Goal: Task Accomplishment & Management: Complete application form

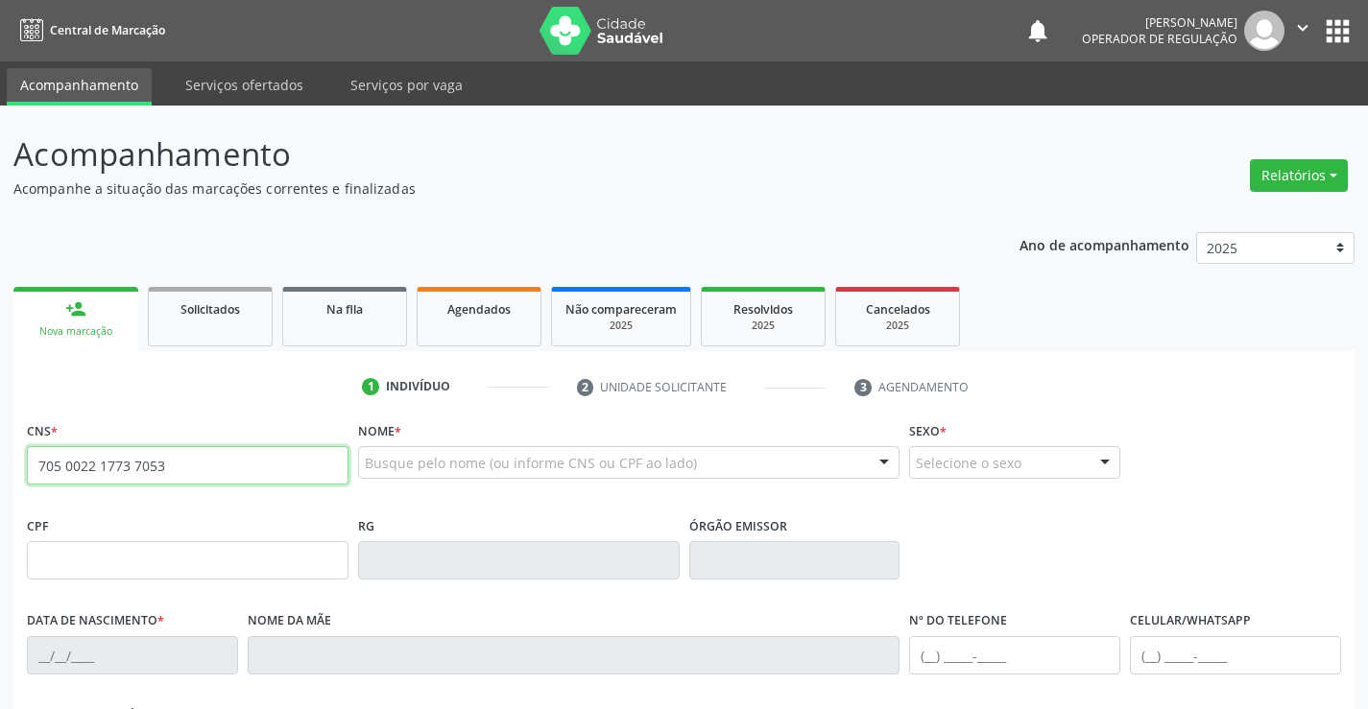
type input "705 0022 1773 7053"
type input "2228128260"
type input "16/12/2001"
type input "090.821.575-43"
type input "S/N"
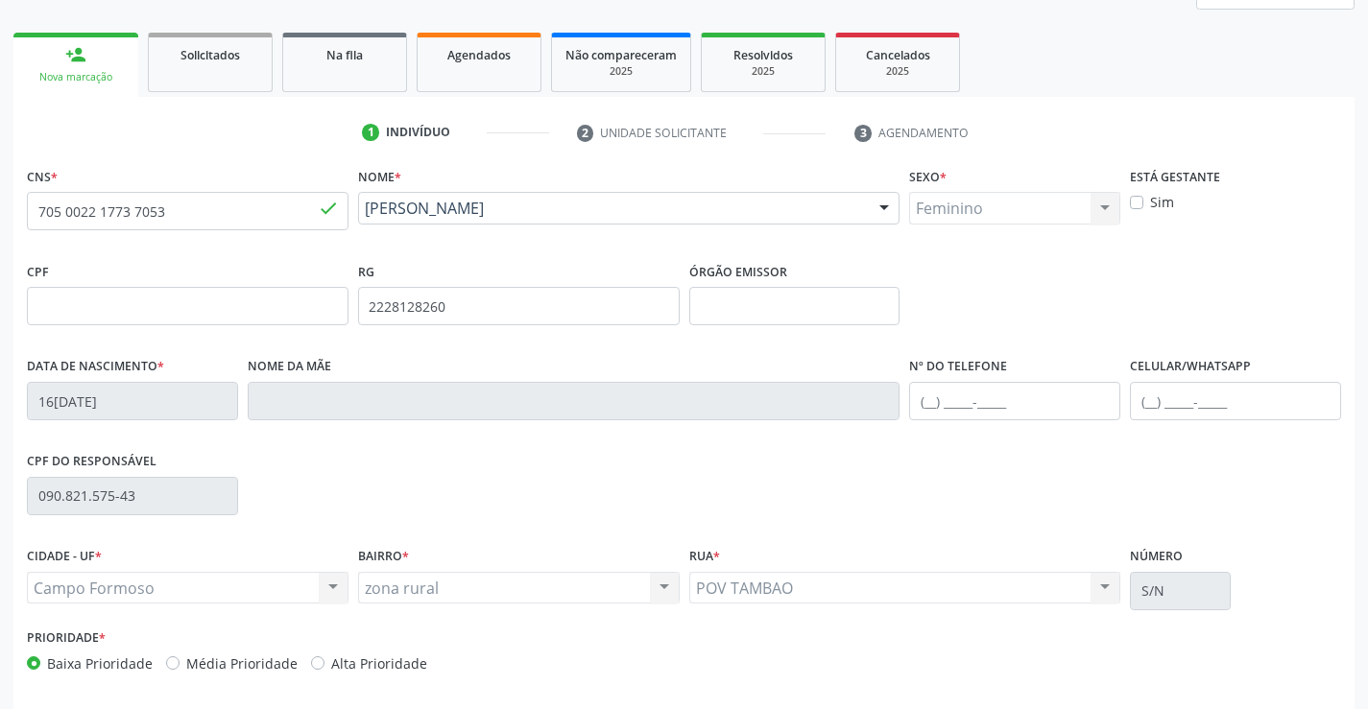
scroll to position [288, 0]
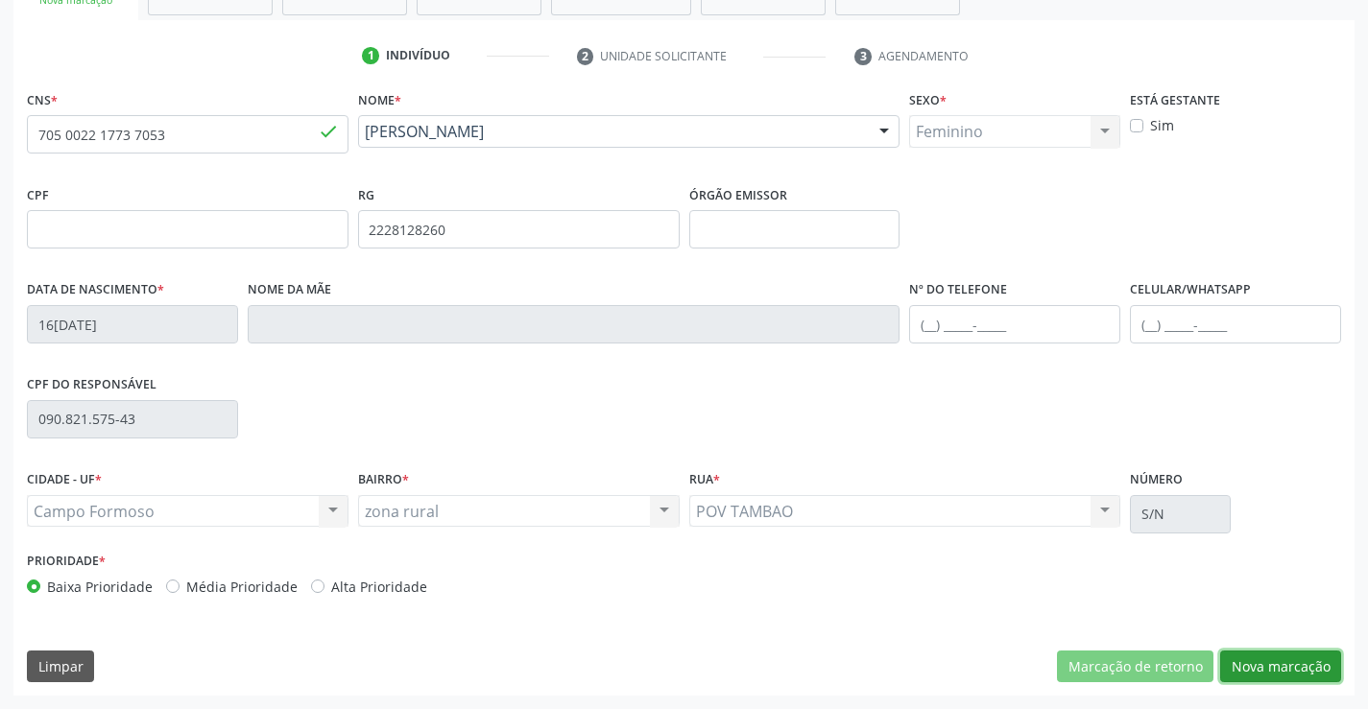
click at [1271, 667] on button "Nova marcação" at bounding box center [1280, 667] width 121 height 33
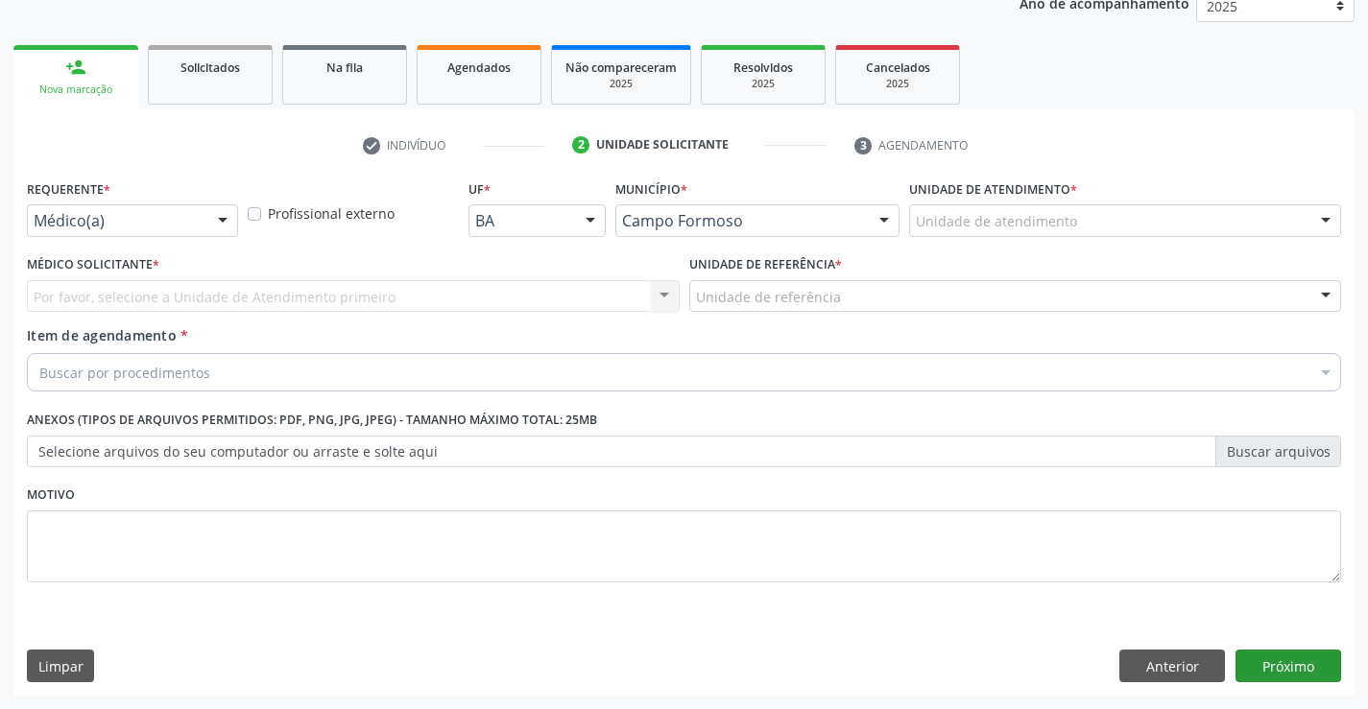
scroll to position [242, 0]
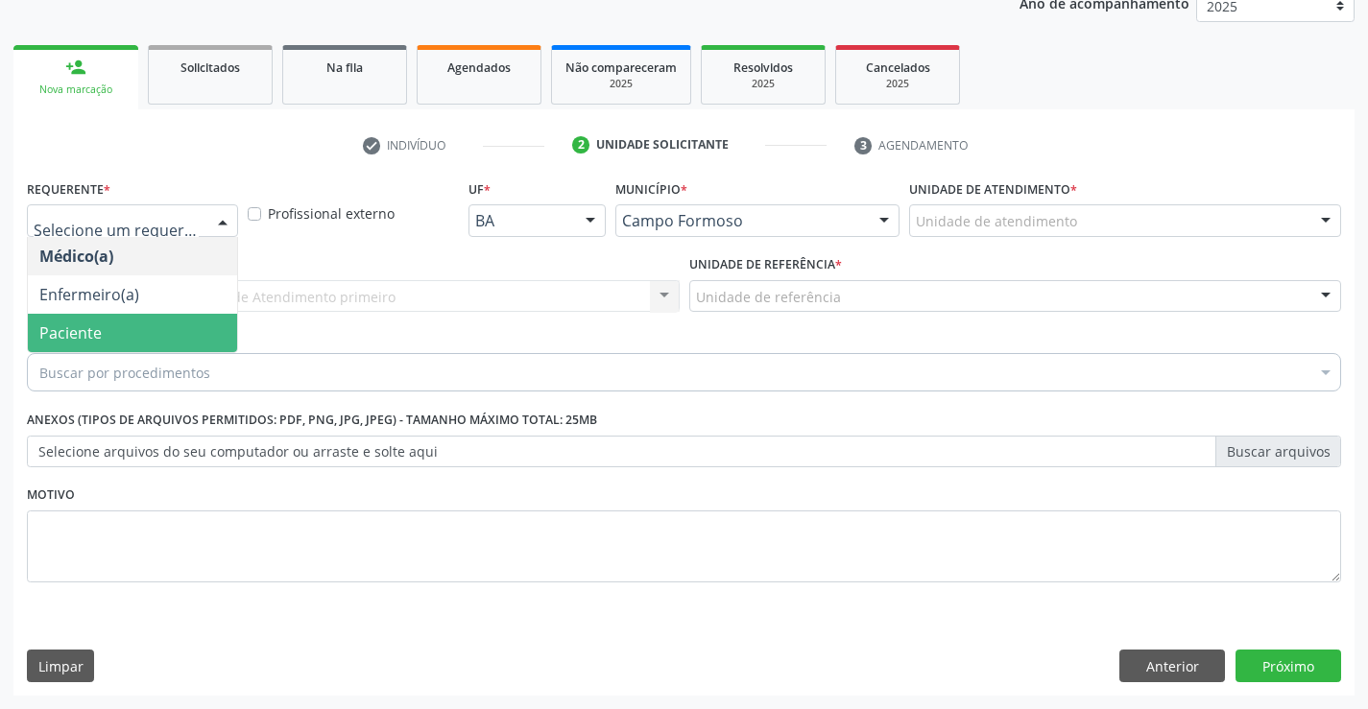
click at [87, 333] on span "Paciente" at bounding box center [70, 332] width 62 height 21
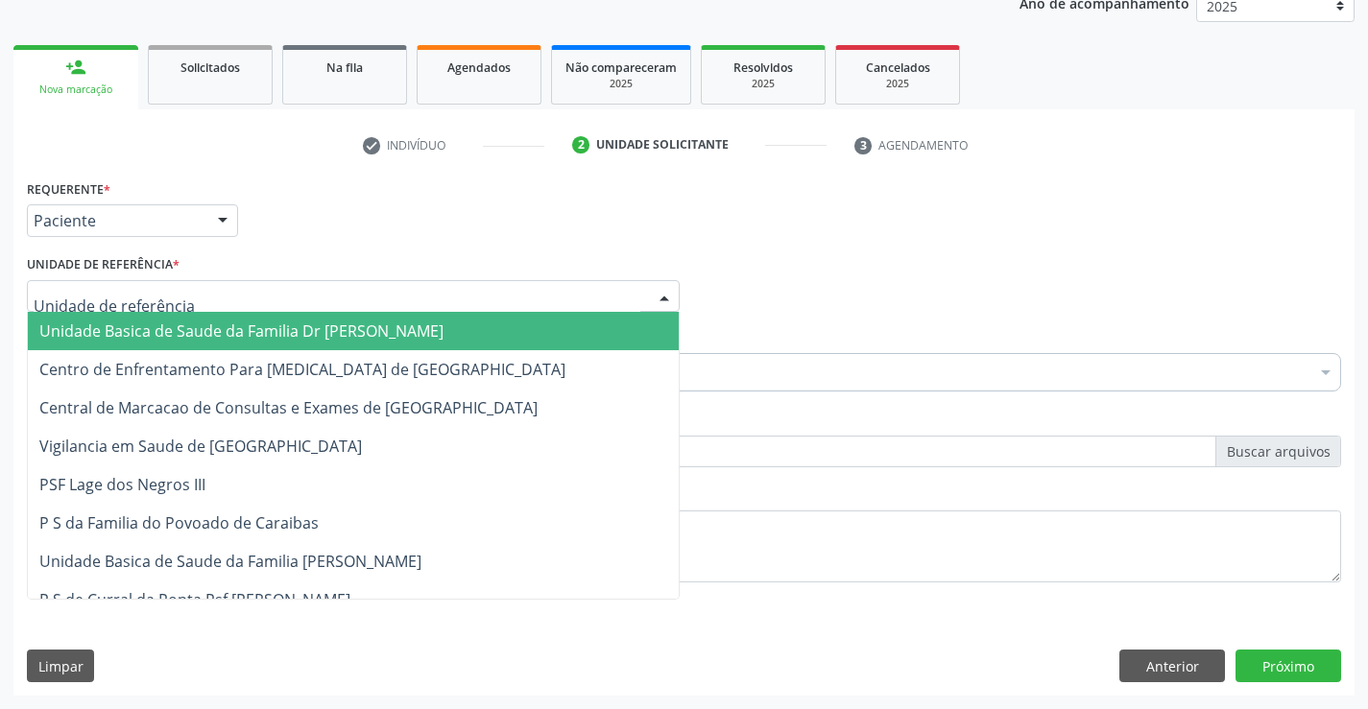
click at [107, 322] on span "Unidade Basica de Saude da Familia Dr [PERSON_NAME]" at bounding box center [241, 331] width 404 height 21
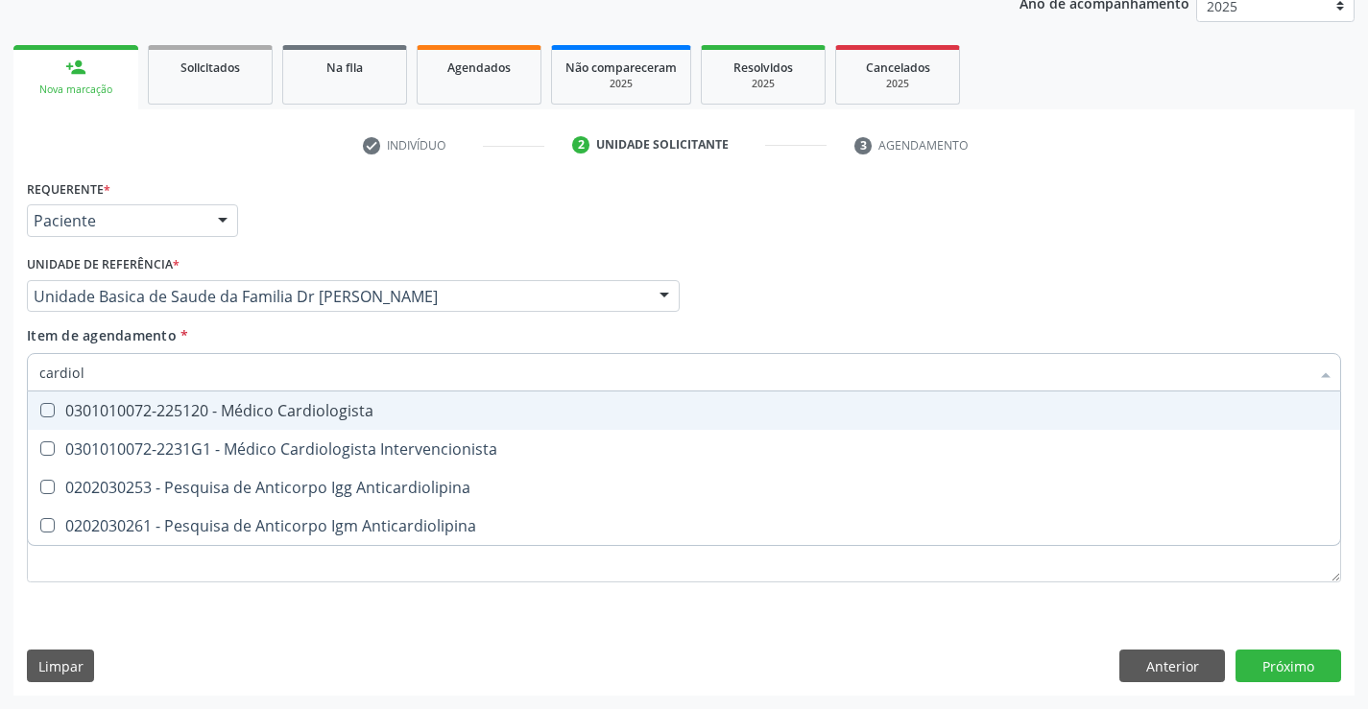
type input "cardiolo"
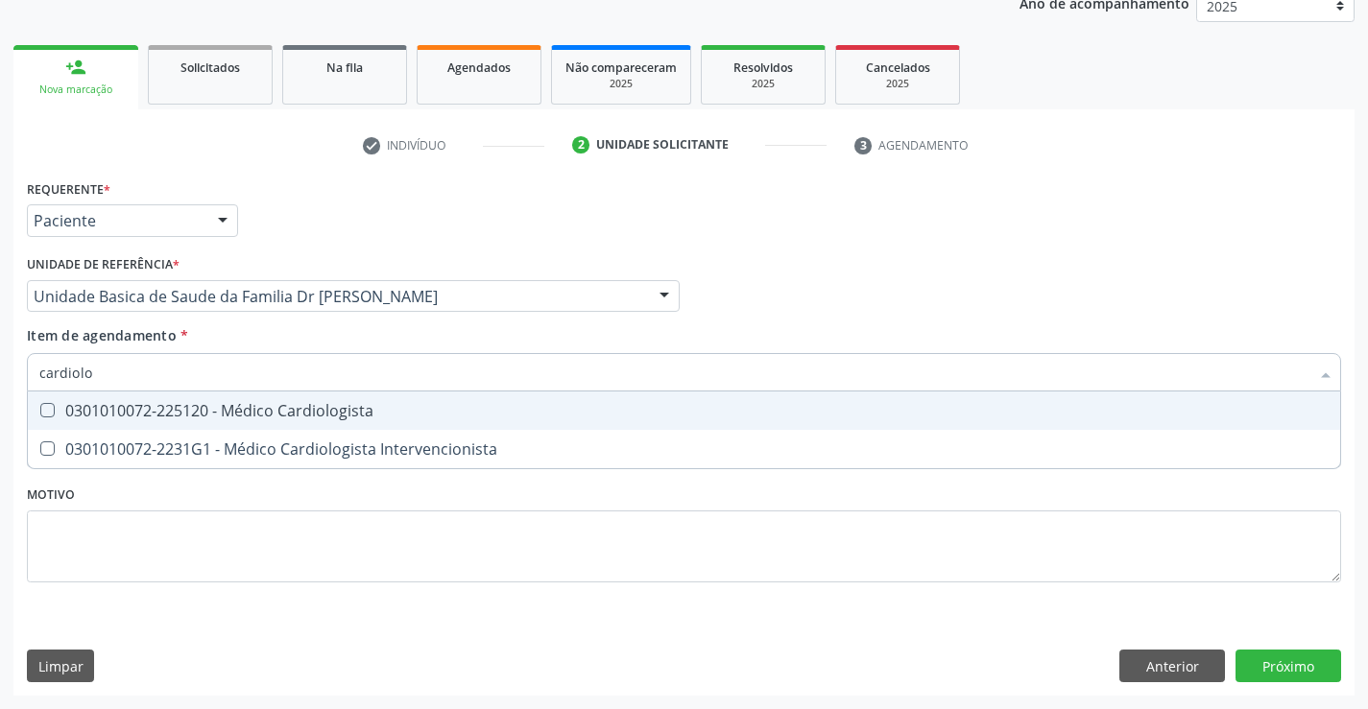
click at [117, 403] on div "0301010072-225120 - Médico Cardiologista" at bounding box center [683, 410] width 1289 height 15
checkbox Cardiologista "true"
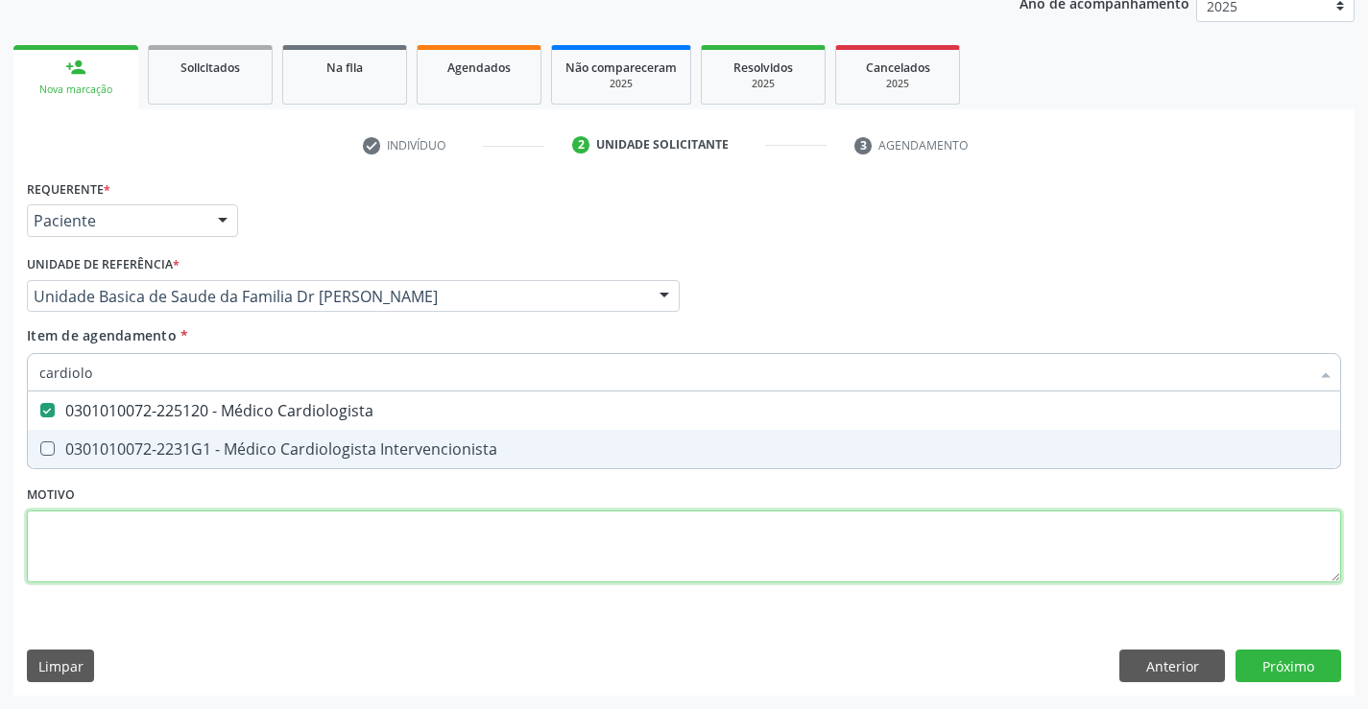
click at [147, 567] on div "Requerente * Paciente Médico(a) Enfermeiro(a) Paciente Nenhum resultado encontr…" at bounding box center [684, 392] width 1314 height 435
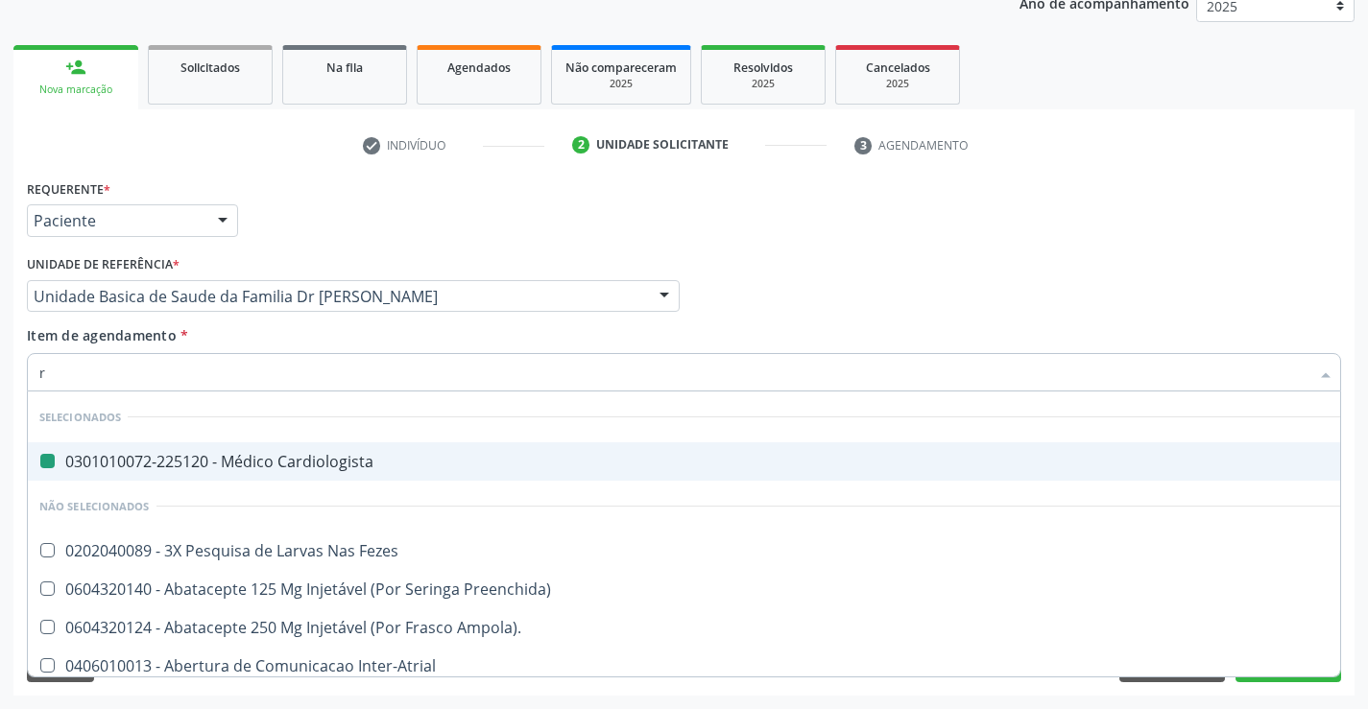
type input "re"
checkbox Cardiologista "false"
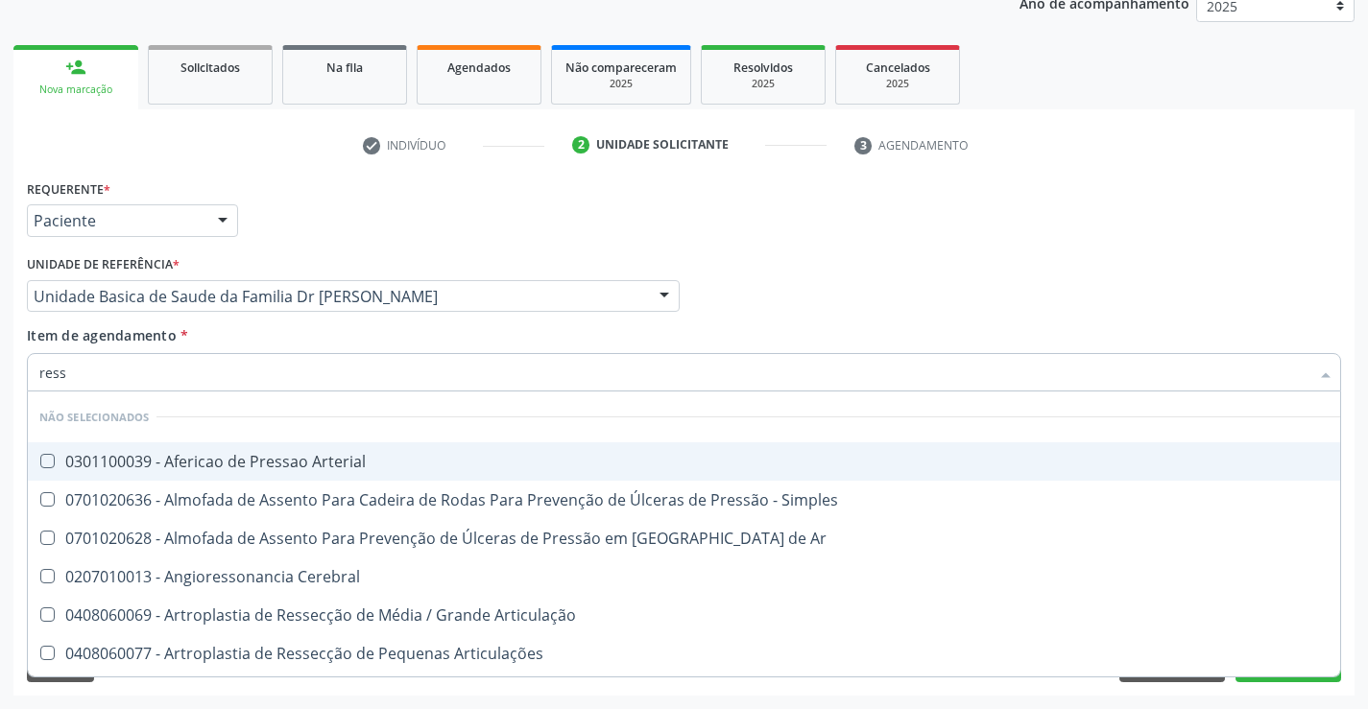
type input "resso"
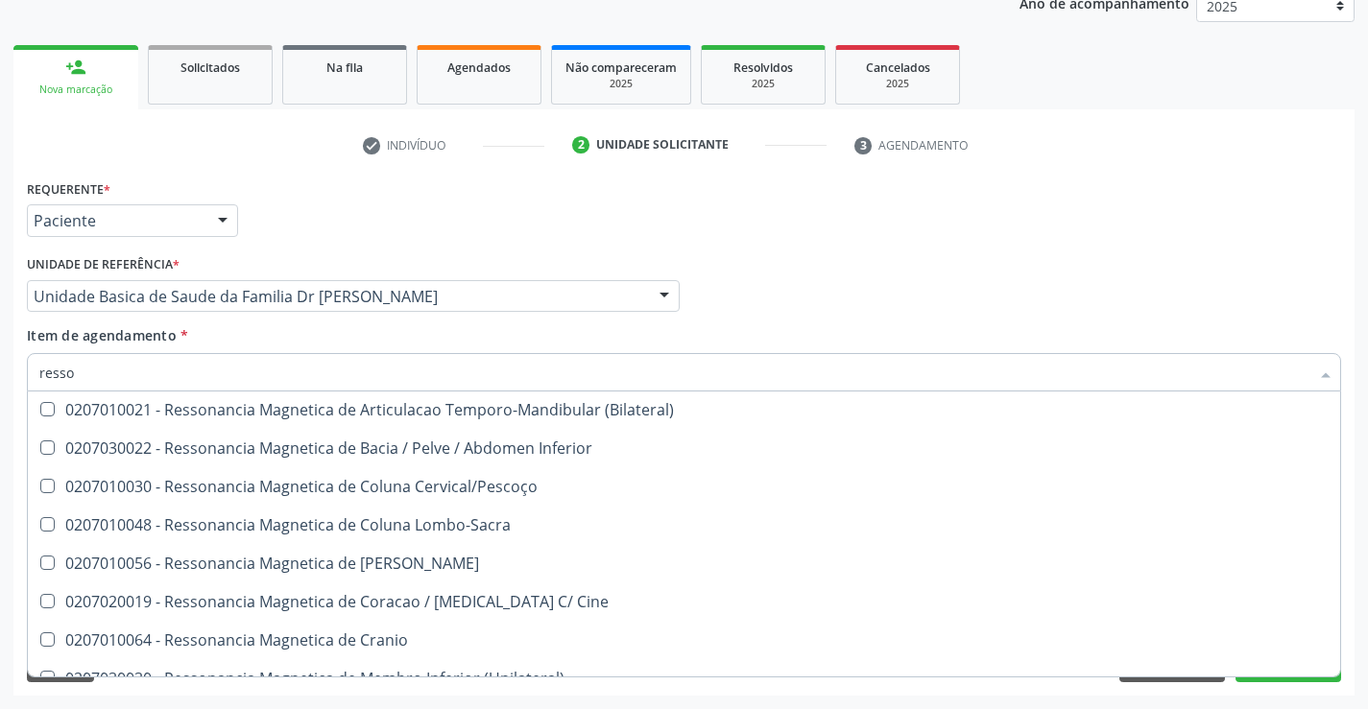
scroll to position [192, 0]
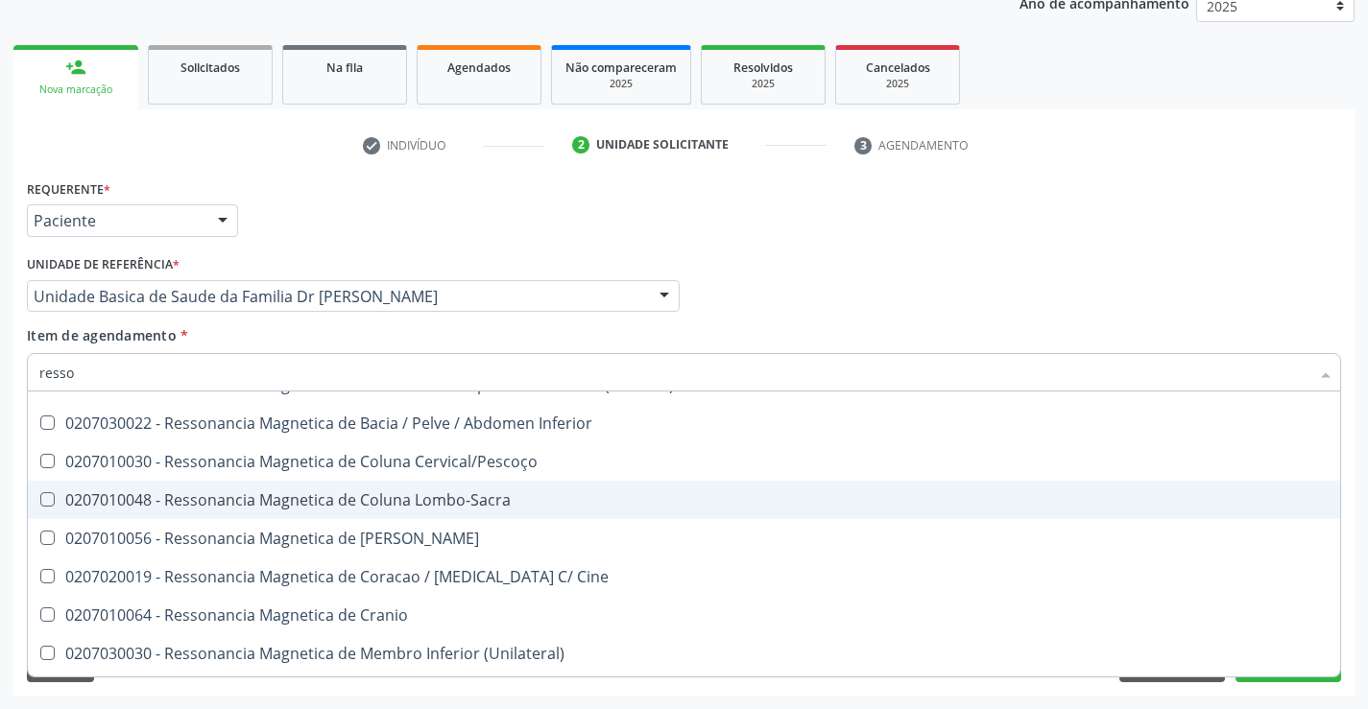
click at [548, 507] on div "0207010048 - Ressonancia Magnetica de Coluna Lombo-Sacra" at bounding box center [683, 499] width 1289 height 15
checkbox Lombo-Sacra "true"
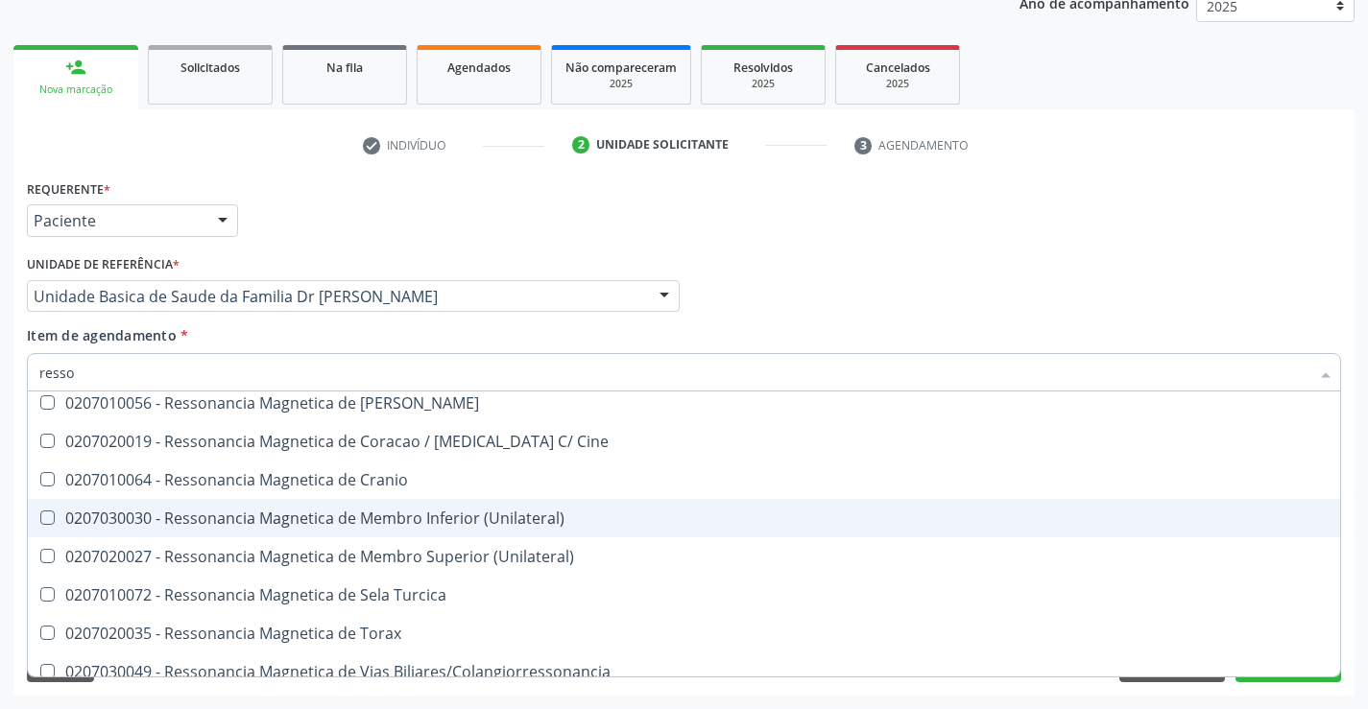
scroll to position [342, 0]
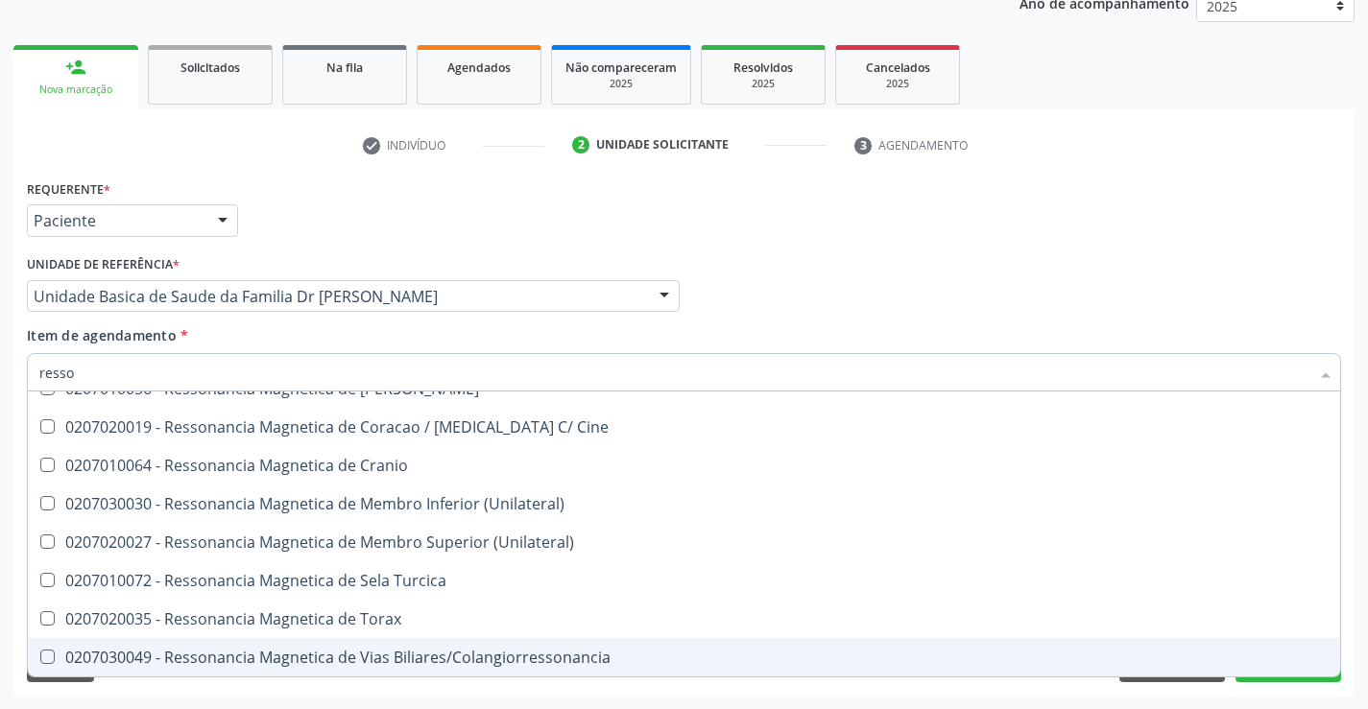
click at [1280, 691] on div "Requerente * Paciente Médico(a) Enfermeiro(a) Paciente Nenhum resultado encontr…" at bounding box center [683, 435] width 1341 height 521
checkbox Cerebral "true"
checkbox Lombo-Sacra "false"
checkbox X "true"
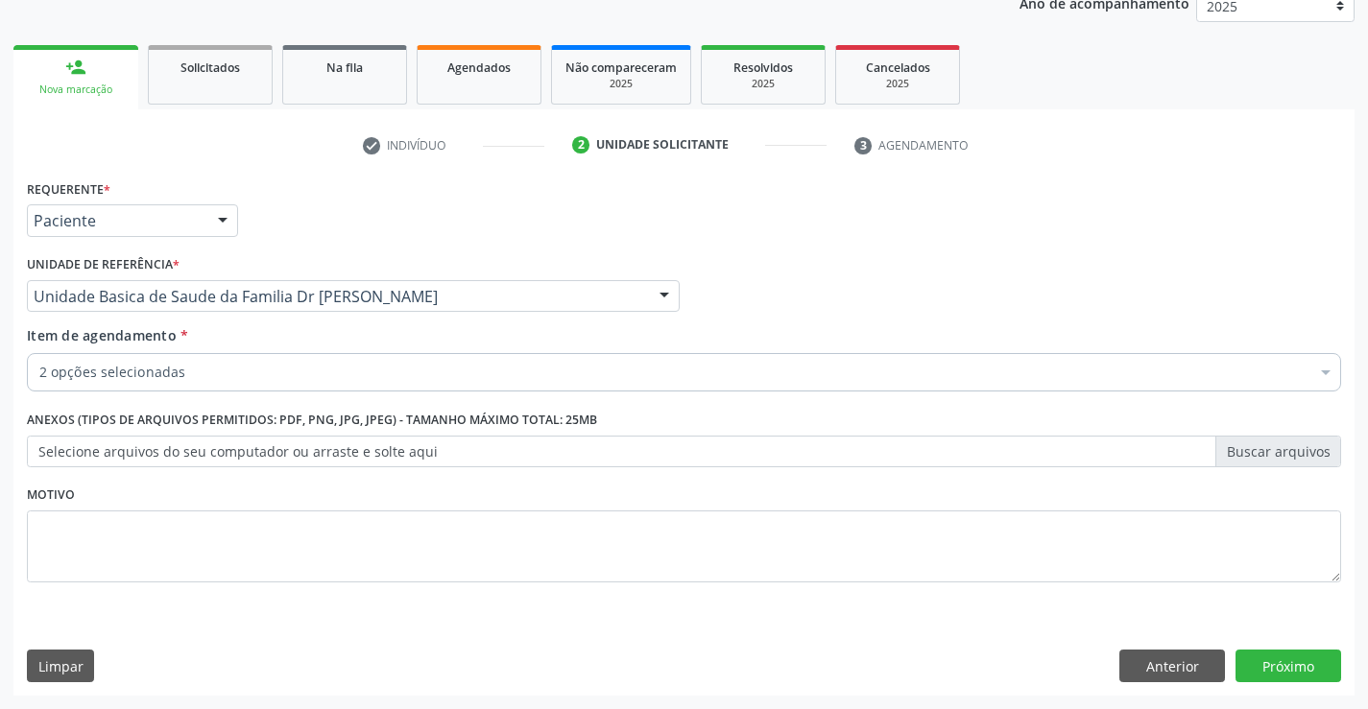
scroll to position [0, 0]
click at [1278, 672] on button "Próximo" at bounding box center [1288, 666] width 106 height 33
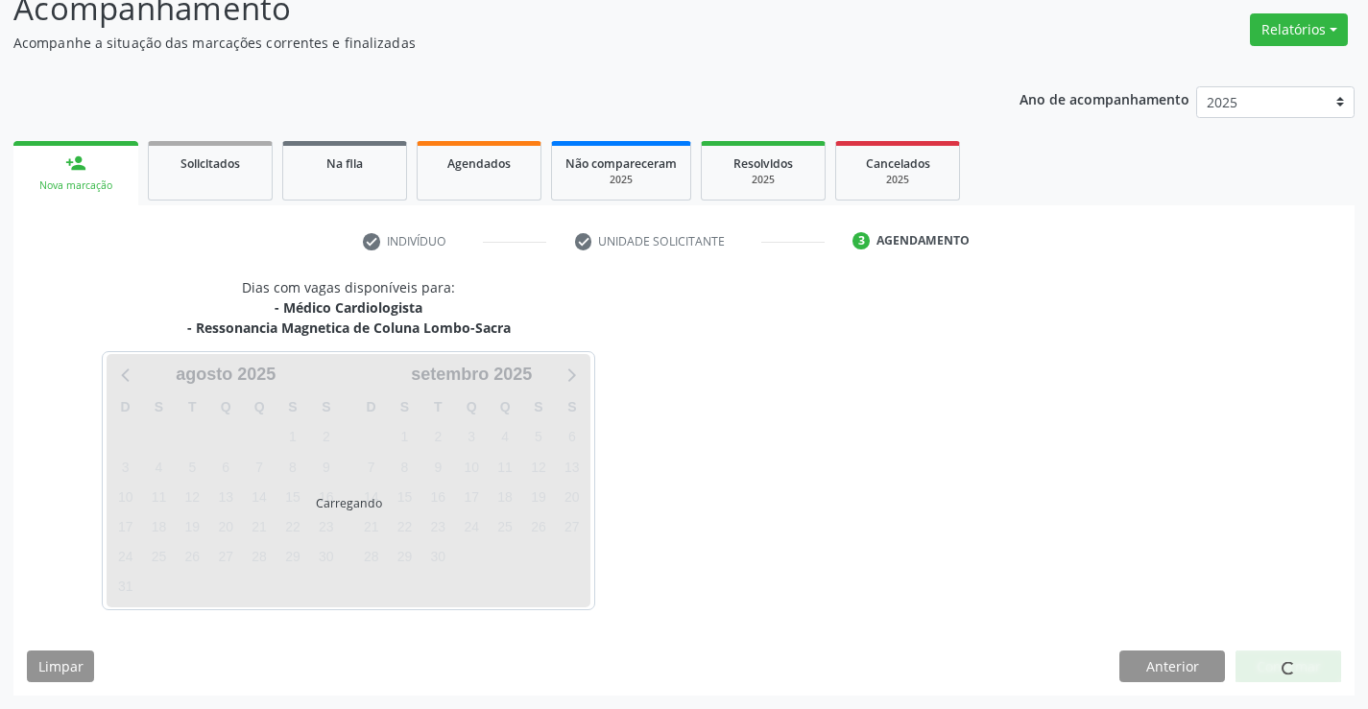
scroll to position [203, 0]
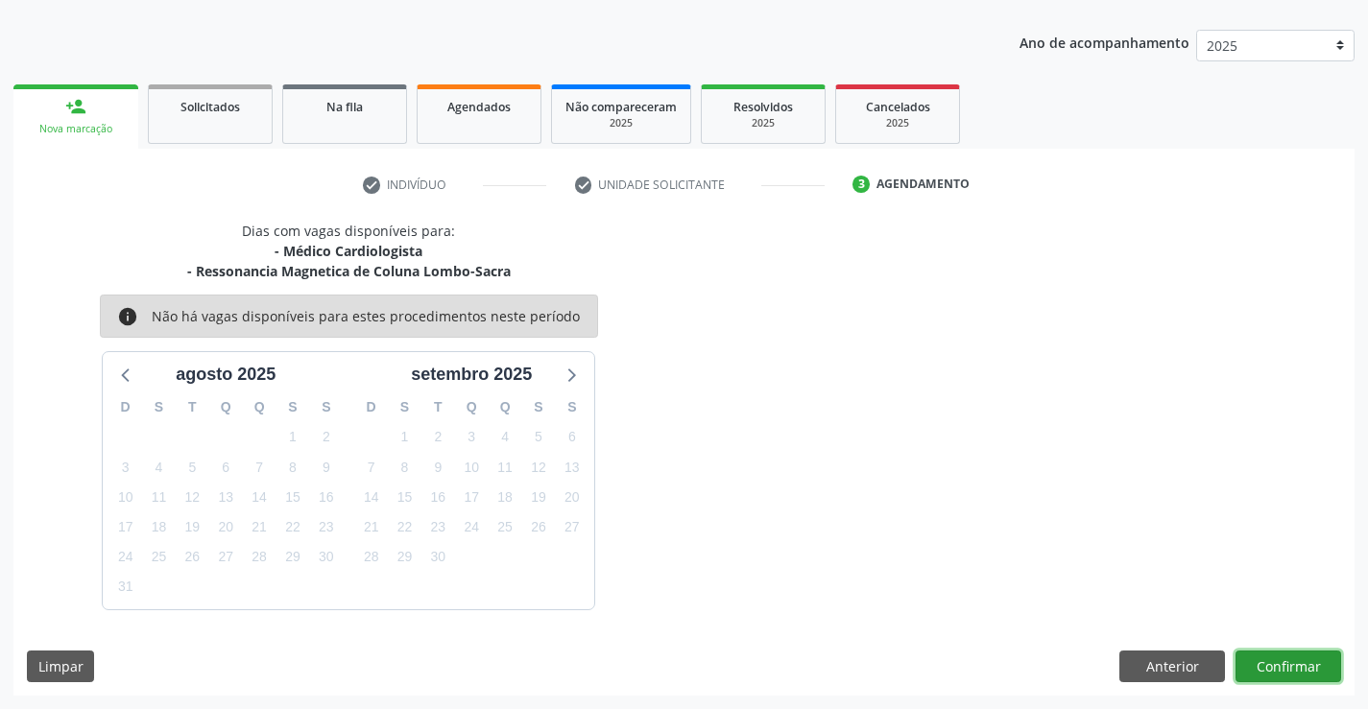
click at [1247, 660] on button "Confirmar" at bounding box center [1288, 667] width 106 height 33
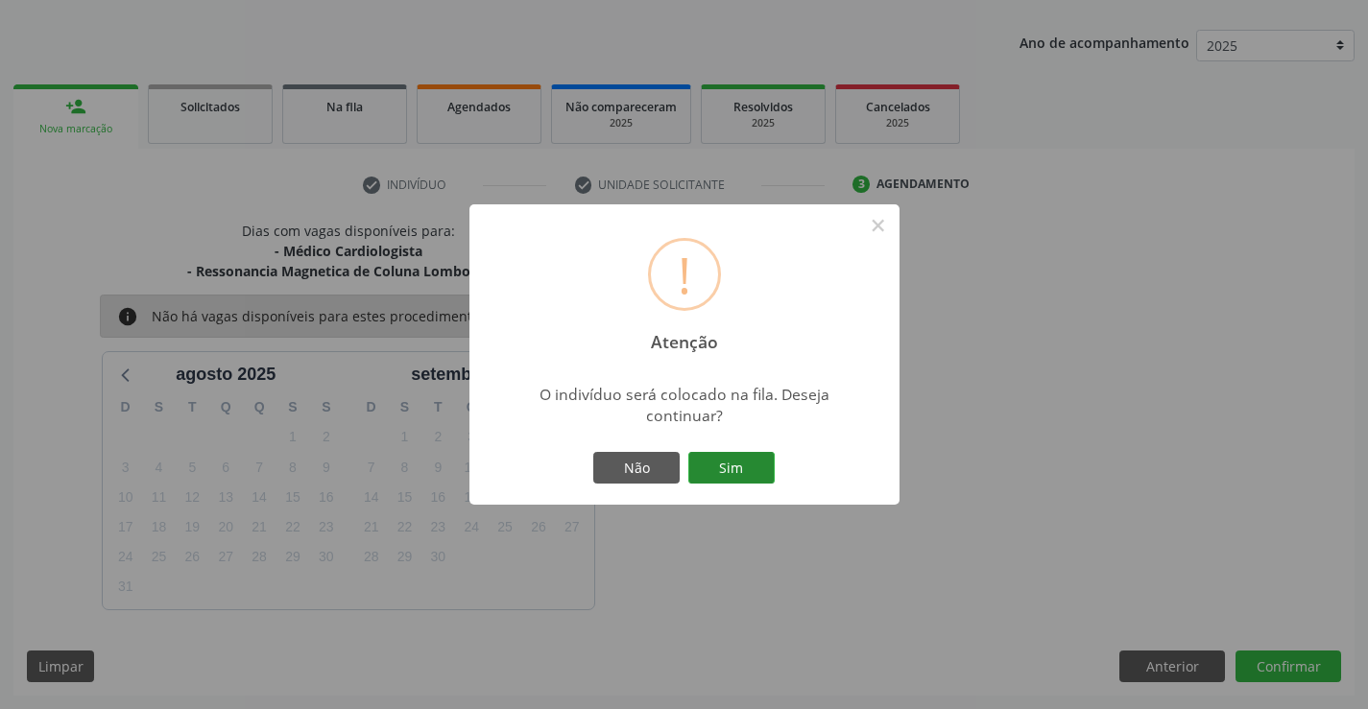
click at [754, 464] on button "Sim" at bounding box center [731, 468] width 86 height 33
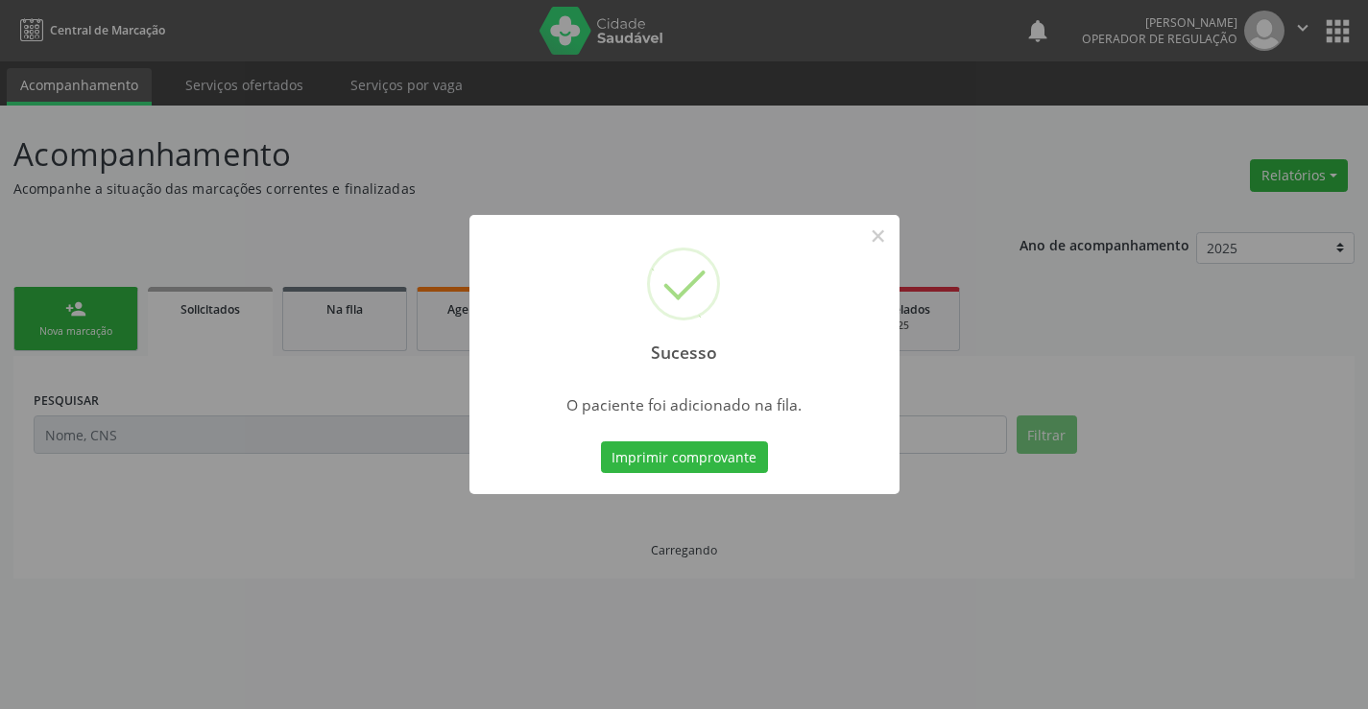
scroll to position [0, 0]
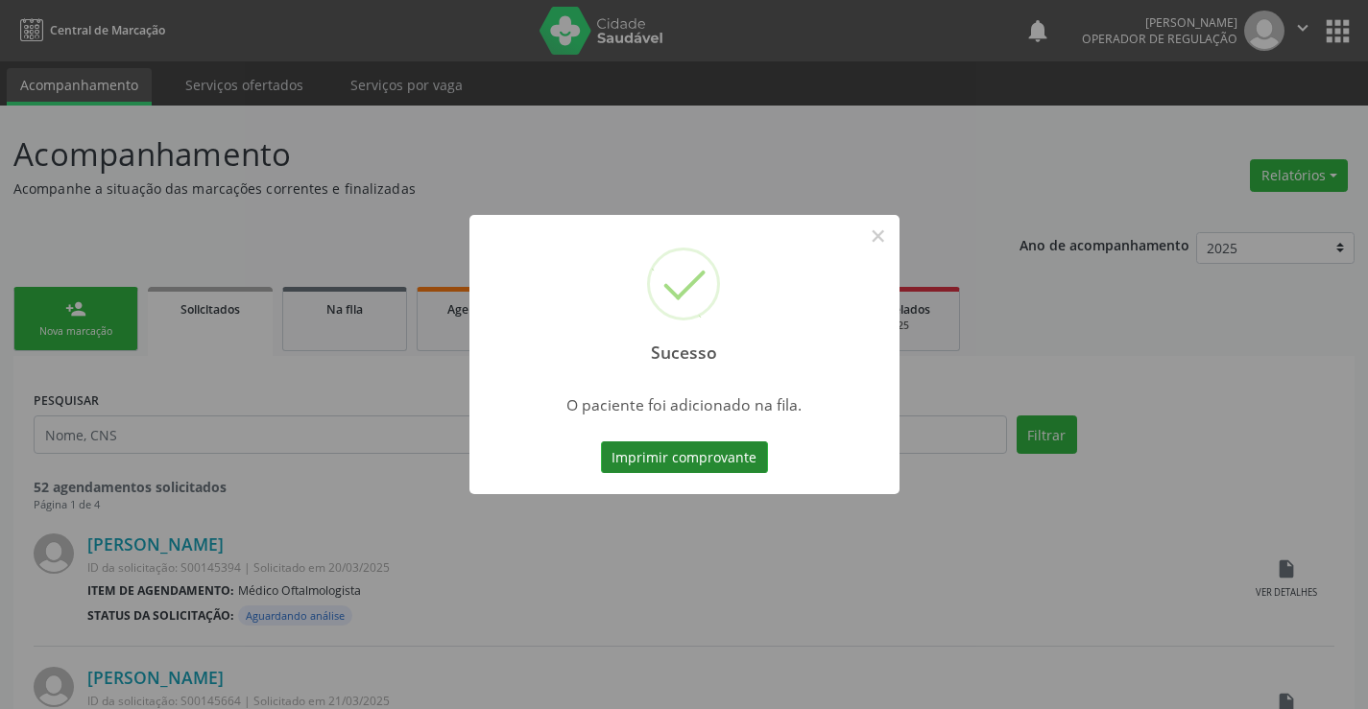
click at [702, 460] on button "Imprimir comprovante" at bounding box center [684, 457] width 167 height 33
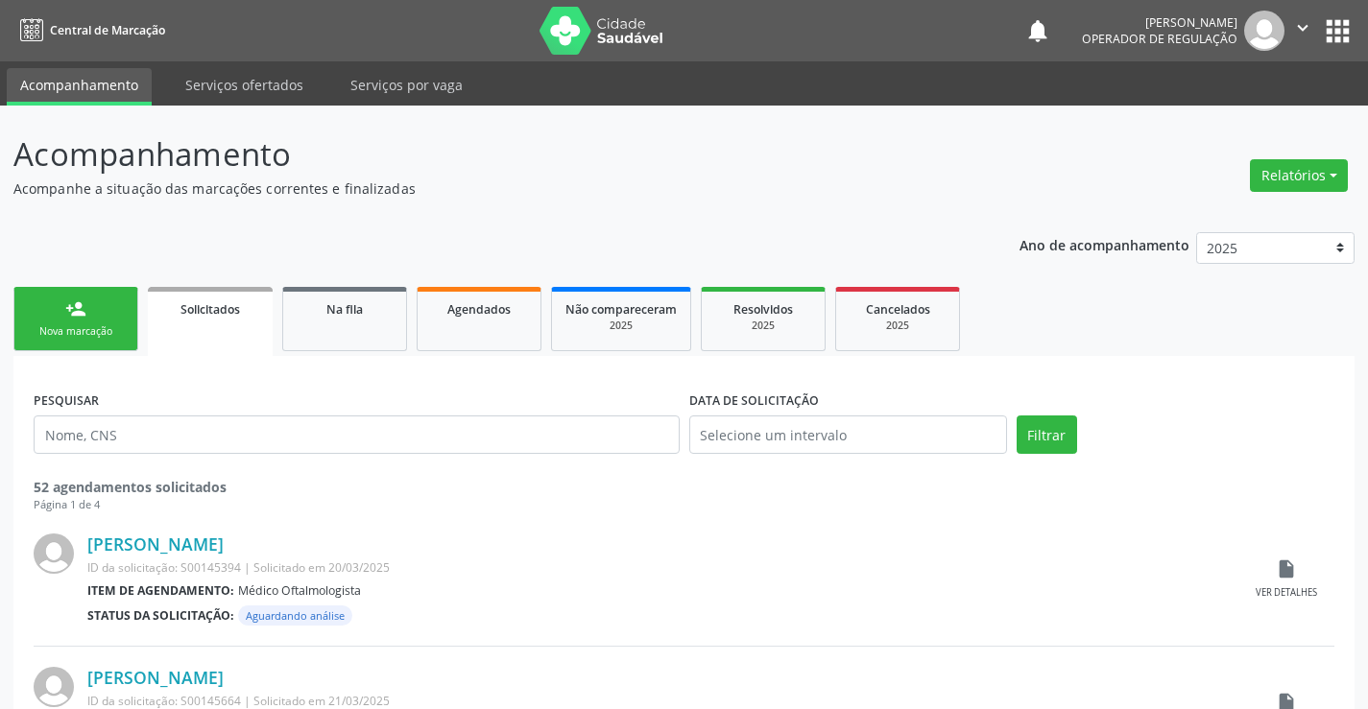
click at [103, 343] on link "person_add Nova marcação" at bounding box center [75, 319] width 125 height 64
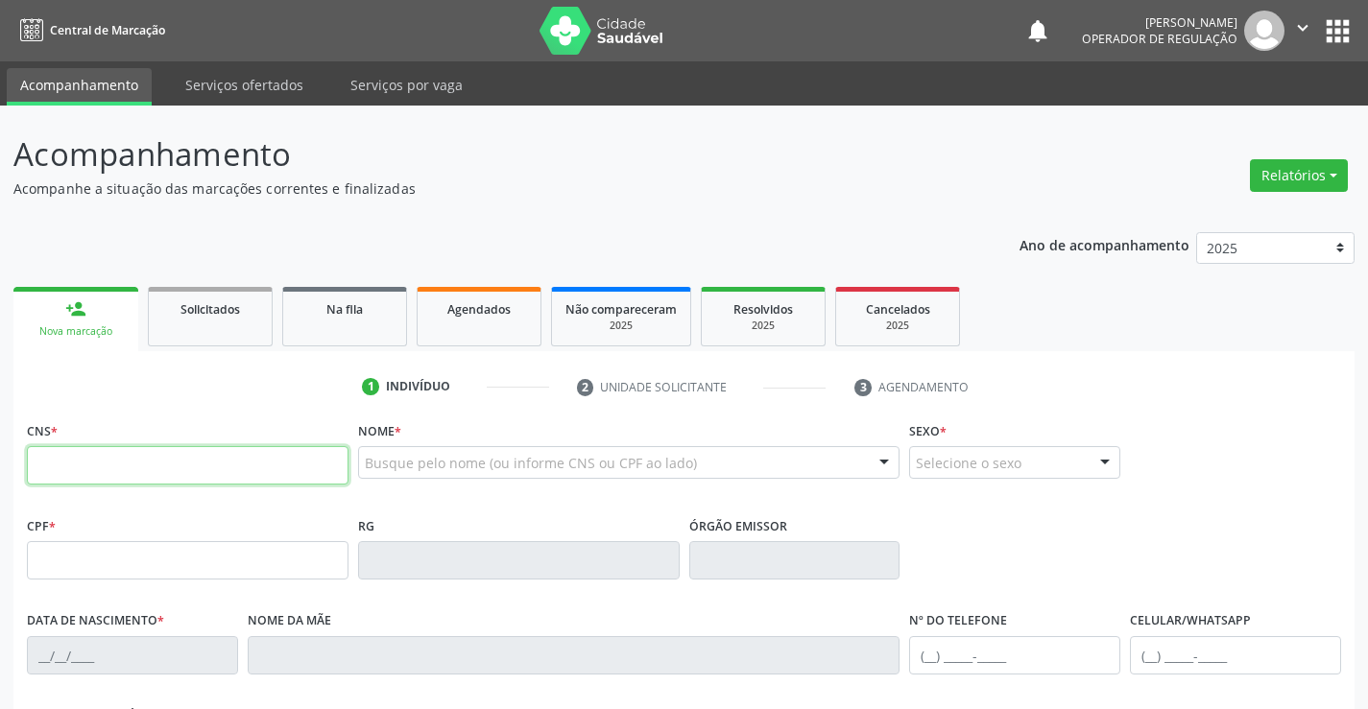
click at [187, 453] on input "text" at bounding box center [188, 465] width 322 height 38
type input "701 0078 4426 7294"
type input "007800261"
type input "13/08/2018"
type input "sn"
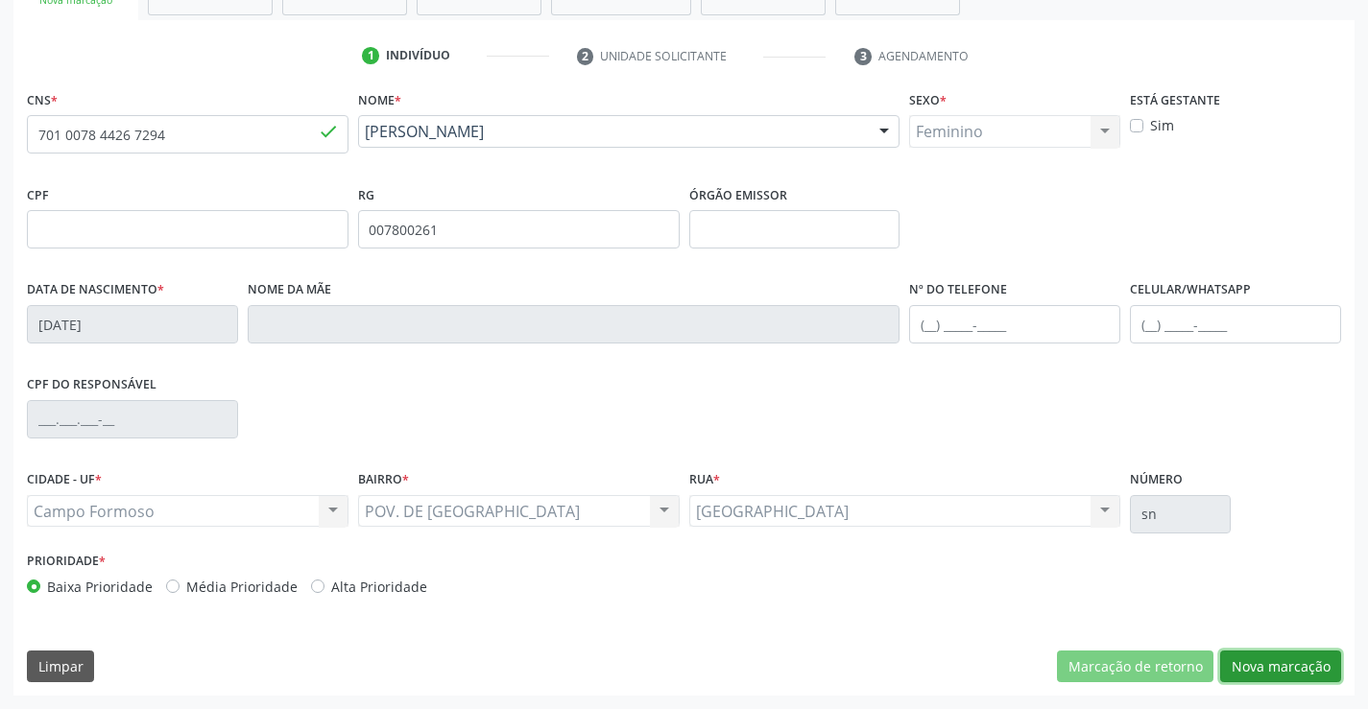
click at [1244, 671] on button "Nova marcação" at bounding box center [1280, 667] width 121 height 33
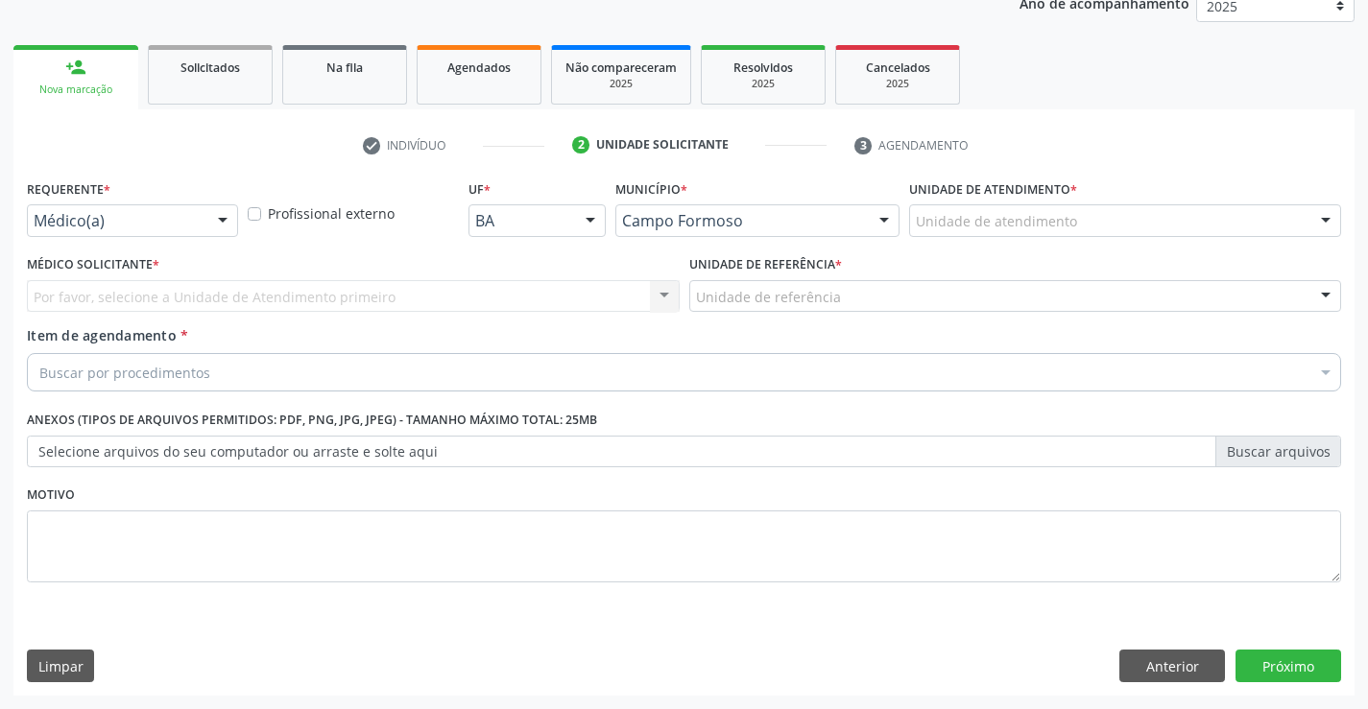
scroll to position [242, 0]
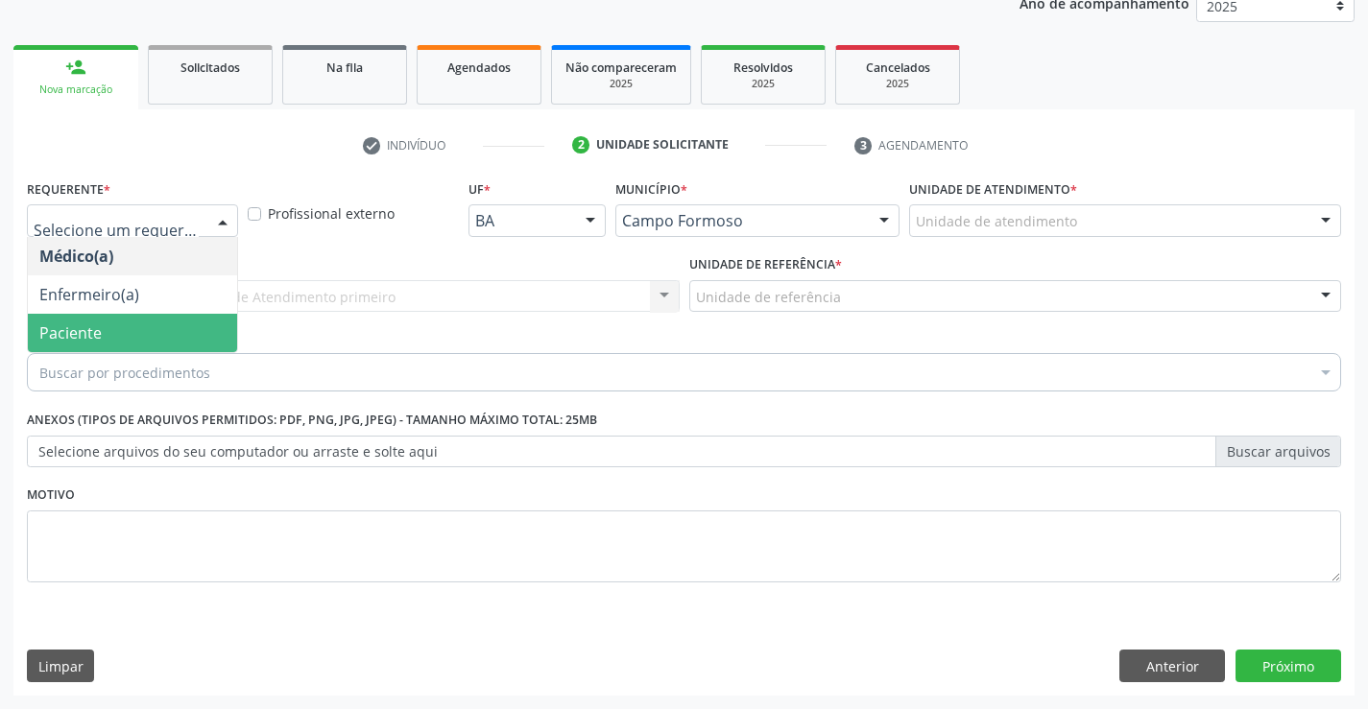
click at [93, 327] on span "Paciente" at bounding box center [70, 332] width 62 height 21
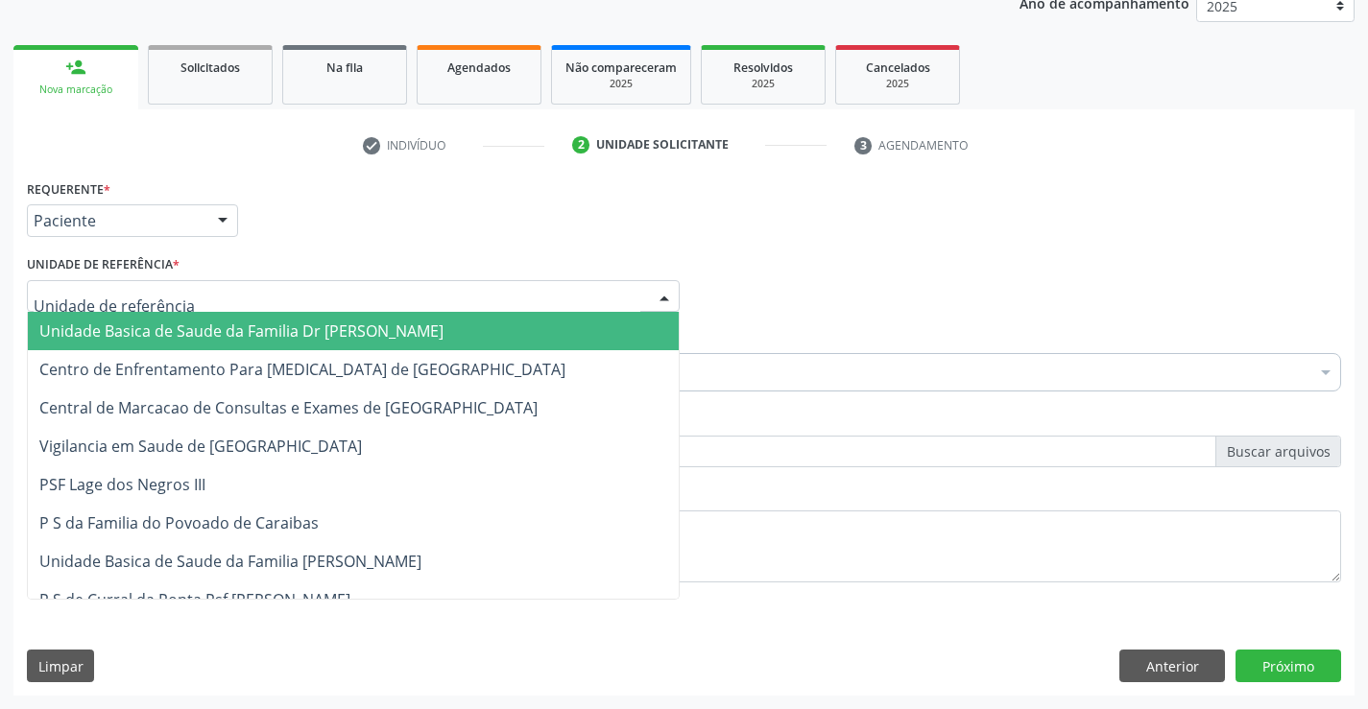
click at [106, 328] on span "Unidade Basica de Saude da Familia Dr [PERSON_NAME]" at bounding box center [241, 331] width 404 height 21
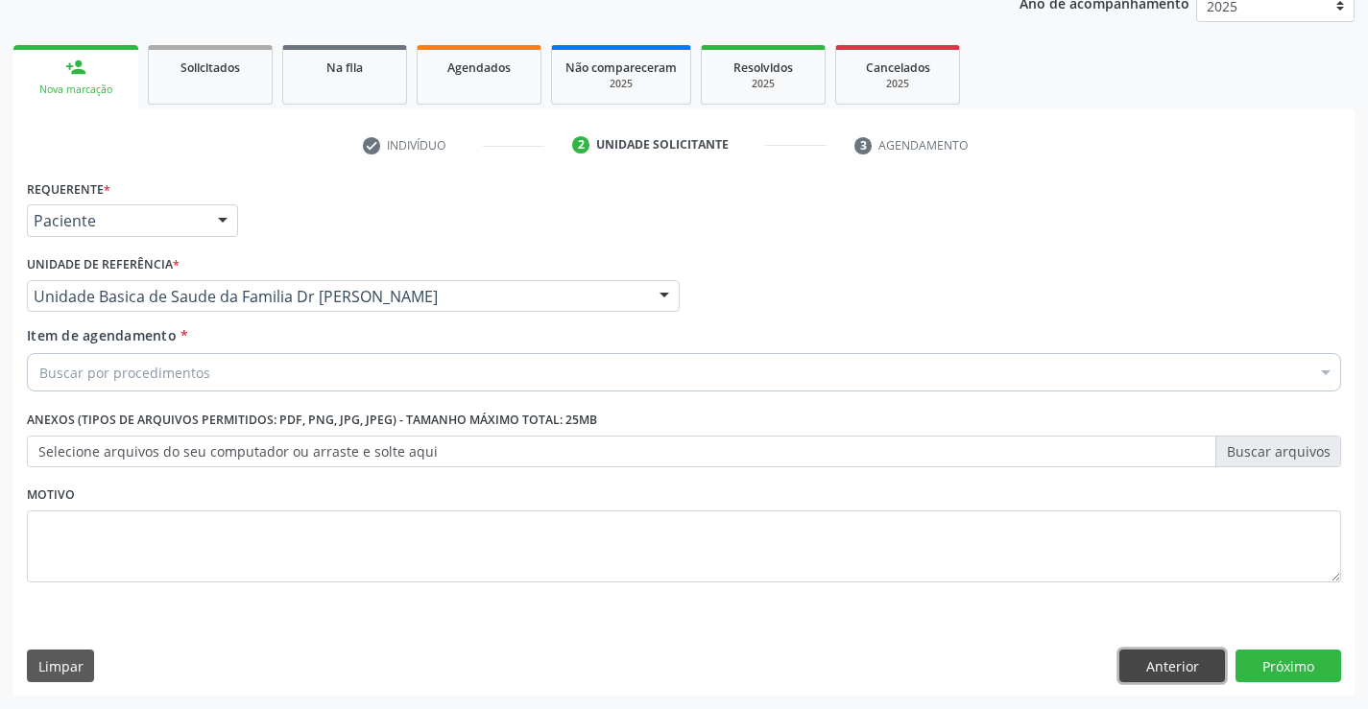
click at [1180, 668] on button "Anterior" at bounding box center [1172, 666] width 106 height 33
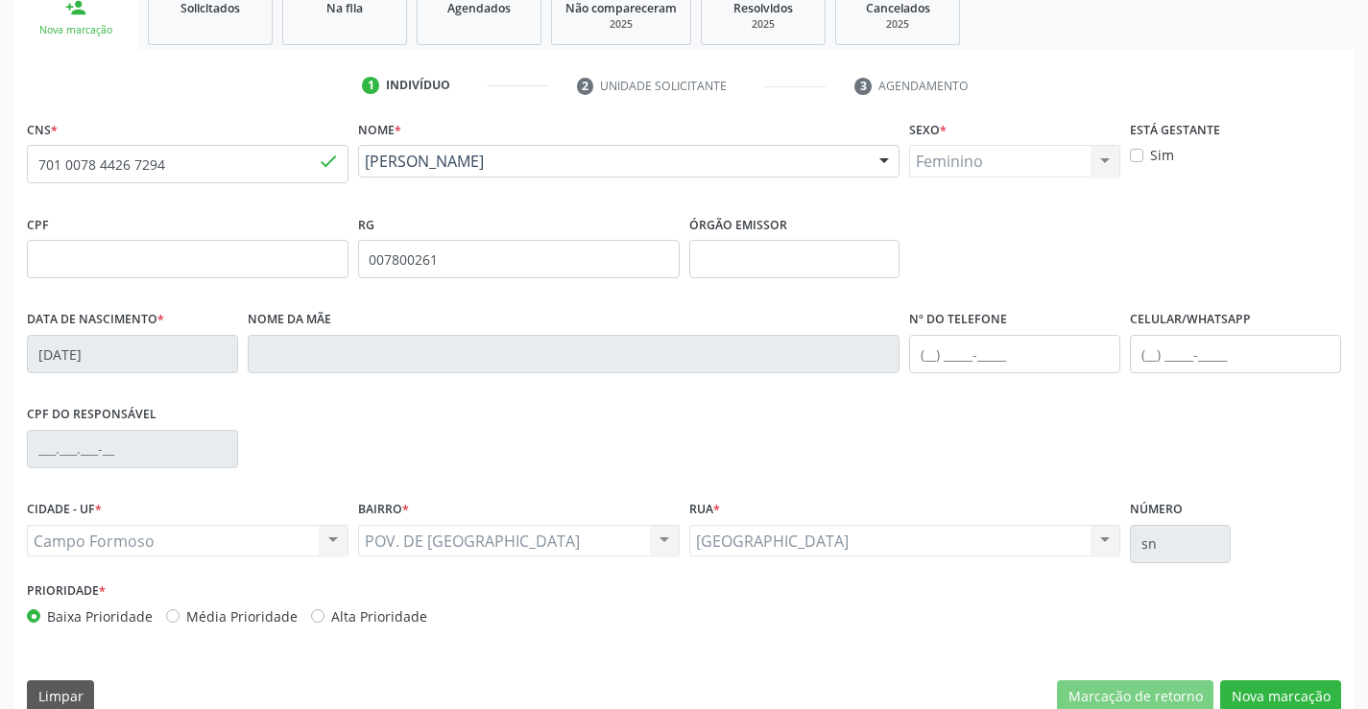
scroll to position [331, 0]
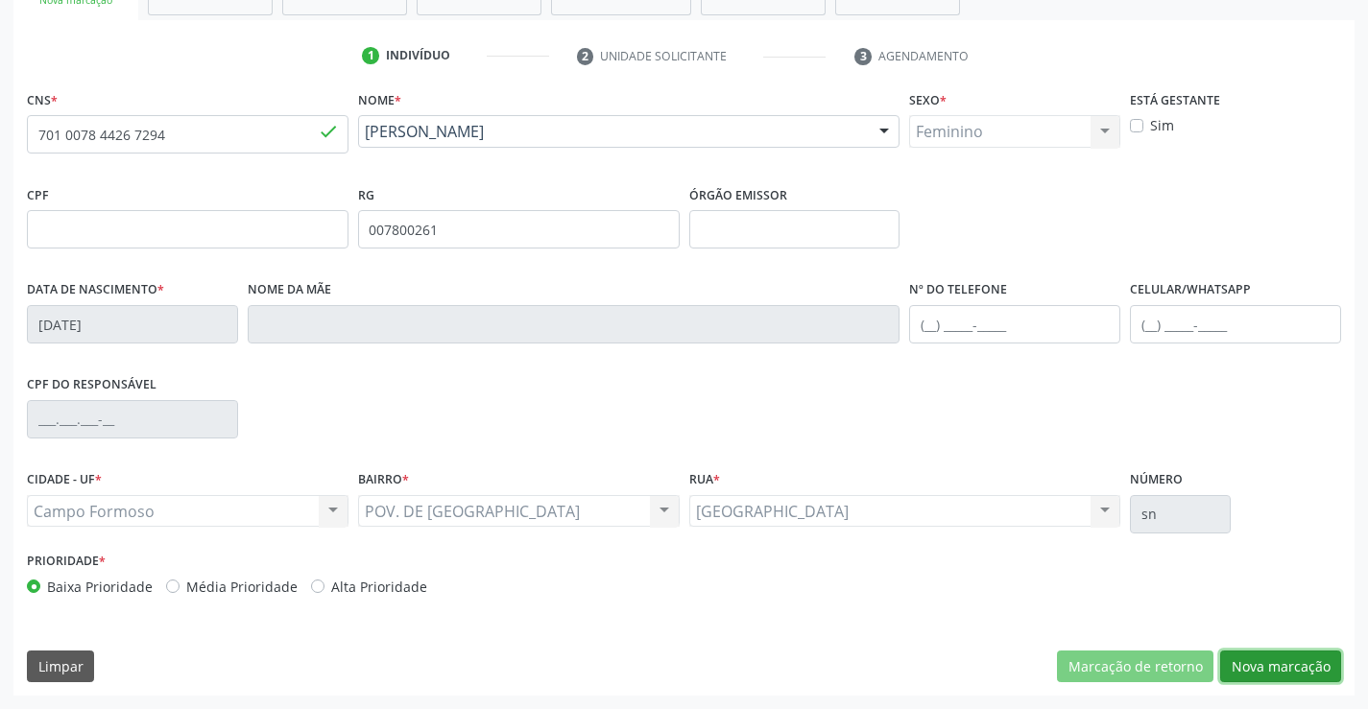
click at [1256, 664] on button "Nova marcação" at bounding box center [1280, 667] width 121 height 33
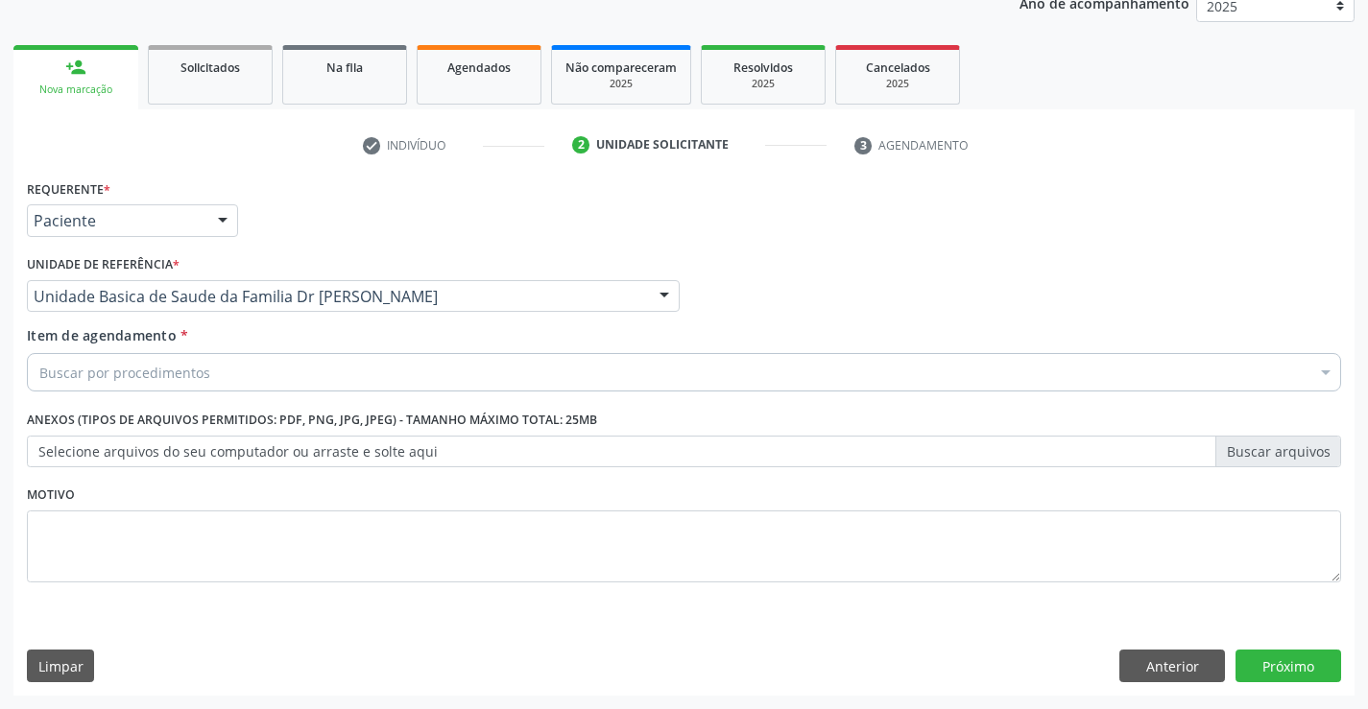
scroll to position [242, 0]
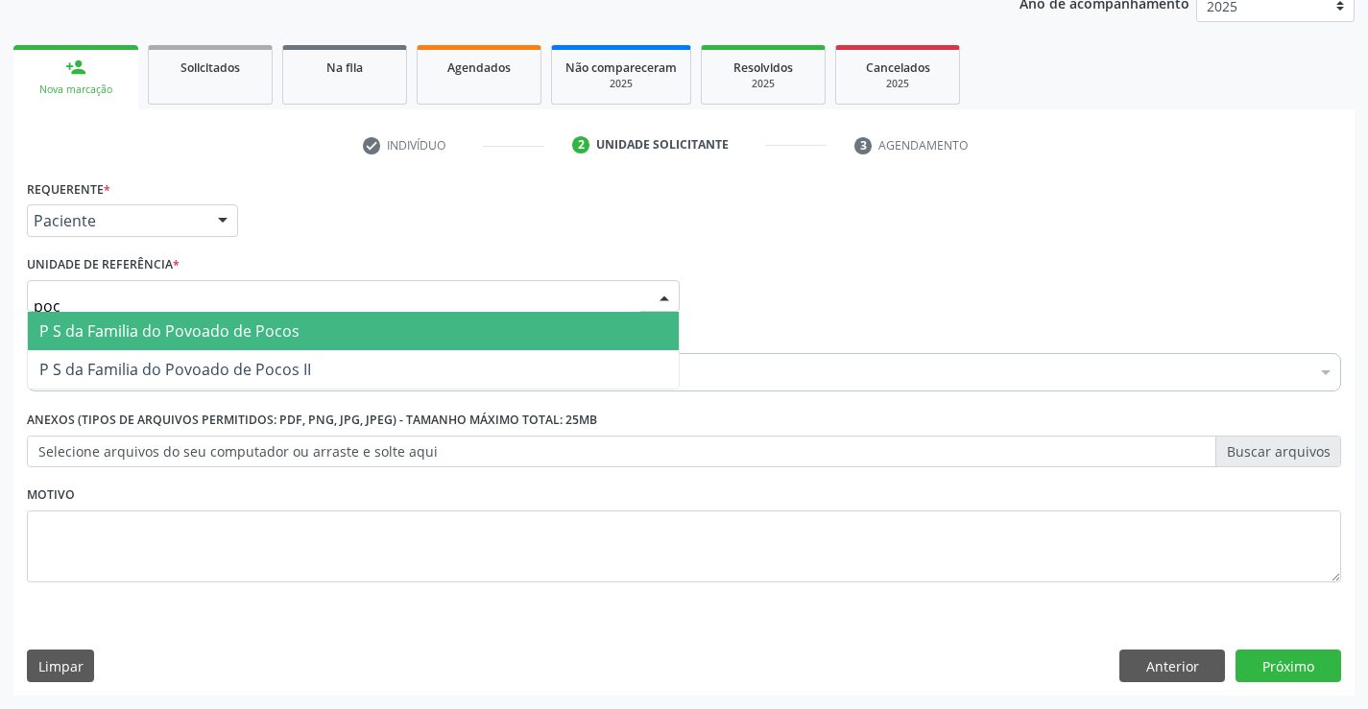
type input "poco"
click at [122, 324] on span "P S da Familia do Povoado de Pocos" at bounding box center [169, 331] width 260 height 21
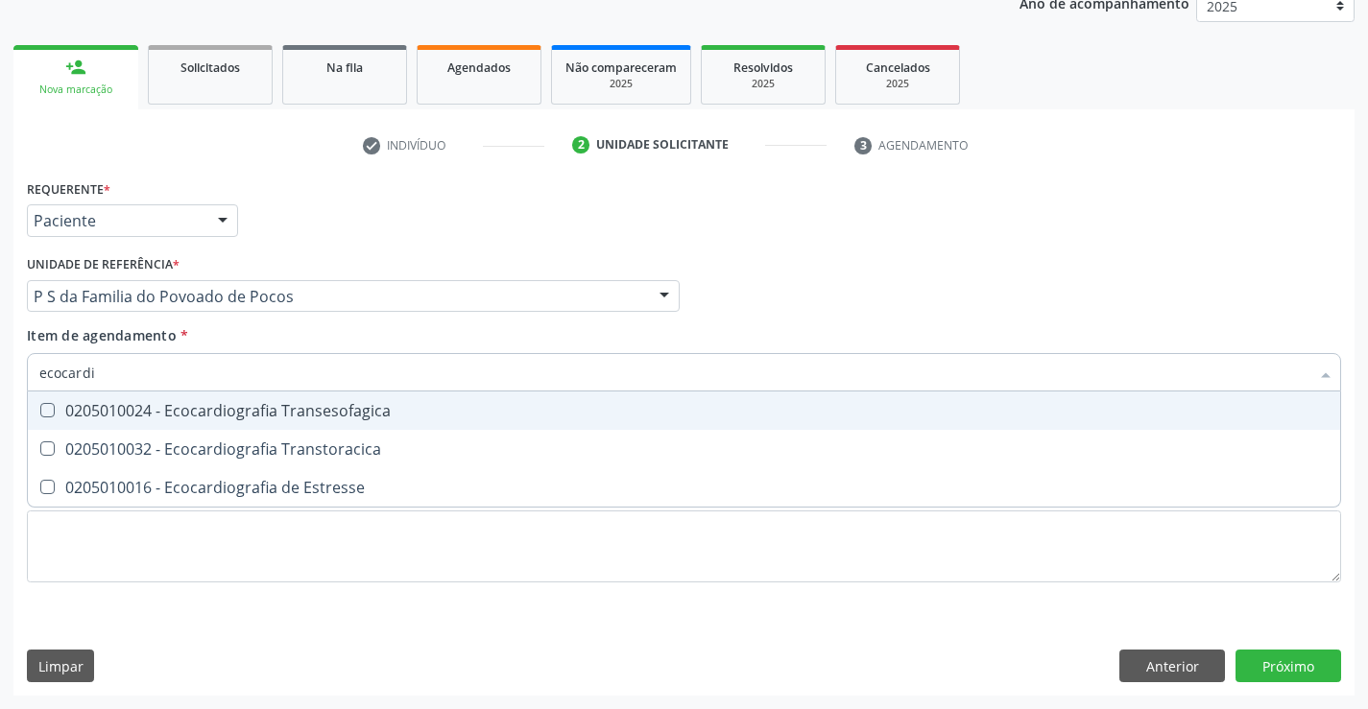
type input "ecocardio"
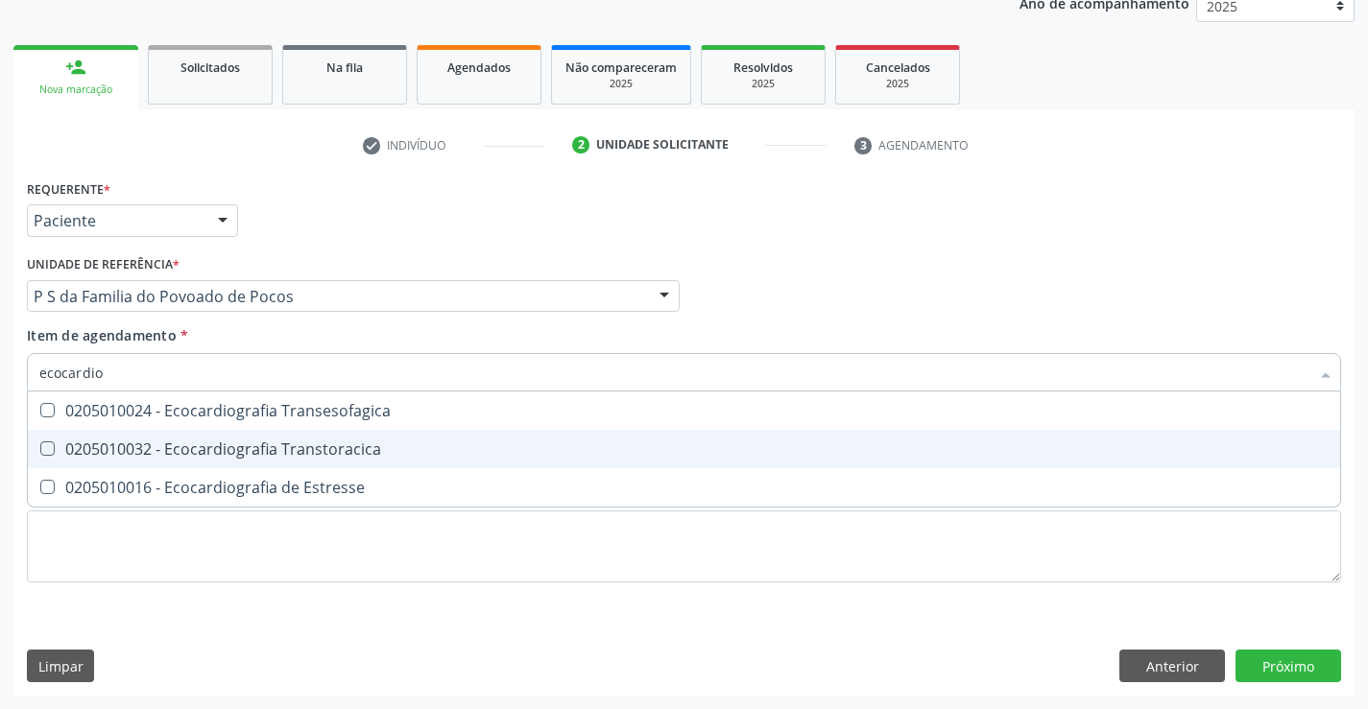
click at [236, 450] on div "0205010032 - Ecocardiografia Transtoracica" at bounding box center [683, 448] width 1289 height 15
checkbox Transtoracica "true"
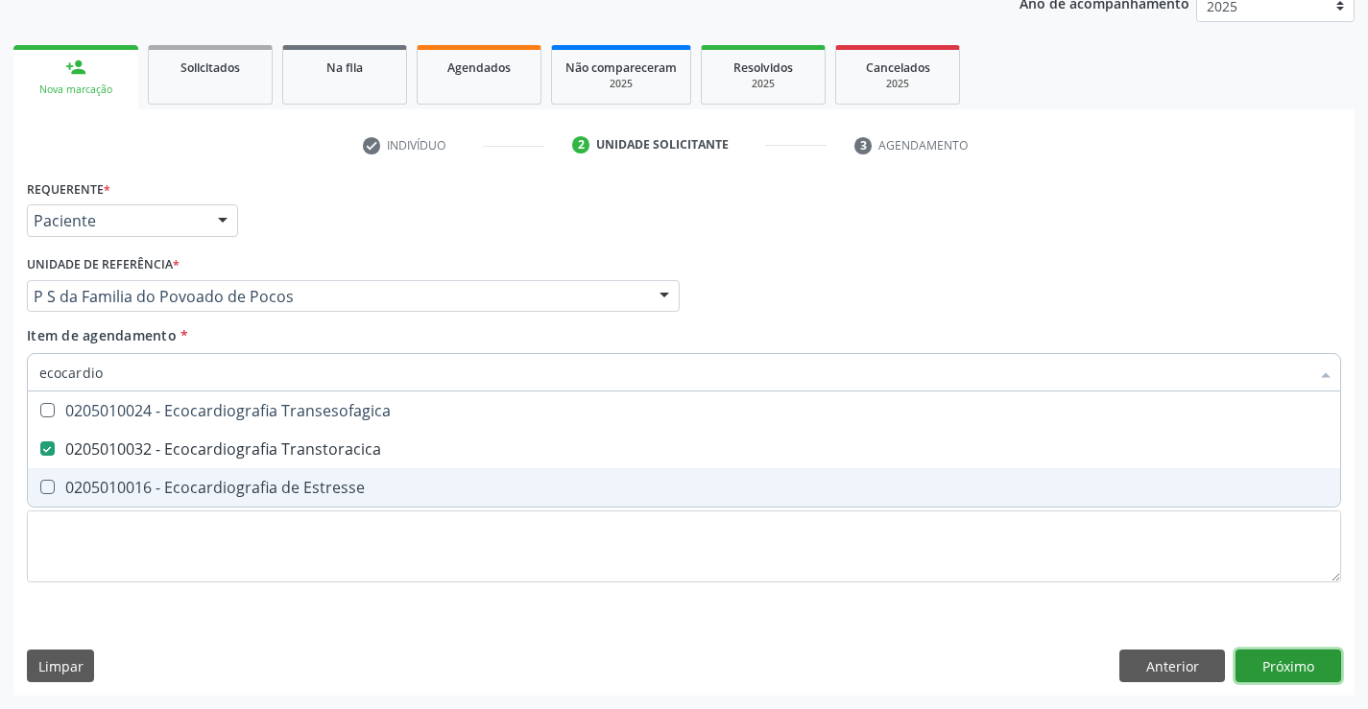
click at [1262, 667] on div "Requerente * Paciente Médico(a) Enfermeiro(a) Paciente Nenhum resultado encontr…" at bounding box center [683, 435] width 1341 height 521
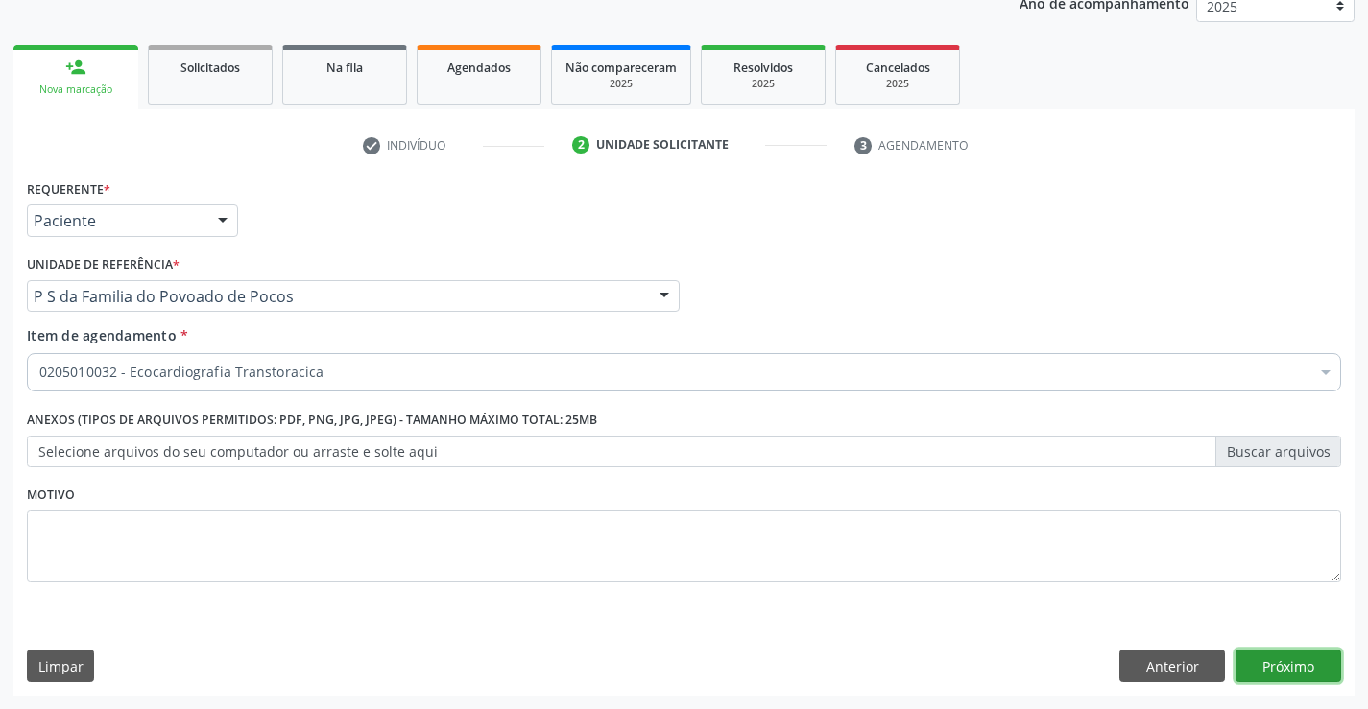
click at [1262, 667] on button "Próximo" at bounding box center [1288, 666] width 106 height 33
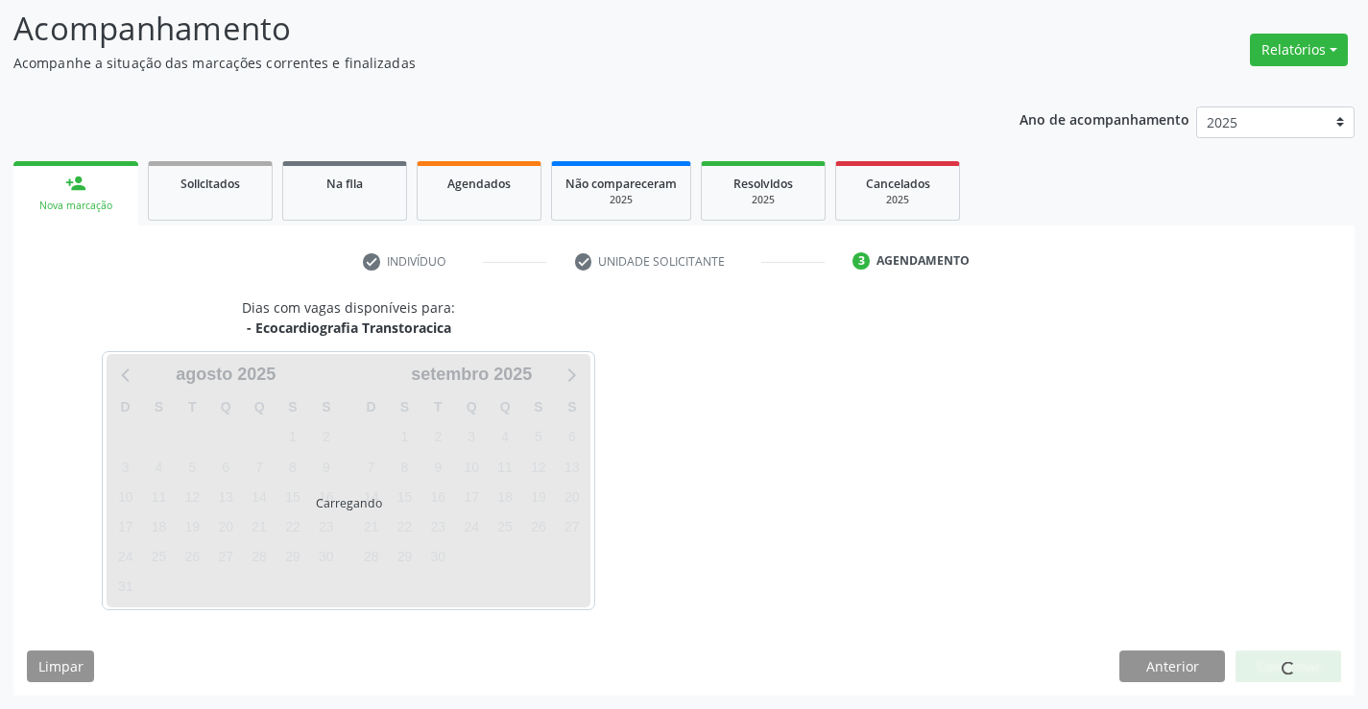
scroll to position [126, 0]
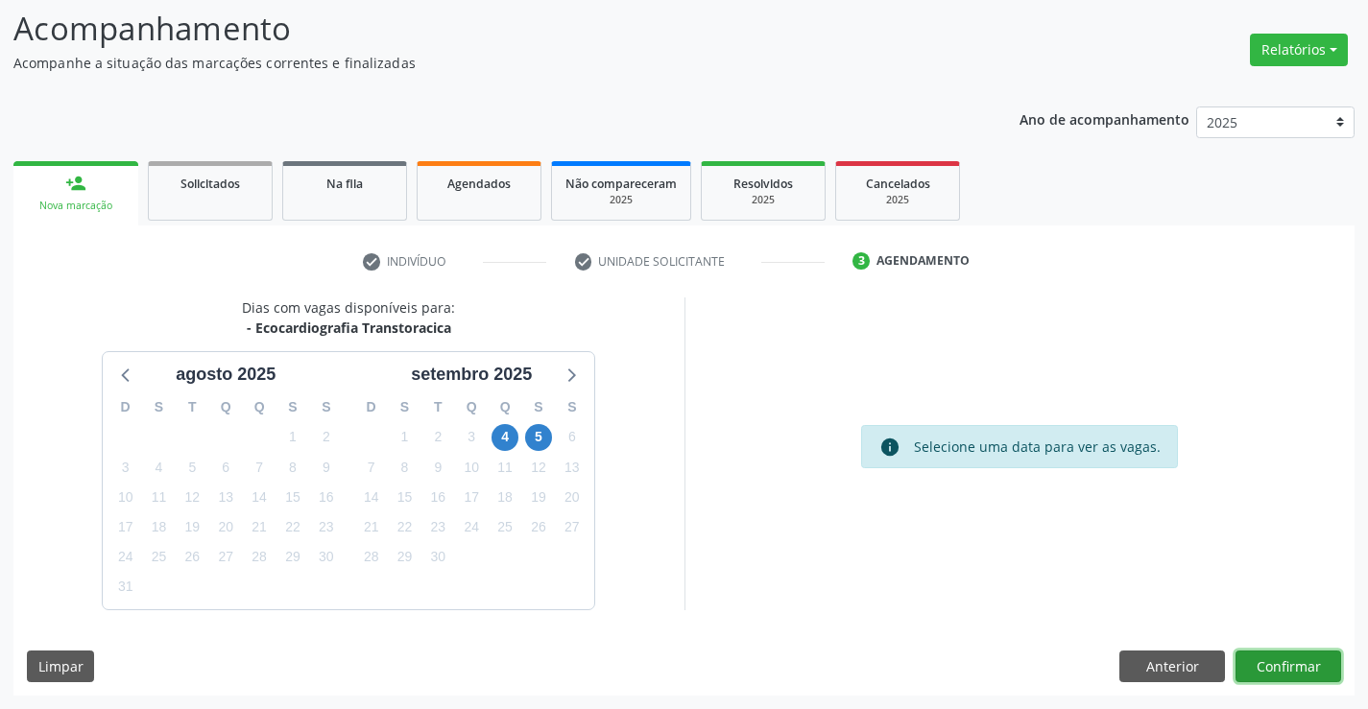
click at [1277, 663] on button "Confirmar" at bounding box center [1288, 667] width 106 height 33
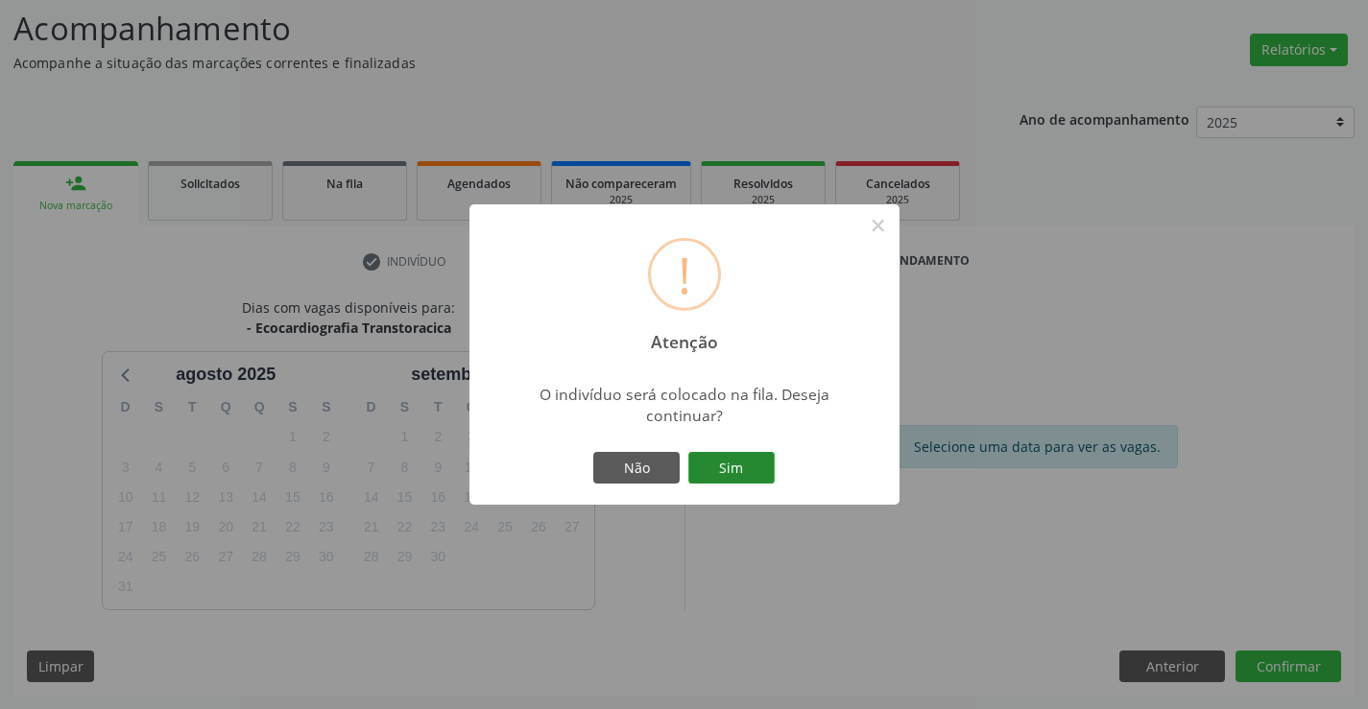
click at [746, 456] on button "Sim" at bounding box center [731, 468] width 86 height 33
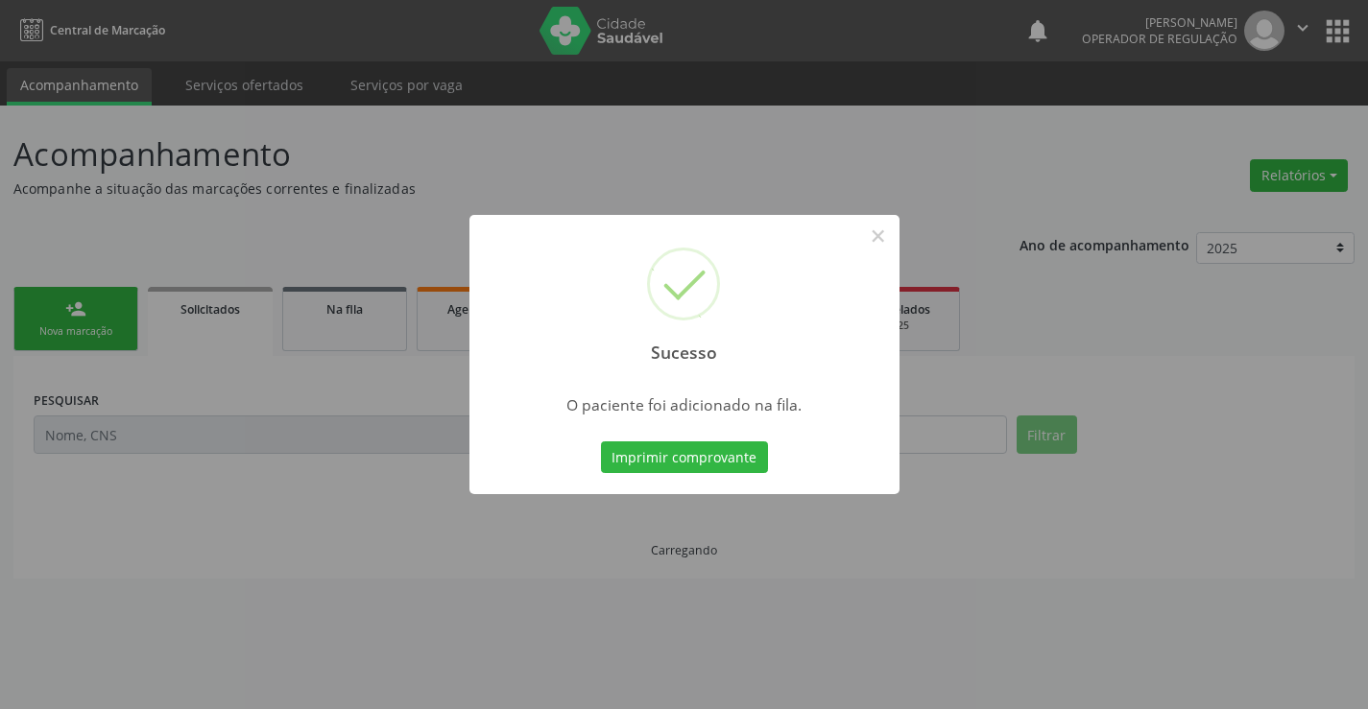
scroll to position [0, 0]
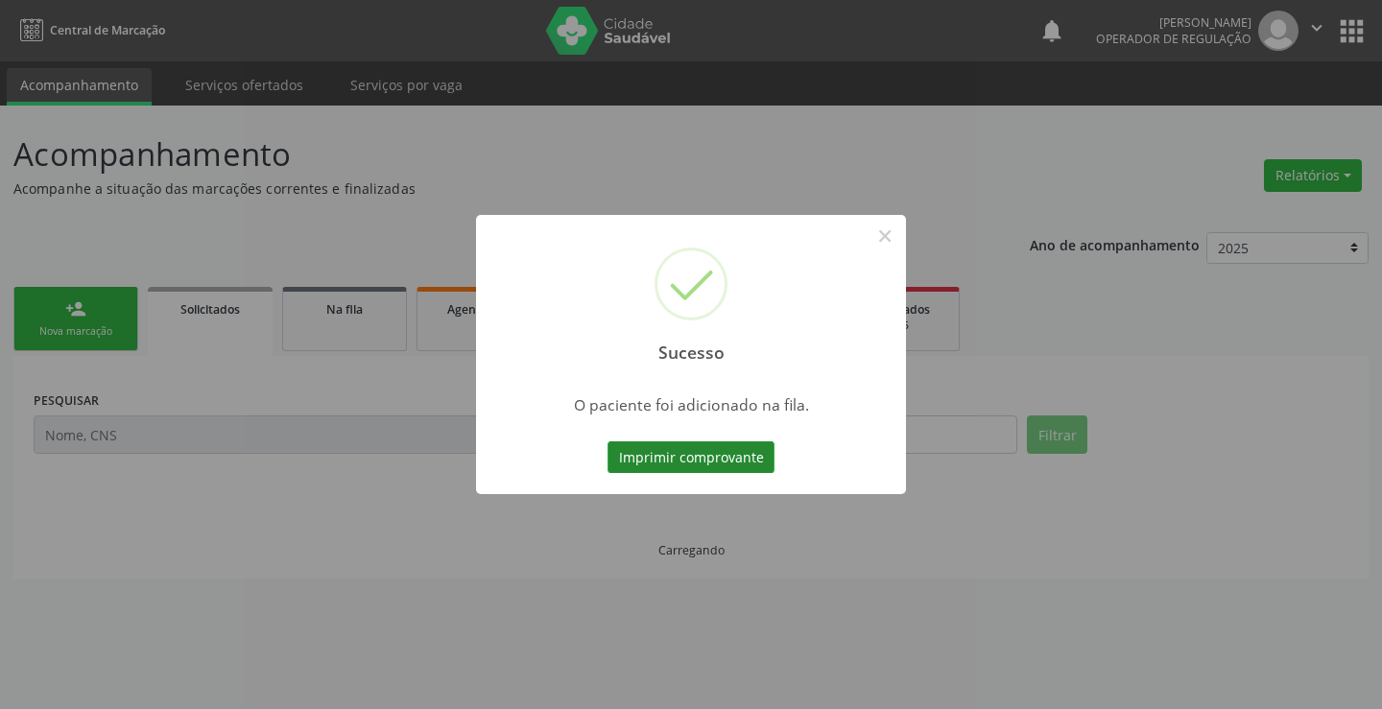
click at [755, 454] on button "Imprimir comprovante" at bounding box center [691, 457] width 167 height 33
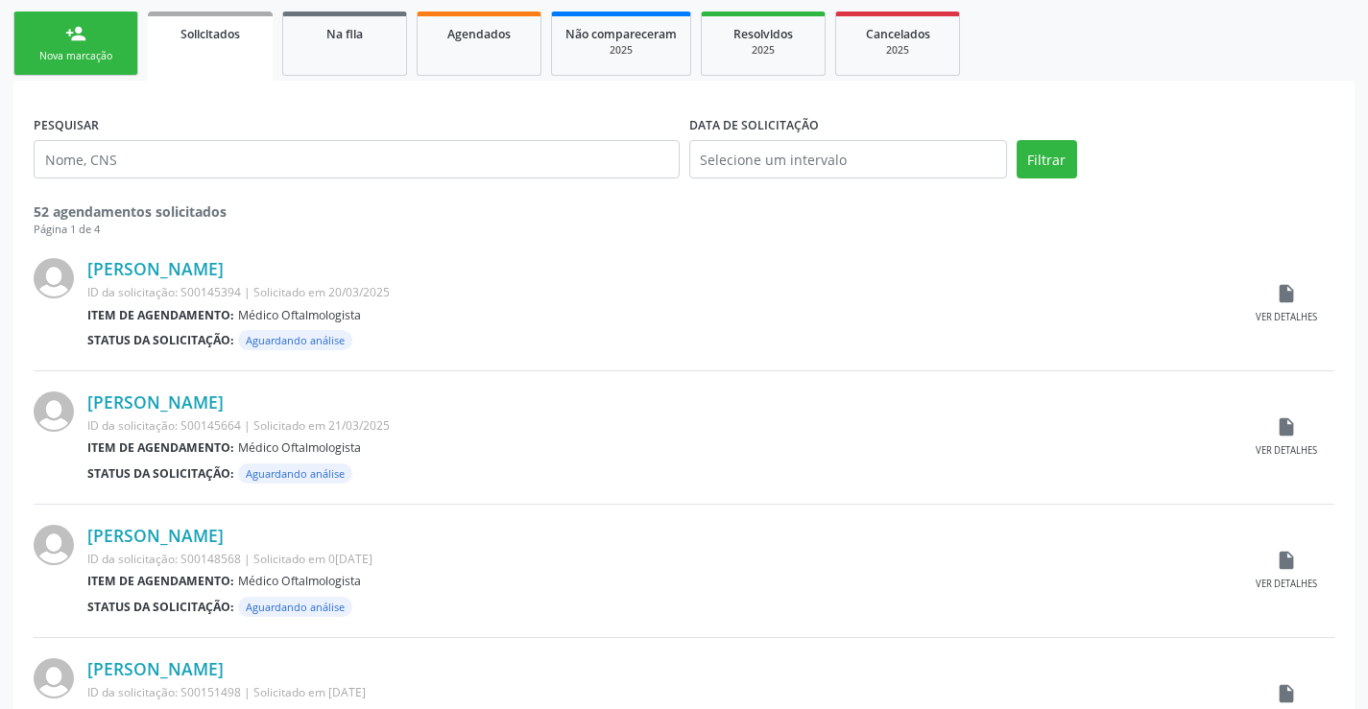
scroll to position [192, 0]
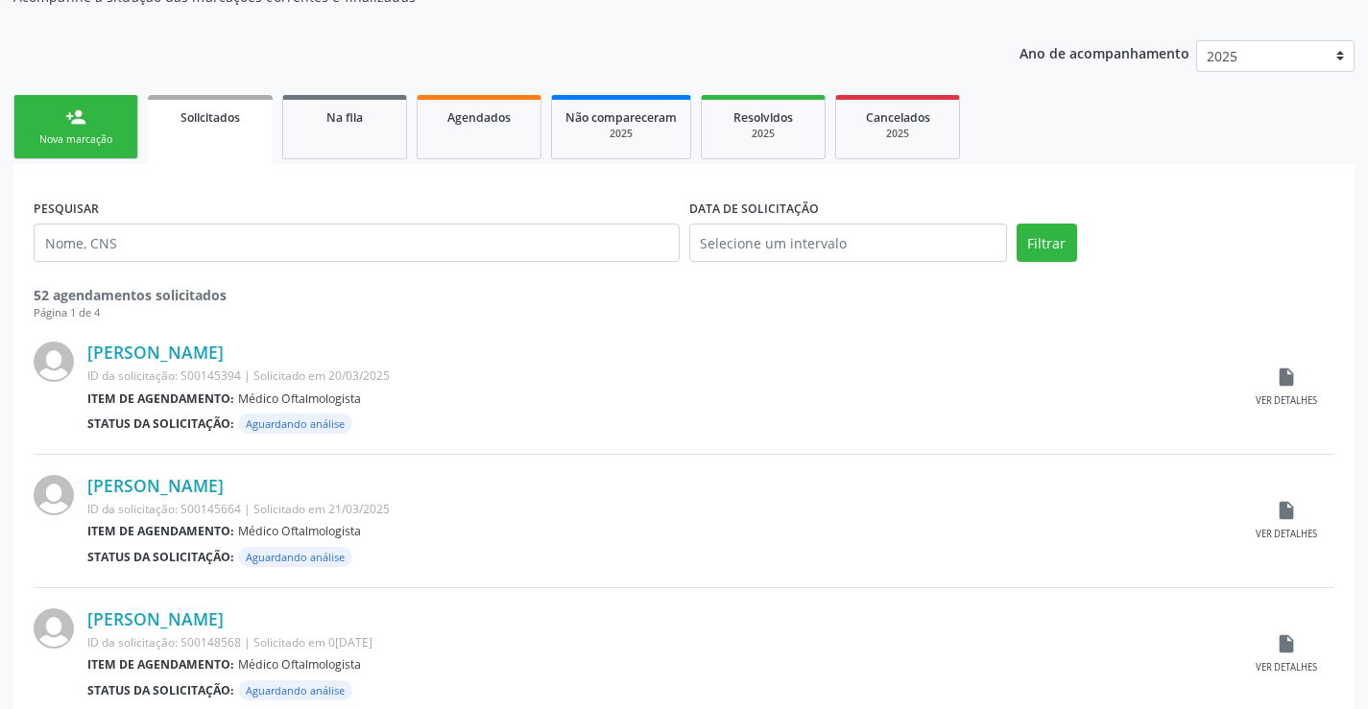
click at [87, 121] on link "person_add Nova marcação" at bounding box center [75, 127] width 125 height 64
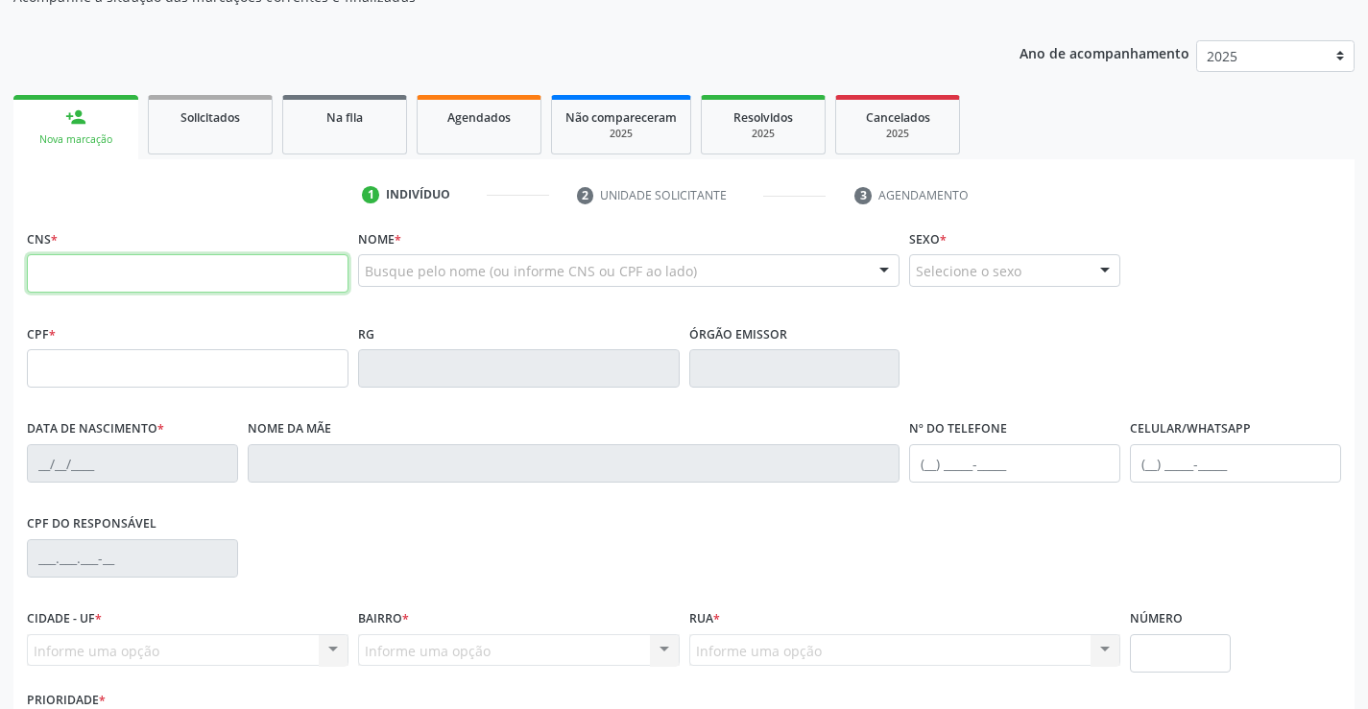
click at [166, 258] on input "text" at bounding box center [188, 273] width 322 height 38
click at [166, 258] on input "700" at bounding box center [188, 273] width 322 height 38
type input "700 7019 8412 4577"
type input "11/03/1976"
type input "Maria dos Reis Mota Araujo"
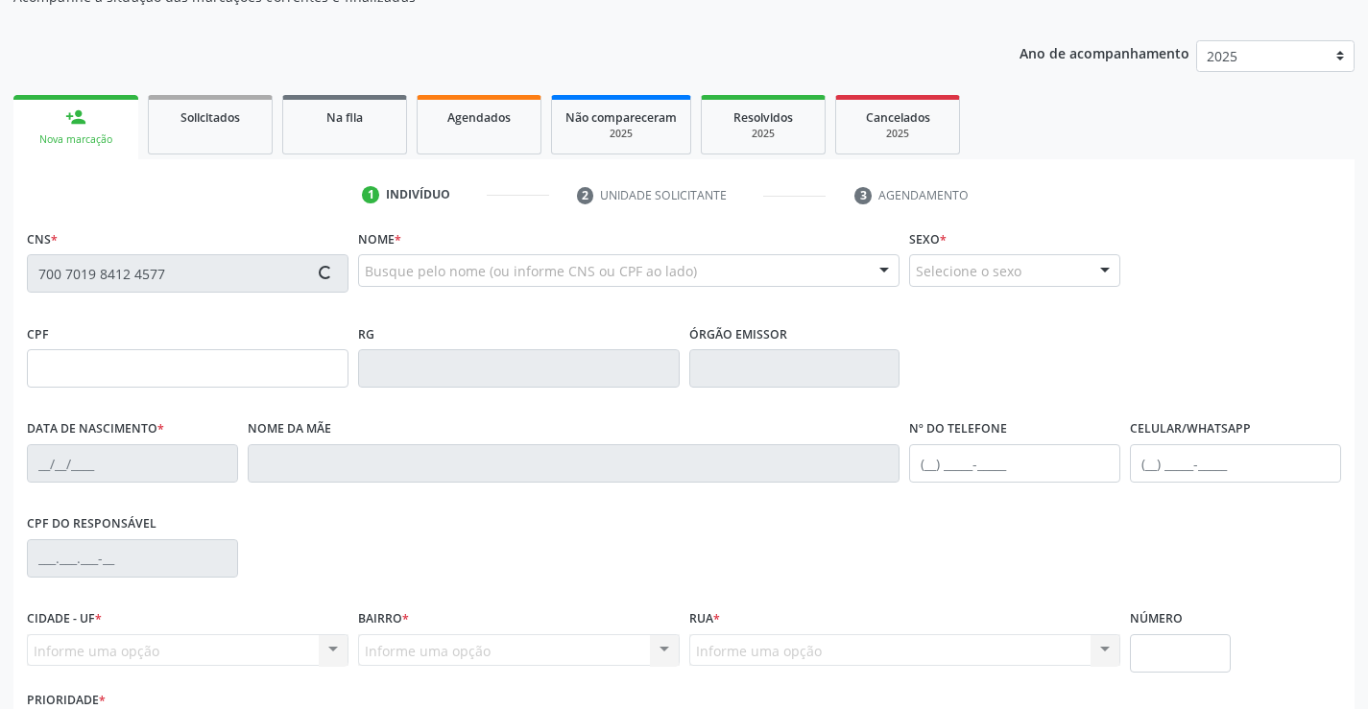
type input "(71) 99972-1133"
type input "92"
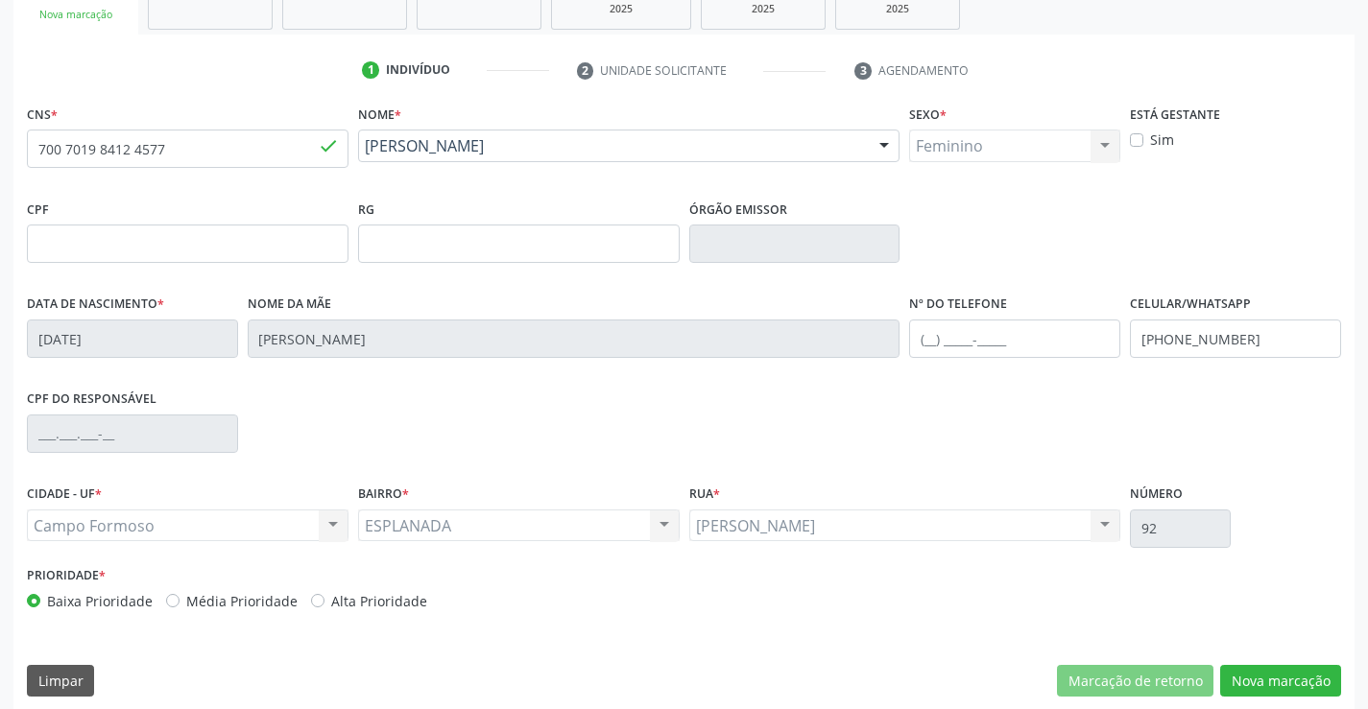
scroll to position [331, 0]
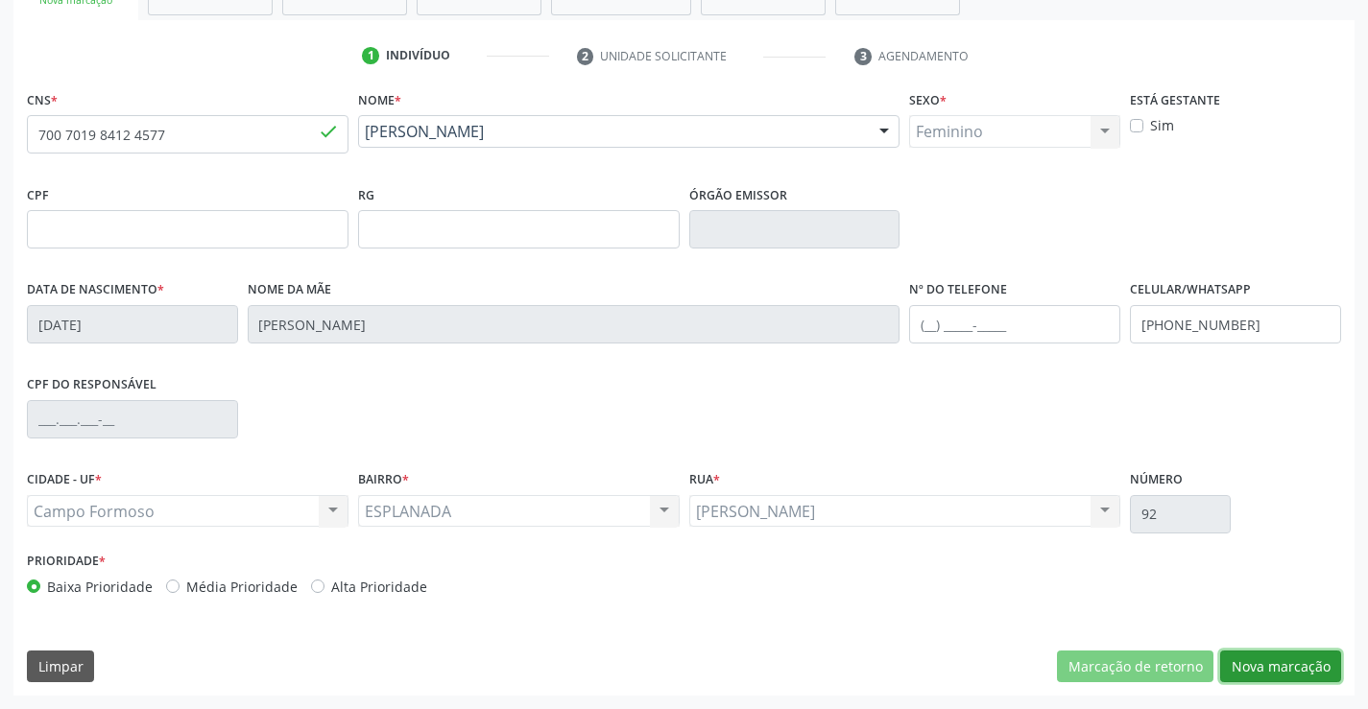
click at [1245, 670] on button "Nova marcação" at bounding box center [1280, 667] width 121 height 33
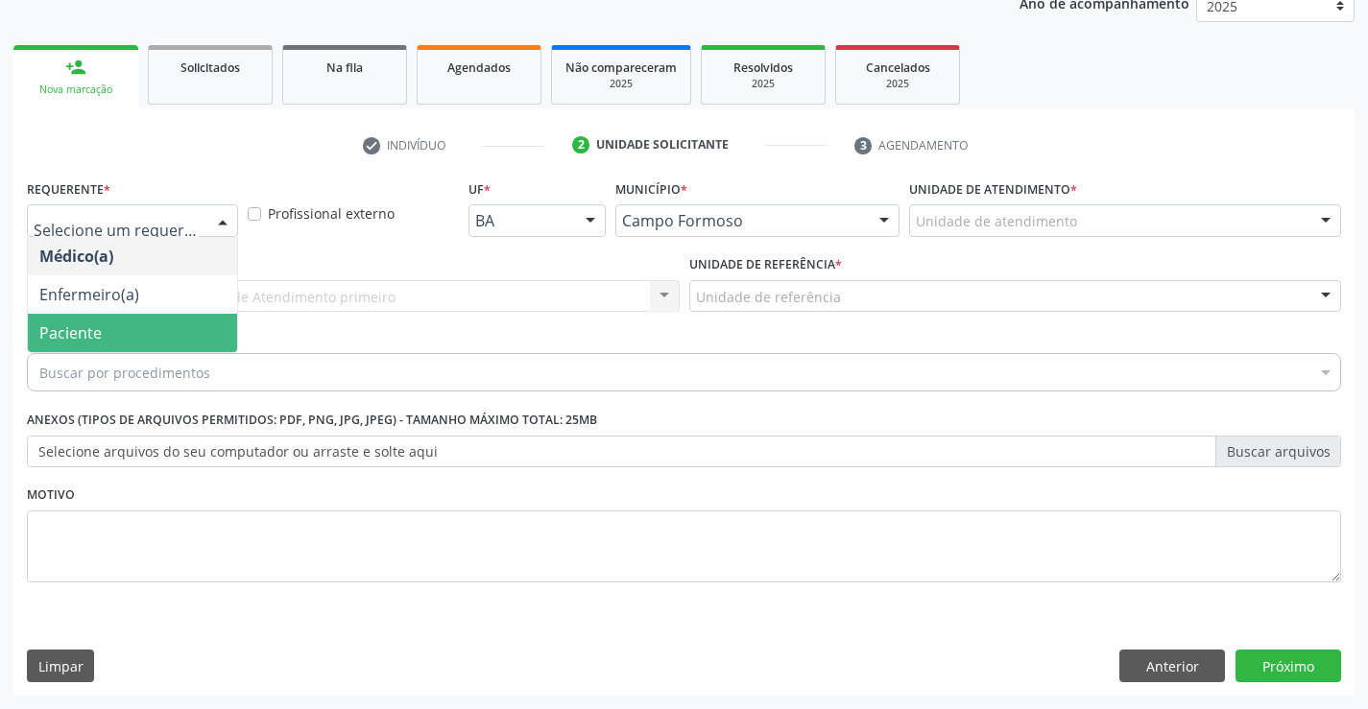
click at [109, 341] on span "Paciente" at bounding box center [132, 333] width 209 height 38
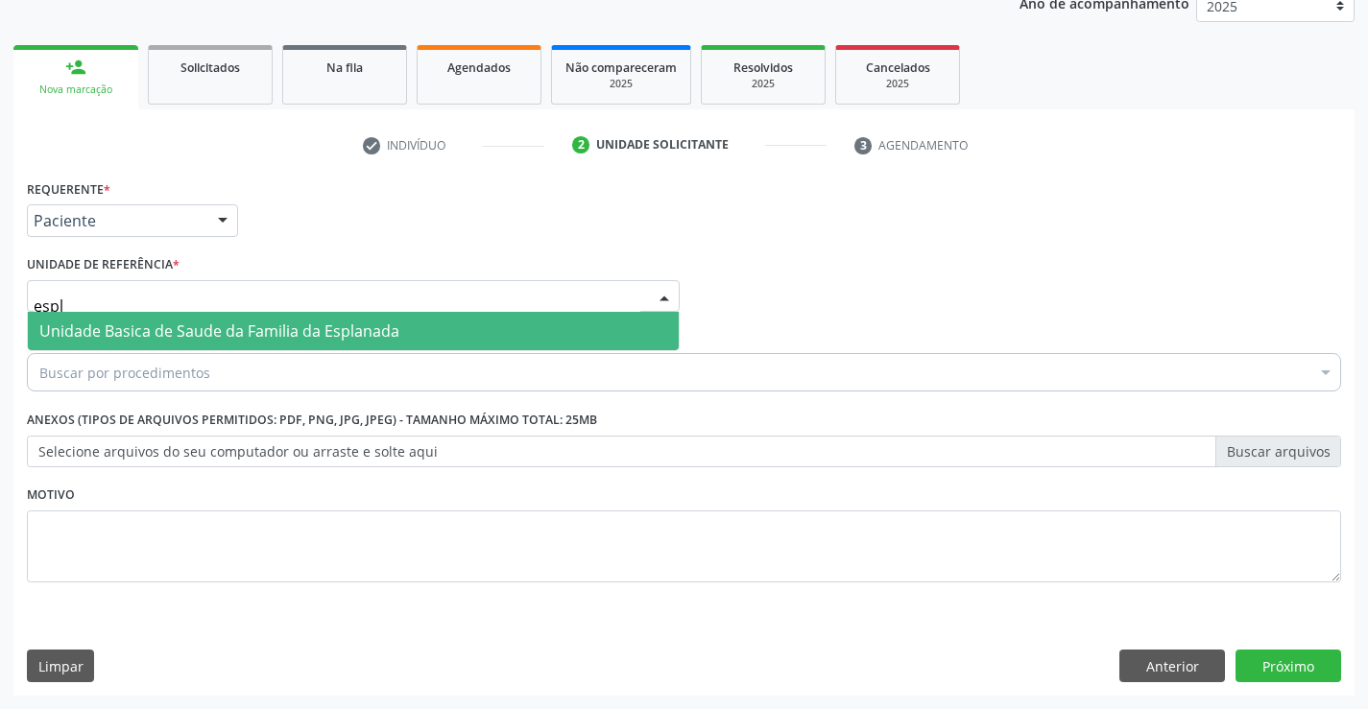
type input "espla"
click at [115, 327] on span "Unidade Basica de Saude da Familia da Esplanada" at bounding box center [219, 331] width 360 height 21
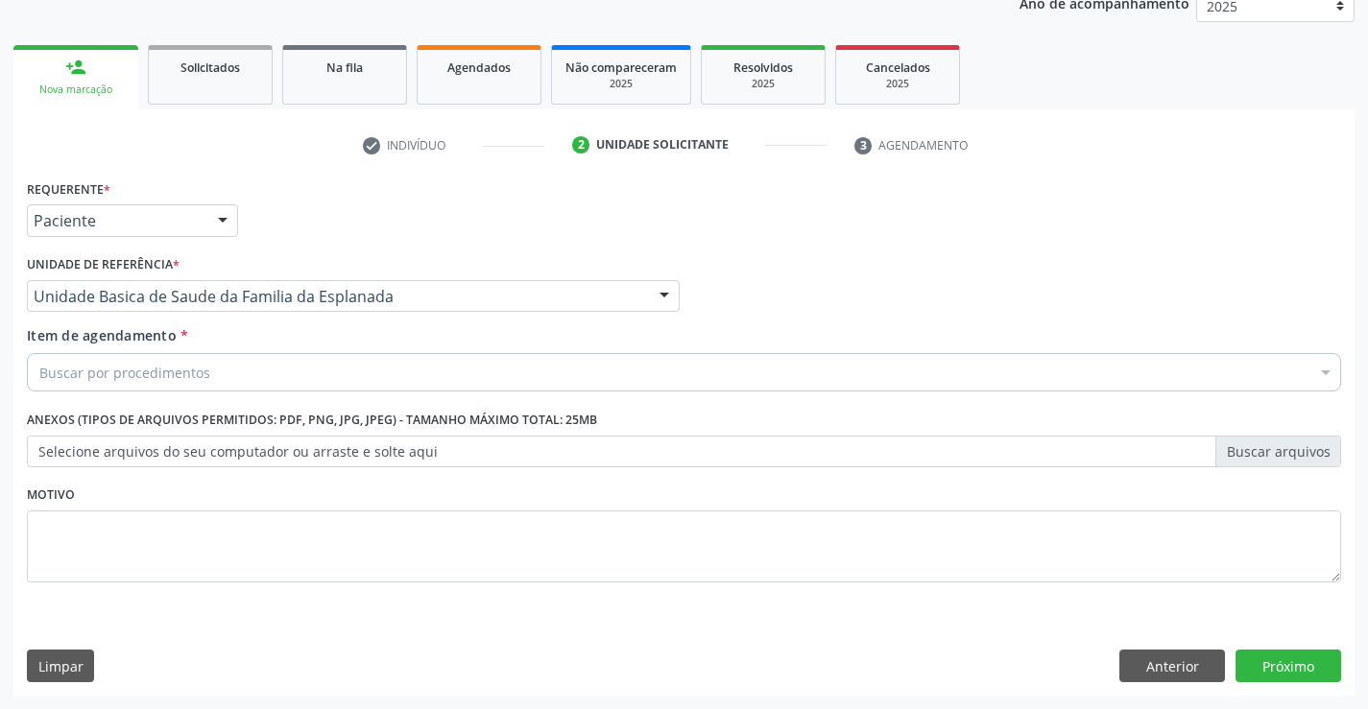
click at [115, 357] on div "Buscar por procedimentos" at bounding box center [684, 372] width 1314 height 38
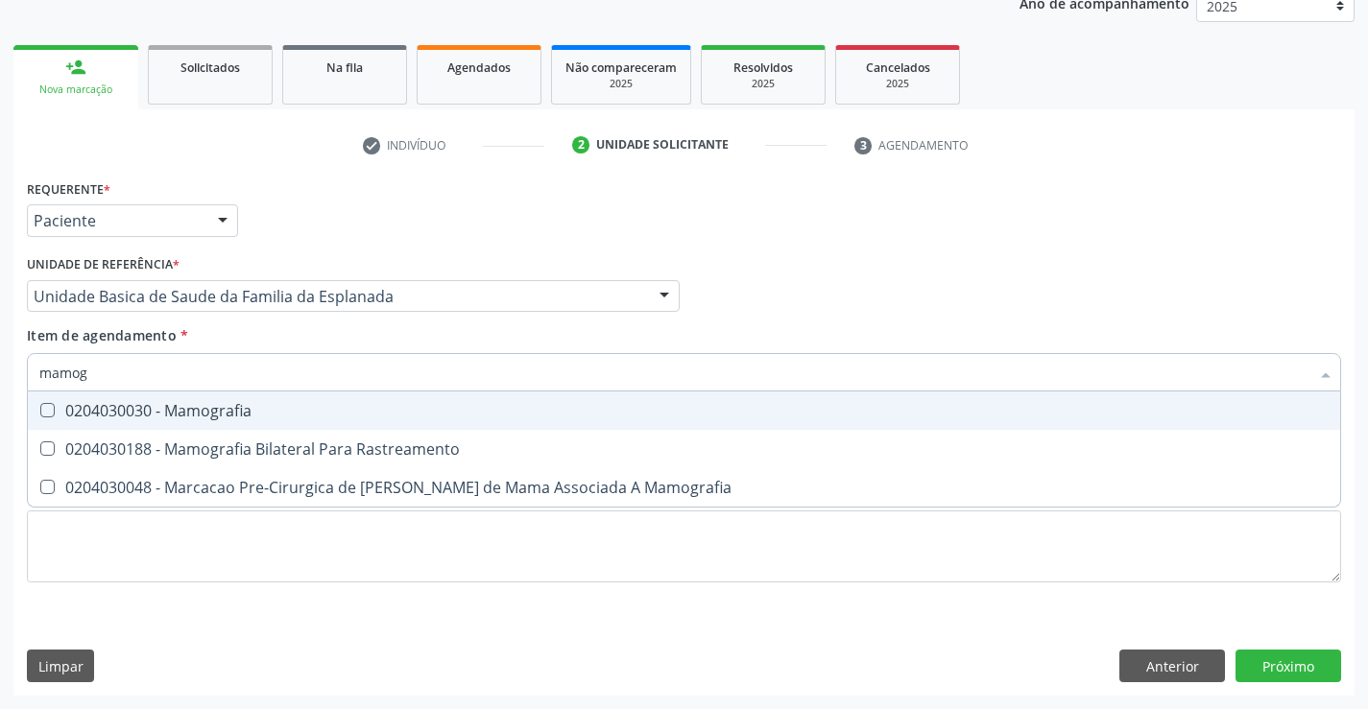
type input "mamogr"
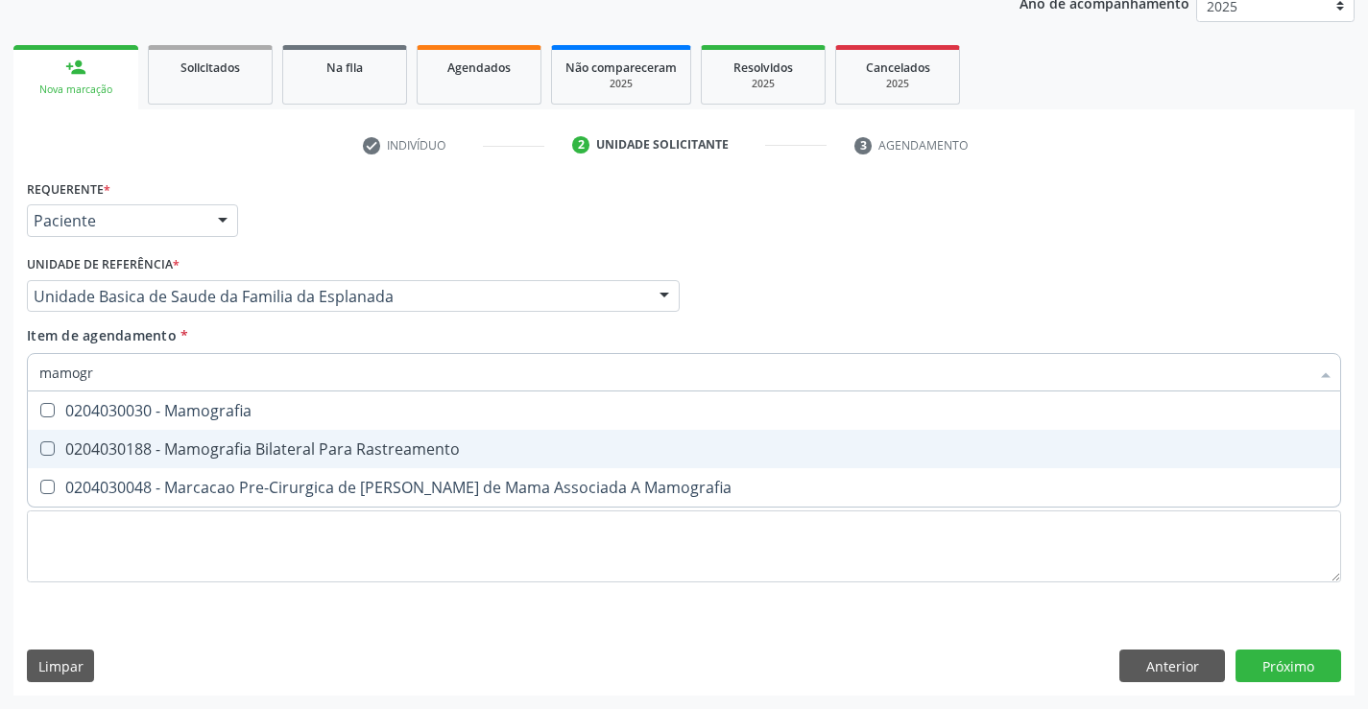
click at [198, 448] on div "0204030188 - Mamografia Bilateral Para Rastreamento" at bounding box center [683, 448] width 1289 height 15
checkbox Rastreamento "true"
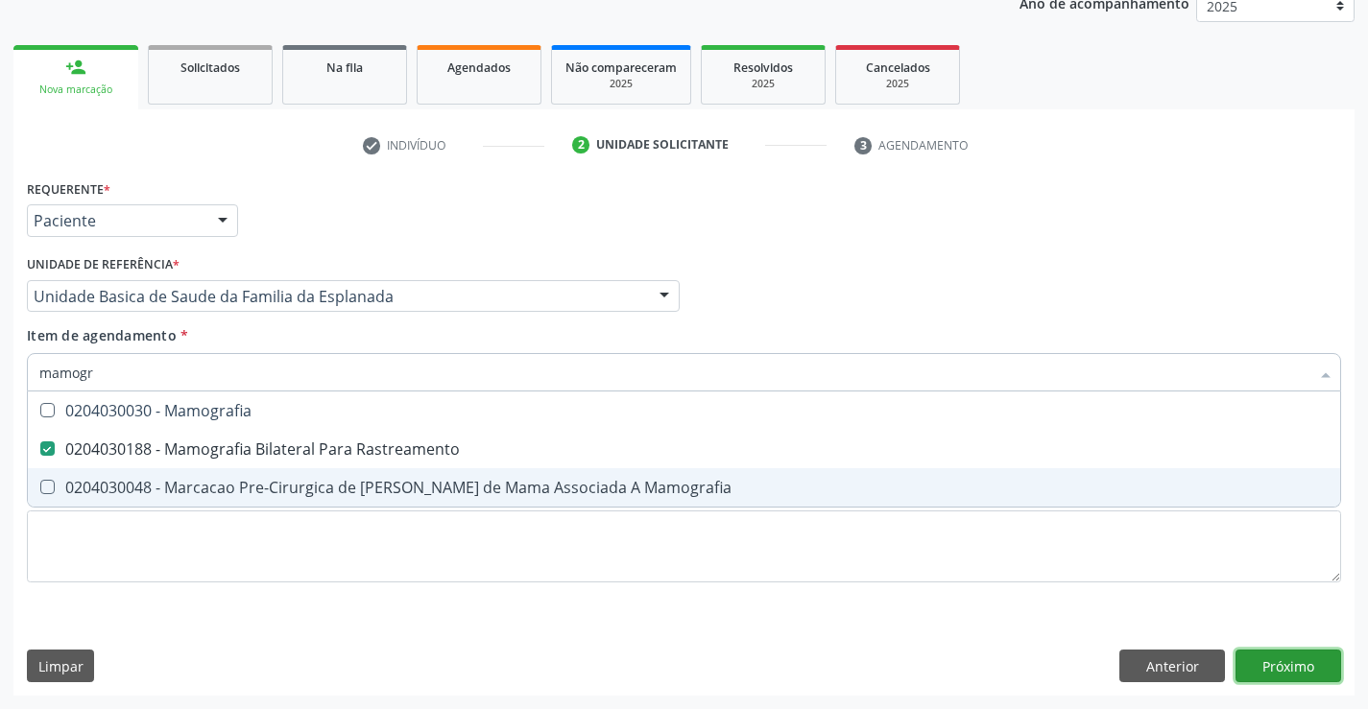
click at [1250, 664] on div "Requerente * Paciente Médico(a) Enfermeiro(a) Paciente Nenhum resultado encontr…" at bounding box center [683, 435] width 1341 height 521
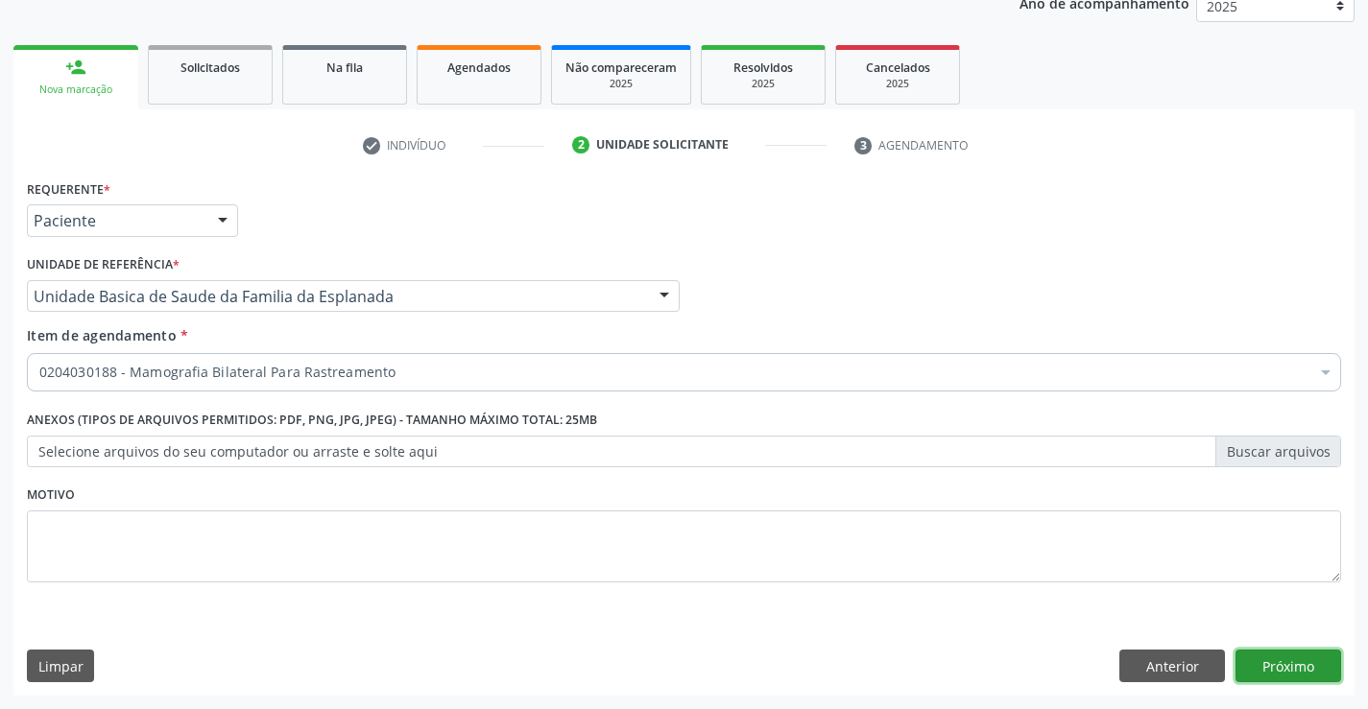
click at [1292, 666] on button "Próximo" at bounding box center [1288, 666] width 106 height 33
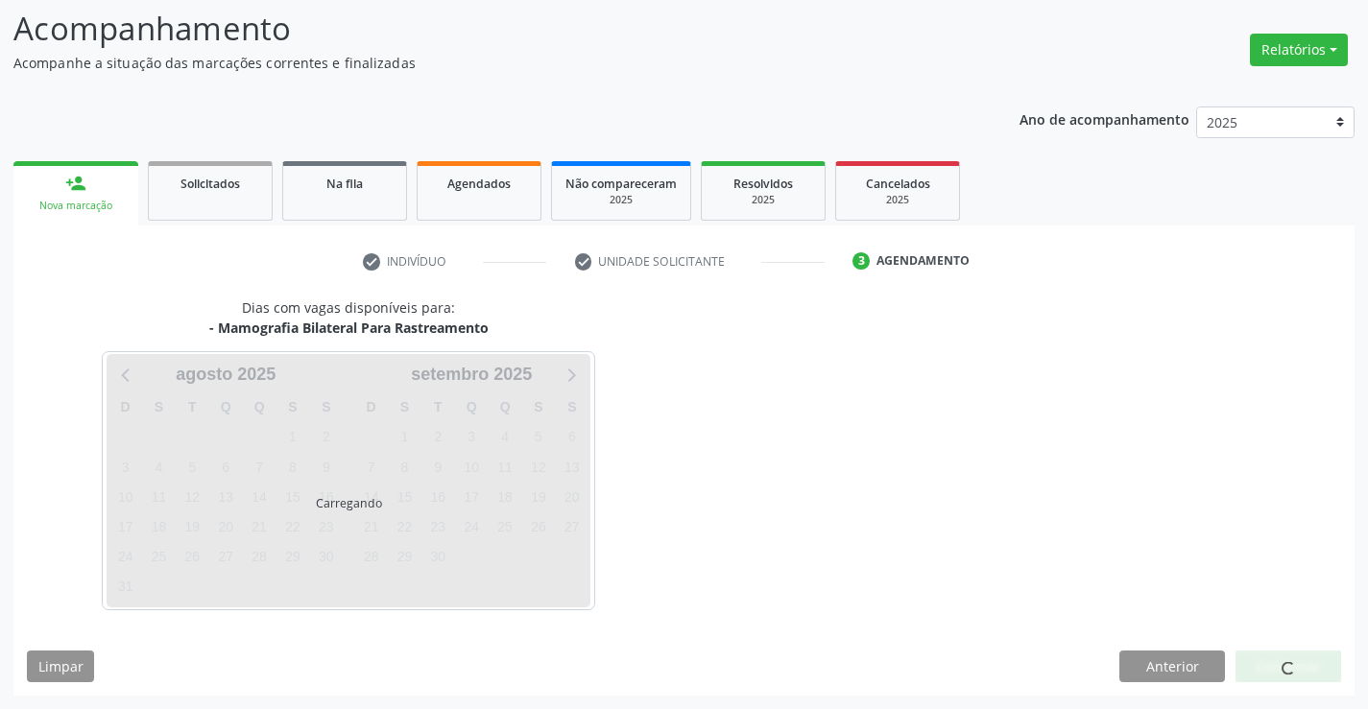
scroll to position [126, 0]
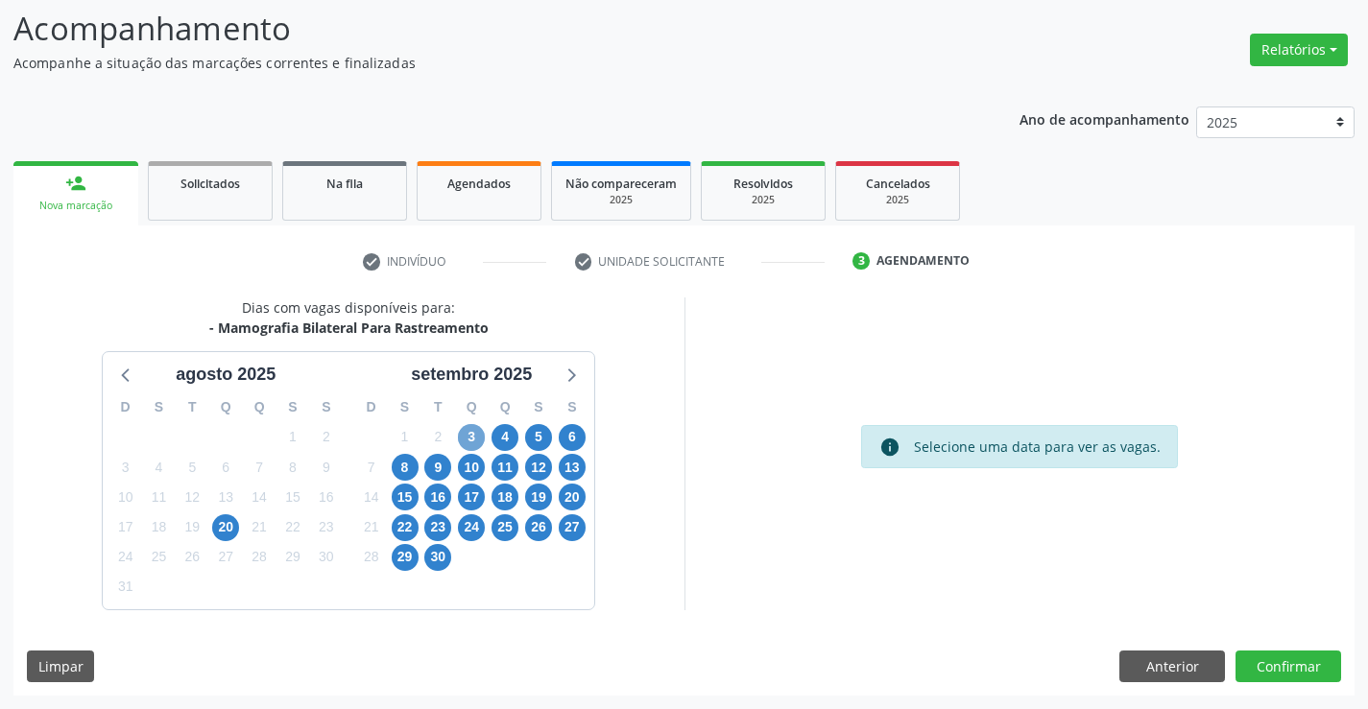
click at [479, 435] on span "3" at bounding box center [471, 437] width 27 height 27
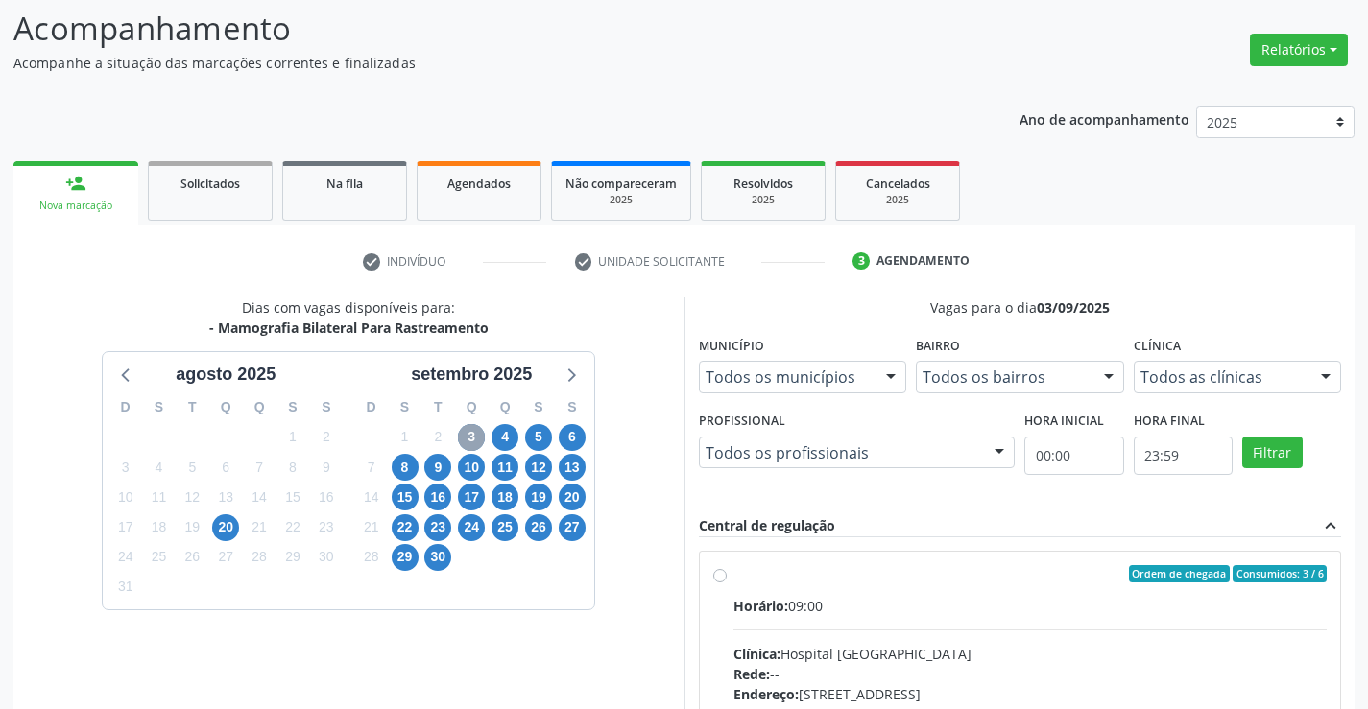
scroll to position [403, 0]
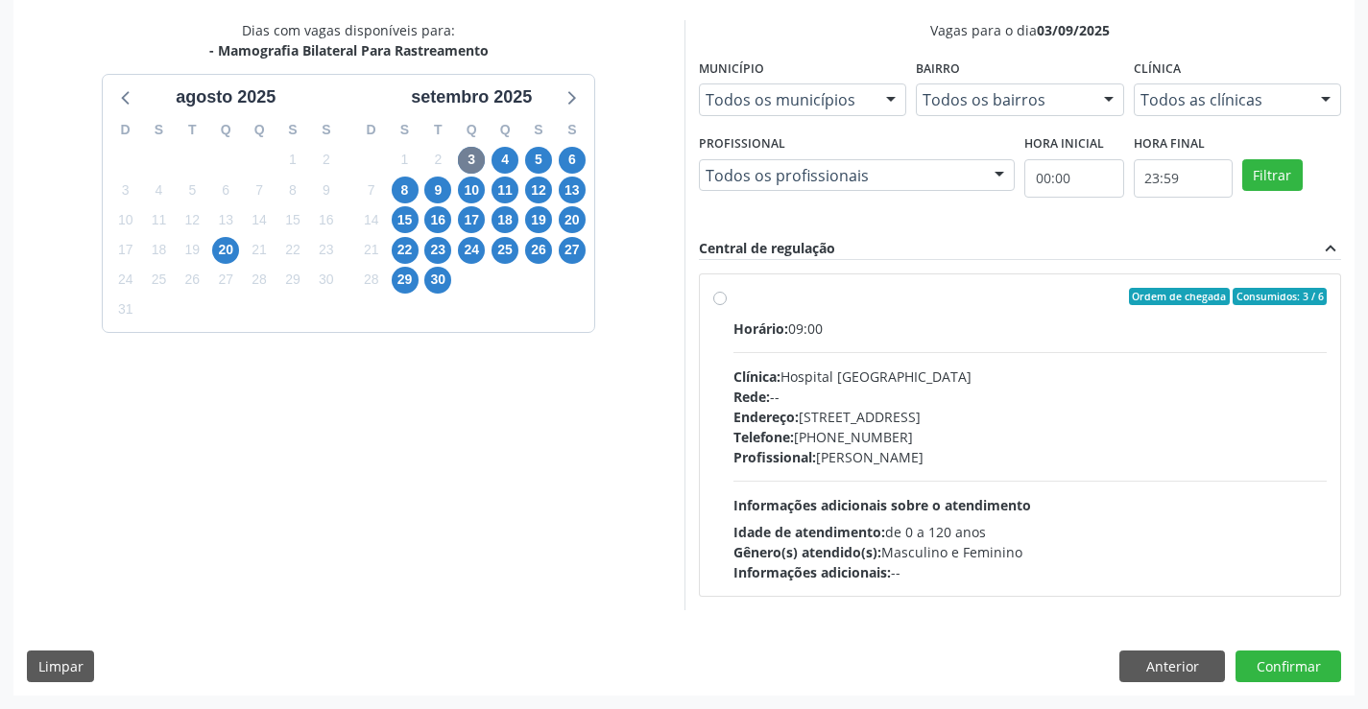
click at [733, 296] on label "Ordem de chegada Consumidos: 3 / 6 Horário: 09:00 Clínica: Hospital Sao Francis…" at bounding box center [1030, 435] width 594 height 295
click at [726, 296] on input "Ordem de chegada Consumidos: 3 / 6 Horário: 09:00 Clínica: Hospital Sao Francis…" at bounding box center [719, 296] width 13 height 17
radio input "true"
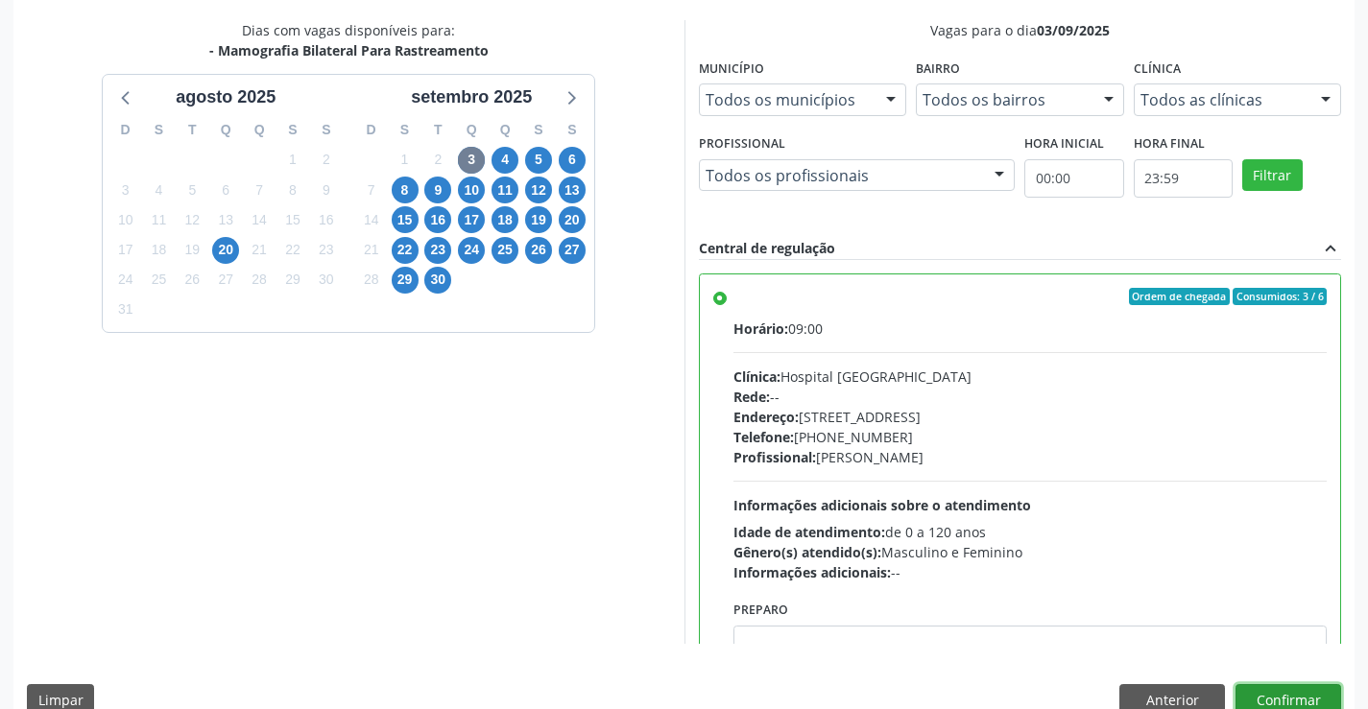
click at [1299, 696] on button "Confirmar" at bounding box center [1288, 700] width 106 height 33
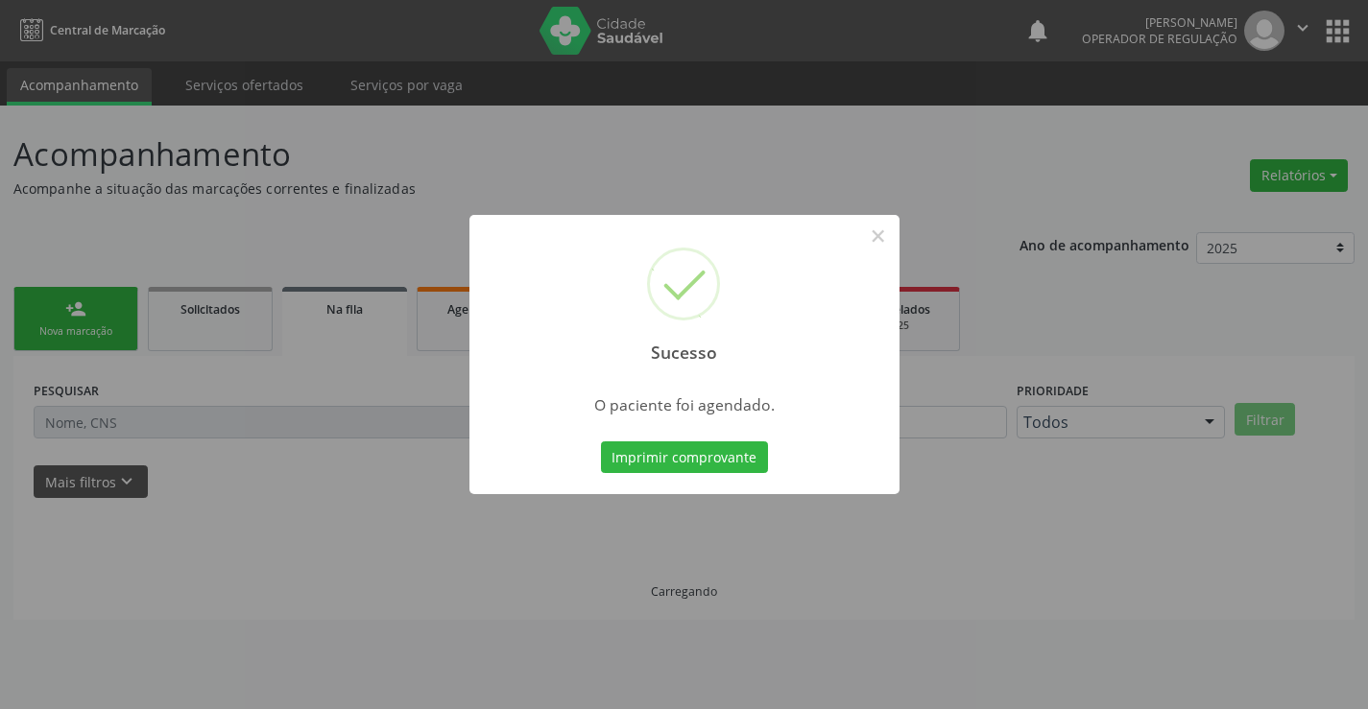
scroll to position [0, 0]
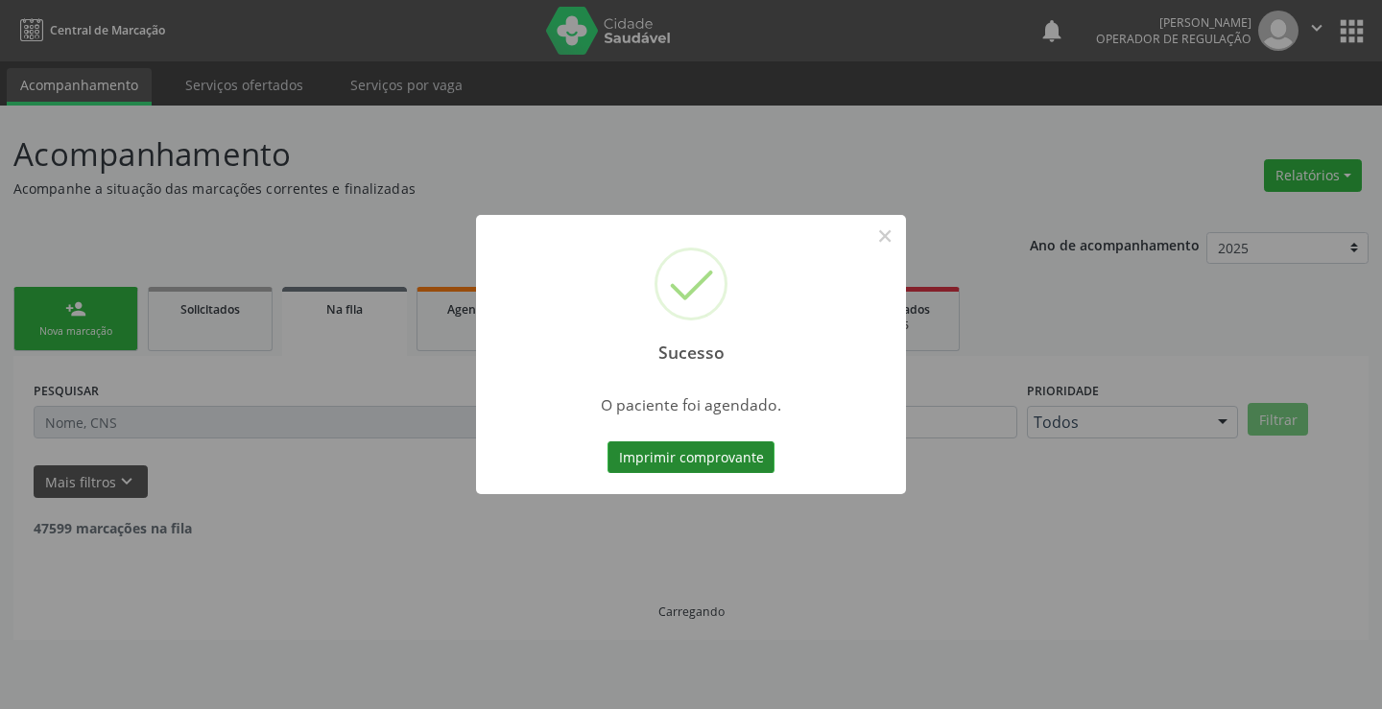
click at [740, 458] on button "Imprimir comprovante" at bounding box center [691, 457] width 167 height 33
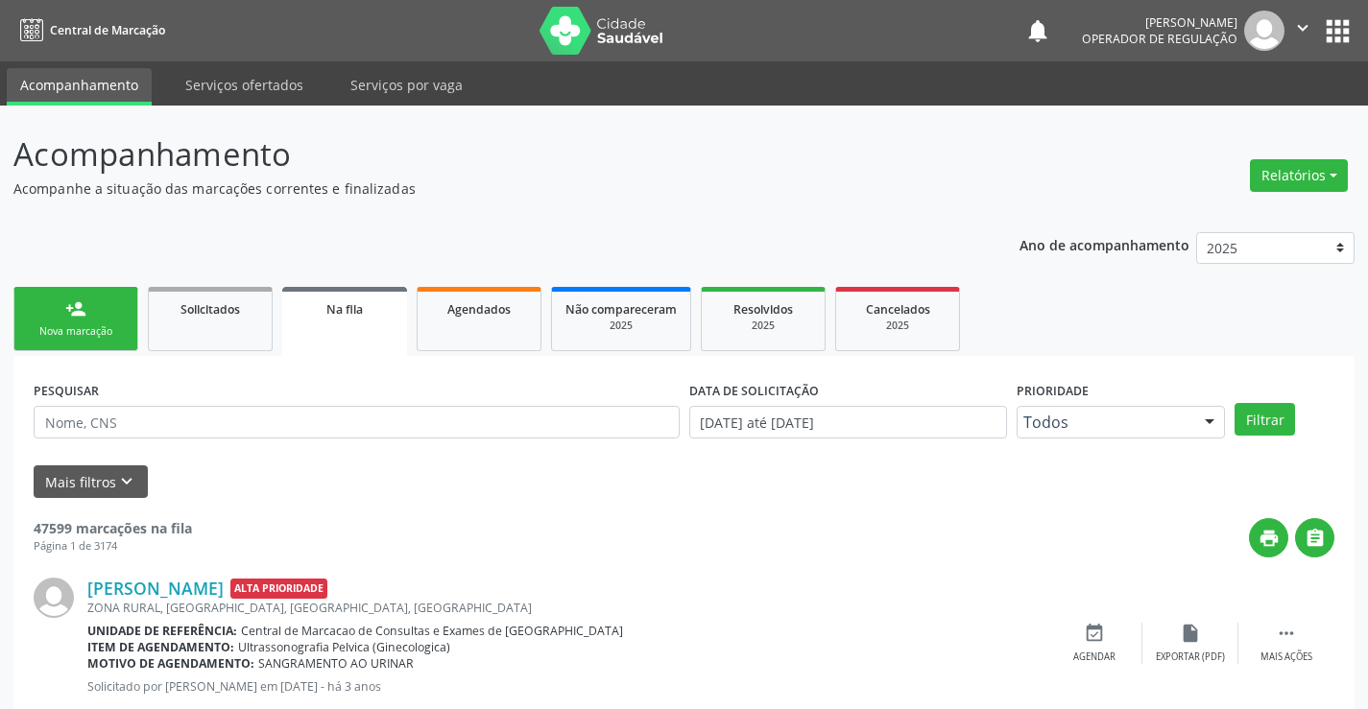
click at [57, 313] on link "person_add Nova marcação" at bounding box center [75, 319] width 125 height 64
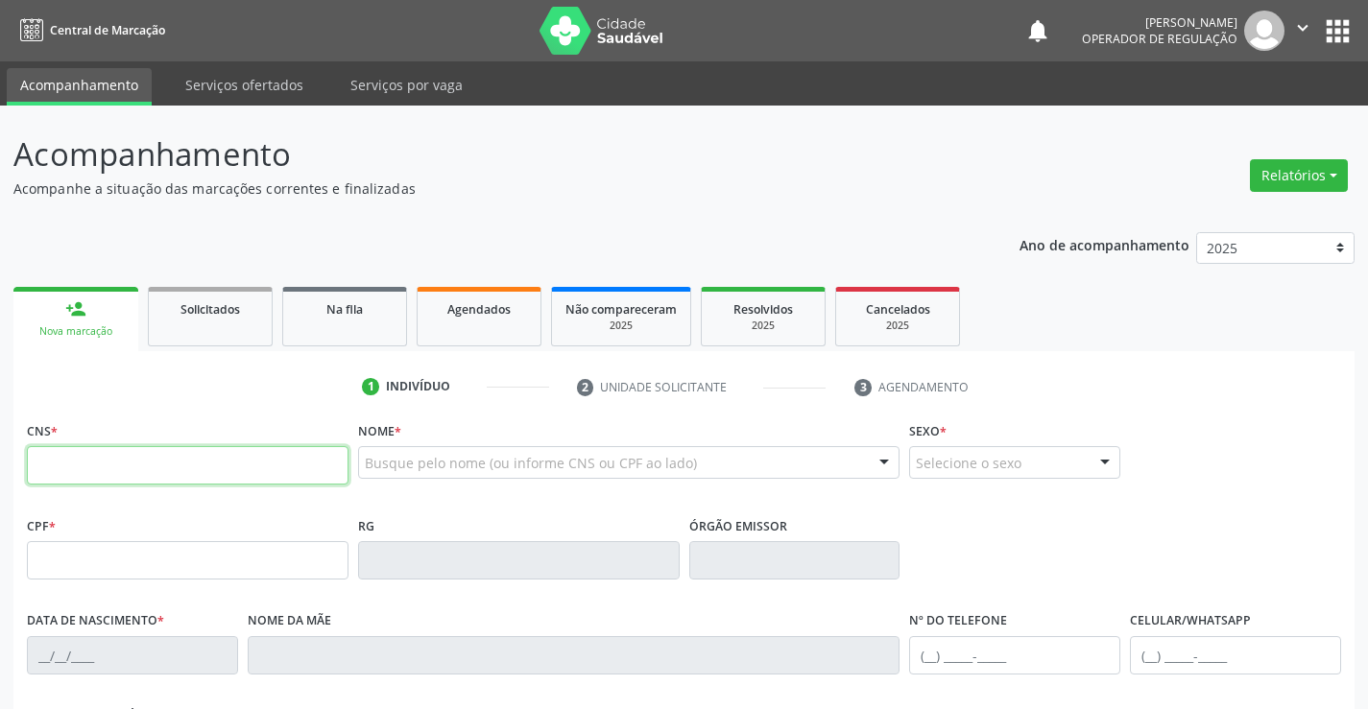
click at [129, 477] on input "text" at bounding box center [188, 465] width 322 height 38
type input "702 9035 7622 8171"
type input "2071853520"
type input "22/04/1970"
type input "(74) 9819-6645"
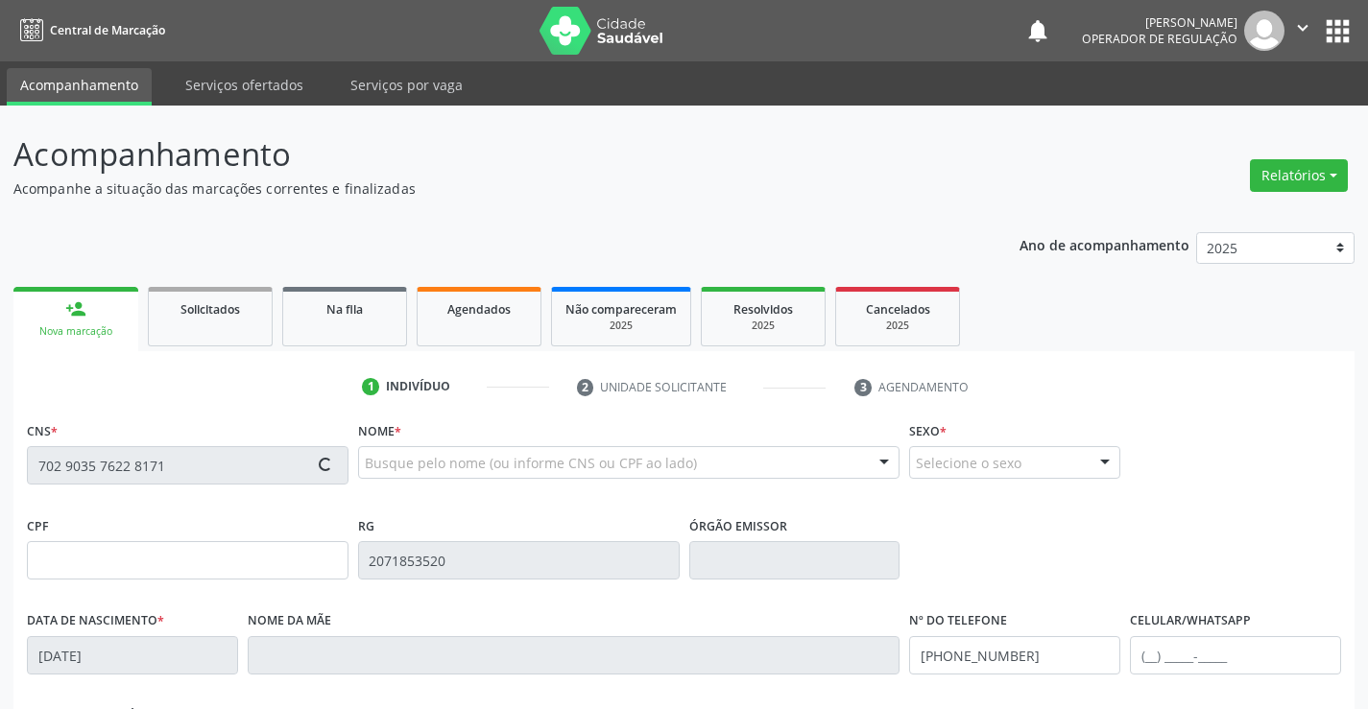
type input "(74) 9819-6645"
type input "161.663.048-54"
type input "S/N"
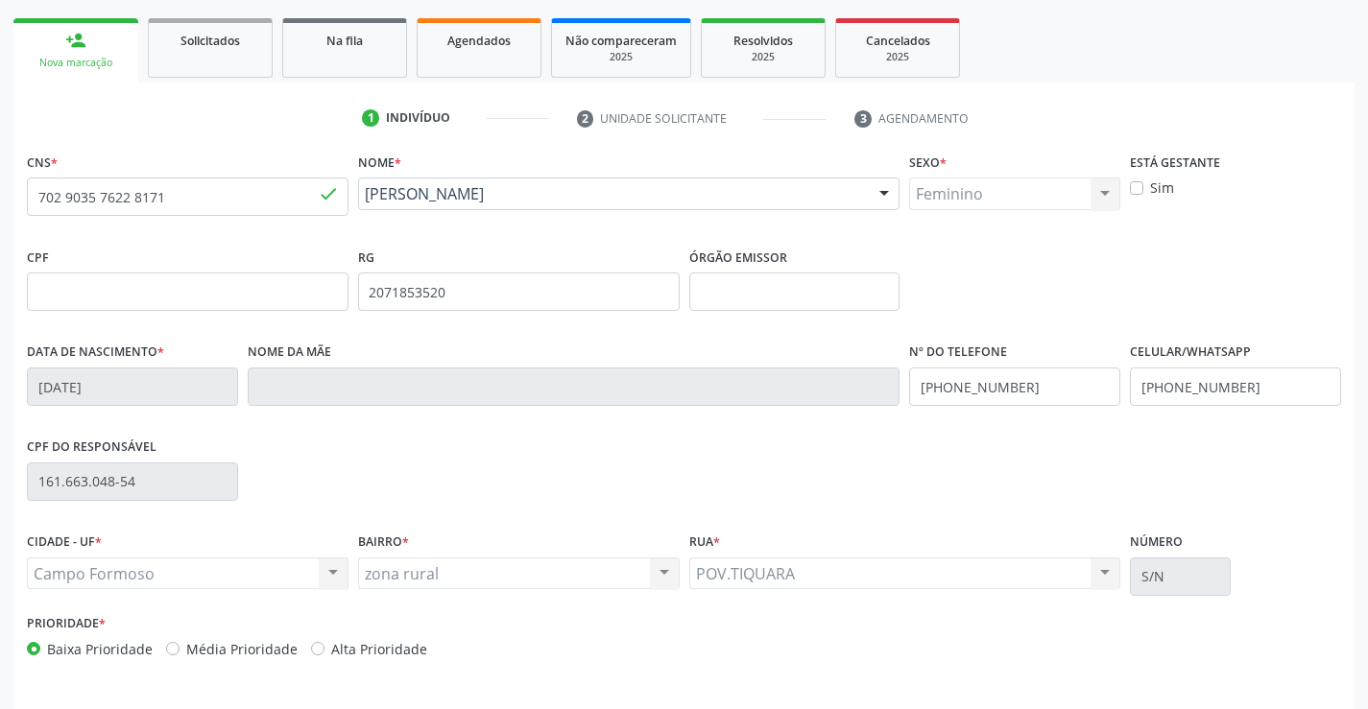
scroll to position [288, 0]
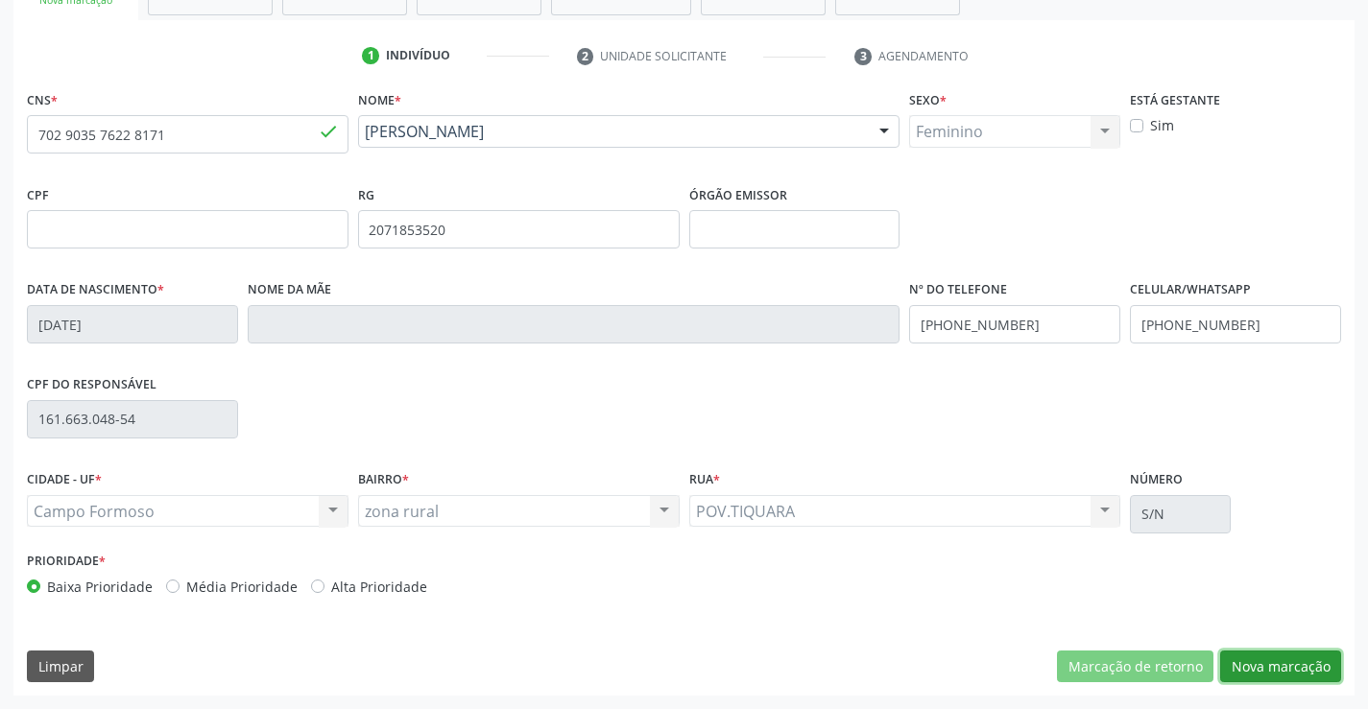
click at [1273, 664] on button "Nova marcação" at bounding box center [1280, 667] width 121 height 33
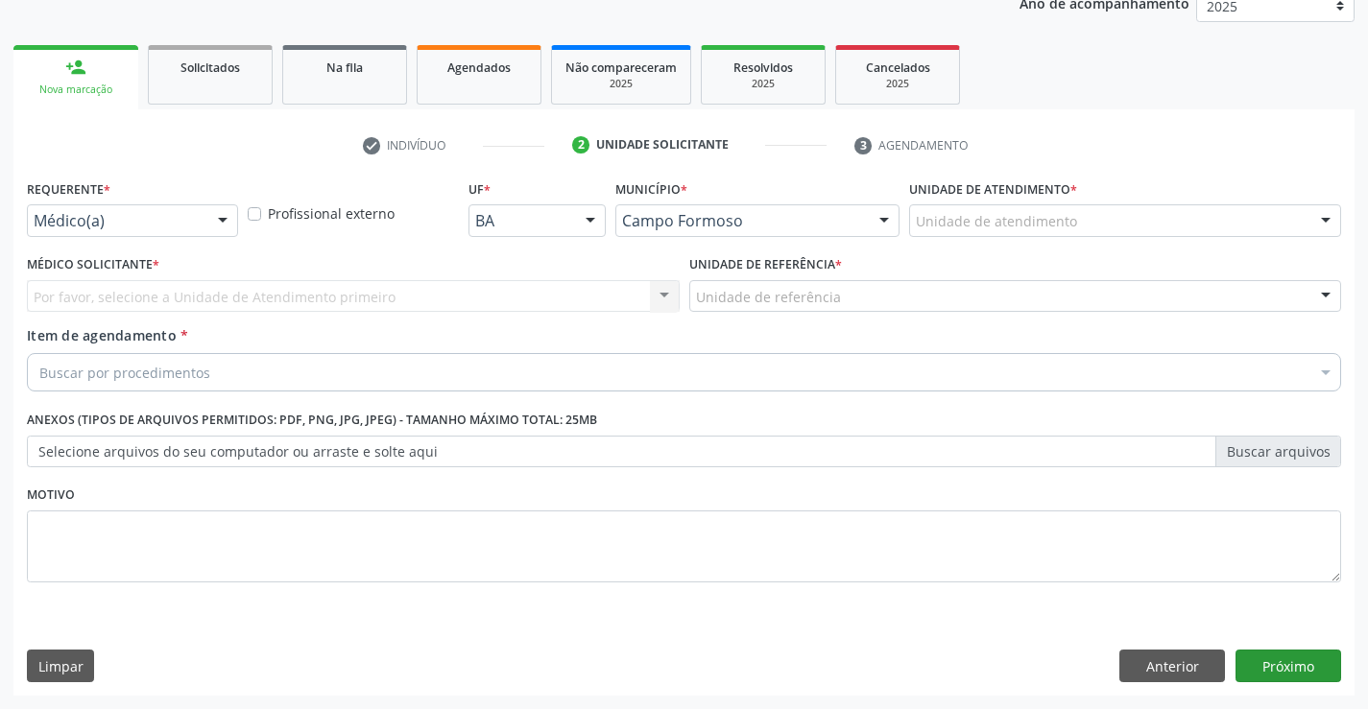
scroll to position [242, 0]
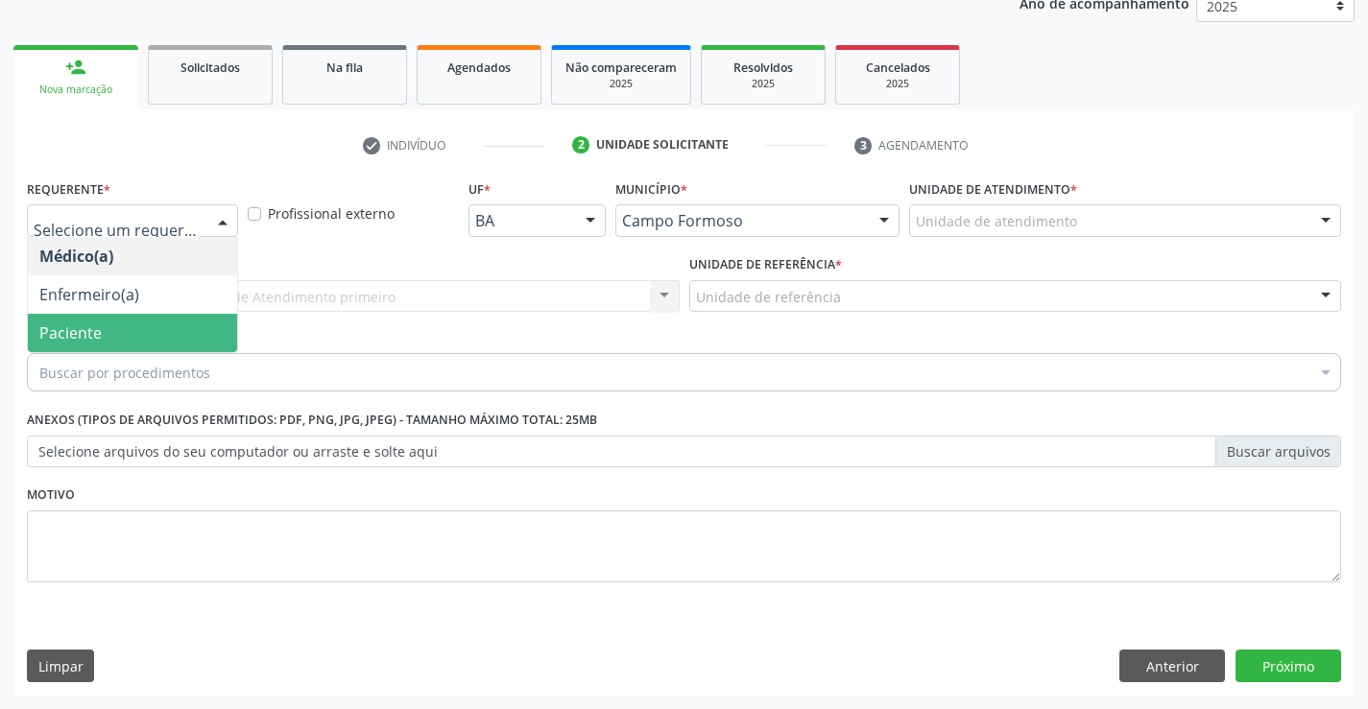
click at [98, 325] on span "Paciente" at bounding box center [70, 332] width 62 height 21
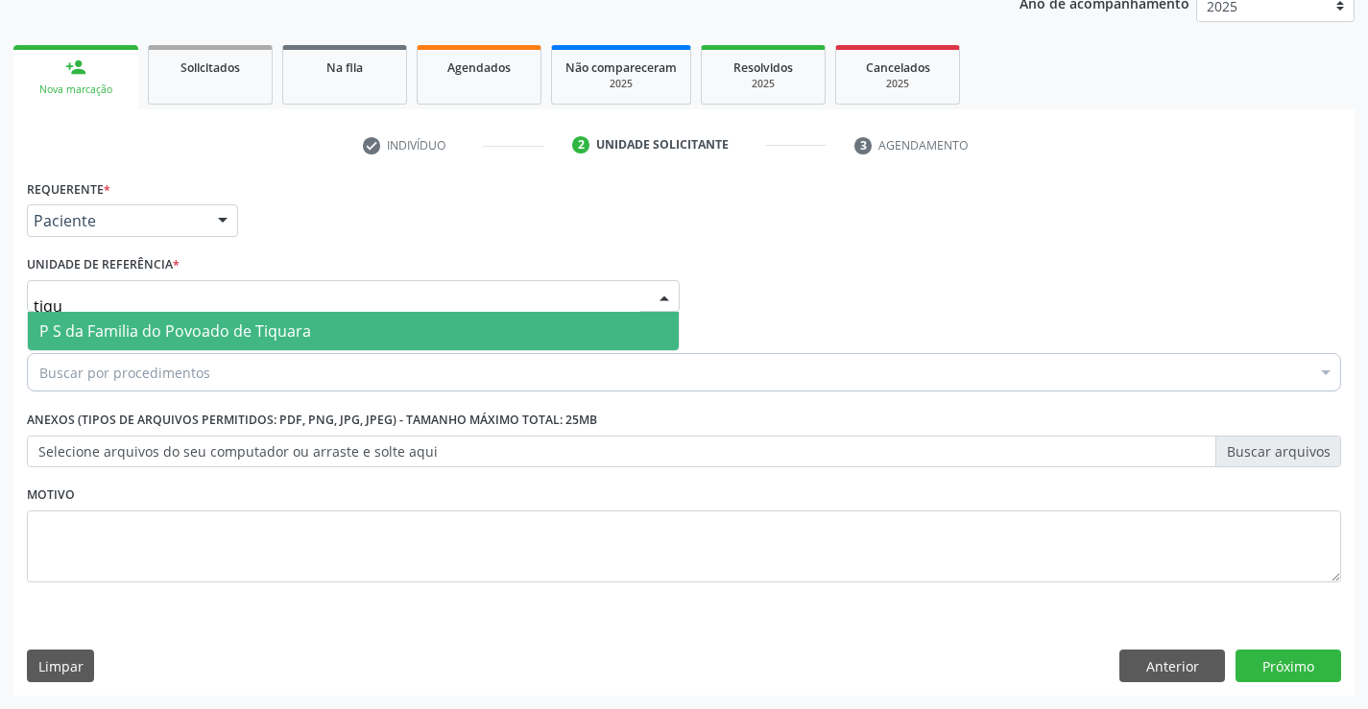
type input "tiqua"
click at [156, 336] on span "P S da Familia do Povoado de Tiquara" at bounding box center [175, 331] width 272 height 21
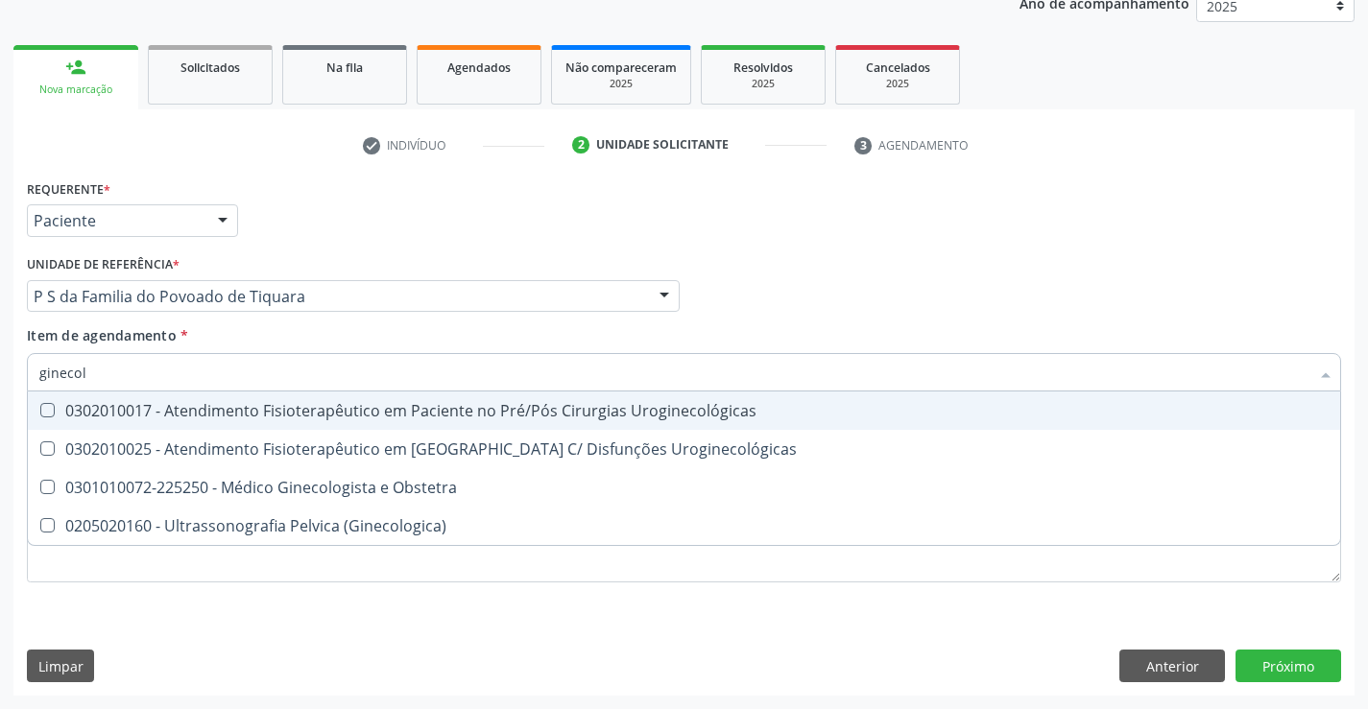
type input "ginecolo"
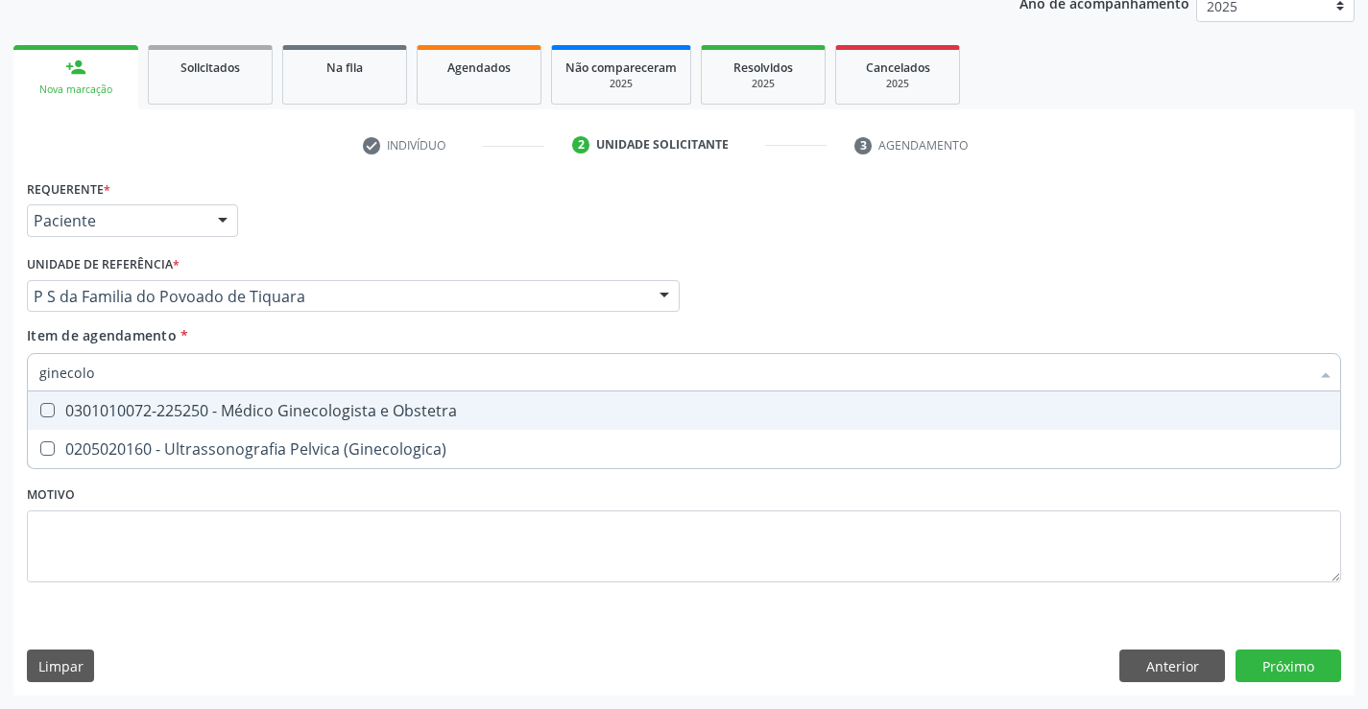
click at [190, 403] on div "0301010072-225250 - Médico Ginecologista e Obstetra" at bounding box center [683, 410] width 1289 height 15
checkbox Obstetra "true"
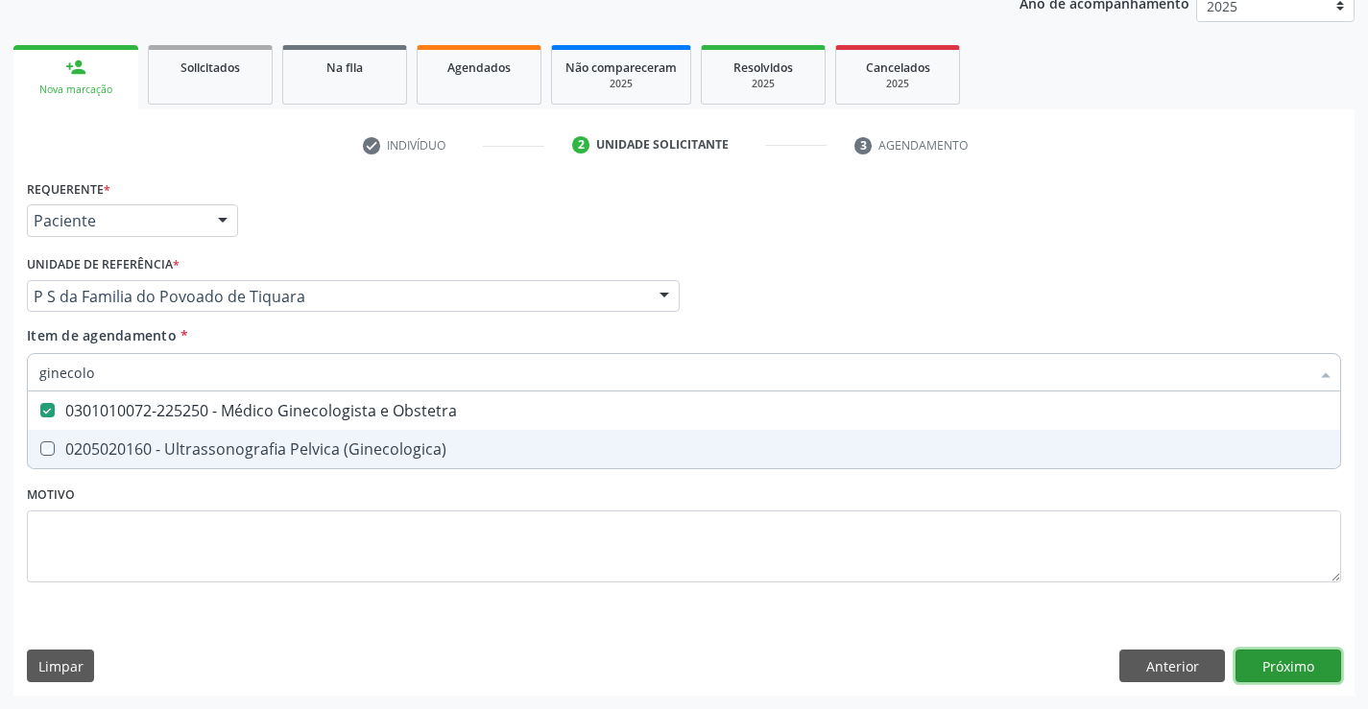
click at [1257, 666] on div "Requerente * Paciente Médico(a) Enfermeiro(a) Paciente Nenhum resultado encontr…" at bounding box center [683, 435] width 1341 height 521
checkbox \(Ginecologica\) "true"
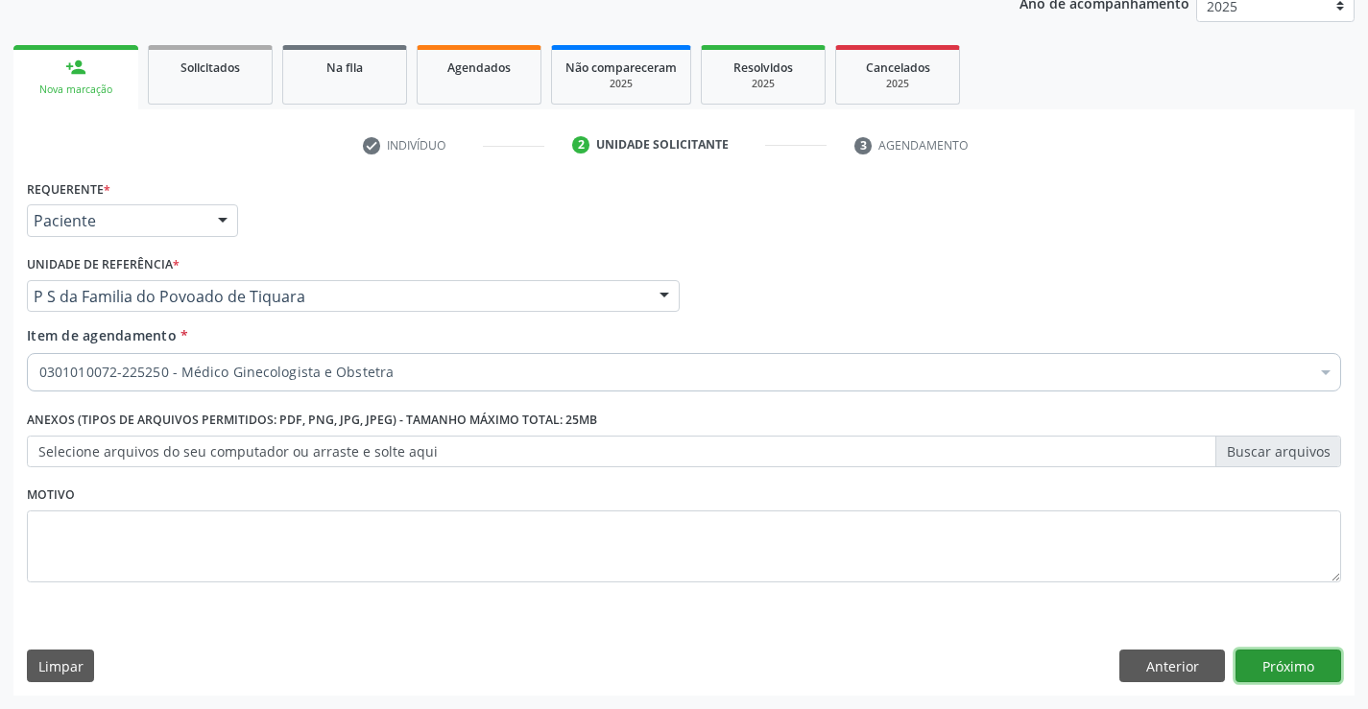
click at [1271, 663] on button "Próximo" at bounding box center [1288, 666] width 106 height 33
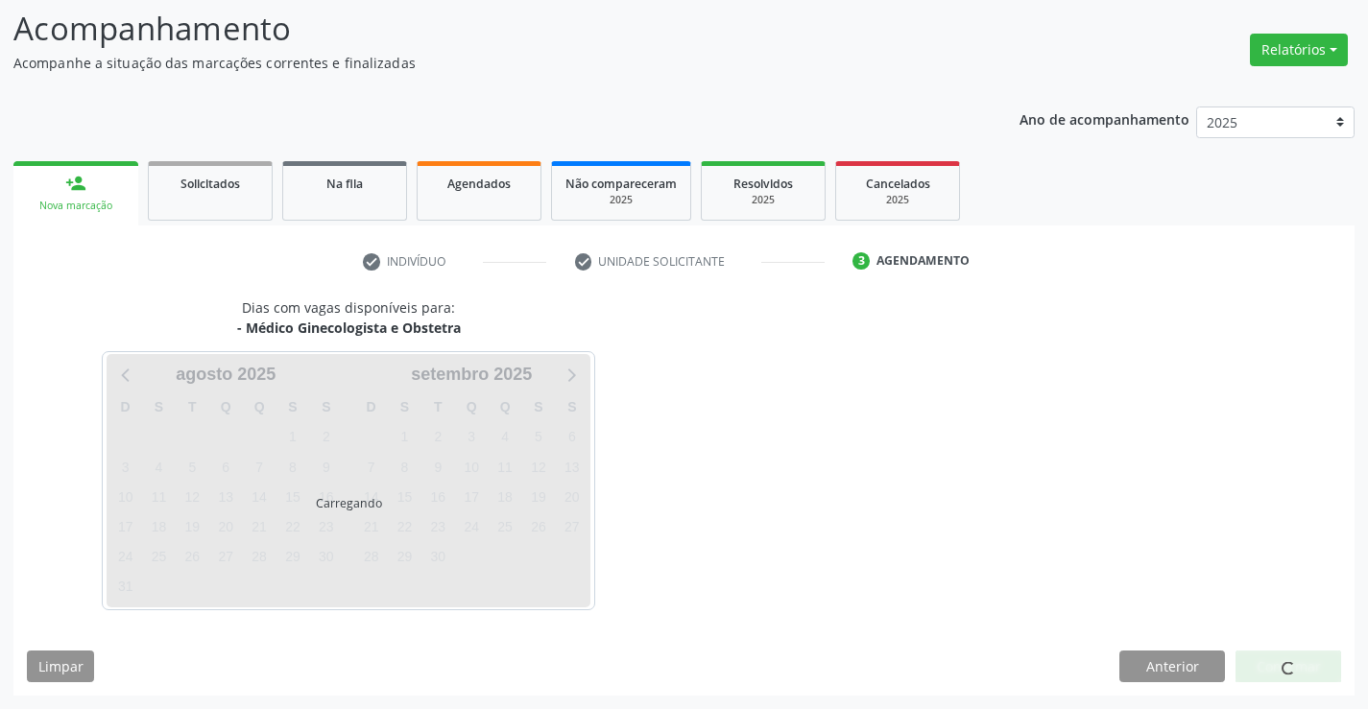
scroll to position [126, 0]
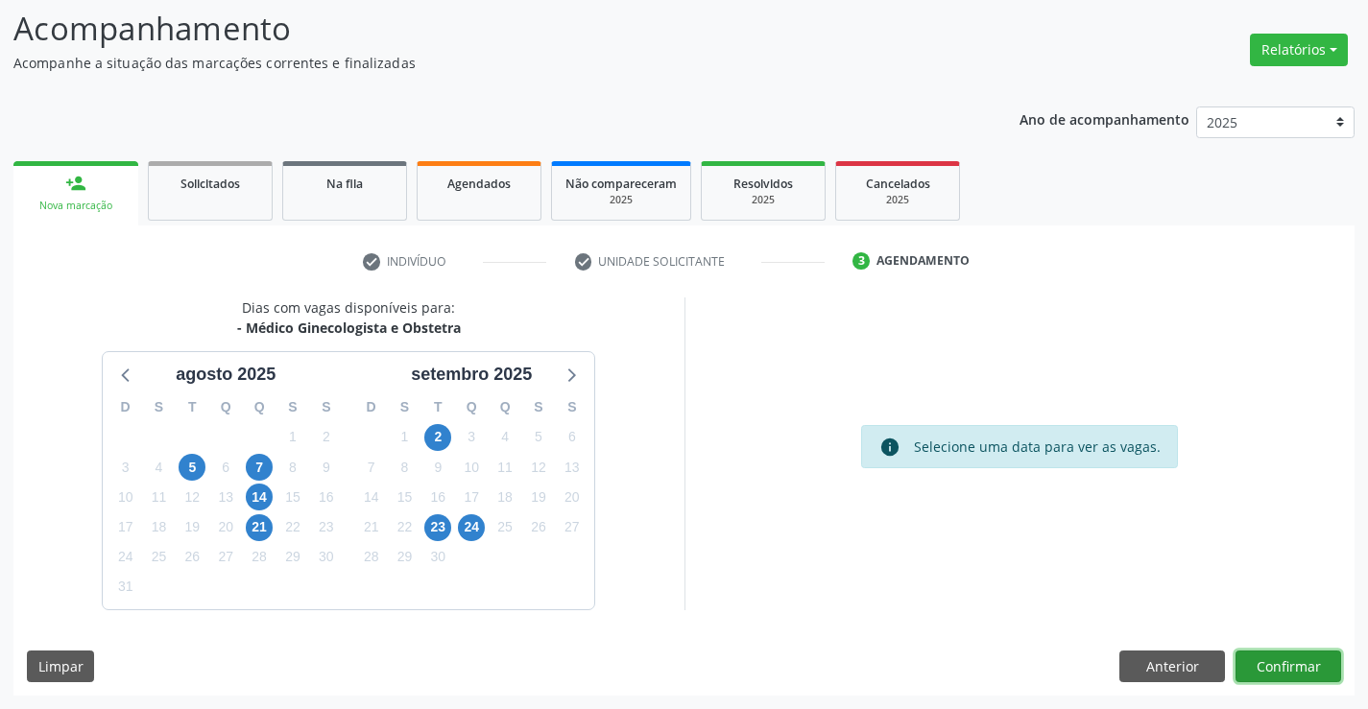
click at [1271, 666] on button "Confirmar" at bounding box center [1288, 667] width 106 height 33
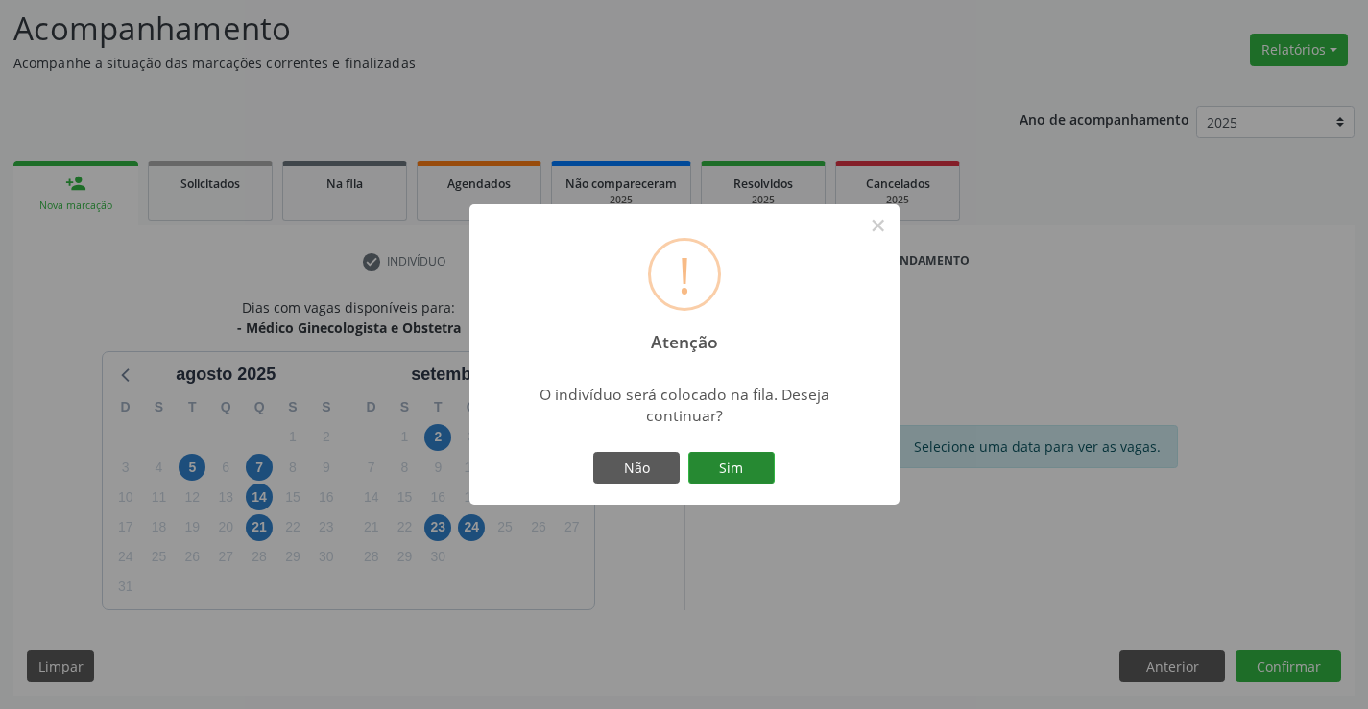
click at [725, 467] on button "Sim" at bounding box center [731, 468] width 86 height 33
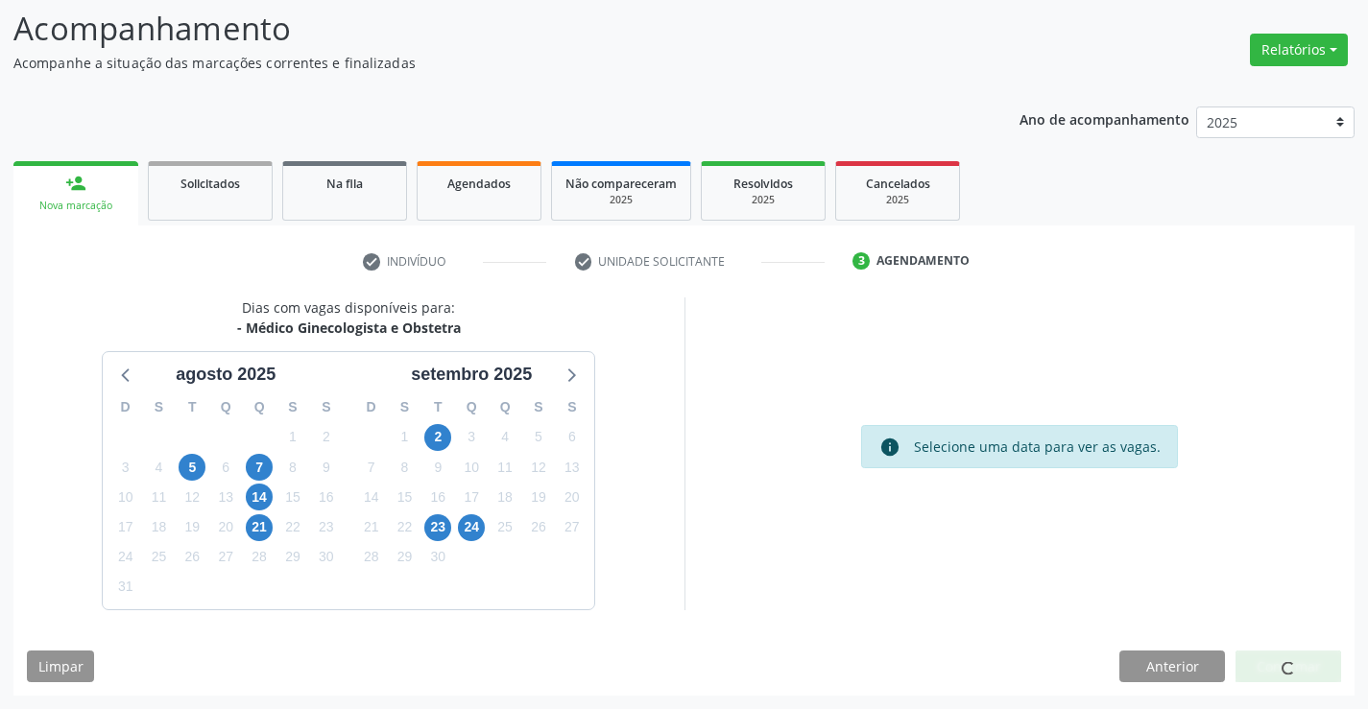
scroll to position [0, 0]
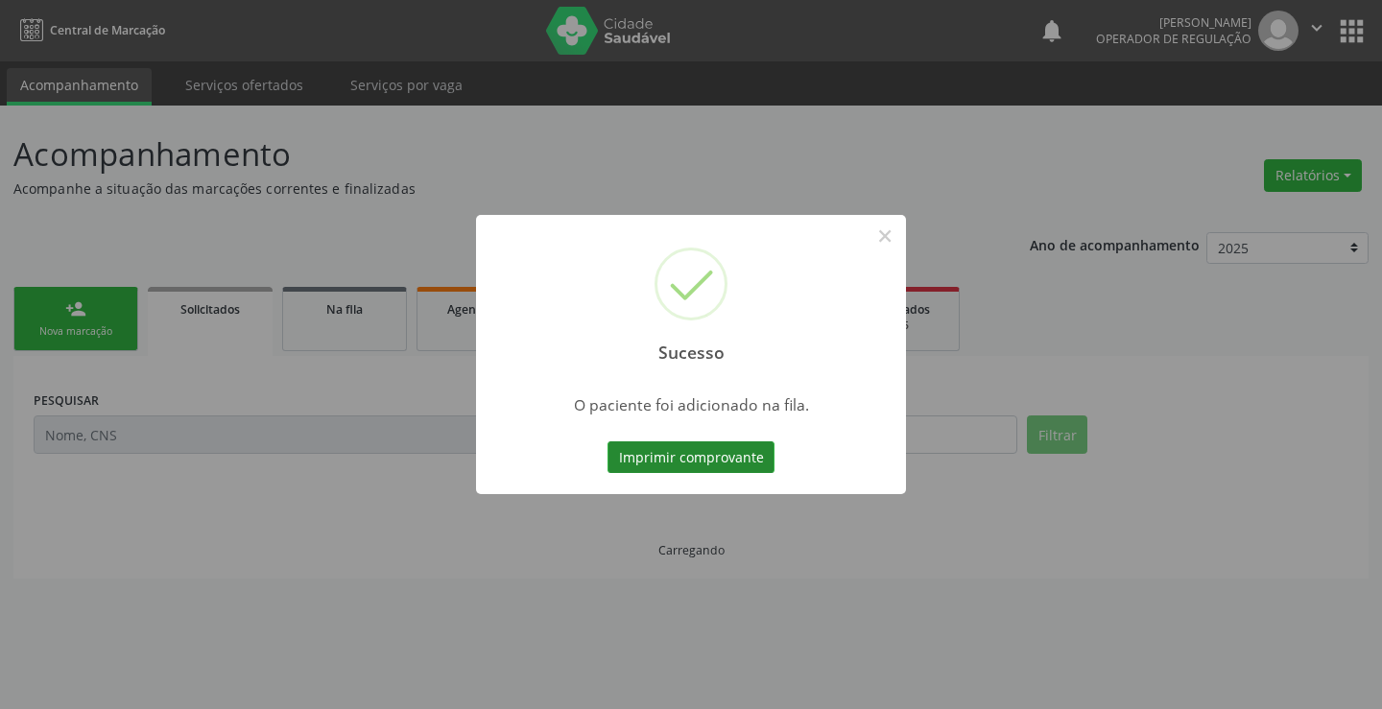
click at [729, 463] on button "Imprimir comprovante" at bounding box center [691, 457] width 167 height 33
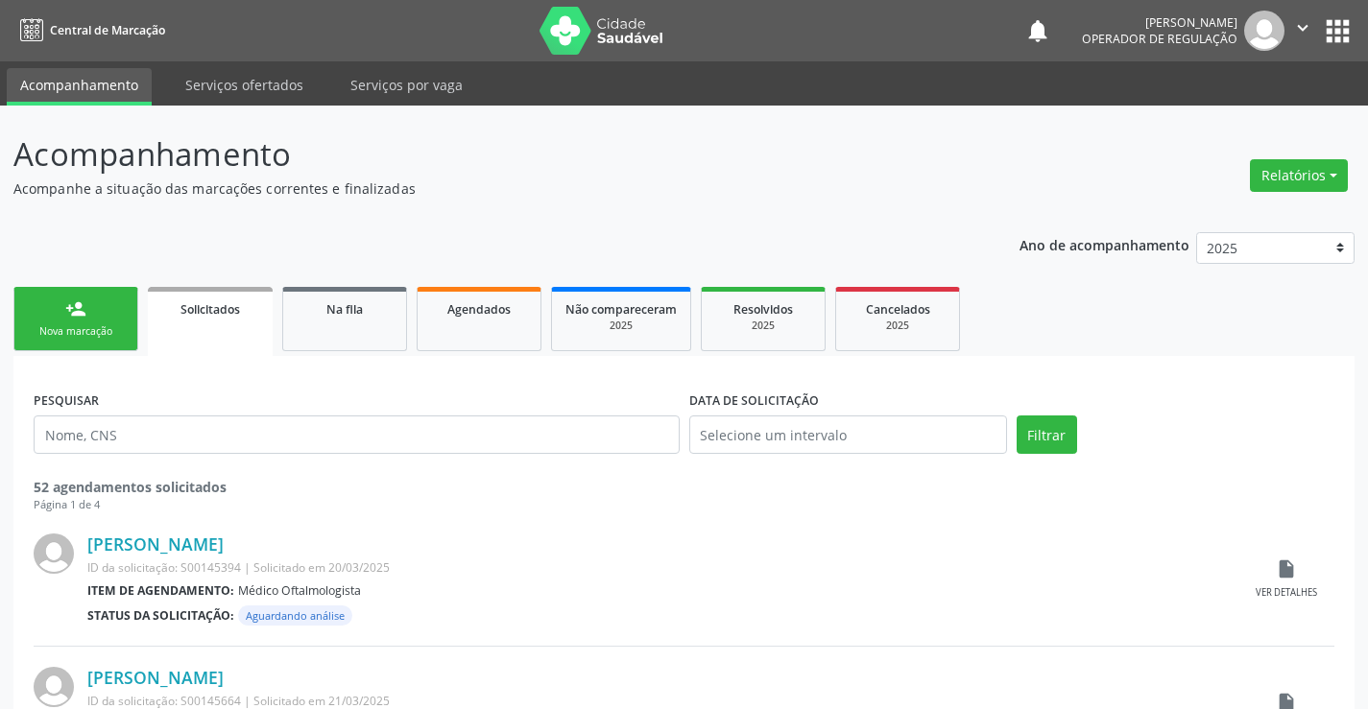
click at [120, 307] on link "person_add Nova marcação" at bounding box center [75, 319] width 125 height 64
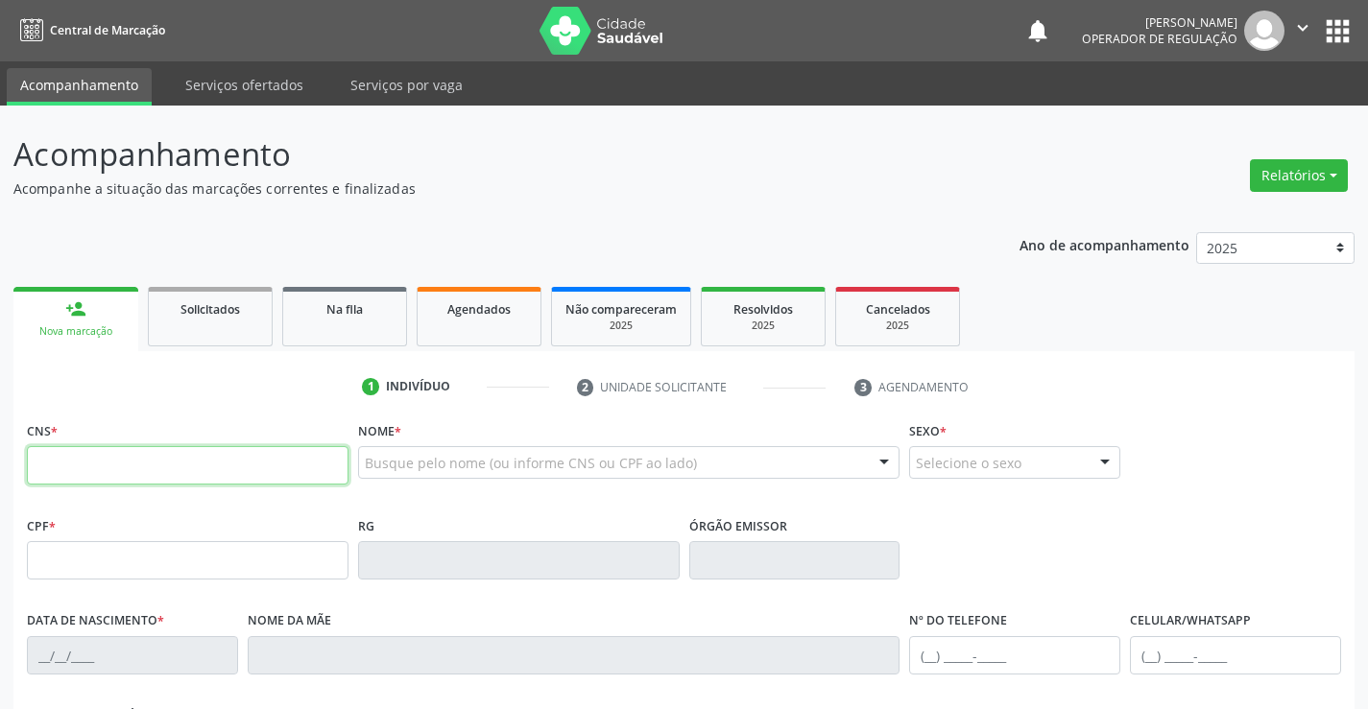
drag, startPoint x: 120, startPoint y: 307, endPoint x: 195, endPoint y: 459, distance: 169.1
click at [195, 459] on input "text" at bounding box center [188, 465] width 322 height 38
type input "700 9029 2118 4393"
type input "0739384678"
type input "28/12/1950"
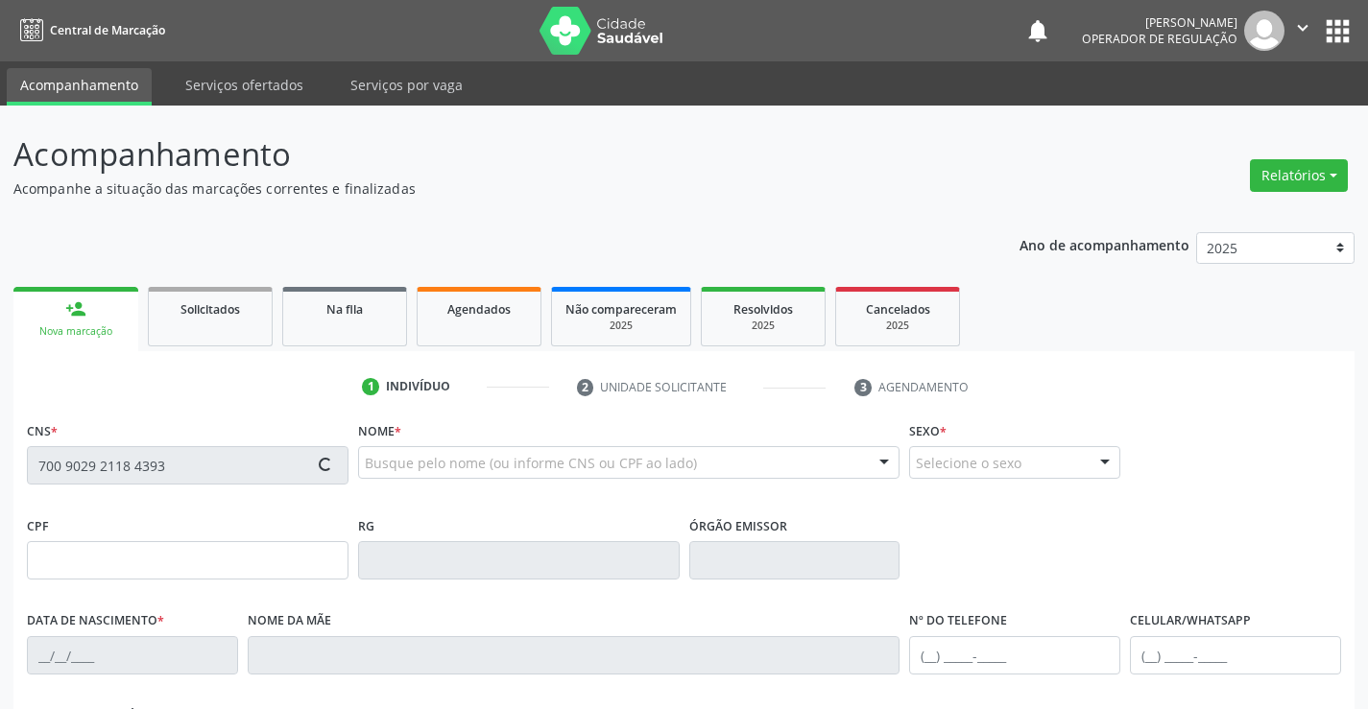
type input "(74) 98859-0196"
type input "SN"
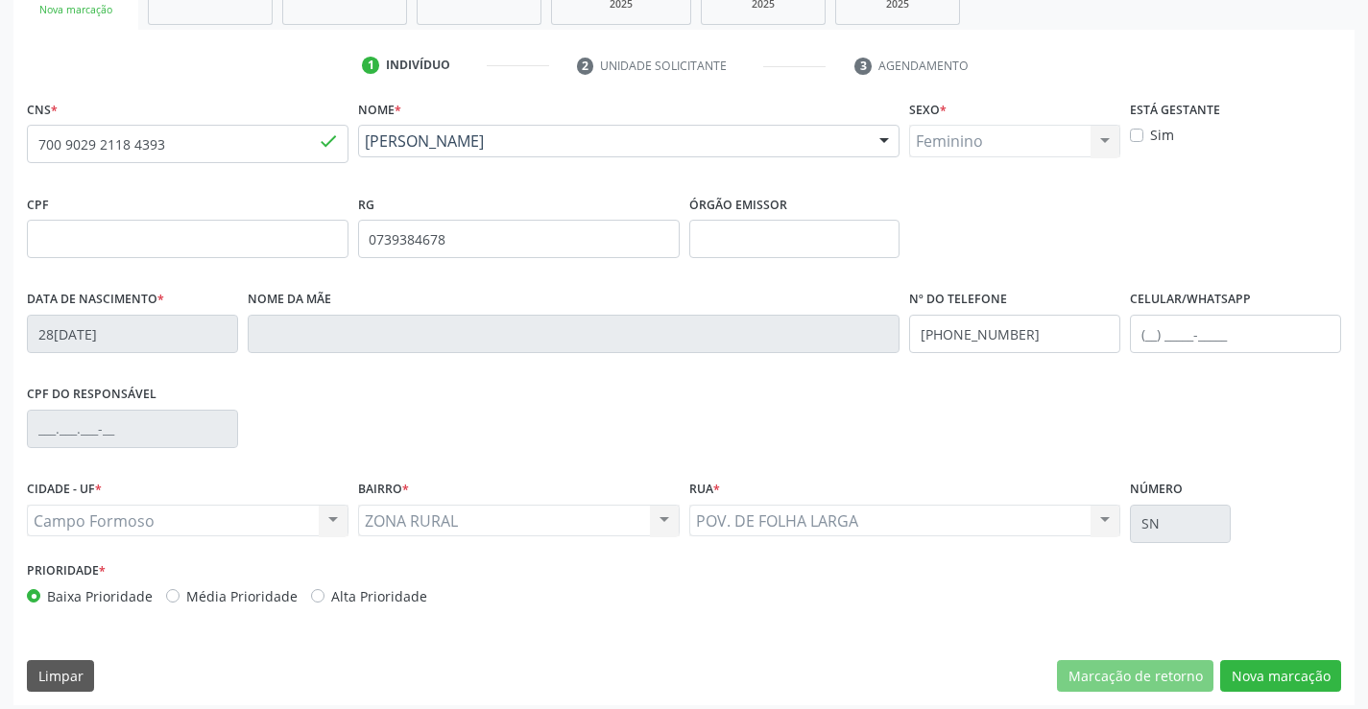
scroll to position [331, 0]
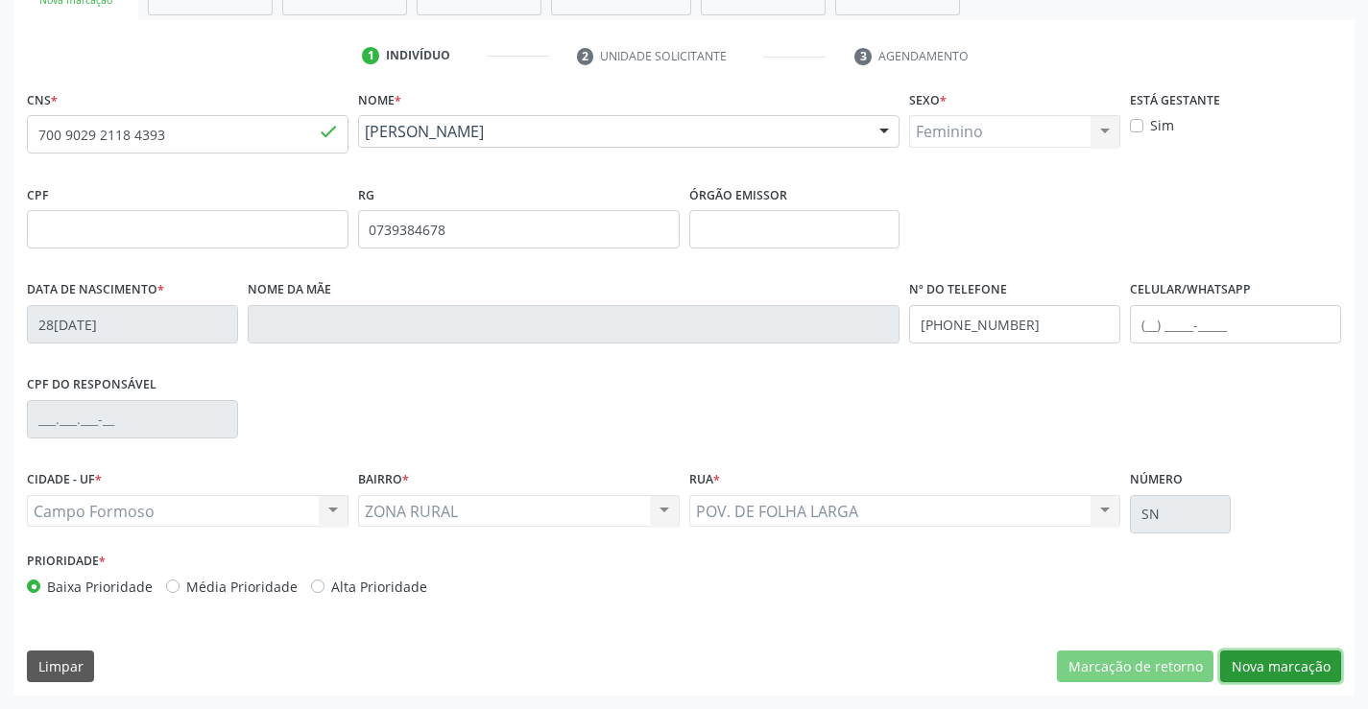
click at [1244, 658] on button "Nova marcação" at bounding box center [1280, 667] width 121 height 33
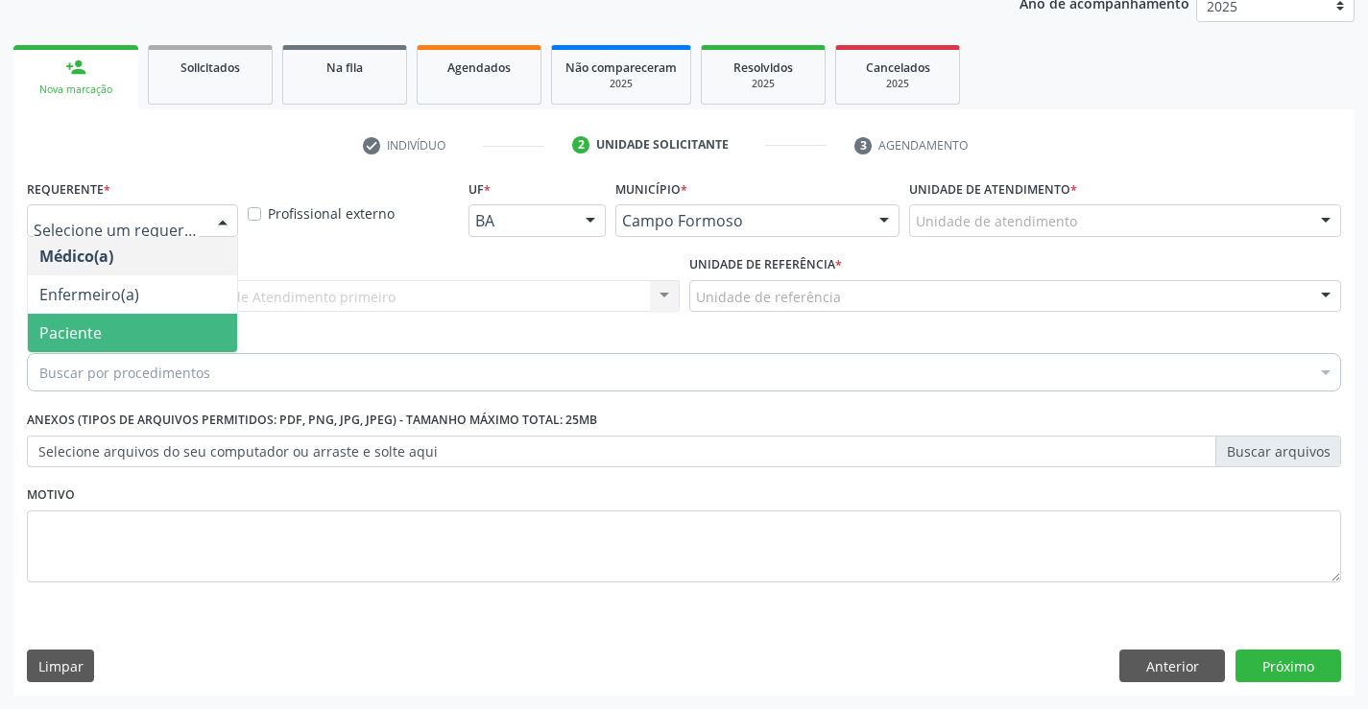
click at [93, 333] on span "Paciente" at bounding box center [70, 332] width 62 height 21
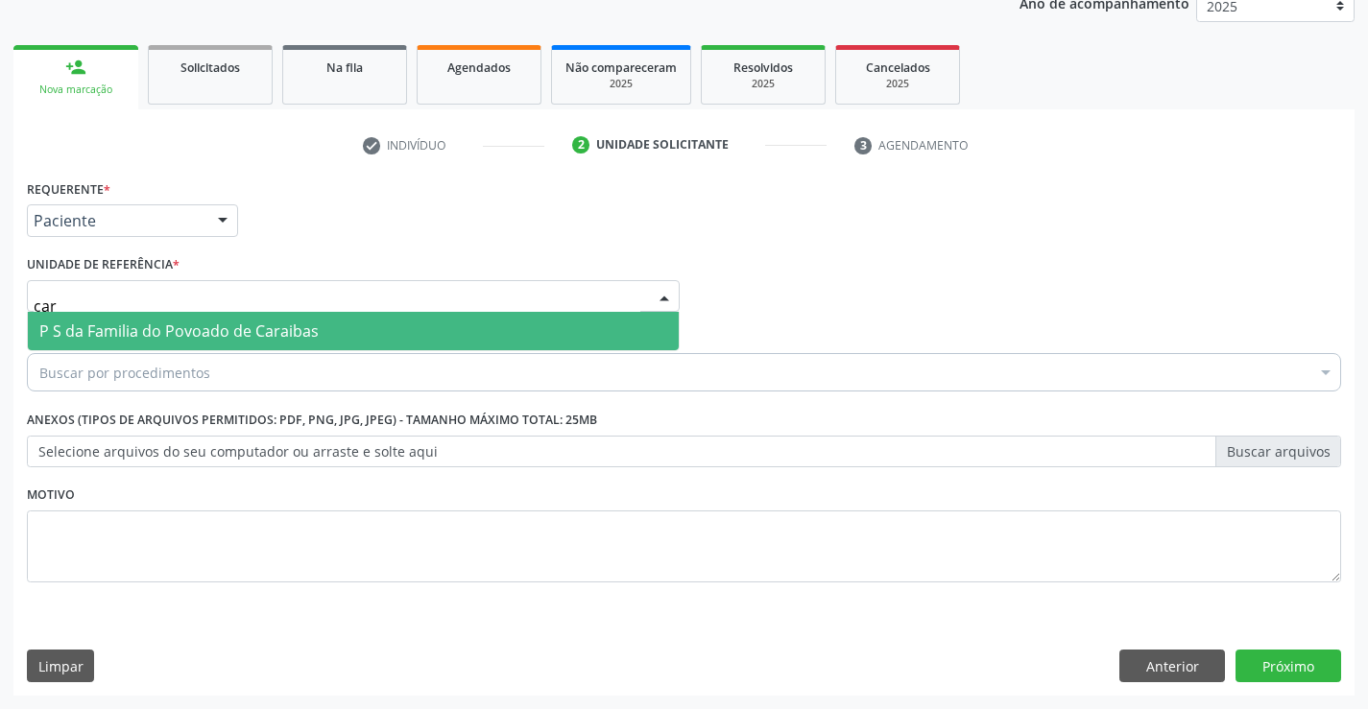
type input "cara"
click at [203, 329] on span "P S da Familia do Povoado de Caraibas" at bounding box center [178, 331] width 279 height 21
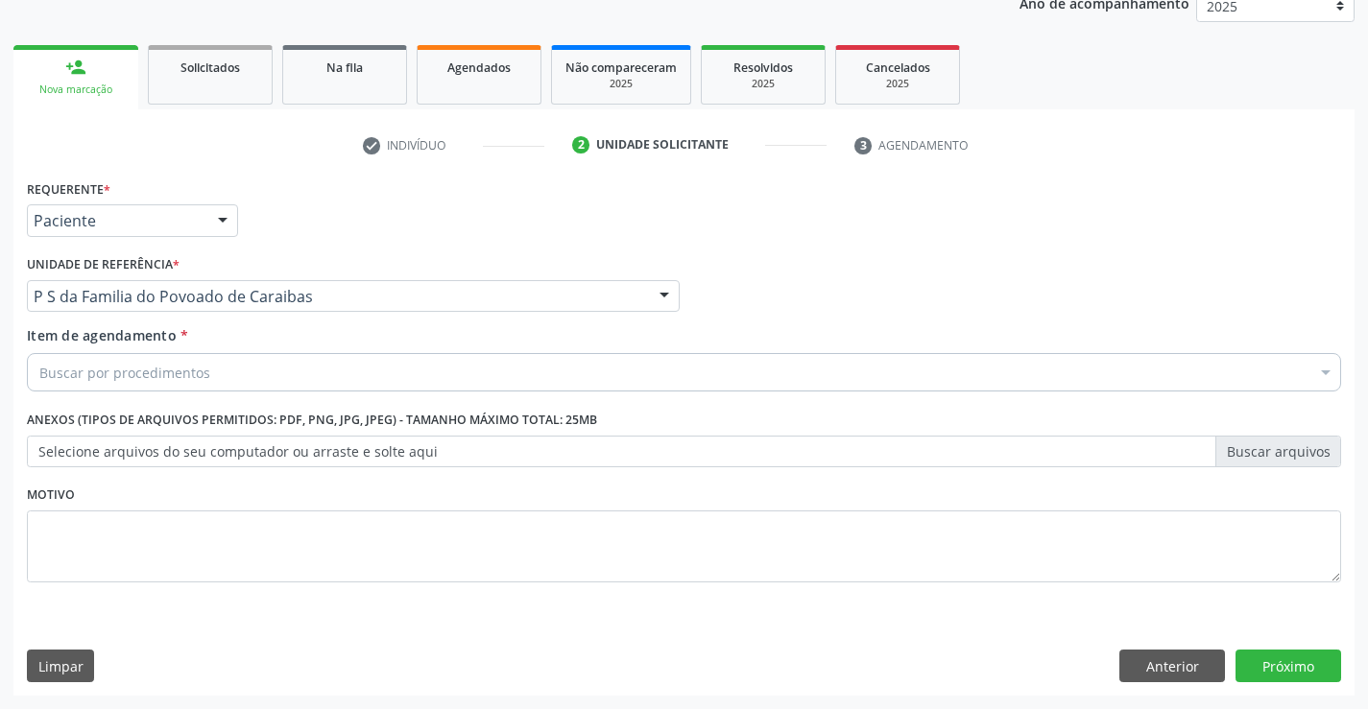
click at [148, 490] on div "Motivo" at bounding box center [684, 532] width 1314 height 102
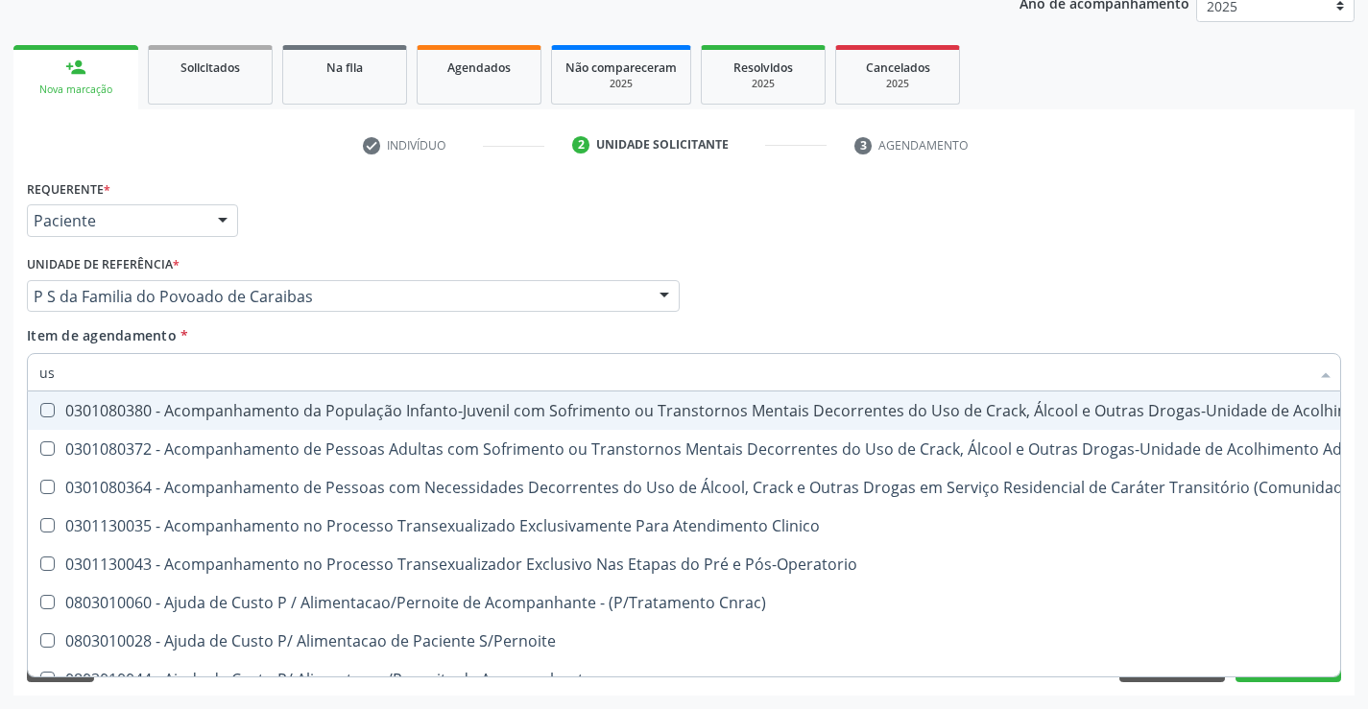
type input "usg"
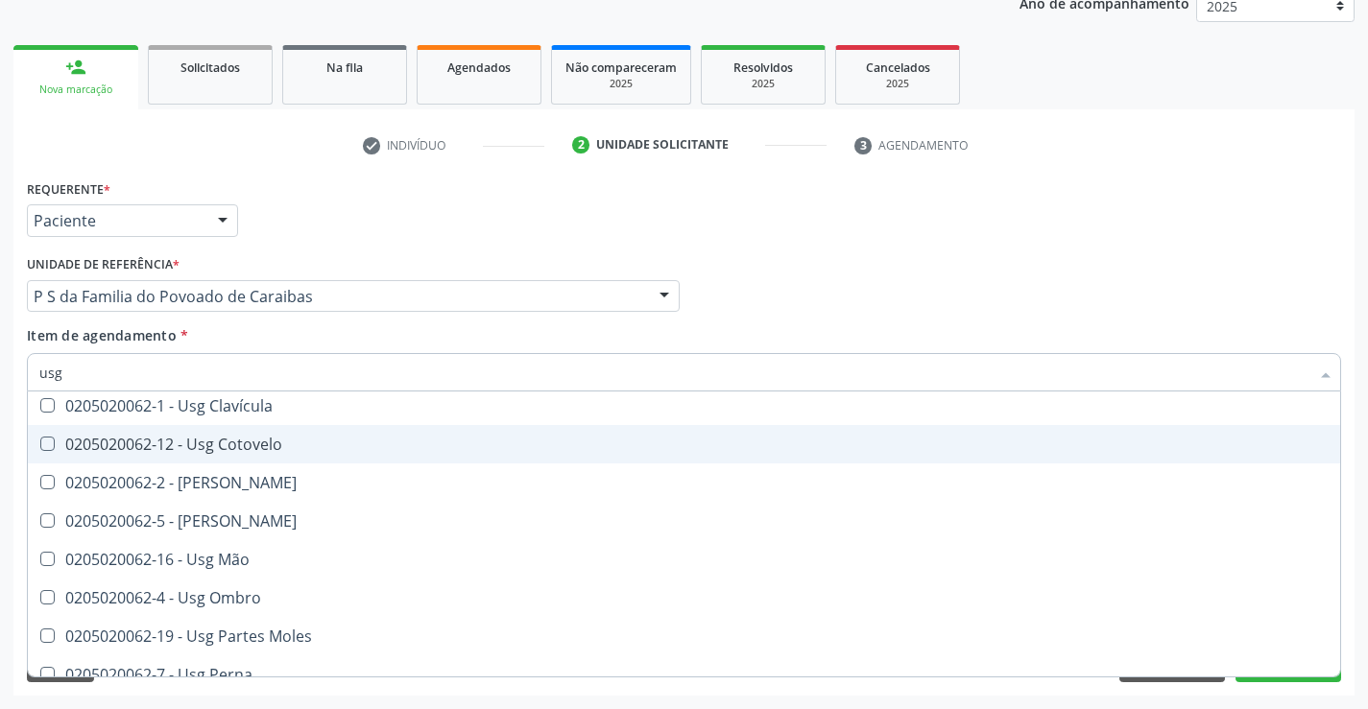
scroll to position [192, 0]
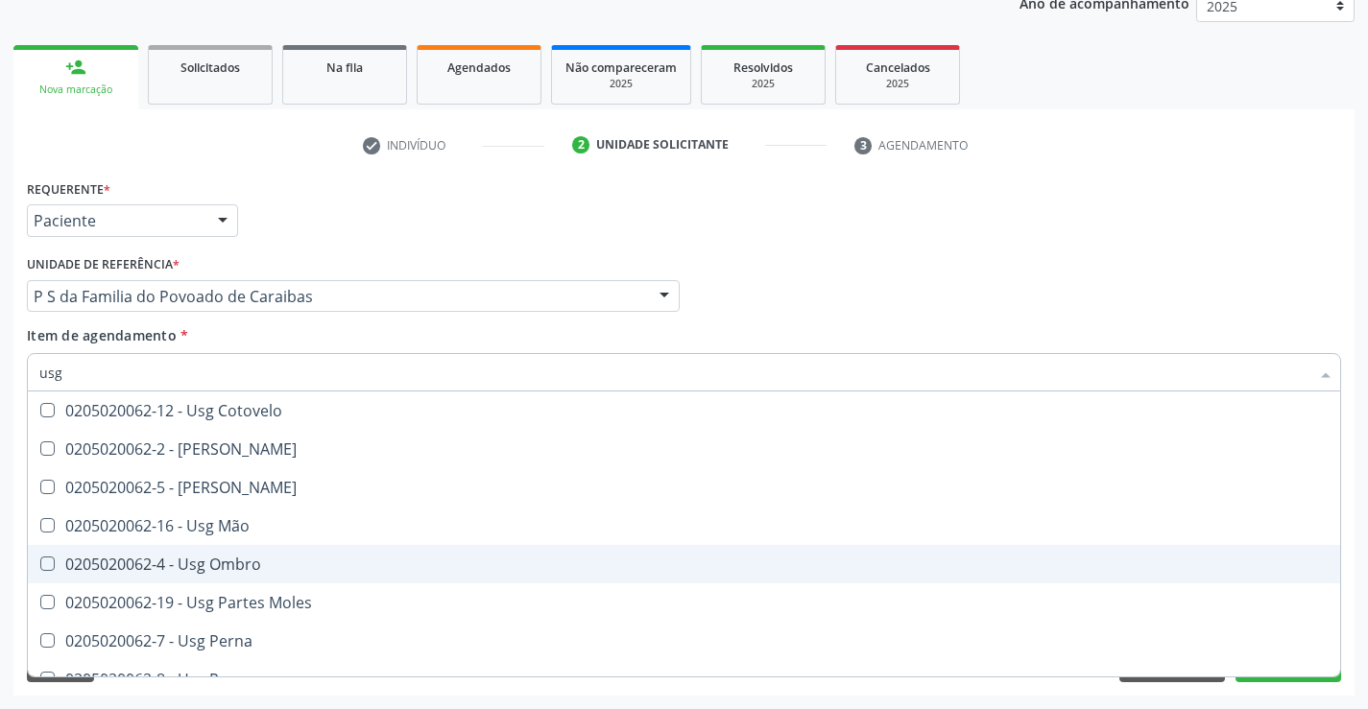
click at [283, 560] on div "0205020062-4 - Usg Ombro" at bounding box center [683, 564] width 1289 height 15
checkbox Ombro "true"
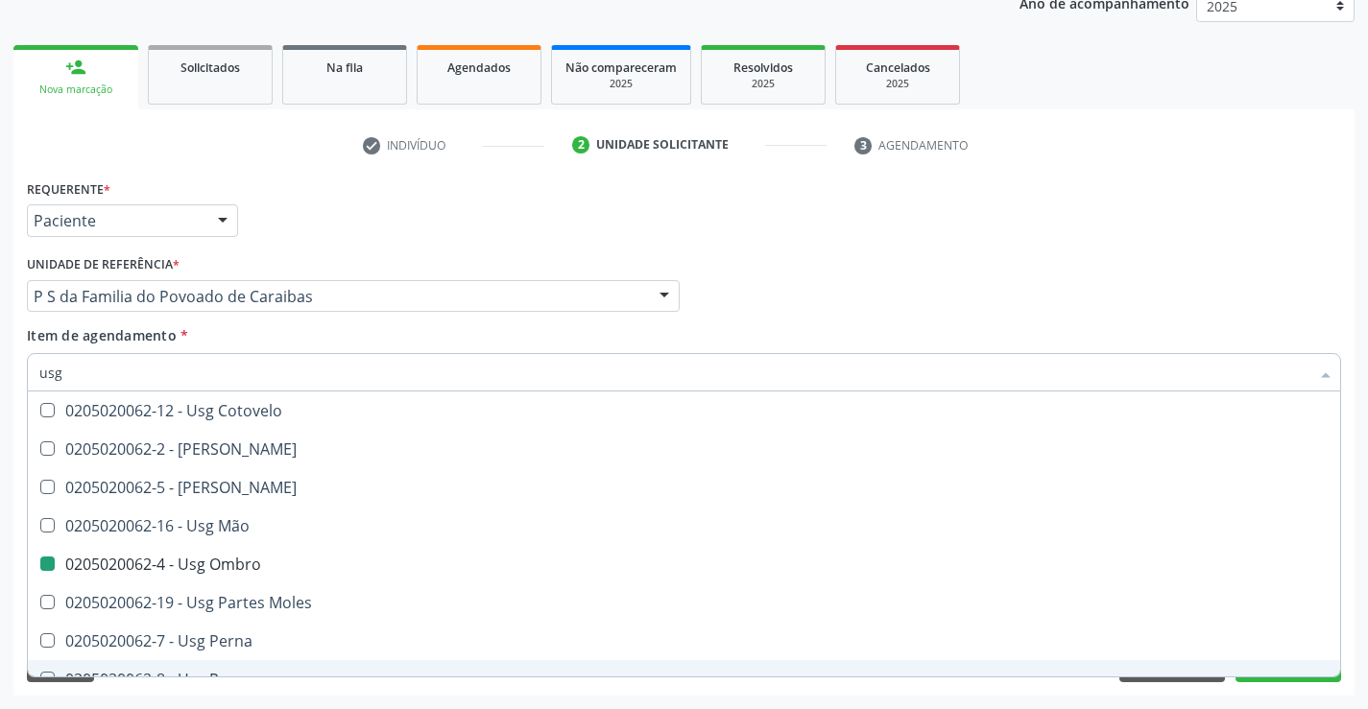
click at [1280, 695] on div "Requerente * Paciente Médico(a) Enfermeiro(a) Paciente Nenhum resultado encontr…" at bounding box center [683, 435] width 1341 height 521
checkbox Braço "true"
checkbox Ombro "false"
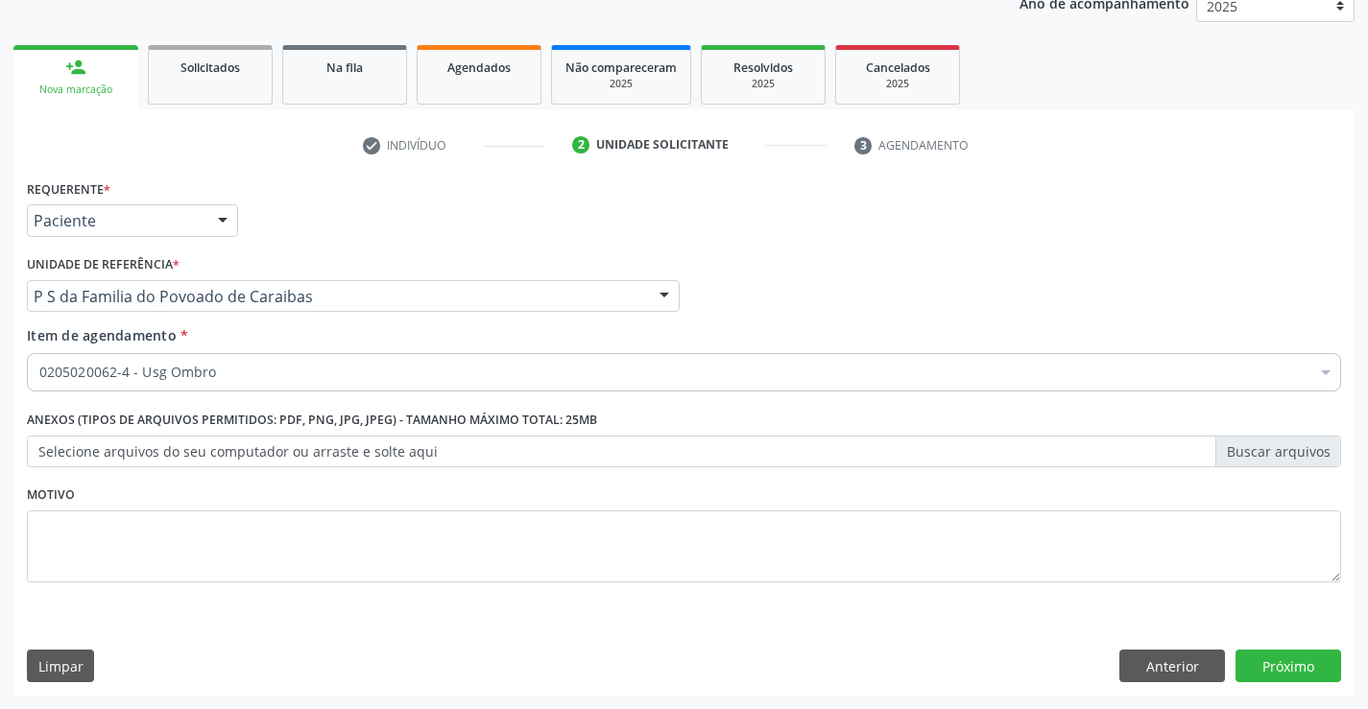
scroll to position [0, 0]
click at [1263, 664] on button "Próximo" at bounding box center [1288, 666] width 106 height 33
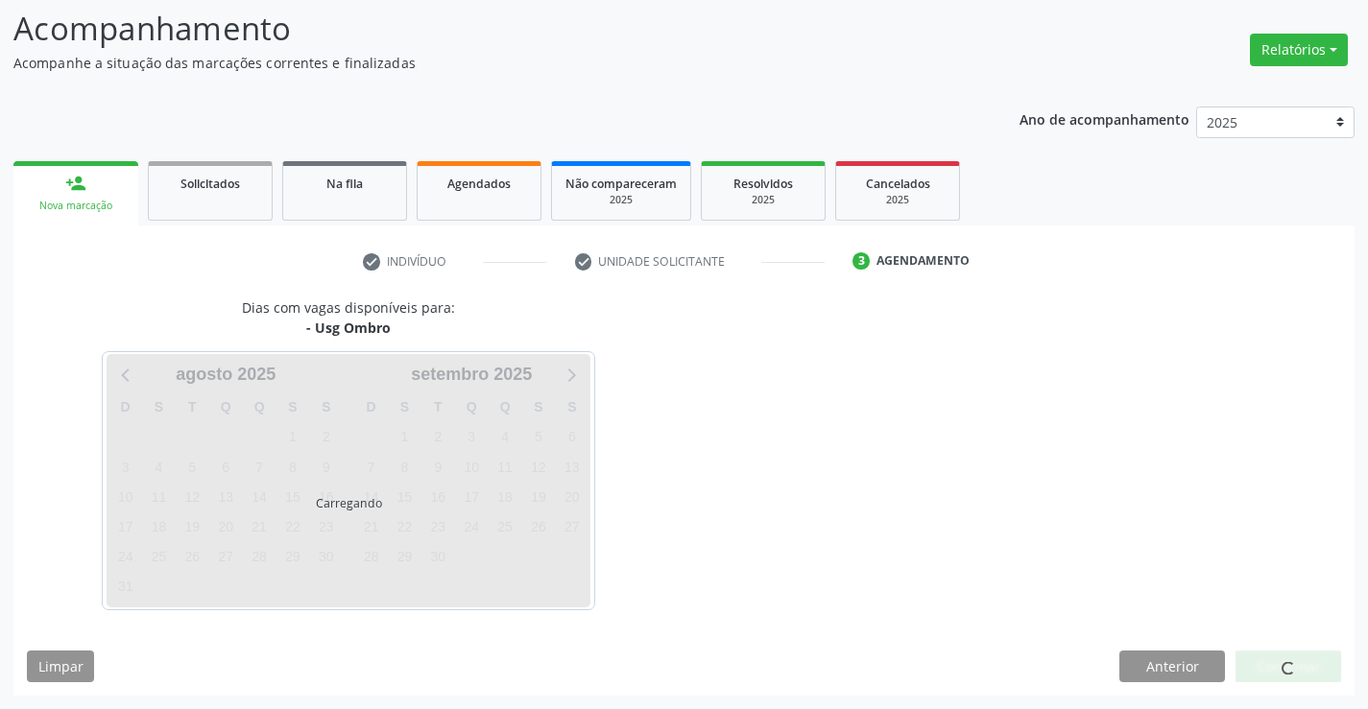
scroll to position [126, 0]
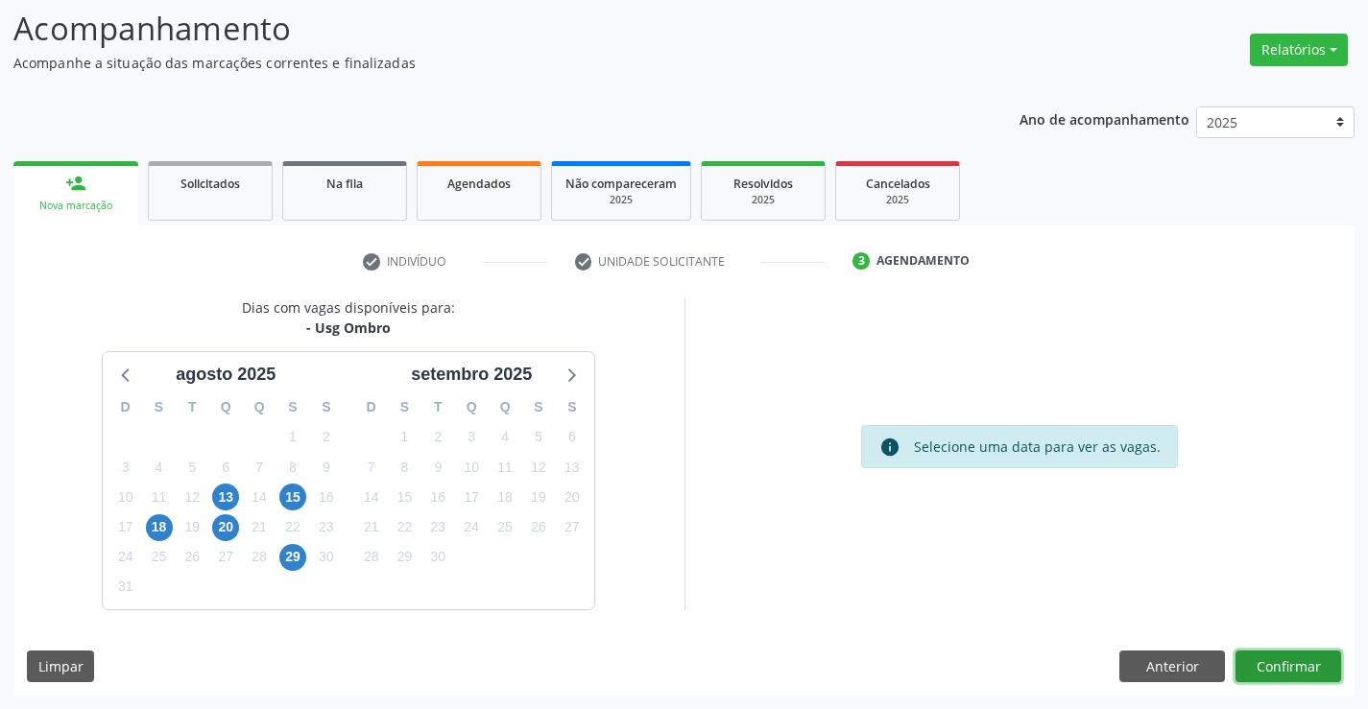
click at [1263, 664] on button "Confirmar" at bounding box center [1288, 667] width 106 height 33
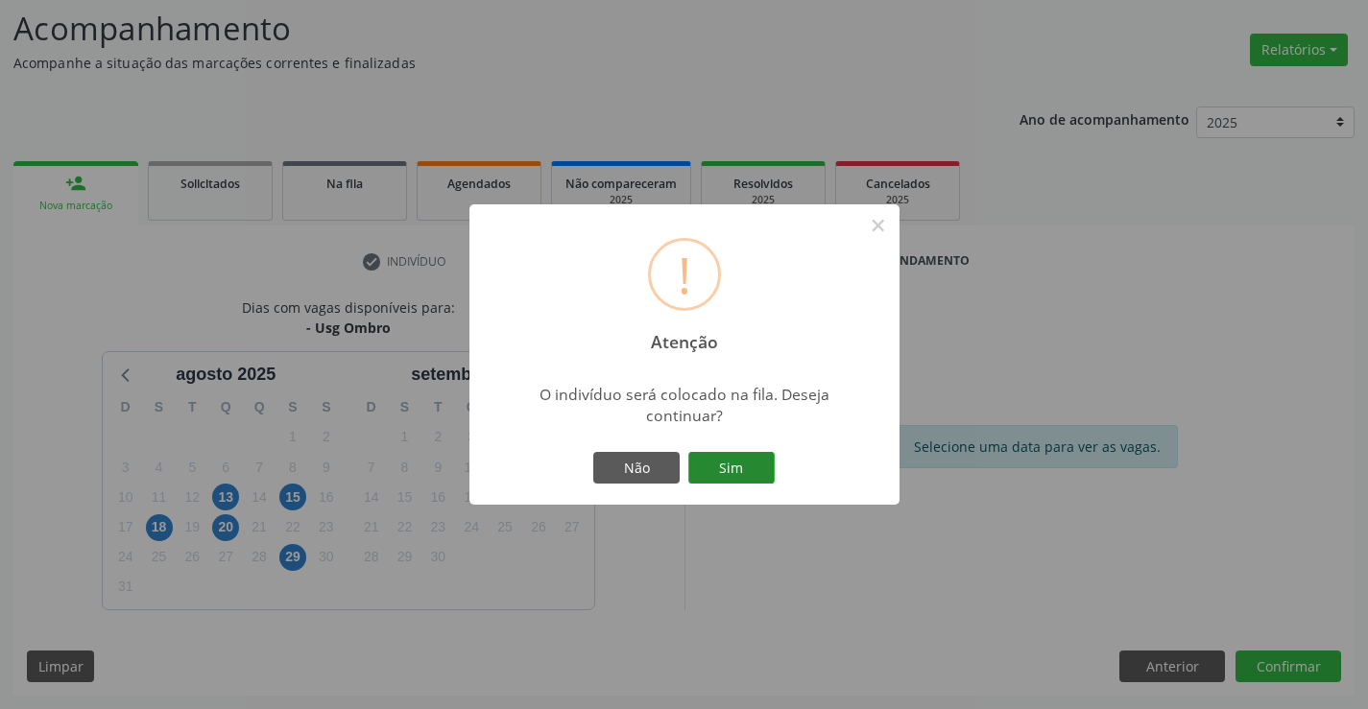
click at [723, 473] on button "Sim" at bounding box center [731, 468] width 86 height 33
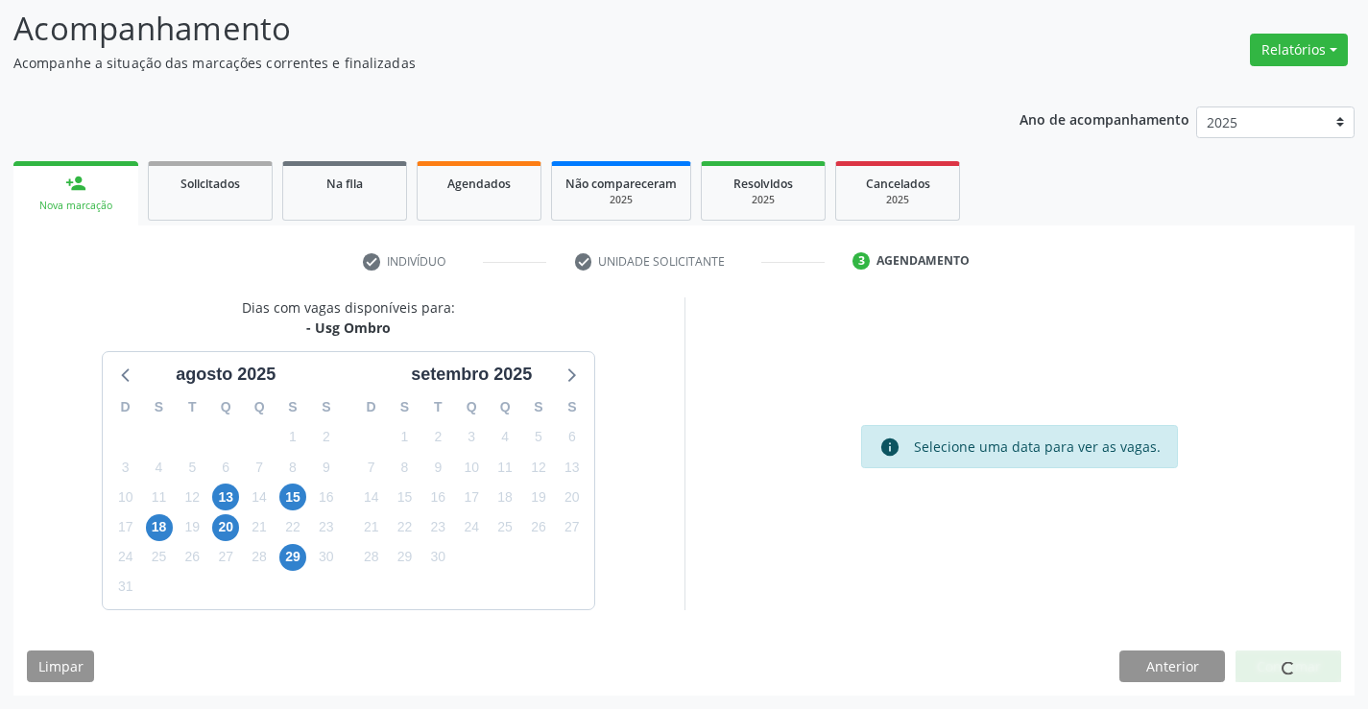
scroll to position [0, 0]
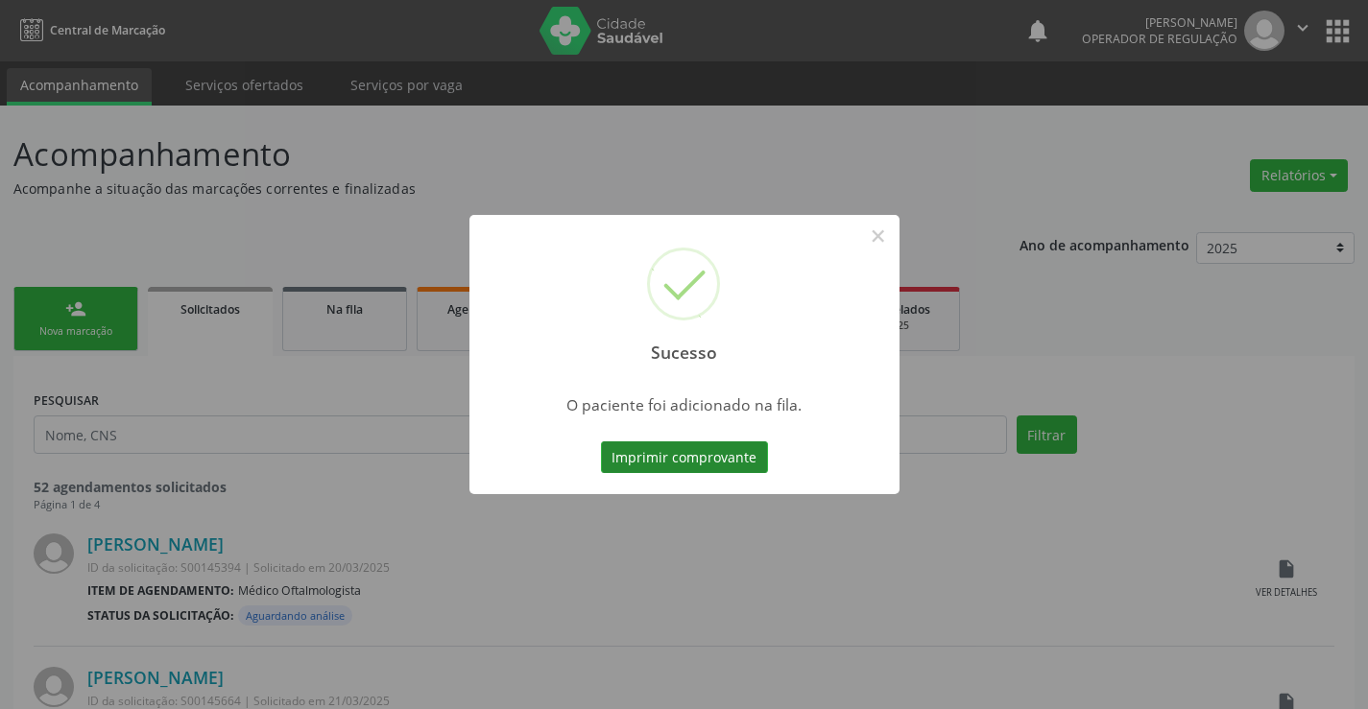
click at [725, 464] on button "Imprimir comprovante" at bounding box center [684, 457] width 167 height 33
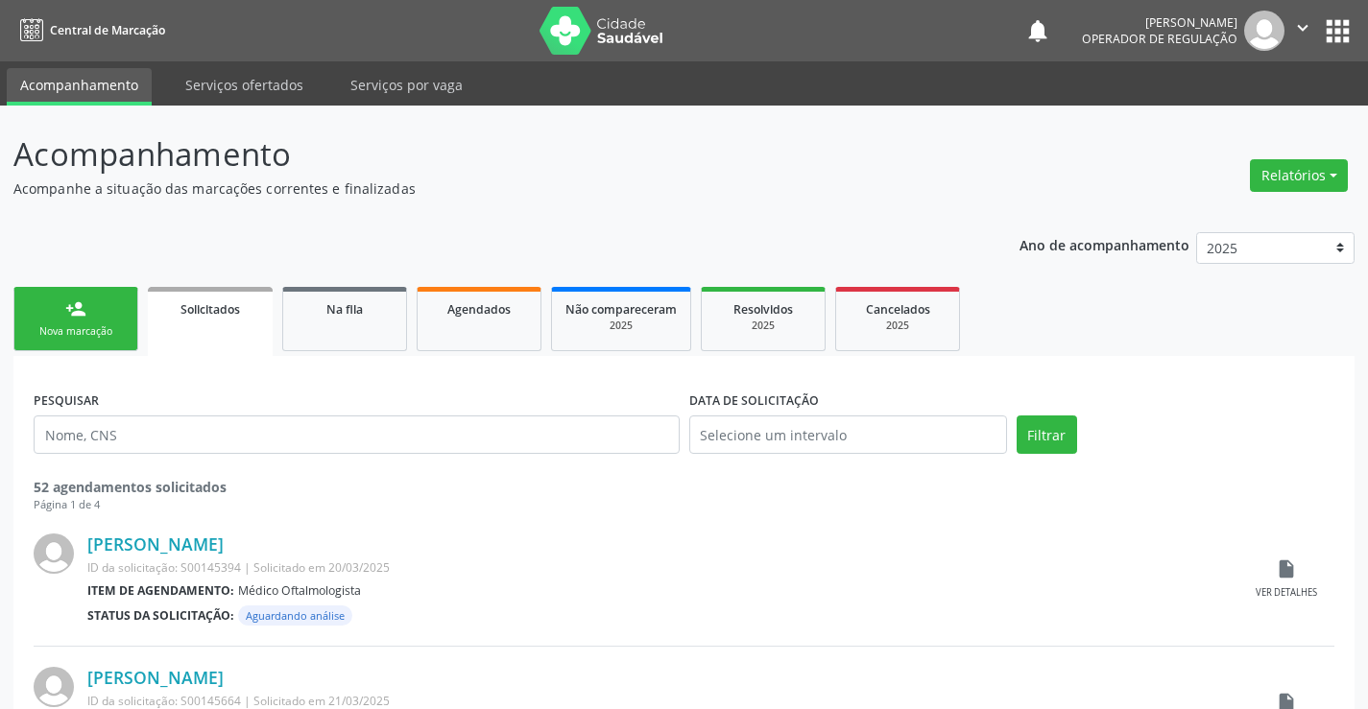
click at [87, 302] on link "person_add Nova marcação" at bounding box center [75, 319] width 125 height 64
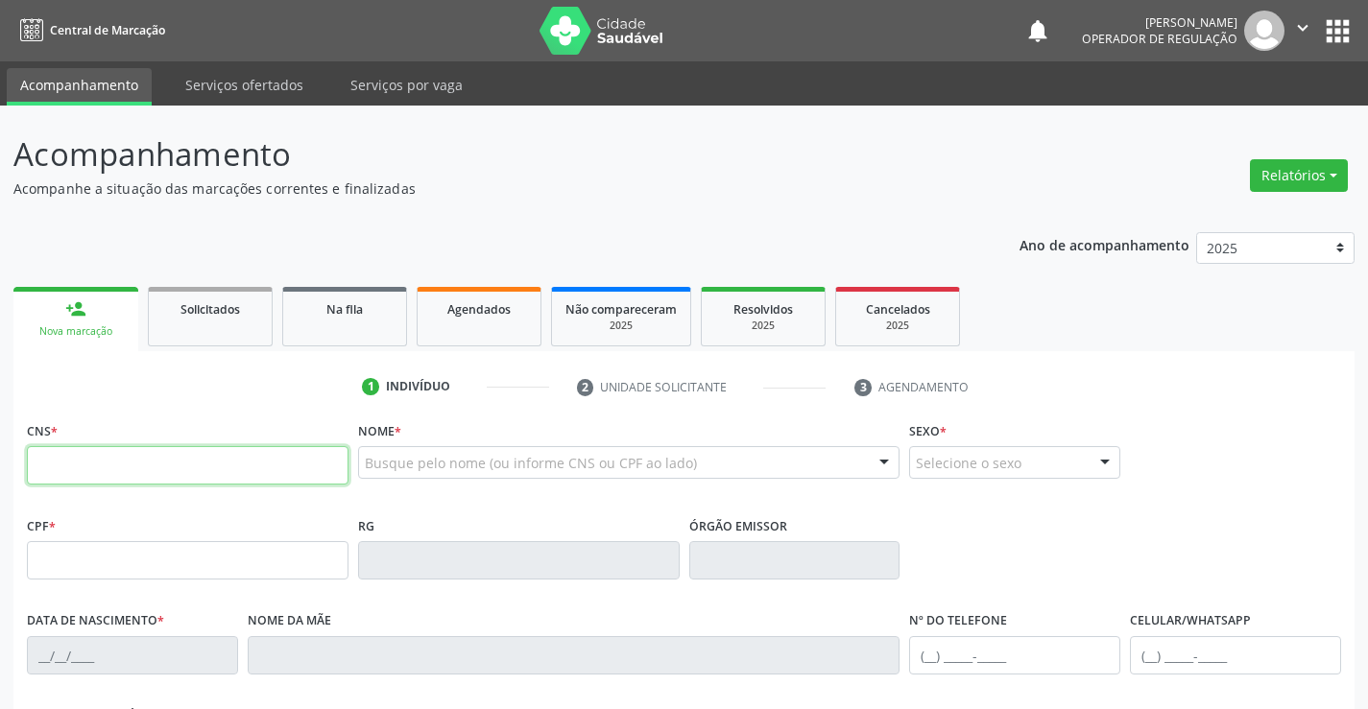
click at [169, 469] on input "text" at bounding box center [188, 465] width 322 height 38
type input "706 2080 8897 9260"
type input "2052144102"
type input "05/07/1993"
type input "(74) 9913-1092"
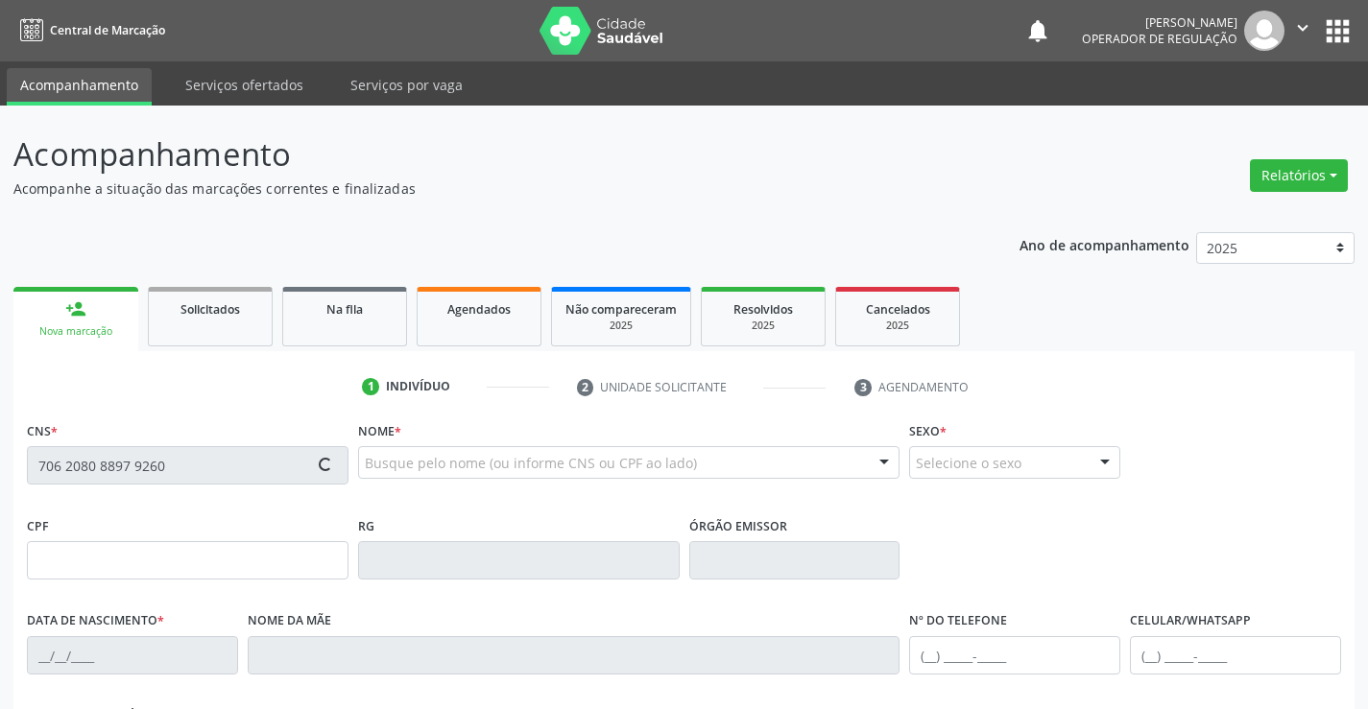
type input "(74) 9913-1092"
type input "SN"
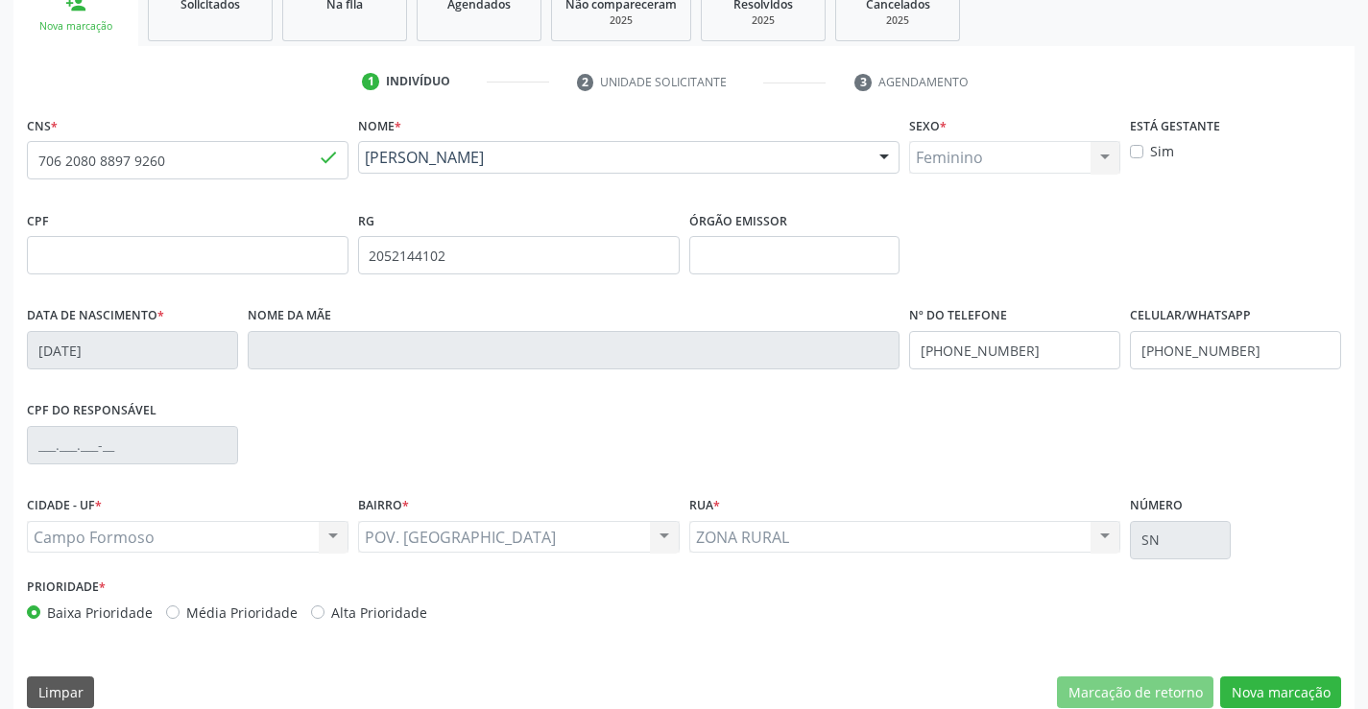
scroll to position [331, 0]
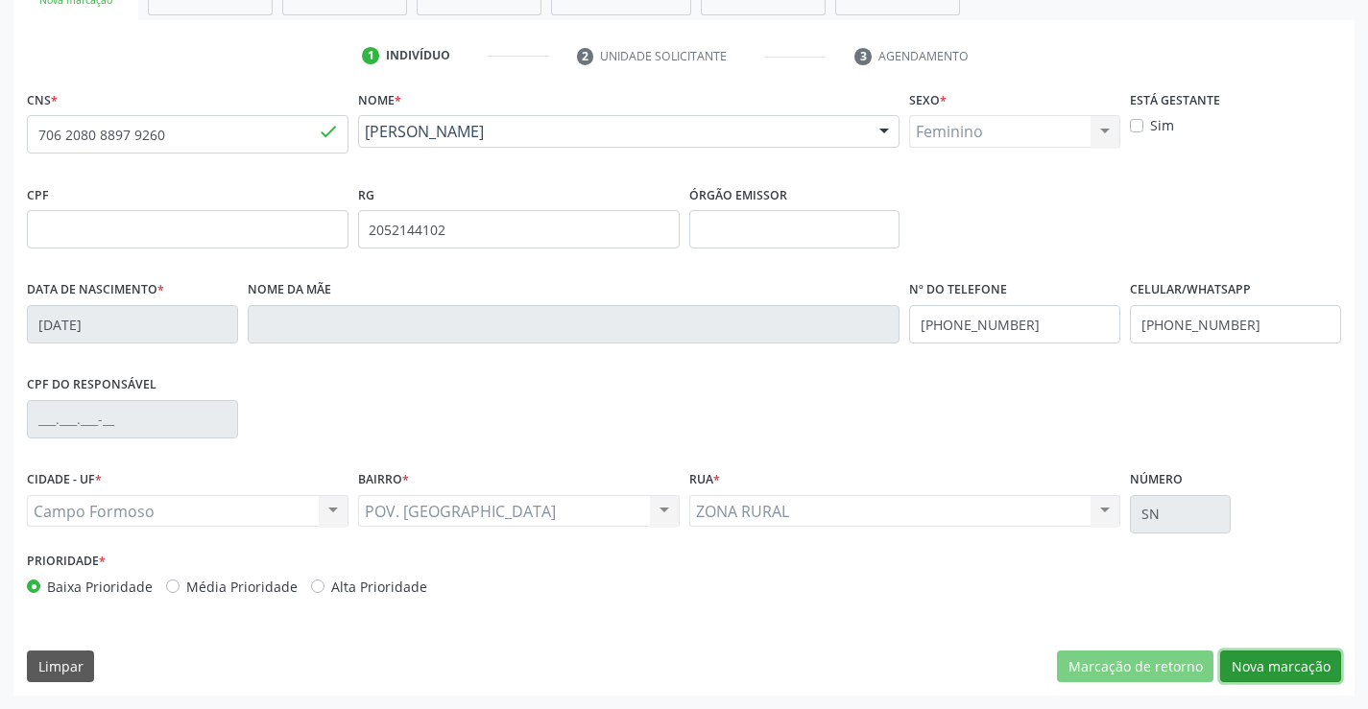
click at [1280, 664] on button "Nova marcação" at bounding box center [1280, 667] width 121 height 33
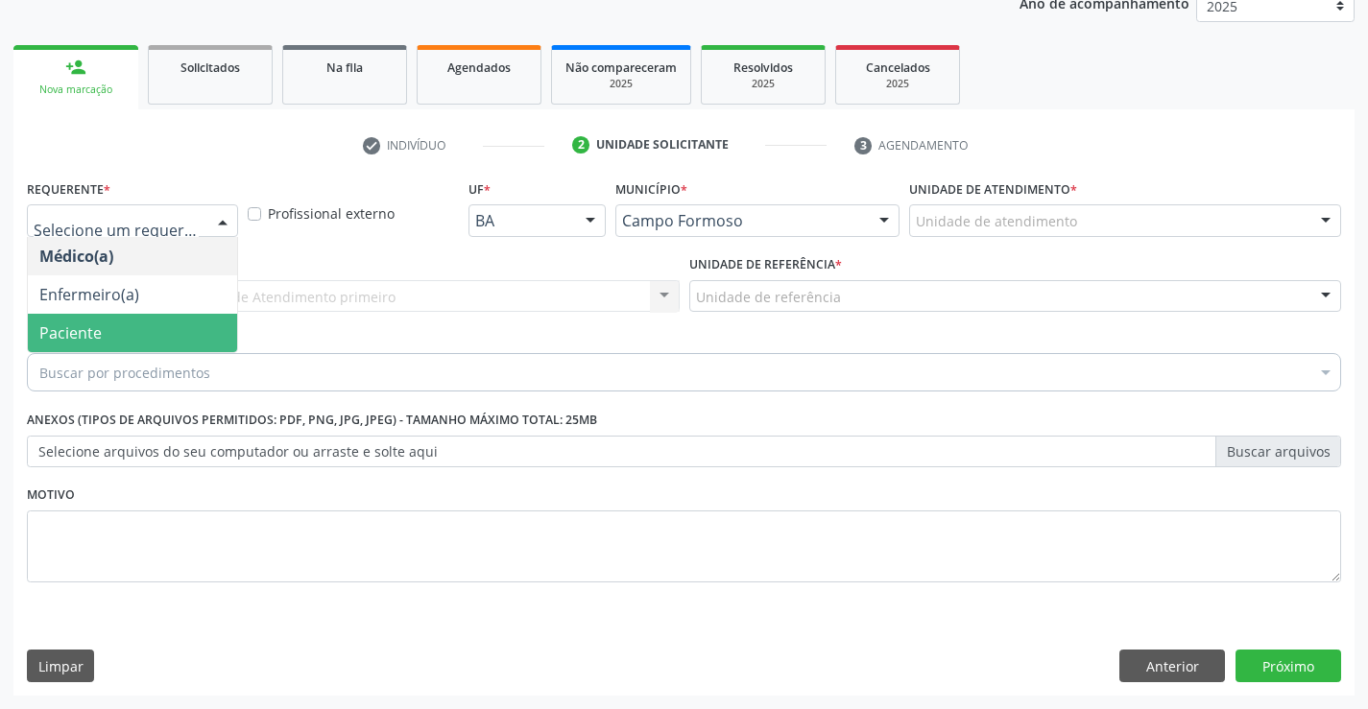
click at [58, 332] on span "Paciente" at bounding box center [70, 332] width 62 height 21
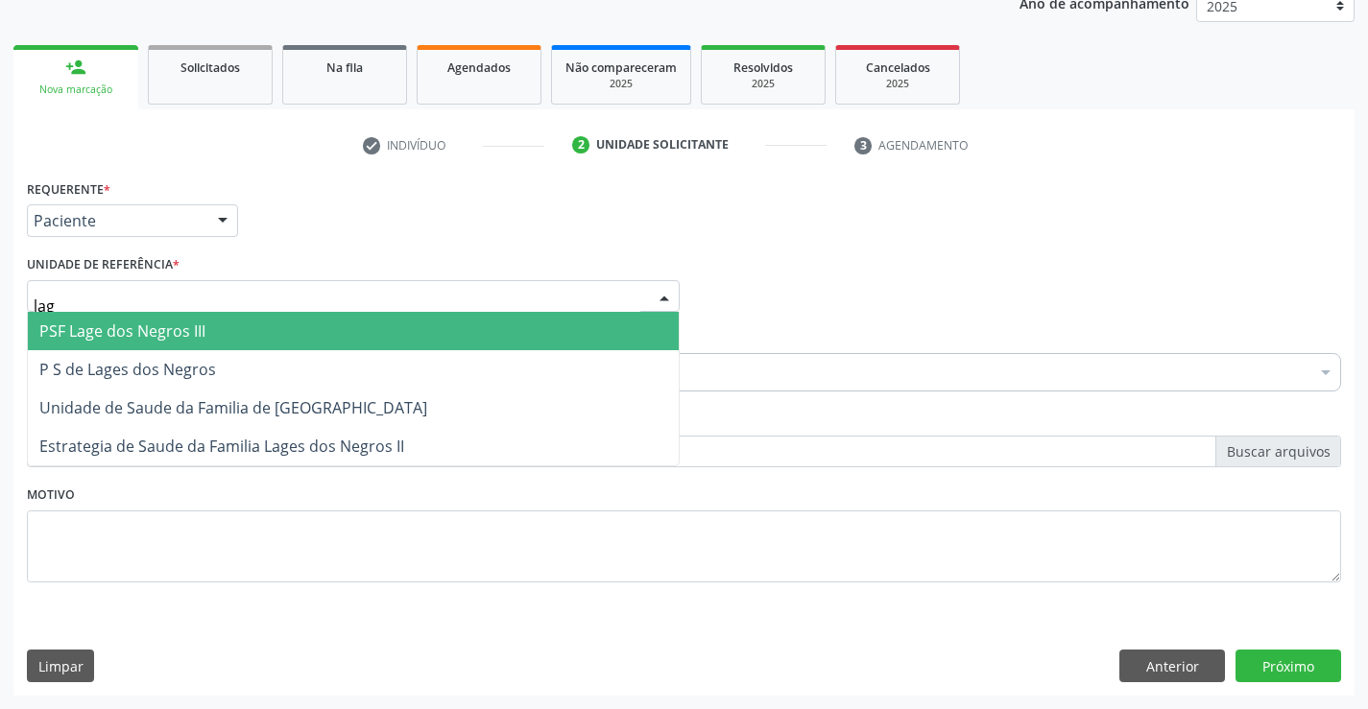
type input "lago"
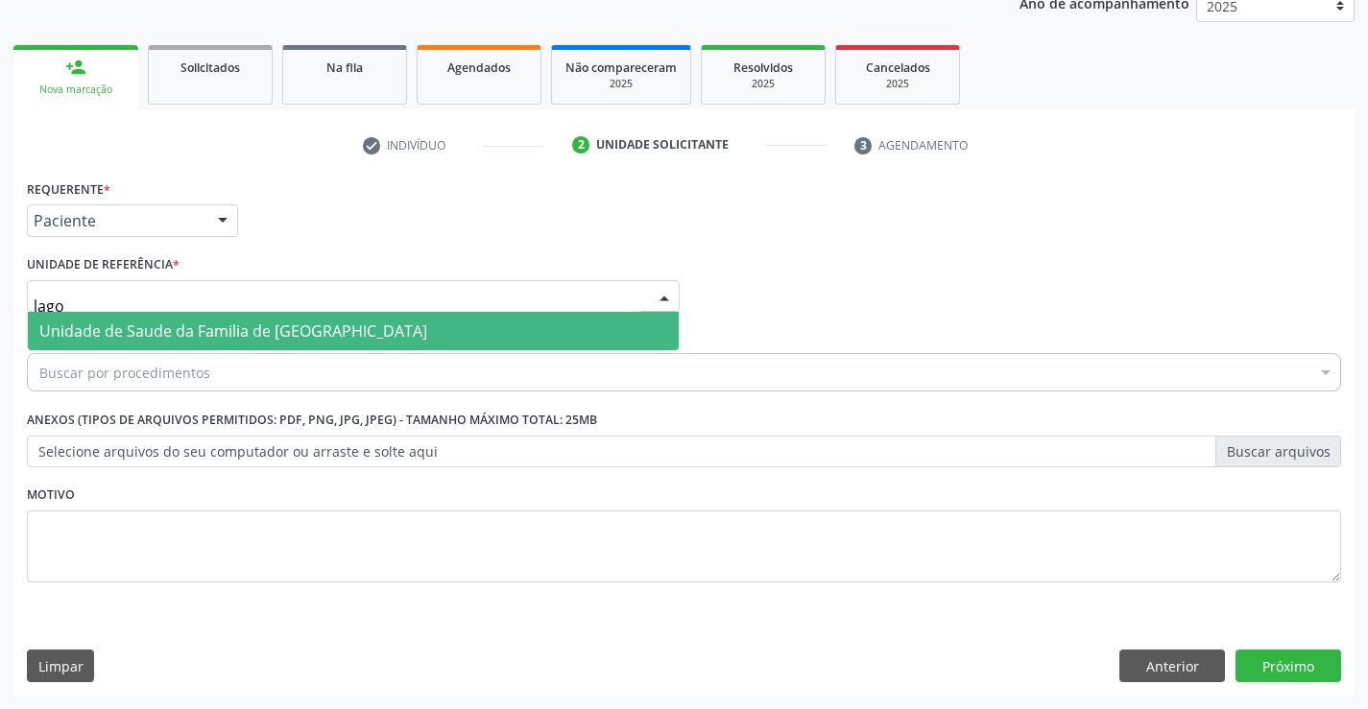
click at [88, 327] on span "Unidade de Saude da Familia de [GEOGRAPHIC_DATA]" at bounding box center [233, 331] width 388 height 21
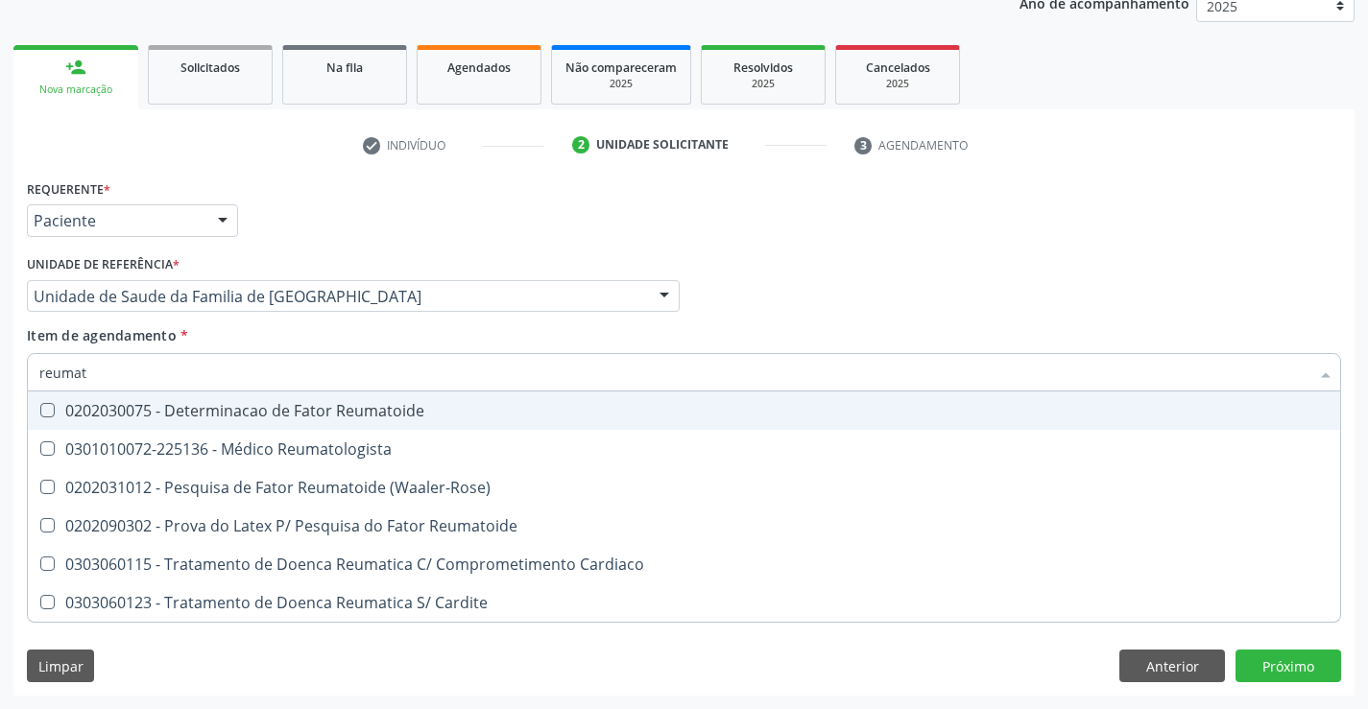
type input "reumato"
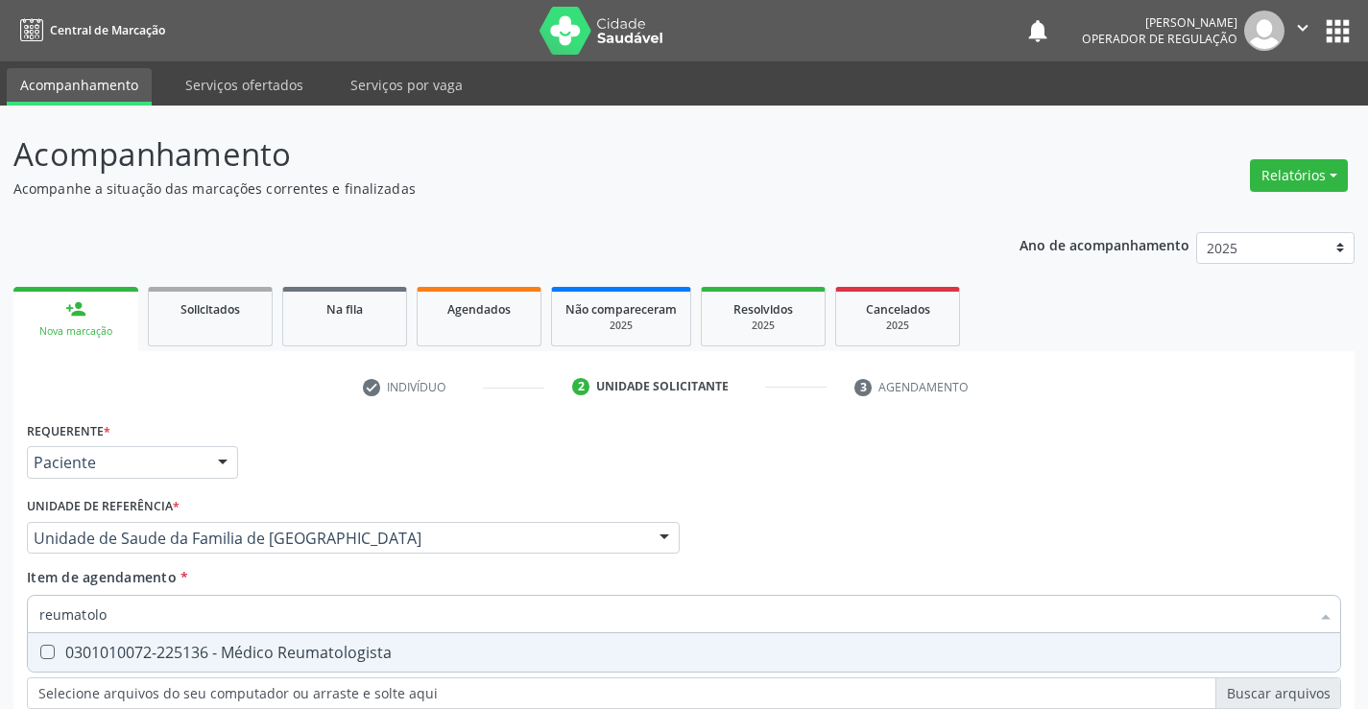
scroll to position [242, 0]
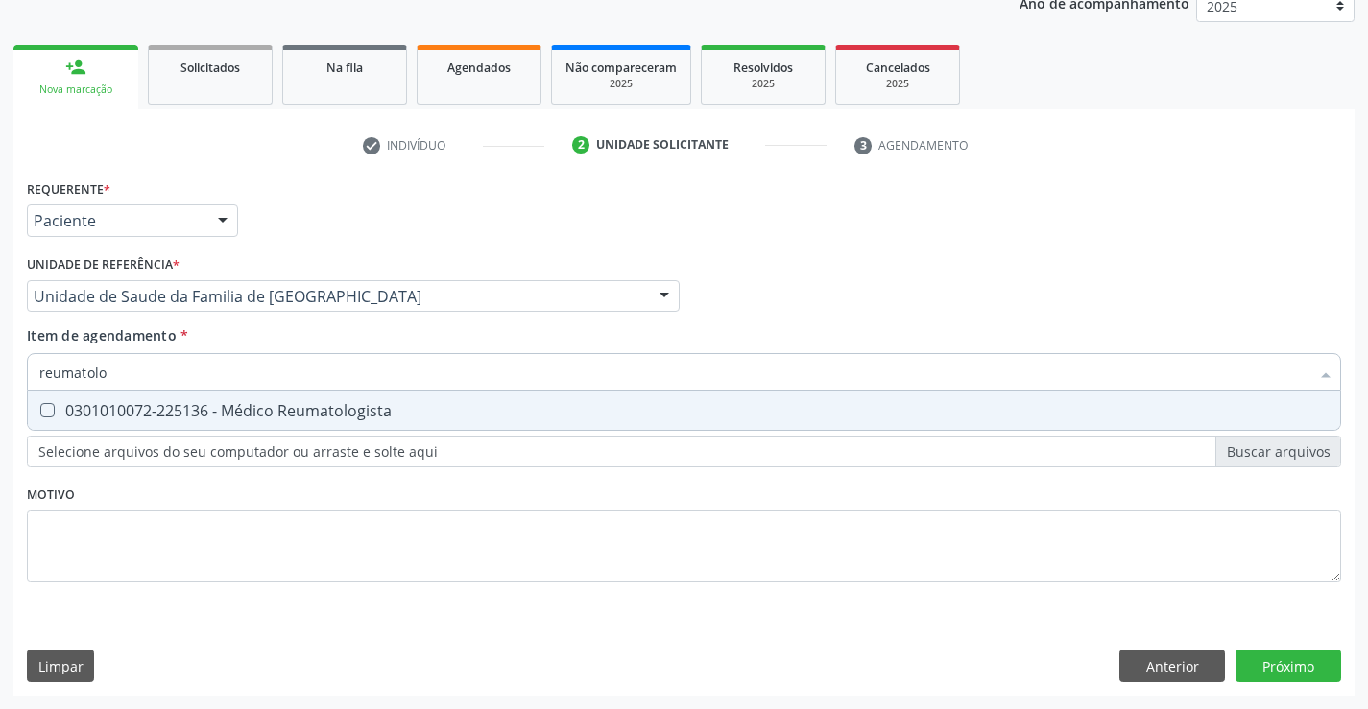
click at [135, 418] on div "0301010072-225136 - Médico Reumatologista" at bounding box center [683, 410] width 1289 height 15
checkbox Reumatologista "true"
click at [1308, 656] on div "Requerente * Paciente Médico(a) Enfermeiro(a) Paciente Nenhum resultado encontr…" at bounding box center [683, 435] width 1341 height 521
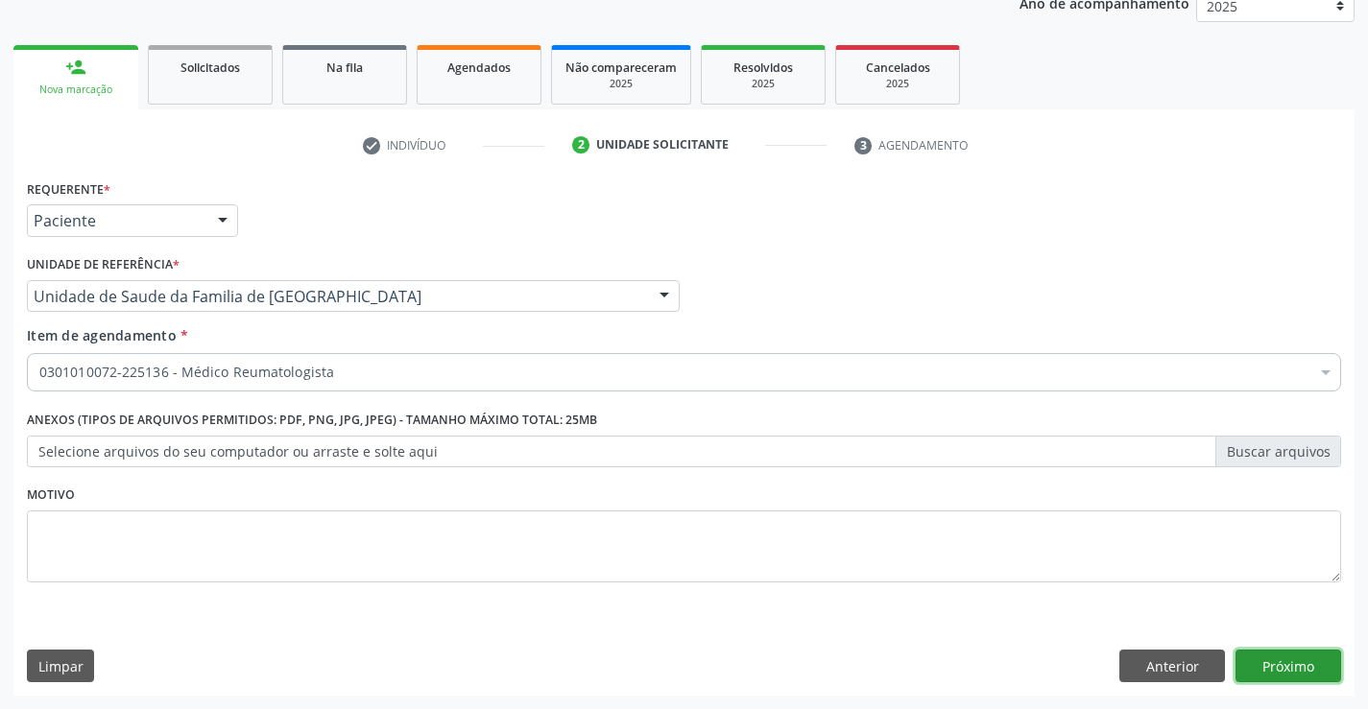
click at [1305, 664] on button "Próximo" at bounding box center [1288, 666] width 106 height 33
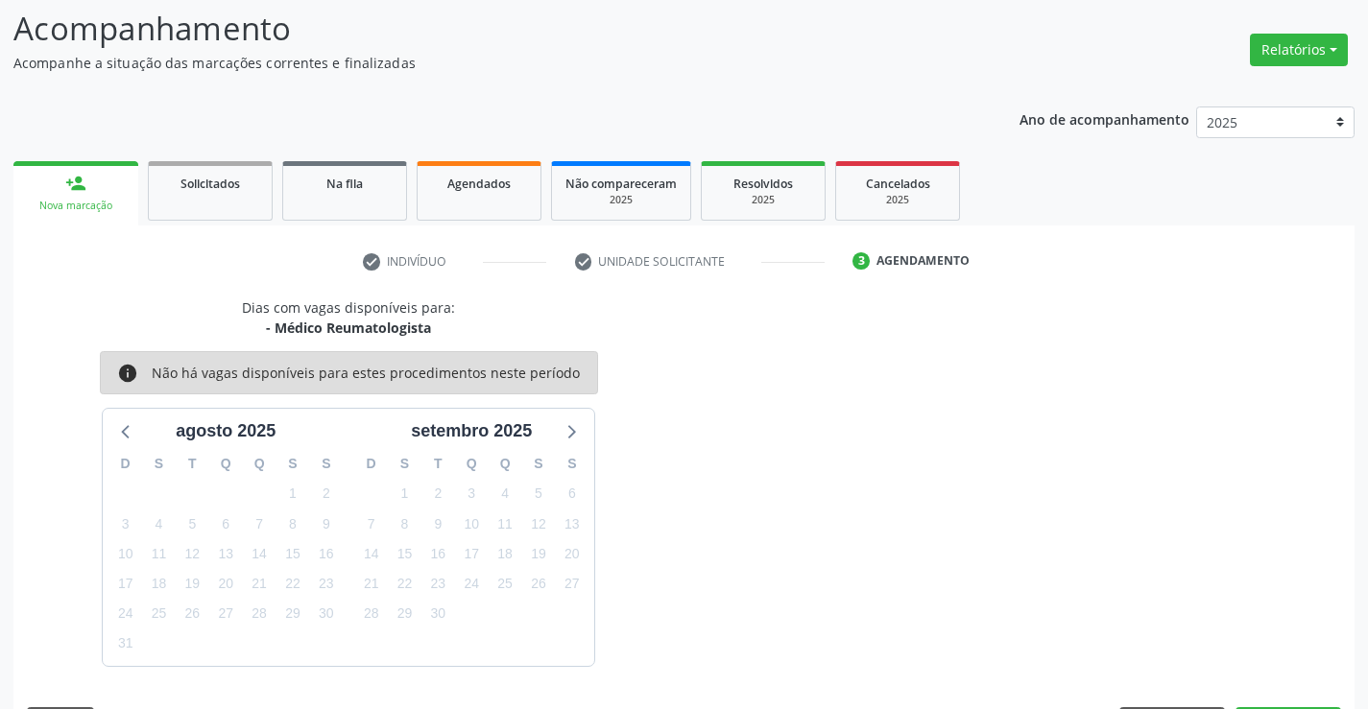
scroll to position [182, 0]
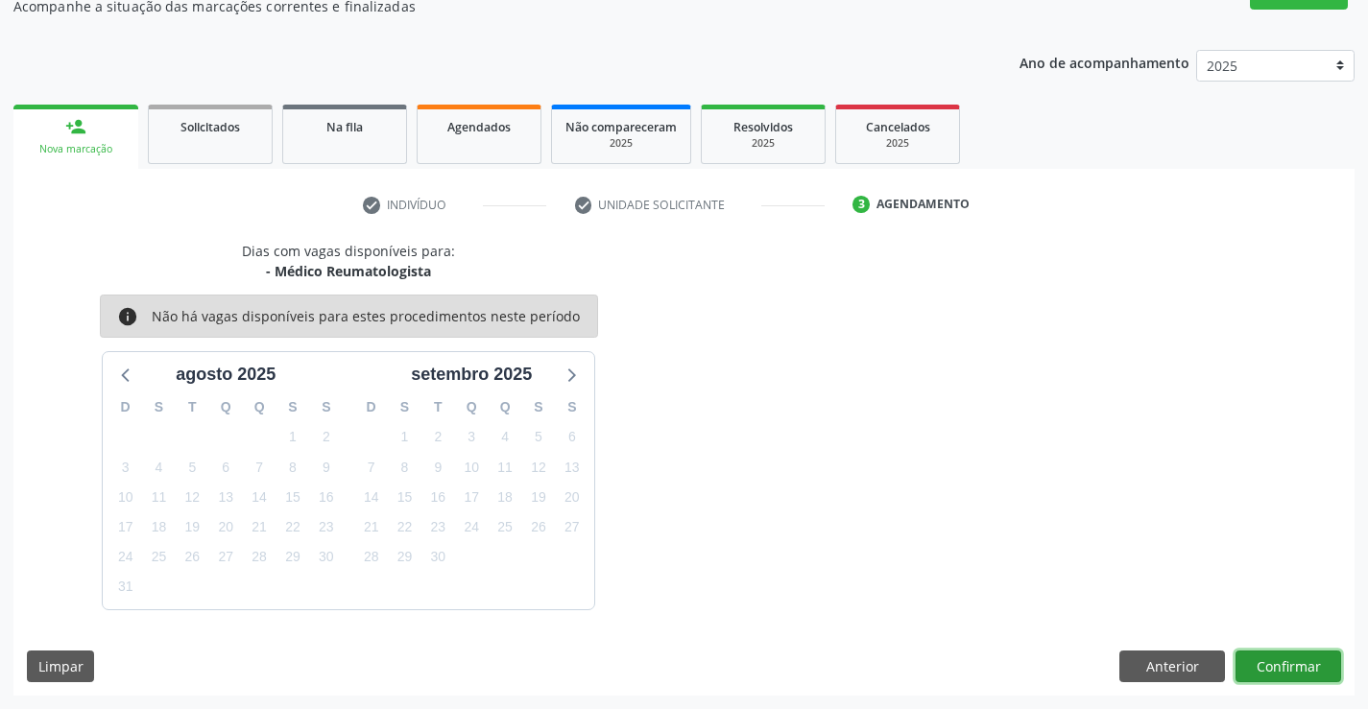
click at [1309, 669] on button "Confirmar" at bounding box center [1288, 667] width 106 height 33
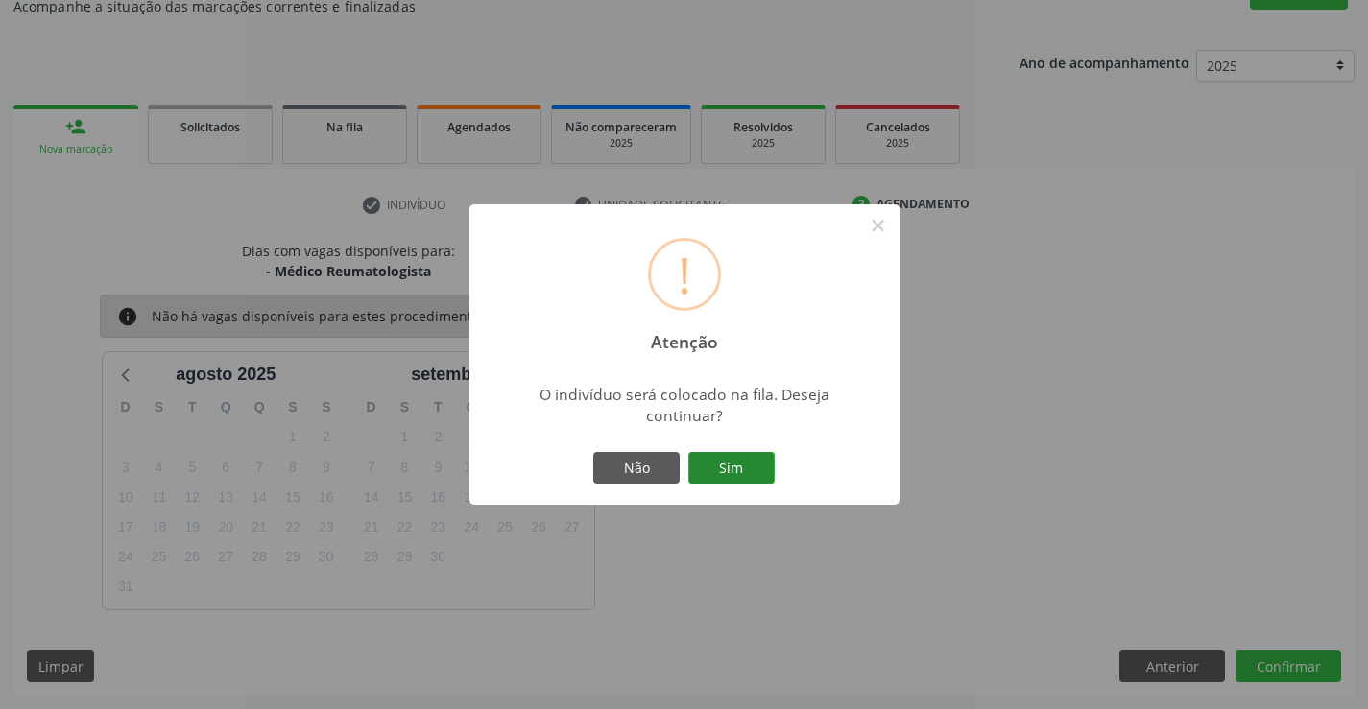
click at [726, 465] on button "Sim" at bounding box center [731, 468] width 86 height 33
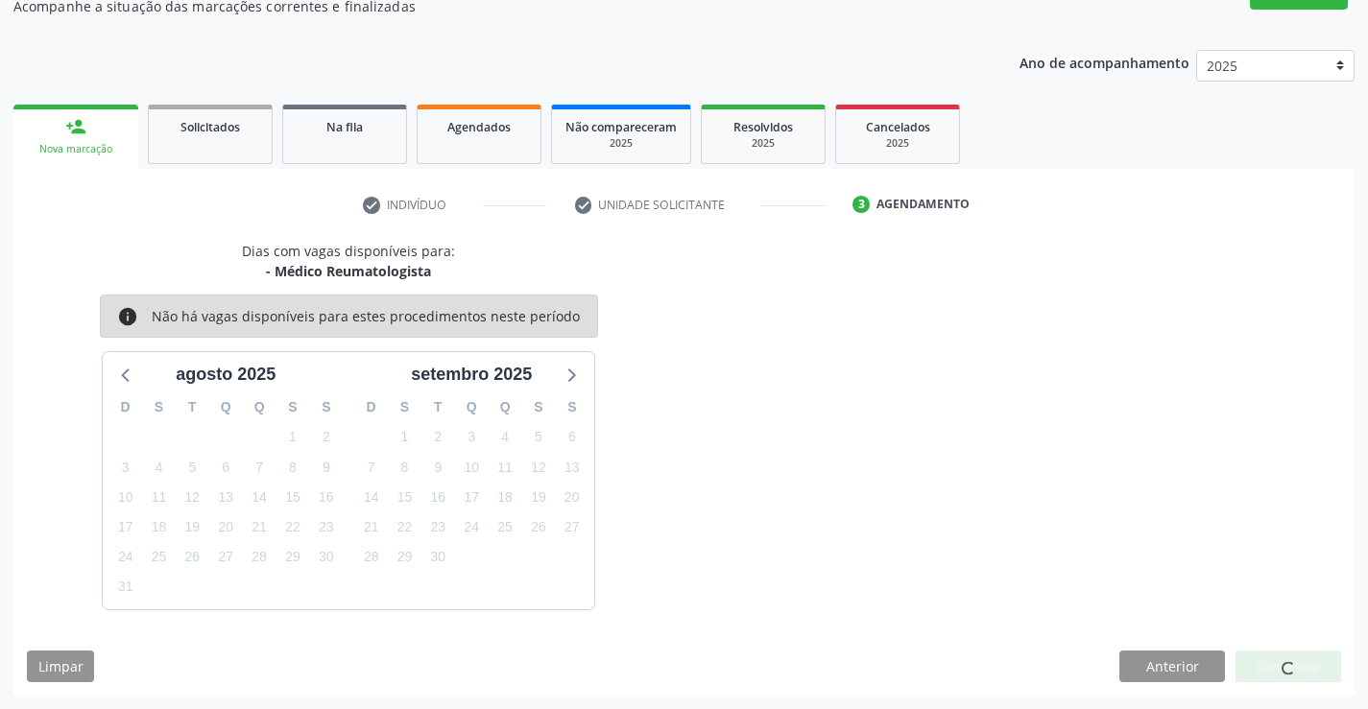
scroll to position [0, 0]
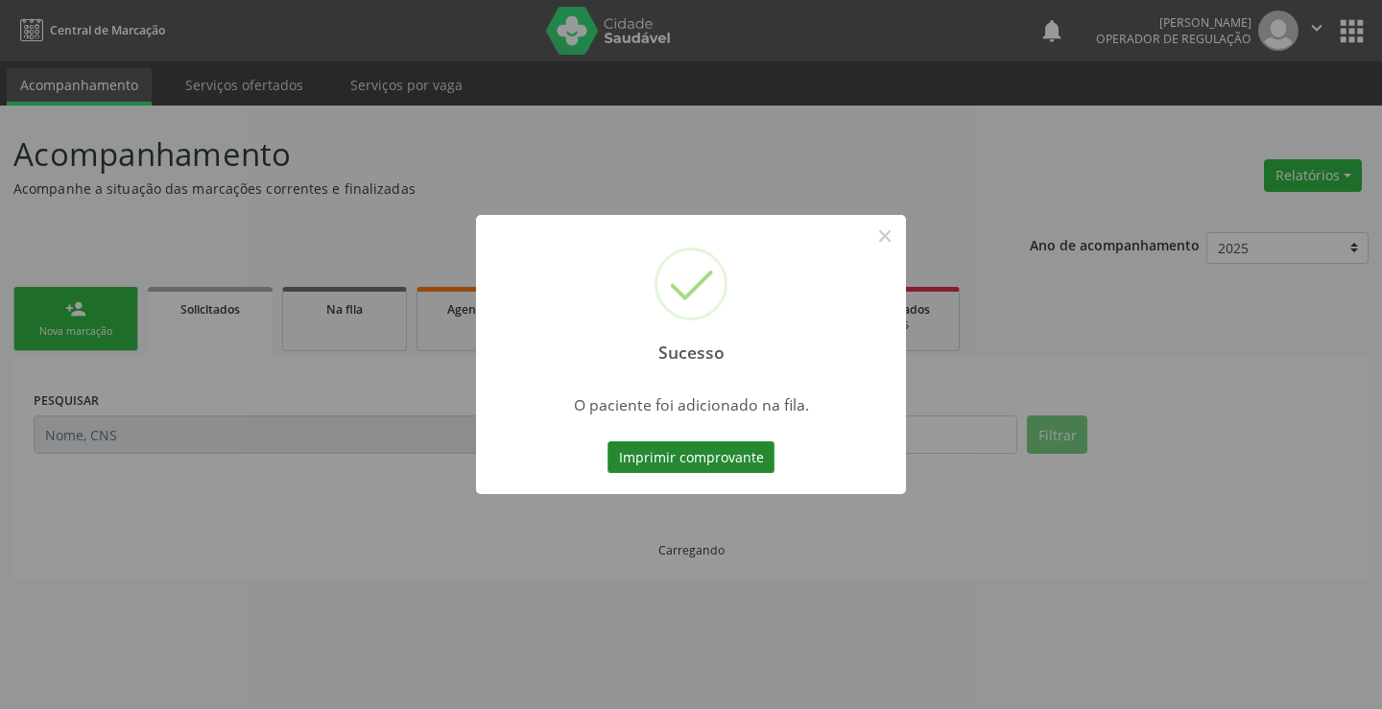
click at [739, 454] on button "Imprimir comprovante" at bounding box center [691, 457] width 167 height 33
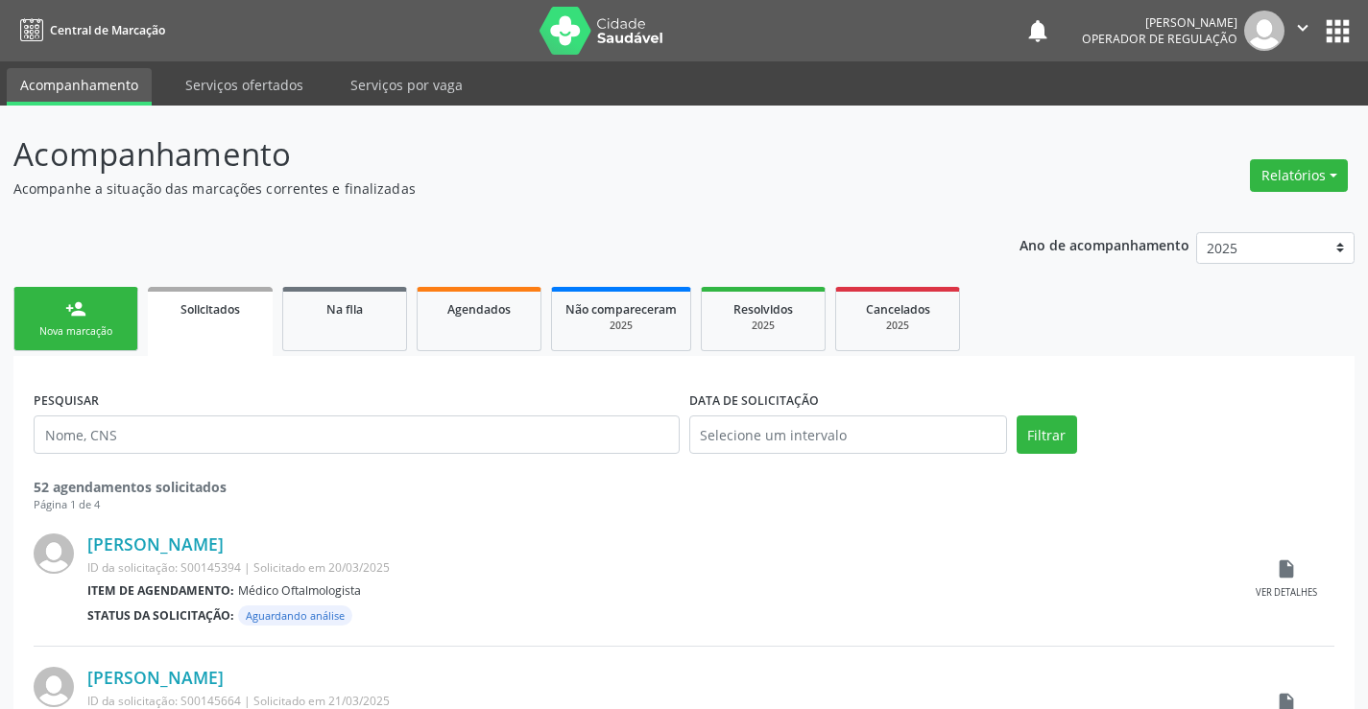
click at [93, 322] on link "person_add Nova marcação" at bounding box center [75, 319] width 125 height 64
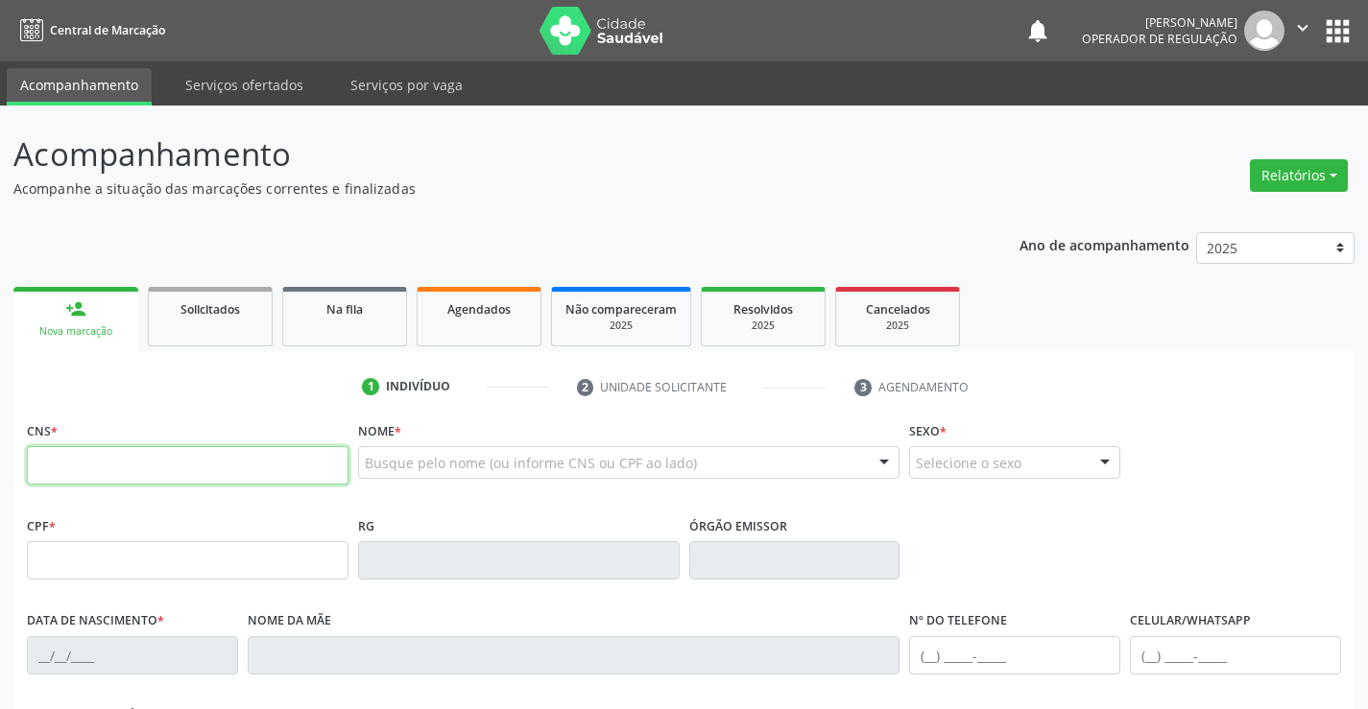
click at [193, 460] on input "text" at bounding box center [188, 465] width 322 height 38
type input "700 0091 2576 4807"
type input "0943780292"
type input "26/12/1977"
type input "(74) 99918-1706"
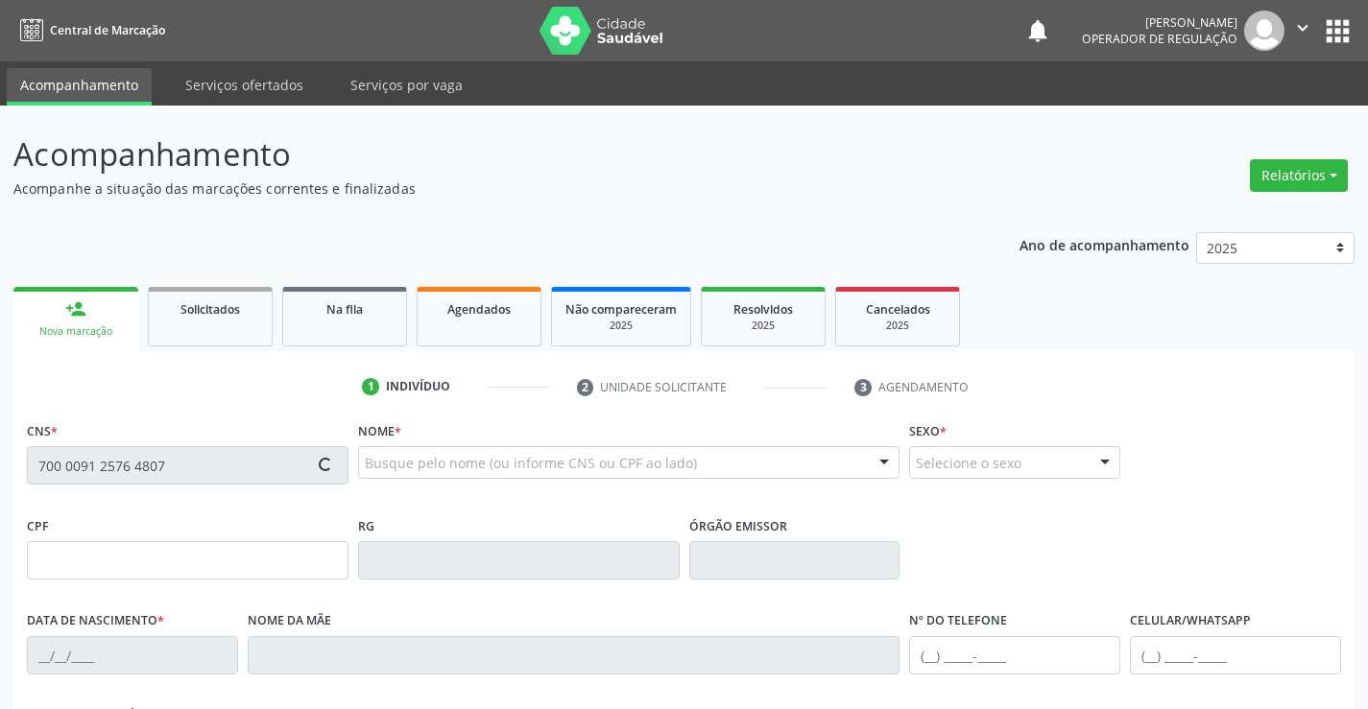
type input "S/N"
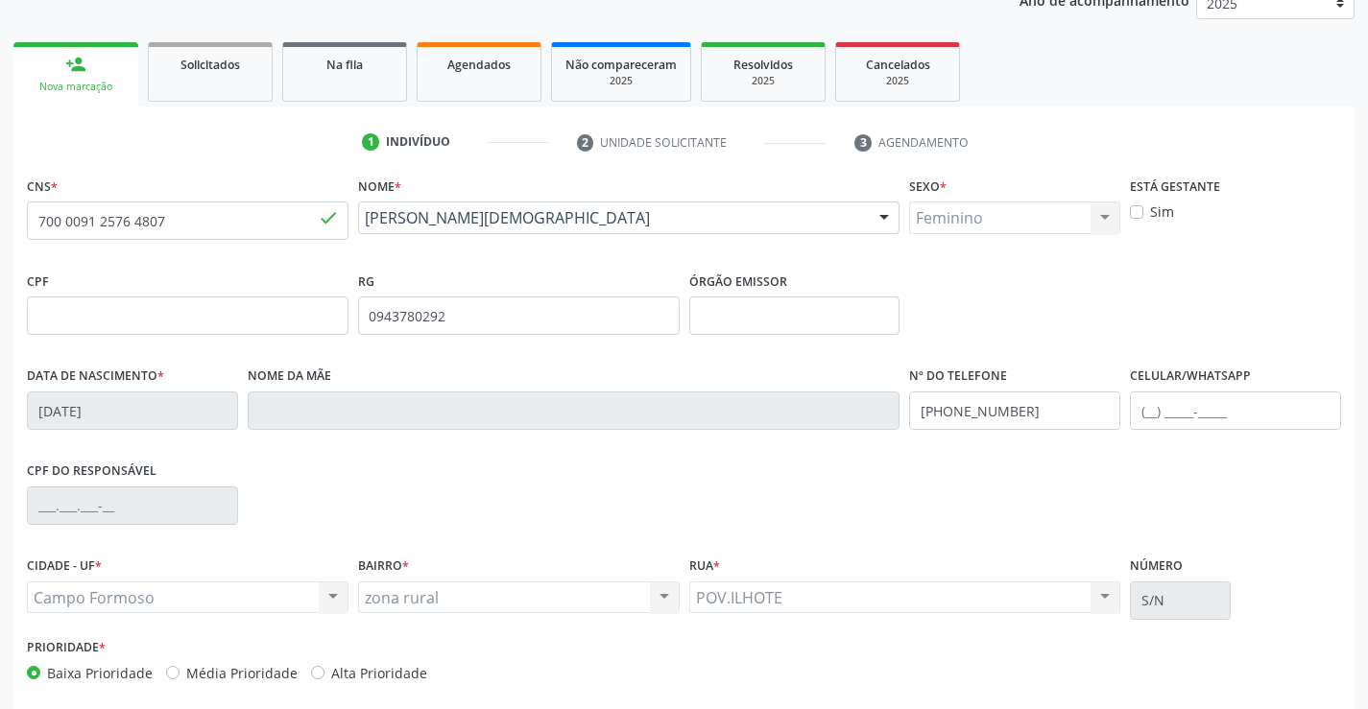
scroll to position [331, 0]
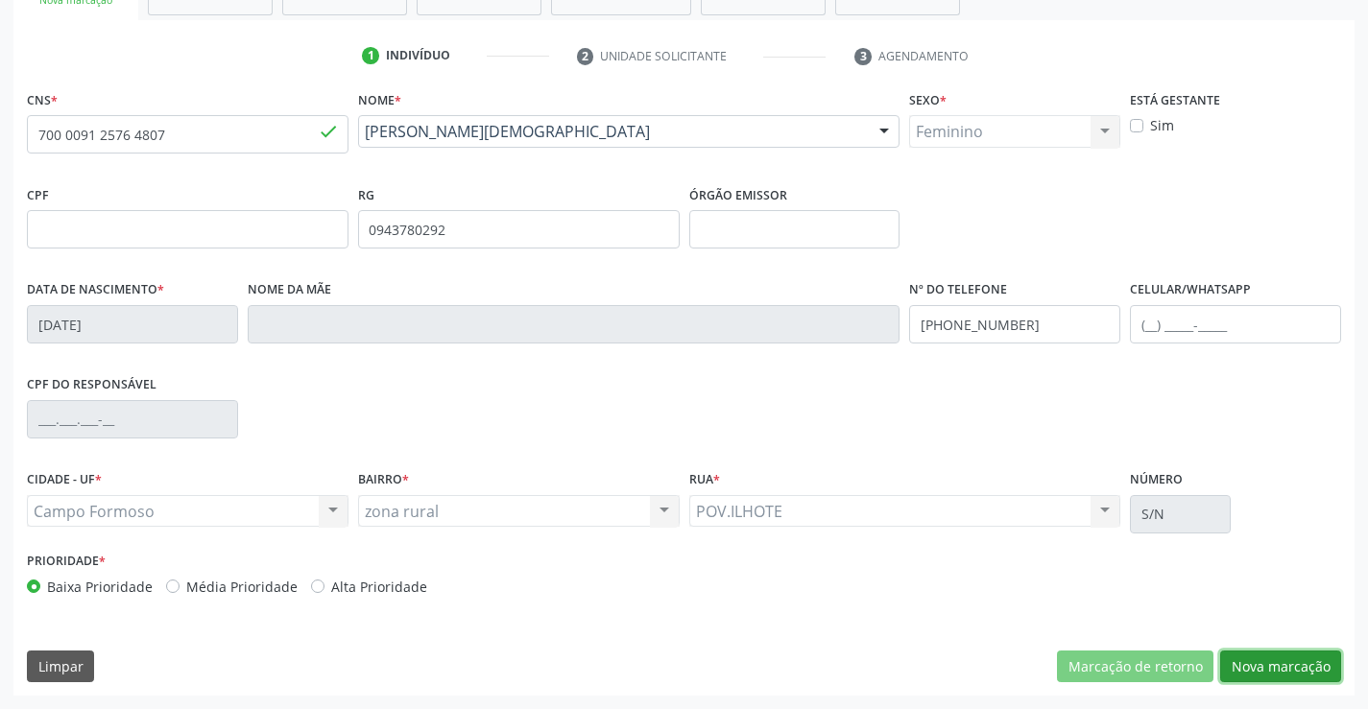
click at [1265, 663] on button "Nova marcação" at bounding box center [1280, 667] width 121 height 33
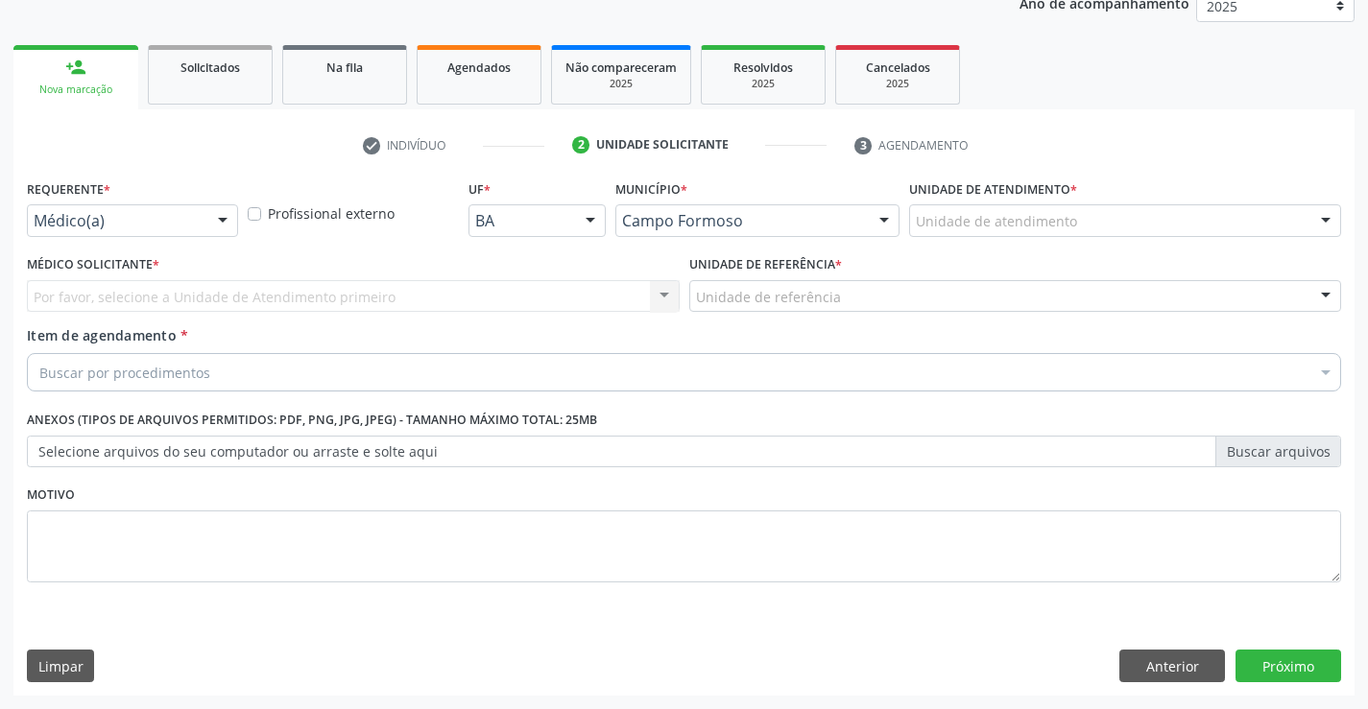
scroll to position [242, 0]
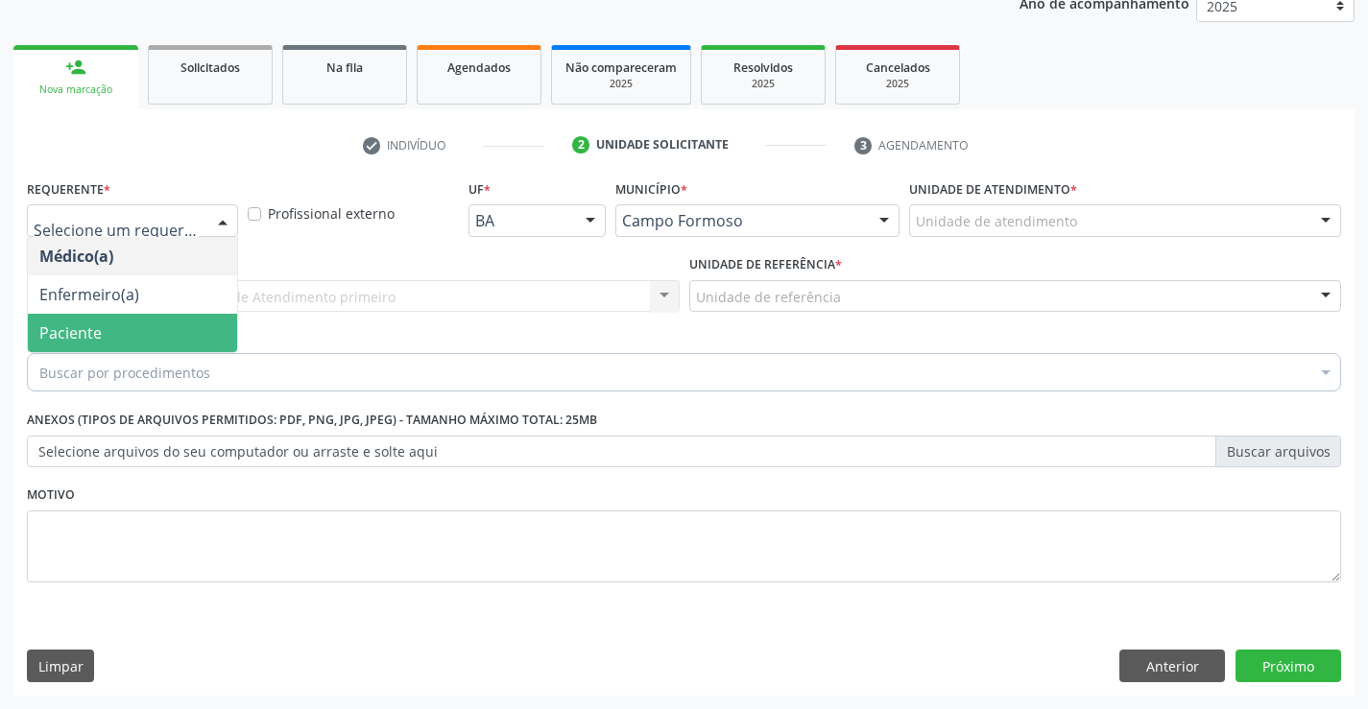
click at [53, 327] on span "Paciente" at bounding box center [70, 332] width 62 height 21
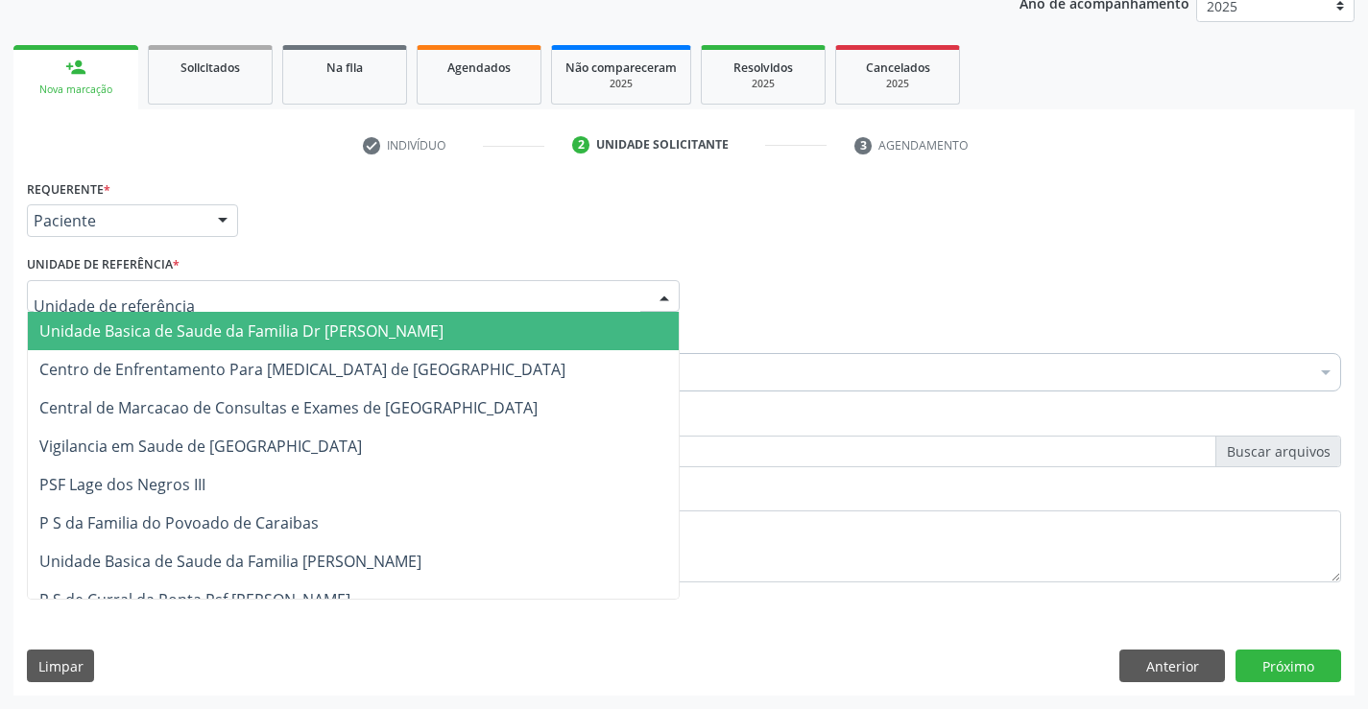
click at [82, 333] on span "Unidade Basica de Saude da Familia Dr [PERSON_NAME]" at bounding box center [241, 331] width 404 height 21
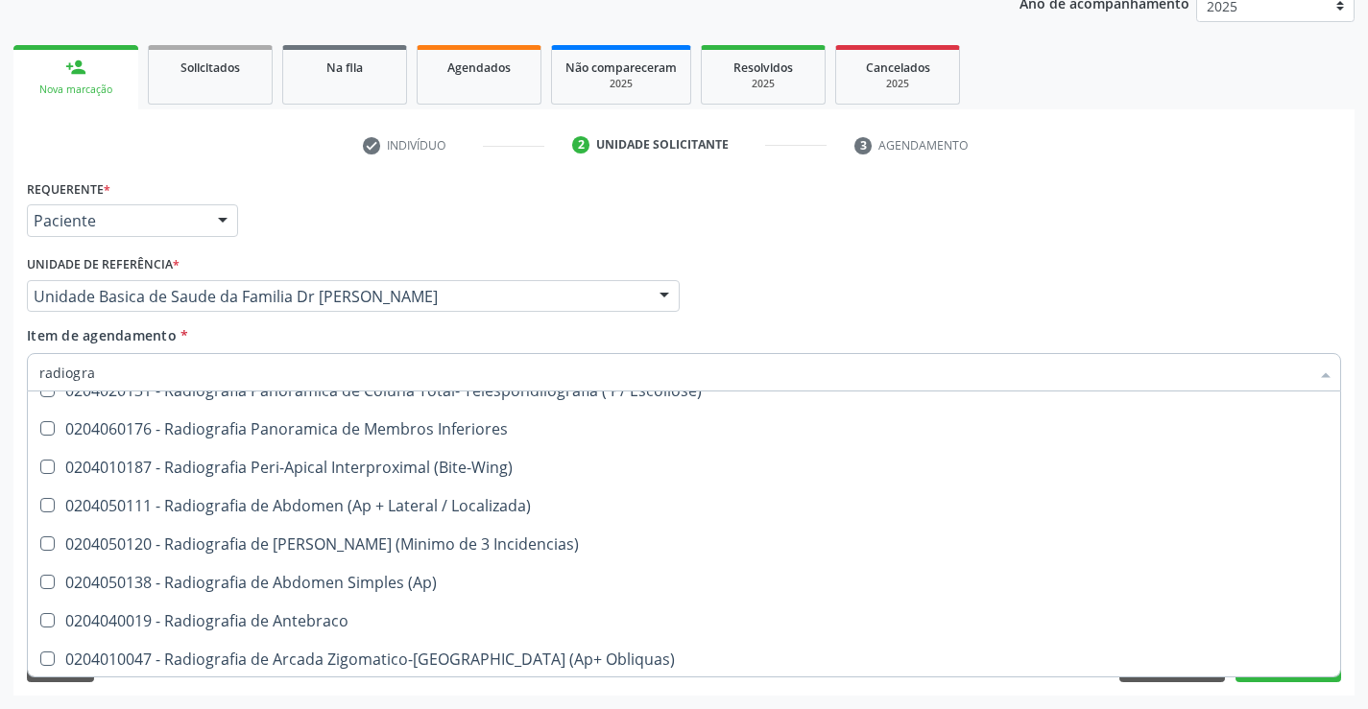
scroll to position [192, 0]
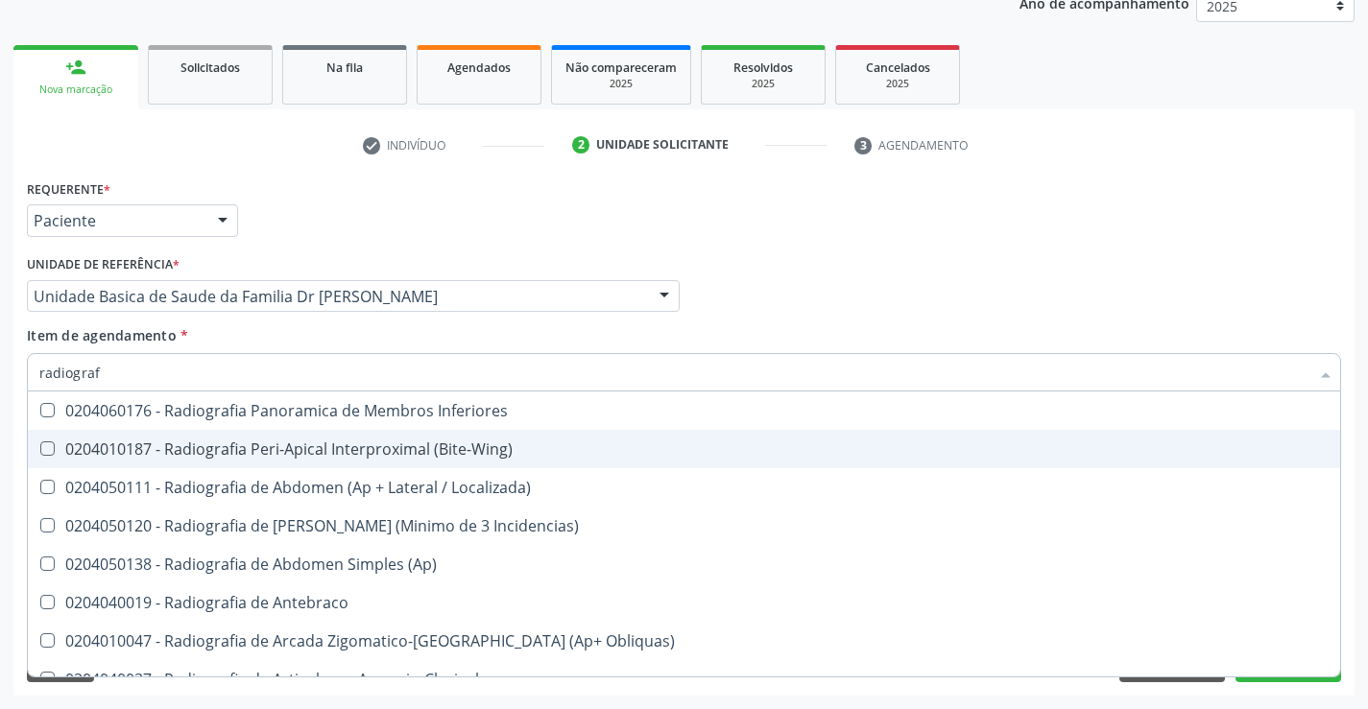
type input "radiografi"
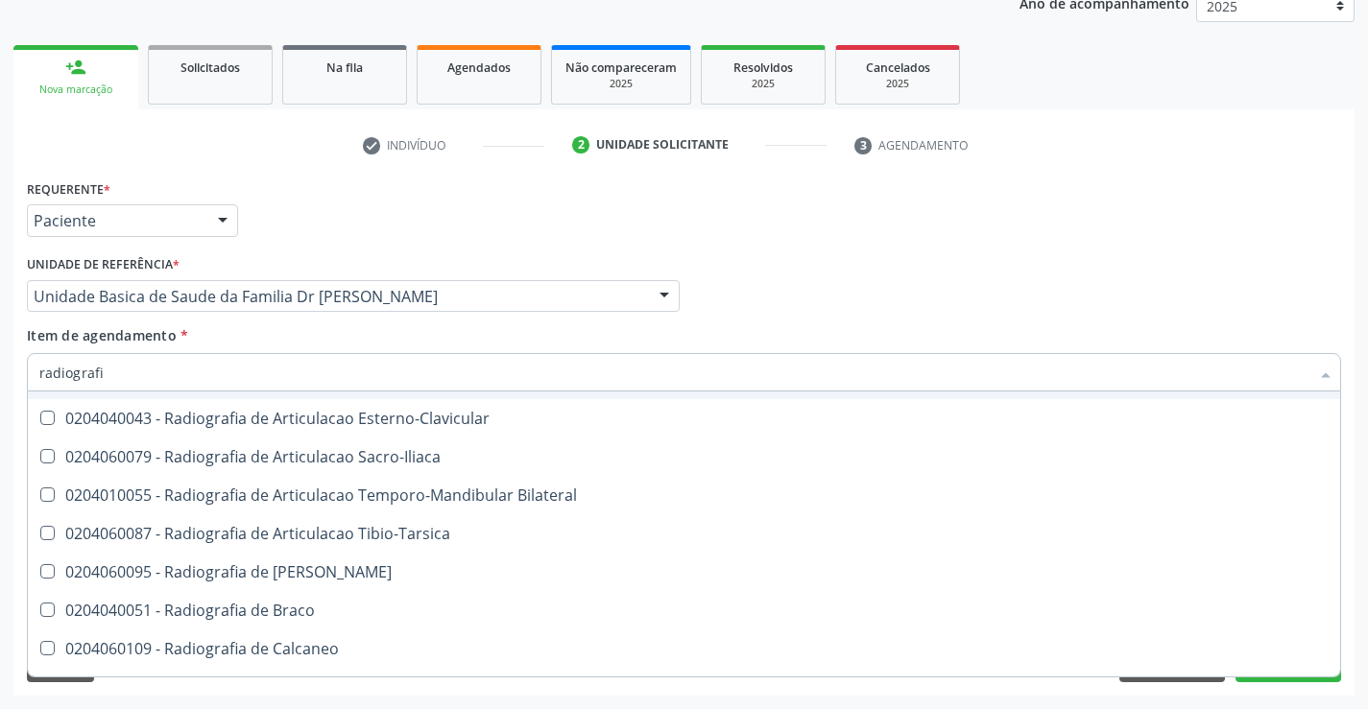
scroll to position [576, 0]
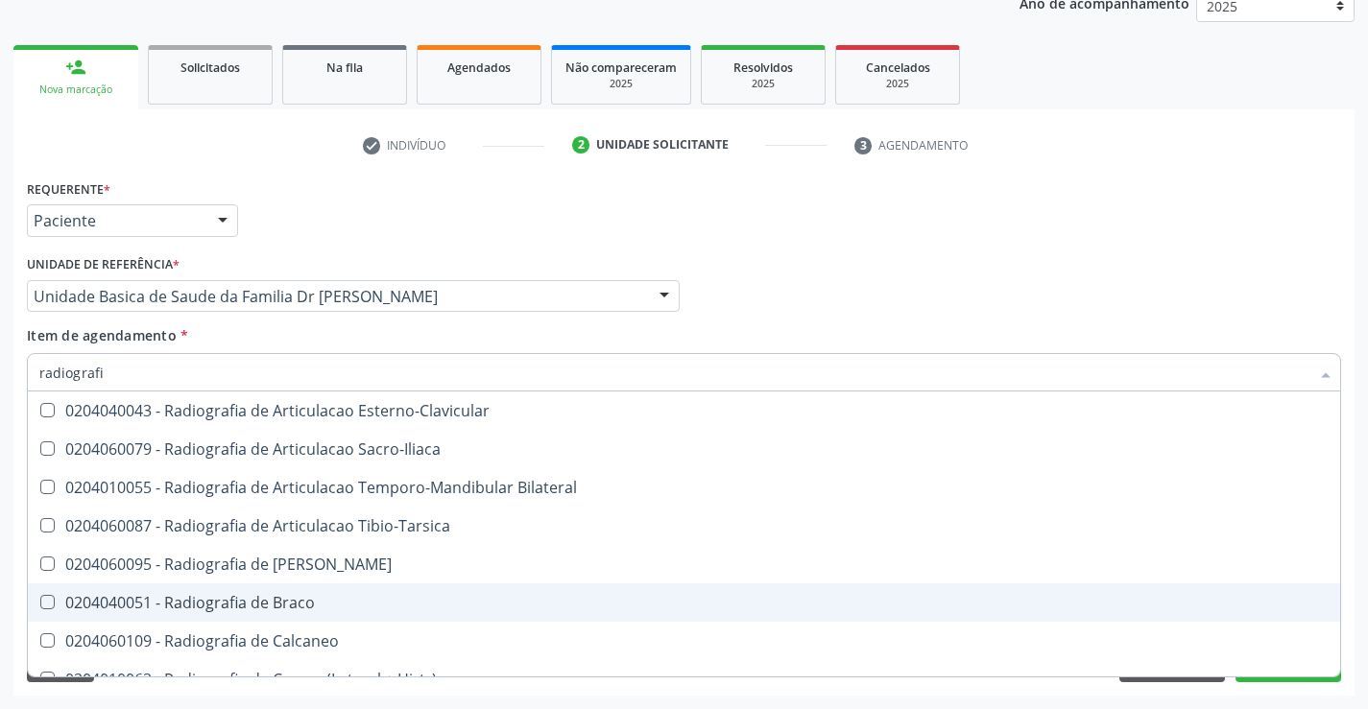
click at [370, 603] on div "0204040051 - Radiografia de Braco" at bounding box center [683, 602] width 1289 height 15
checkbox Braco "true"
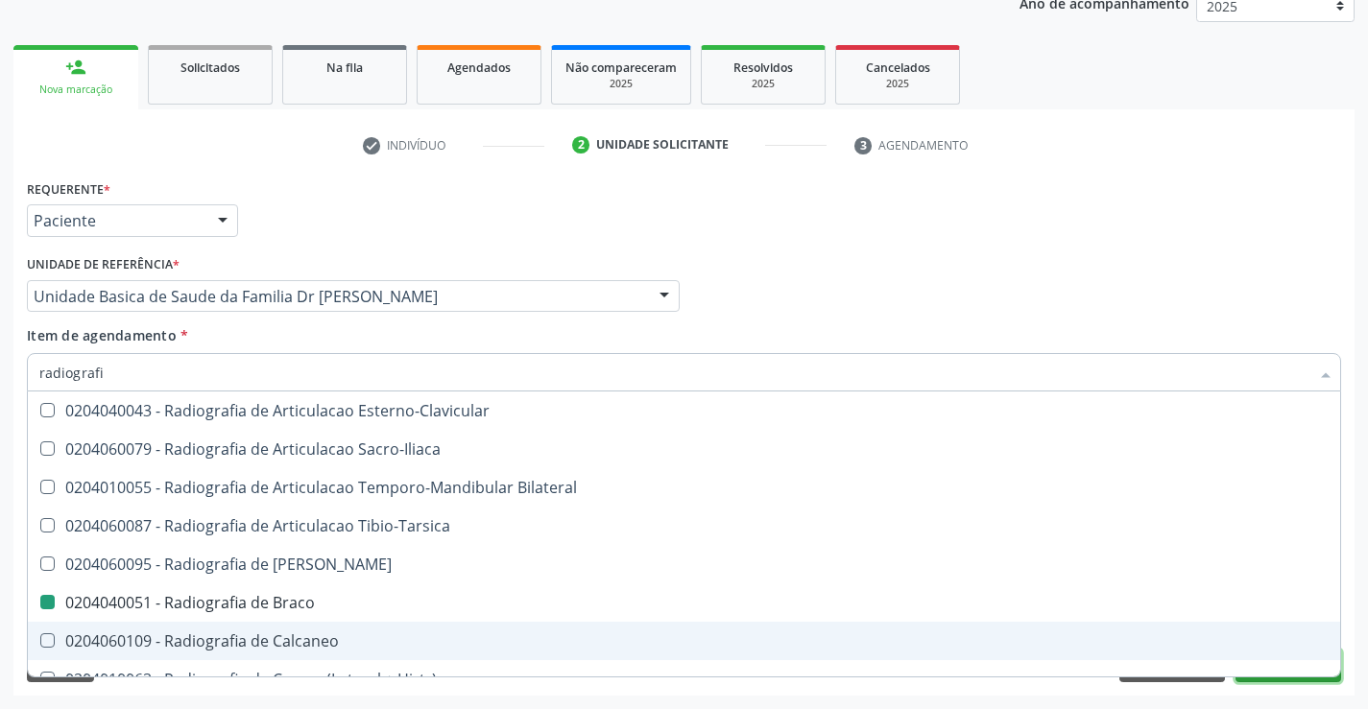
click at [1292, 681] on button "Próximo" at bounding box center [1288, 666] width 106 height 33
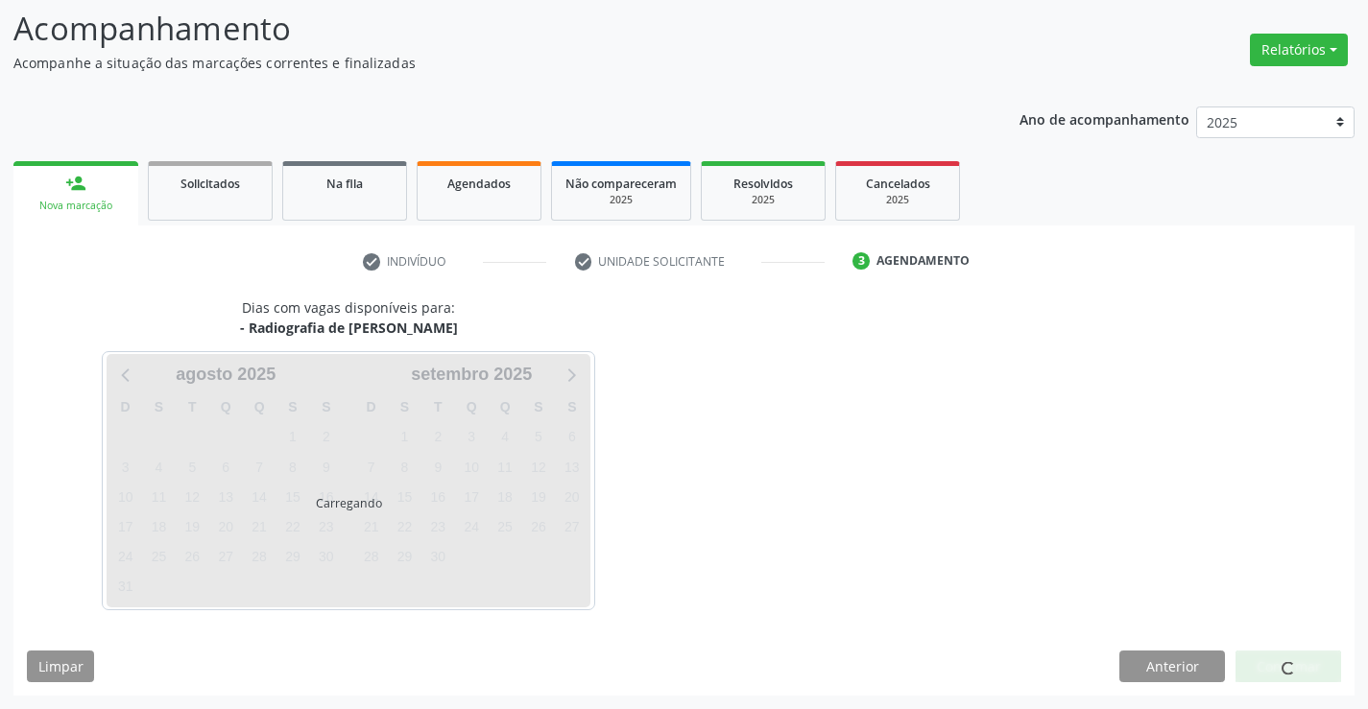
scroll to position [182, 0]
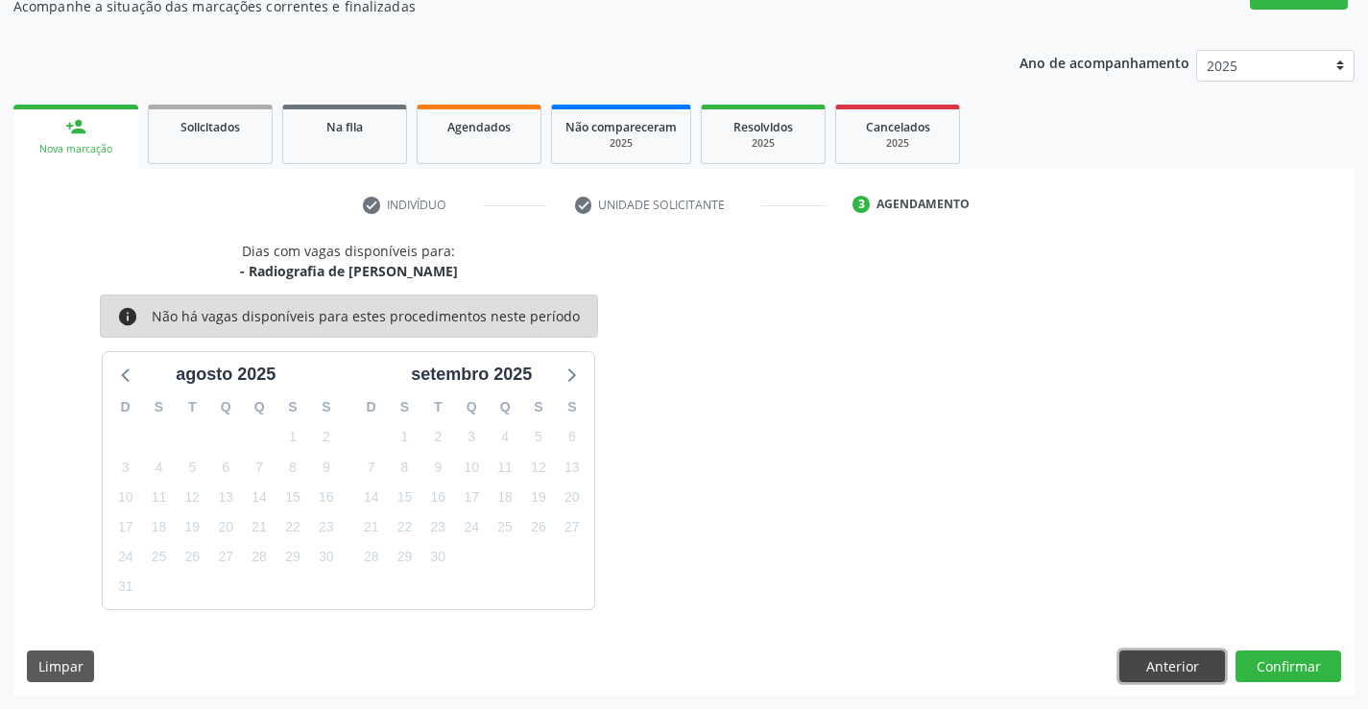
click at [1181, 665] on button "Anterior" at bounding box center [1172, 667] width 106 height 33
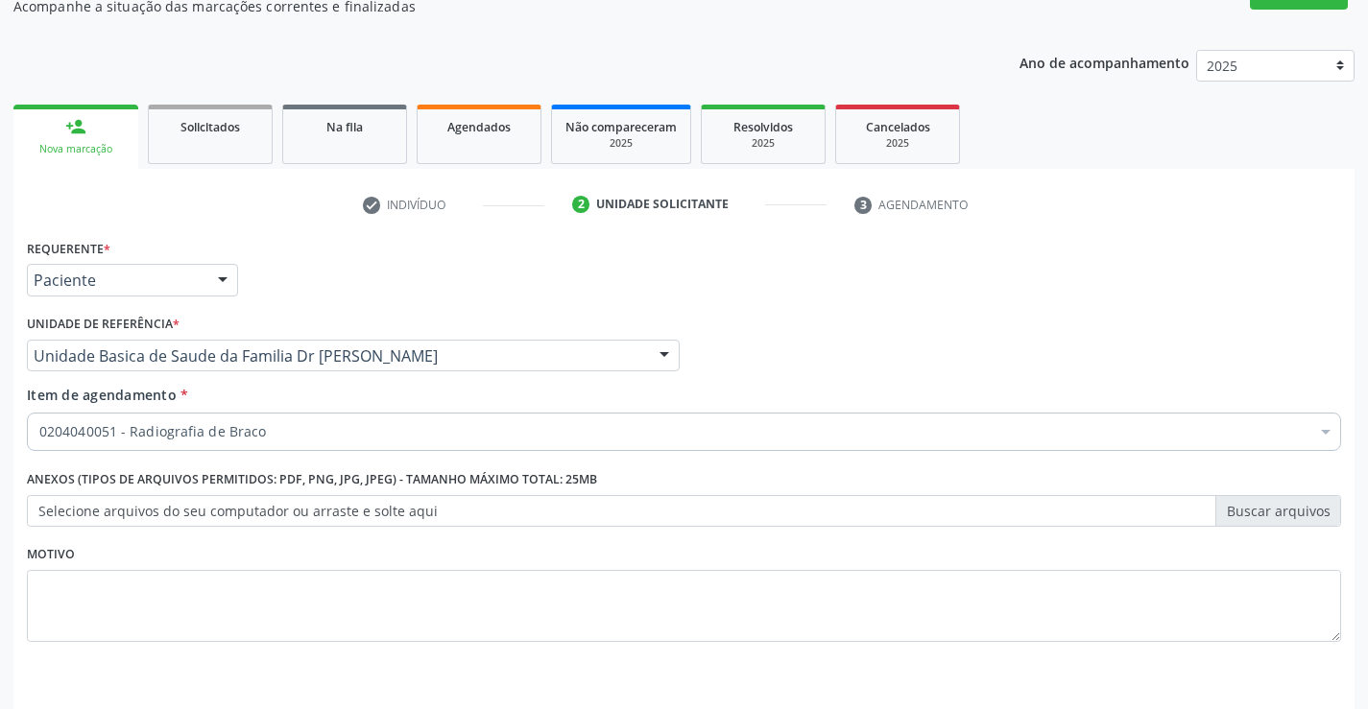
click at [155, 415] on div "0204040051 - Radiografia de Braco" at bounding box center [684, 432] width 1314 height 38
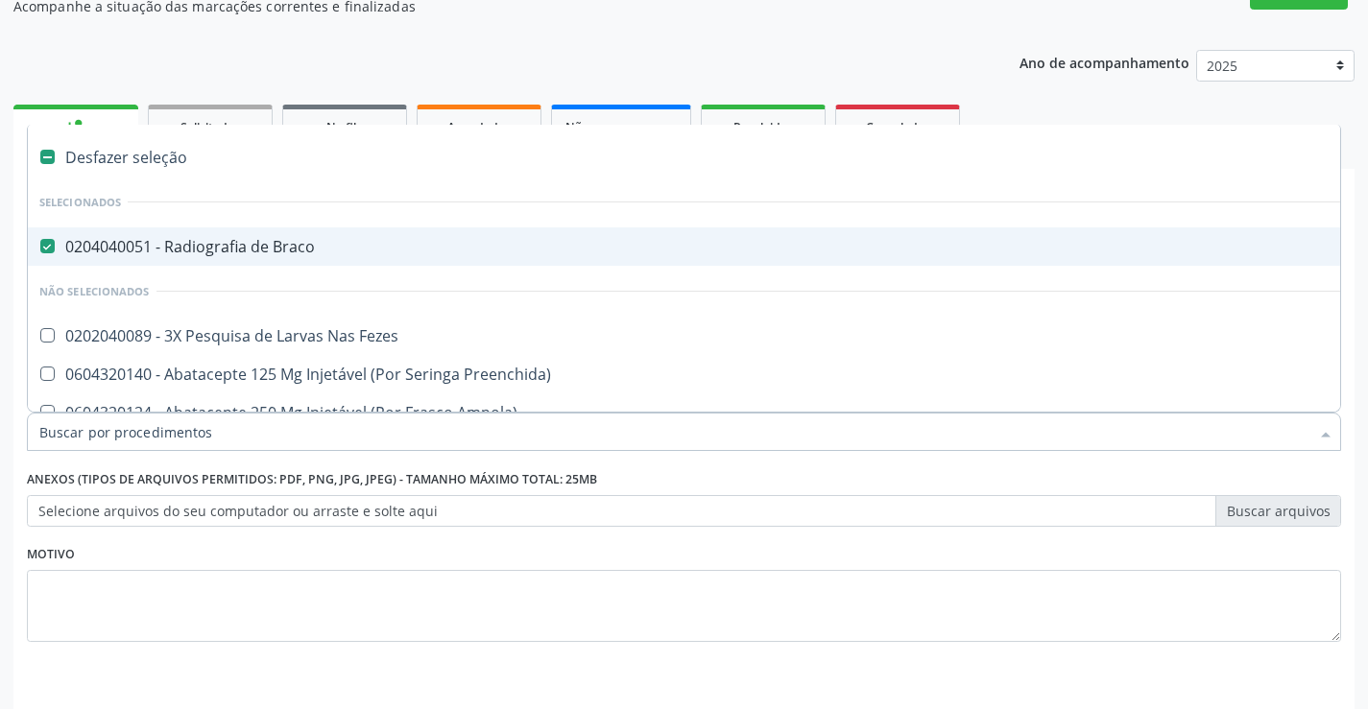
click at [141, 246] on div "0204040051 - Radiografia de Braco" at bounding box center [786, 246] width 1494 height 15
checkbox Braco "false"
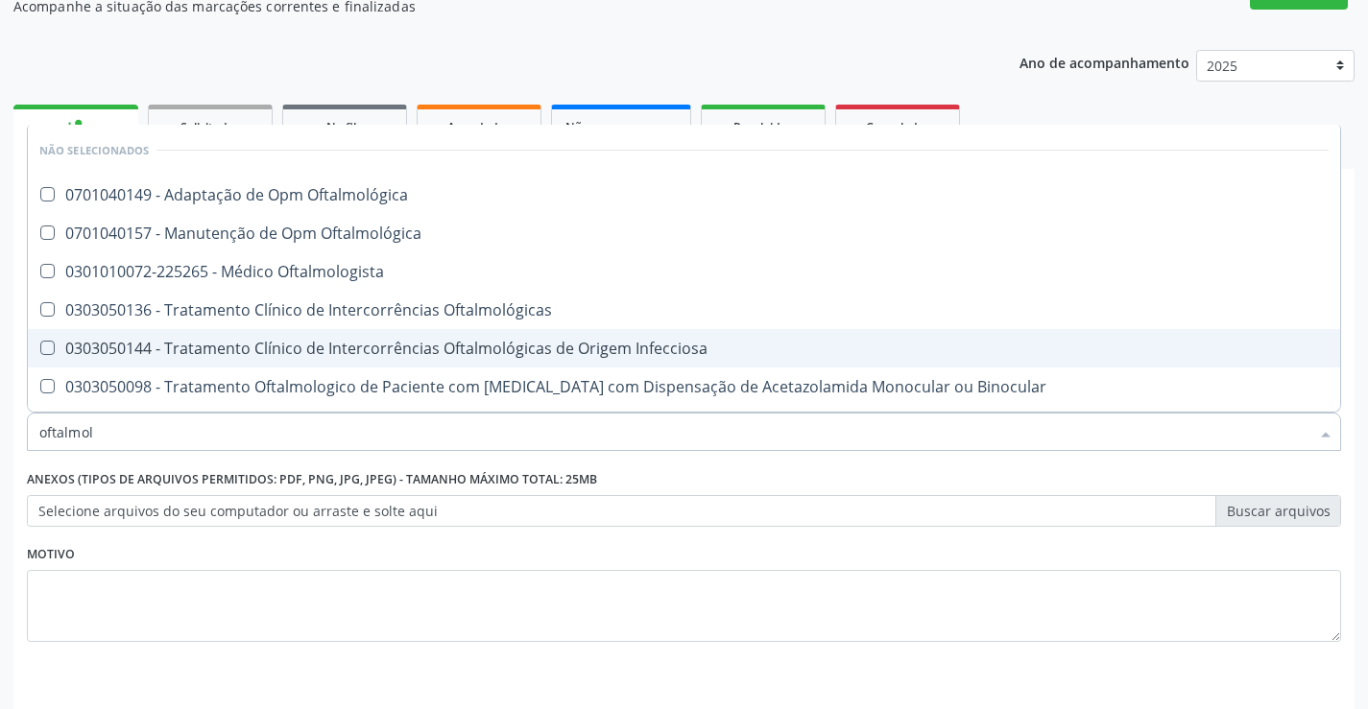
type input "oftalmolo"
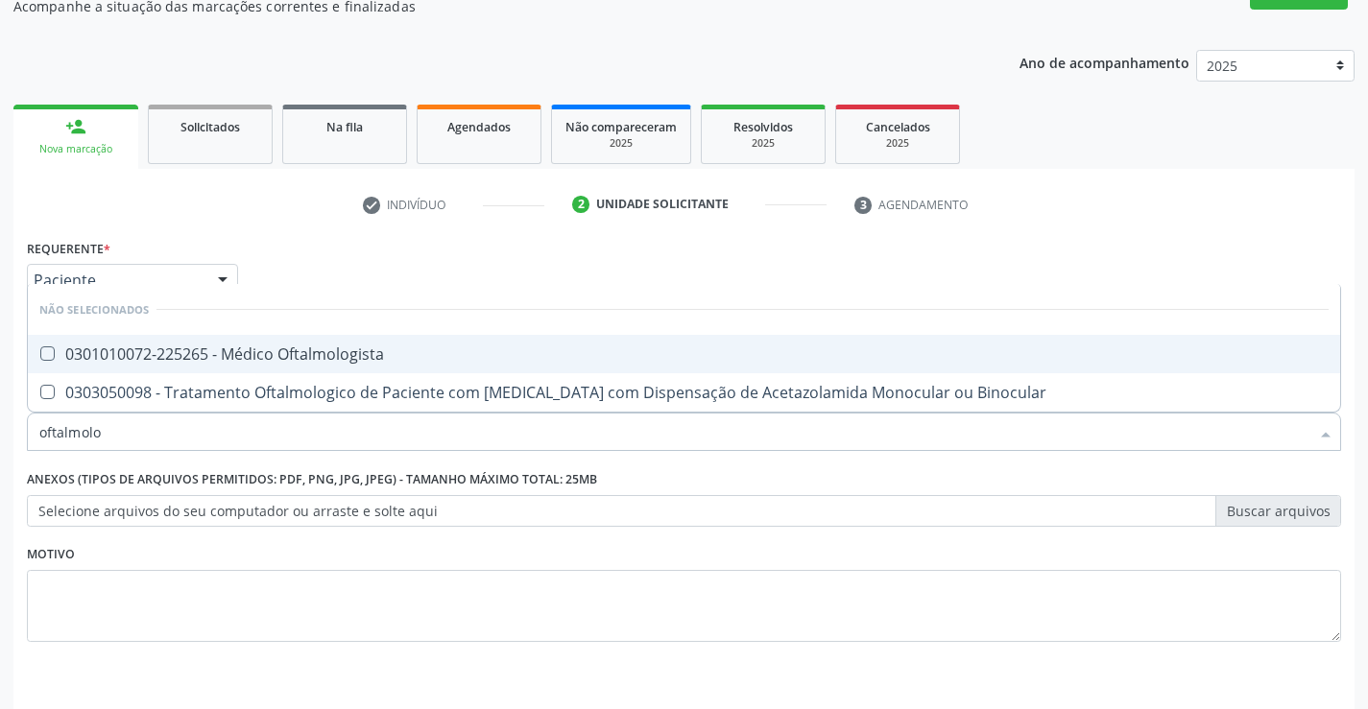
click at [193, 346] on div "0301010072-225265 - Médico Oftalmologista" at bounding box center [683, 353] width 1289 height 15
checkbox Oftalmologista "true"
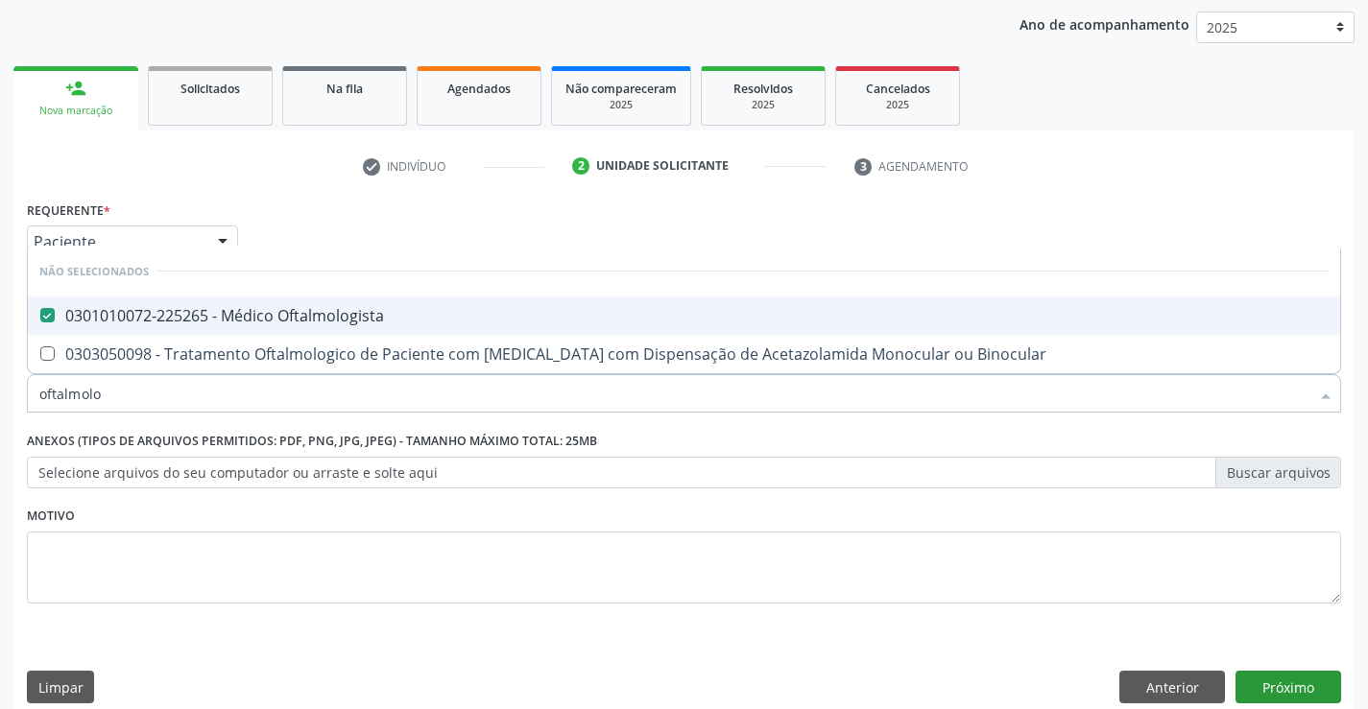
scroll to position [242, 0]
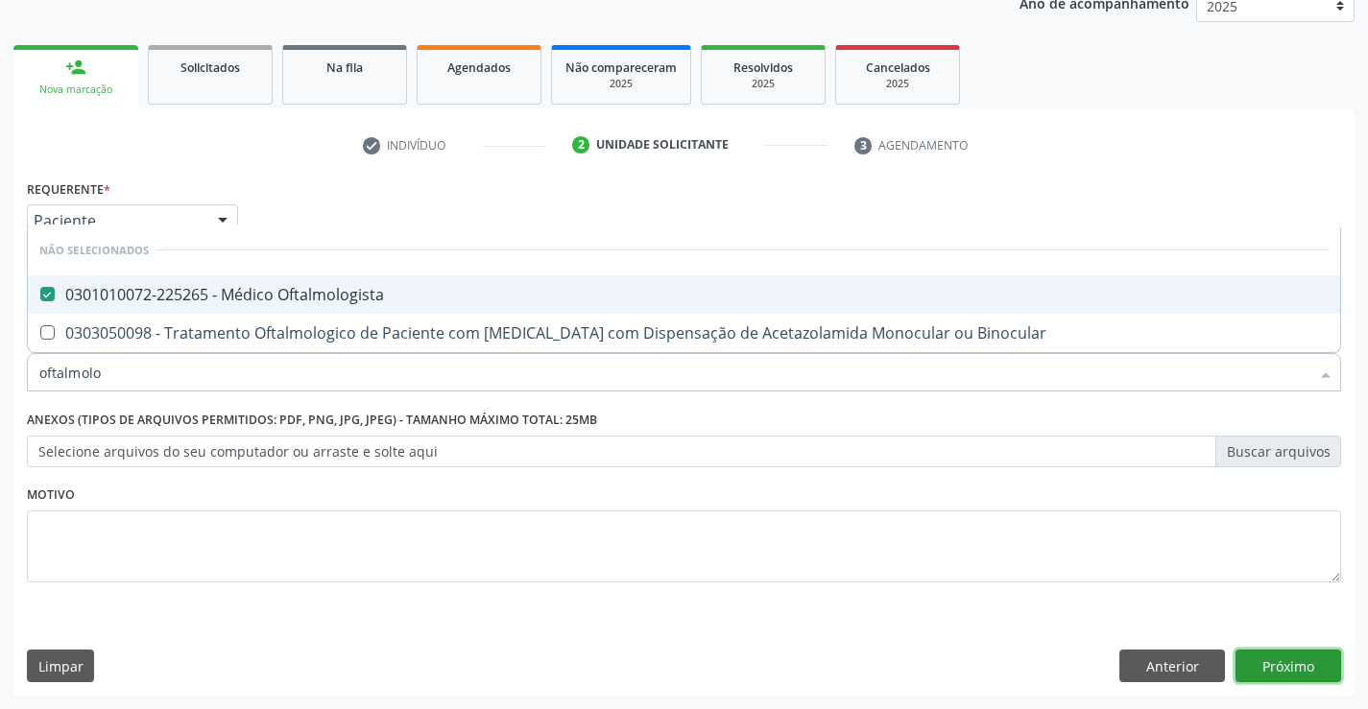
click at [1307, 672] on button "Próximo" at bounding box center [1288, 666] width 106 height 33
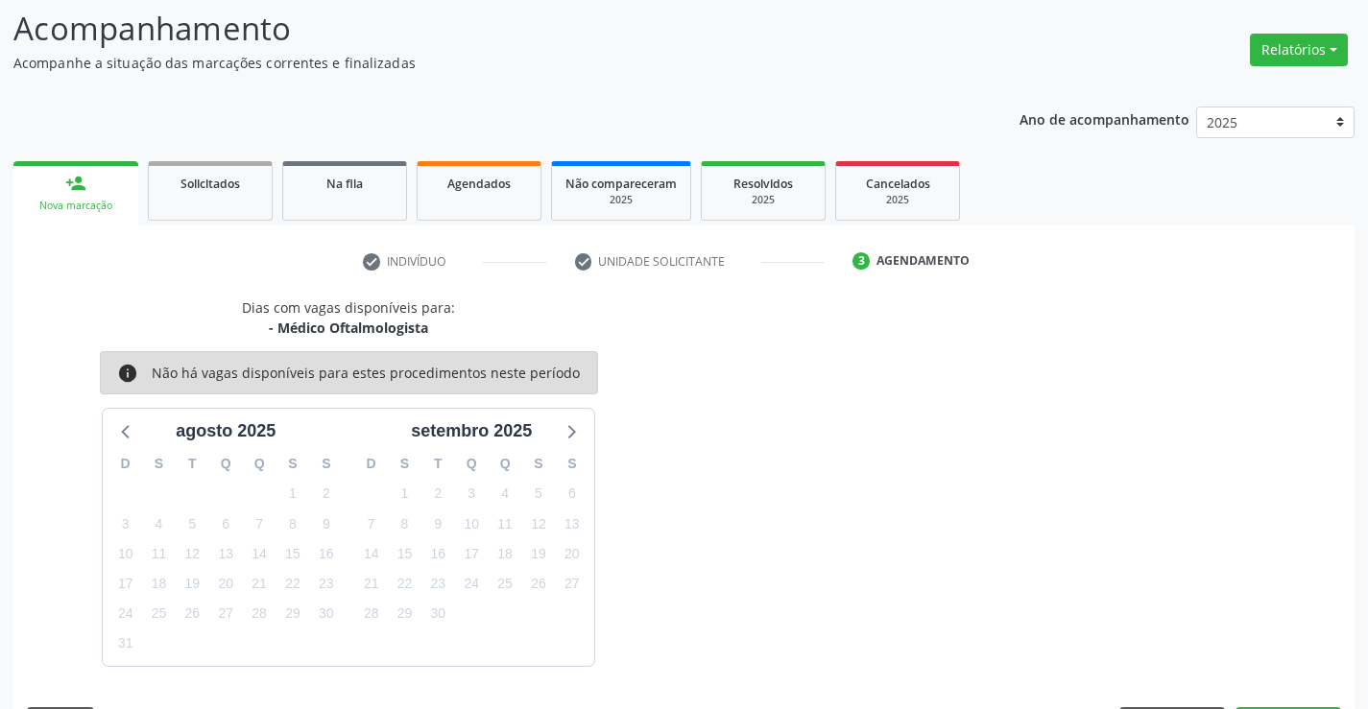
scroll to position [182, 0]
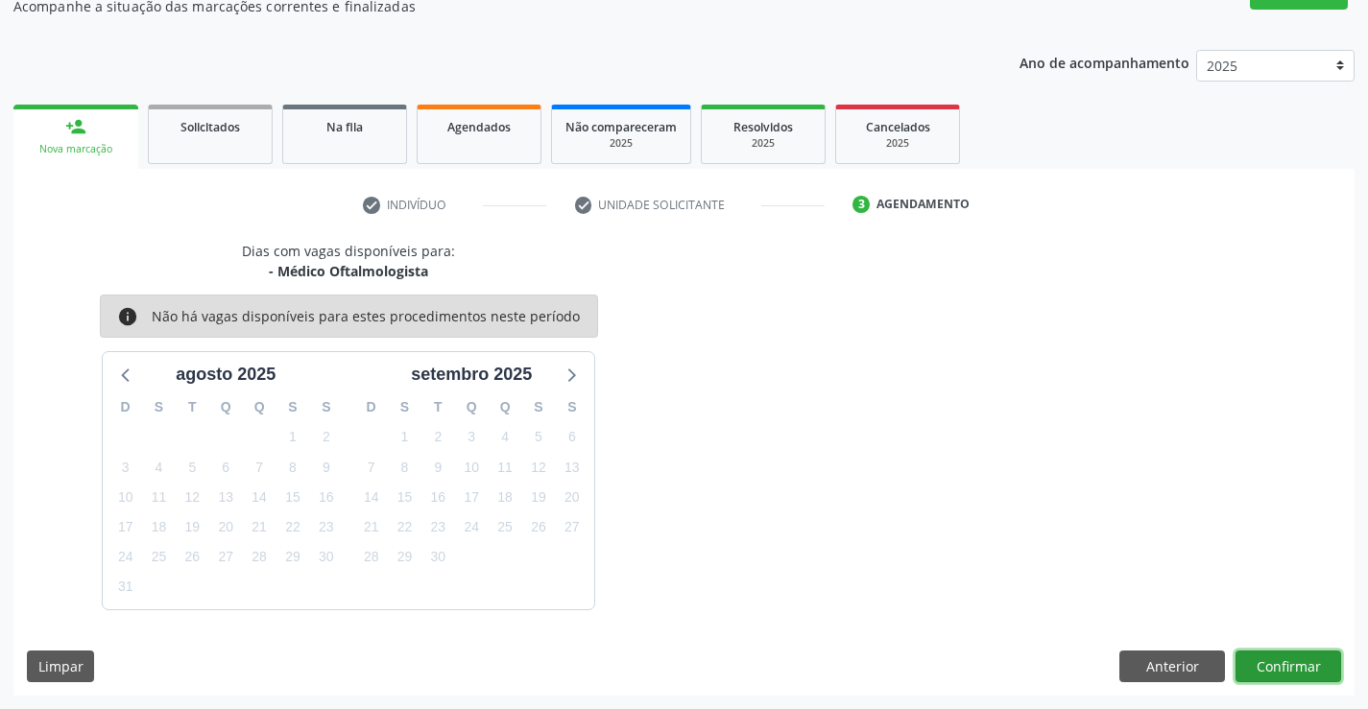
click at [1275, 661] on button "Confirmar" at bounding box center [1288, 667] width 106 height 33
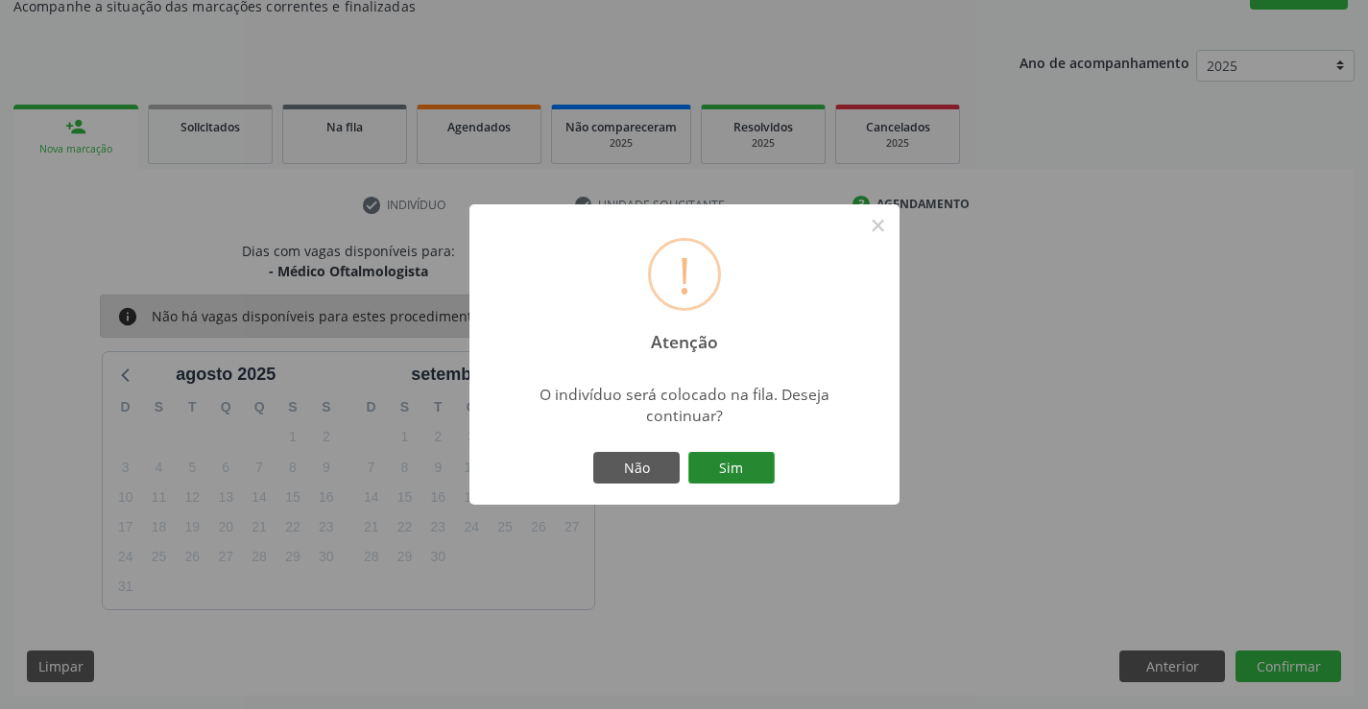
click at [739, 465] on button "Sim" at bounding box center [731, 468] width 86 height 33
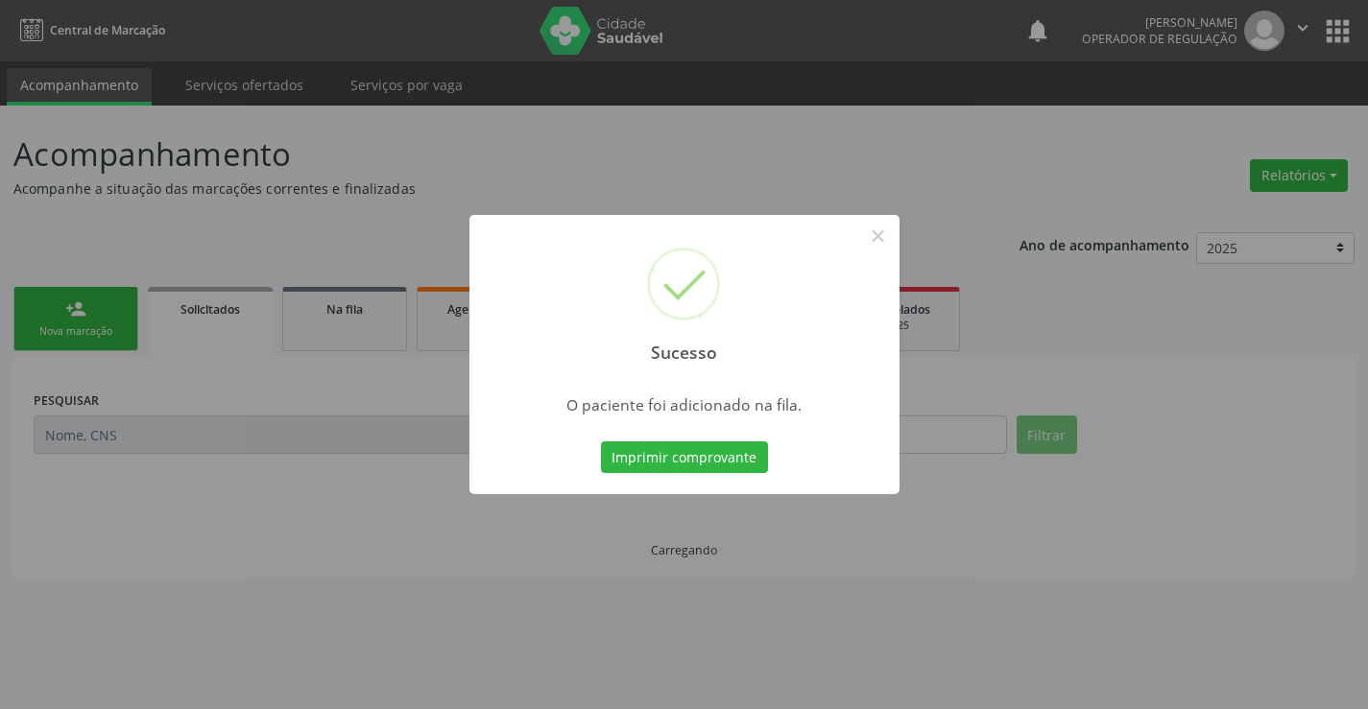
scroll to position [0, 0]
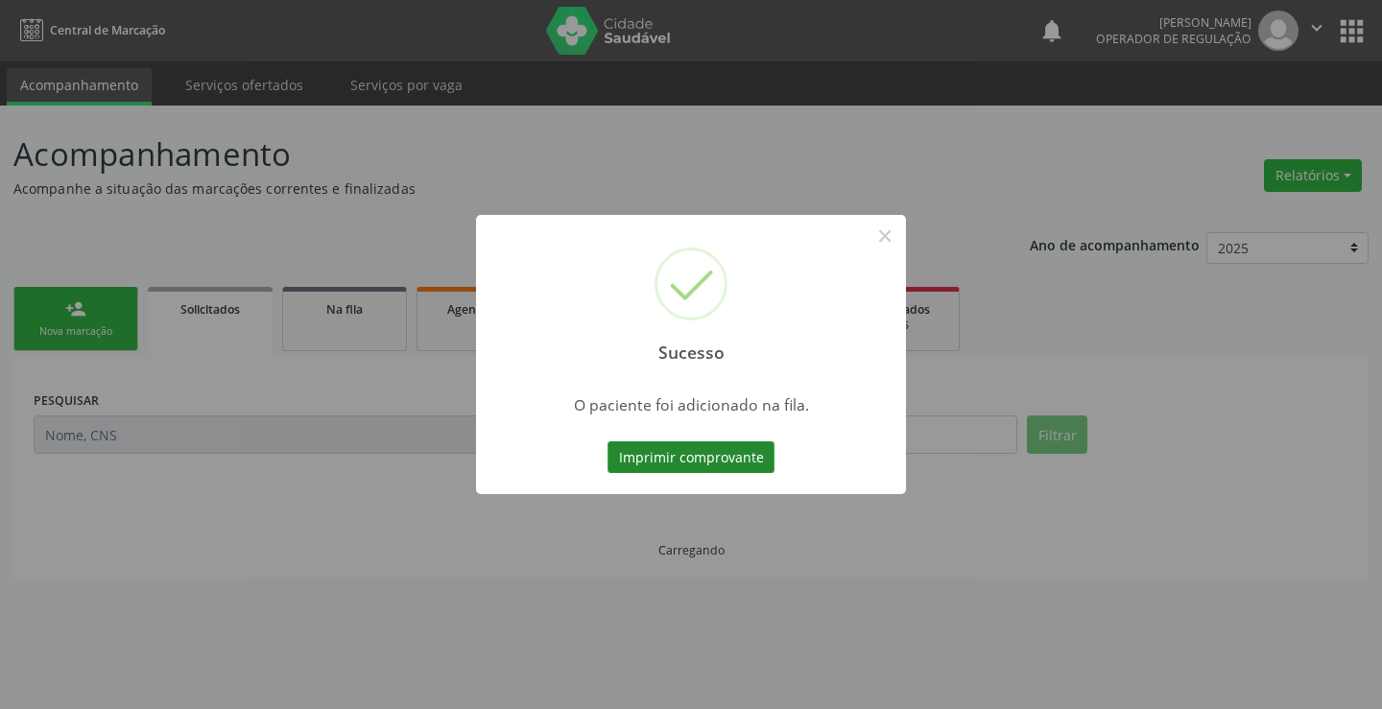
click at [720, 461] on button "Imprimir comprovante" at bounding box center [691, 457] width 167 height 33
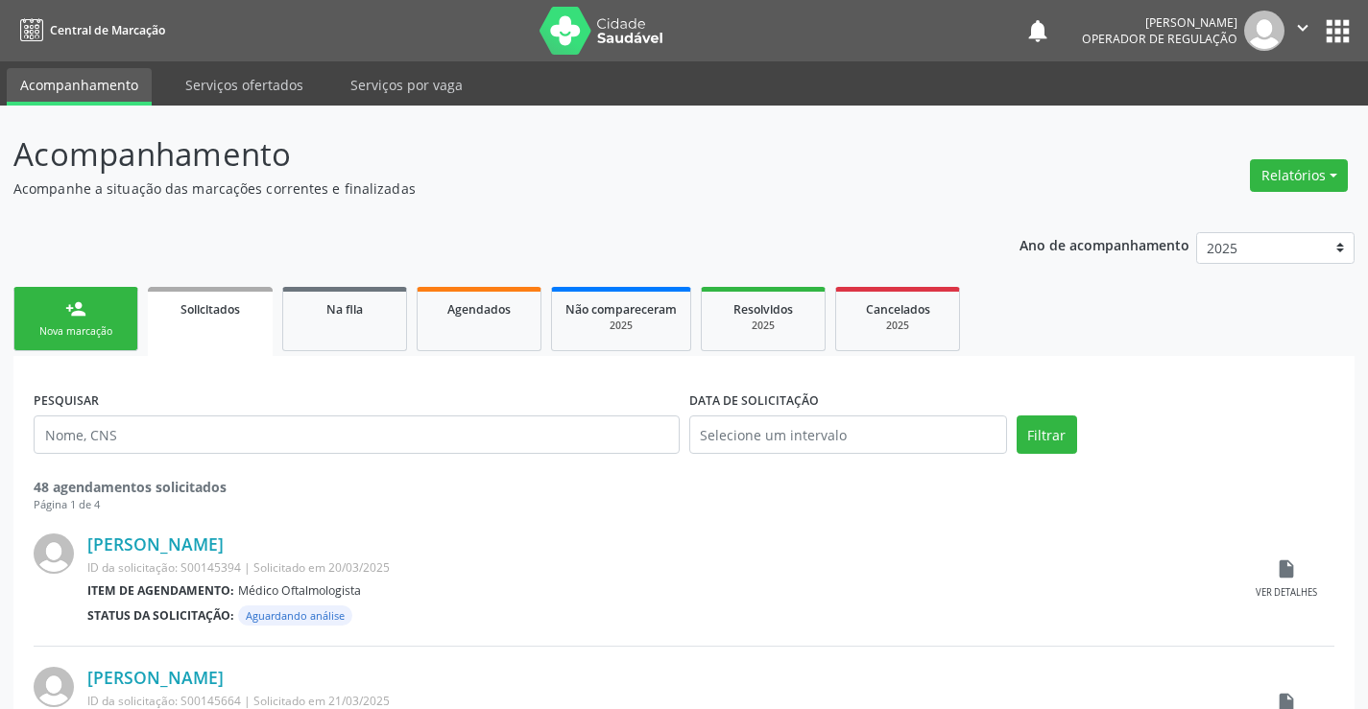
click at [104, 337] on div "Nova marcação" at bounding box center [76, 331] width 96 height 14
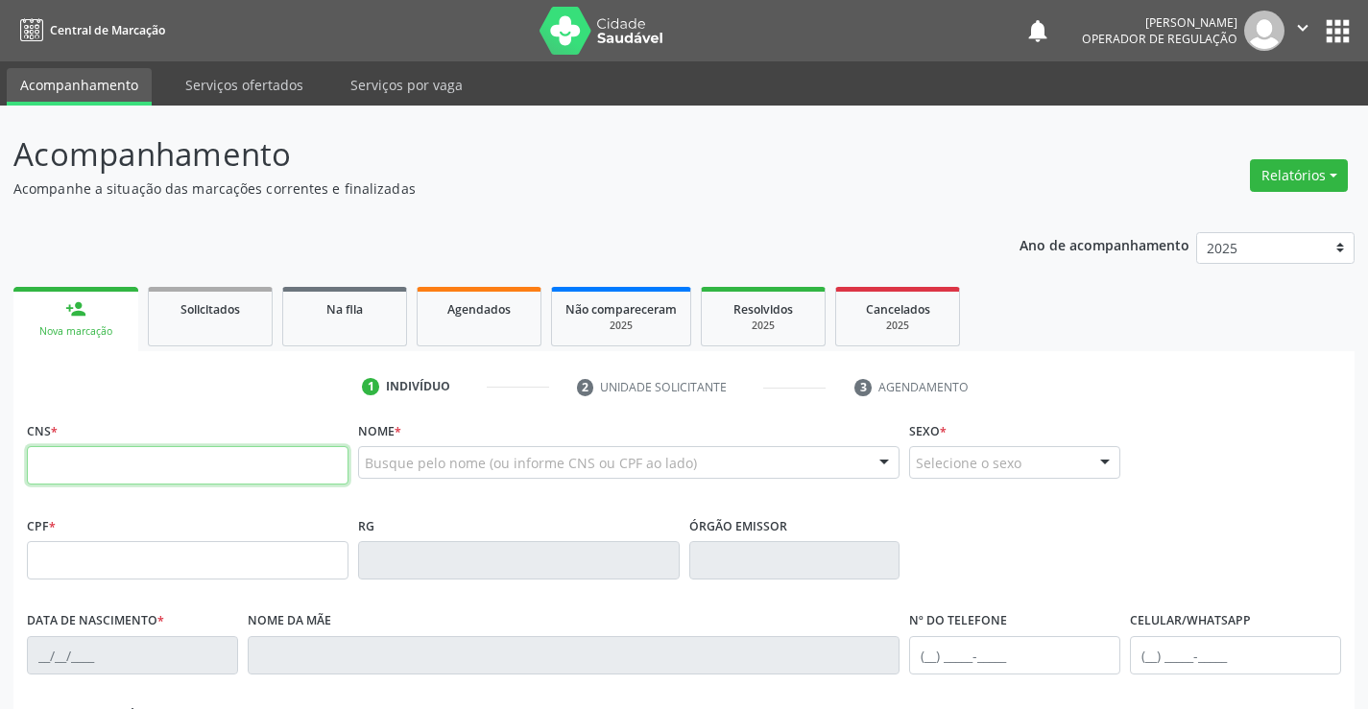
click at [129, 453] on input "text" at bounding box center [188, 465] width 322 height 38
type input "709 0038 2651 9017"
type input "2441364081"
type input "19/12/2012"
type input "(74) 99193-5803"
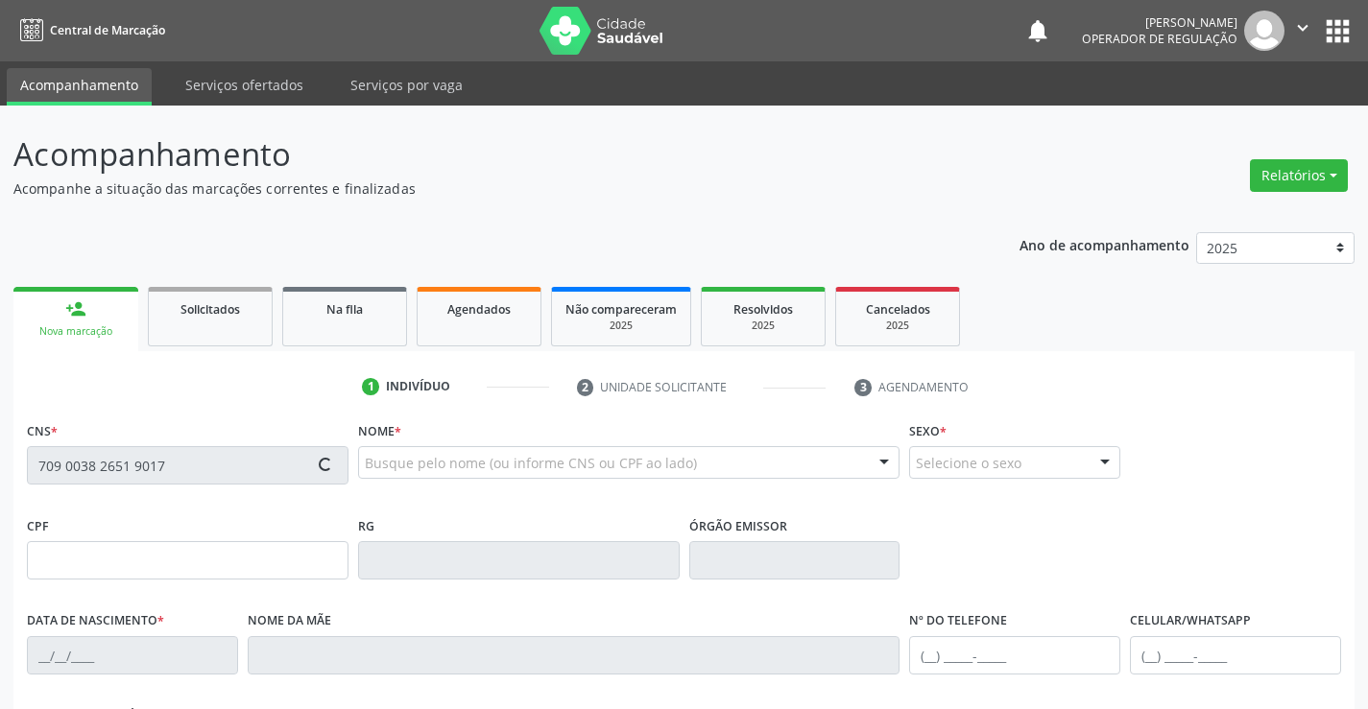
type input "S/N"
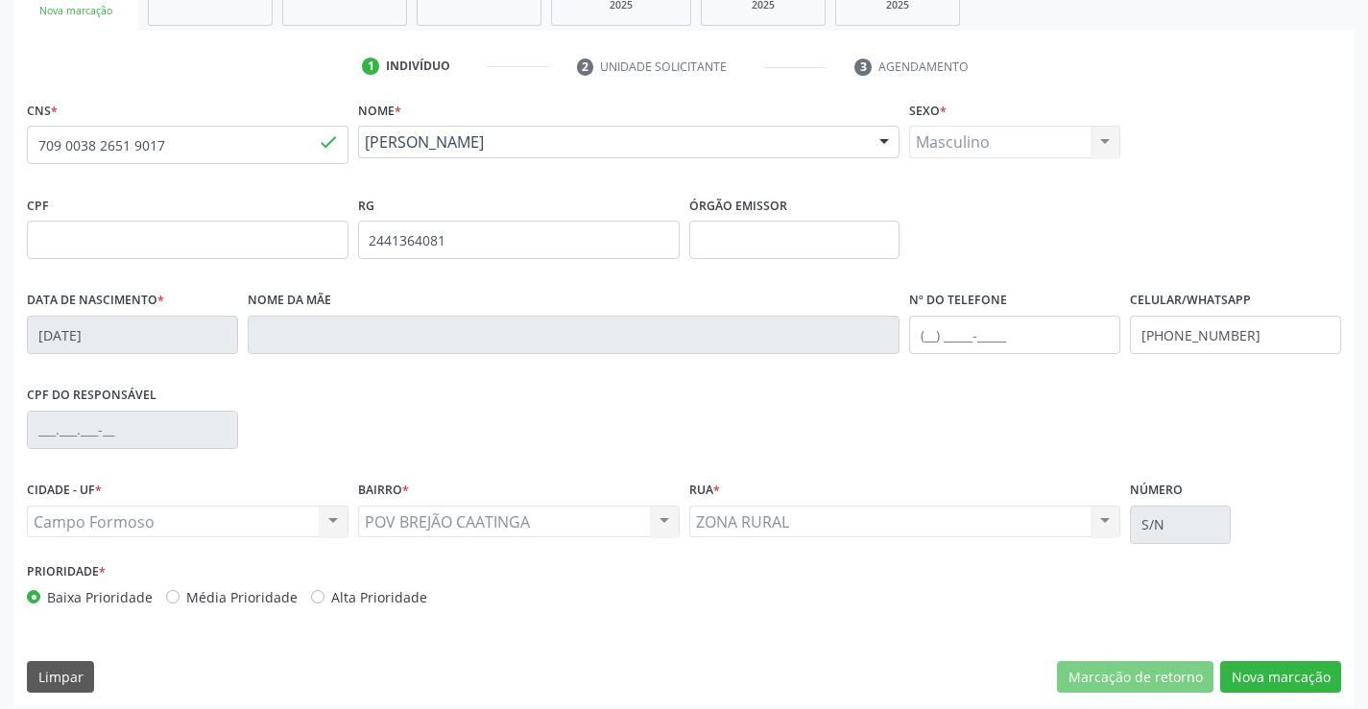
scroll to position [331, 0]
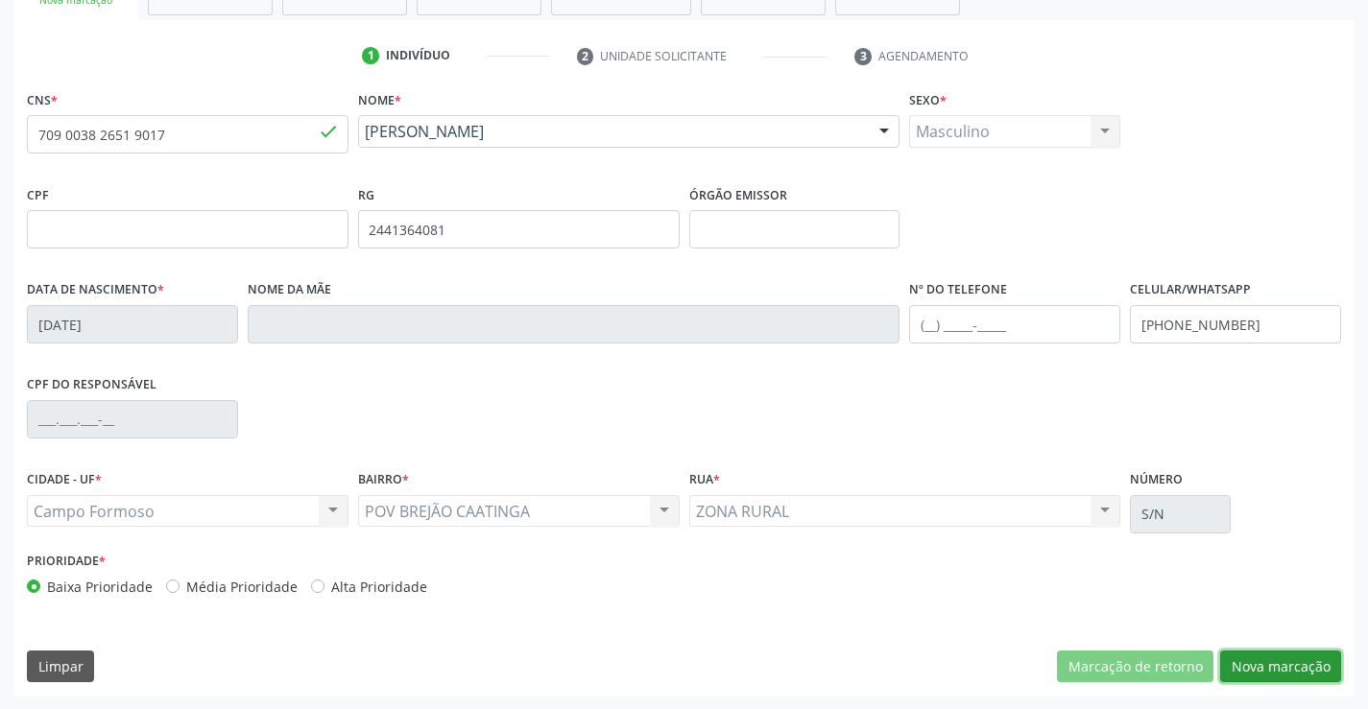
click at [1271, 660] on button "Nova marcação" at bounding box center [1280, 667] width 121 height 33
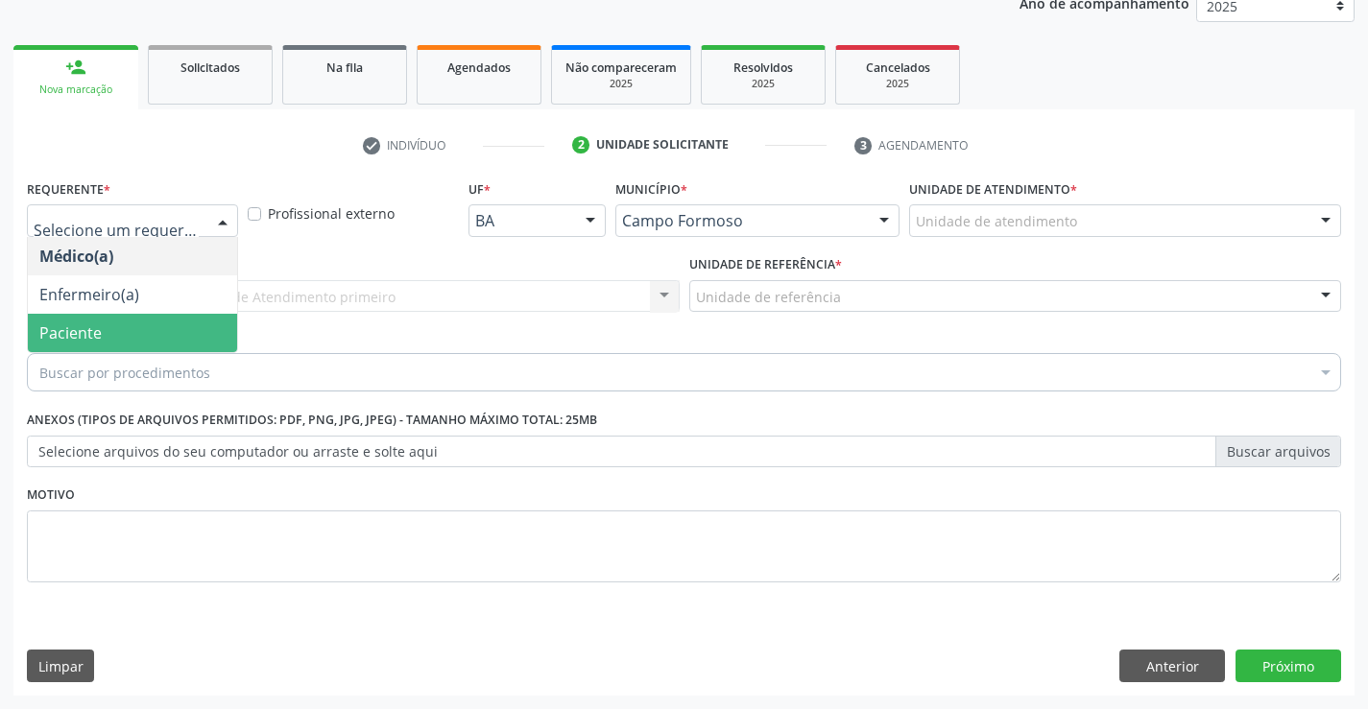
click at [56, 324] on span "Paciente" at bounding box center [70, 332] width 62 height 21
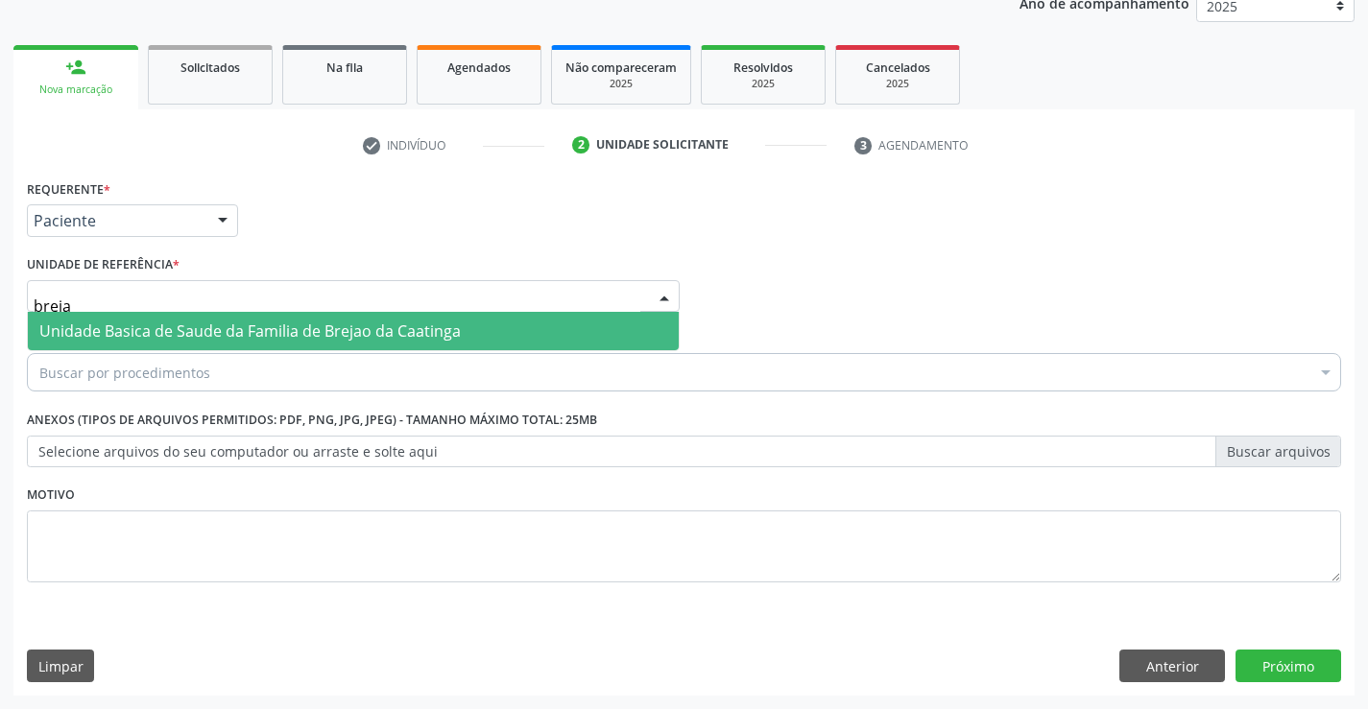
type input "brejao"
click at [63, 326] on span "Unidade Basica de Saude da Familia de Brejao da Caatinga" at bounding box center [249, 331] width 421 height 21
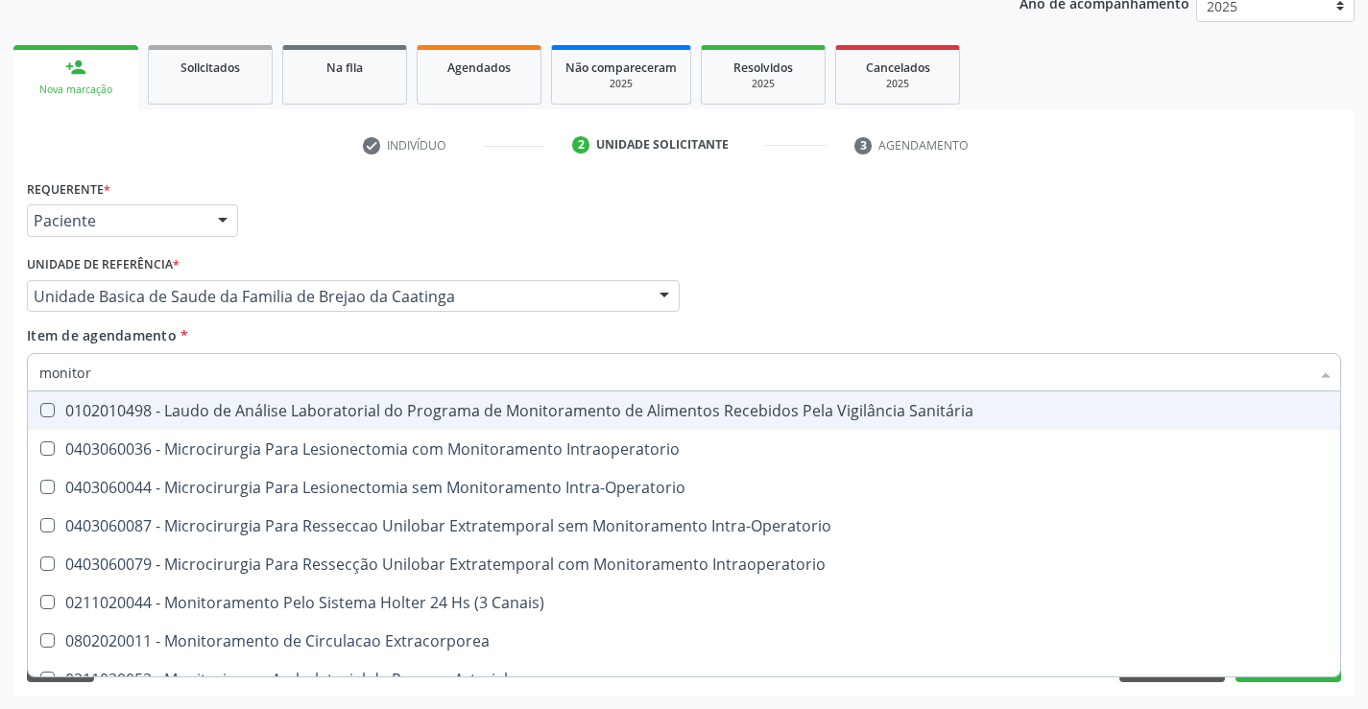
type input "monitori"
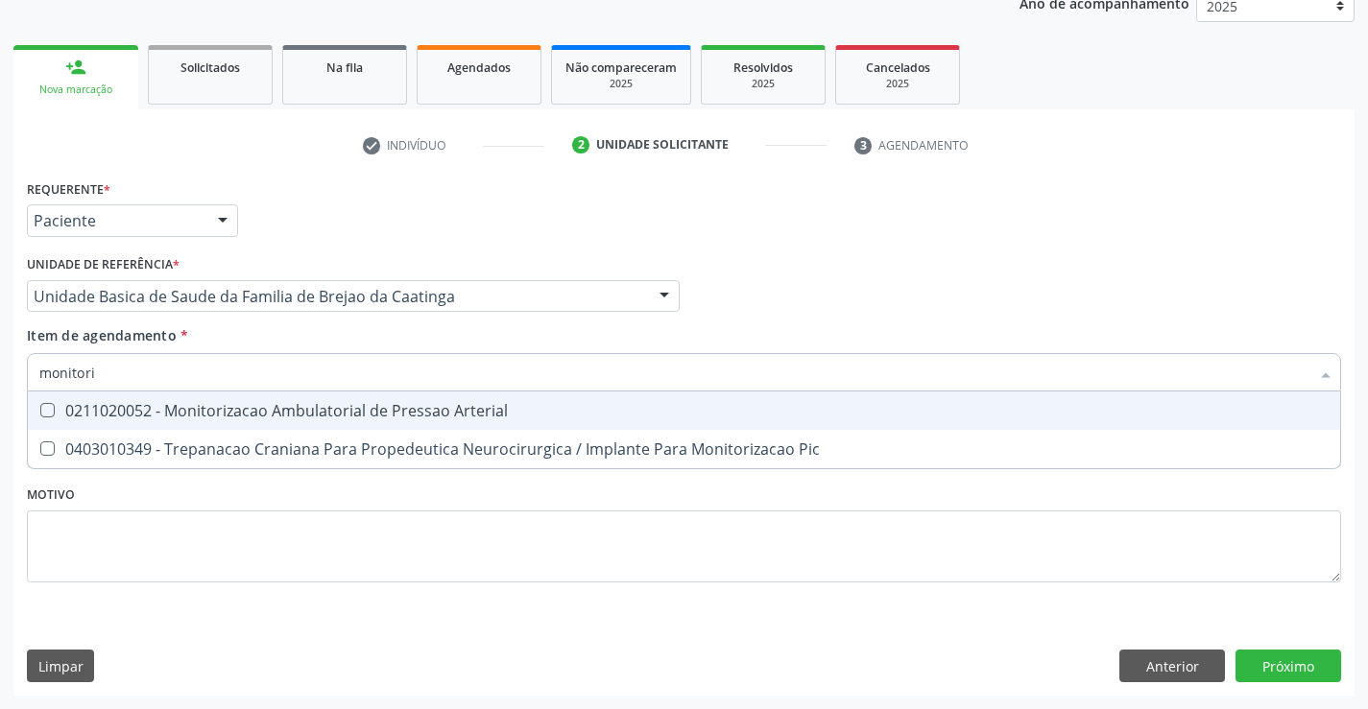
click at [94, 399] on span "0211020052 - Monitorizacao Ambulatorial de Pressao Arterial" at bounding box center [684, 411] width 1312 height 38
checkbox Arterial "true"
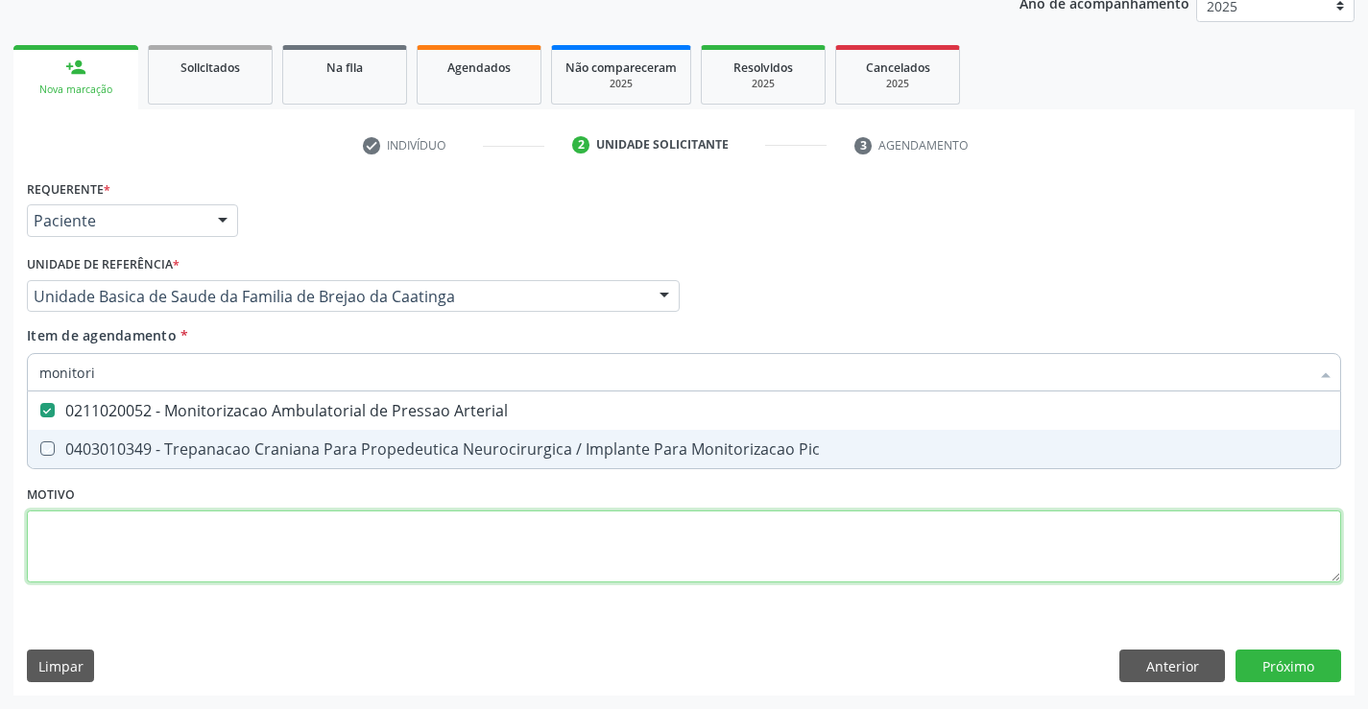
click at [106, 540] on div "Requerente * Paciente Médico(a) Enfermeiro(a) Paciente Nenhum resultado encontr…" at bounding box center [684, 392] width 1314 height 435
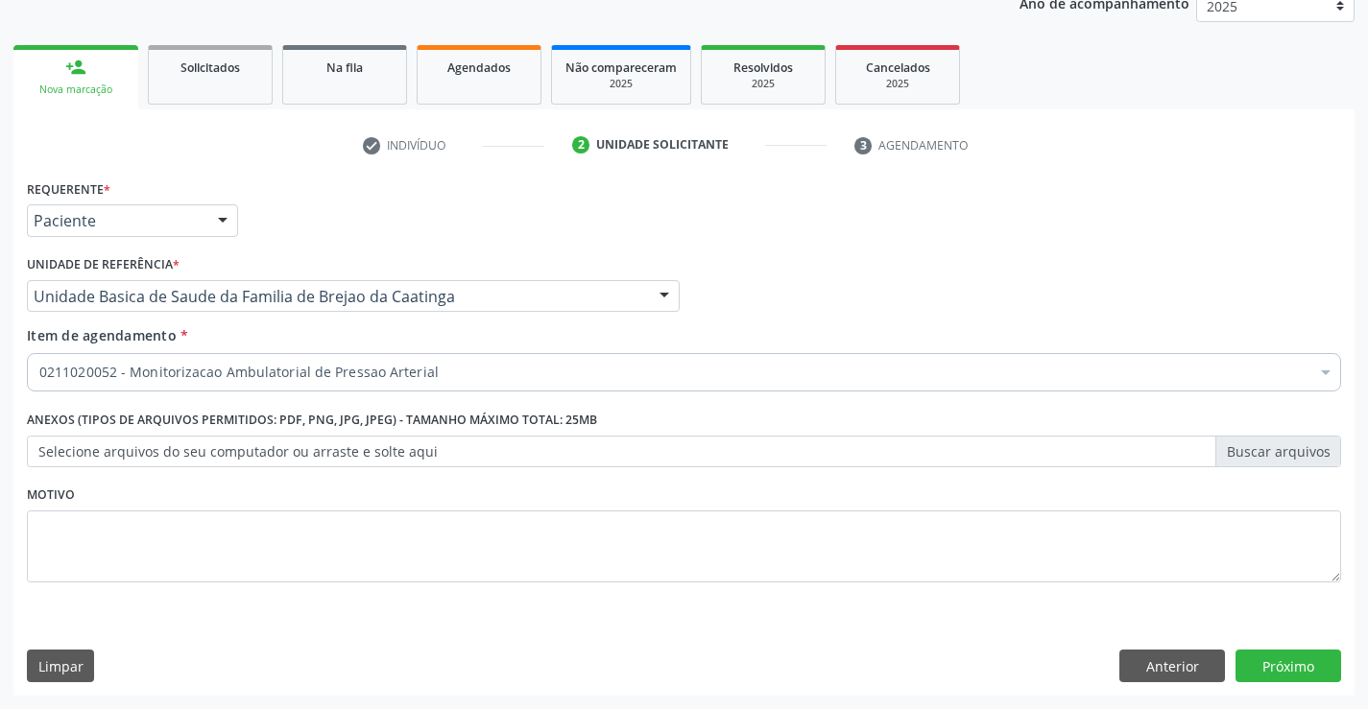
click at [106, 458] on label "Selecione arquivos do seu computador ou arraste e solte aqui" at bounding box center [684, 452] width 1314 height 33
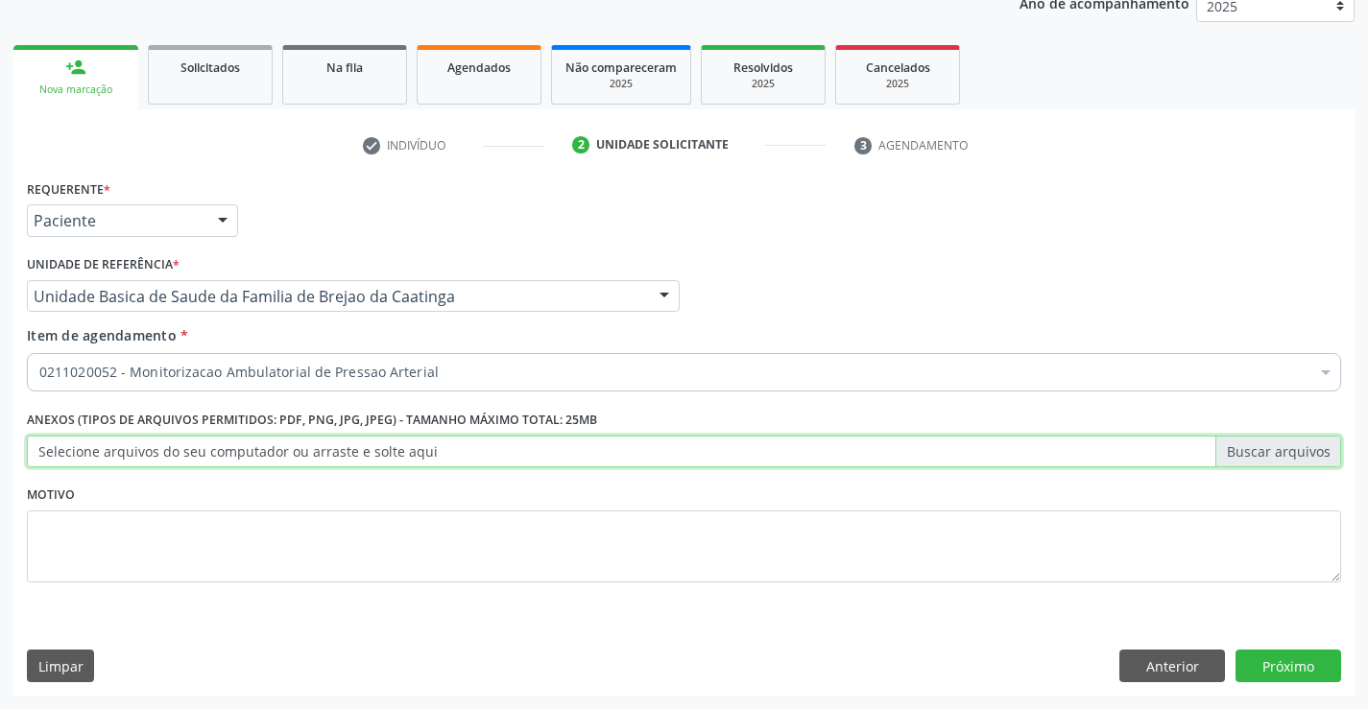
click at [106, 458] on input "Selecione arquivos do seu computador ou arraste e solte aqui" at bounding box center [684, 452] width 1314 height 33
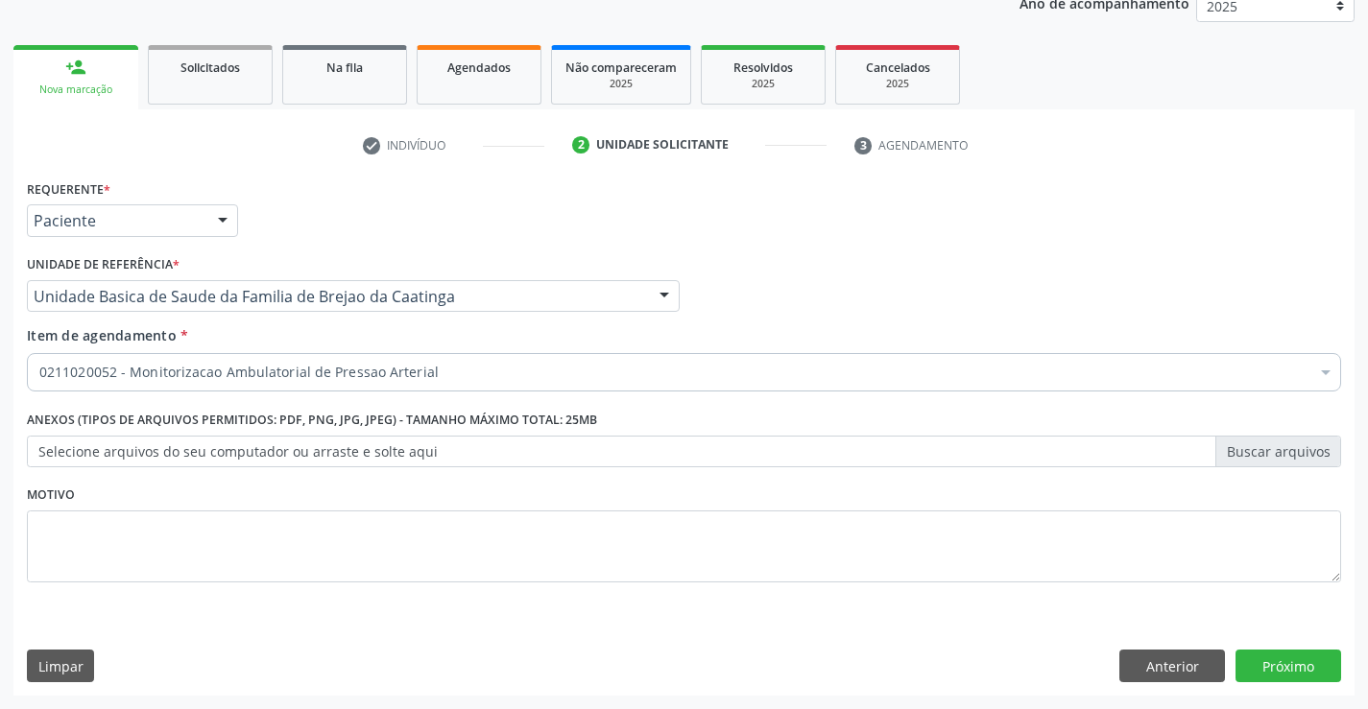
click at [254, 357] on div "0211020052 - Monitorizacao Ambulatorial de Pressao Arterial" at bounding box center [684, 372] width 1314 height 38
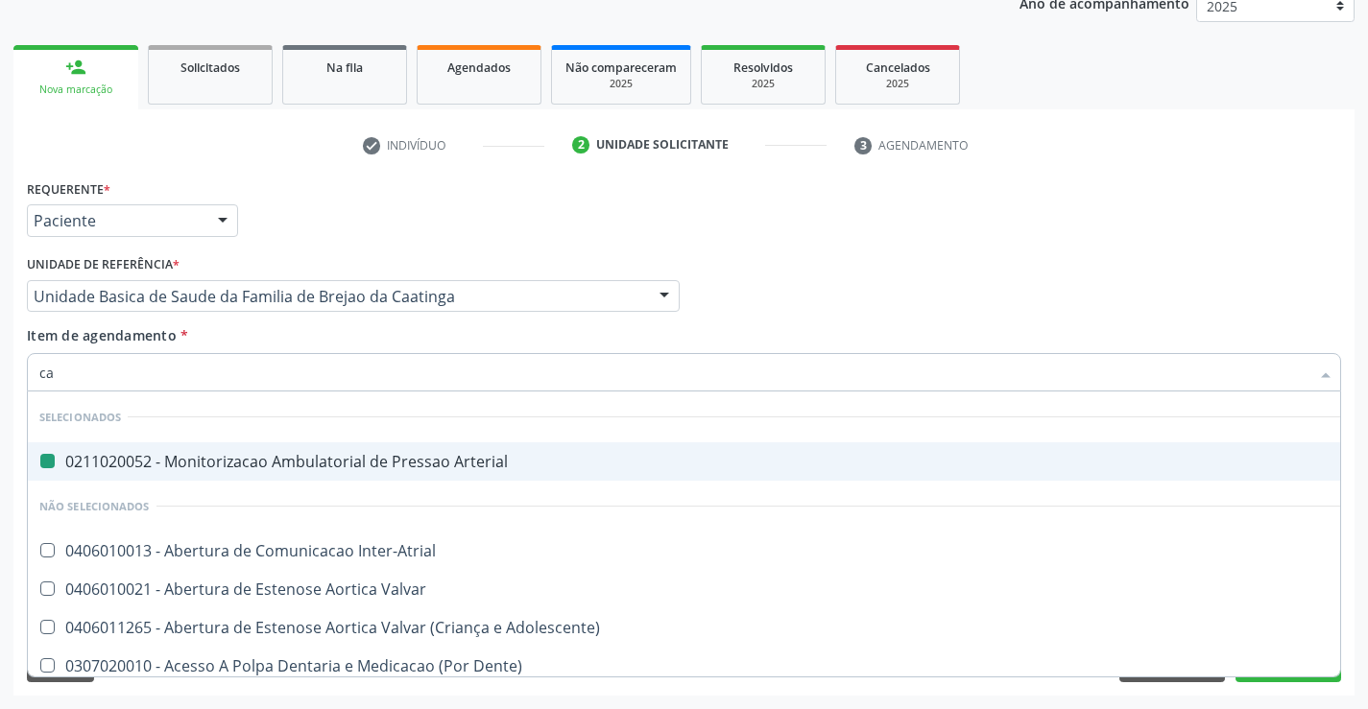
type input "car"
checkbox Arterial "false"
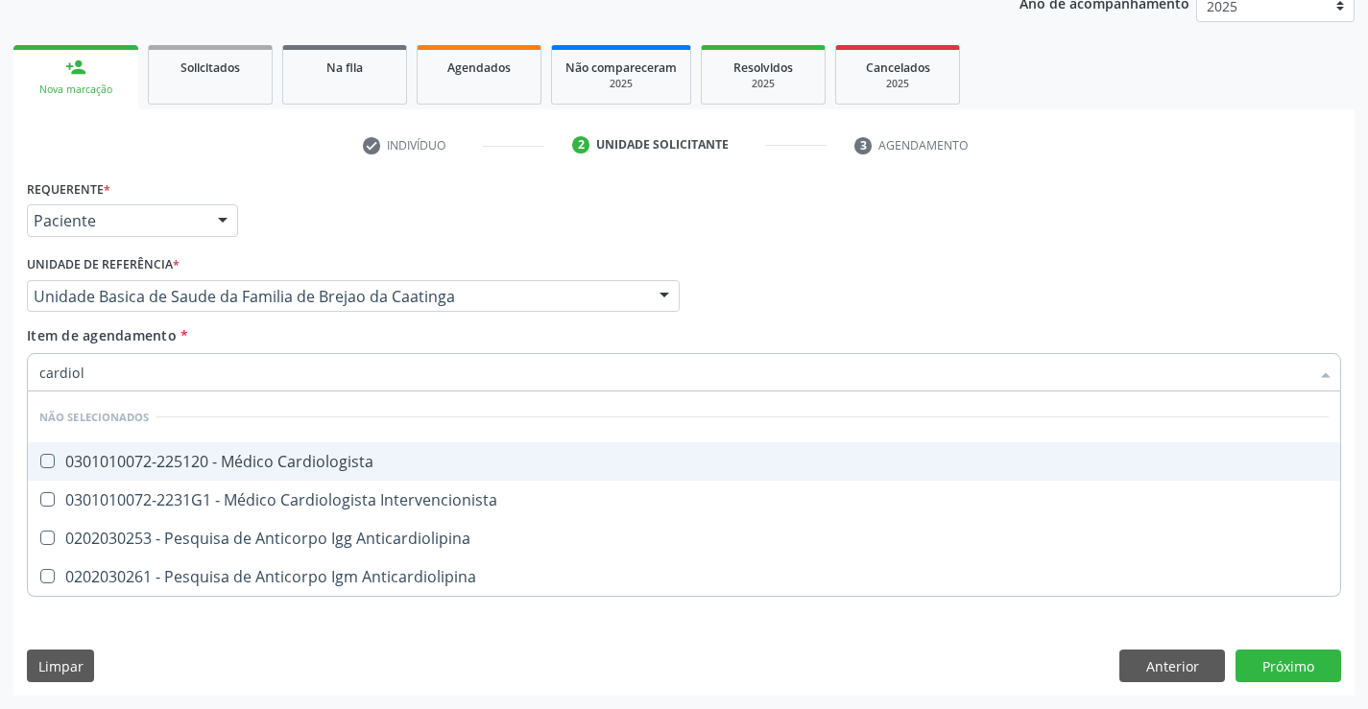
type input "cardiolo"
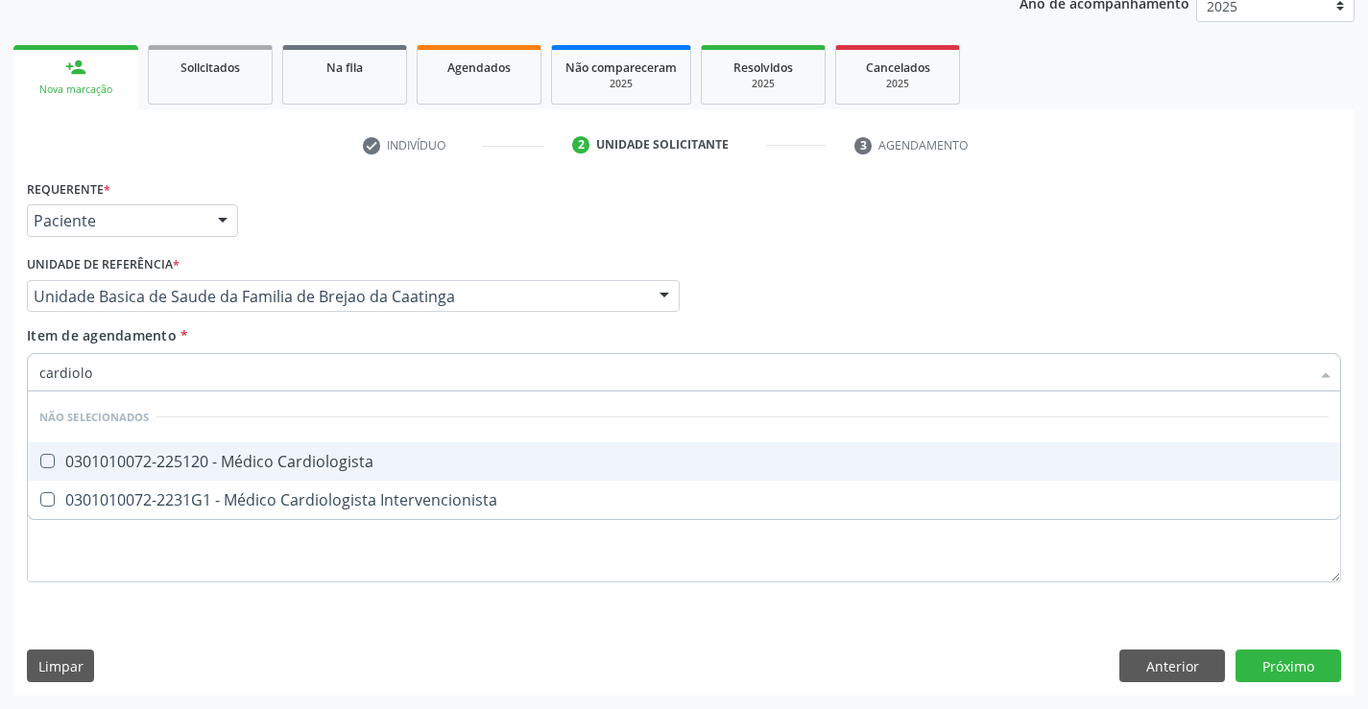
click at [276, 461] on div "0301010072-225120 - Médico Cardiologista" at bounding box center [683, 461] width 1289 height 15
checkbox Cardiologista "true"
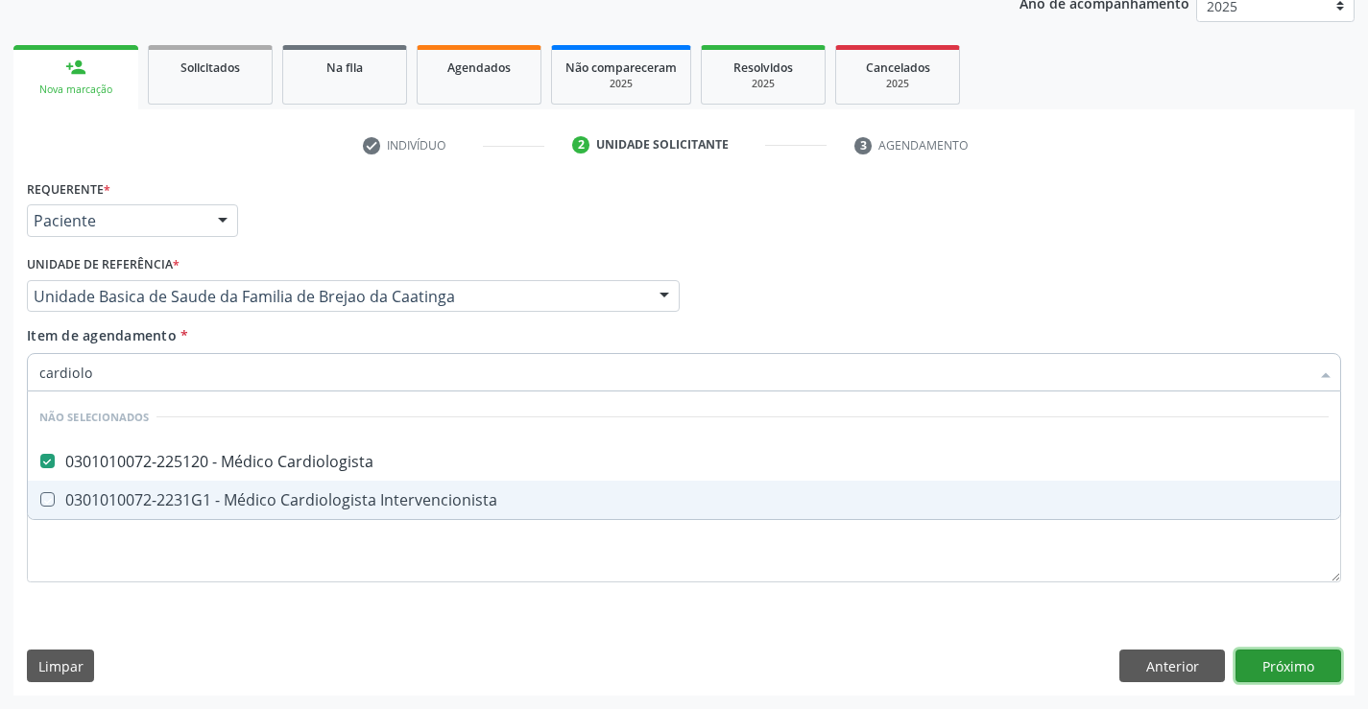
click at [1300, 654] on div "Requerente * Paciente Médico(a) Enfermeiro(a) Paciente Nenhum resultado encontr…" at bounding box center [683, 435] width 1341 height 521
checkbox Intervencionista "true"
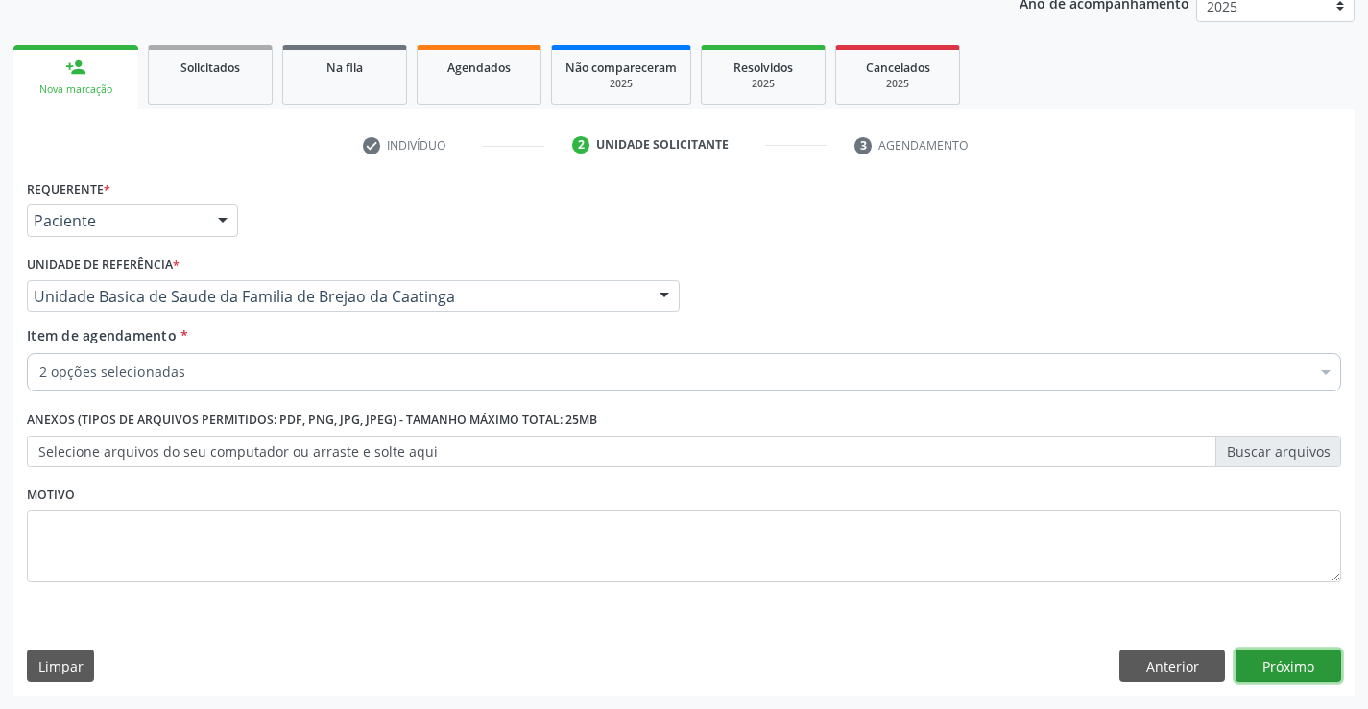
click at [1270, 662] on button "Próximo" at bounding box center [1288, 666] width 106 height 33
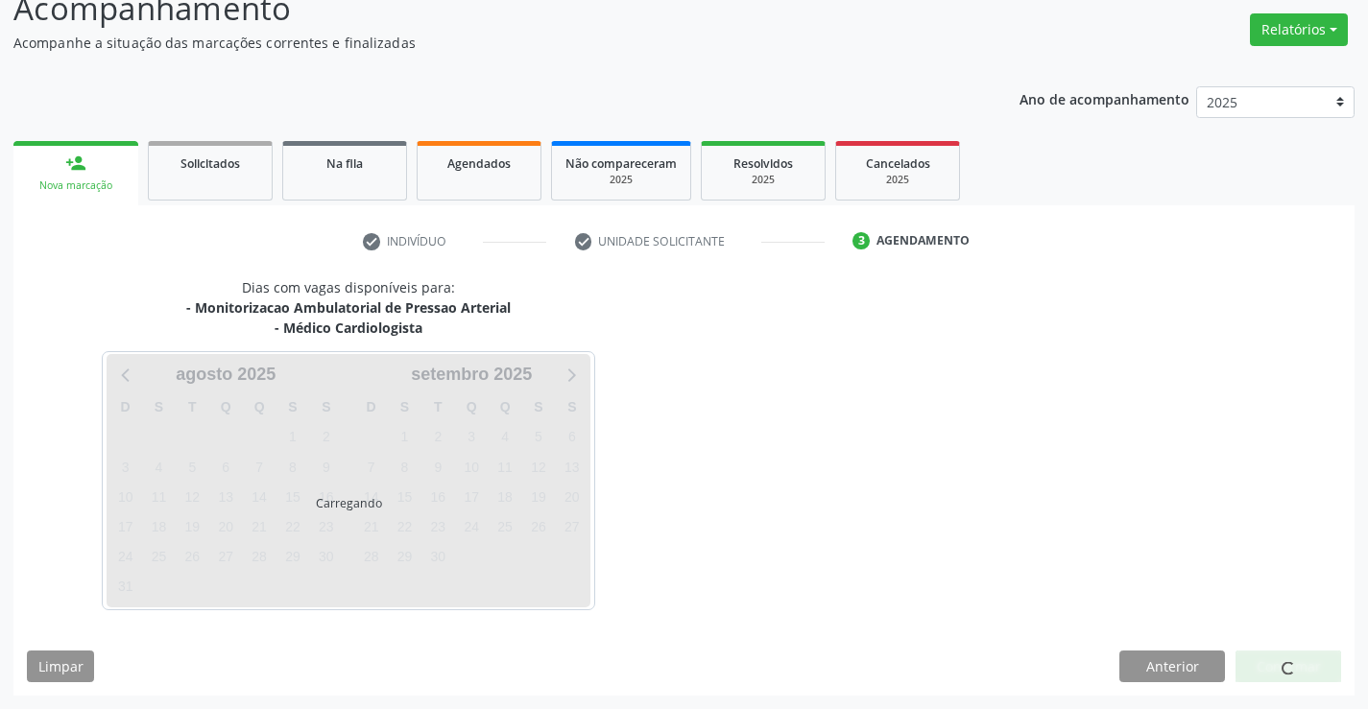
scroll to position [203, 0]
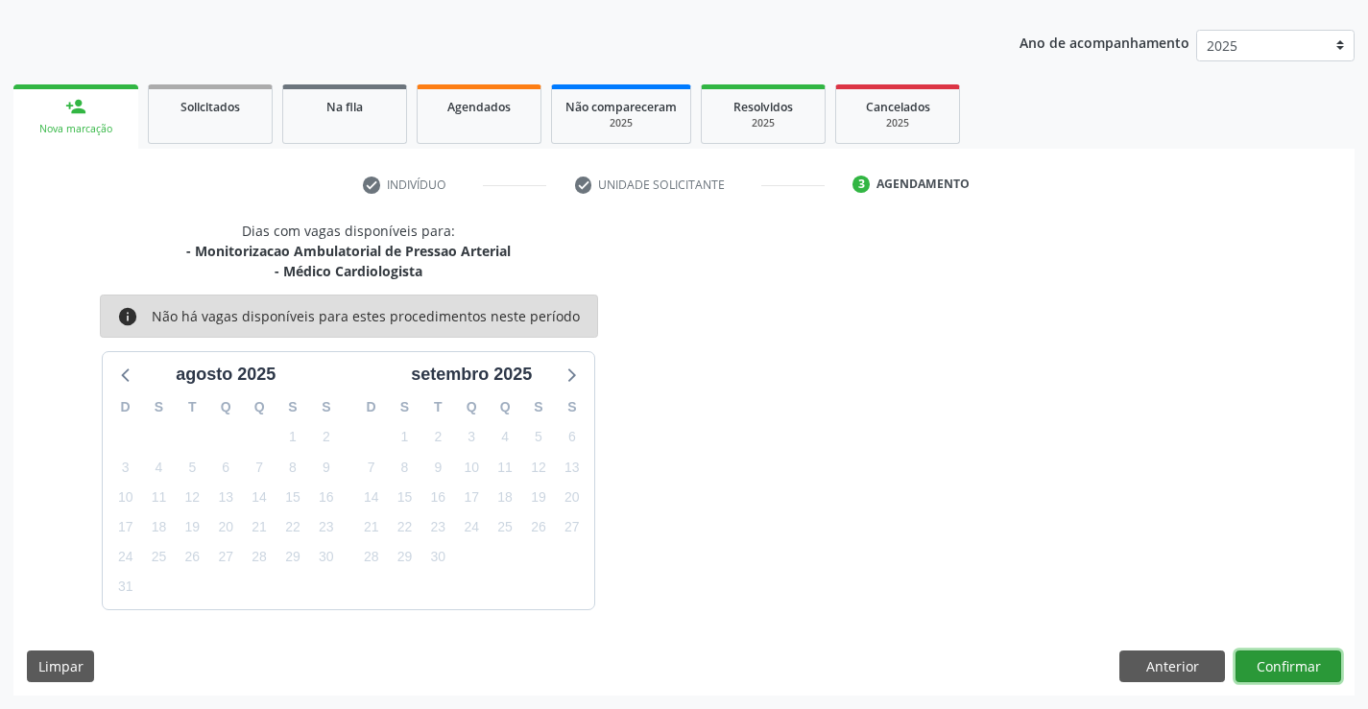
click at [1287, 655] on button "Confirmar" at bounding box center [1288, 667] width 106 height 33
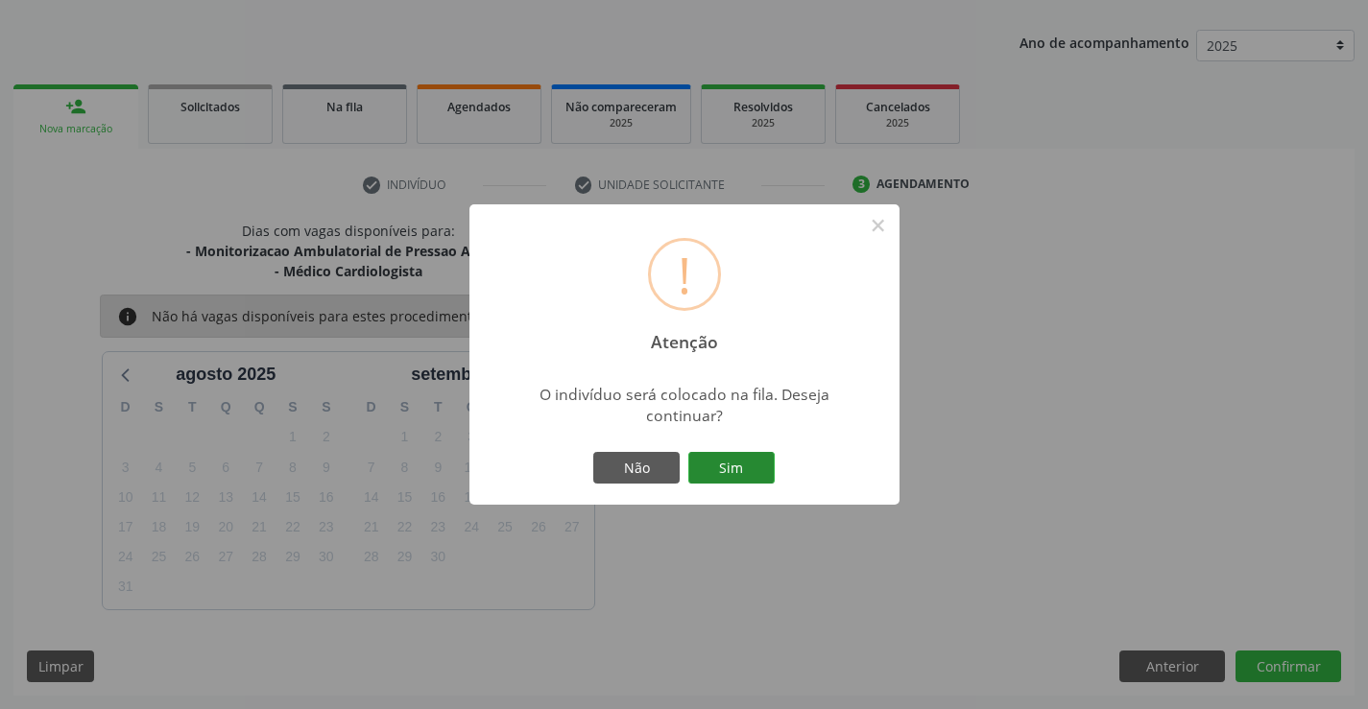
click at [707, 466] on button "Sim" at bounding box center [731, 468] width 86 height 33
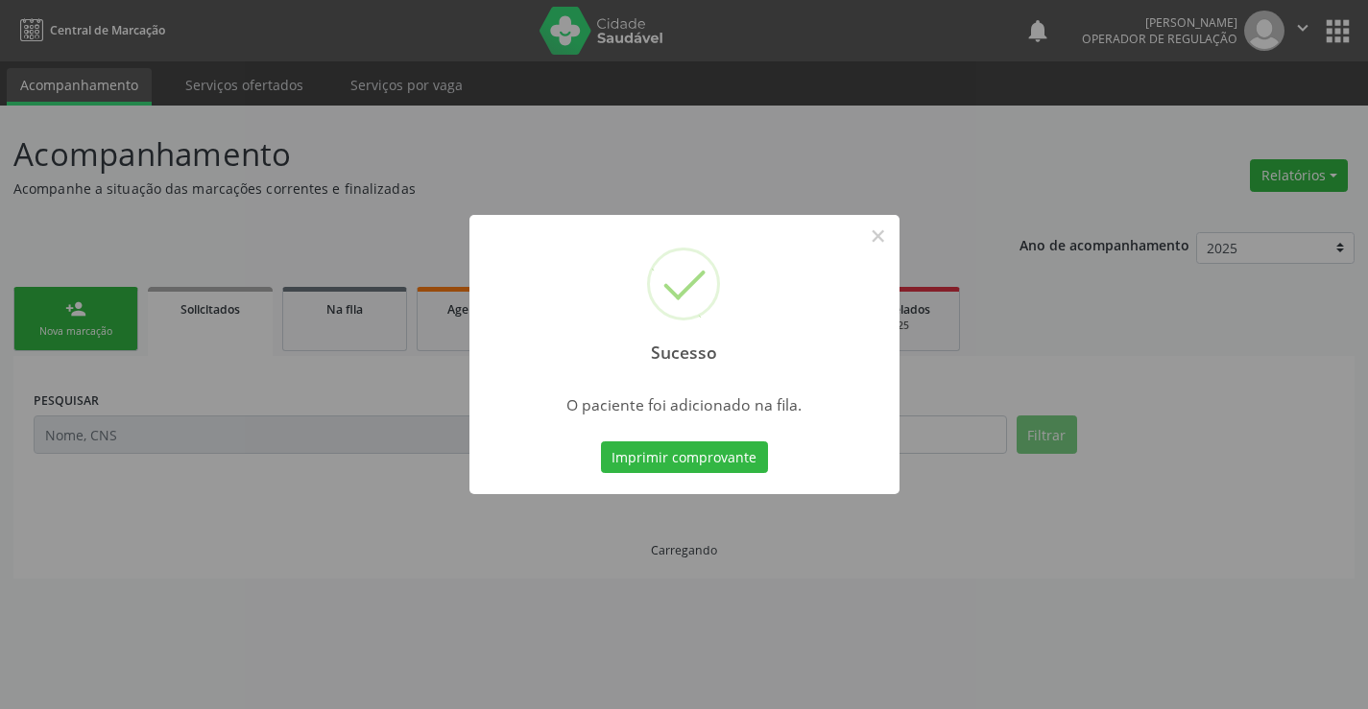
scroll to position [0, 0]
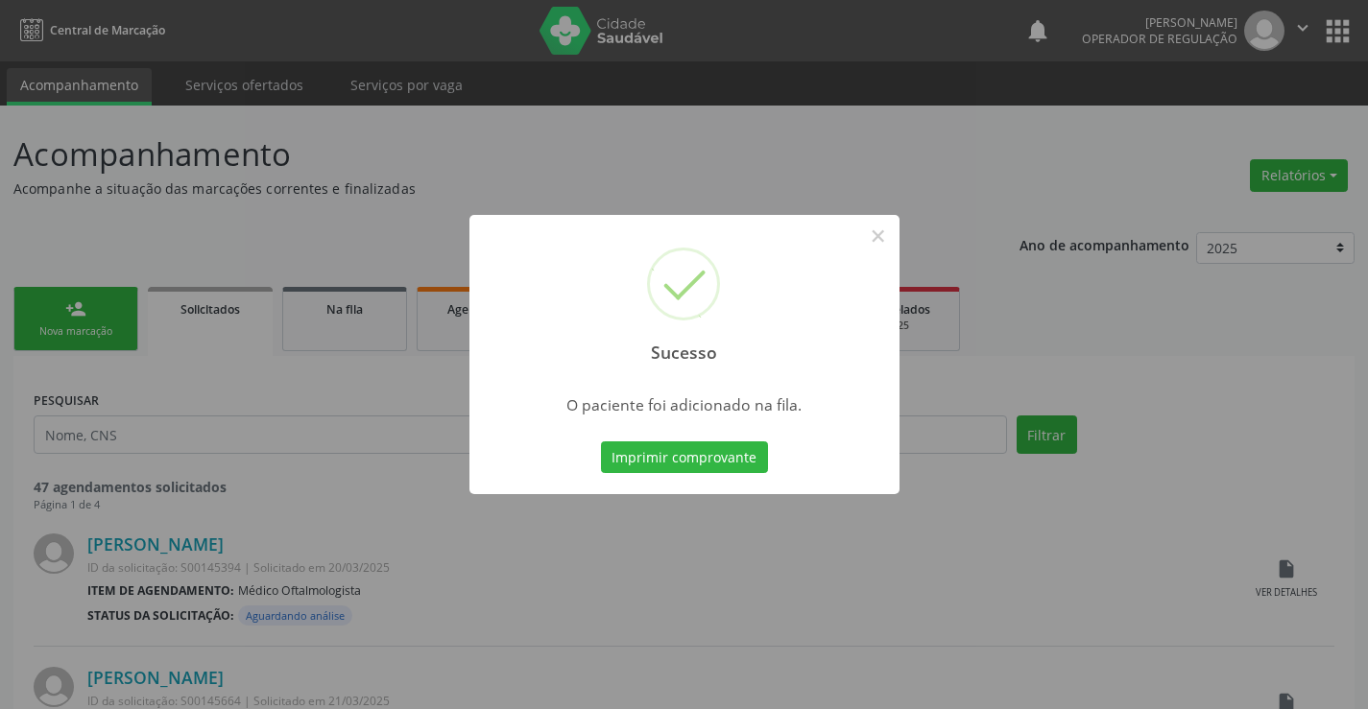
click at [707, 466] on button "Imprimir comprovante" at bounding box center [684, 457] width 167 height 33
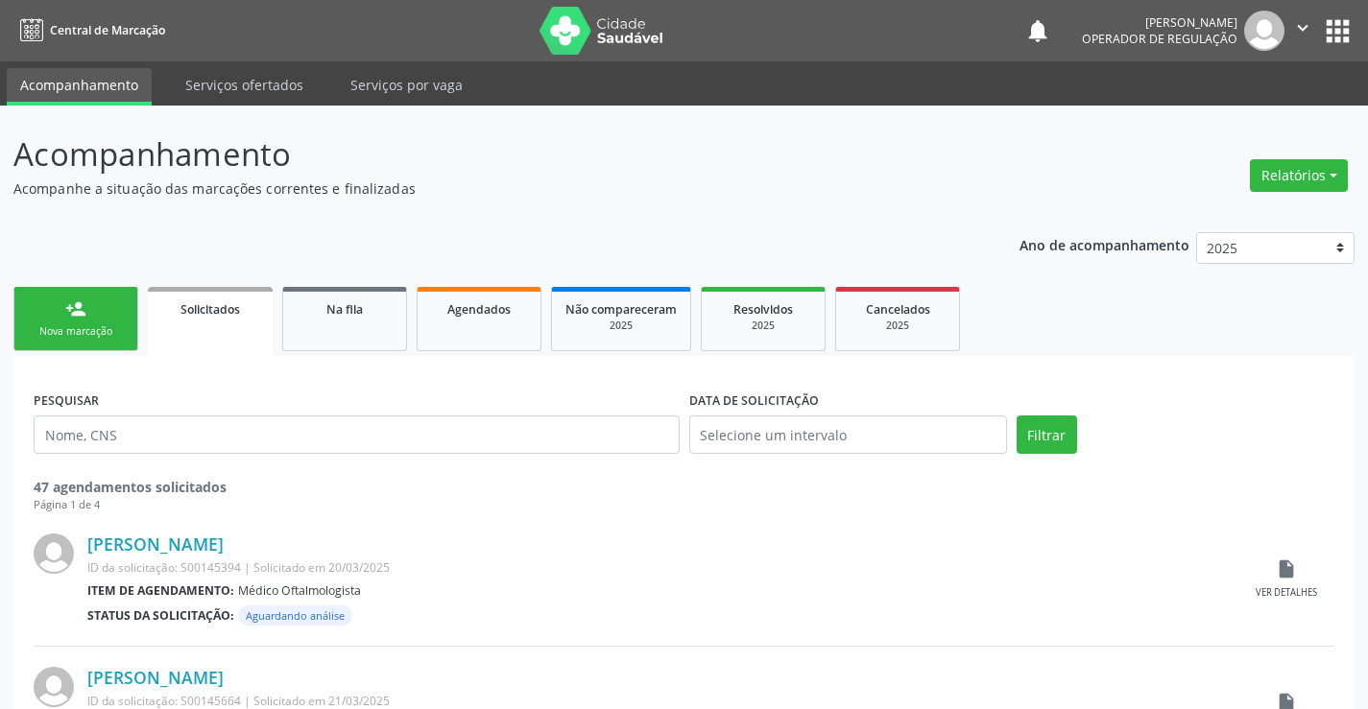
click at [116, 302] on link "person_add Nova marcação" at bounding box center [75, 319] width 125 height 64
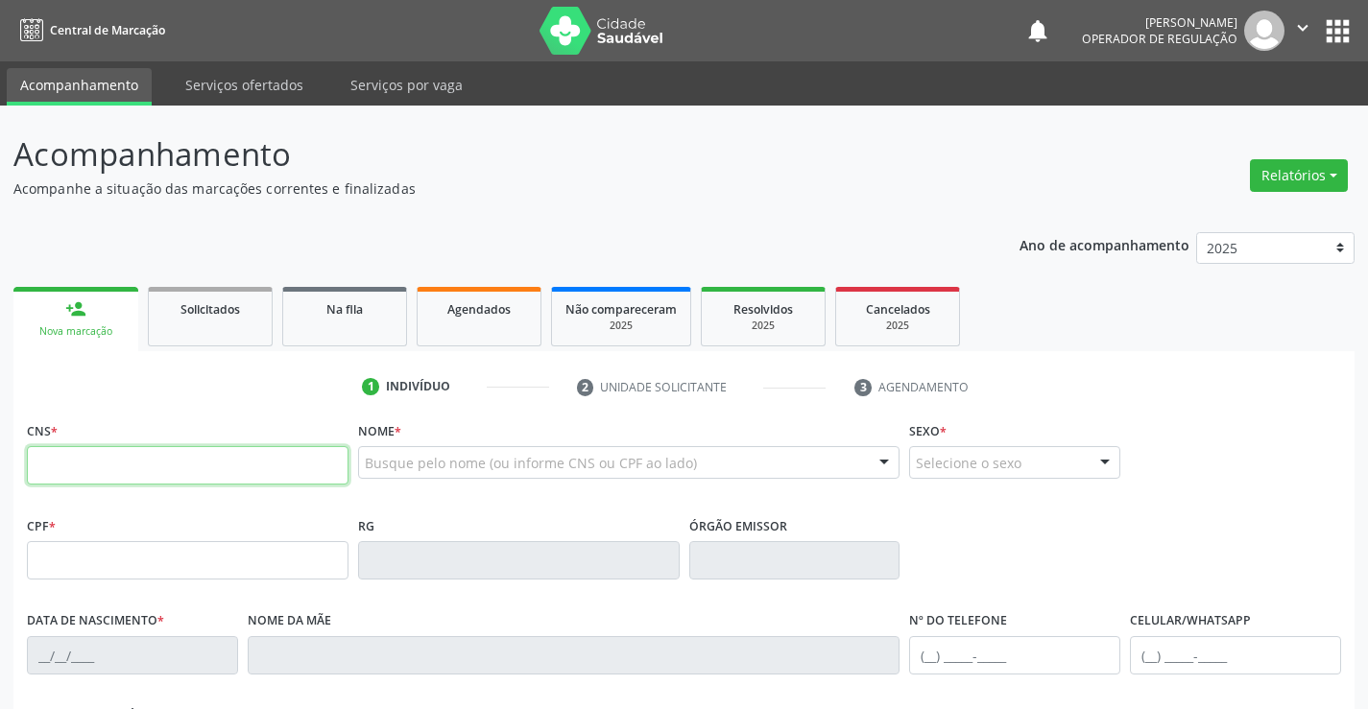
click at [182, 472] on input "text" at bounding box center [188, 465] width 322 height 38
type input "706 2010 0658 8266"
type input "1408470900"
type input "19/10/1983"
type input "(74) 98851-8436"
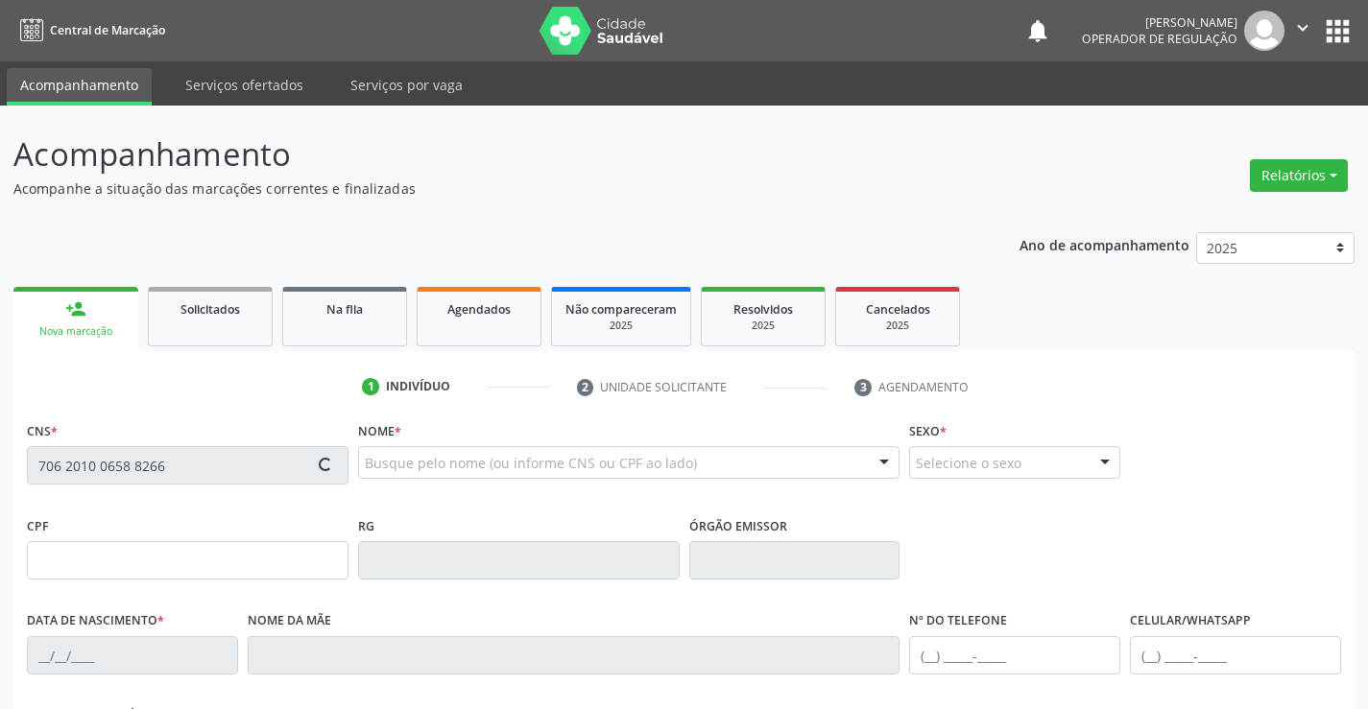
type input "(74) 98851-8436"
type input "035.743.205-31"
type input "S/N"
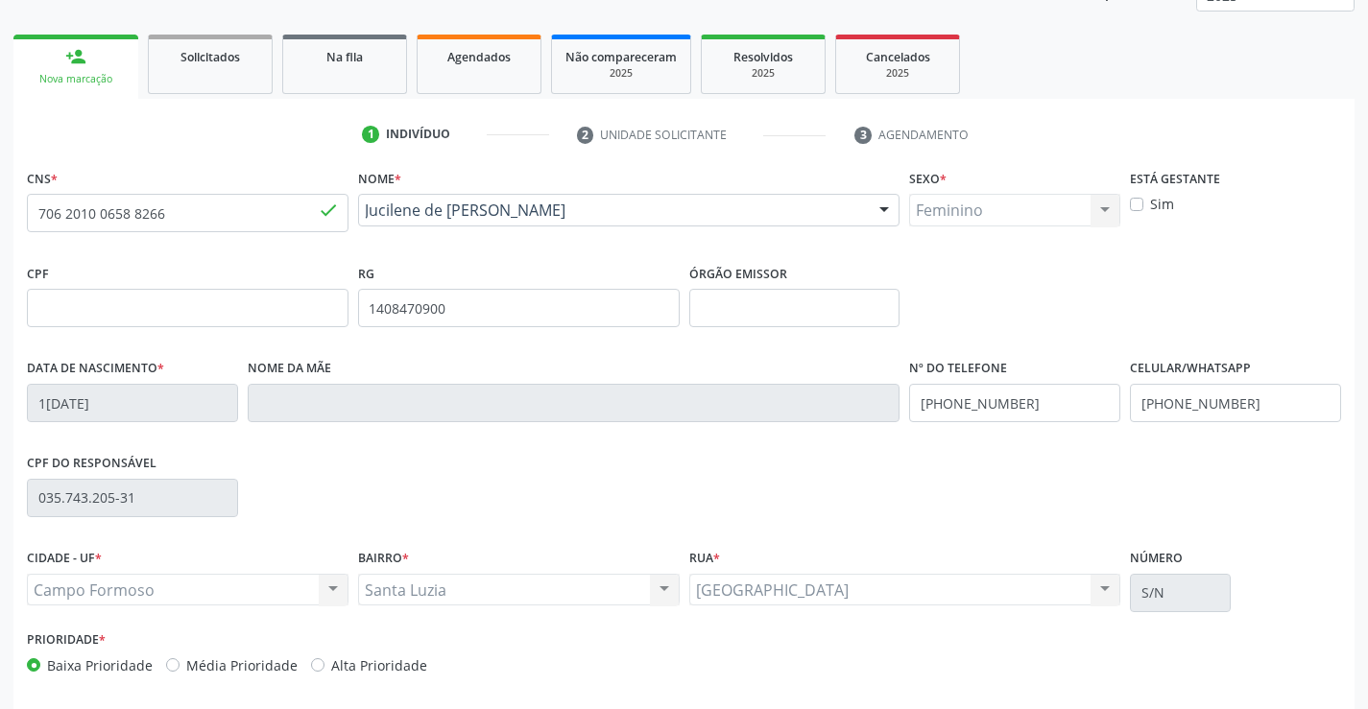
scroll to position [288, 0]
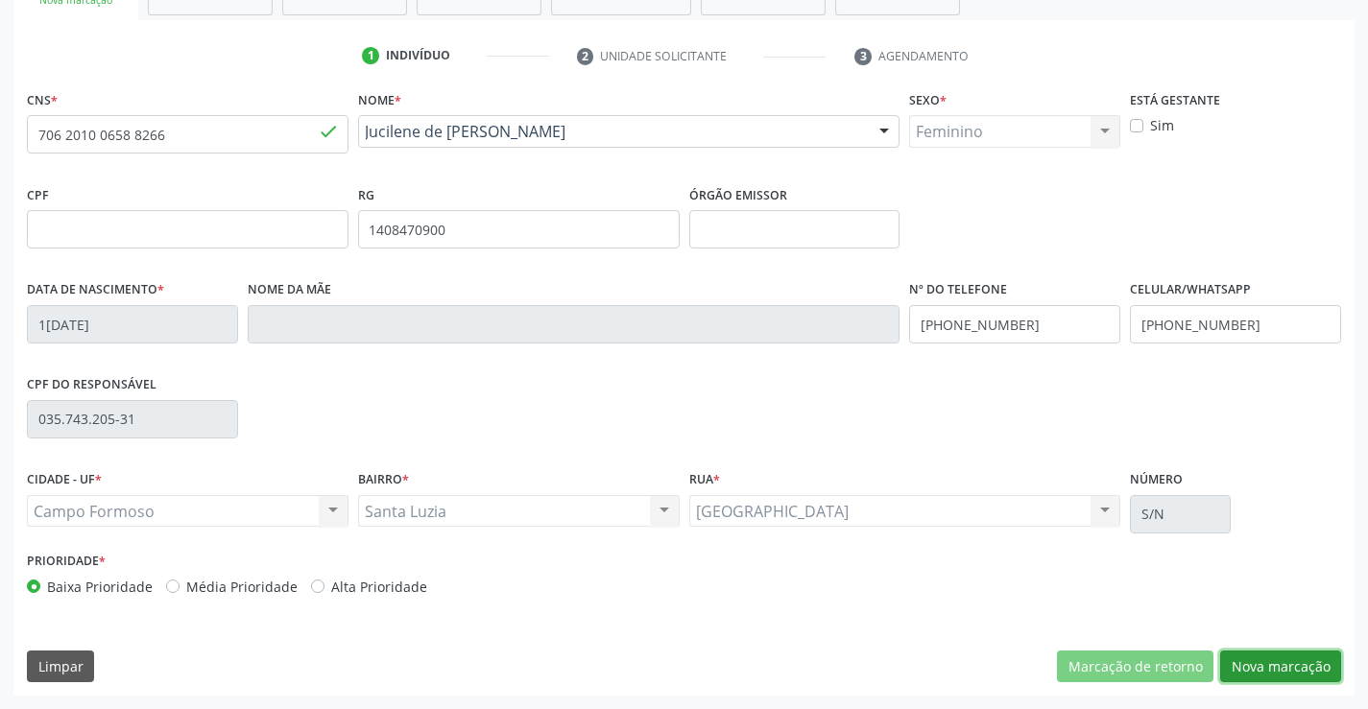
click at [1282, 677] on button "Nova marcação" at bounding box center [1280, 667] width 121 height 33
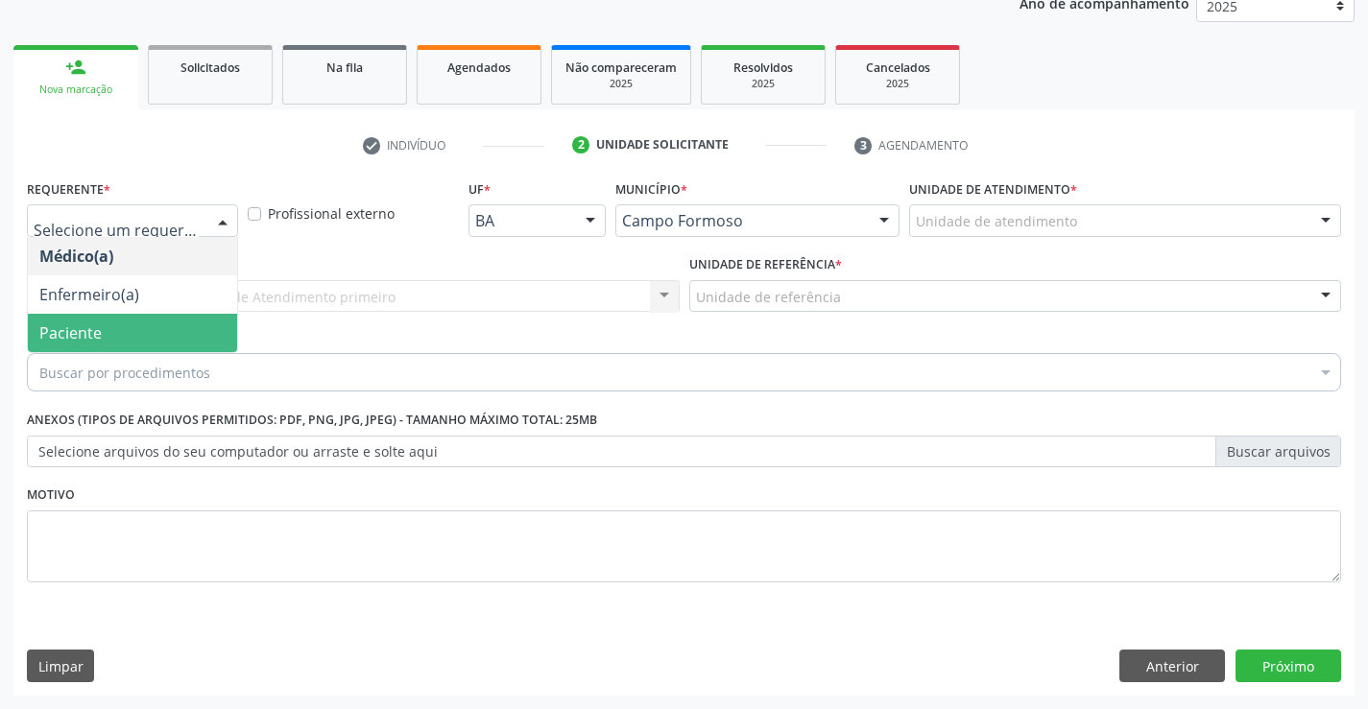
click at [100, 319] on span "Paciente" at bounding box center [132, 333] width 209 height 38
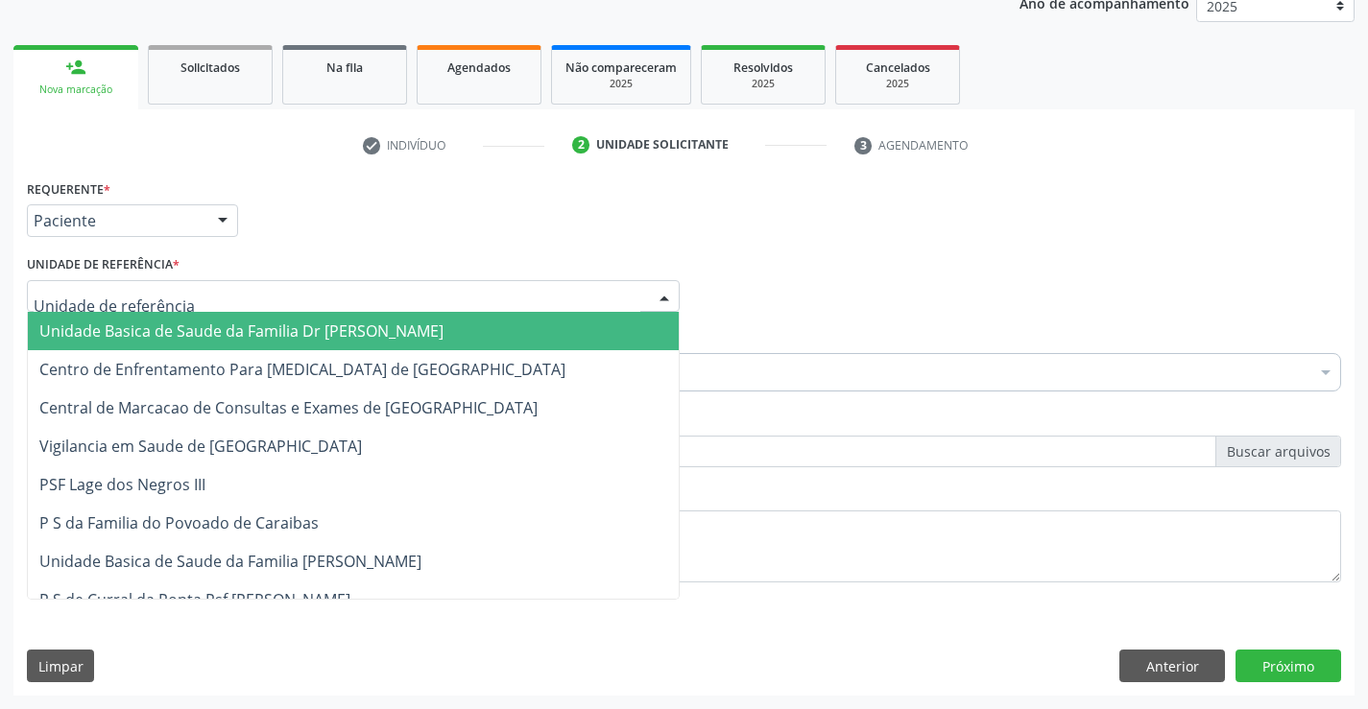
click at [124, 326] on span "Unidade Basica de Saude da Familia Dr [PERSON_NAME]" at bounding box center [241, 331] width 404 height 21
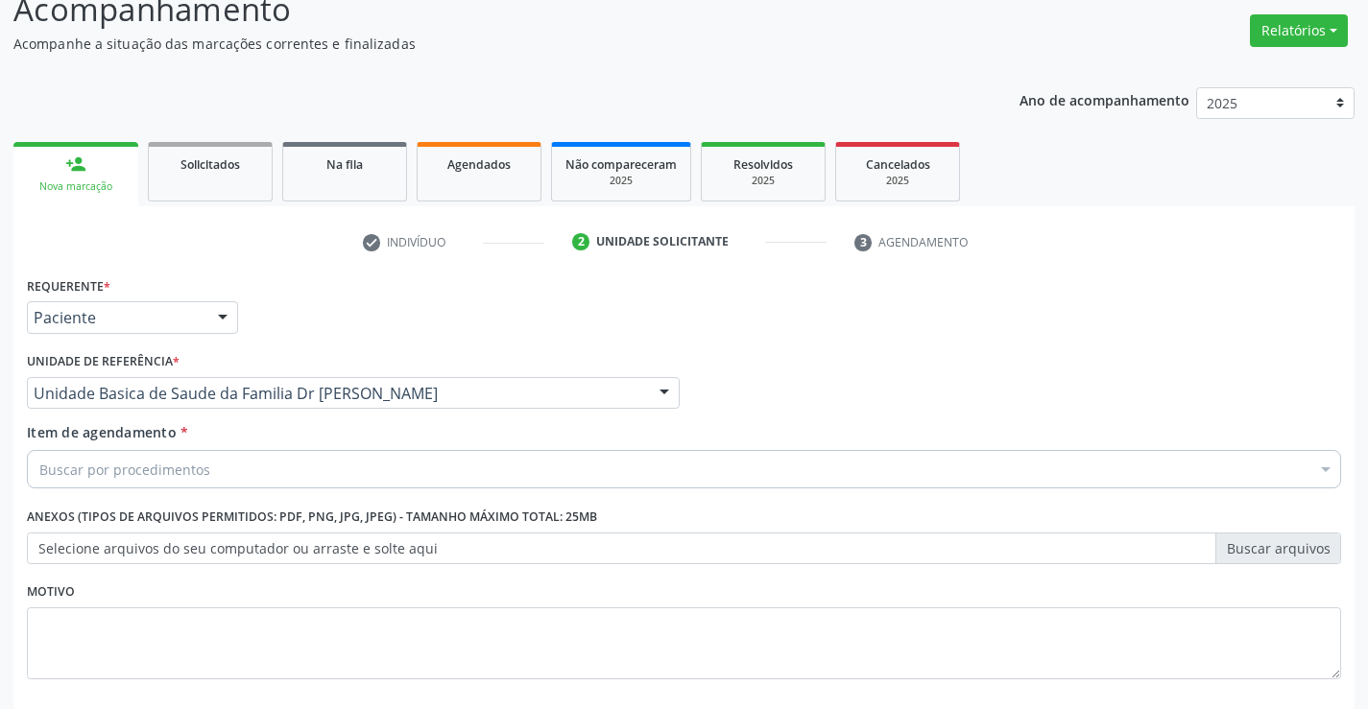
scroll to position [0, 0]
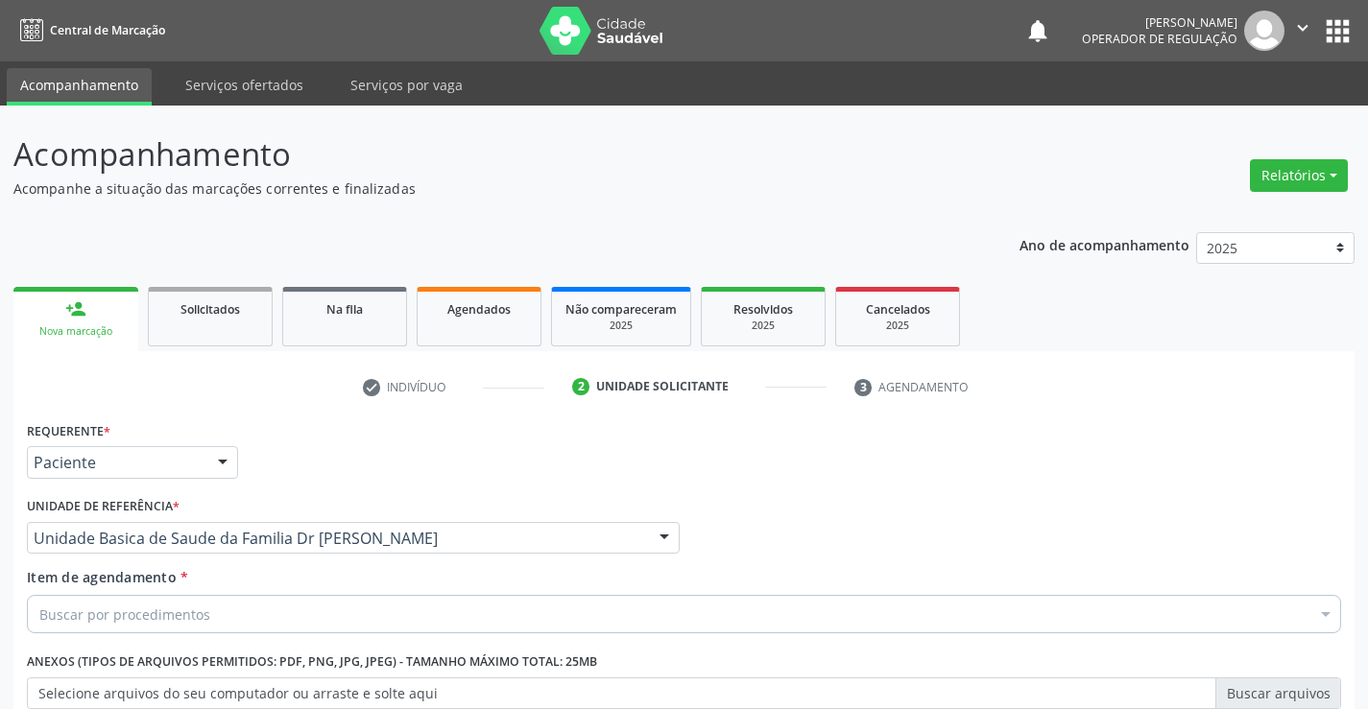
click at [1347, 33] on button "apps" at bounding box center [1338, 31] width 34 height 34
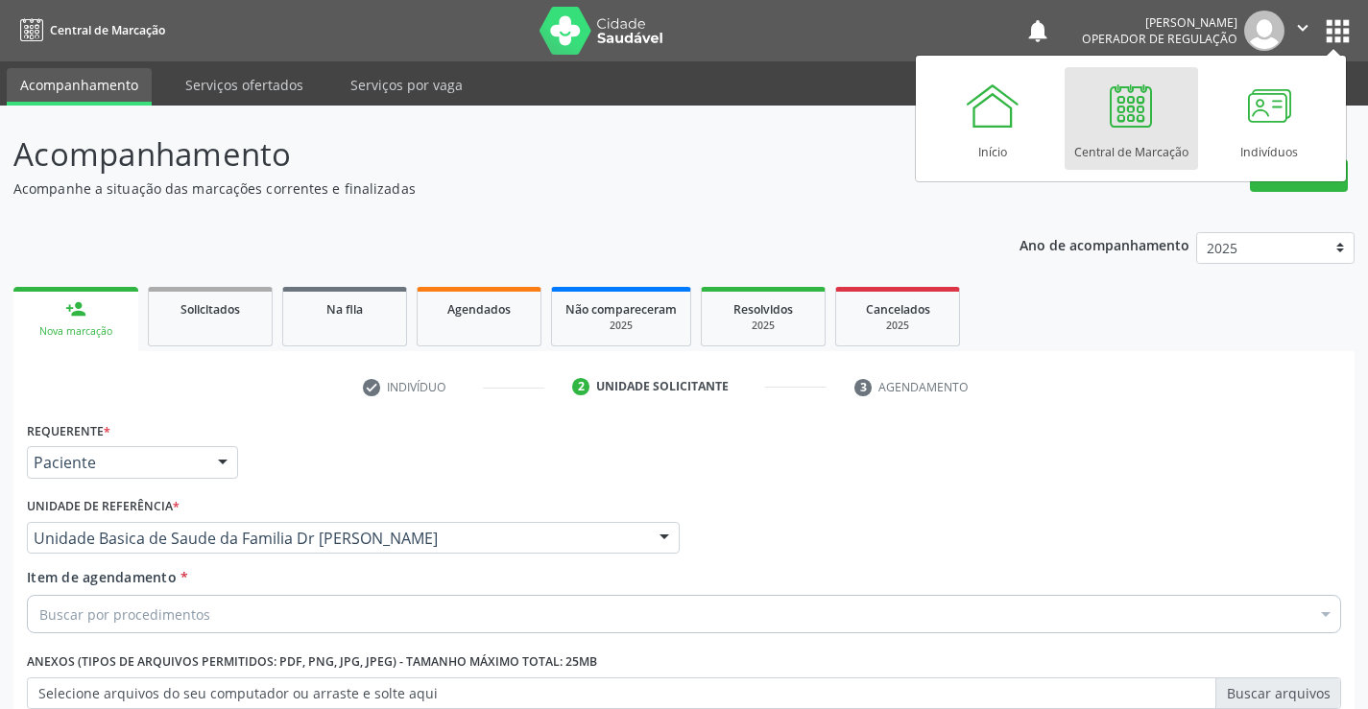
click at [1119, 155] on div "Central de Marcação" at bounding box center [1131, 147] width 114 height 26
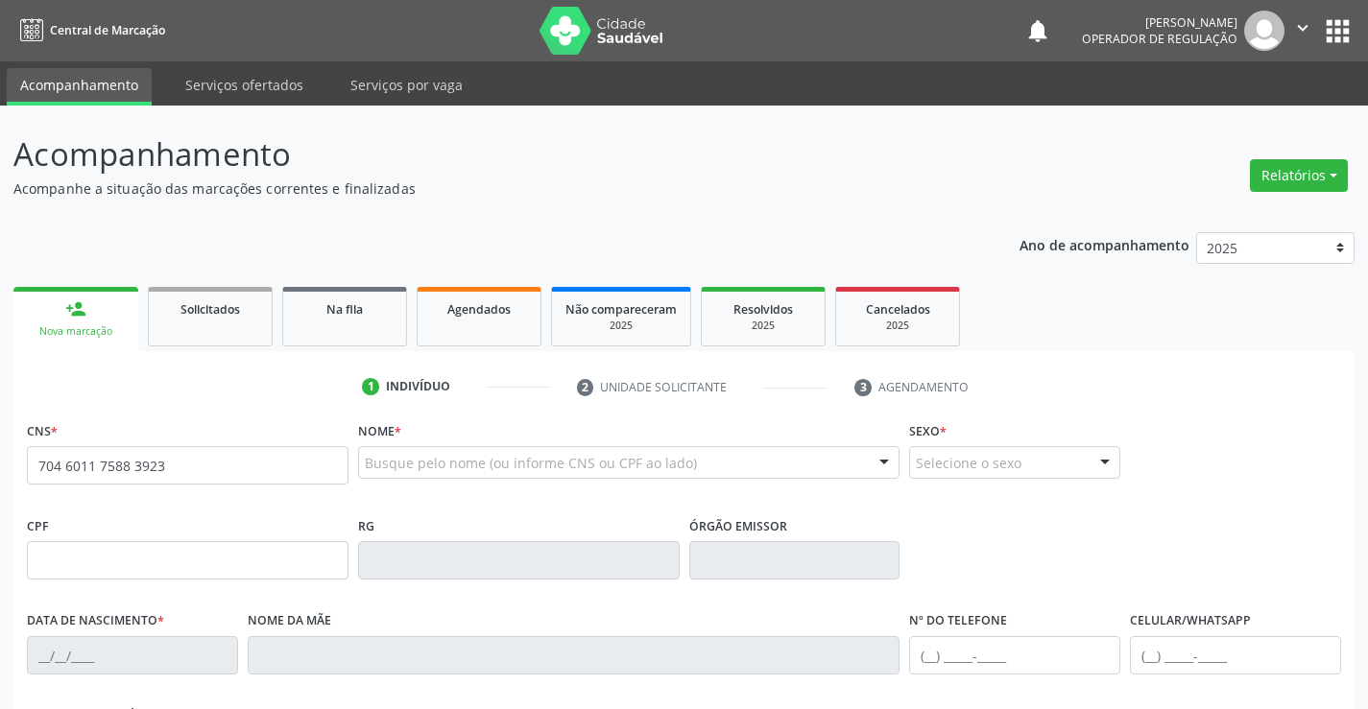
type input "704 6011 7588 3923"
type input "27/08/1985"
type input "S/N"
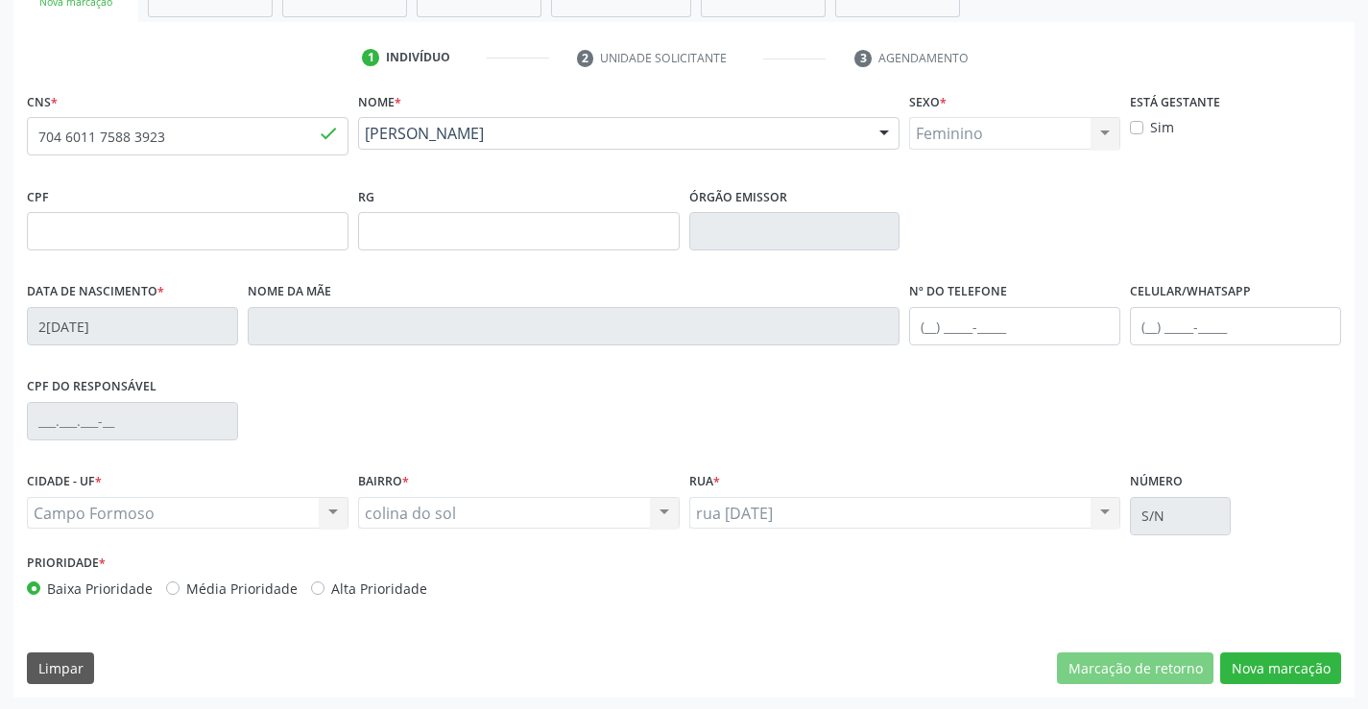
scroll to position [331, 0]
click at [998, 348] on fieldset "Nº do Telefone" at bounding box center [1014, 316] width 211 height 82
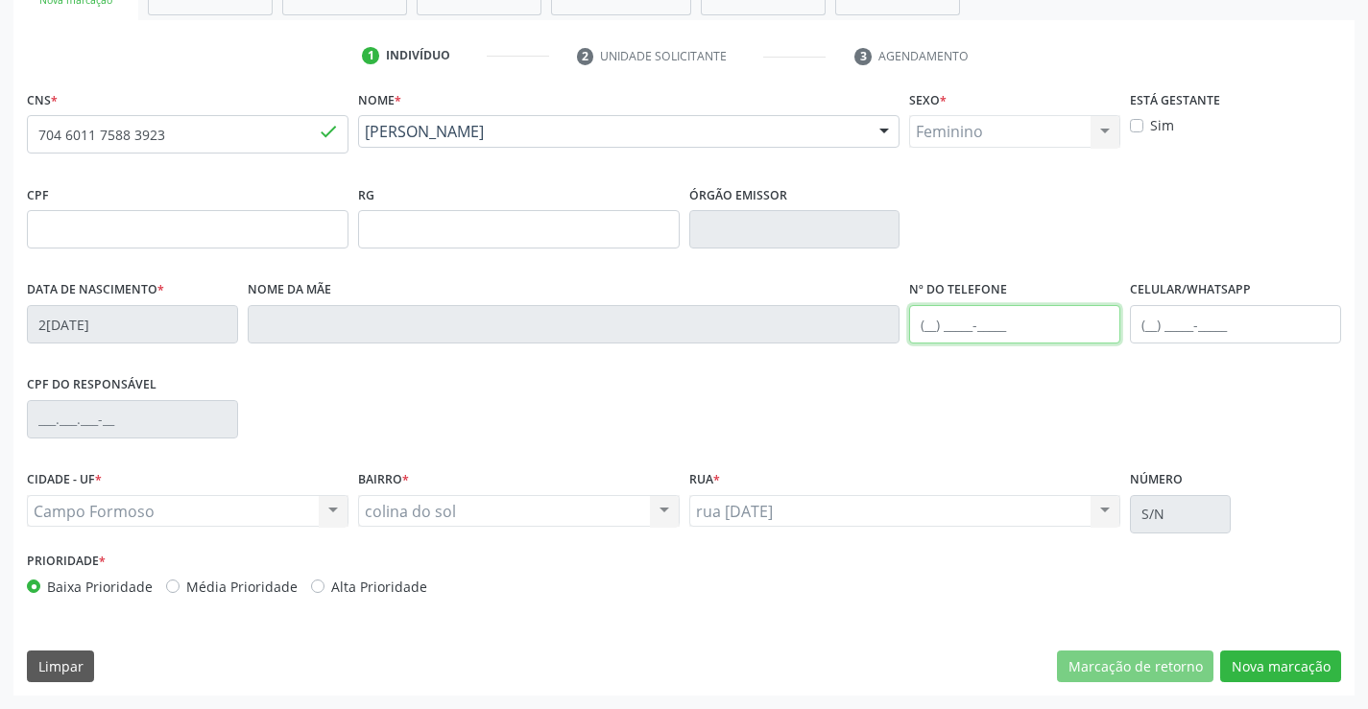
click at [998, 330] on input "text" at bounding box center [1014, 324] width 211 height 38
type input "(87) 99956-6121"
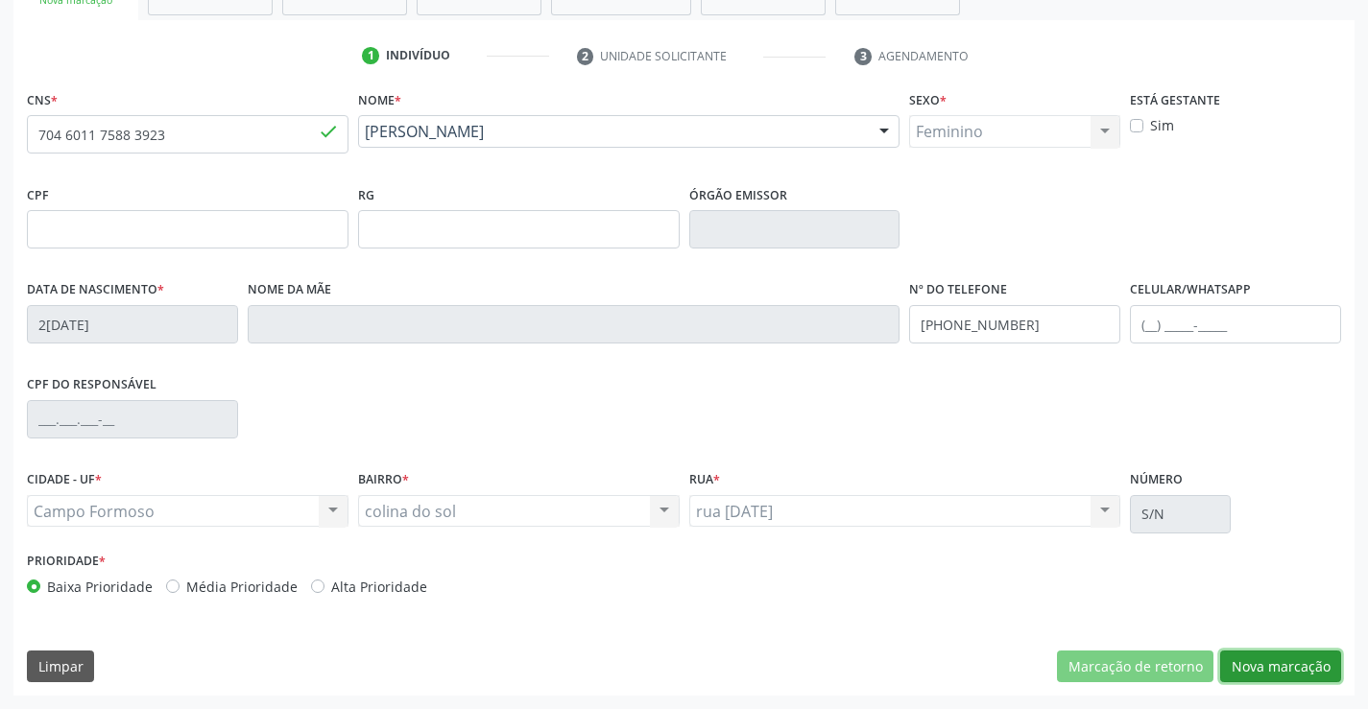
click at [1250, 659] on button "Nova marcação" at bounding box center [1280, 667] width 121 height 33
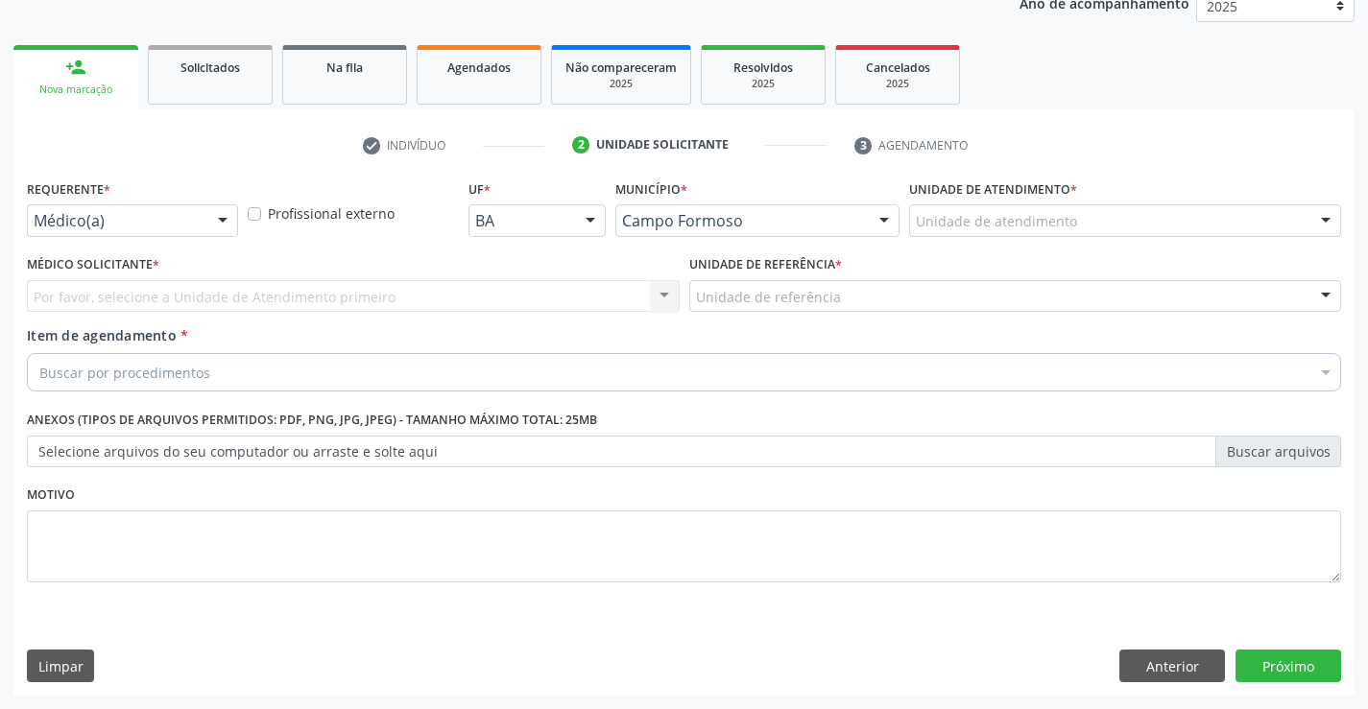
scroll to position [242, 0]
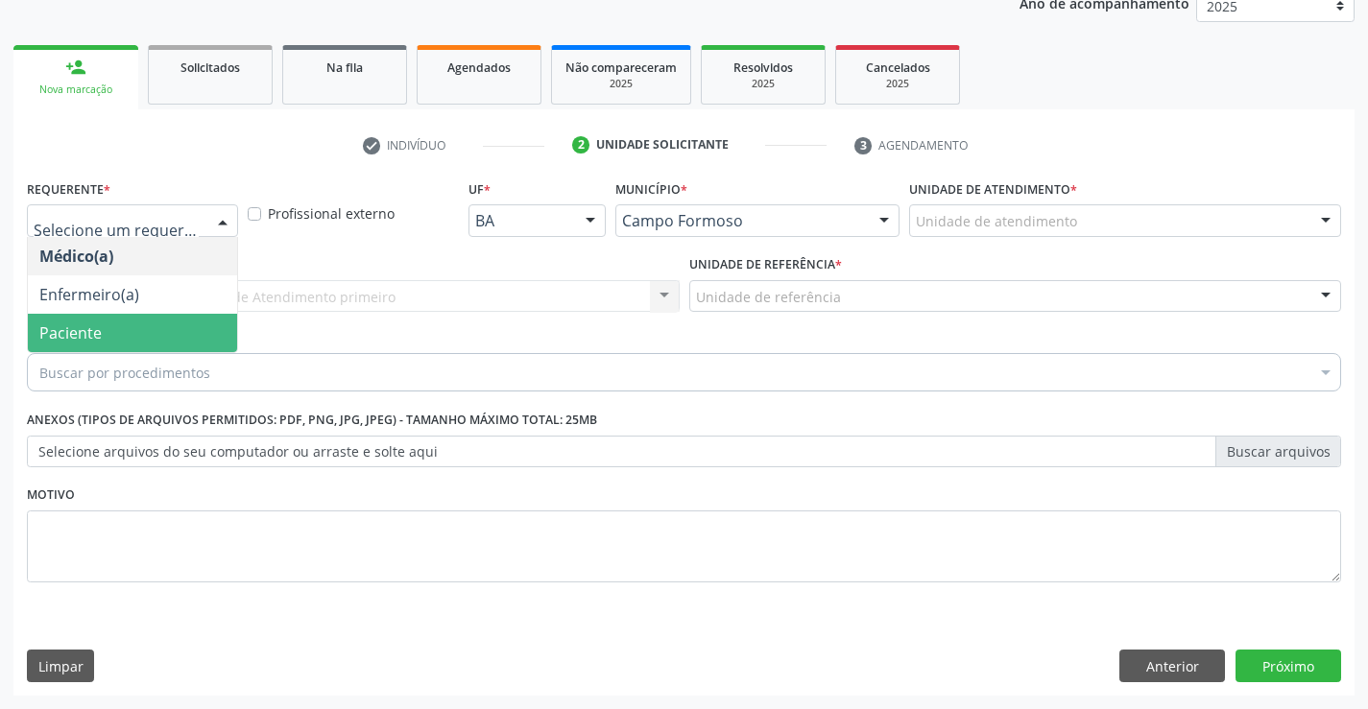
click at [76, 324] on span "Paciente" at bounding box center [70, 332] width 62 height 21
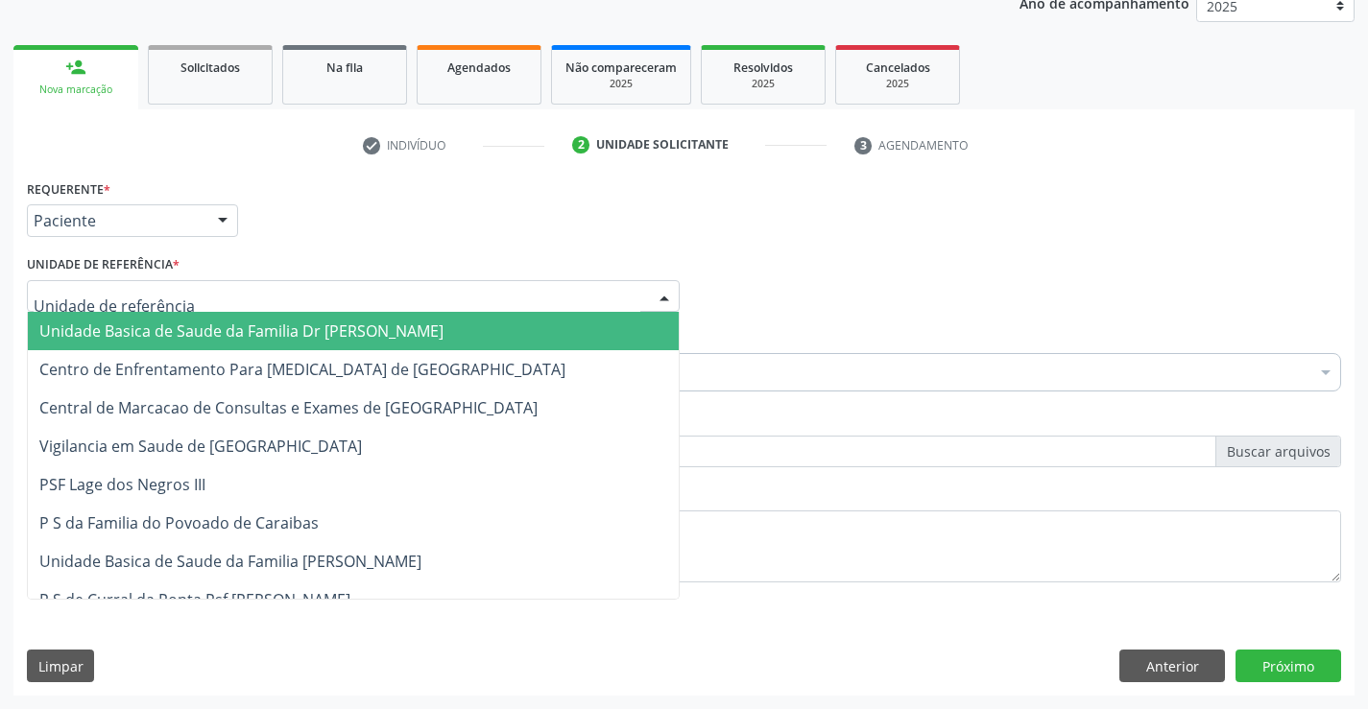
click at [126, 329] on span "Unidade Basica de Saude da Familia Dr [PERSON_NAME]" at bounding box center [241, 331] width 404 height 21
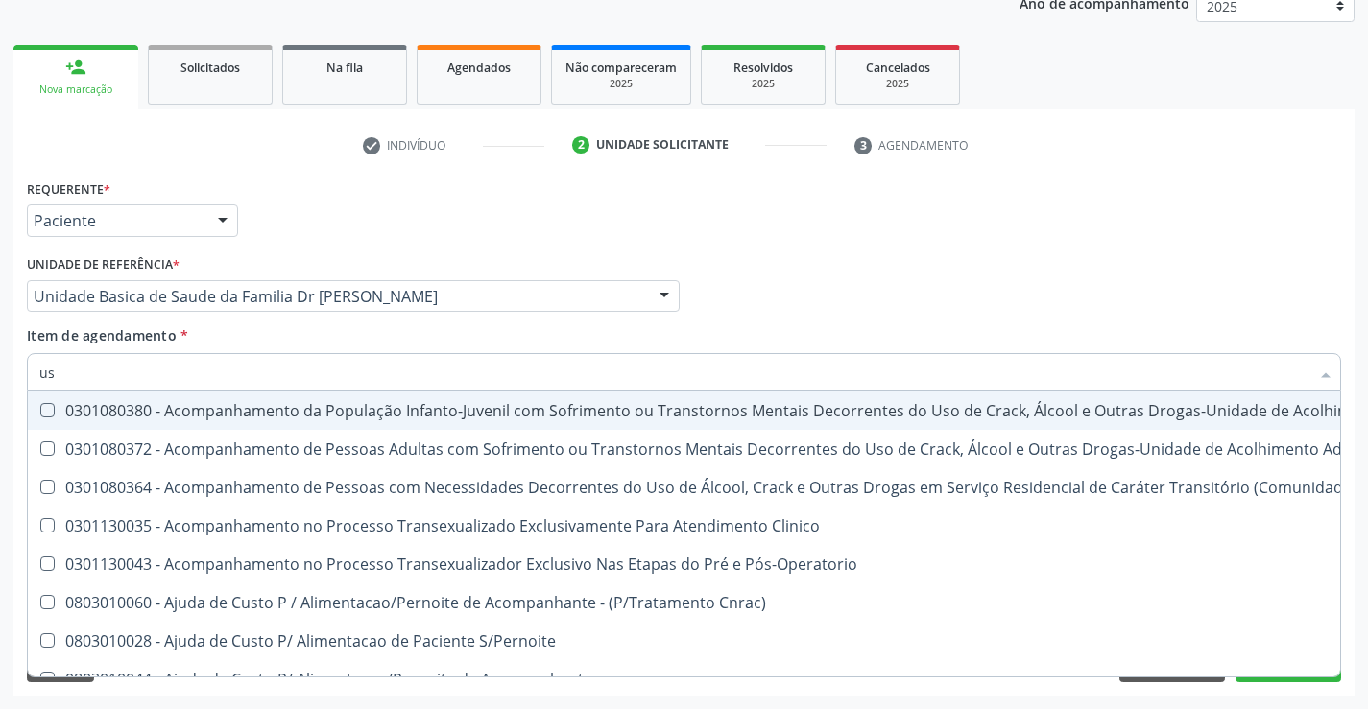
type input "usg"
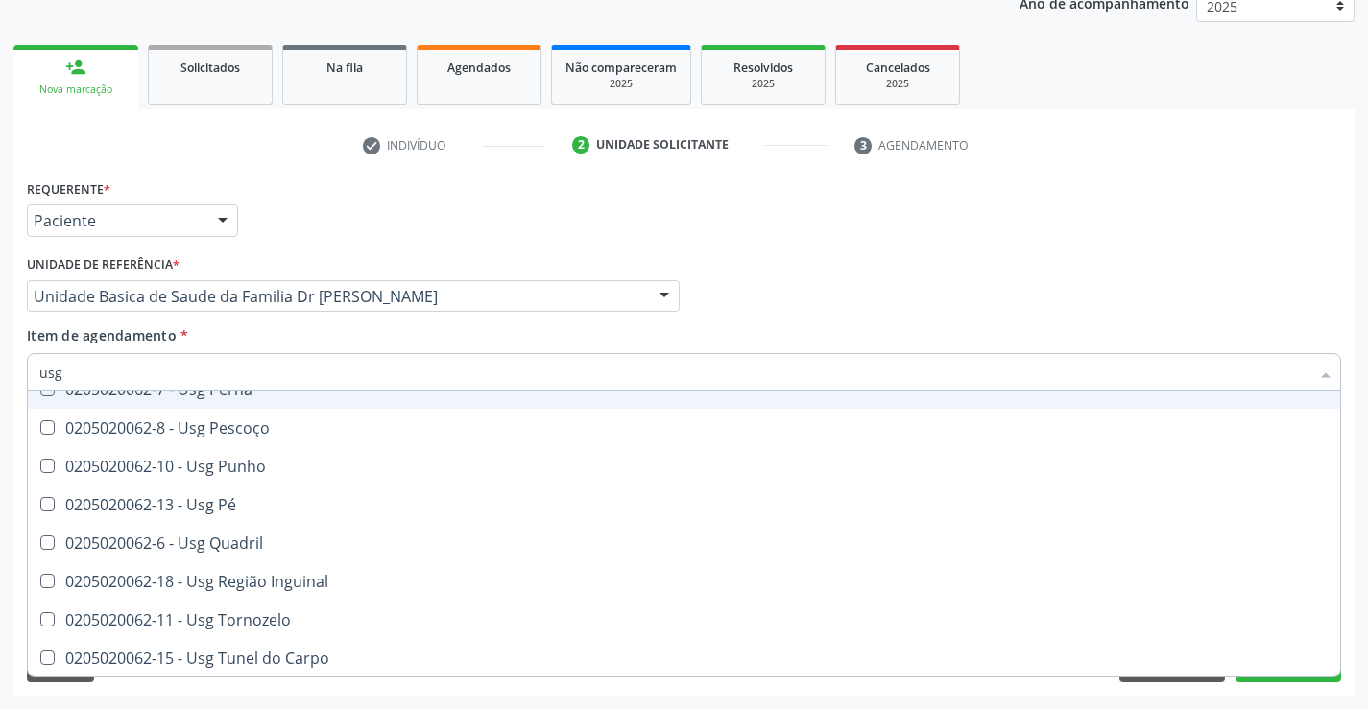
scroll to position [444, 0]
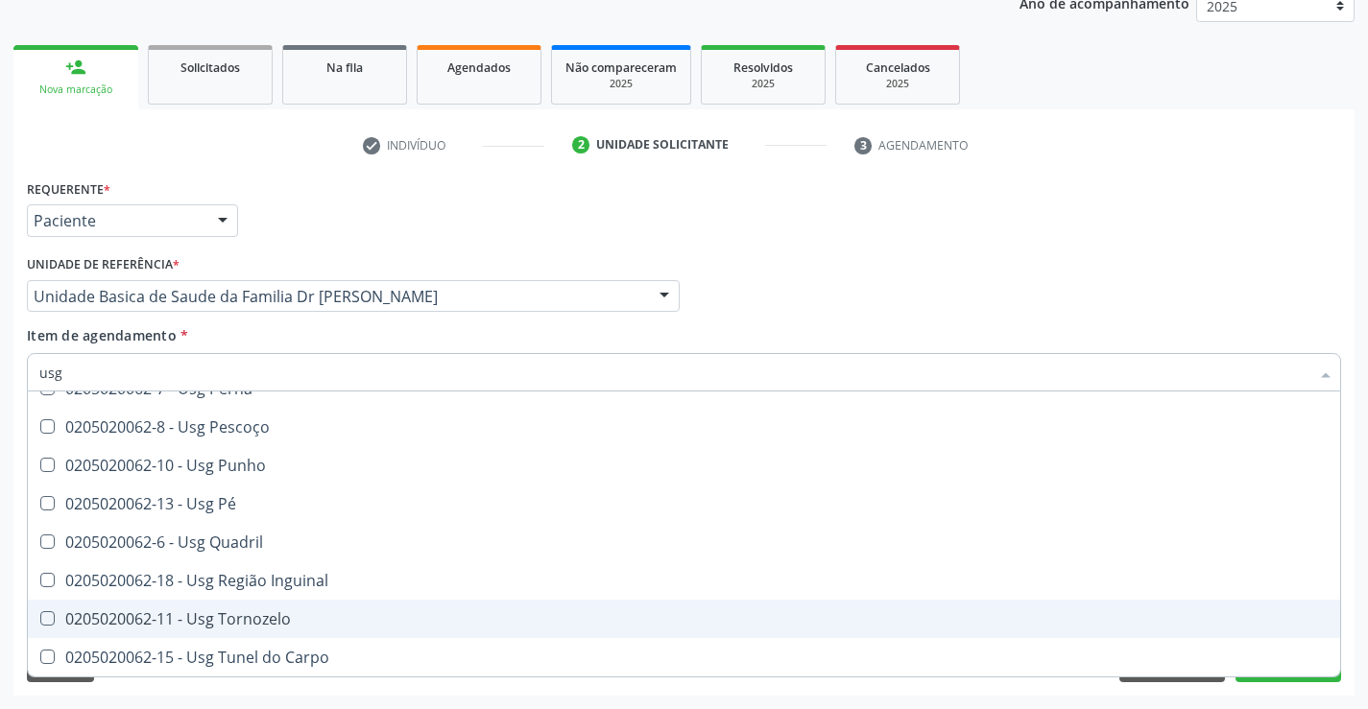
click at [253, 623] on div "0205020062-11 - Usg Tornozelo" at bounding box center [683, 618] width 1289 height 15
checkbox Tornozelo "true"
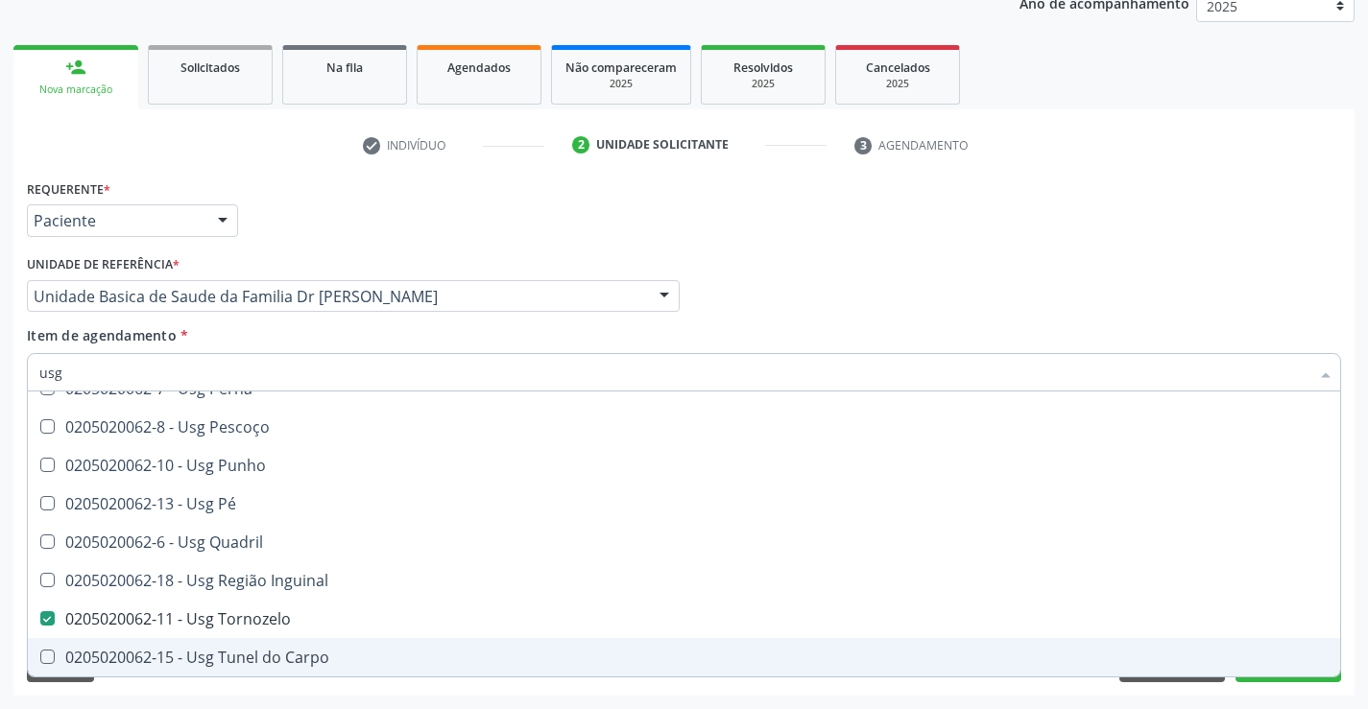
click at [1257, 677] on div "Desfazer seleção 0205020062-14 - Usg Axila 0205020062-17 - Usg Braço 0205020062…" at bounding box center [684, 534] width 1314 height 285
click at [1319, 688] on div "Requerente * Paciente Médico(a) Enfermeiro(a) Paciente Nenhum resultado encontr…" at bounding box center [683, 435] width 1341 height 521
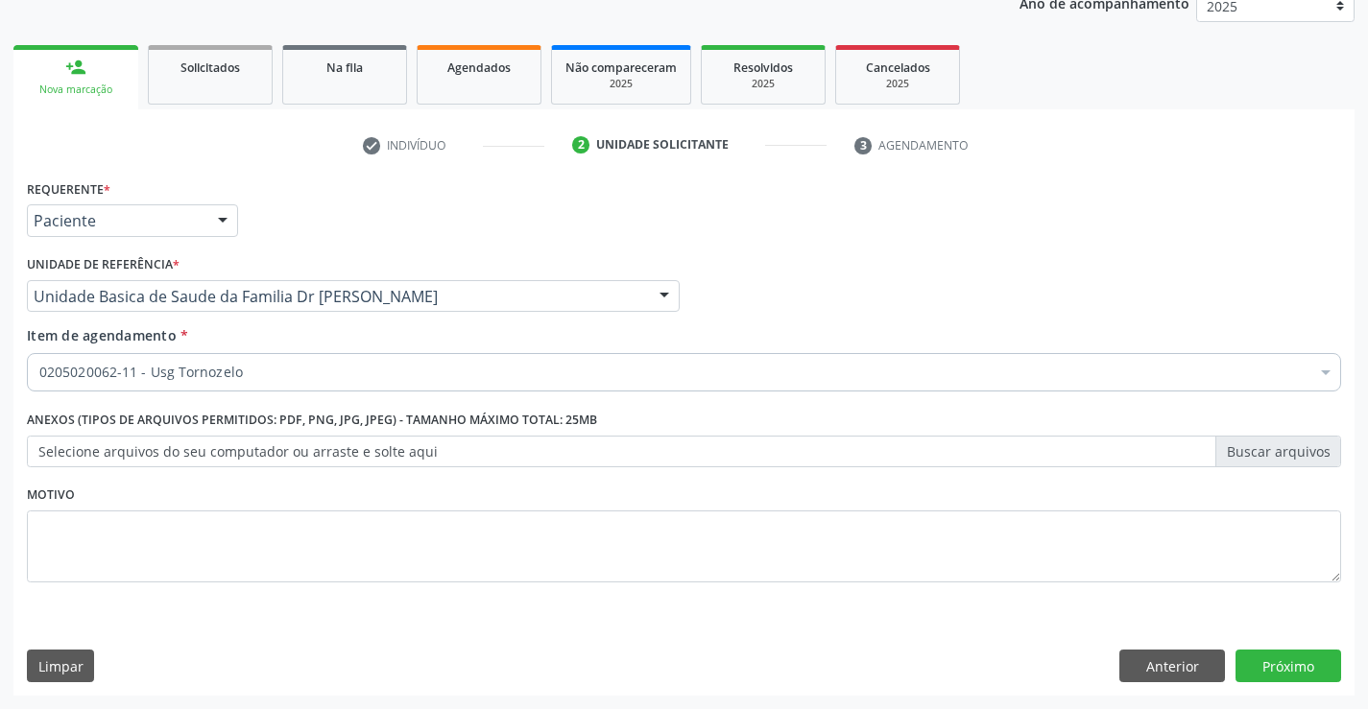
checkbox Tornozelo "true"
checkbox Capsula\) "false"
click at [1295, 670] on button "Próximo" at bounding box center [1288, 666] width 106 height 33
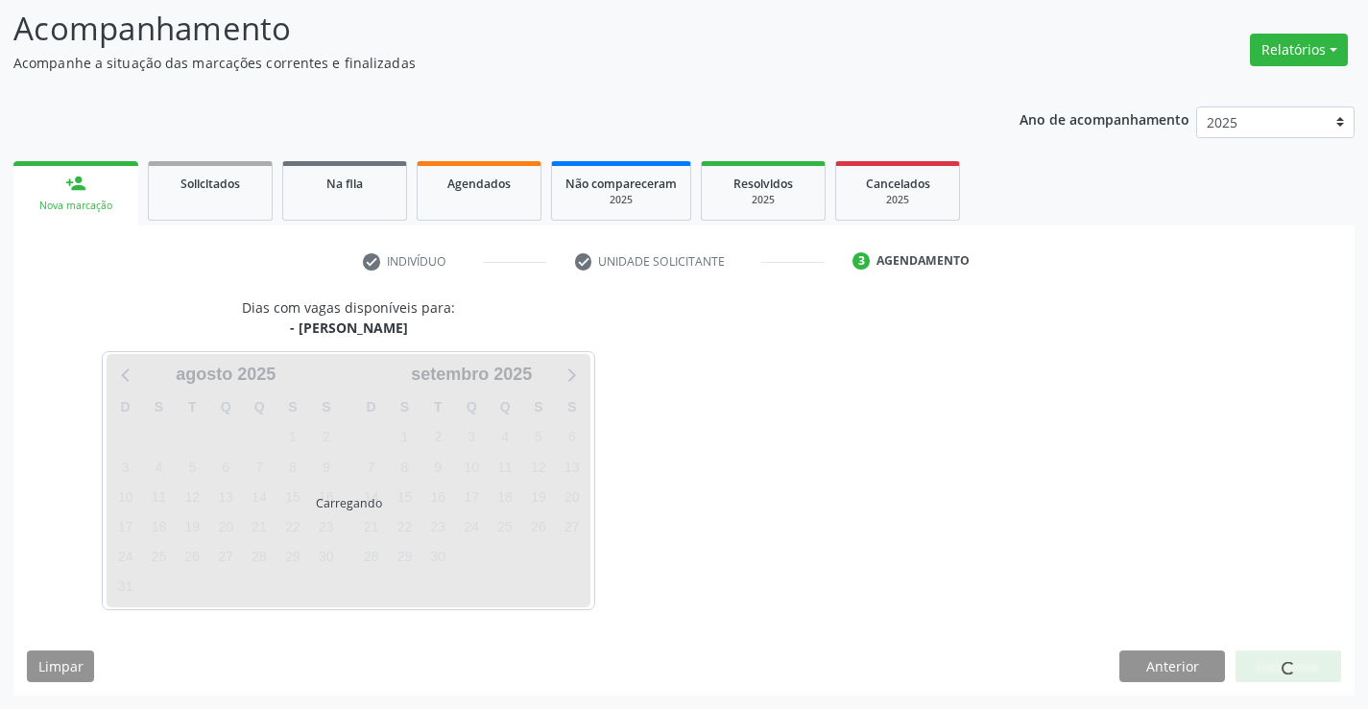
scroll to position [126, 0]
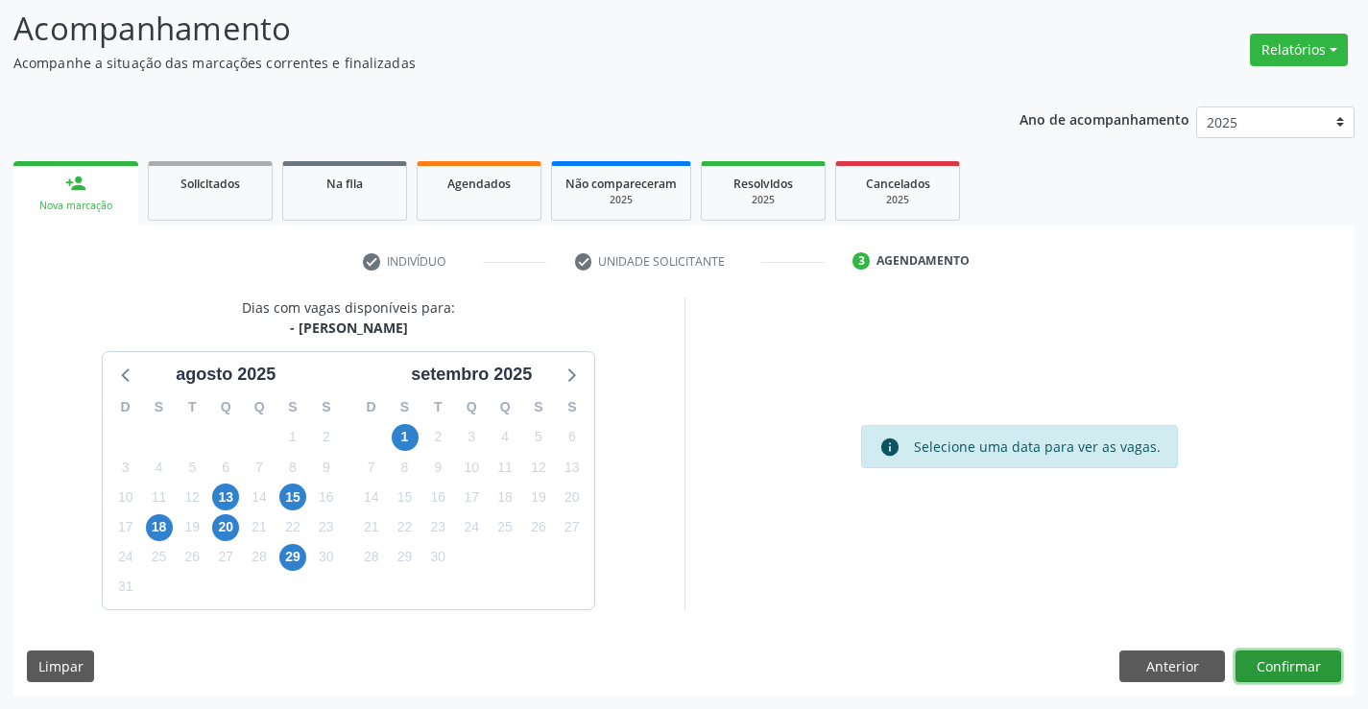
click at [1292, 672] on button "Confirmar" at bounding box center [1288, 667] width 106 height 33
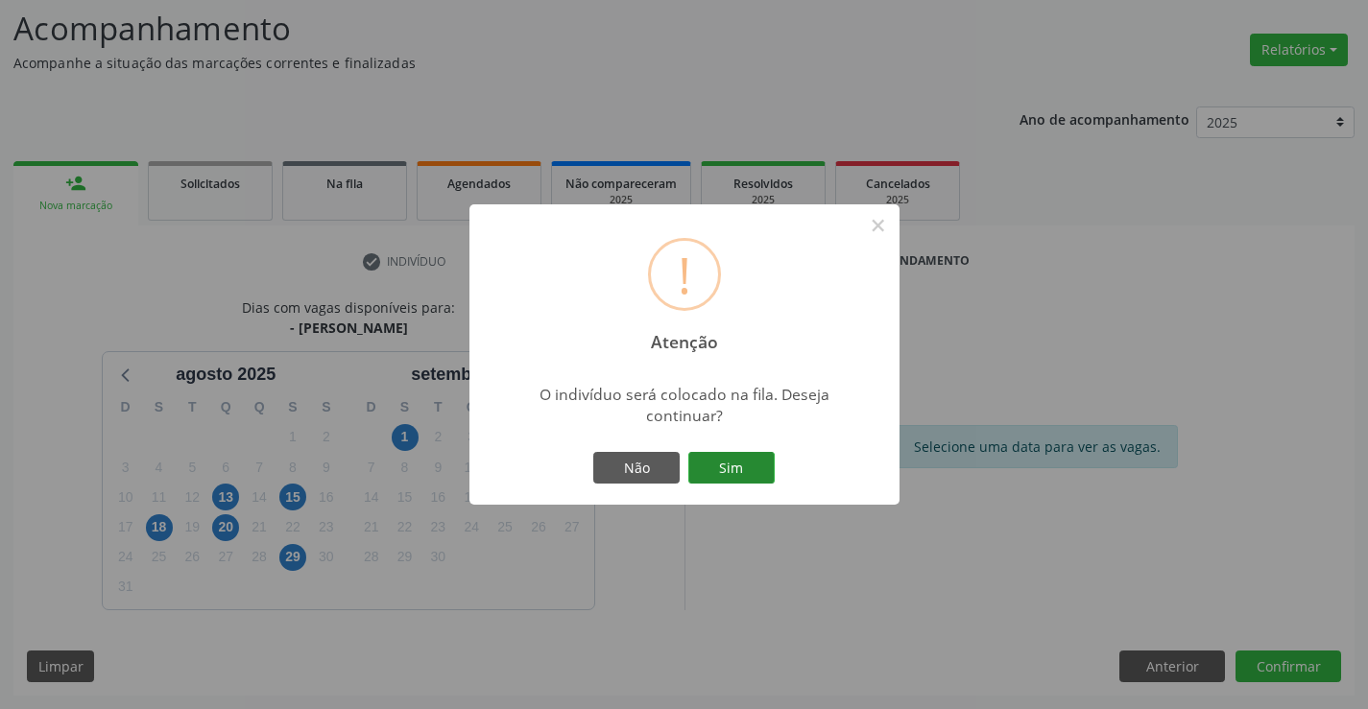
click at [745, 467] on button "Sim" at bounding box center [731, 468] width 86 height 33
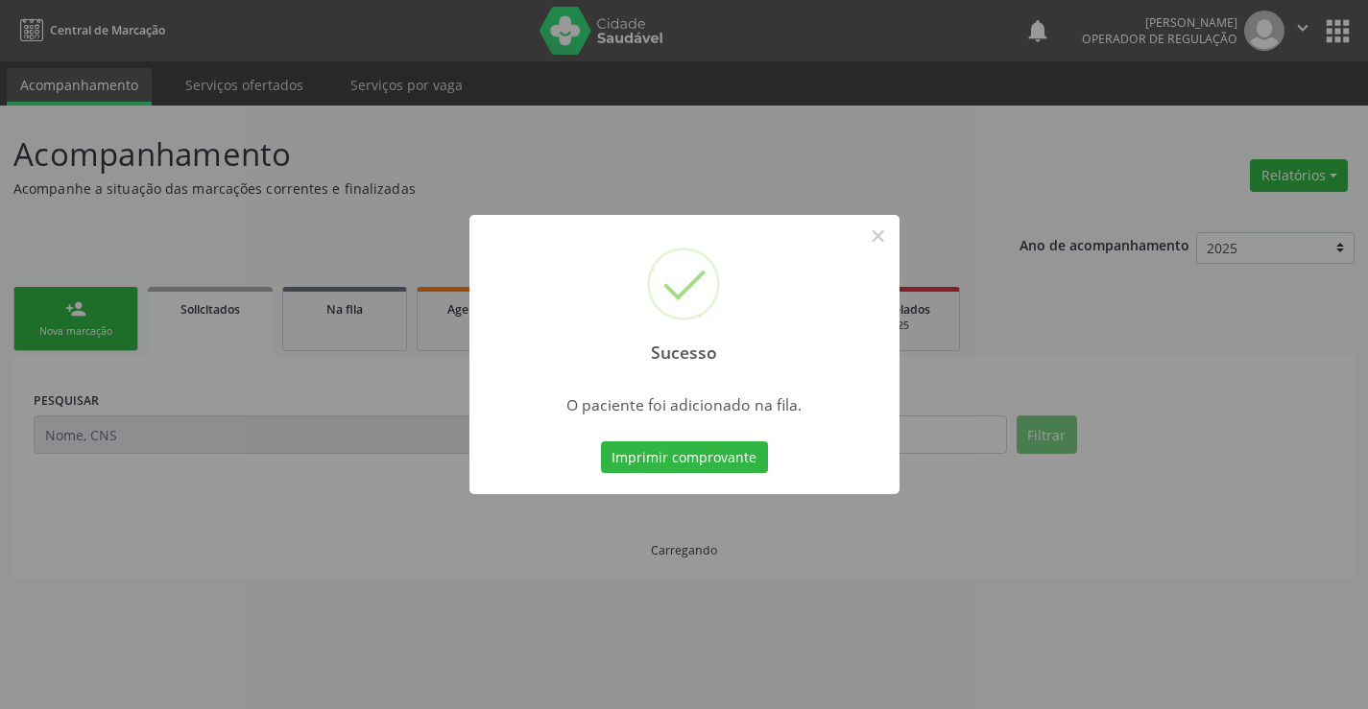
scroll to position [0, 0]
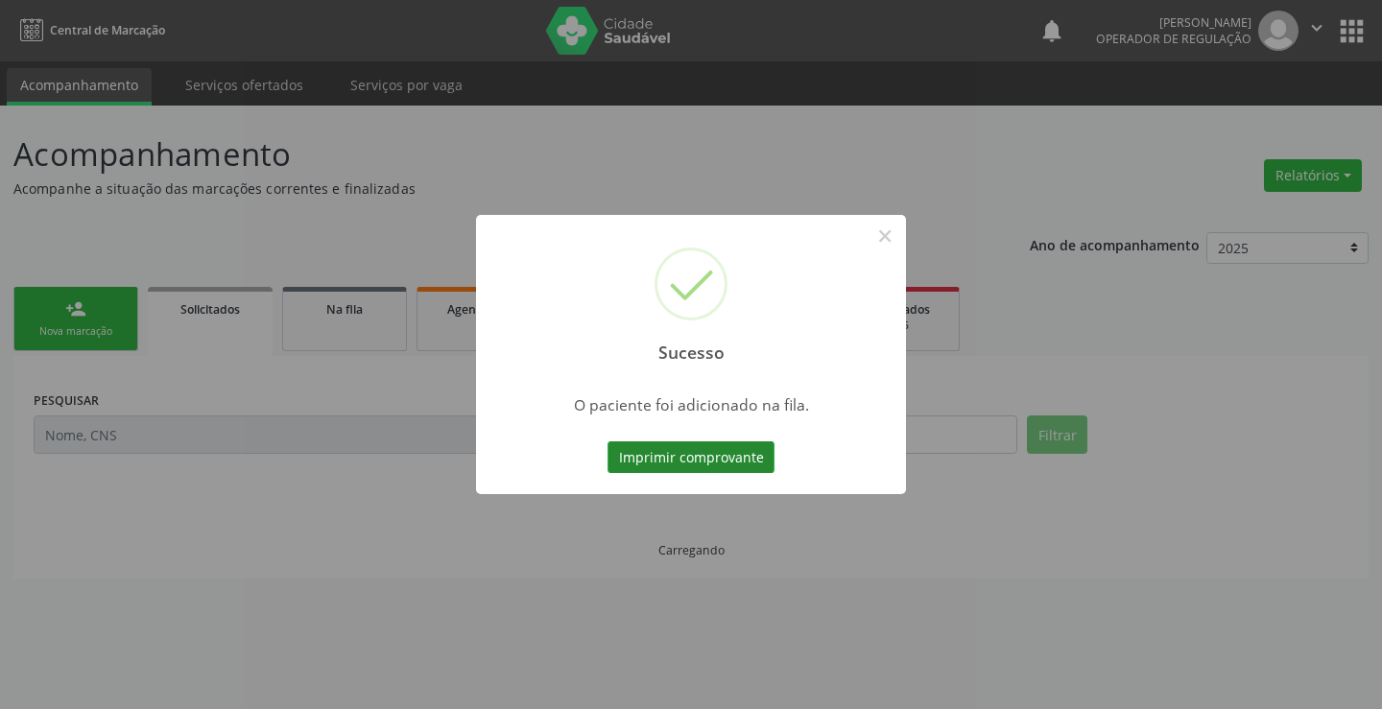
click at [689, 447] on button "Imprimir comprovante" at bounding box center [691, 457] width 167 height 33
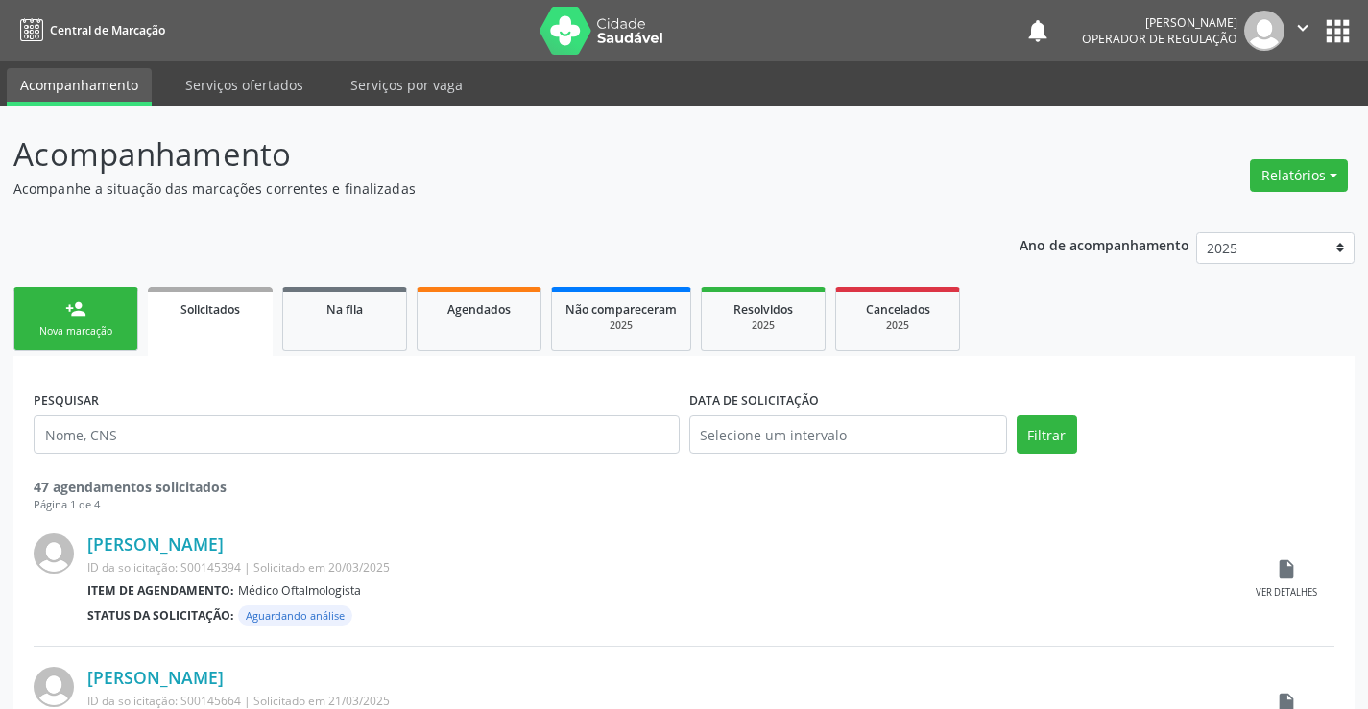
click at [74, 330] on div "Nova marcação" at bounding box center [76, 331] width 96 height 14
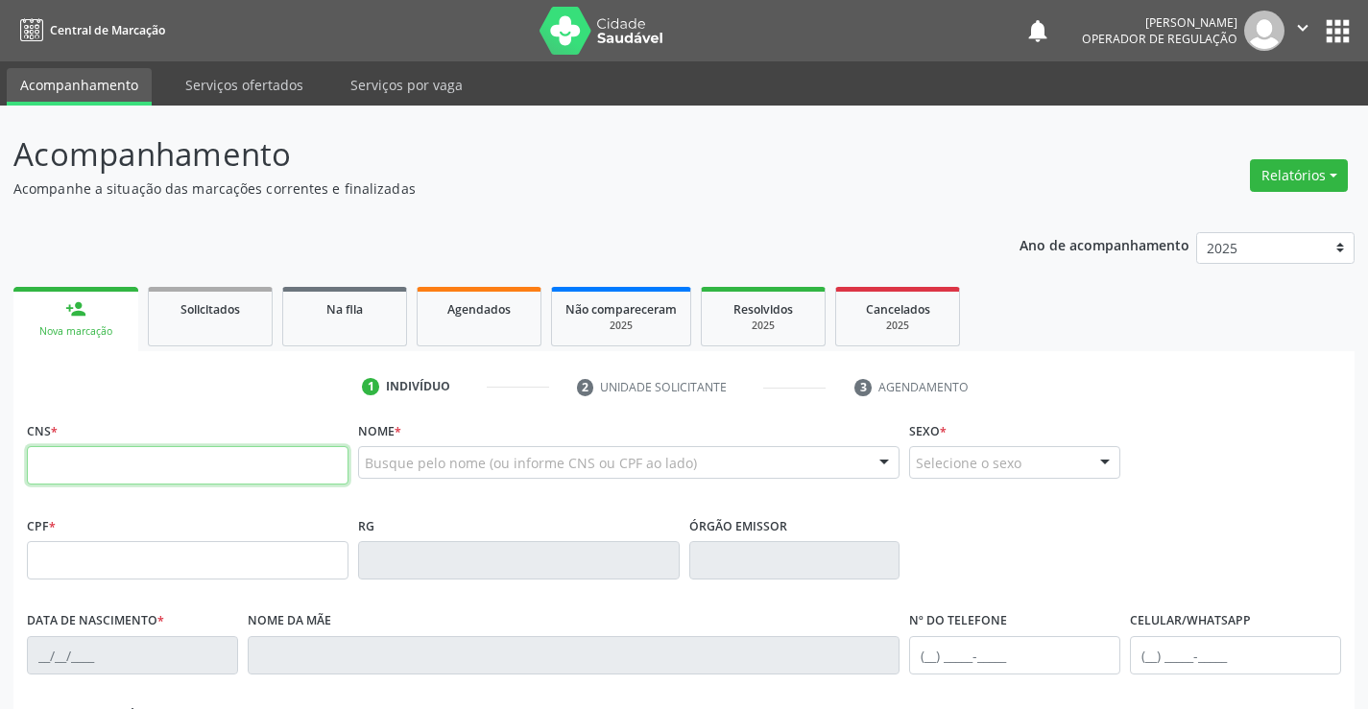
drag, startPoint x: 74, startPoint y: 330, endPoint x: 189, endPoint y: 468, distance: 179.9
click at [189, 468] on input "text" at bounding box center [188, 465] width 322 height 38
type input "702 0023 6936 6886"
type input "16/04/2016"
type input "(00) 00000-0000"
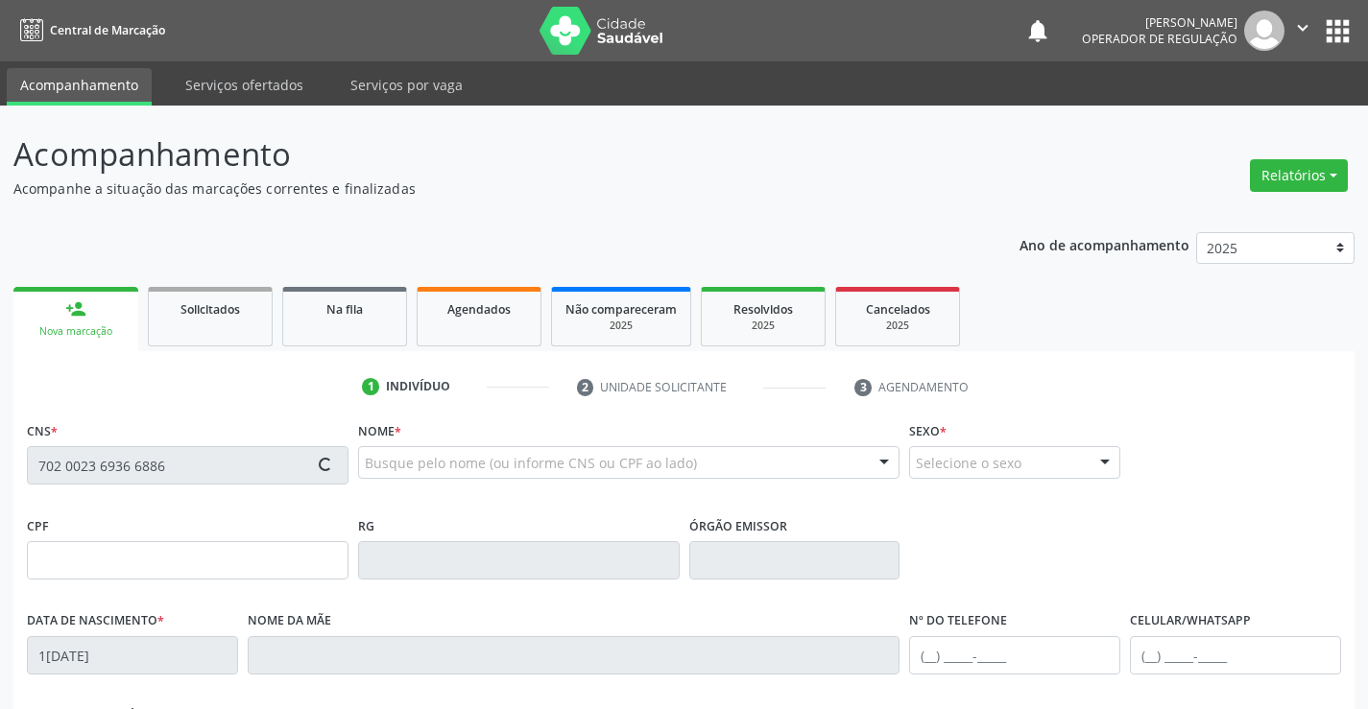
type input "S/N"
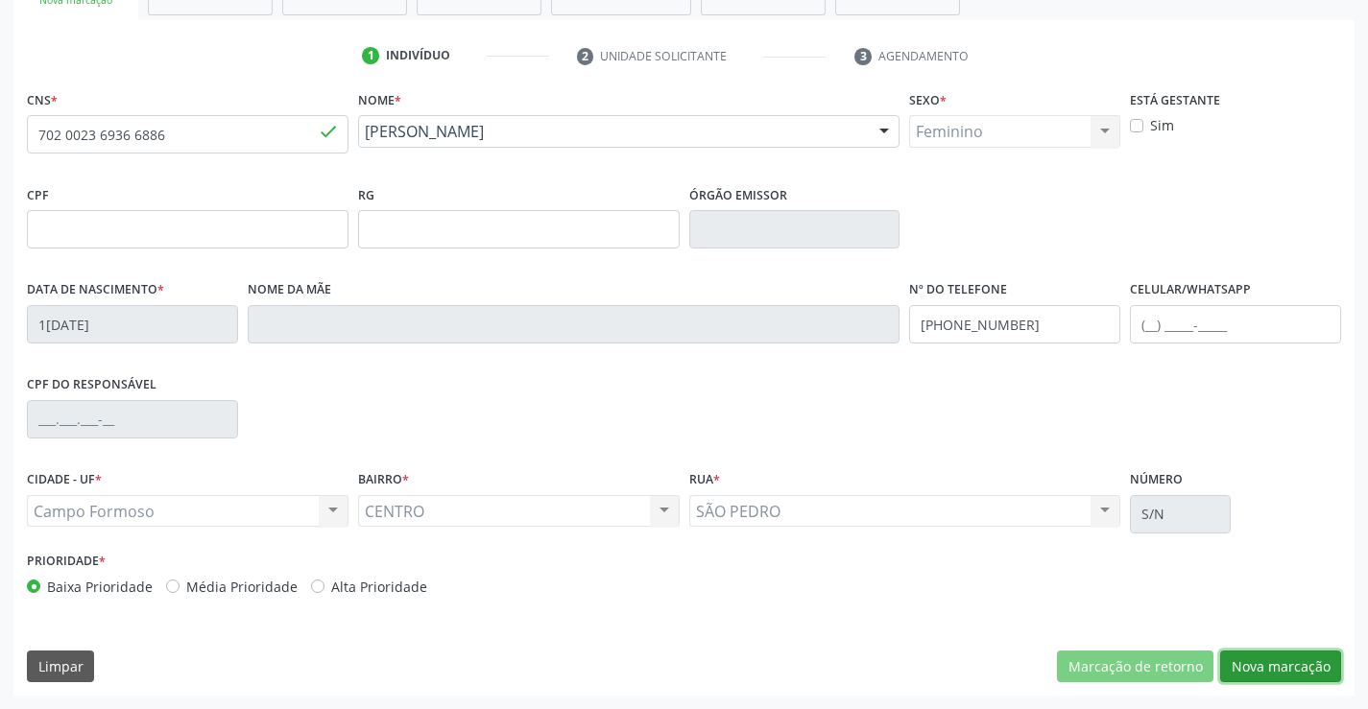
click at [1292, 663] on button "Nova marcação" at bounding box center [1280, 667] width 121 height 33
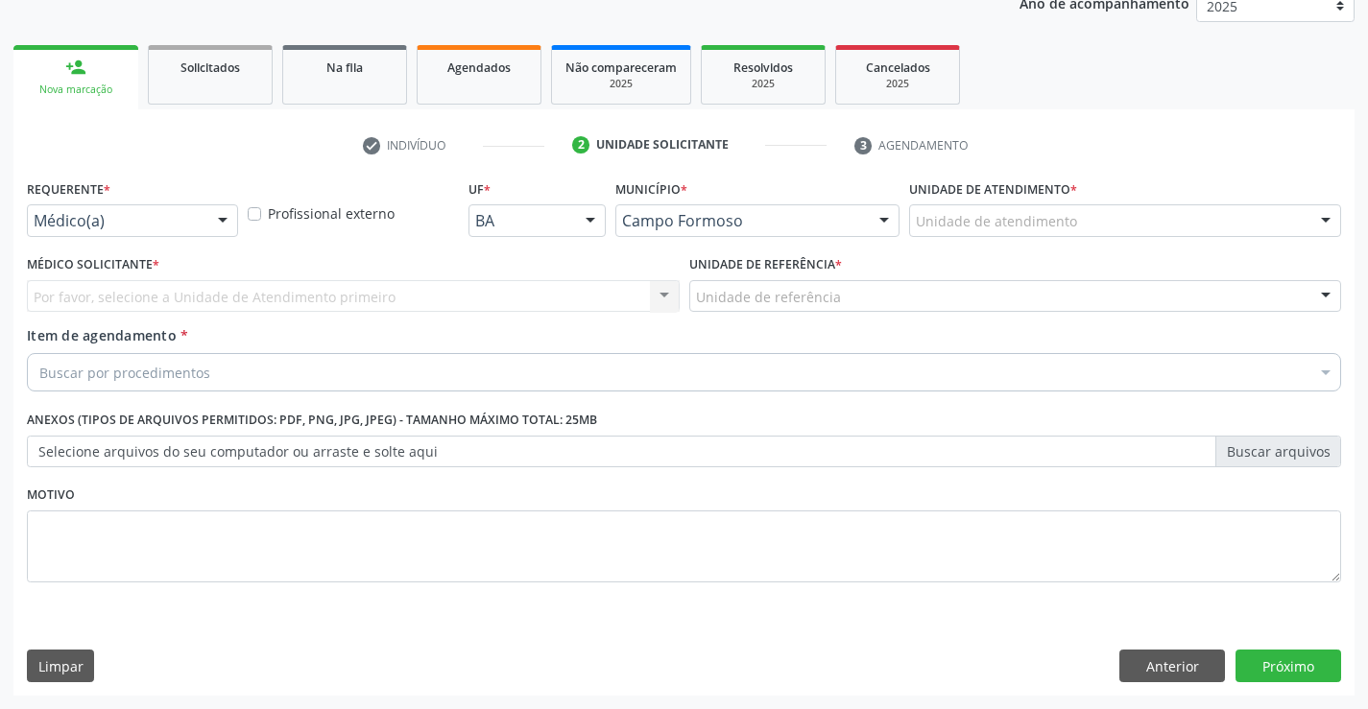
scroll to position [242, 0]
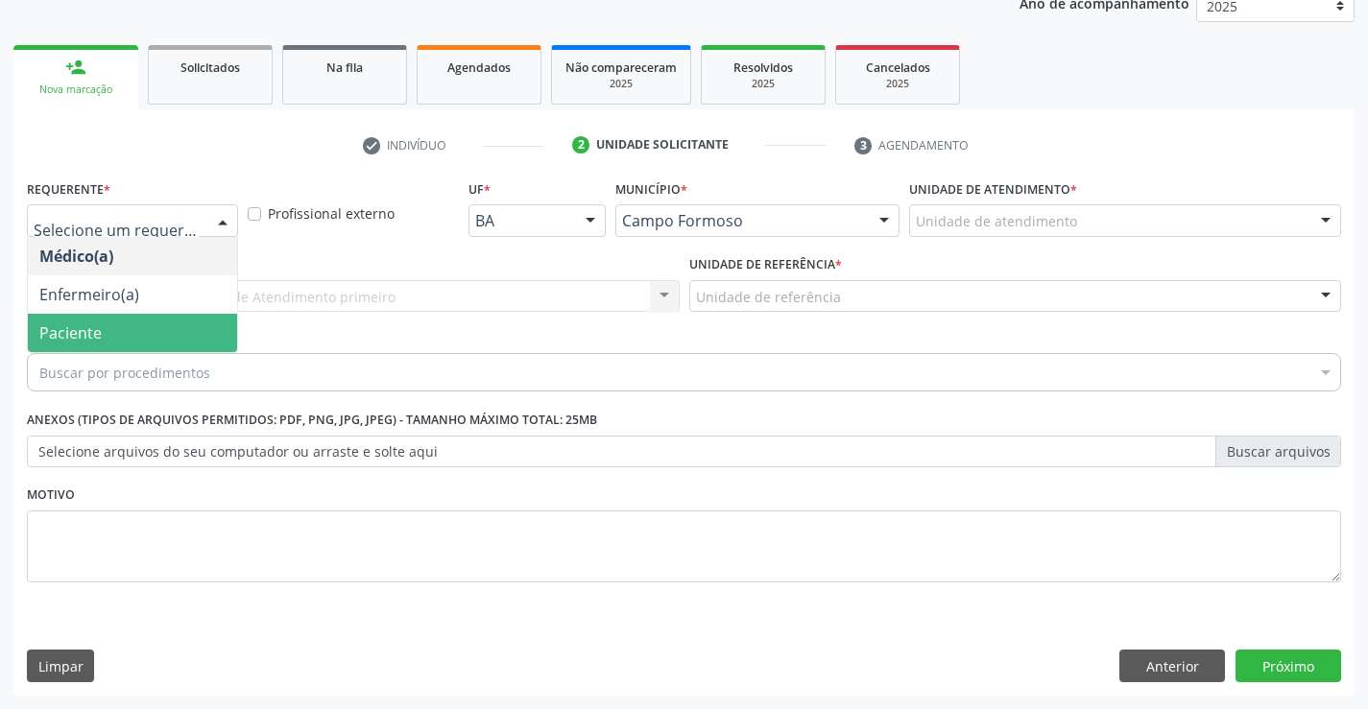
click at [47, 318] on span "Paciente" at bounding box center [132, 333] width 209 height 38
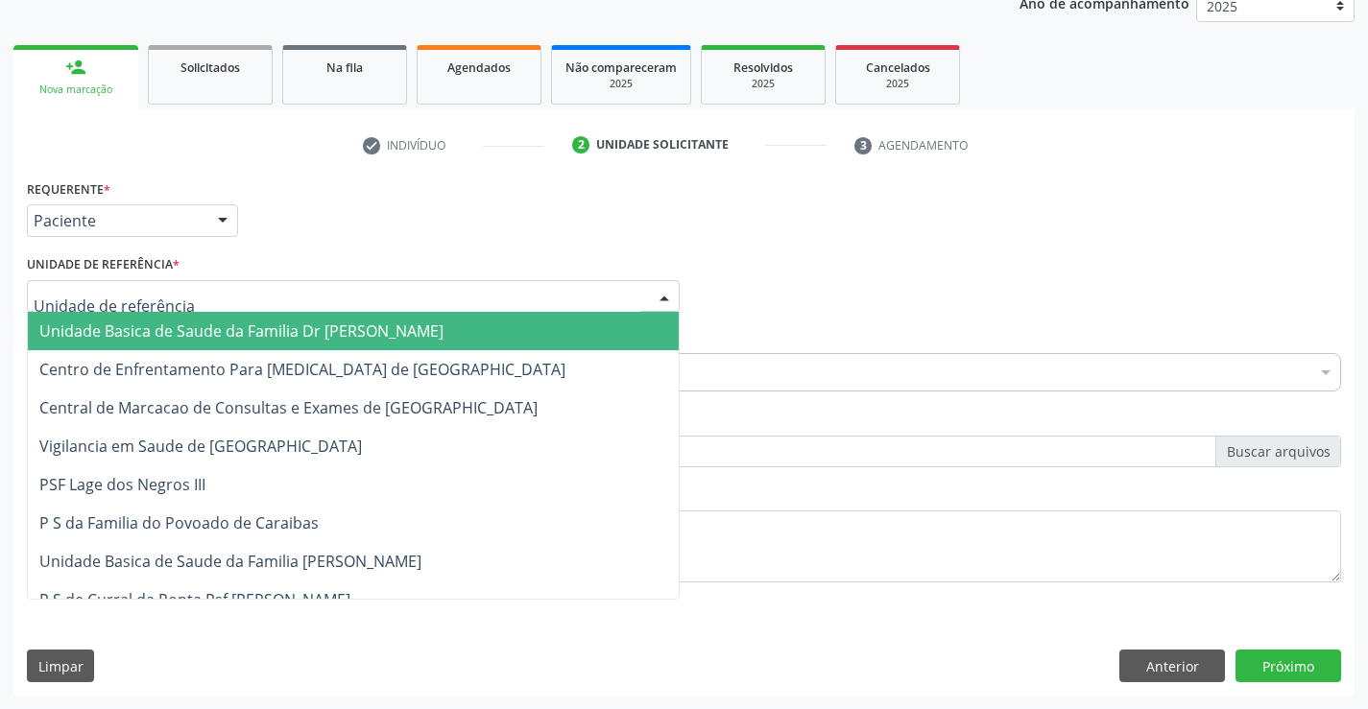
click at [102, 321] on span "Unidade Basica de Saude da Familia Dr [PERSON_NAME]" at bounding box center [241, 331] width 404 height 21
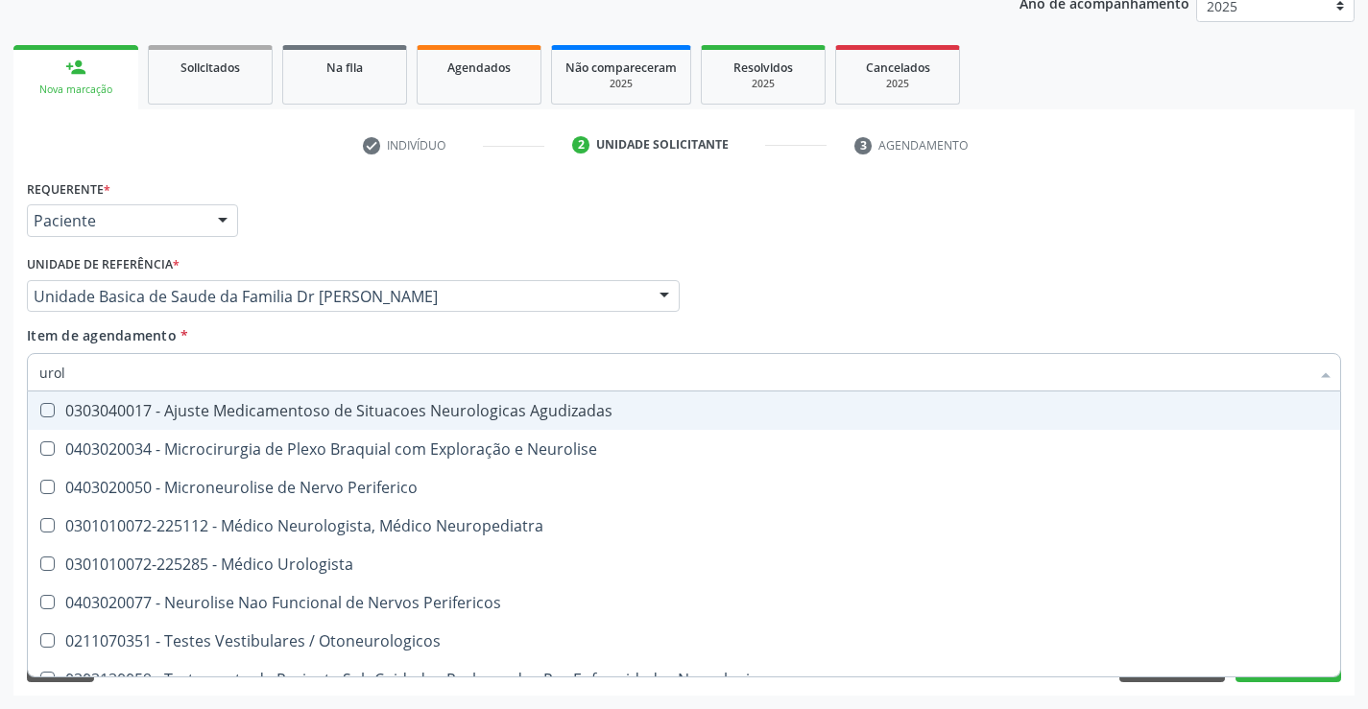
type input "urolo"
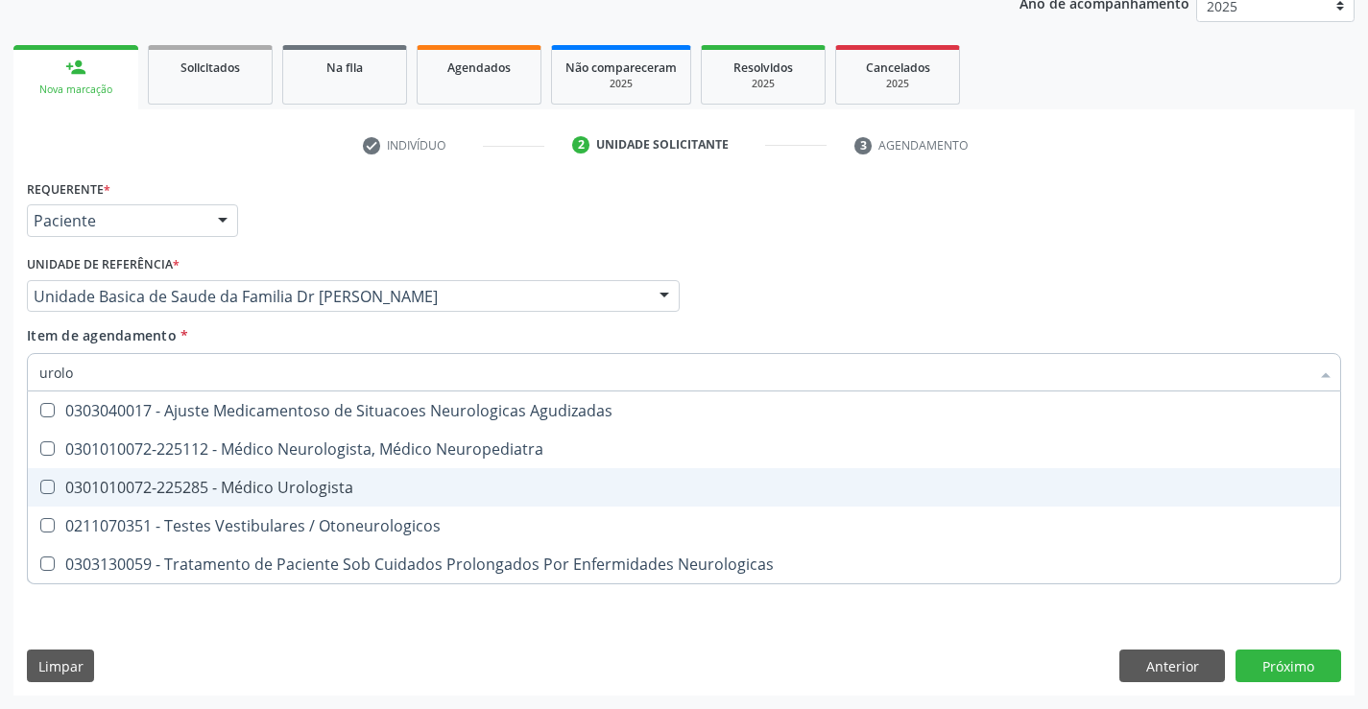
click at [134, 482] on div "0301010072-225285 - Médico Urologista" at bounding box center [683, 487] width 1289 height 15
checkbox Urologista "true"
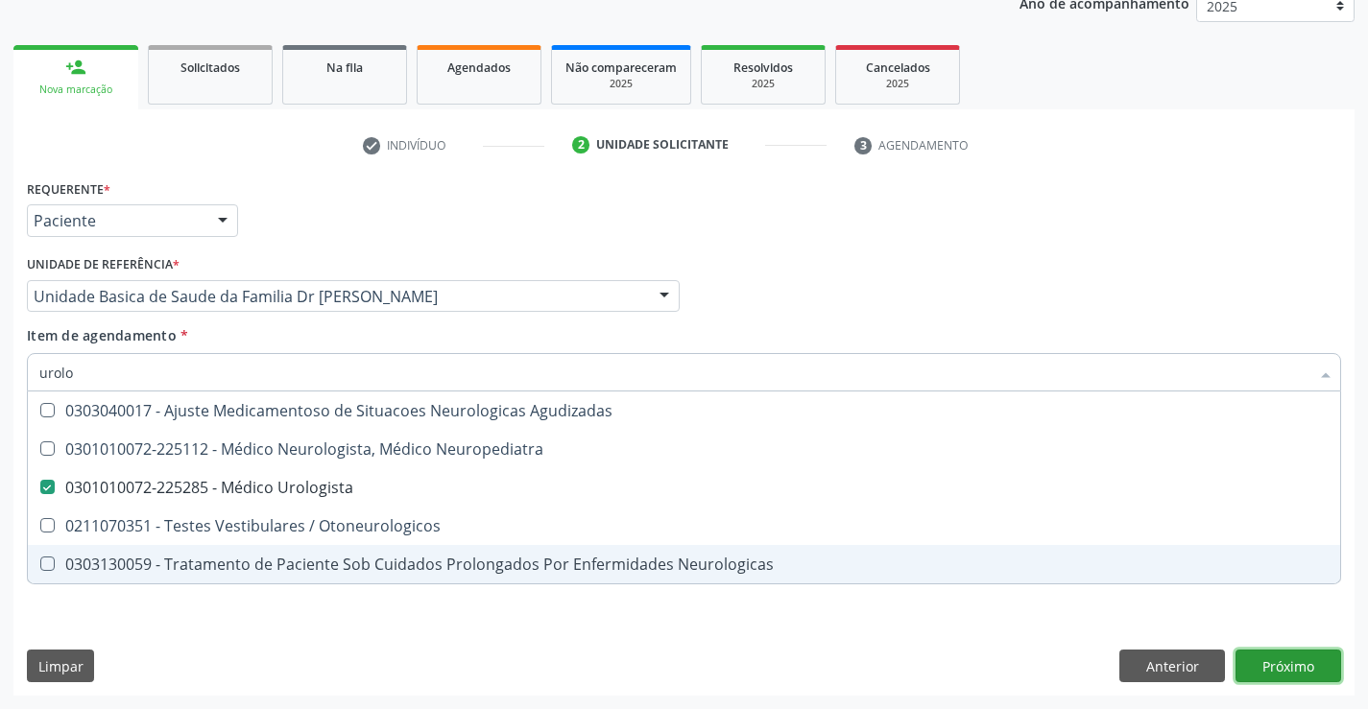
click at [1283, 671] on div "Requerente * Paciente Médico(a) Enfermeiro(a) Paciente Nenhum resultado encontr…" at bounding box center [683, 435] width 1341 height 521
checkbox Neuropediatra "true"
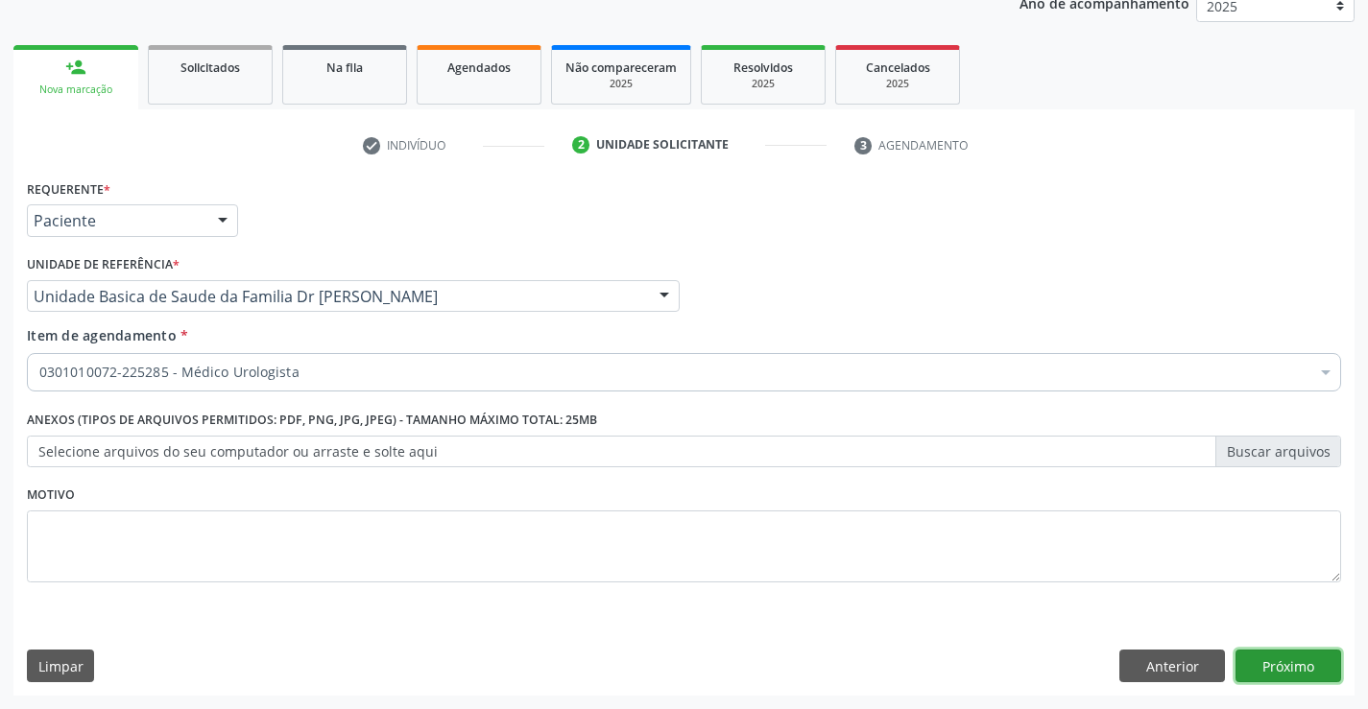
click at [1283, 671] on button "Próximo" at bounding box center [1288, 666] width 106 height 33
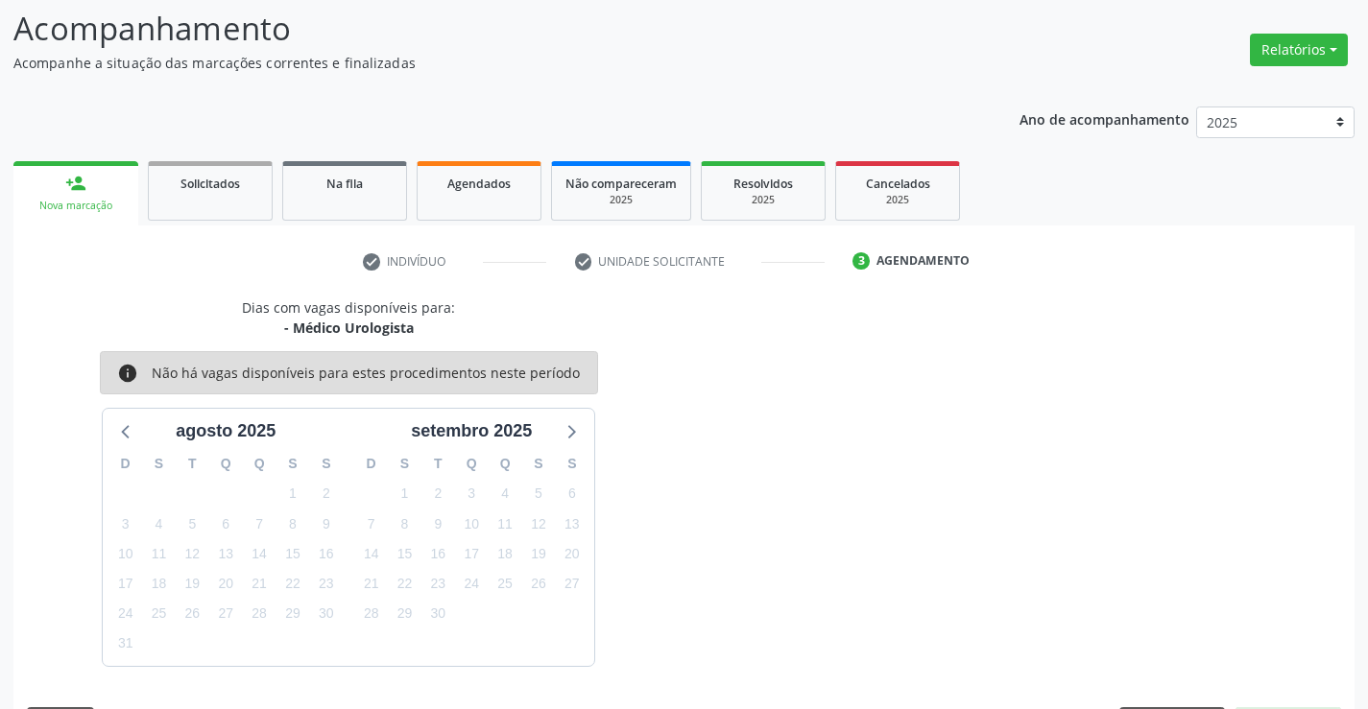
scroll to position [182, 0]
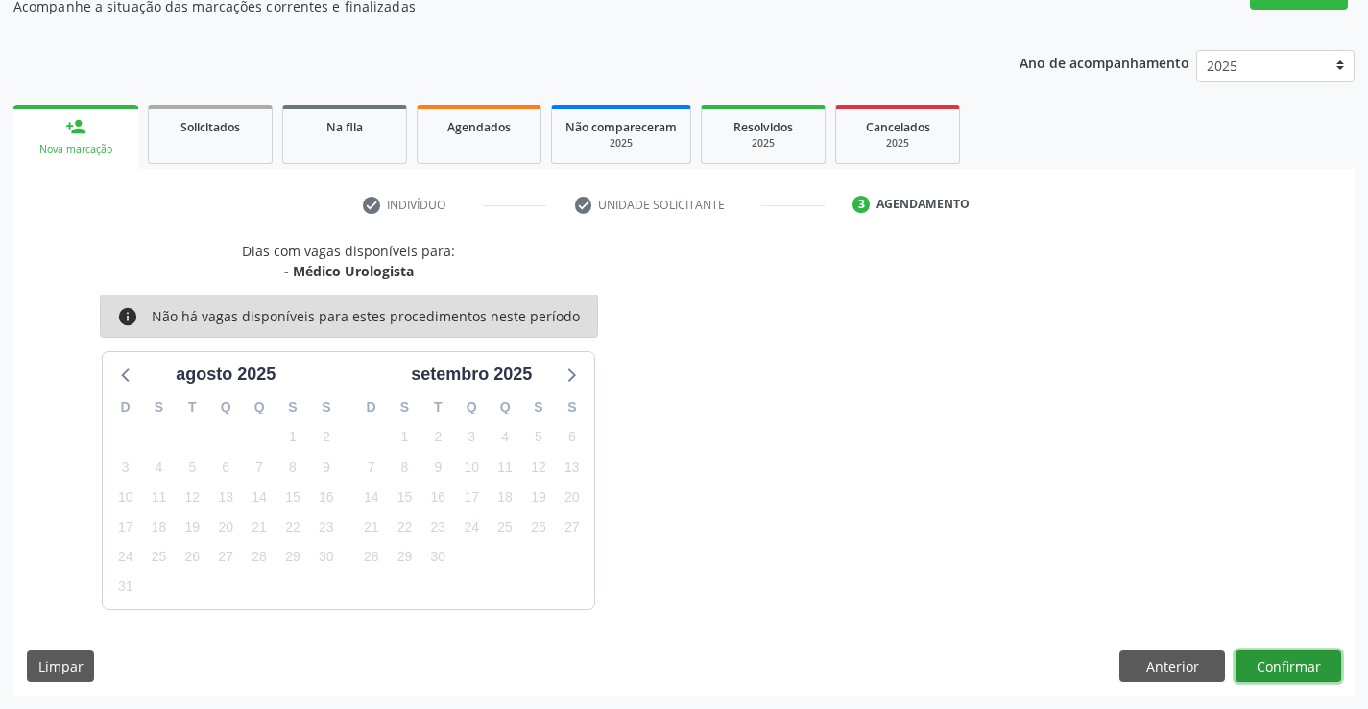
click at [1251, 651] on button "Confirmar" at bounding box center [1288, 667] width 106 height 33
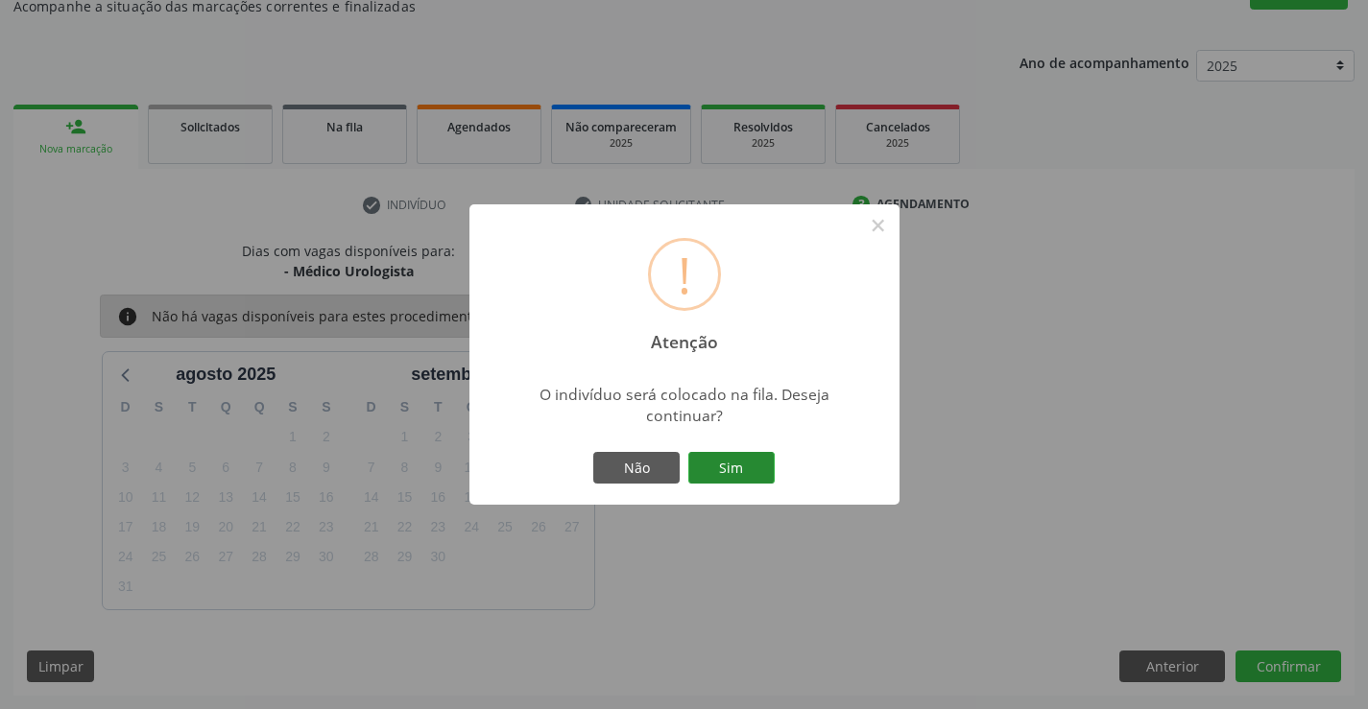
click at [750, 466] on button "Sim" at bounding box center [731, 468] width 86 height 33
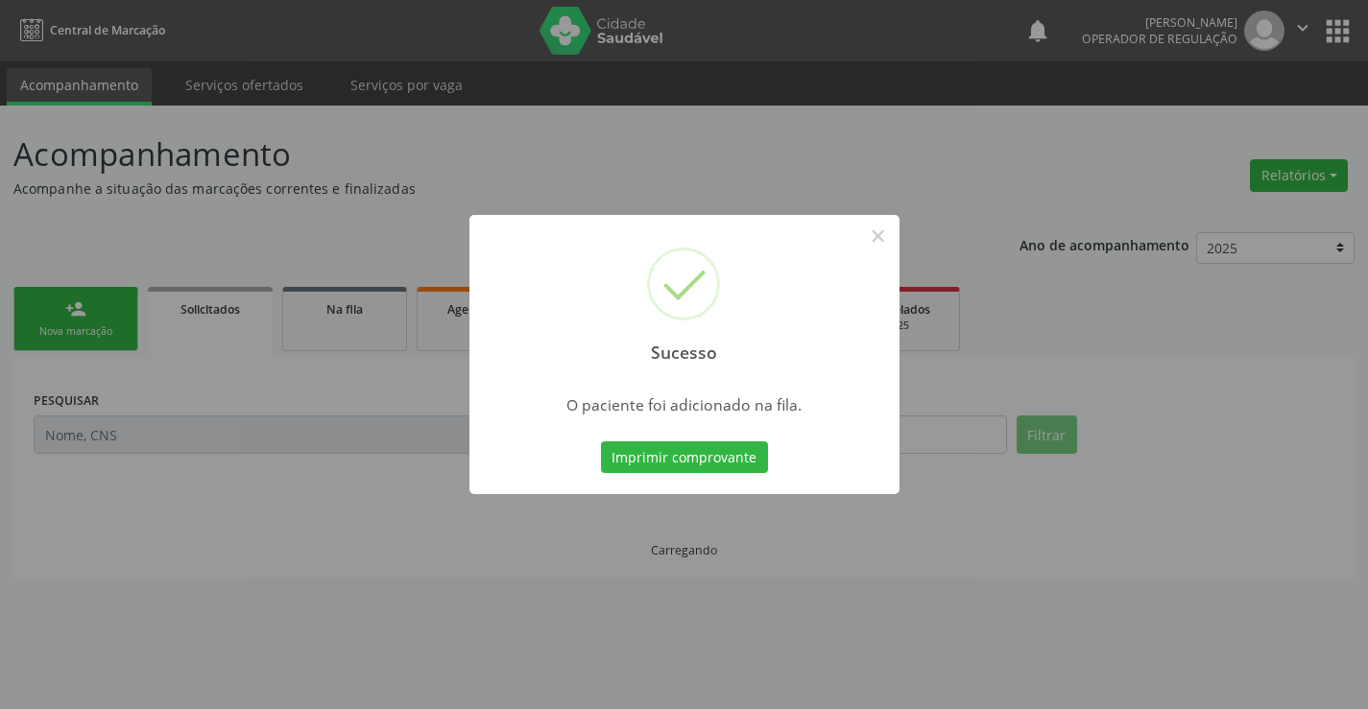
scroll to position [0, 0]
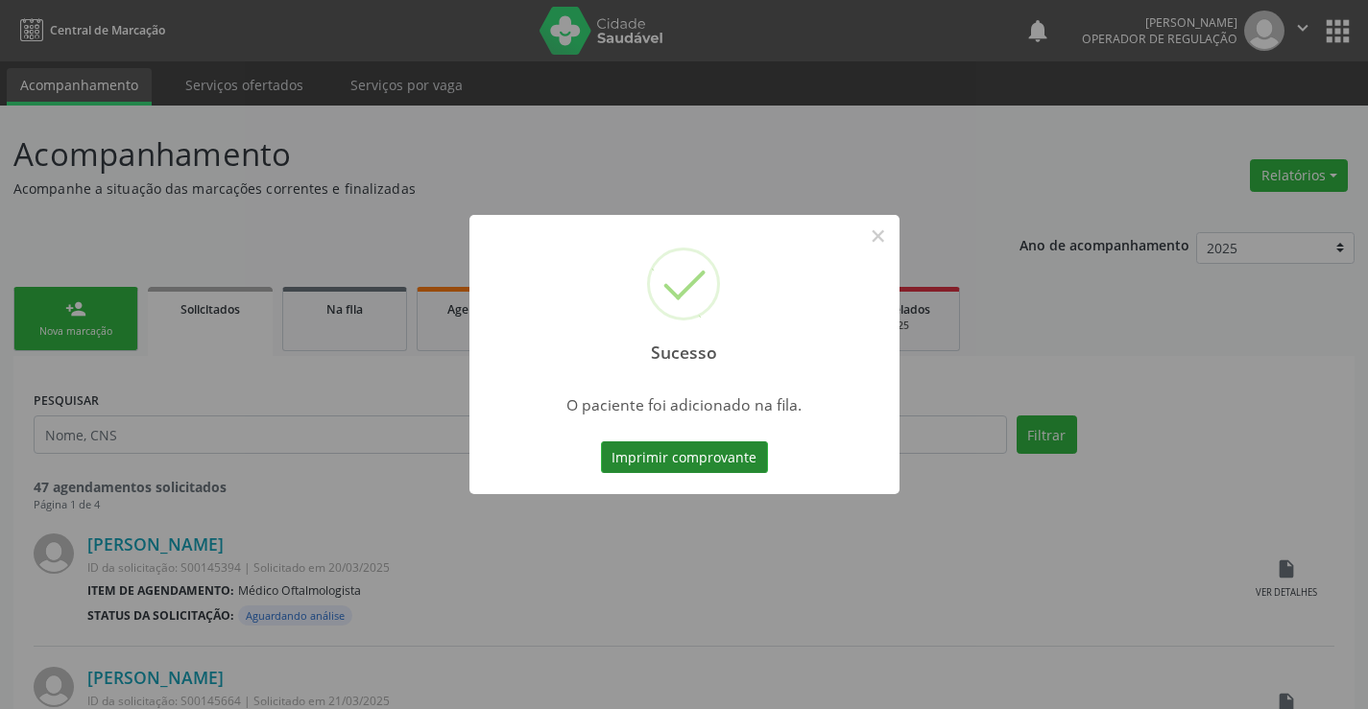
click at [751, 464] on button "Imprimir comprovante" at bounding box center [684, 457] width 167 height 33
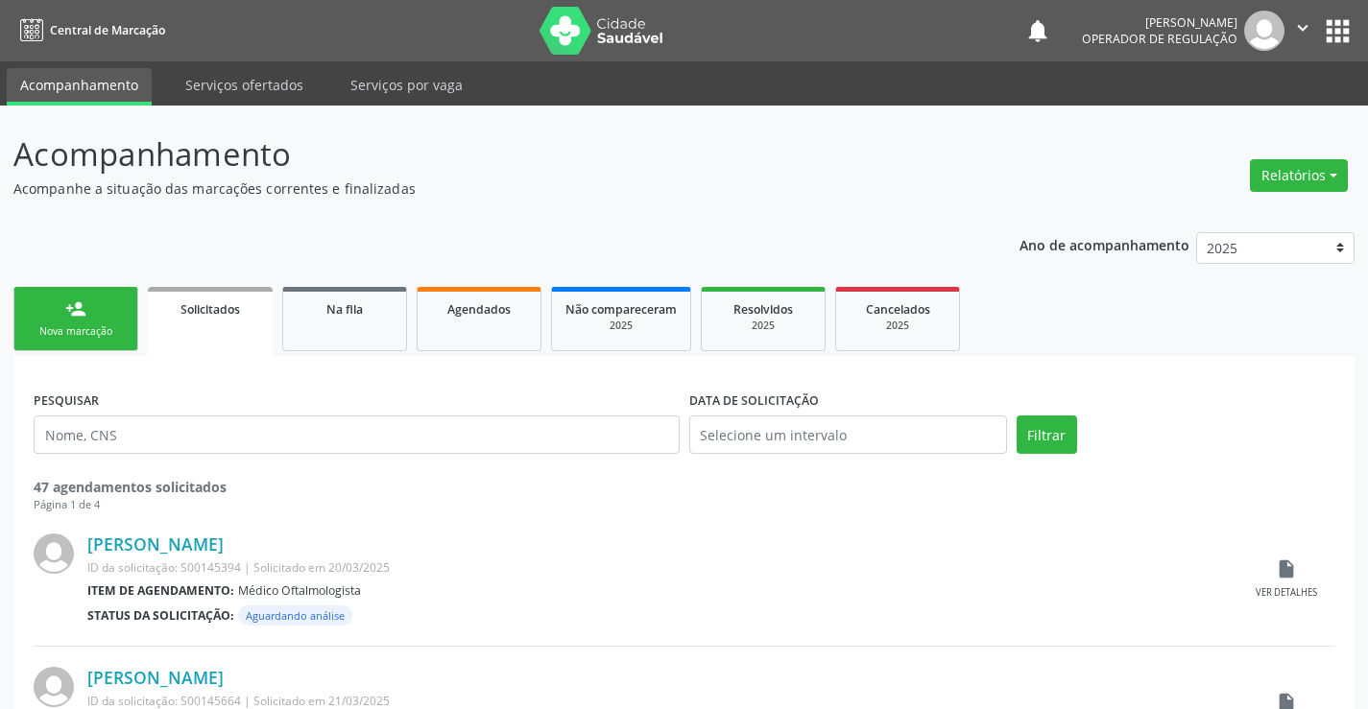
click at [94, 312] on link "person_add Nova marcação" at bounding box center [75, 319] width 125 height 64
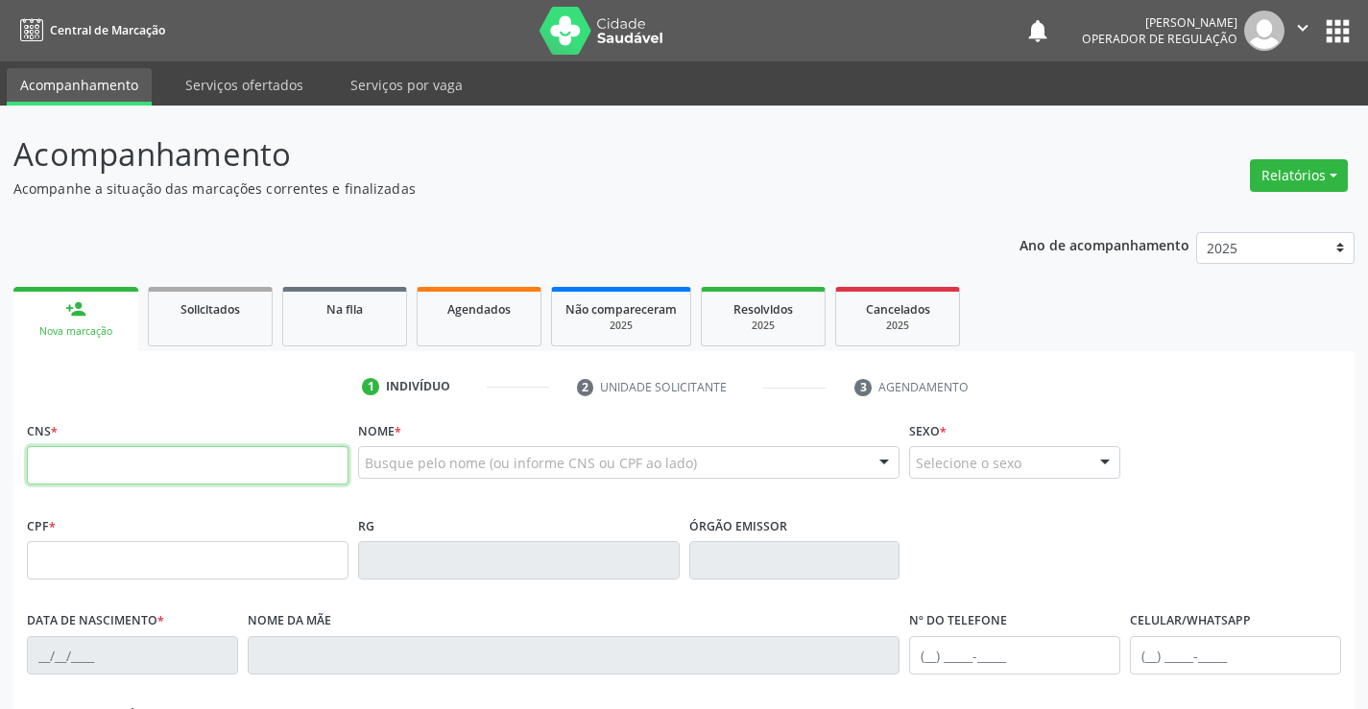
drag, startPoint x: 94, startPoint y: 312, endPoint x: 130, endPoint y: 461, distance: 152.9
click at [130, 461] on input "text" at bounding box center [188, 465] width 322 height 38
type input "708 2066 5639 2243"
type input "0551153733"
type input "06/07/1950"
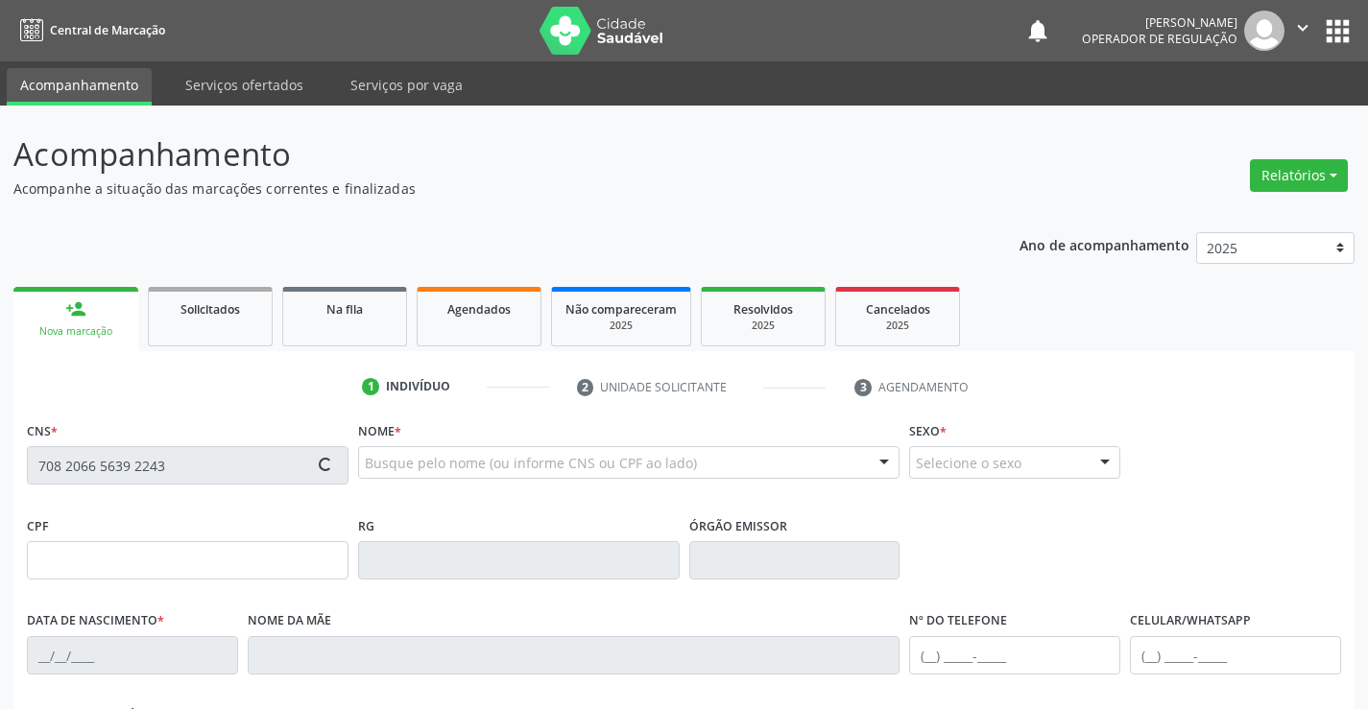
type input "(74) 98824-2118"
type input "(74) 98872-3922"
type input "4"
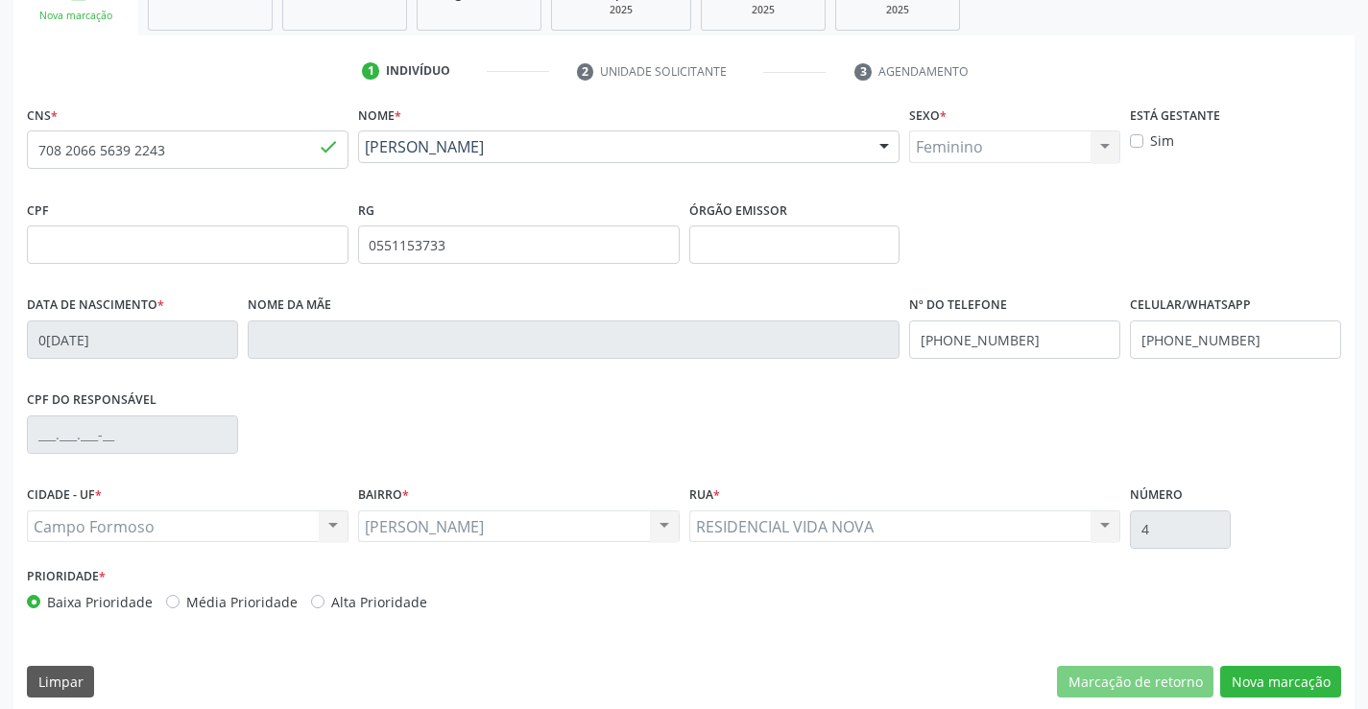
scroll to position [331, 0]
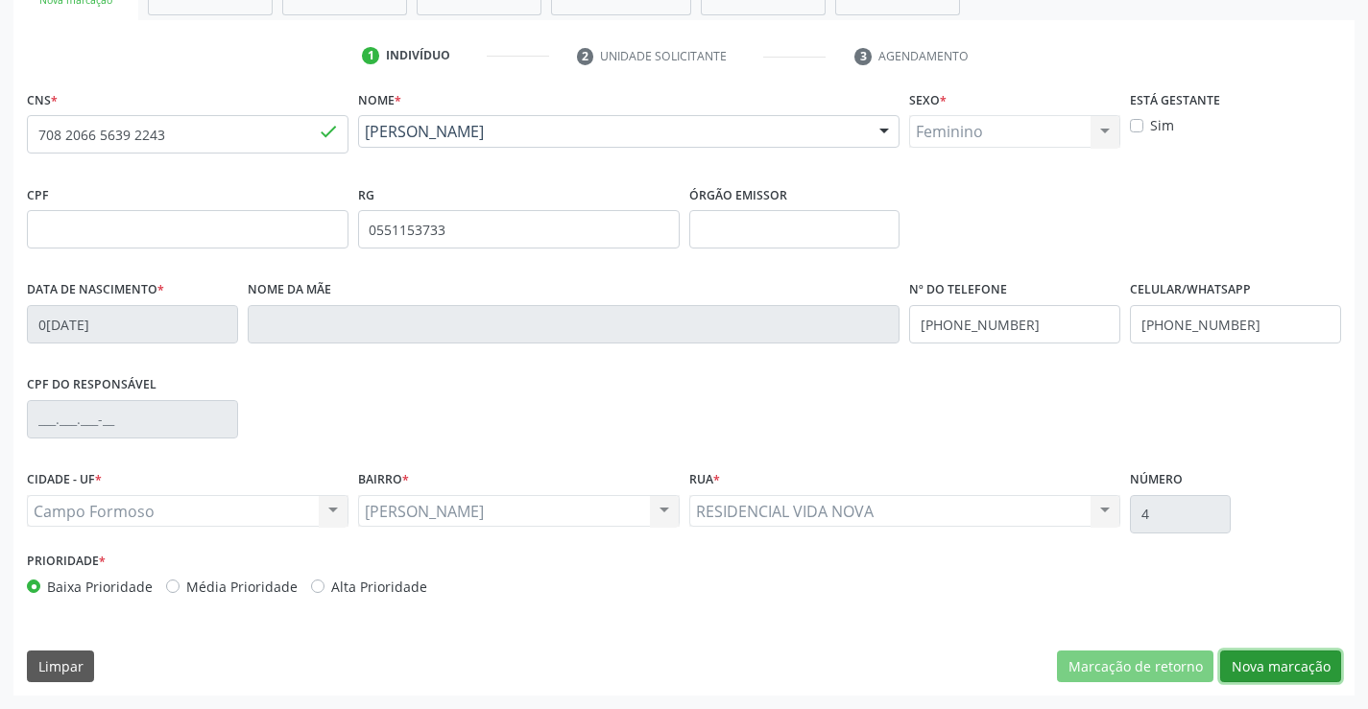
drag, startPoint x: 1287, startPoint y: 669, endPoint x: 1277, endPoint y: 678, distance: 12.9
click at [1286, 669] on button "Nova marcação" at bounding box center [1280, 667] width 121 height 33
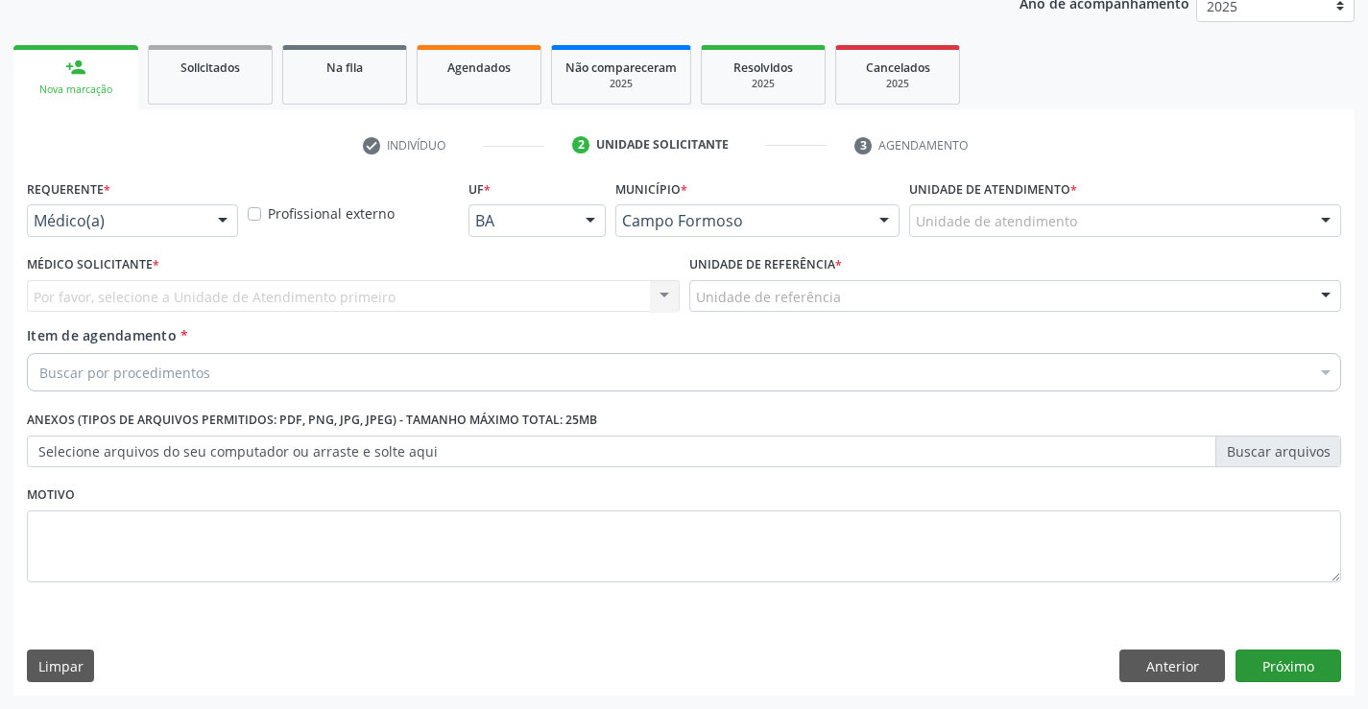
scroll to position [242, 0]
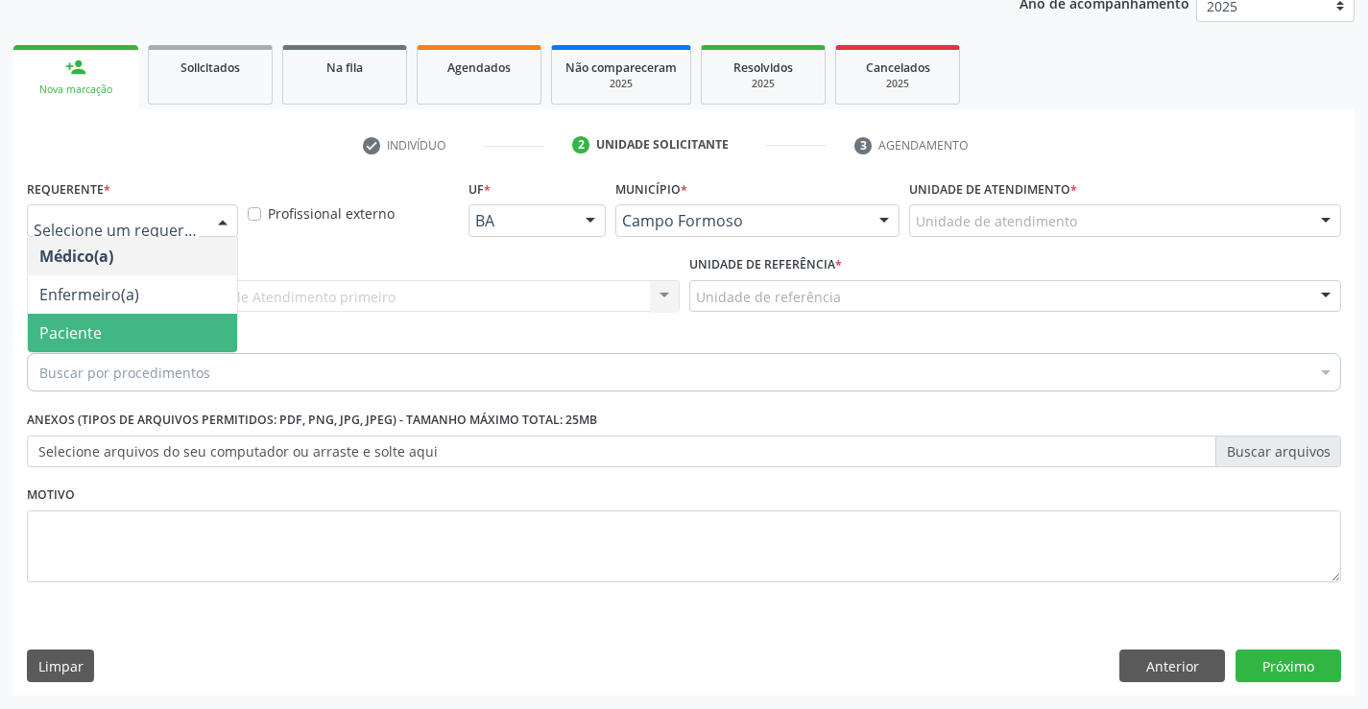
click at [43, 345] on span "Paciente" at bounding box center [132, 333] width 209 height 38
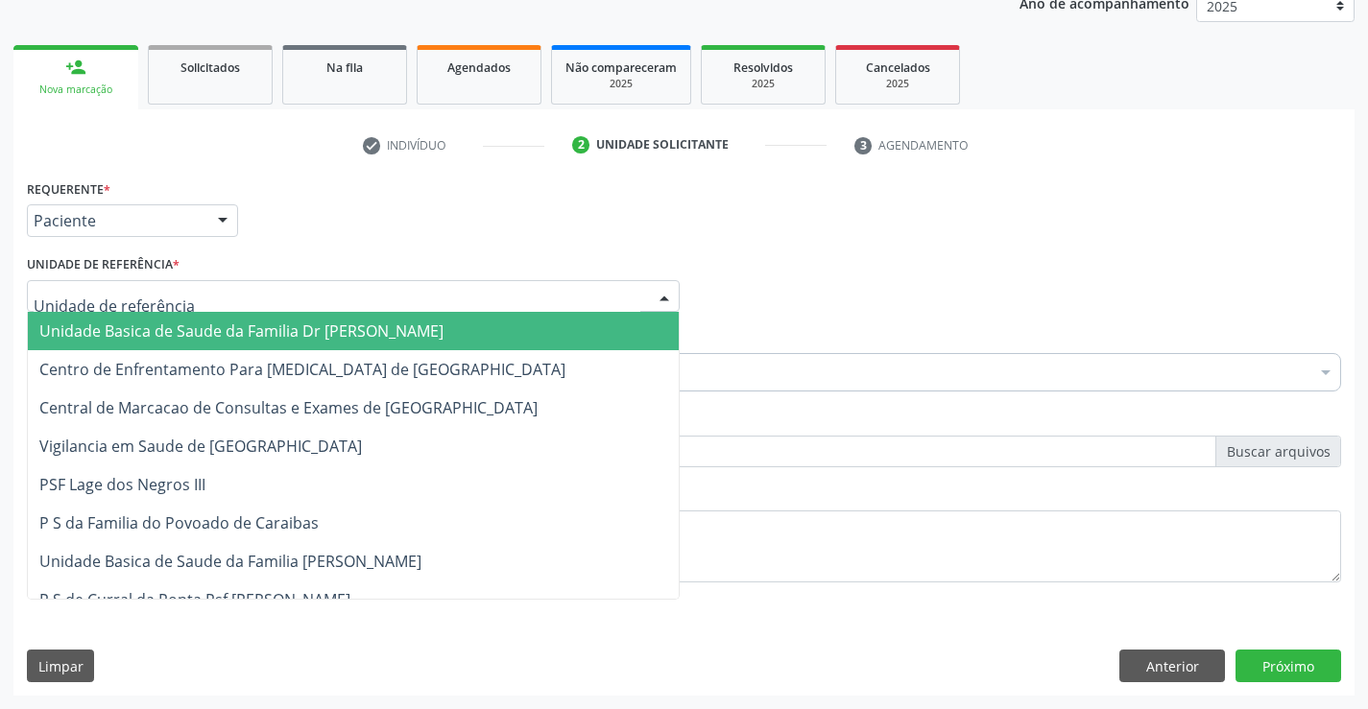
click at [233, 329] on span "Unidade Basica de Saude da Familia Dr [PERSON_NAME]" at bounding box center [241, 331] width 404 height 21
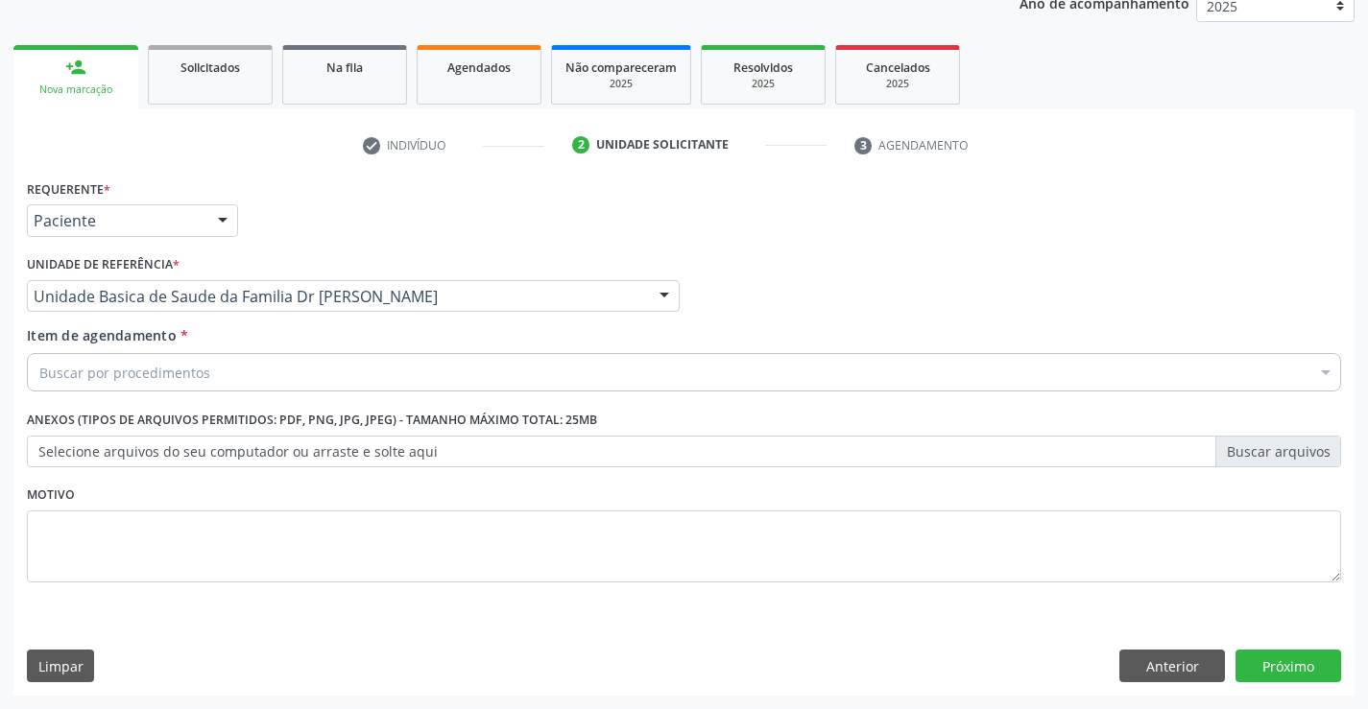
click at [205, 383] on div "Buscar por procedimentos" at bounding box center [684, 372] width 1314 height 38
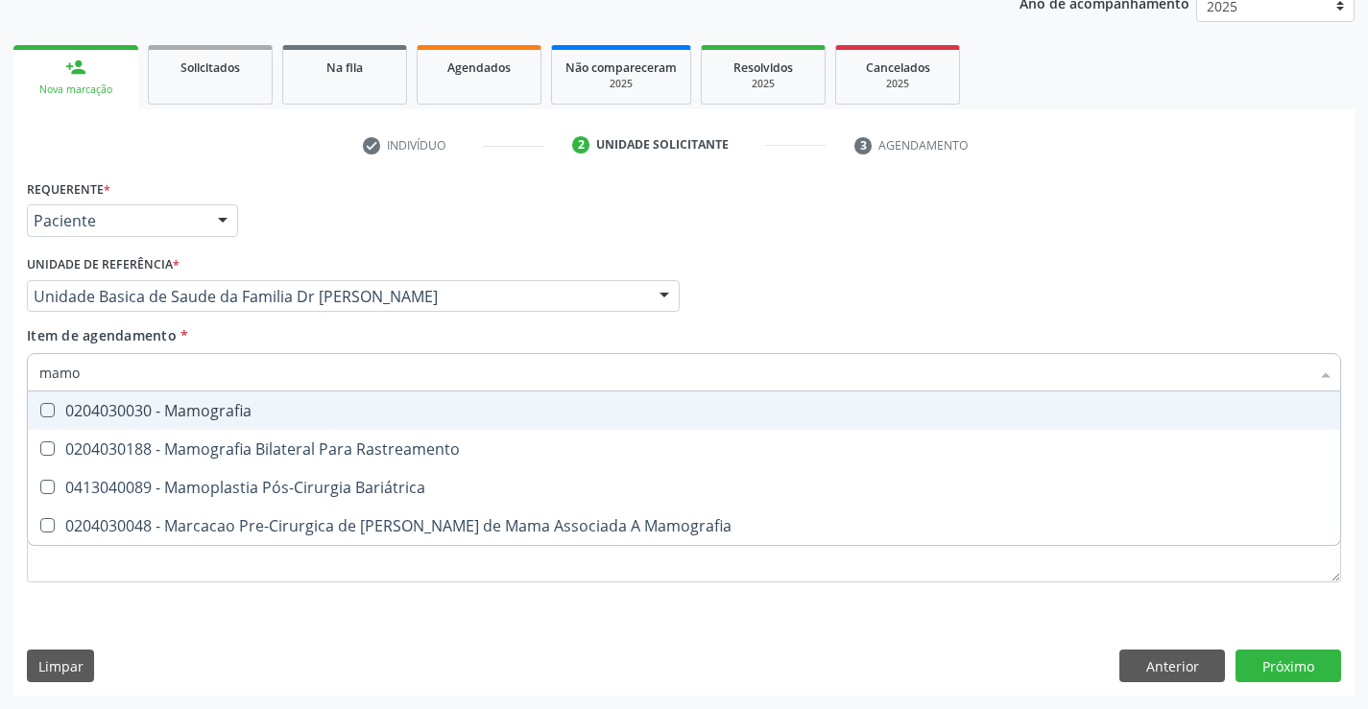
type input "mamog"
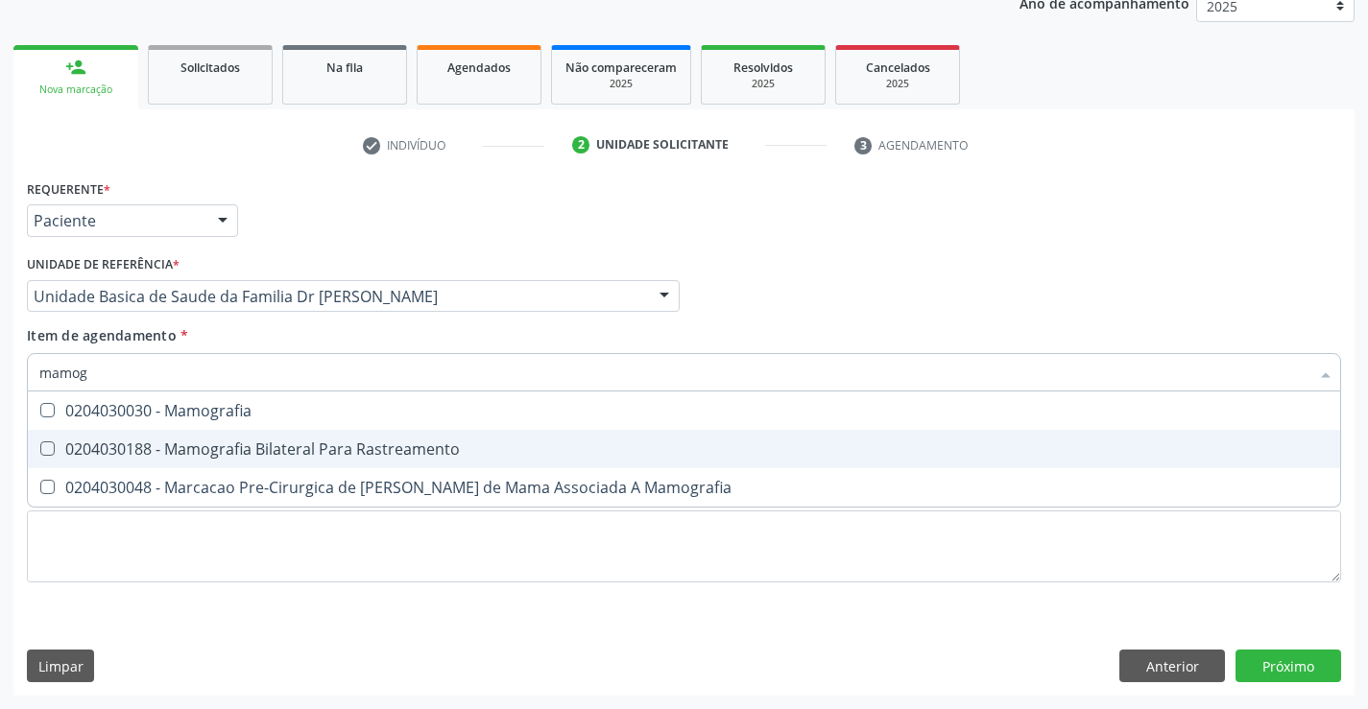
click at [299, 435] on span "0204030188 - Mamografia Bilateral Para Rastreamento" at bounding box center [684, 449] width 1312 height 38
checkbox Rastreamento "true"
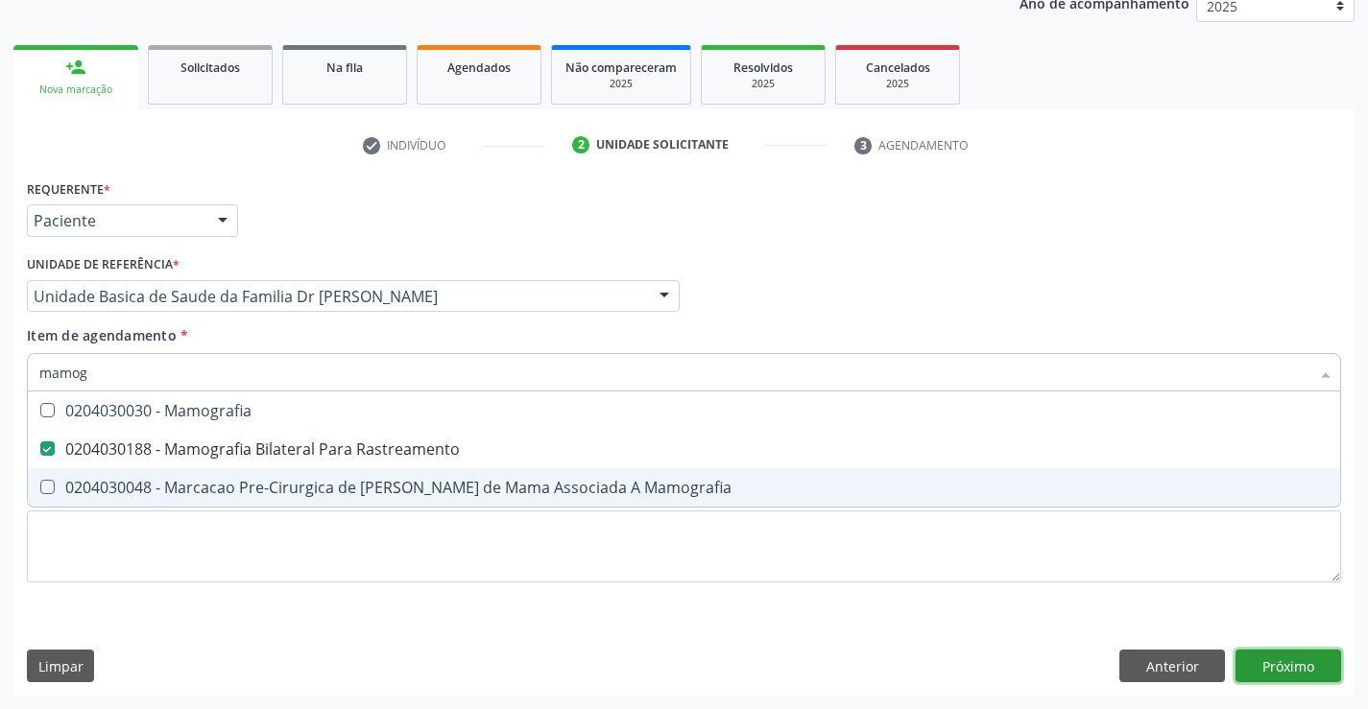
click at [1251, 656] on div "Requerente * Paciente Médico(a) Enfermeiro(a) Paciente Nenhum resultado encontr…" at bounding box center [683, 435] width 1341 height 521
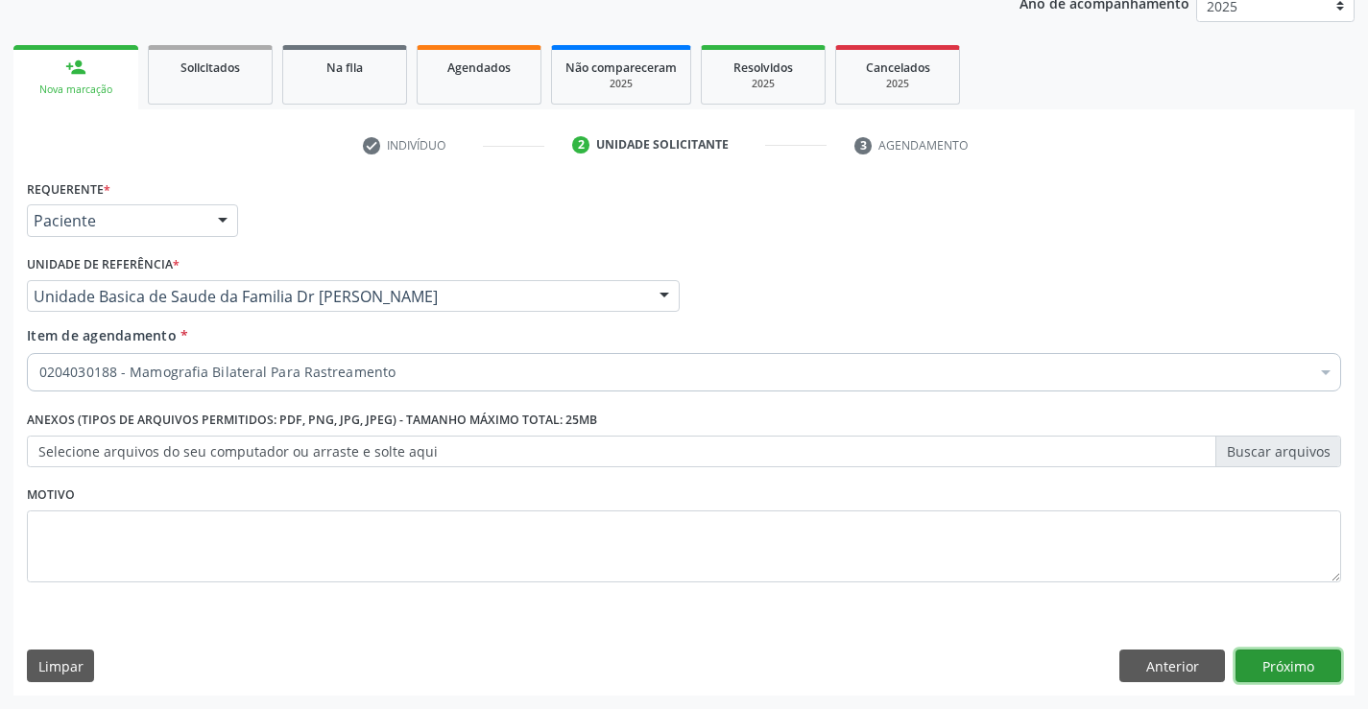
click at [1254, 656] on button "Próximo" at bounding box center [1288, 666] width 106 height 33
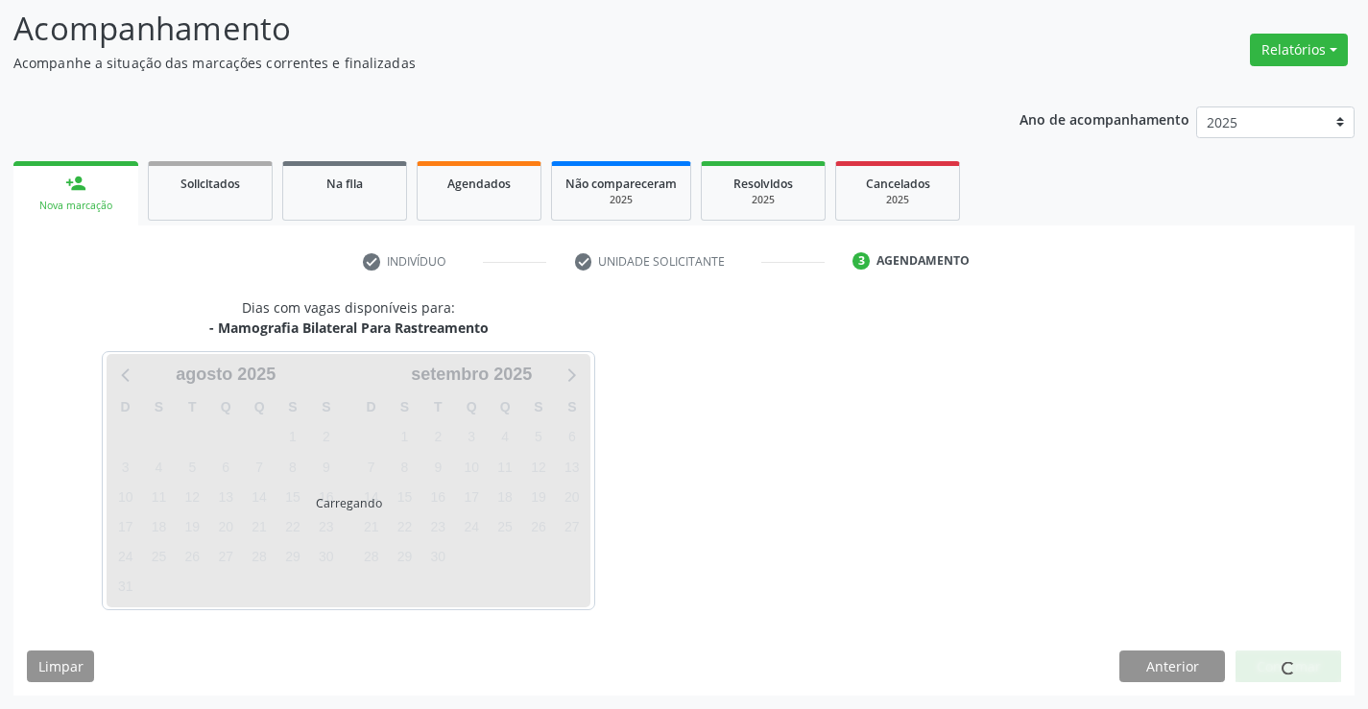
scroll to position [126, 0]
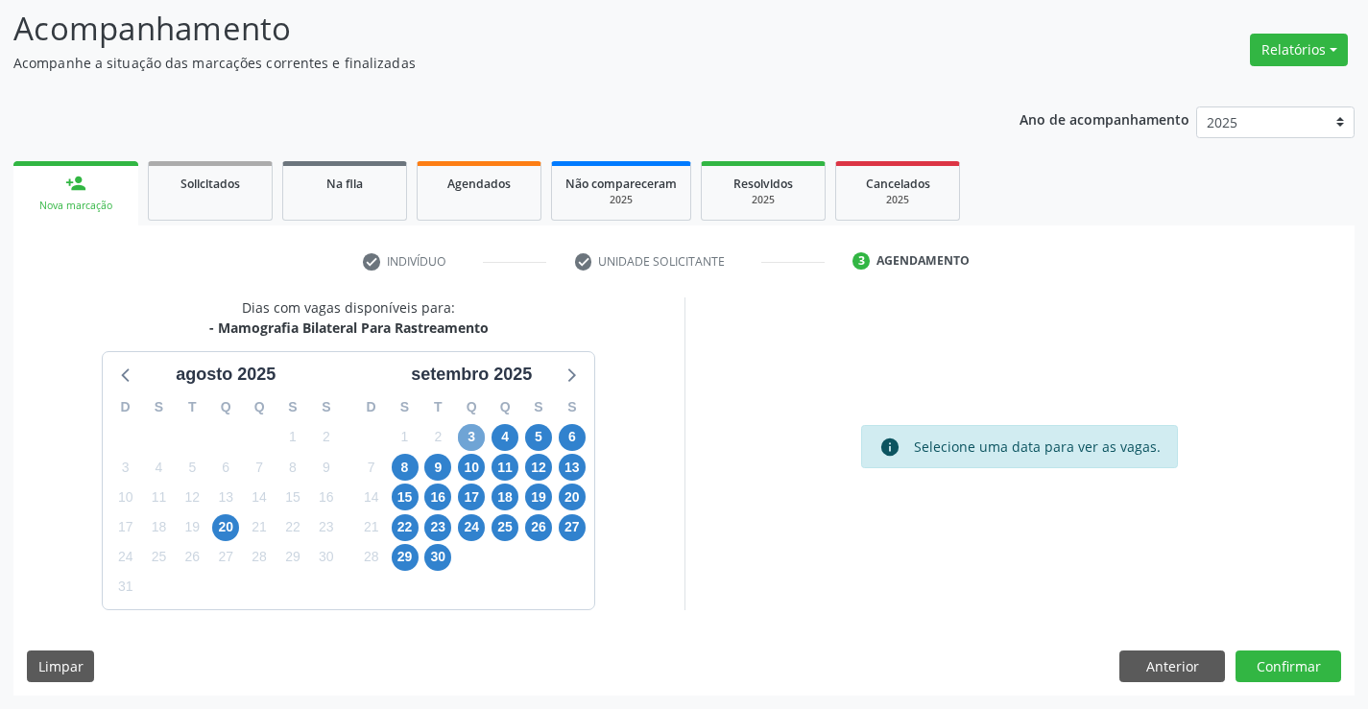
click at [468, 436] on span "3" at bounding box center [471, 437] width 27 height 27
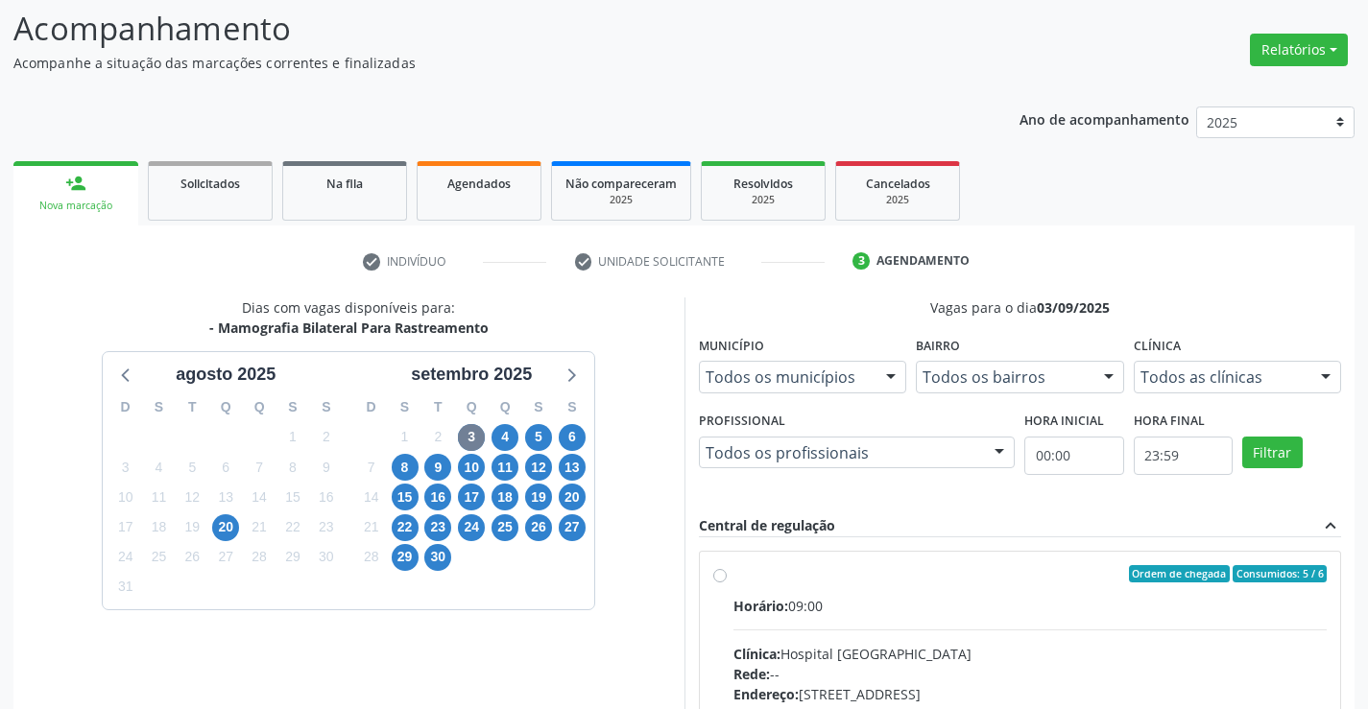
click at [733, 579] on label "Ordem de chegada Consumidos: 5 / 6 Horário: 09:00 Clínica: Hospital Sao Francis…" at bounding box center [1030, 712] width 594 height 295
click at [720, 579] on input "Ordem de chegada Consumidos: 5 / 6 Horário: 09:00 Clínica: Hospital Sao Francis…" at bounding box center [719, 573] width 13 height 17
radio input "true"
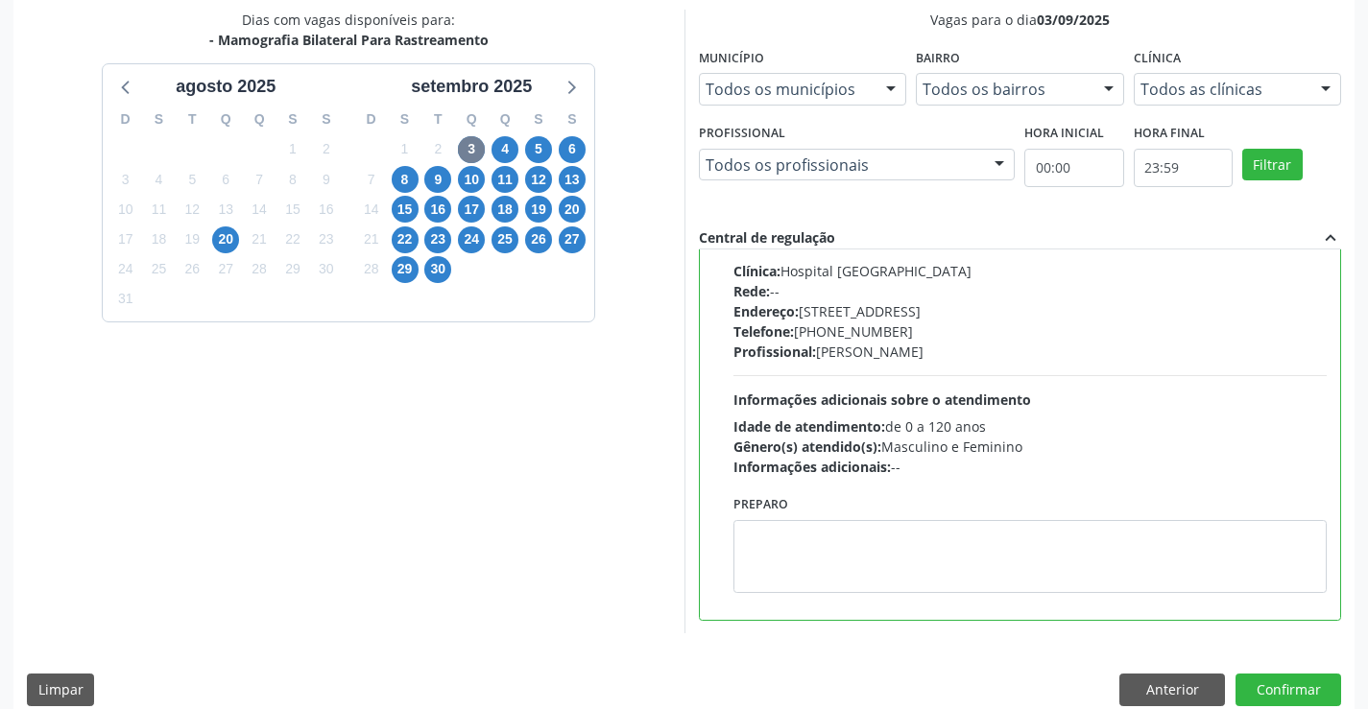
scroll to position [438, 0]
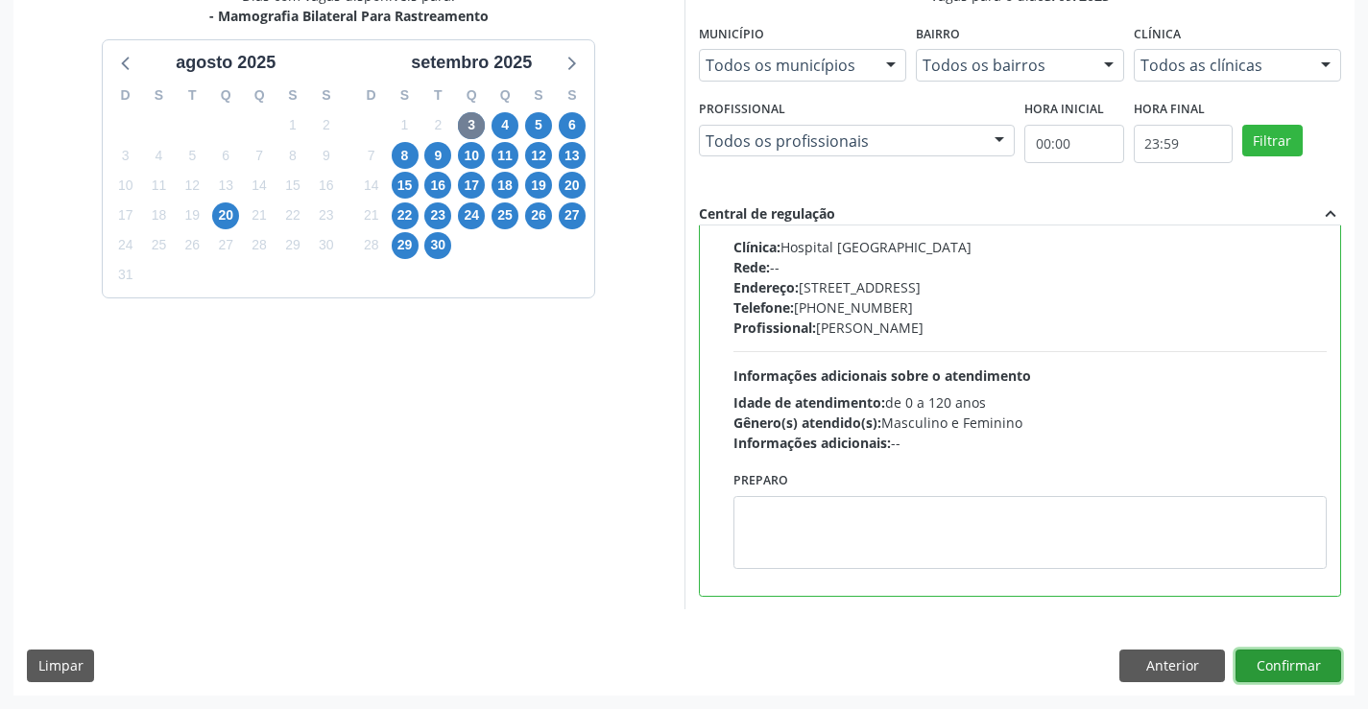
click at [1257, 673] on button "Confirmar" at bounding box center [1288, 666] width 106 height 33
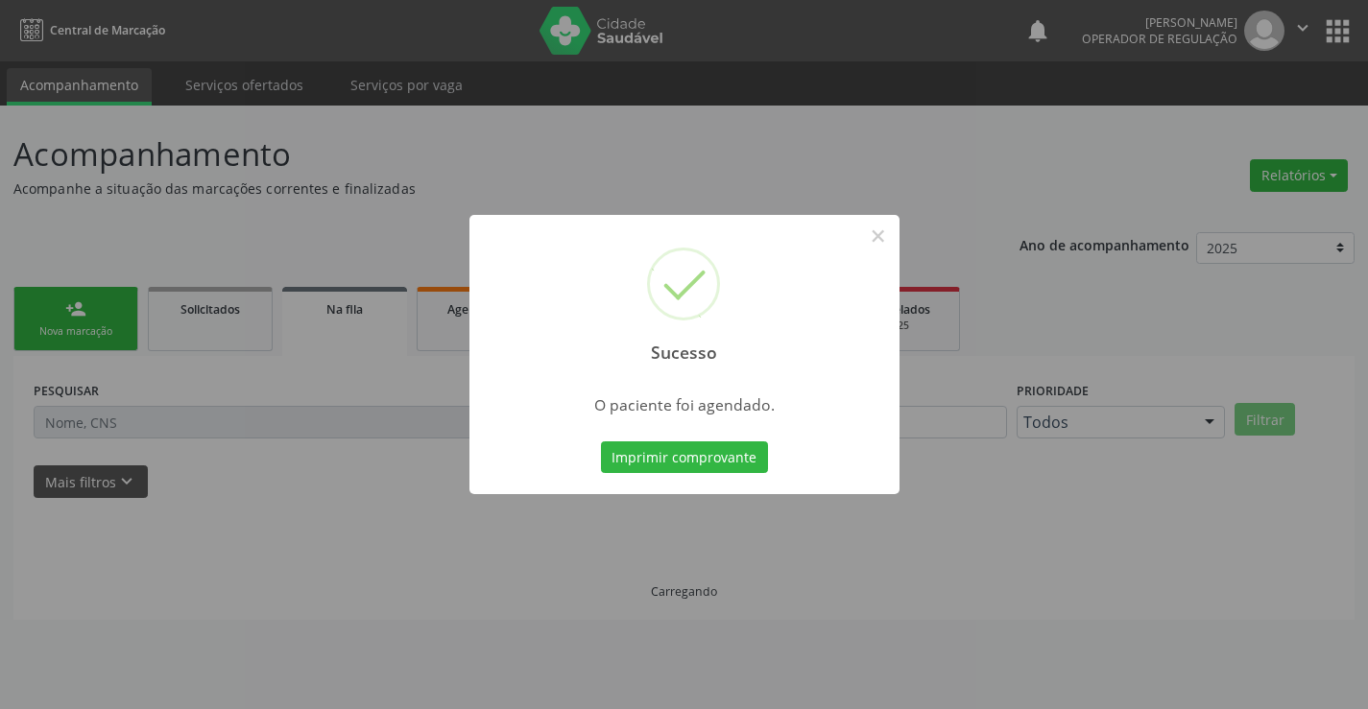
scroll to position [0, 0]
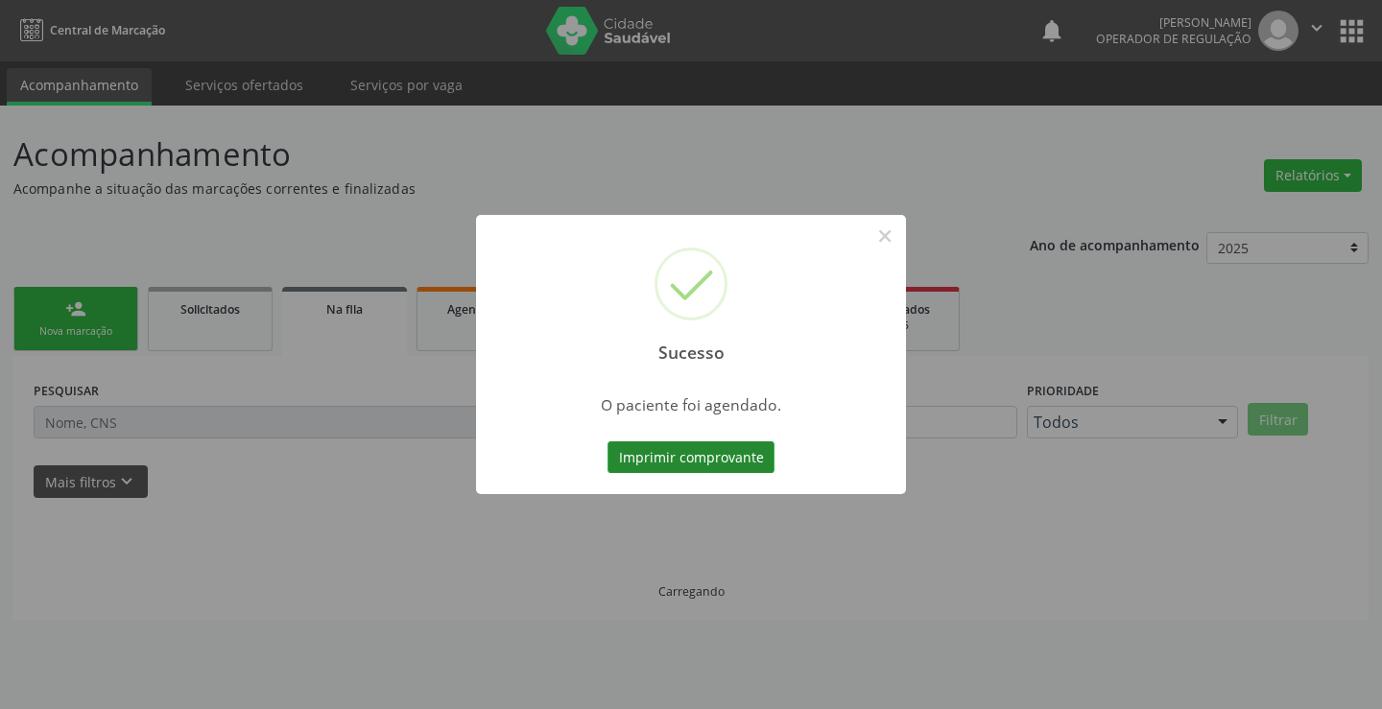
click at [674, 446] on button "Imprimir comprovante" at bounding box center [691, 457] width 167 height 33
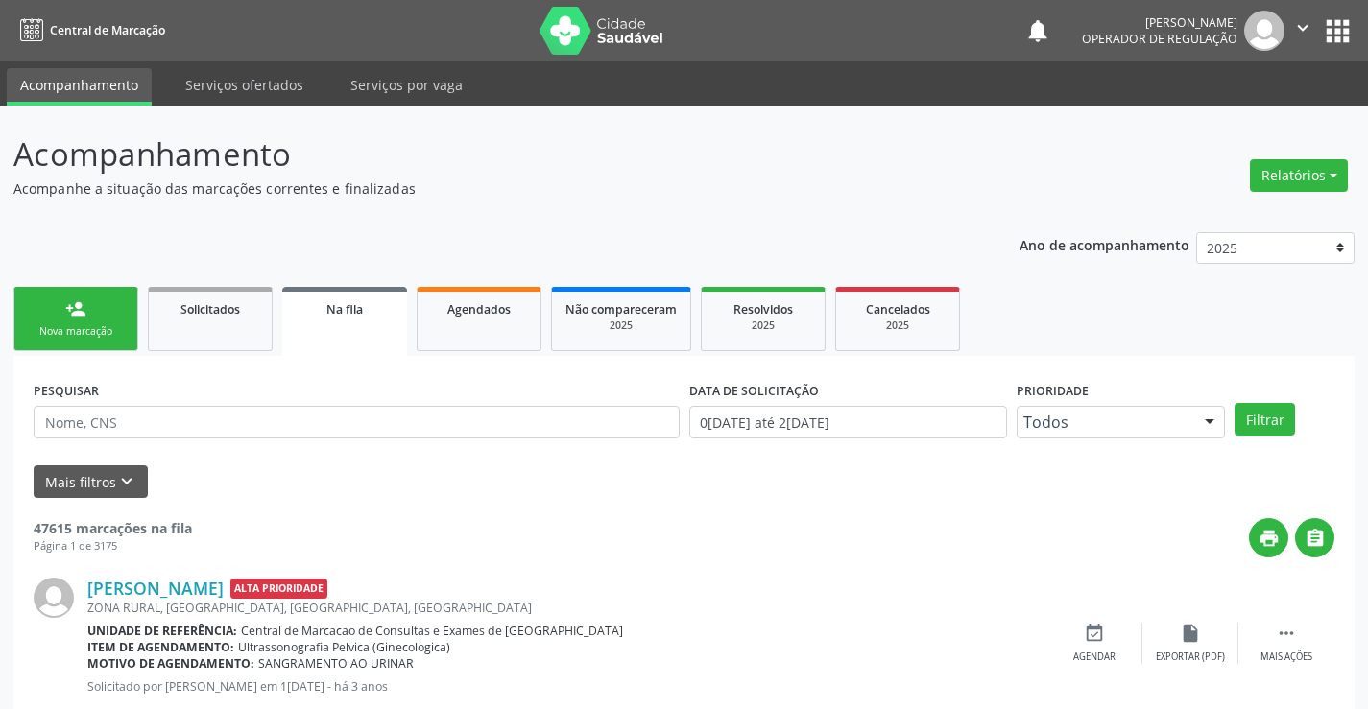
click at [80, 333] on div "Nova marcação" at bounding box center [76, 331] width 96 height 14
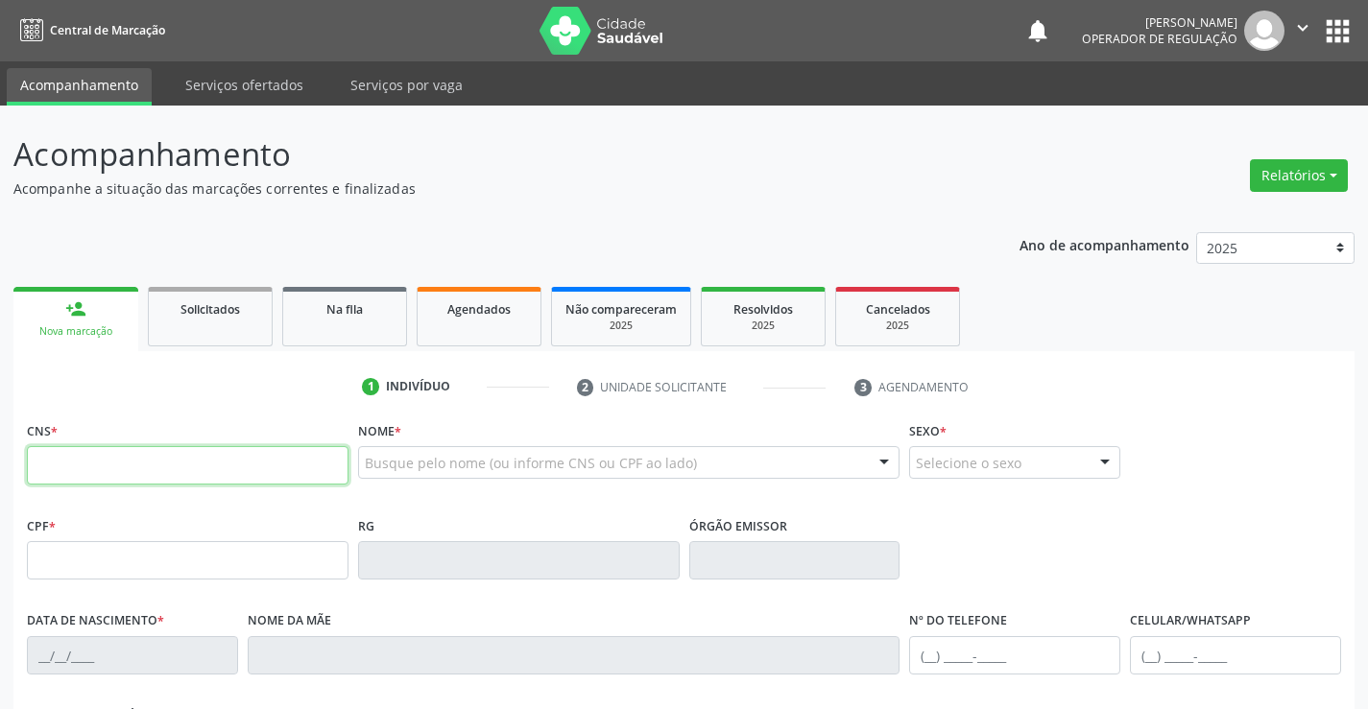
click at [183, 459] on input "text" at bounding box center [188, 465] width 322 height 38
type input "700 0030 3283 2807"
type input "0502232595"
type input "14/03/1950"
type input "(74) 99119-0883"
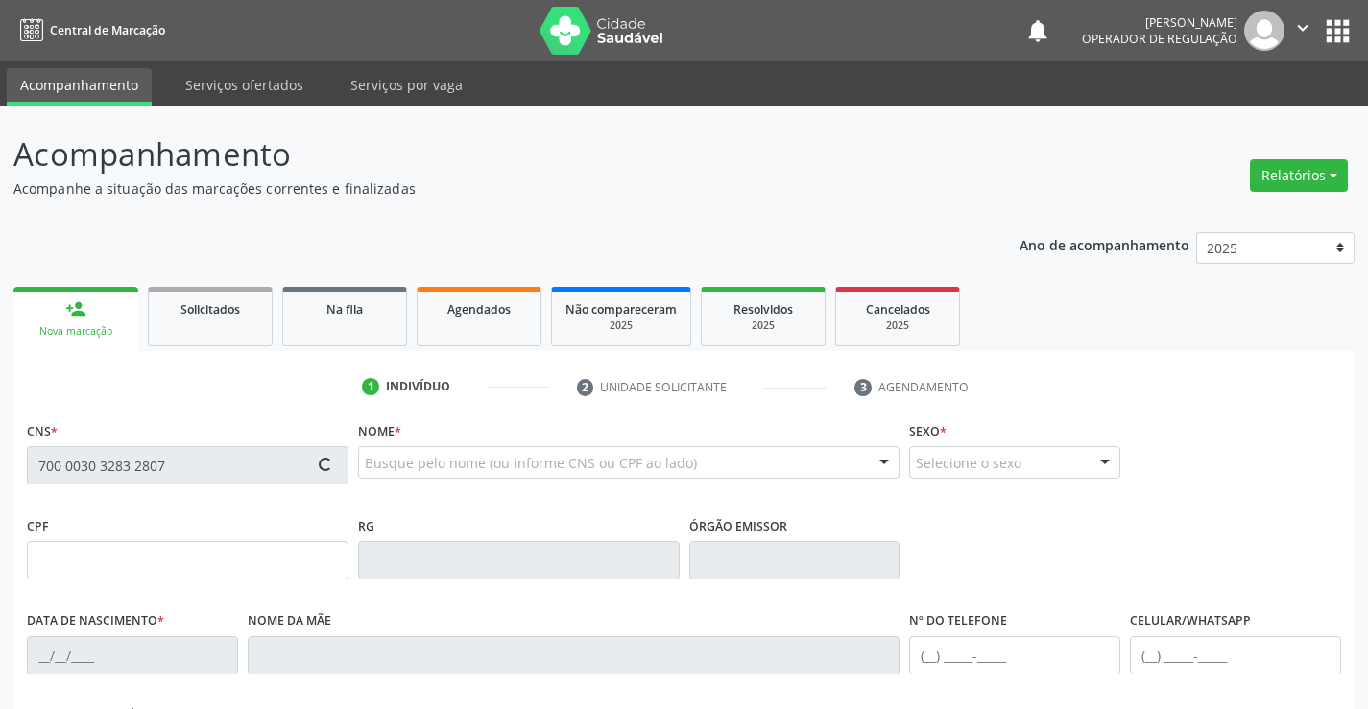
type input "(74) 99119-0883"
type input "816.480.065-15"
type input "S/N"
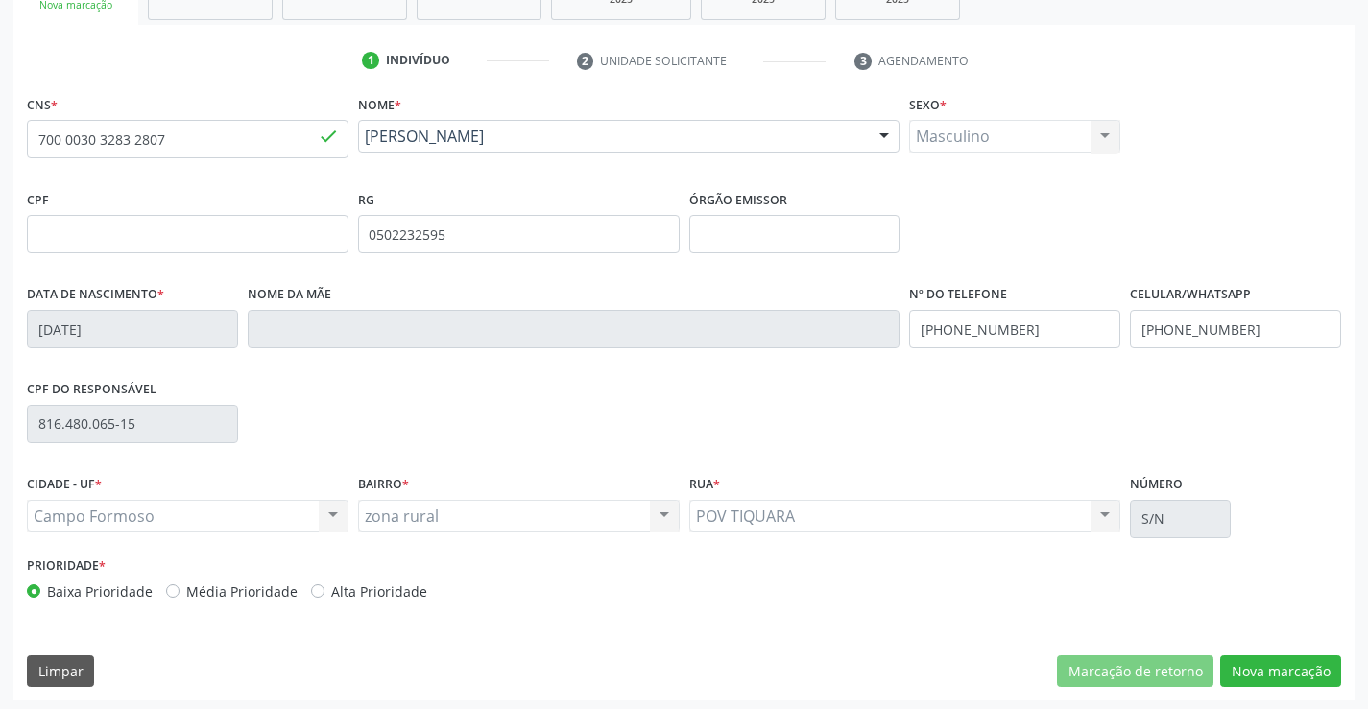
scroll to position [331, 0]
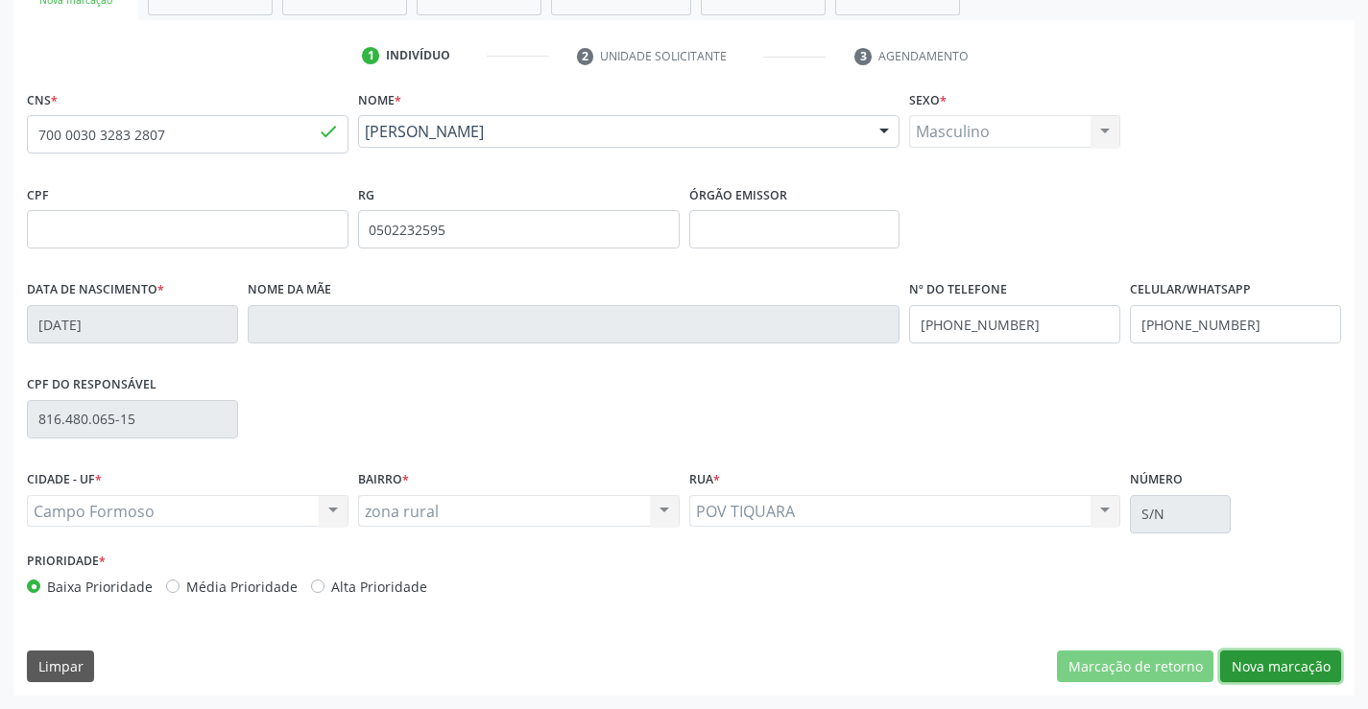
click at [1288, 671] on button "Nova marcação" at bounding box center [1280, 667] width 121 height 33
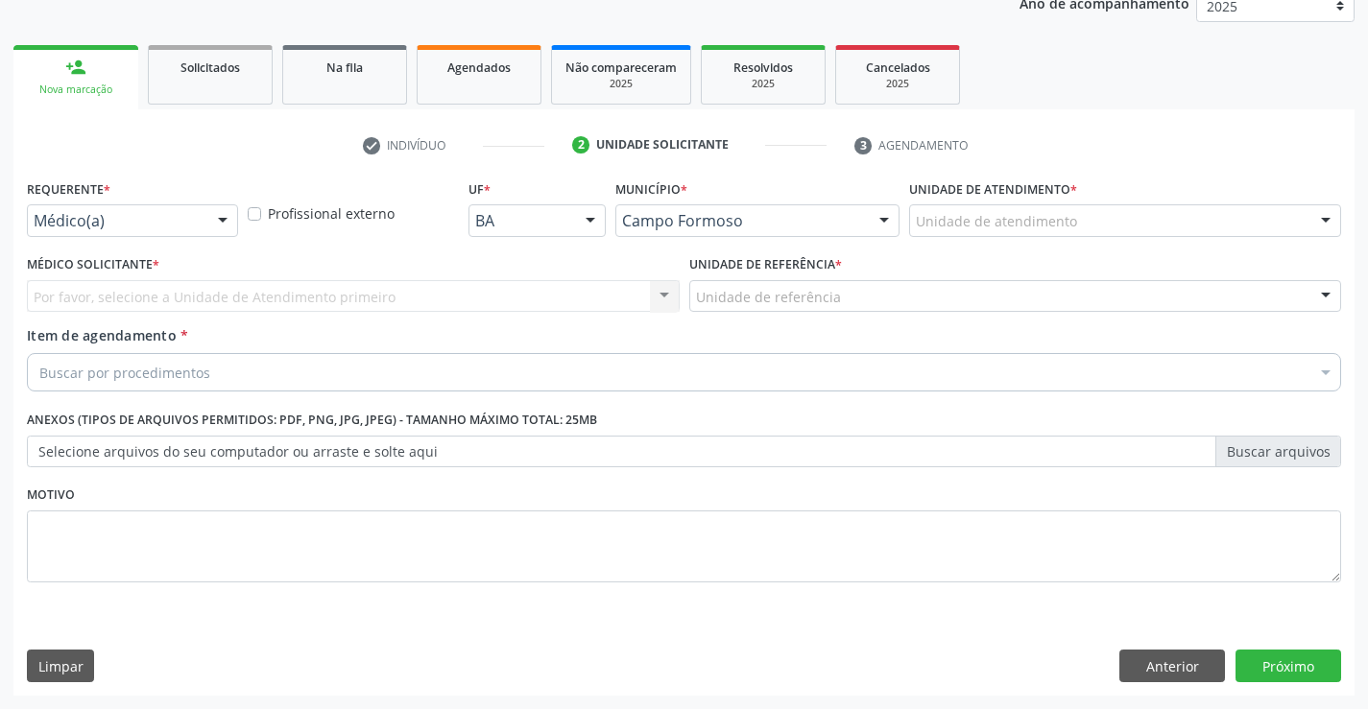
scroll to position [242, 0]
click at [193, 203] on div "Requerente * Médico(a) Médico(a) Enfermeiro(a) Paciente Nenhum resultado encont…" at bounding box center [132, 205] width 211 height 61
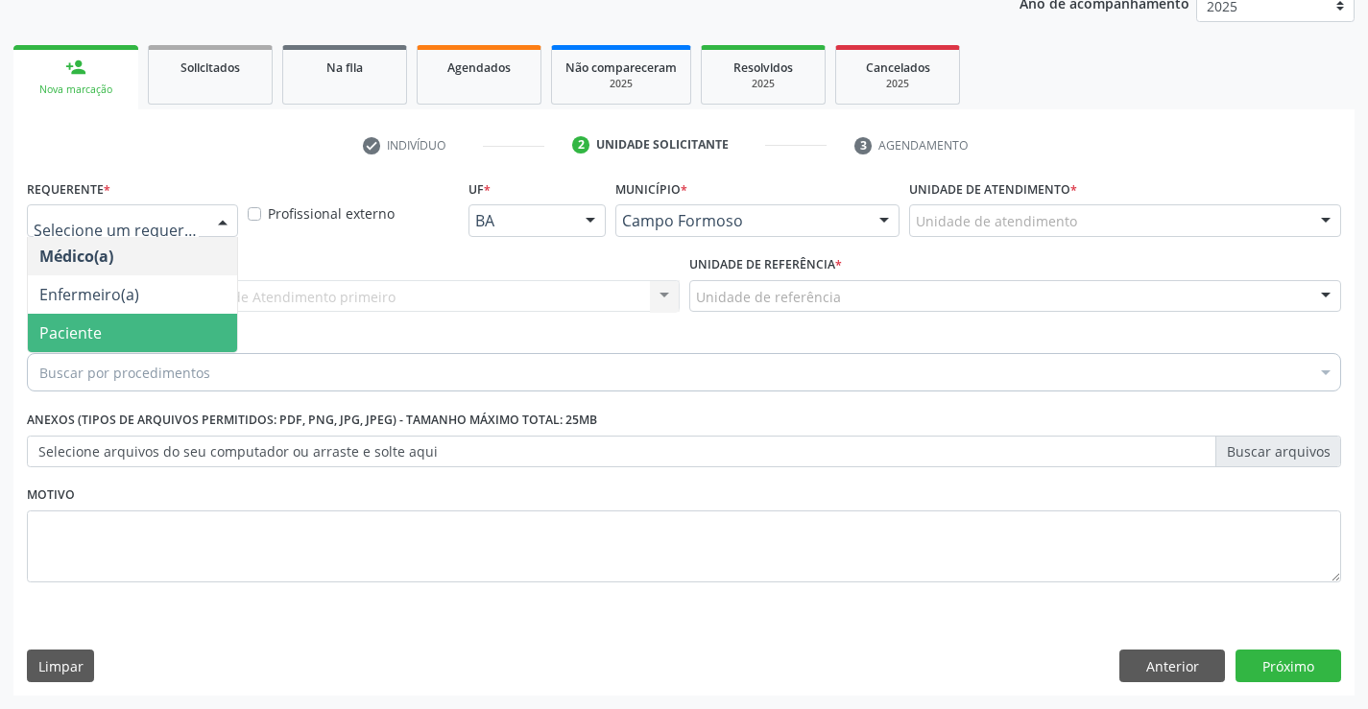
click at [194, 332] on span "Paciente" at bounding box center [132, 333] width 209 height 38
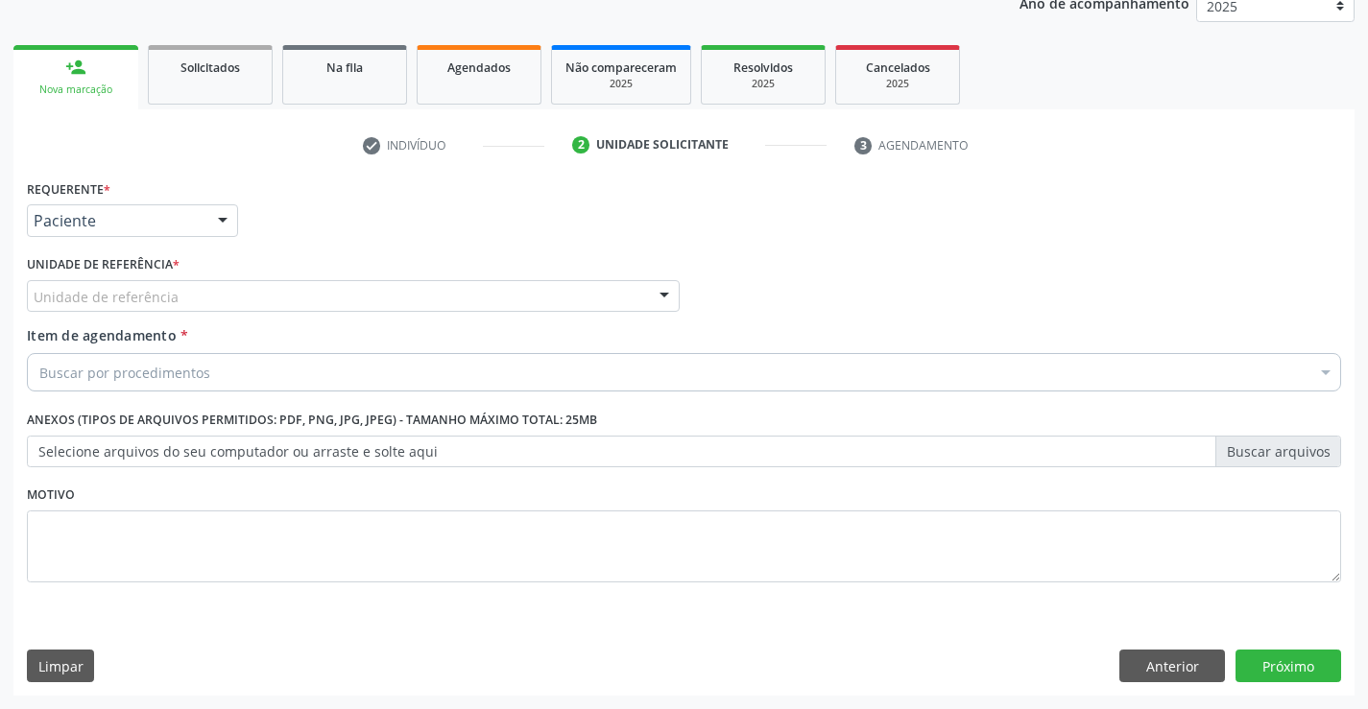
click at [177, 295] on div "Unidade de referência" at bounding box center [353, 296] width 653 height 33
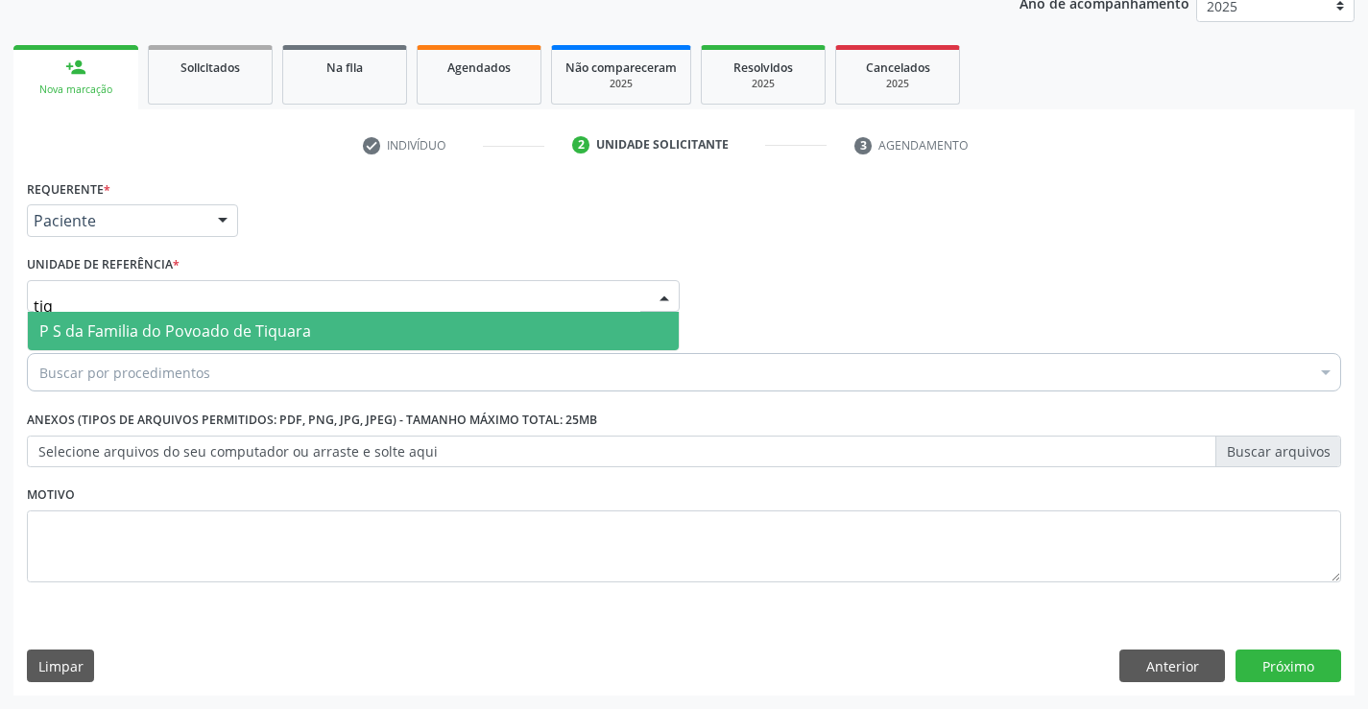
type input "tiqu"
click at [246, 337] on span "P S da Familia do Povoado de Tiquara" at bounding box center [175, 331] width 272 height 21
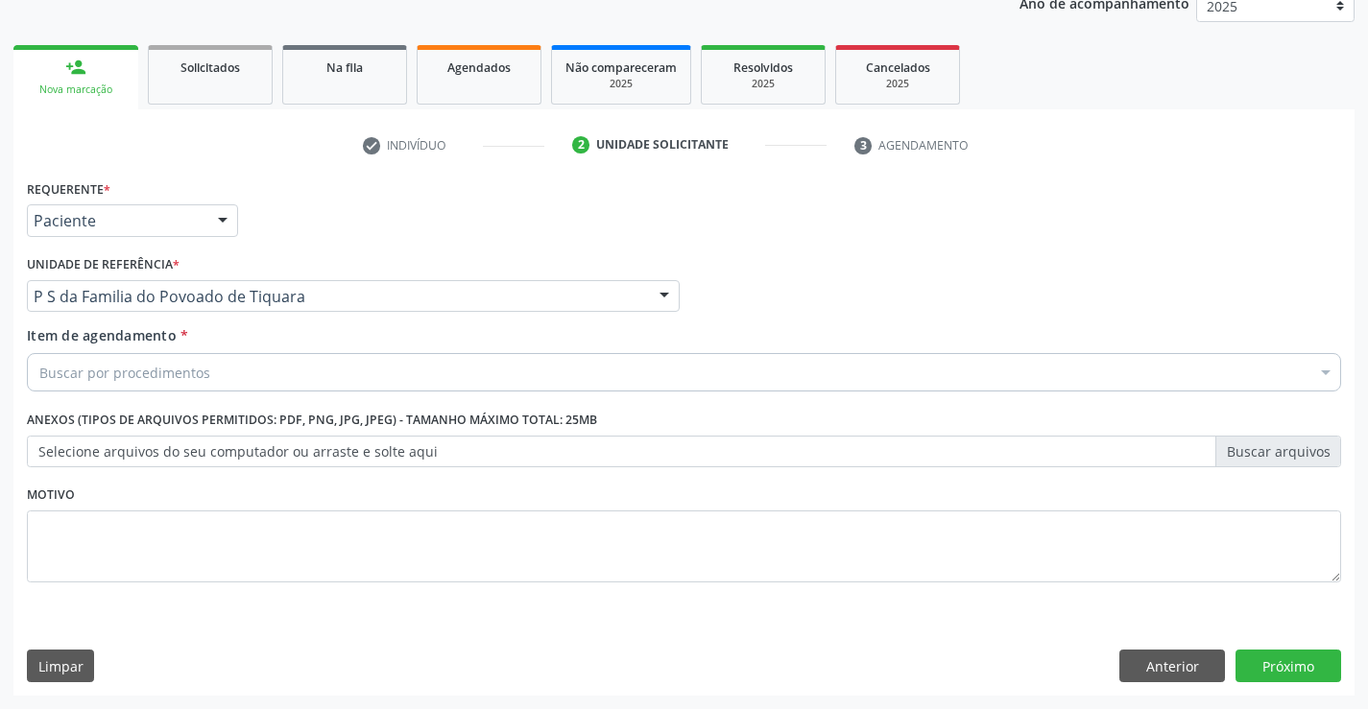
click at [243, 369] on div "Buscar por procedimentos" at bounding box center [684, 372] width 1314 height 38
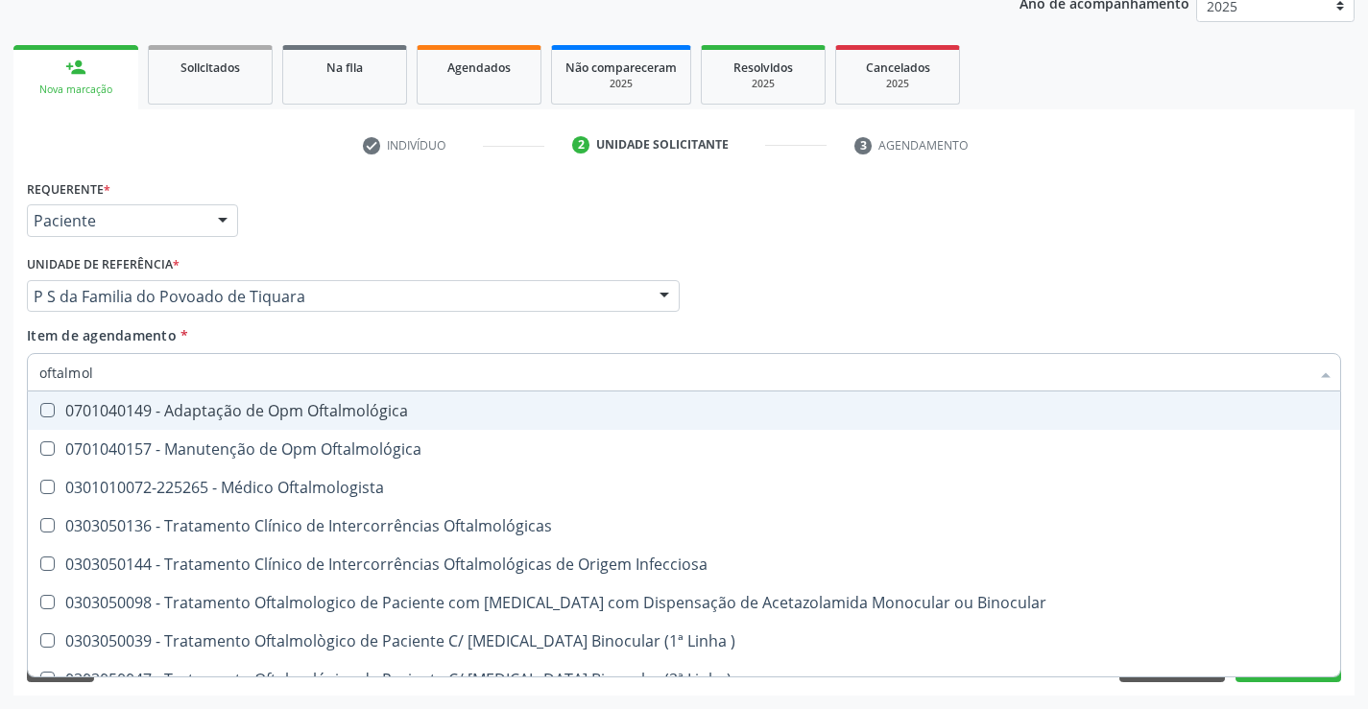
type input "oftalmolo"
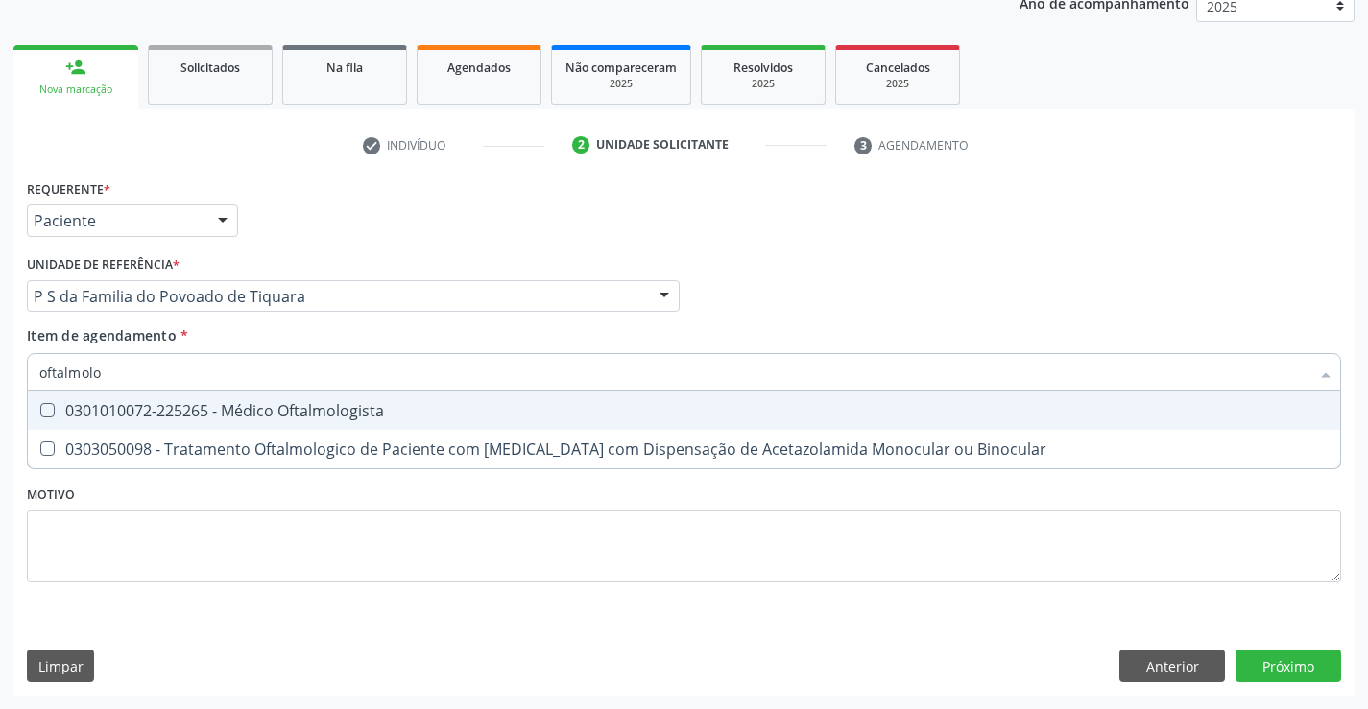
click at [242, 415] on div "0301010072-225265 - Médico Oftalmologista" at bounding box center [683, 410] width 1289 height 15
checkbox Oftalmologista "true"
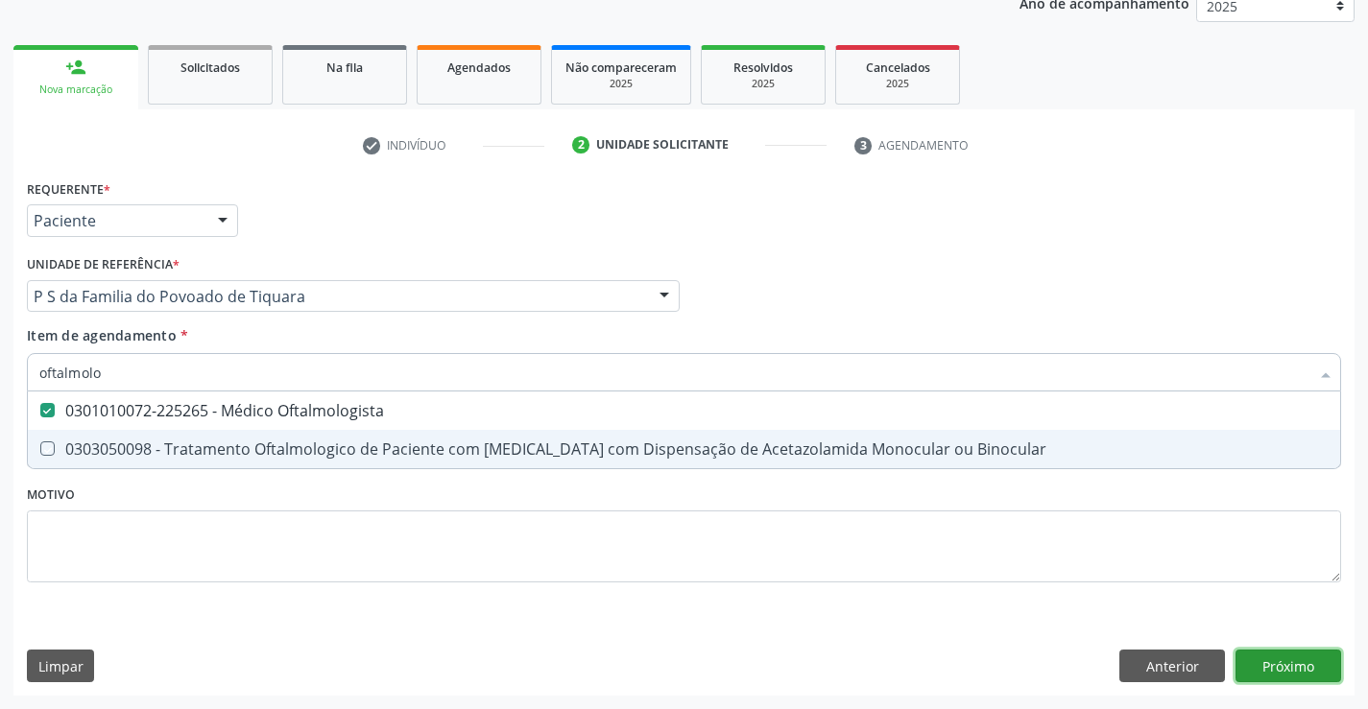
click at [1273, 655] on div "Requerente * Paciente Médico(a) Enfermeiro(a) Paciente Nenhum resultado encontr…" at bounding box center [683, 435] width 1341 height 521
checkbox Binocular "true"
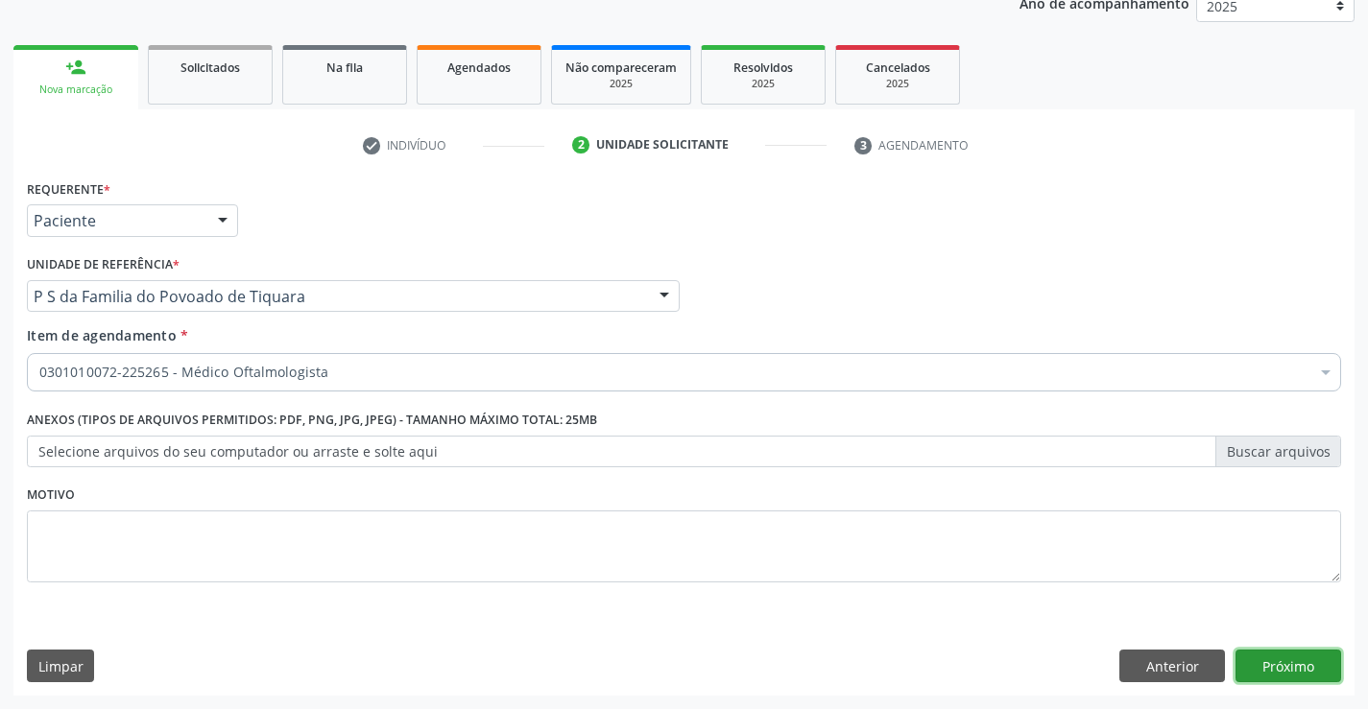
click at [1289, 663] on button "Próximo" at bounding box center [1288, 666] width 106 height 33
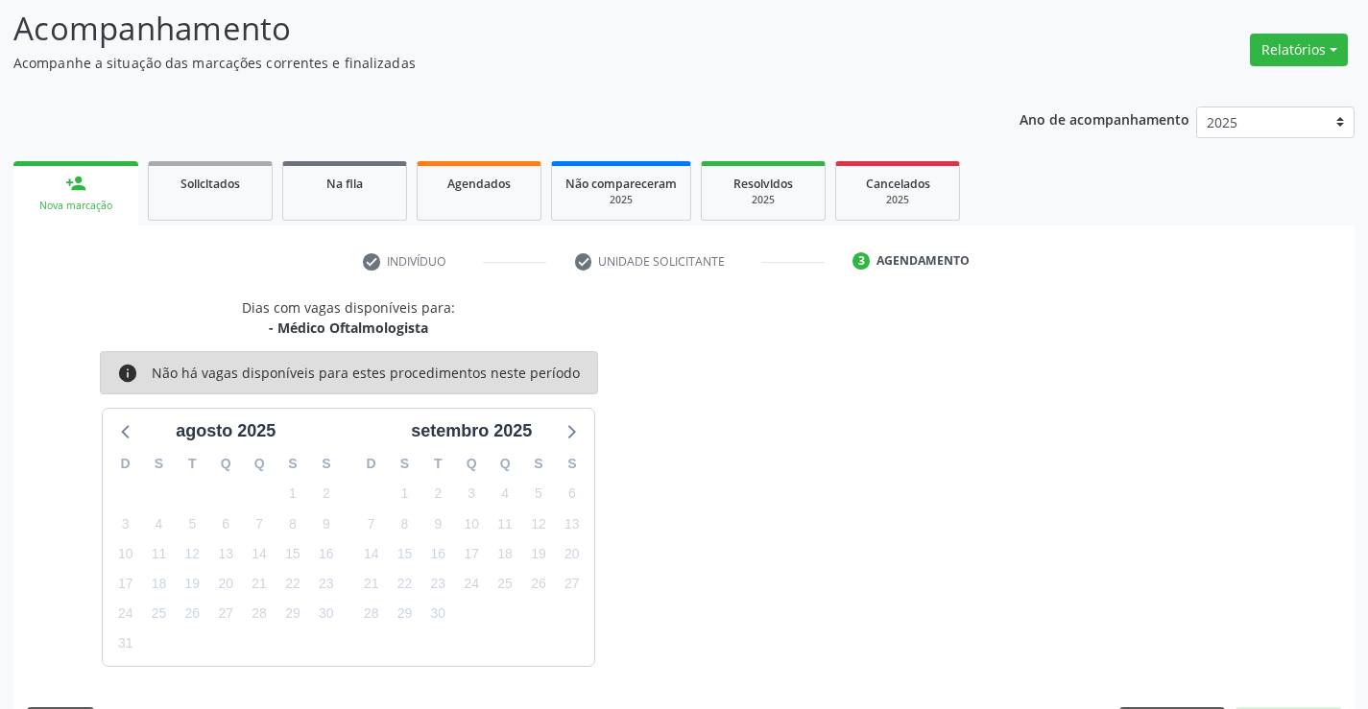
scroll to position [182, 0]
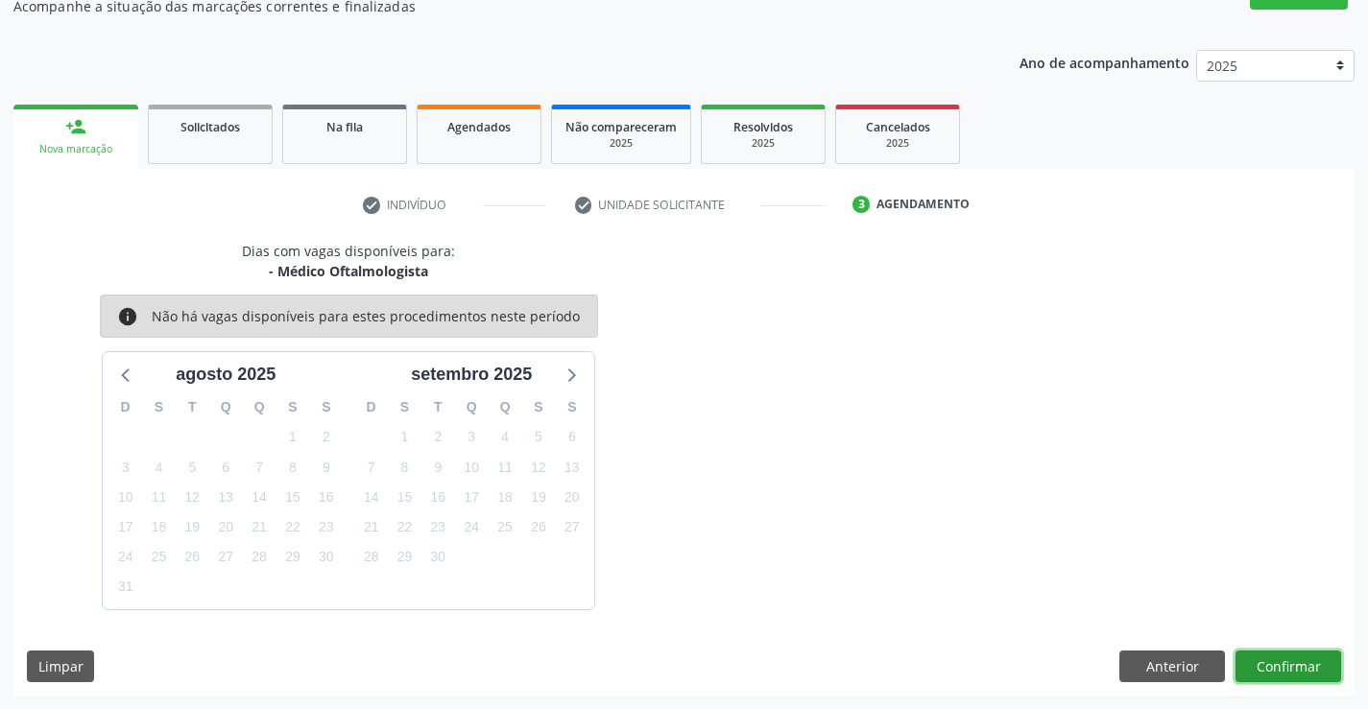
click at [1249, 667] on button "Confirmar" at bounding box center [1288, 667] width 106 height 33
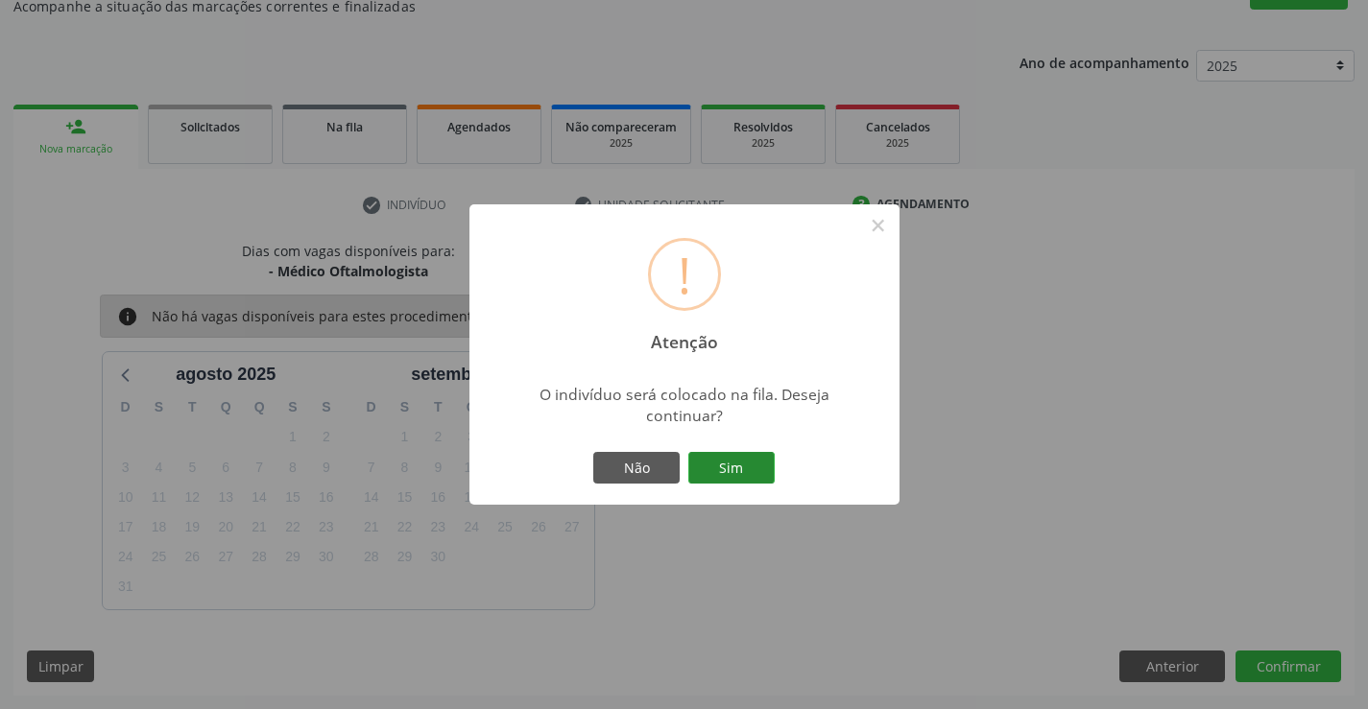
click at [739, 472] on button "Sim" at bounding box center [731, 468] width 86 height 33
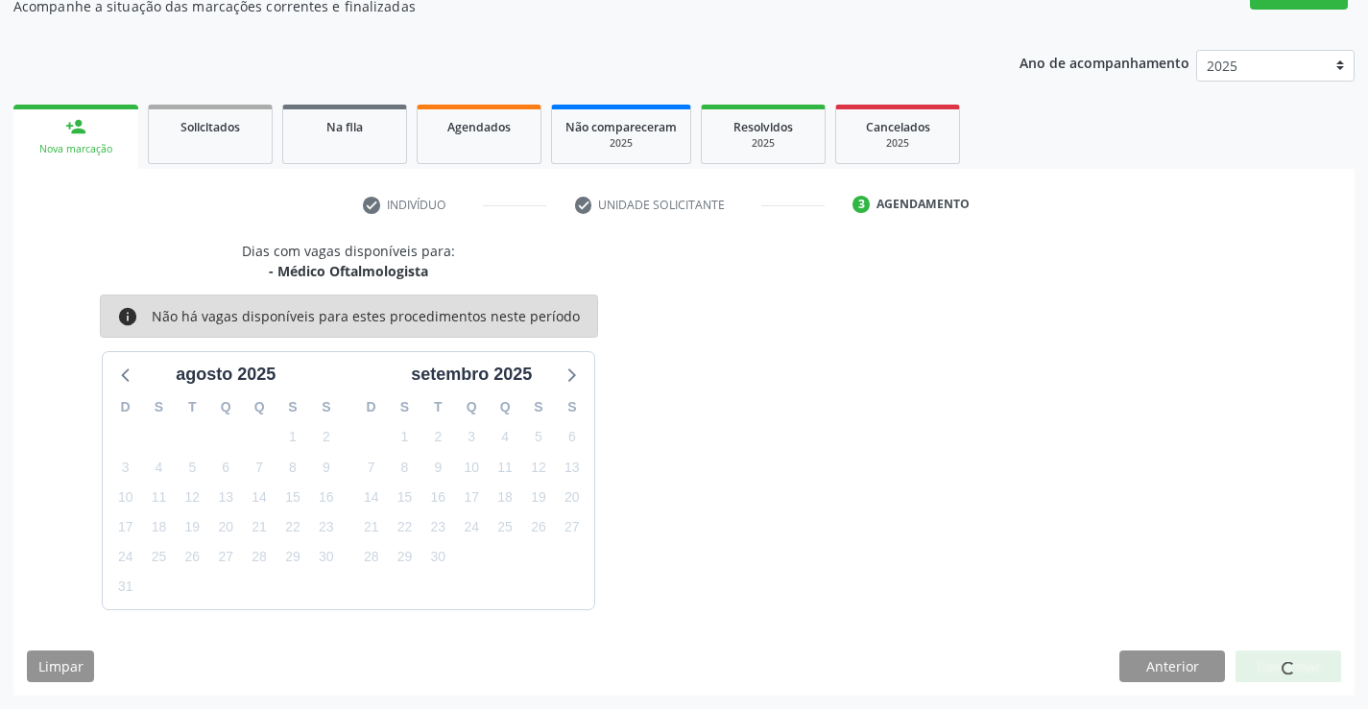
scroll to position [0, 0]
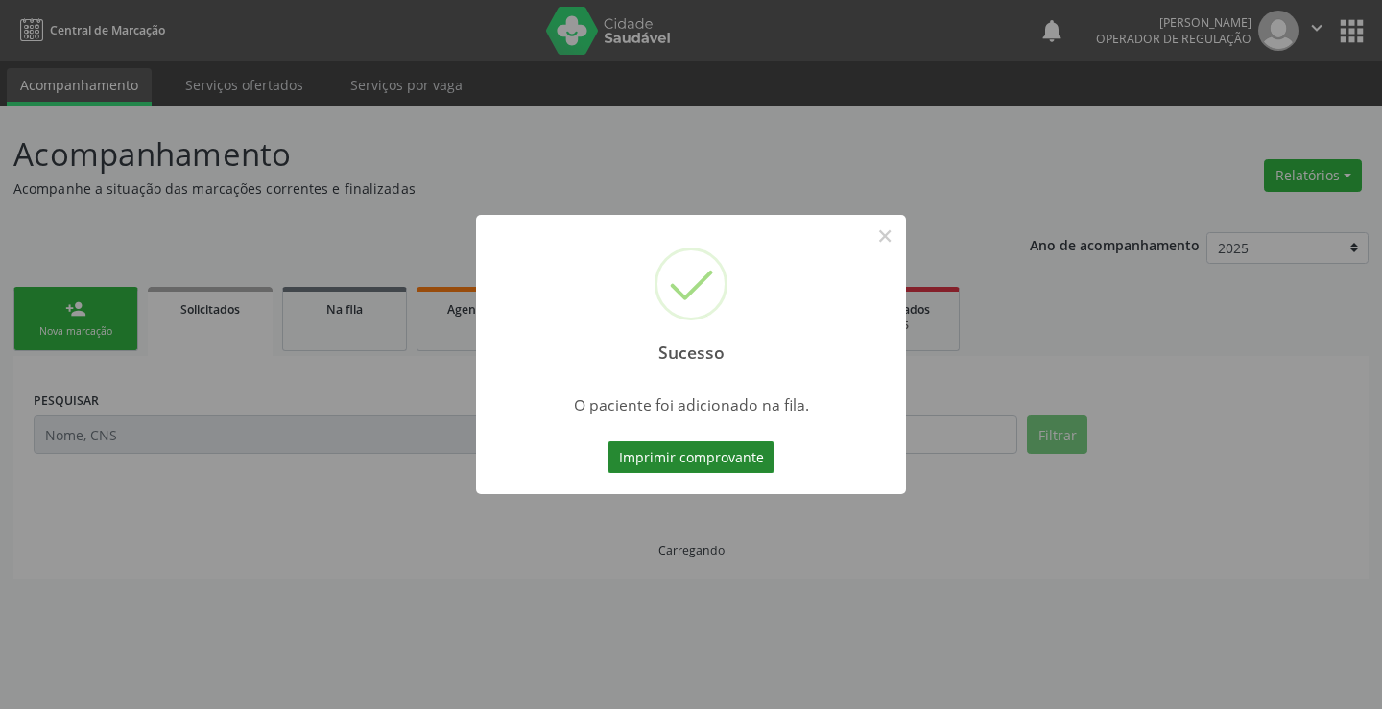
click at [724, 464] on button "Imprimir comprovante" at bounding box center [691, 457] width 167 height 33
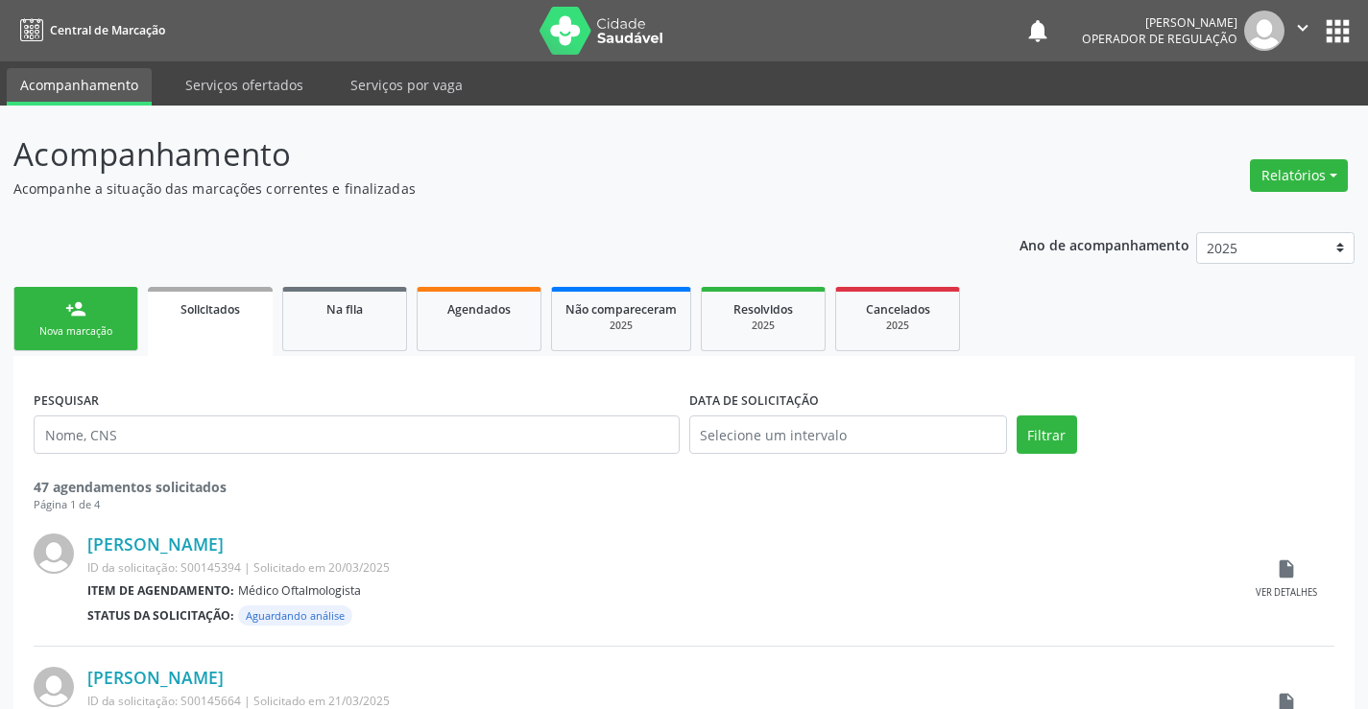
click at [64, 334] on div "Nova marcação" at bounding box center [76, 331] width 96 height 14
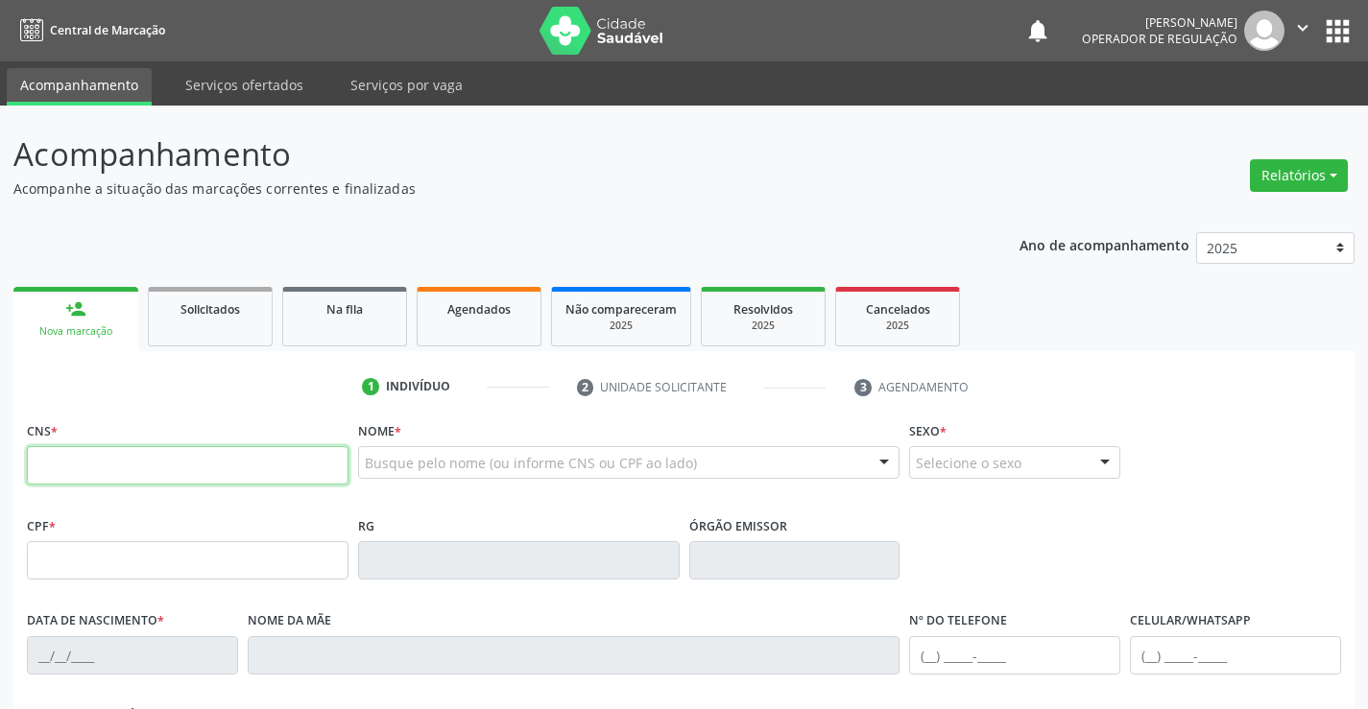
click at [262, 469] on input "text" at bounding box center [188, 465] width 322 height 38
type input "705 4014 3680 3294"
type input "1409887502"
type input "02/09/1974"
type input "(74) 9900-4690"
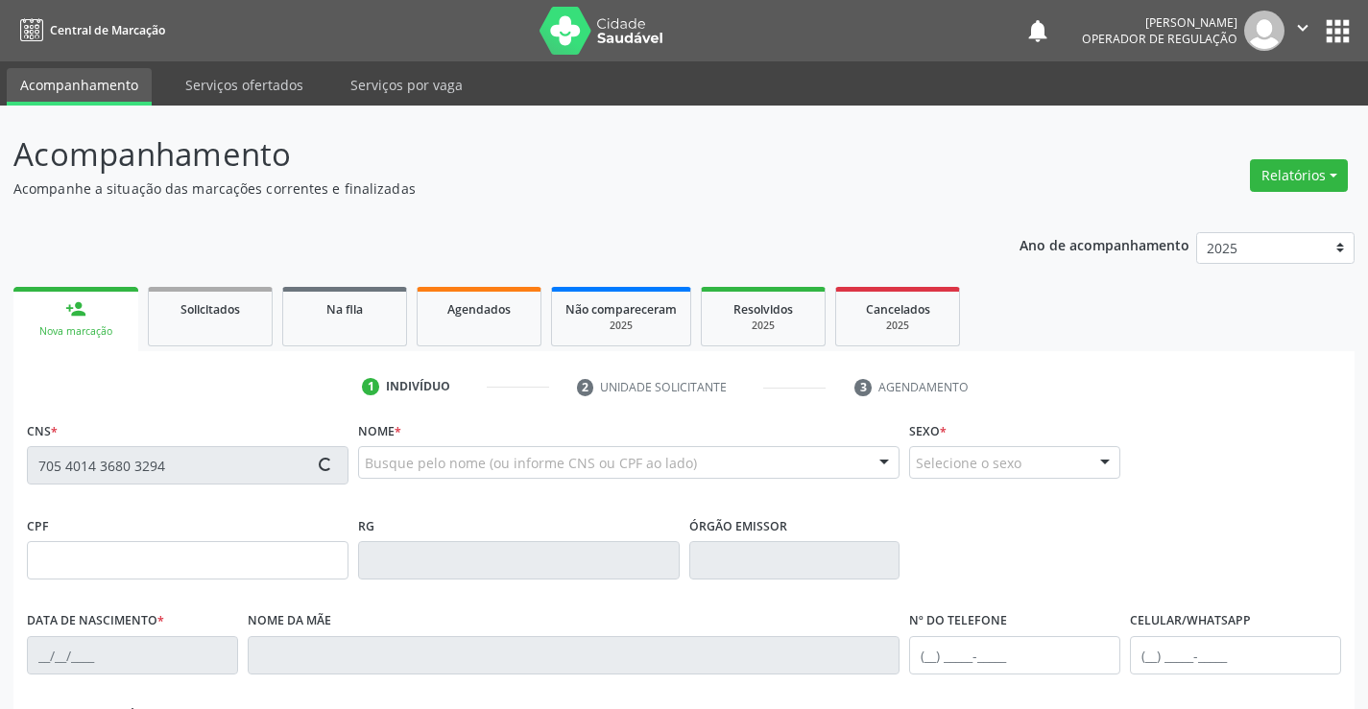
type input "(74) 9900-4690"
type input "028.817.145-44"
type input "S/N"
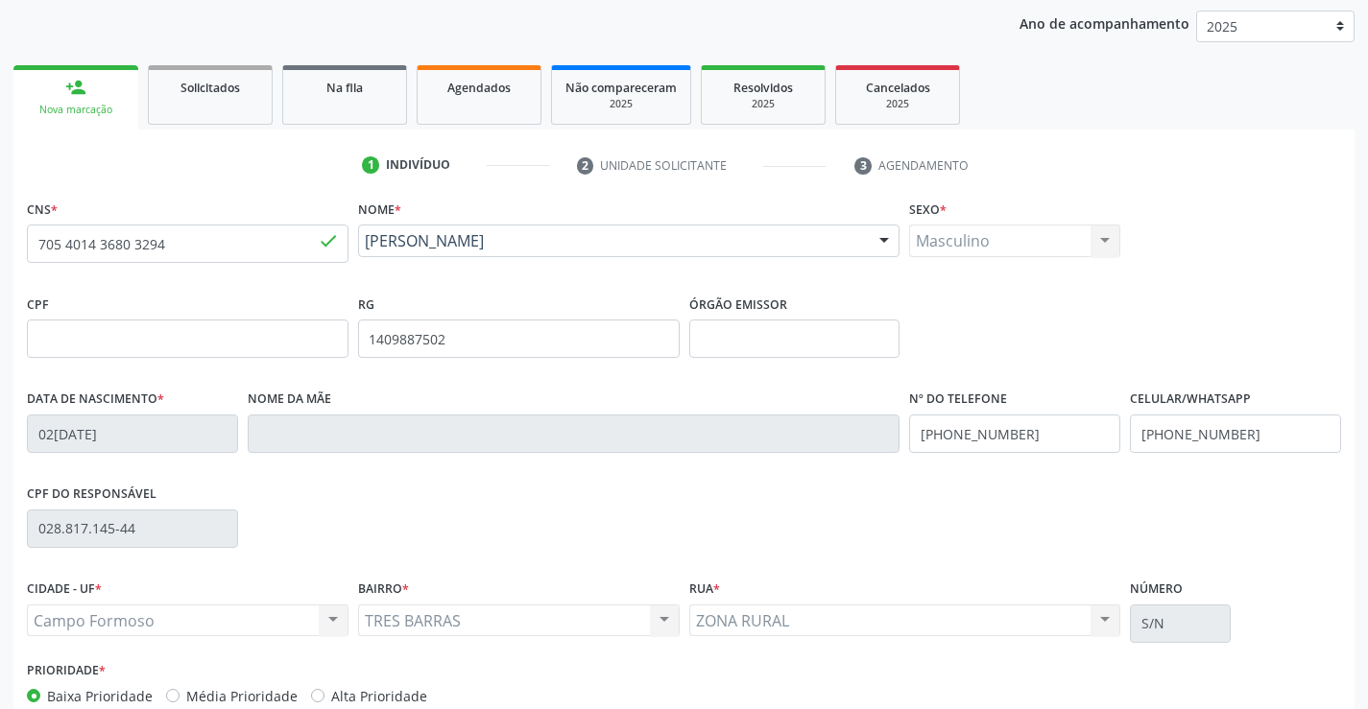
scroll to position [331, 0]
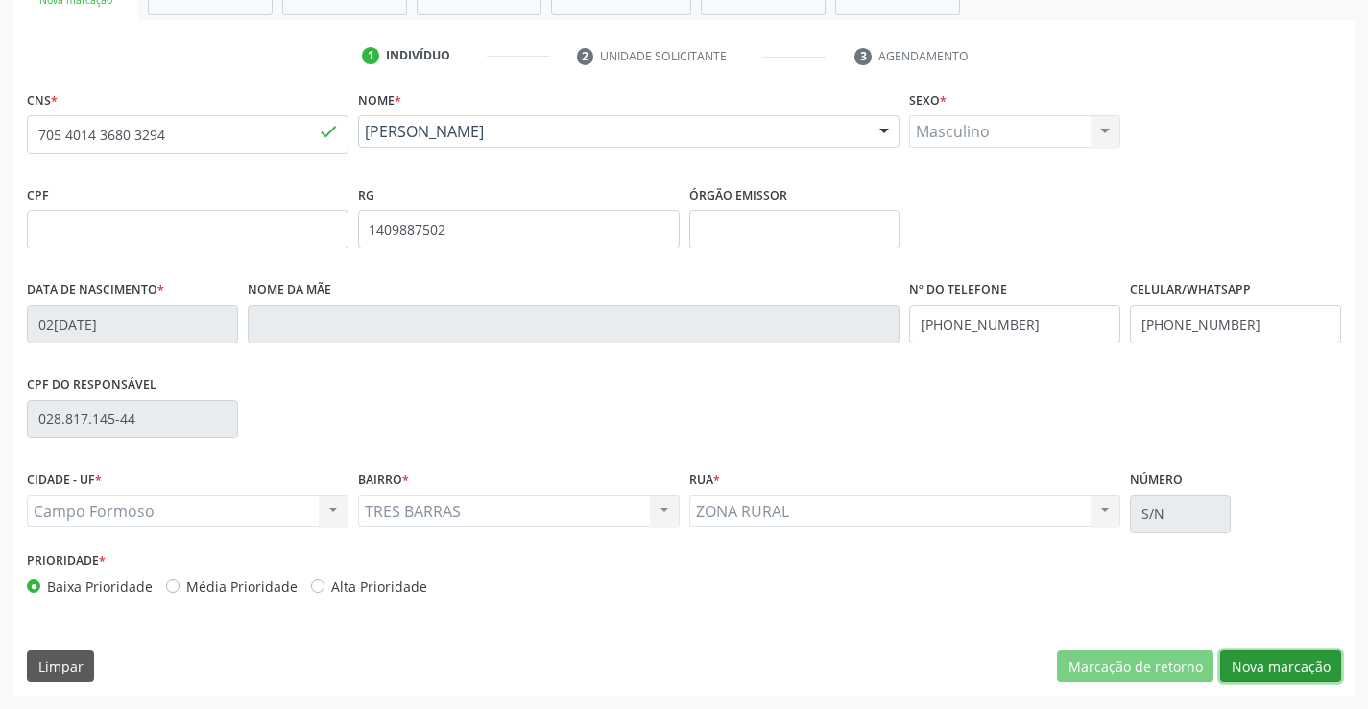
click at [1287, 659] on button "Nova marcação" at bounding box center [1280, 667] width 121 height 33
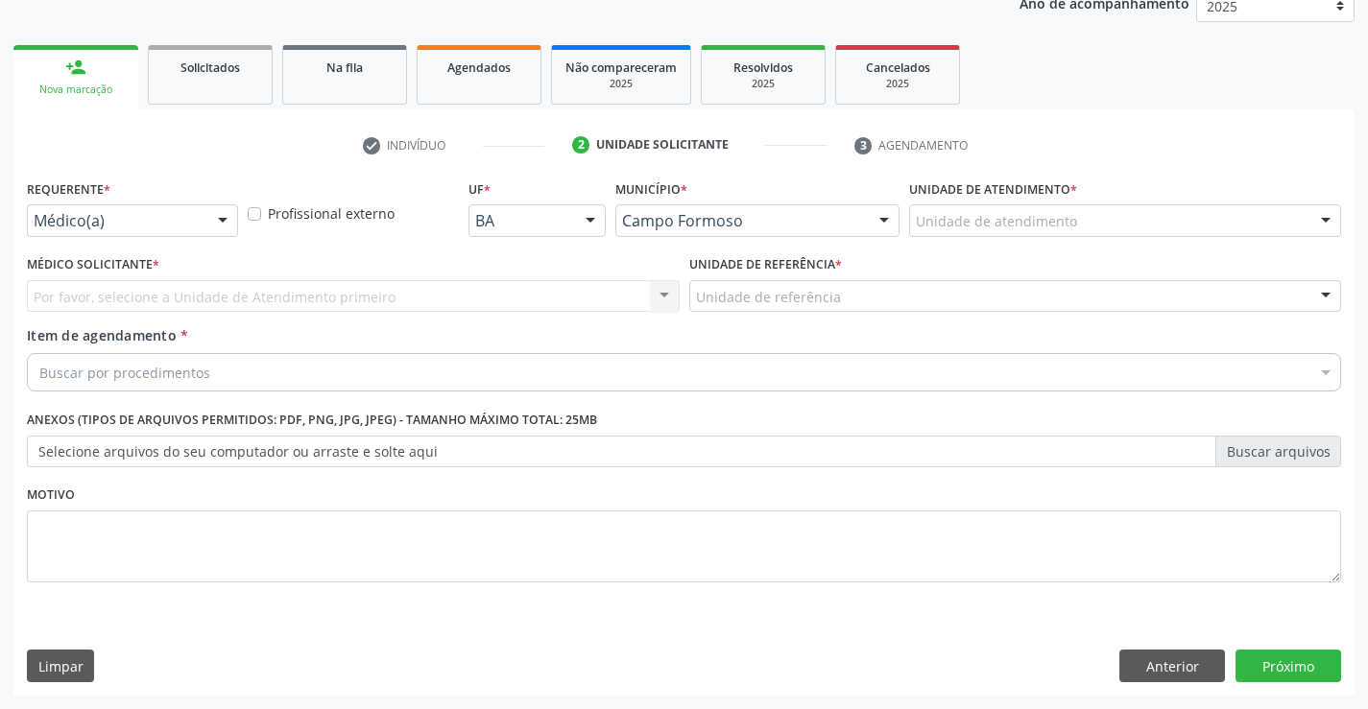
scroll to position [242, 0]
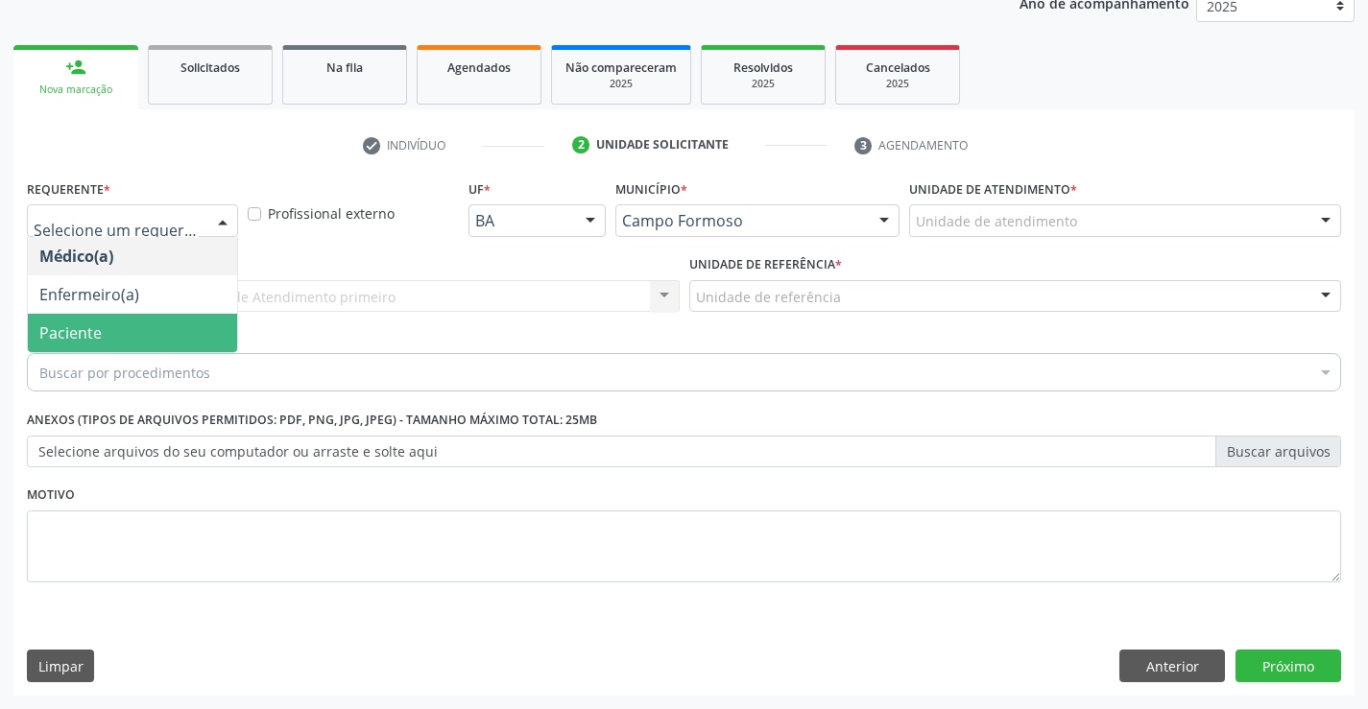
click at [60, 330] on span "Paciente" at bounding box center [70, 332] width 62 height 21
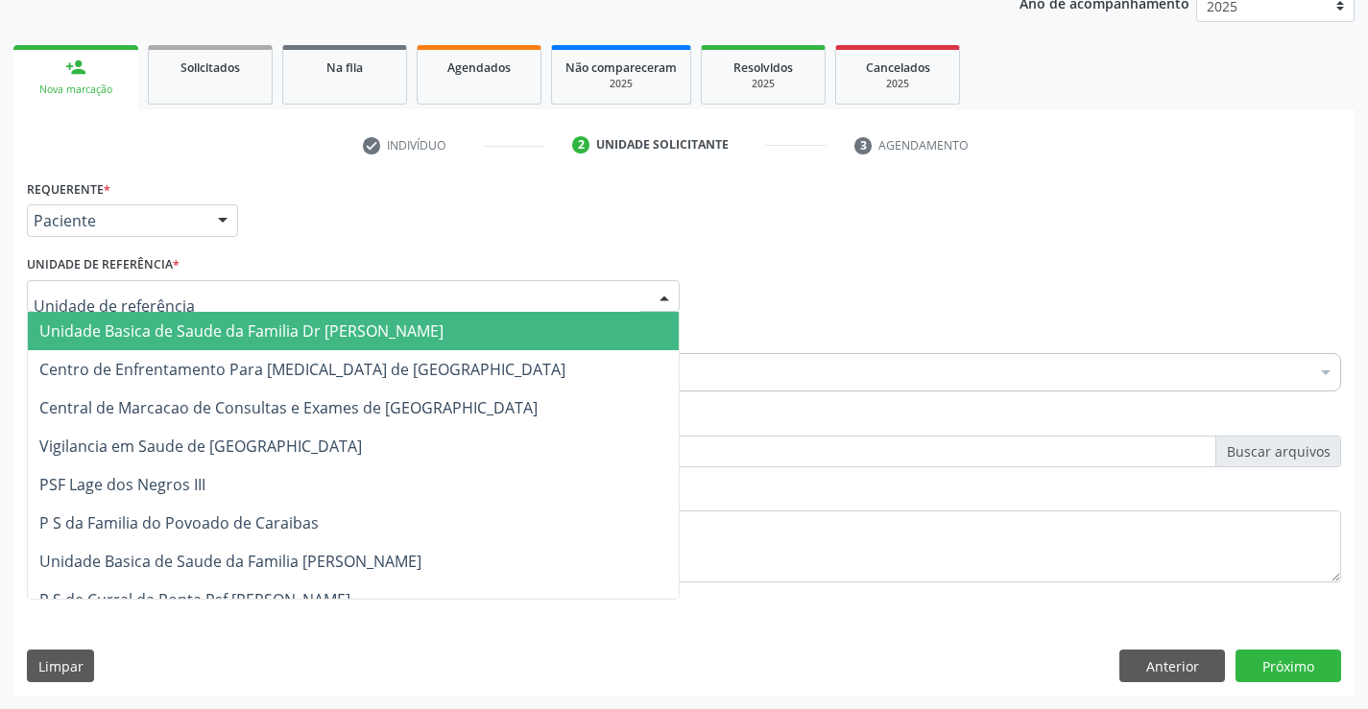
click at [149, 325] on span "Unidade Basica de Saude da Familia Dr [PERSON_NAME]" at bounding box center [241, 331] width 404 height 21
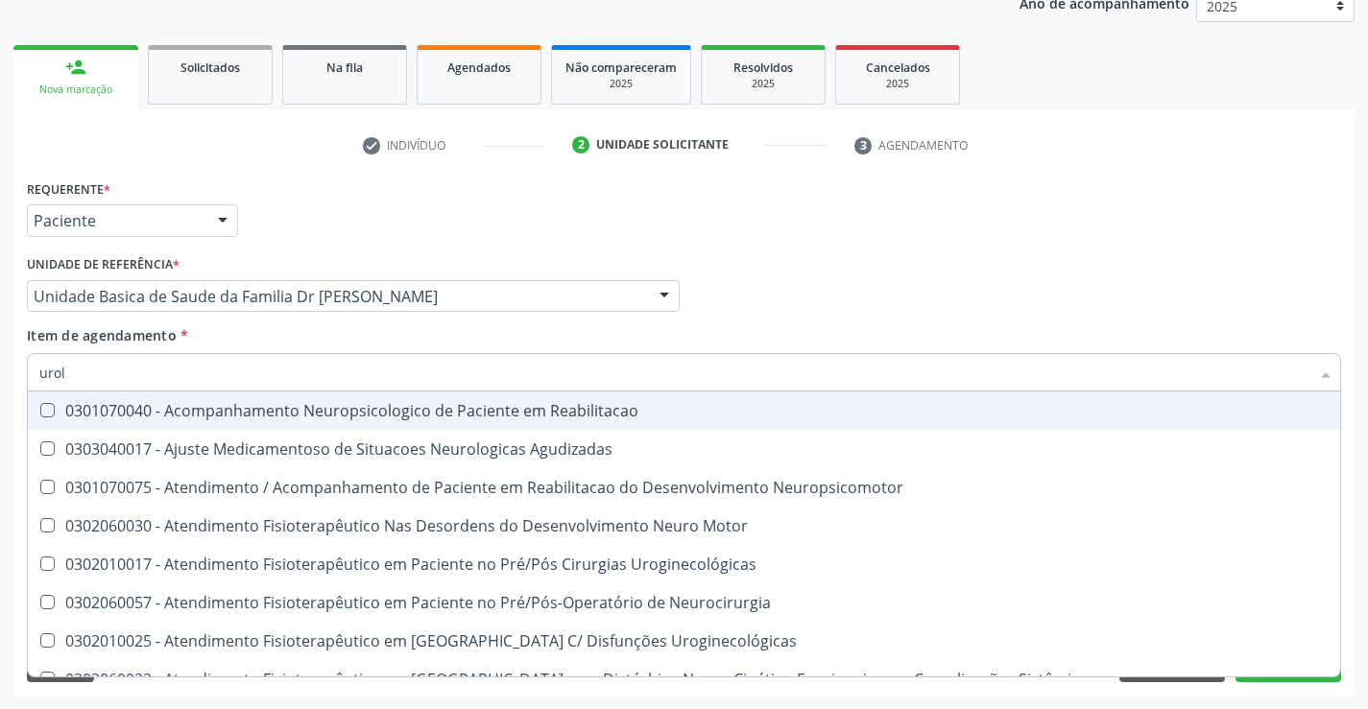
type input "urolo"
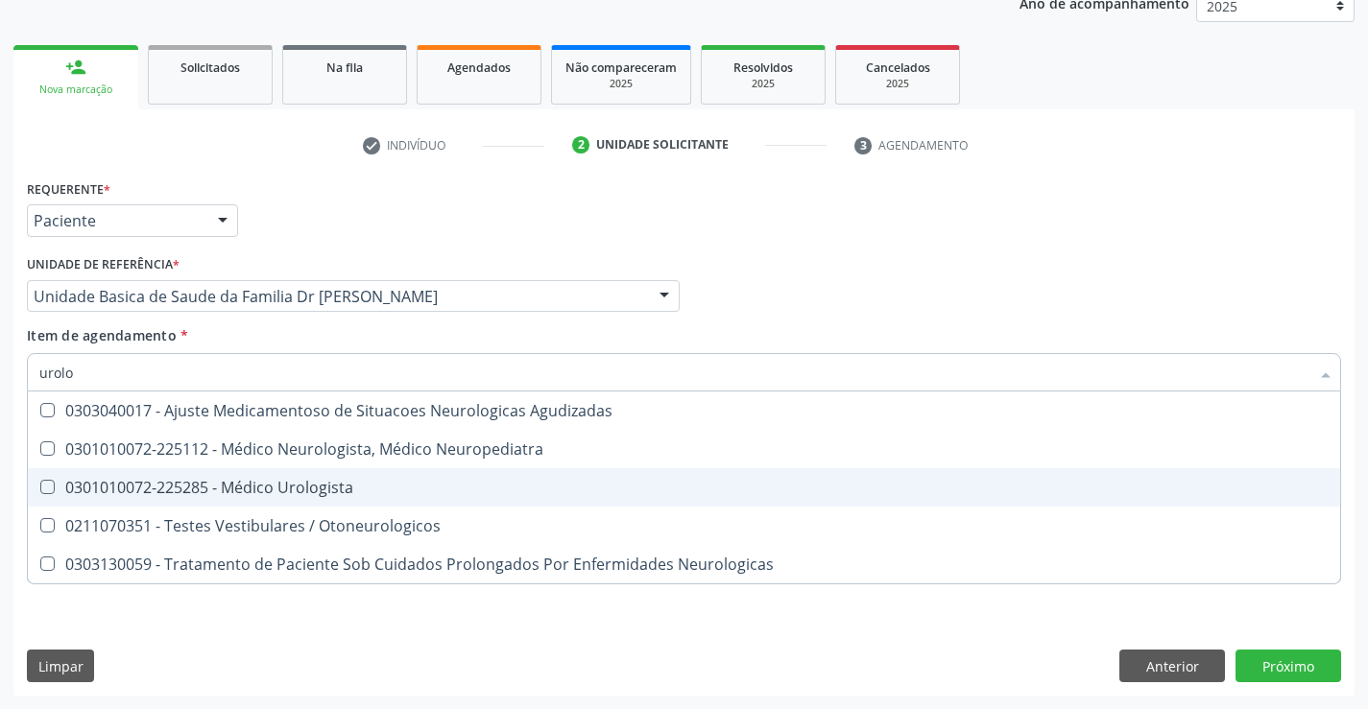
click at [184, 493] on div "0301010072-225285 - Médico Urologista" at bounding box center [683, 487] width 1289 height 15
checkbox Urologista "true"
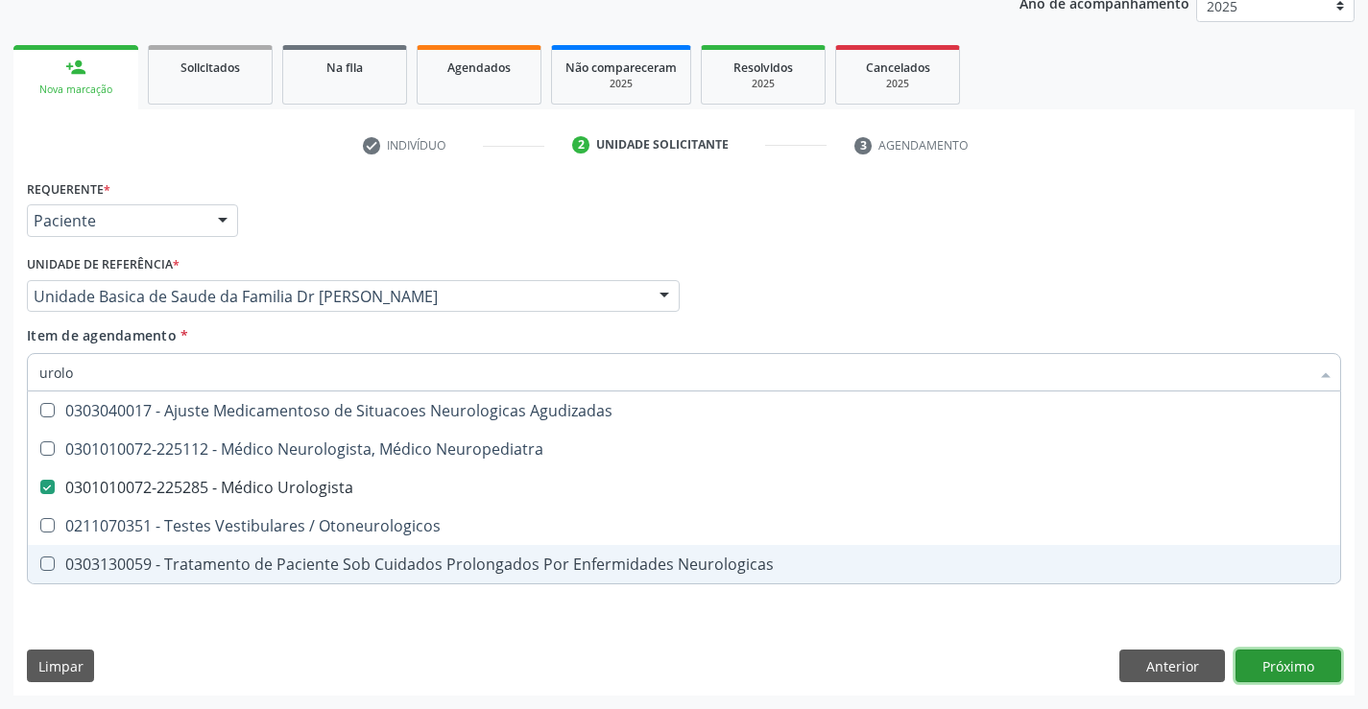
click at [1256, 655] on div "Requerente * Paciente Médico(a) Enfermeiro(a) Paciente Nenhum resultado encontr…" at bounding box center [683, 435] width 1341 height 521
checkbox Neuropediatra "true"
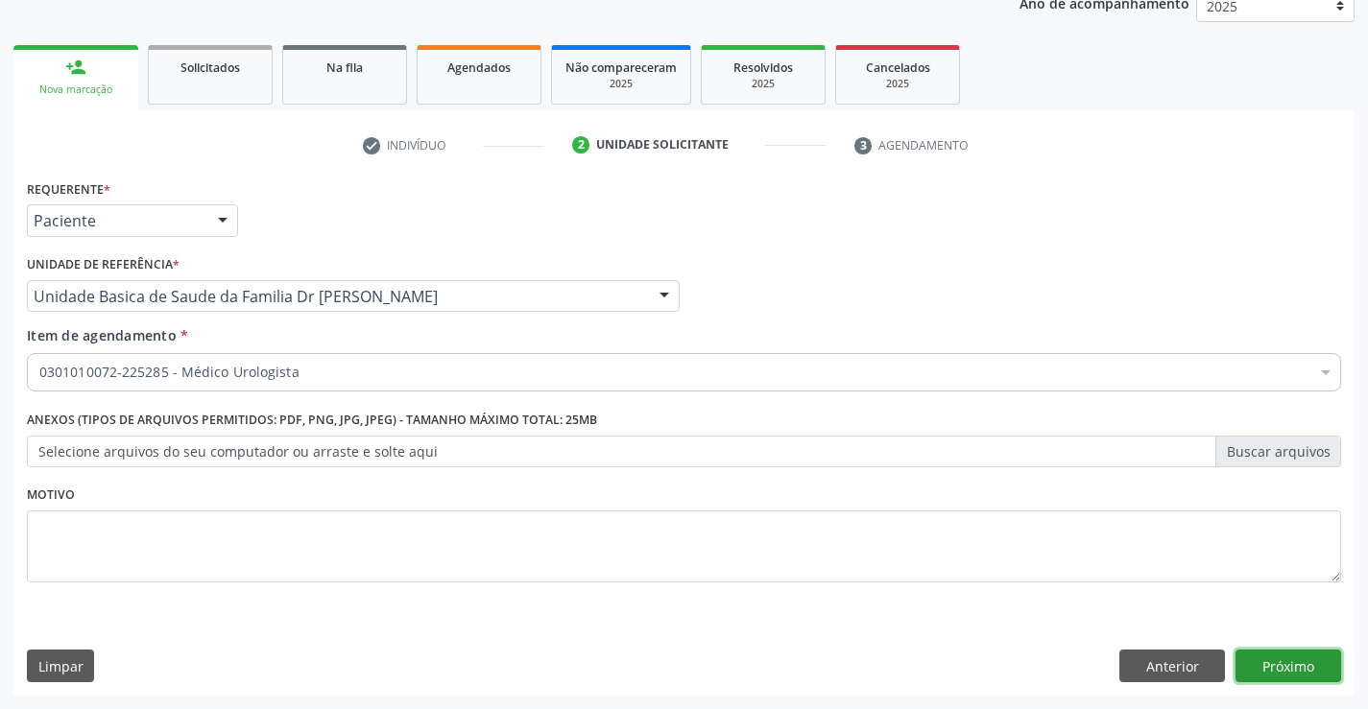
click at [1256, 664] on button "Próximo" at bounding box center [1288, 666] width 106 height 33
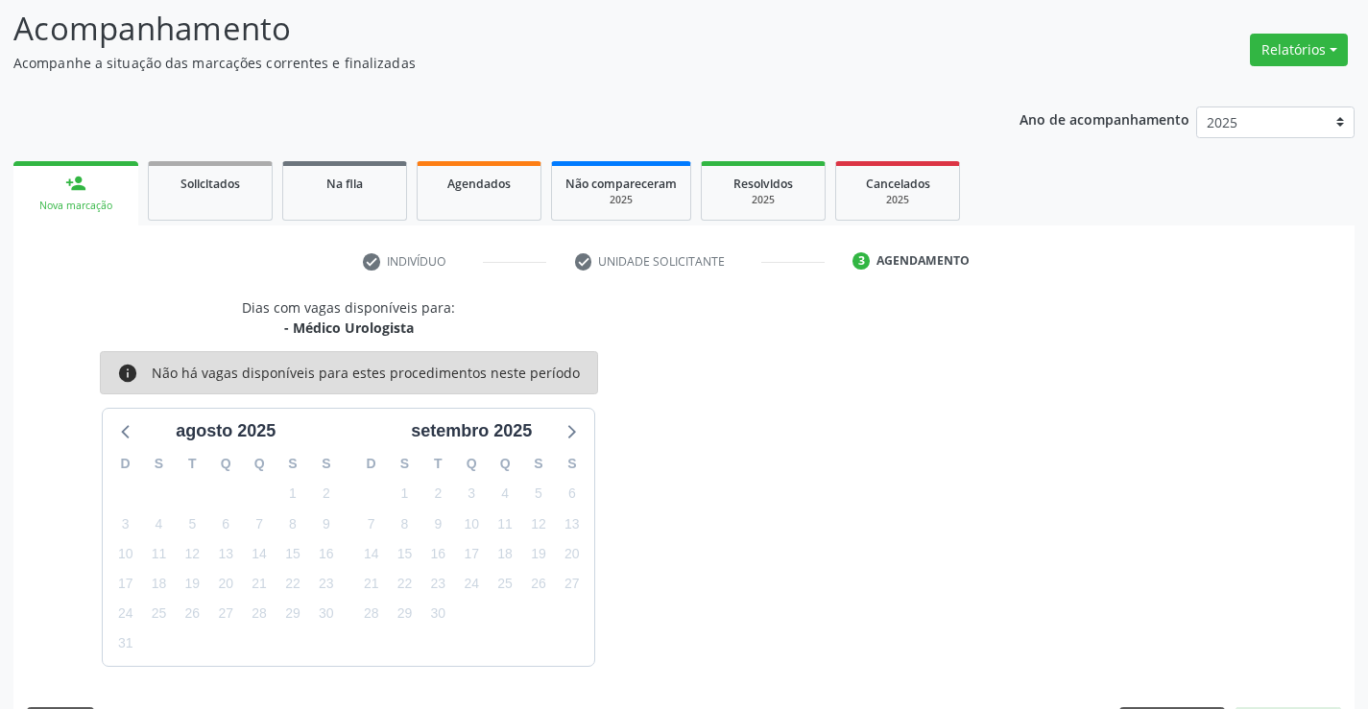
scroll to position [182, 0]
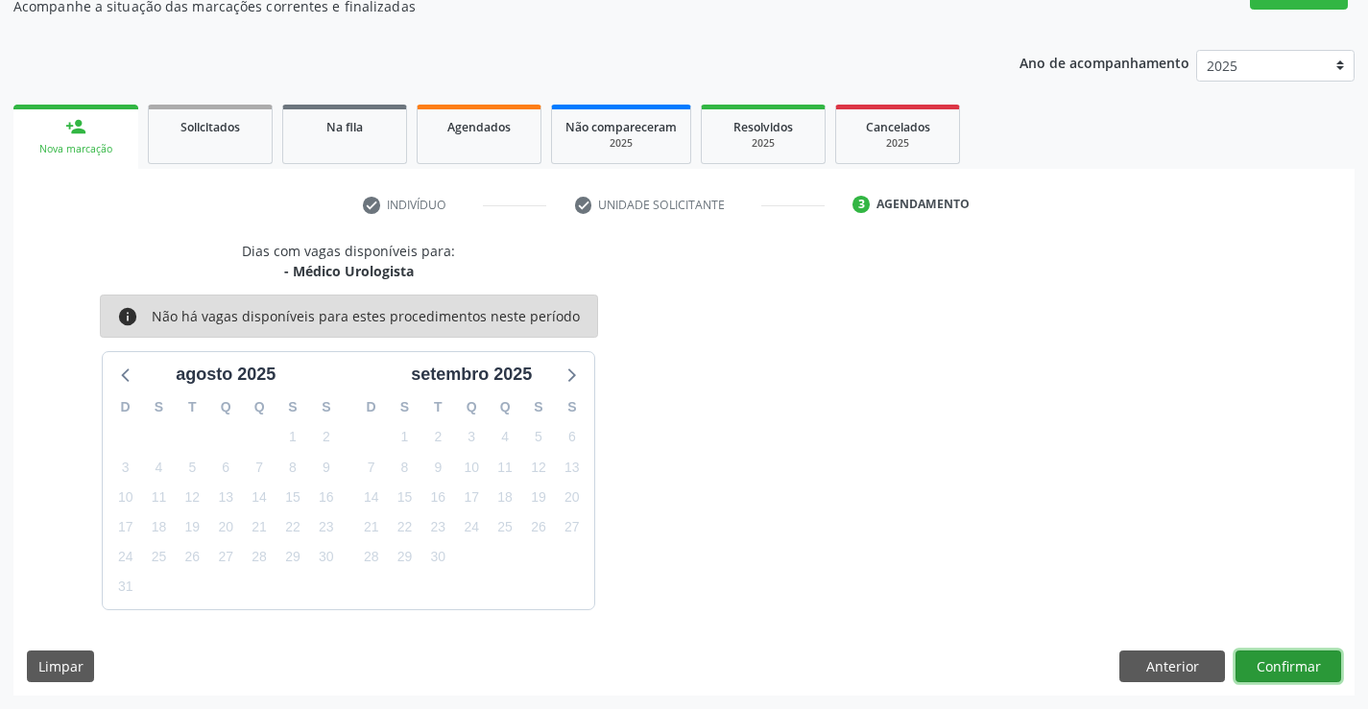
click at [1254, 662] on button "Confirmar" at bounding box center [1288, 667] width 106 height 33
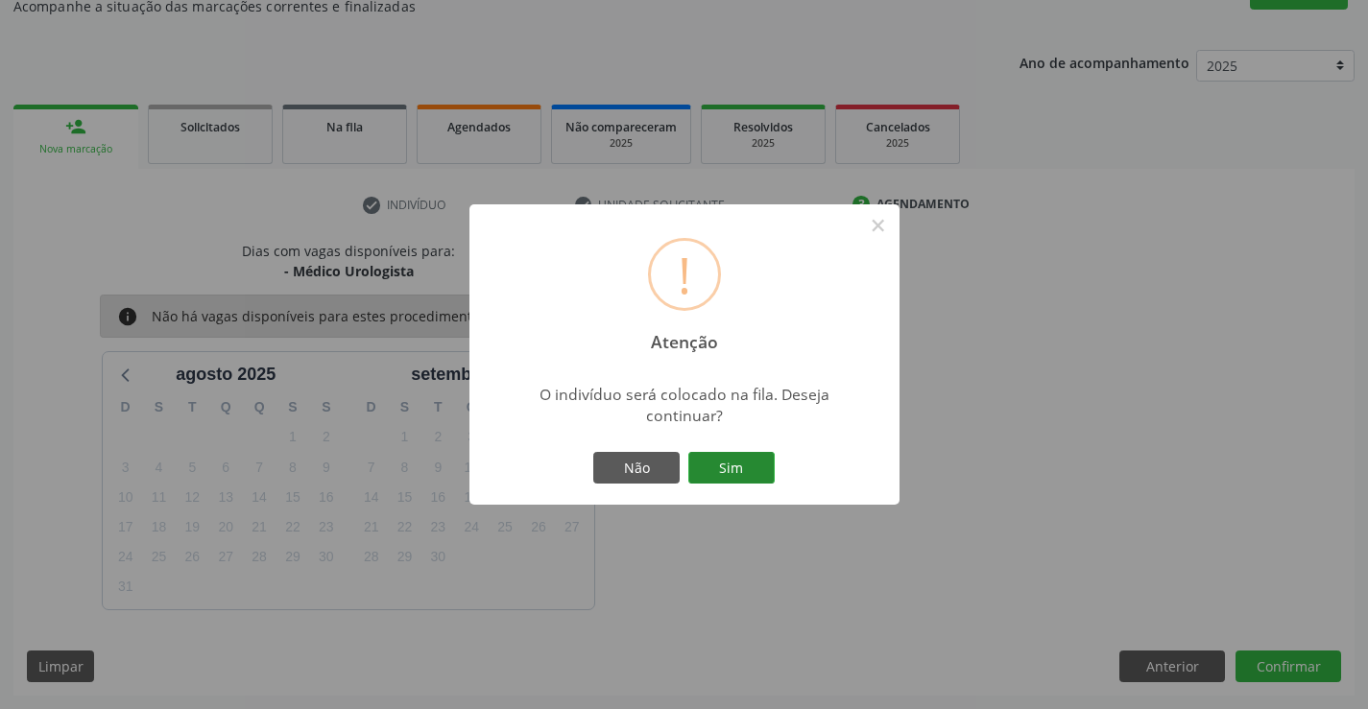
click at [740, 458] on button "Sim" at bounding box center [731, 468] width 86 height 33
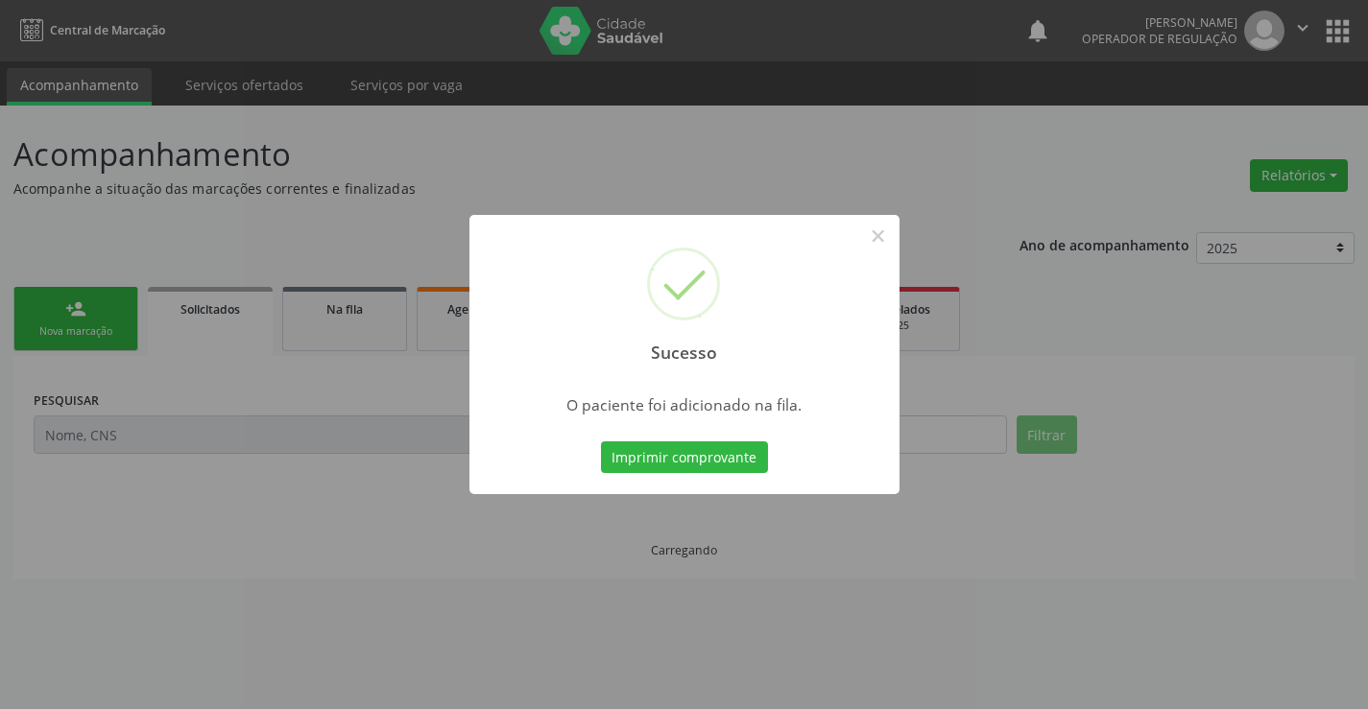
scroll to position [0, 0]
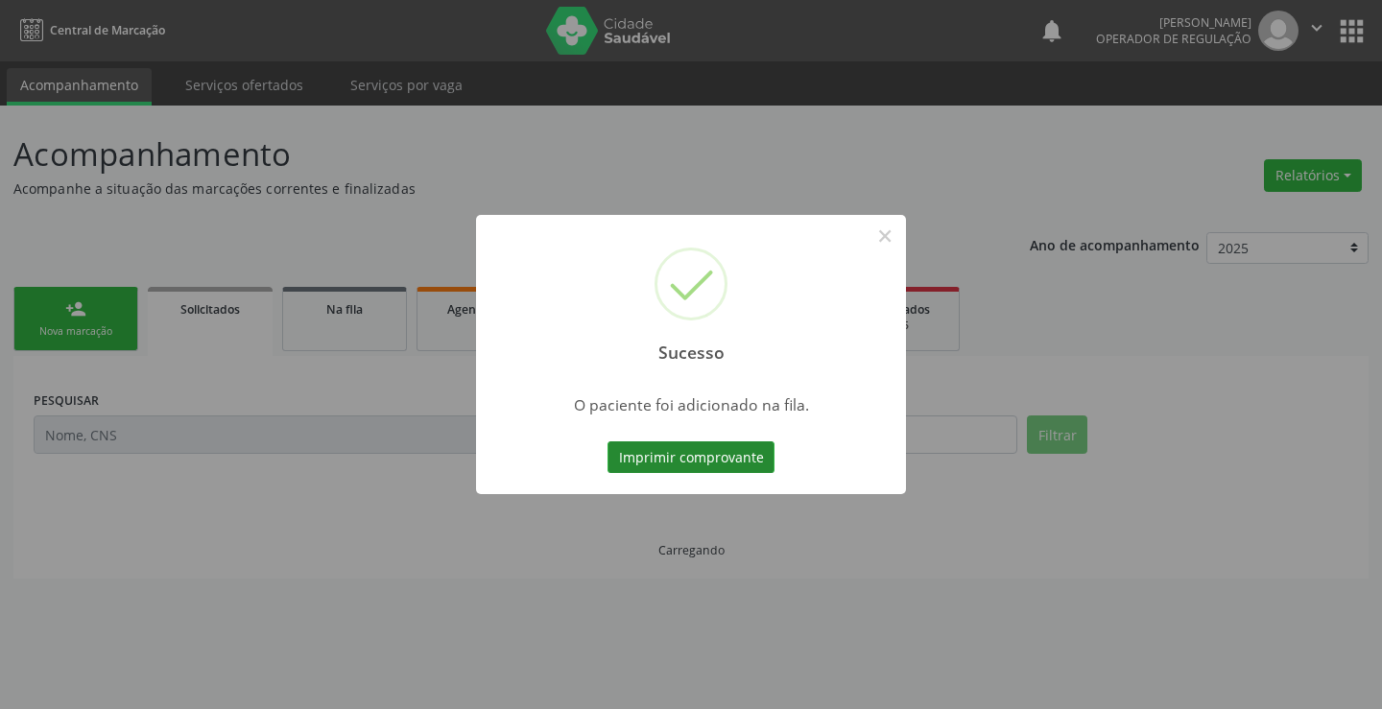
click at [751, 453] on button "Imprimir comprovante" at bounding box center [691, 457] width 167 height 33
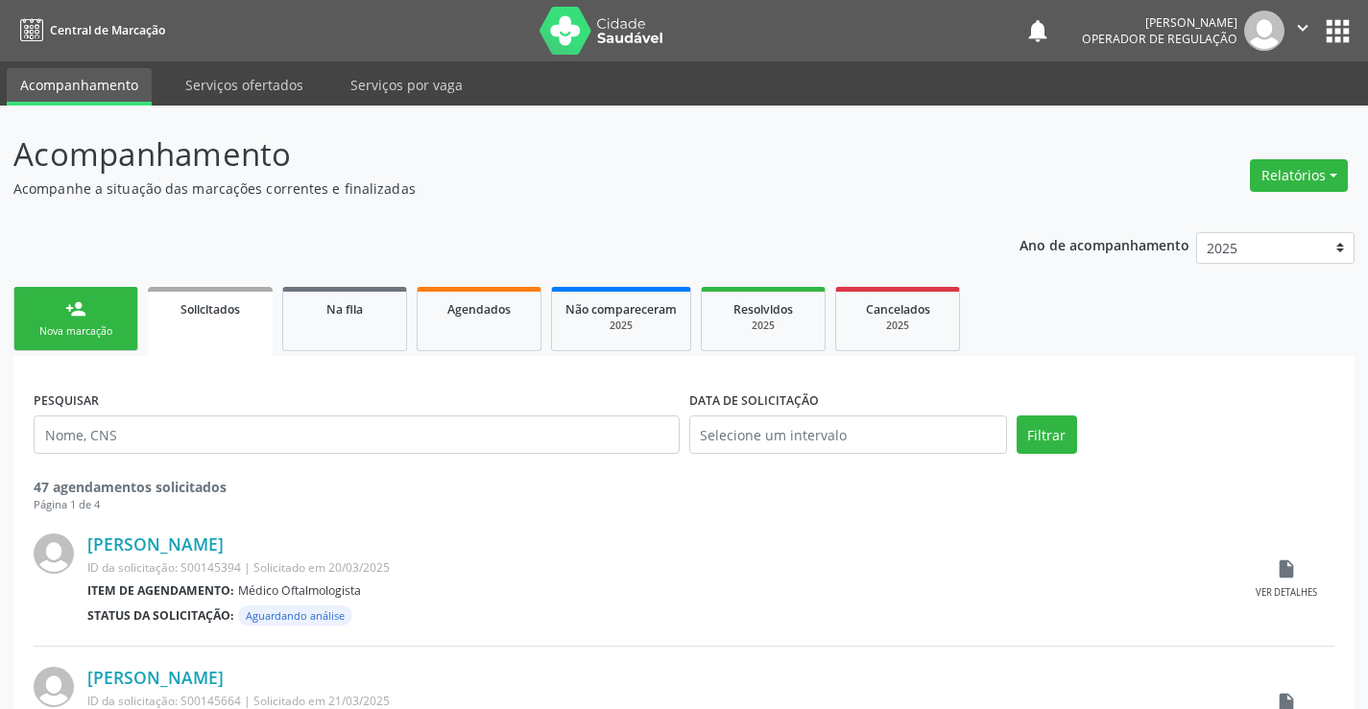
click at [56, 303] on link "person_add Nova marcação" at bounding box center [75, 319] width 125 height 64
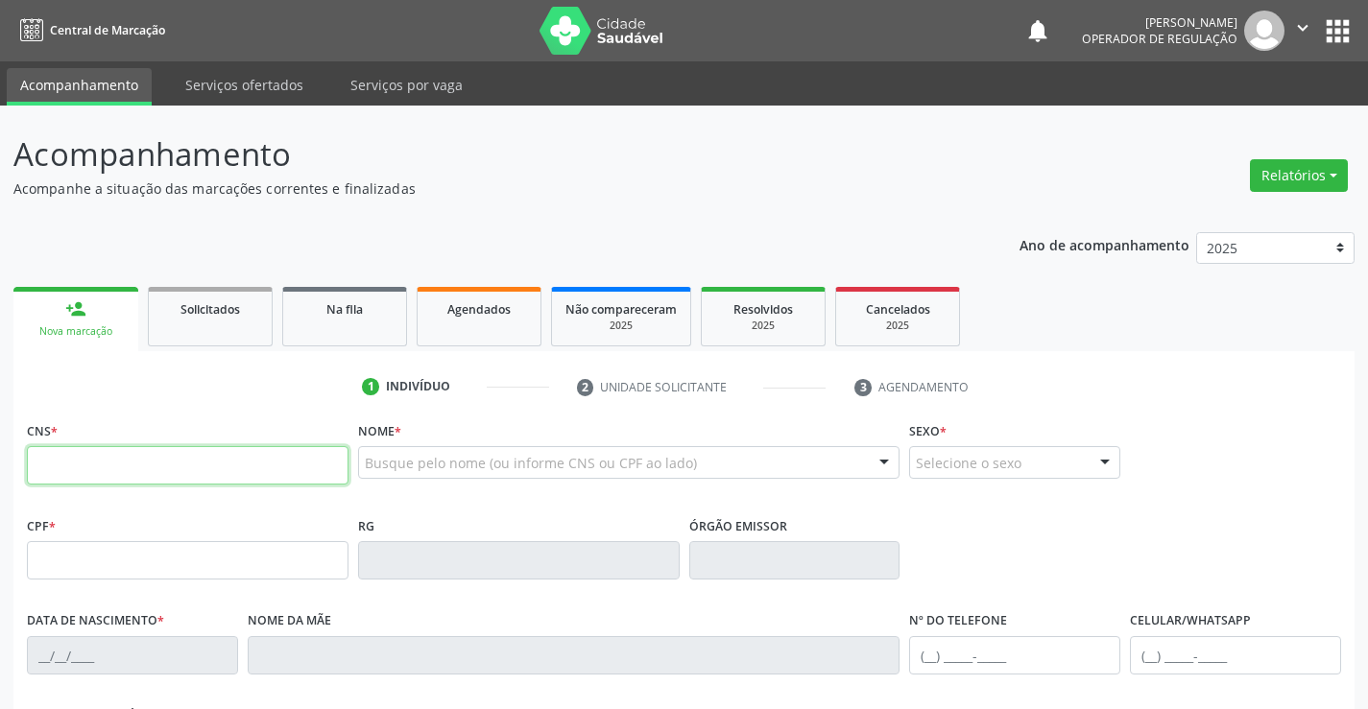
click at [91, 468] on input "text" at bounding box center [188, 465] width 322 height 38
type input "700 0054 9098 8406"
type input "1278229841"
type input "18/04/1964"
type input "(74) 9985-1005"
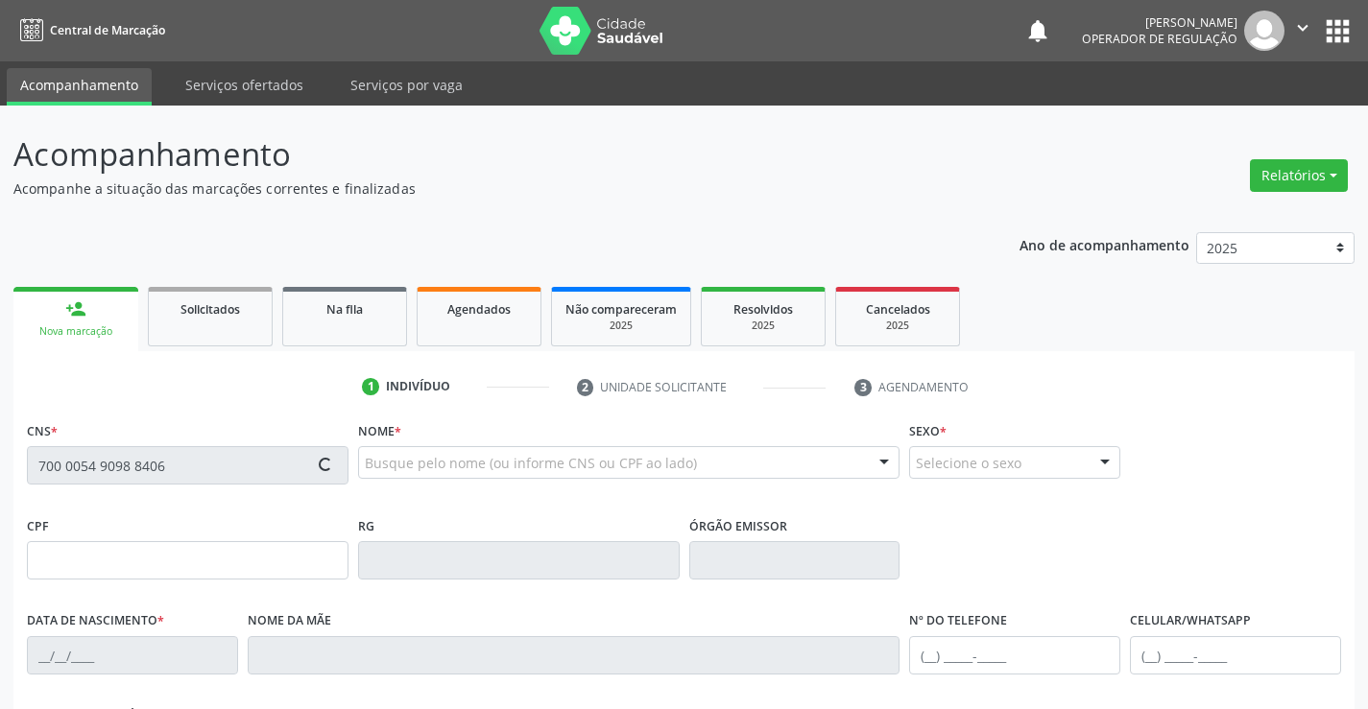
type input "S/N"
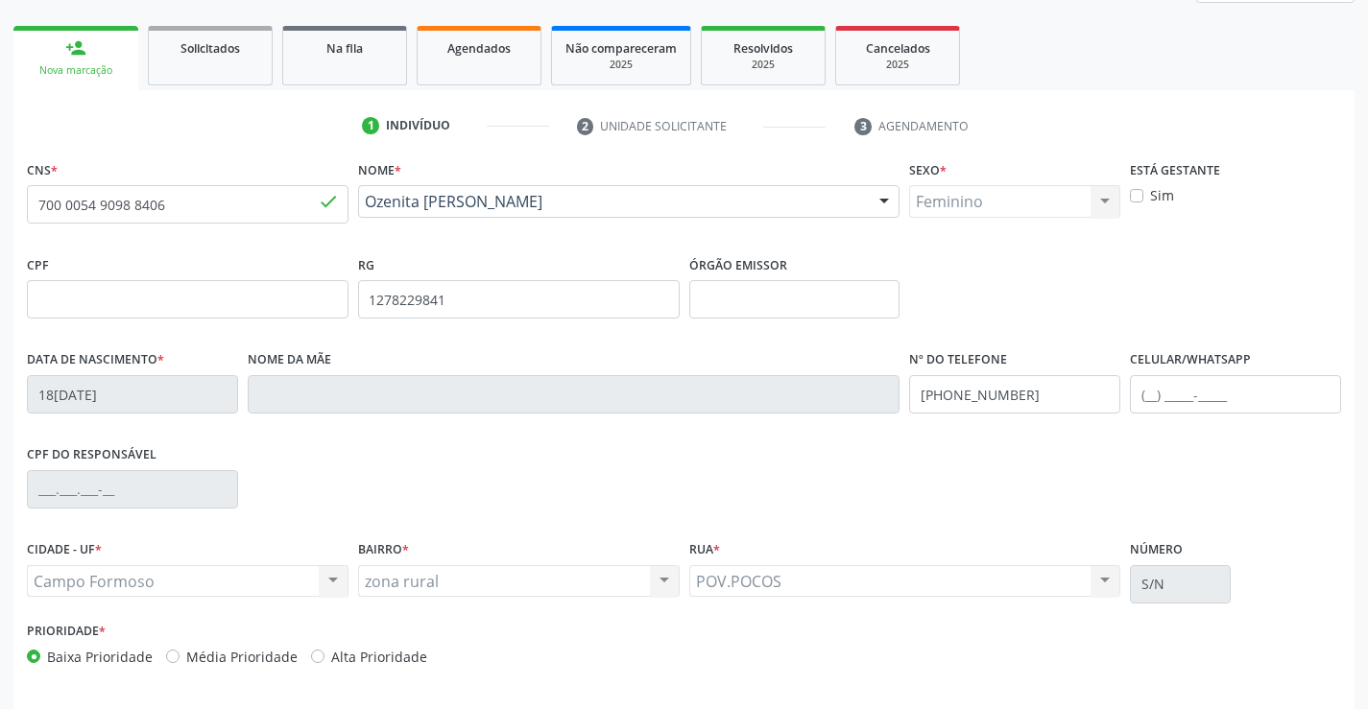
scroll to position [331, 0]
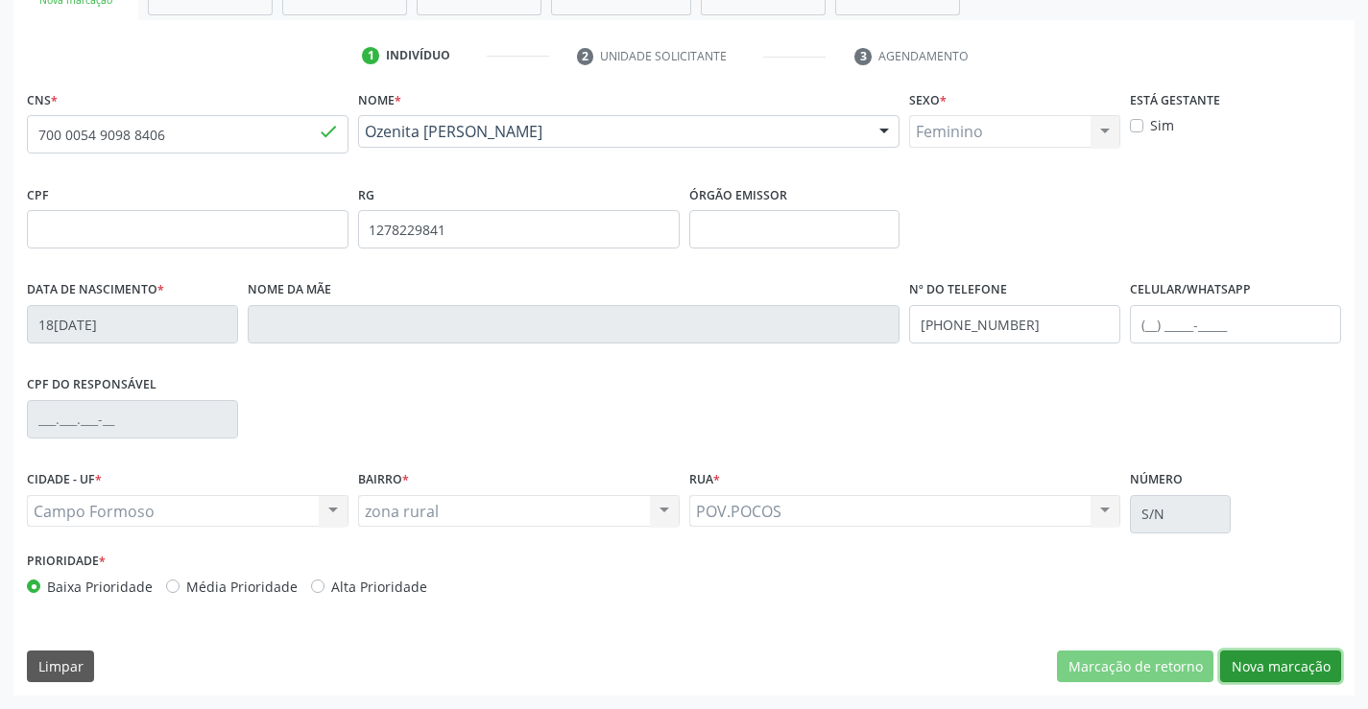
click at [1269, 657] on button "Nova marcação" at bounding box center [1280, 667] width 121 height 33
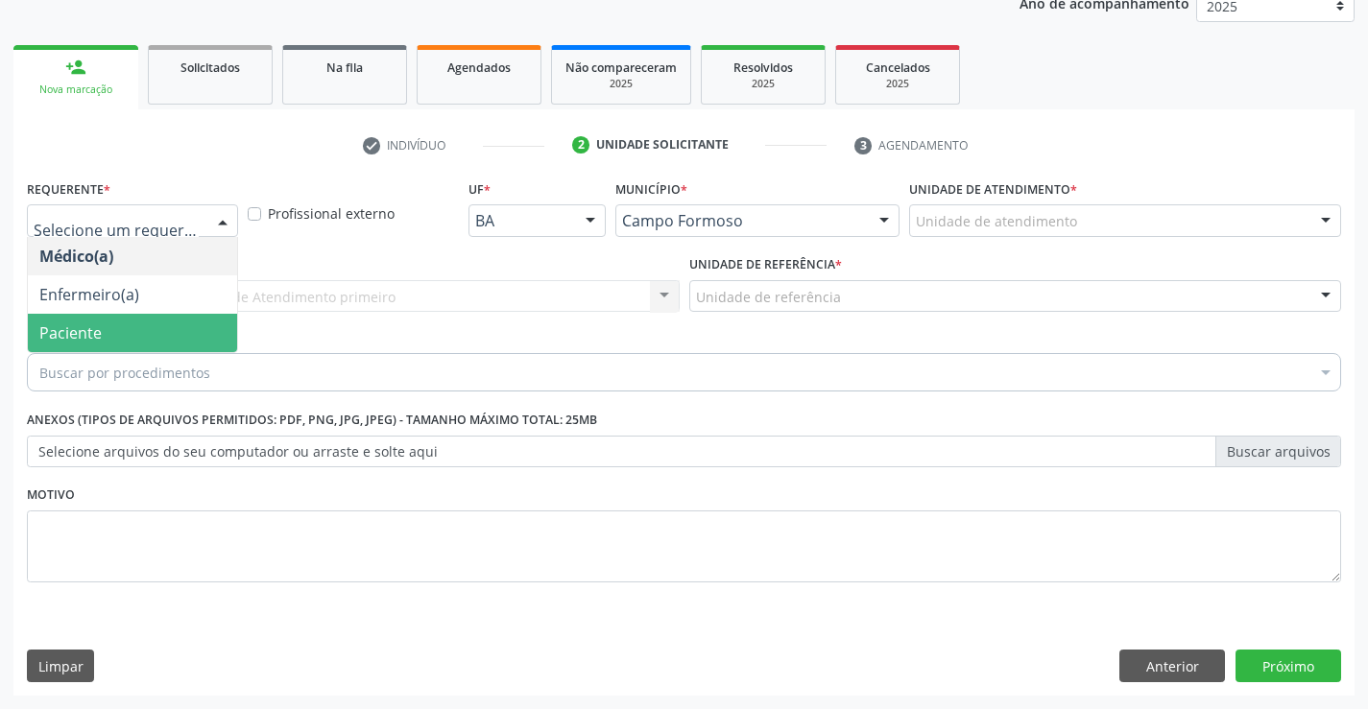
click at [94, 330] on span "Paciente" at bounding box center [70, 332] width 62 height 21
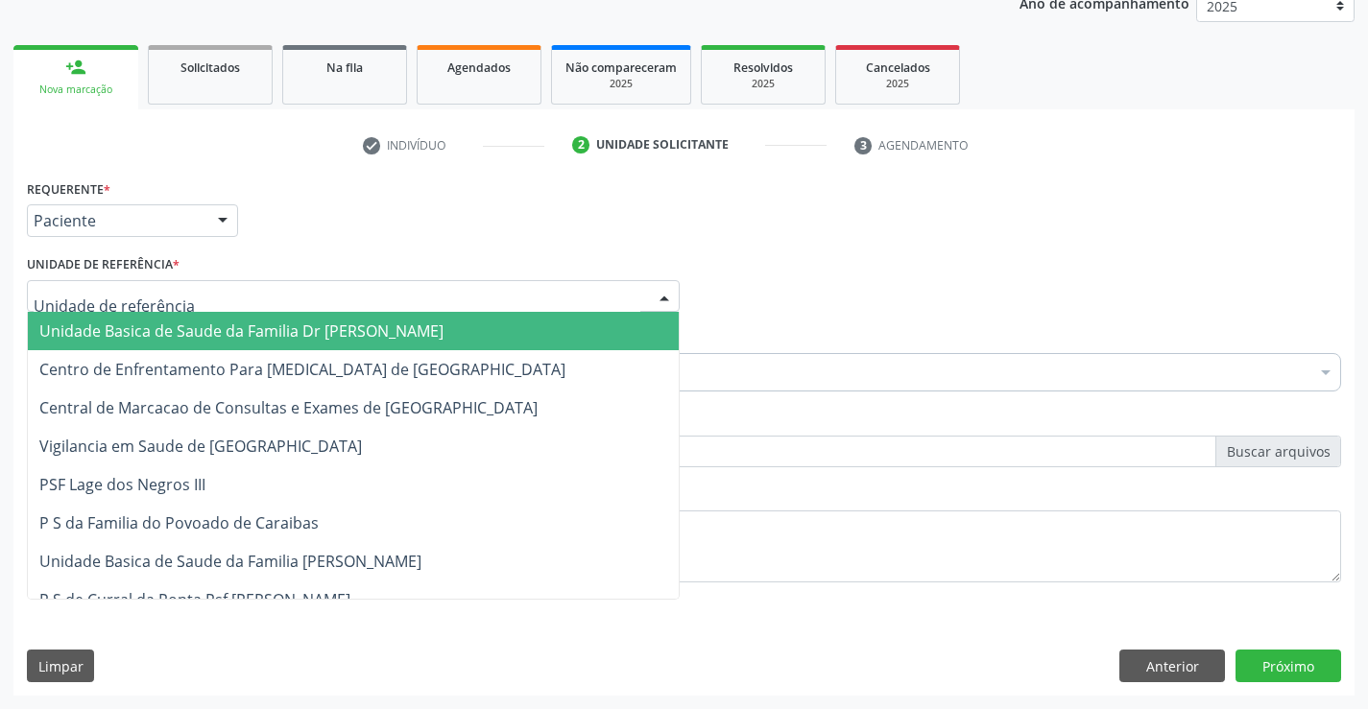
click at [211, 306] on div at bounding box center [353, 296] width 653 height 33
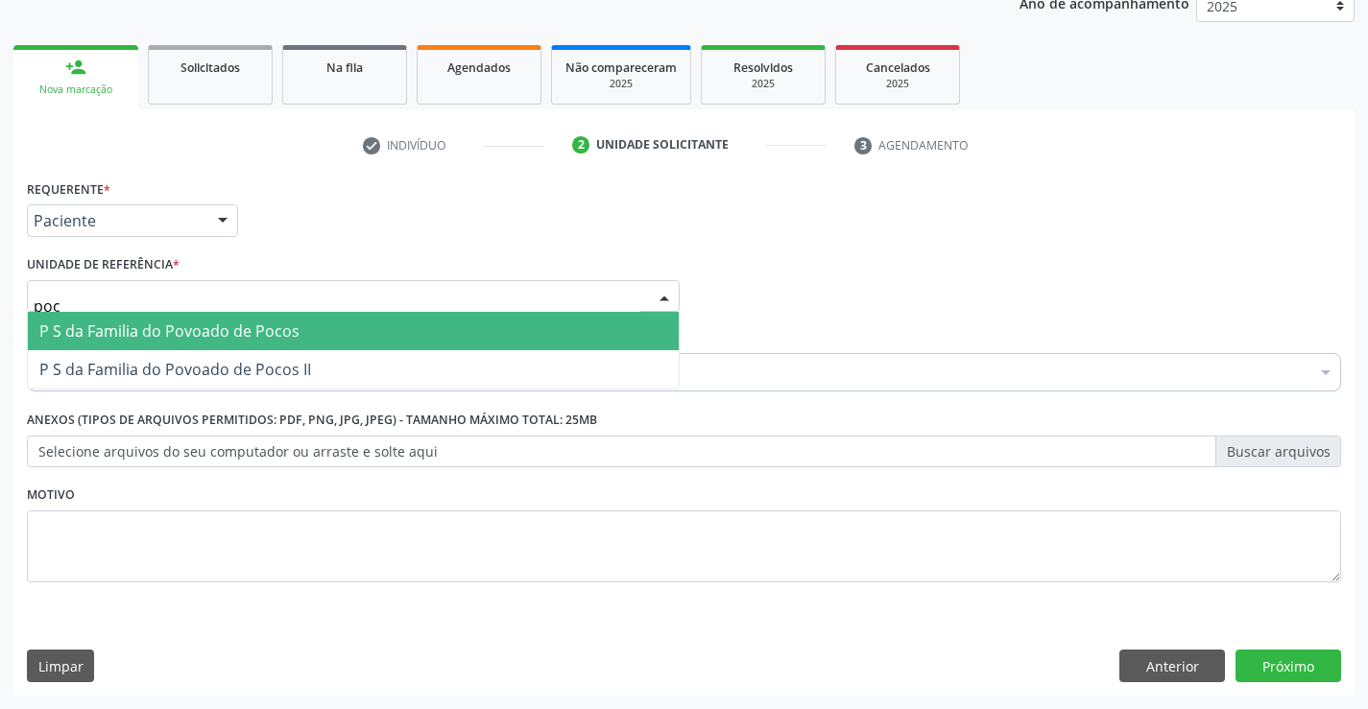
type input "poco"
click at [205, 320] on span "P S da Familia do Povoado de Pocos" at bounding box center [353, 331] width 651 height 38
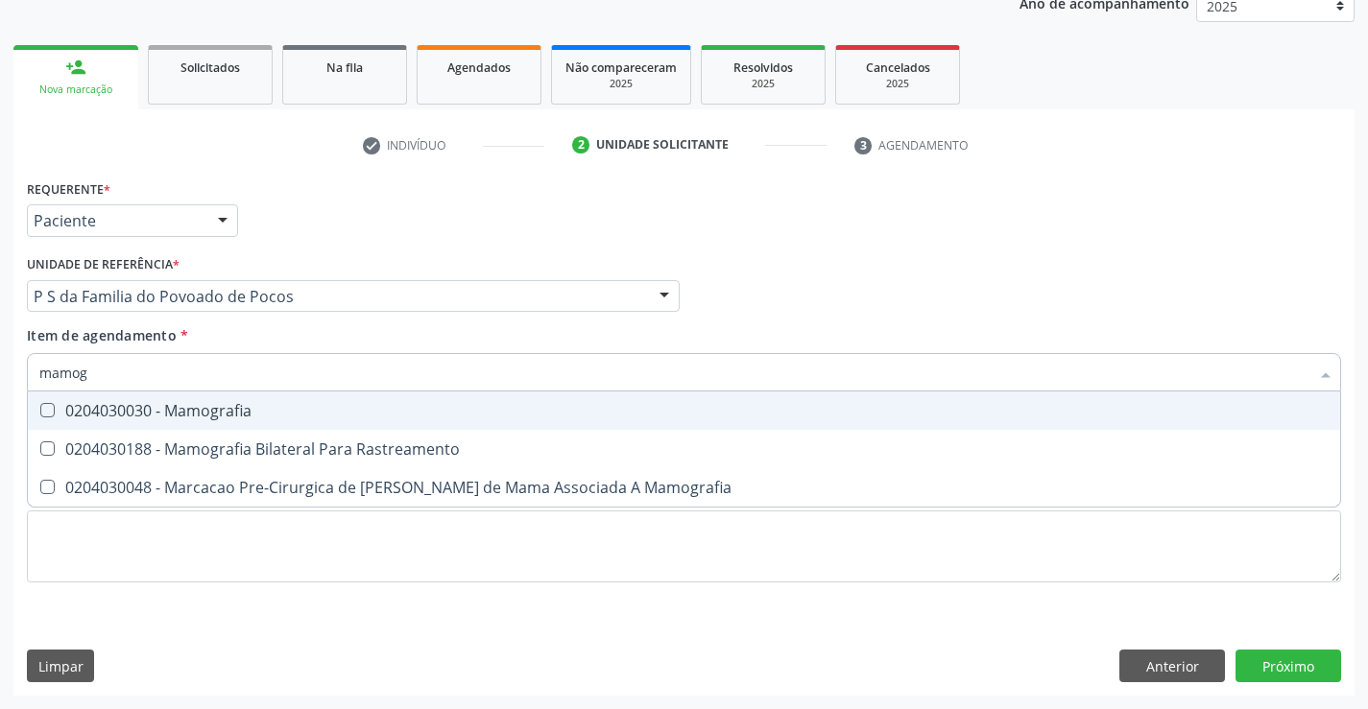
type input "mamogr"
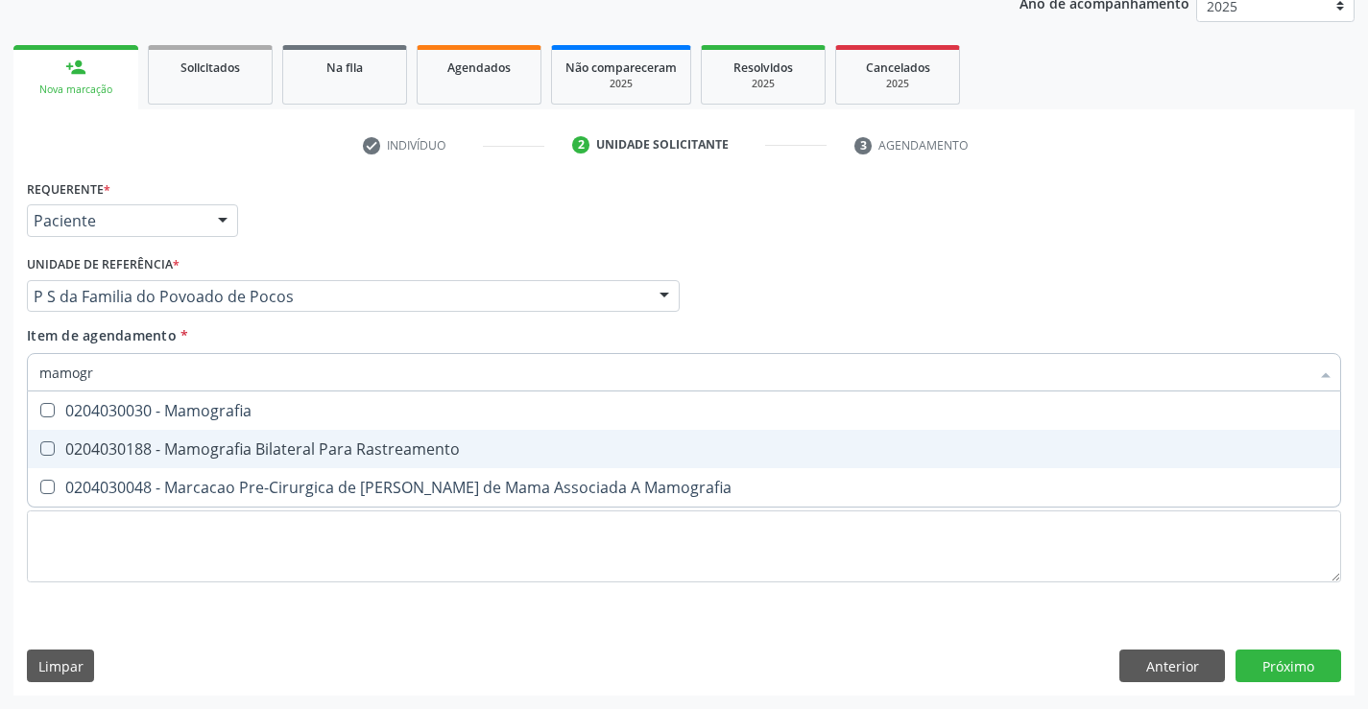
click at [204, 447] on div "0204030188 - Mamografia Bilateral Para Rastreamento" at bounding box center [683, 448] width 1289 height 15
checkbox Rastreamento "true"
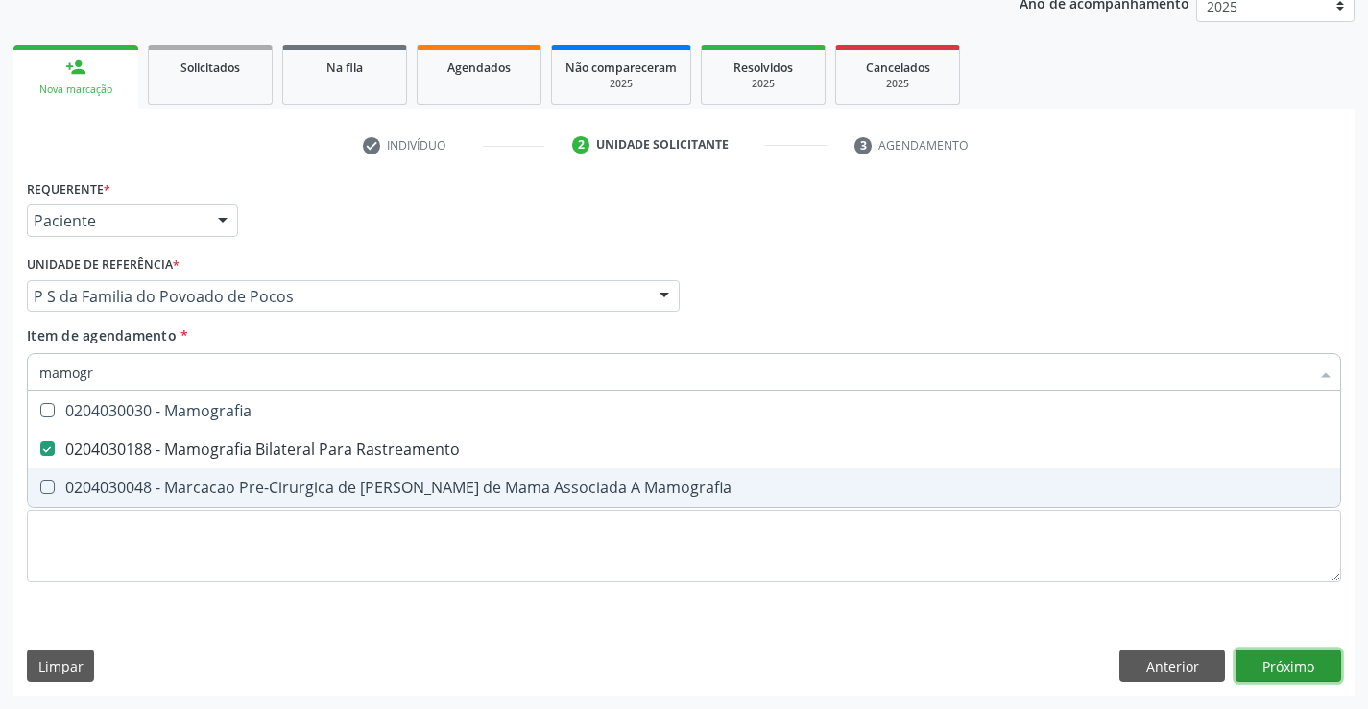
click at [1274, 672] on div "Requerente * Paciente Médico(a) Enfermeiro(a) Paciente Nenhum resultado encontr…" at bounding box center [683, 435] width 1341 height 521
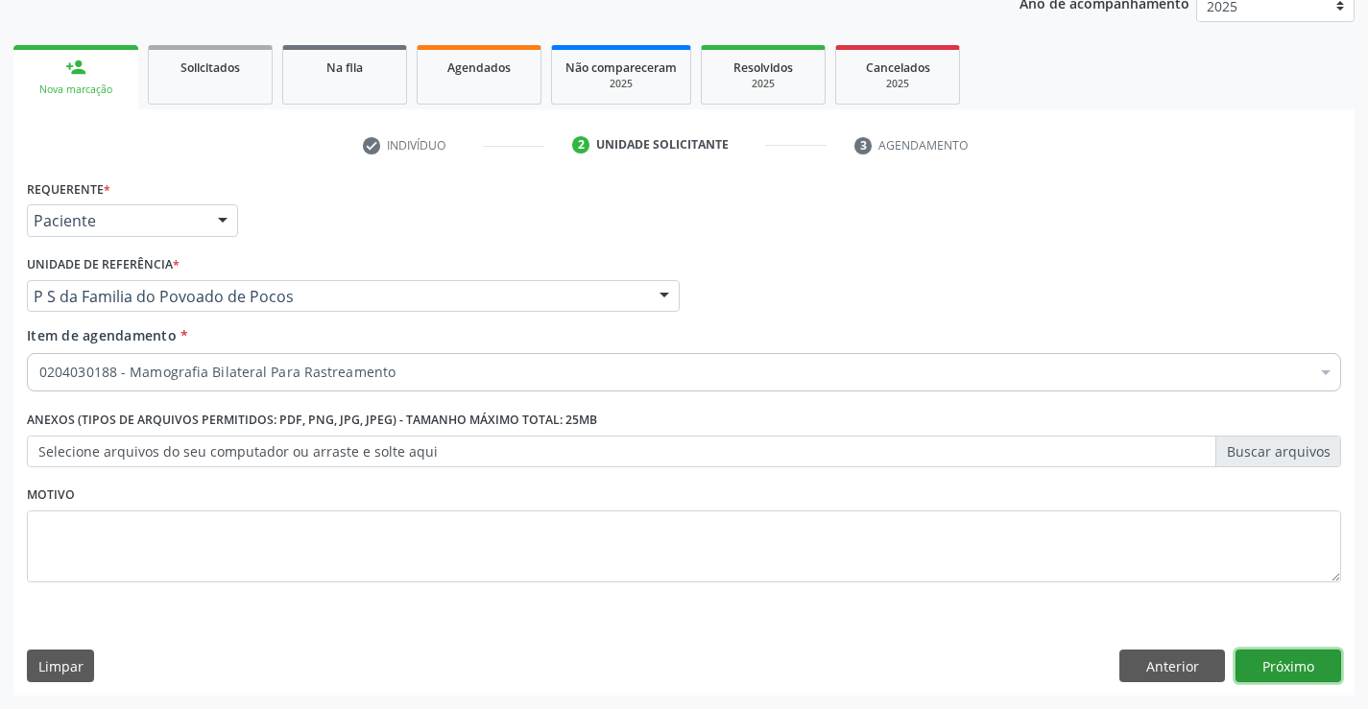
click at [1274, 672] on button "Próximo" at bounding box center [1288, 666] width 106 height 33
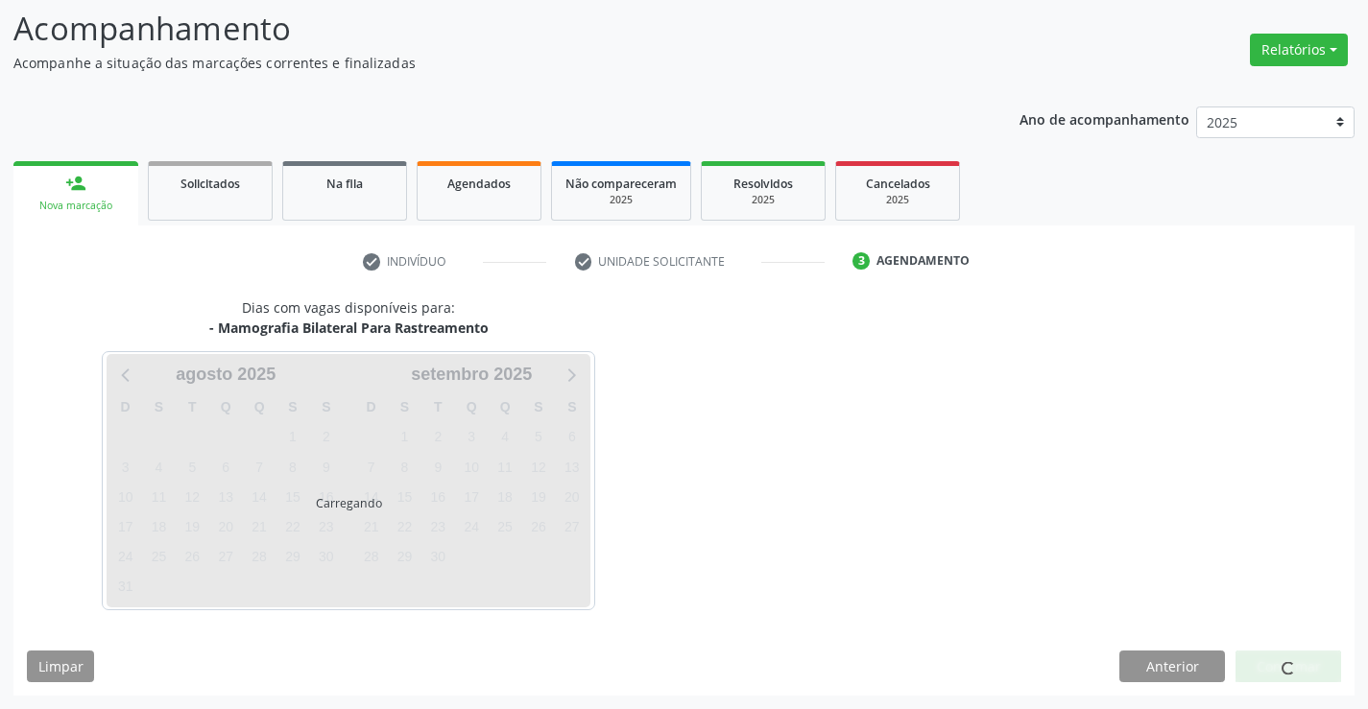
scroll to position [126, 0]
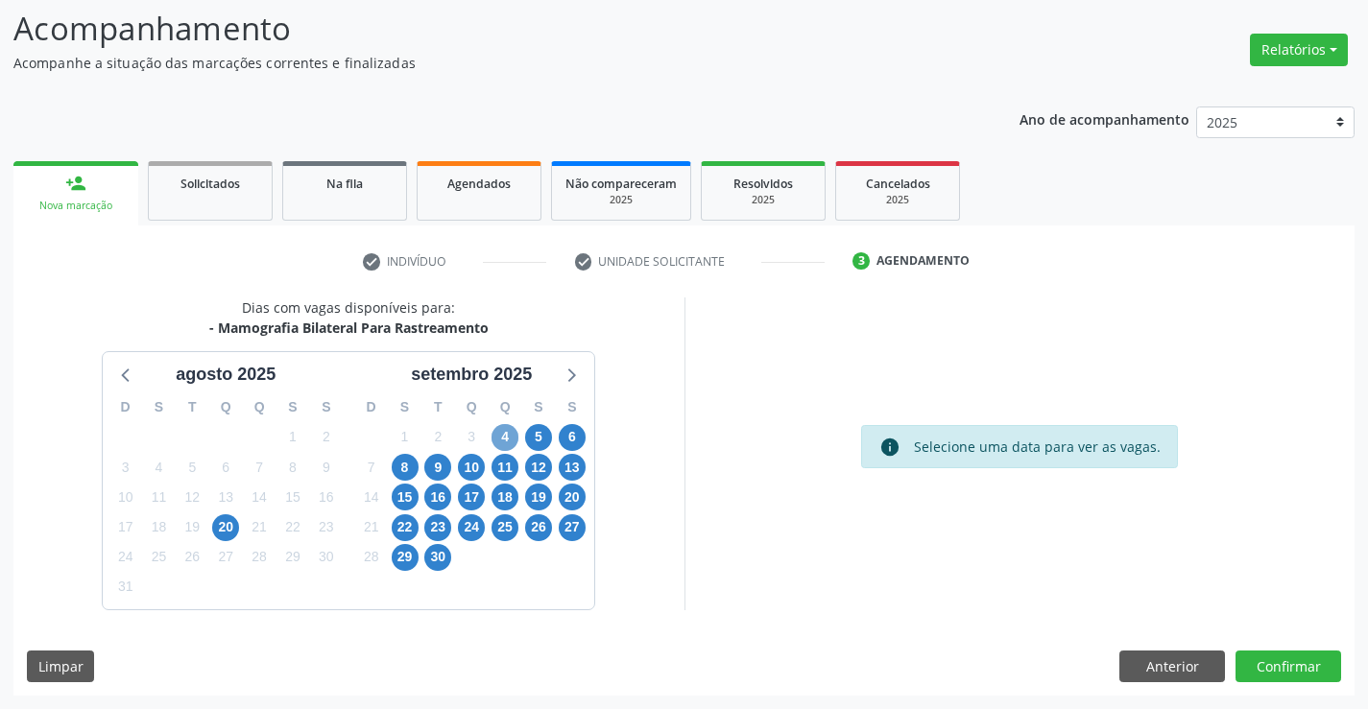
click at [501, 441] on span "4" at bounding box center [504, 437] width 27 height 27
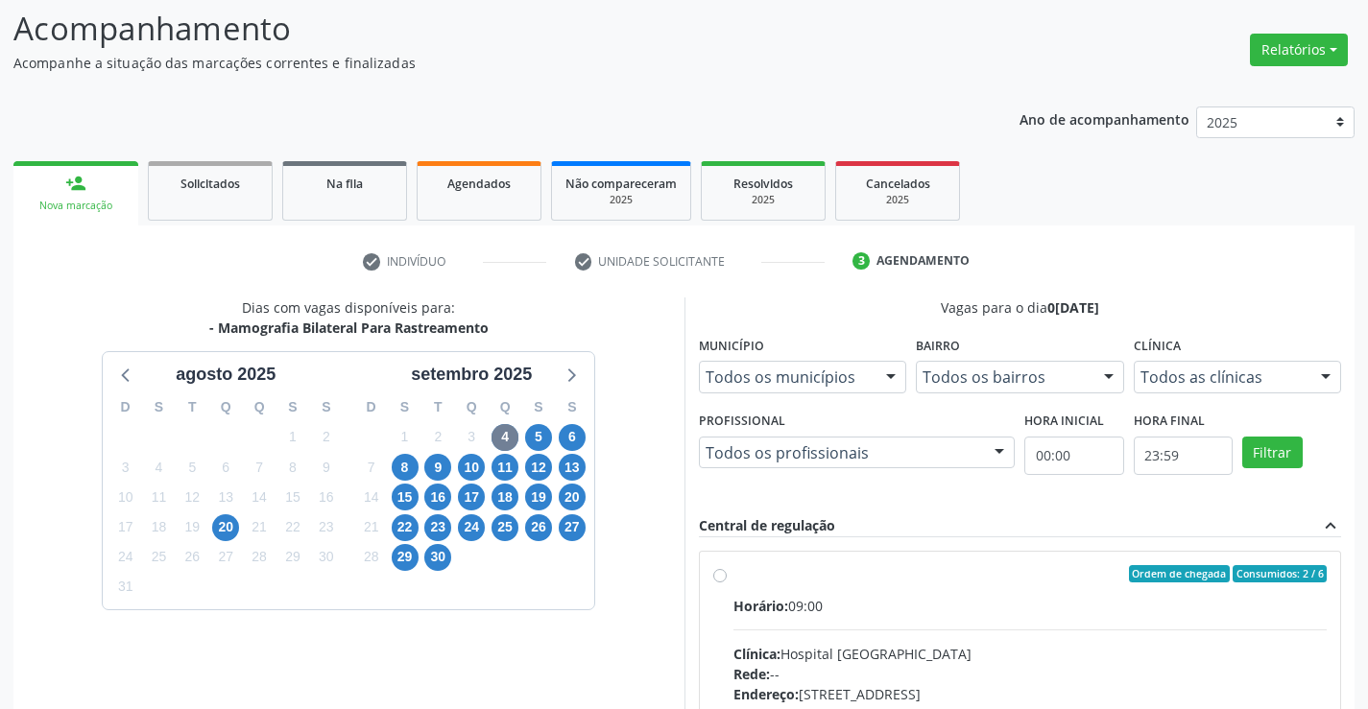
click at [733, 575] on label "Ordem de chegada Consumidos: 2 / 6 Horário: 09:00 Clínica: Hospital Sao Francis…" at bounding box center [1030, 712] width 594 height 295
click at [720, 575] on input "Ordem de chegada Consumidos: 2 / 6 Horário: 09:00 Clínica: Hospital Sao Francis…" at bounding box center [719, 573] width 13 height 17
radio input "true"
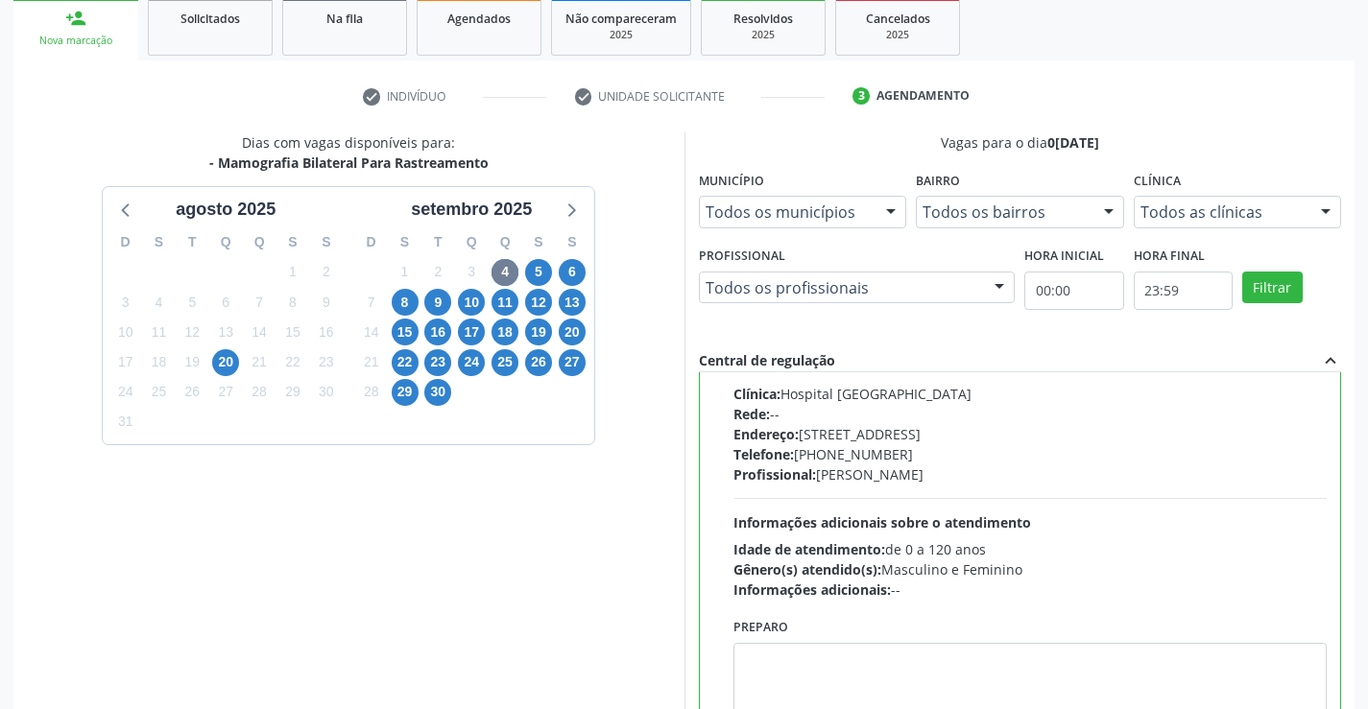
scroll to position [438, 0]
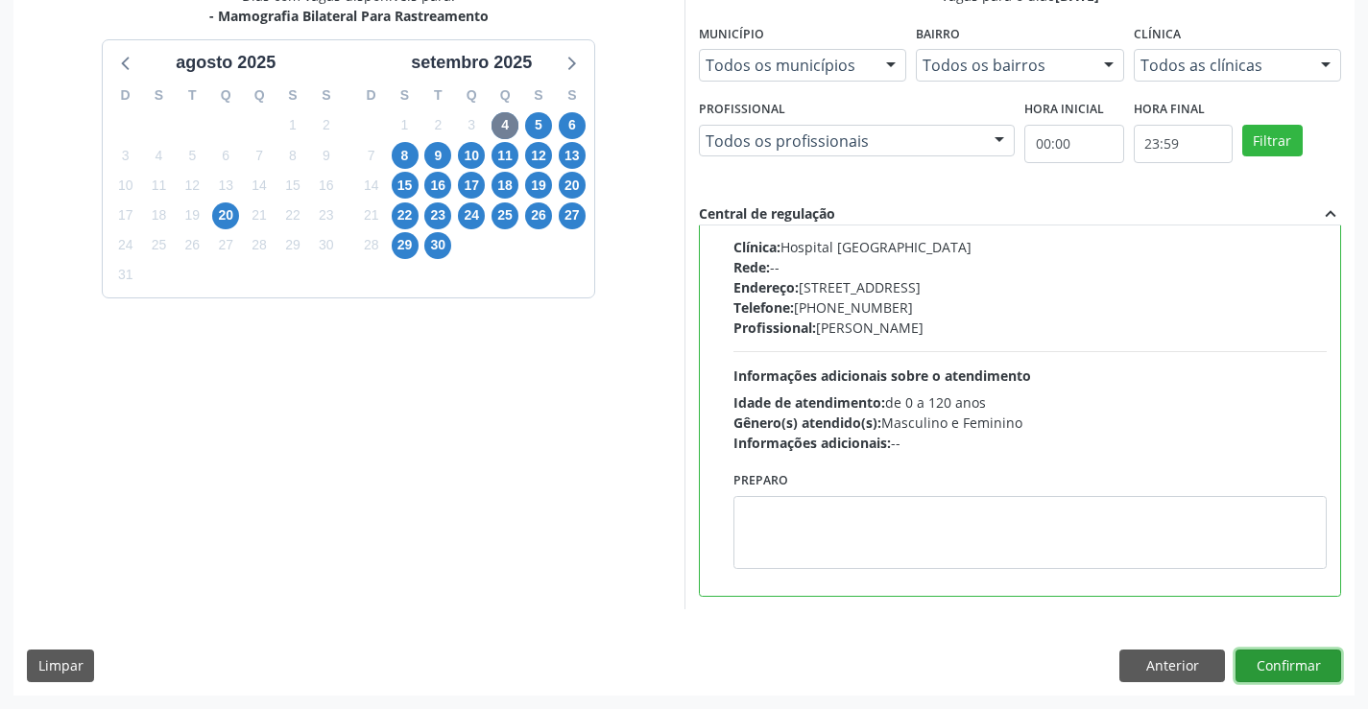
click at [1304, 661] on button "Confirmar" at bounding box center [1288, 666] width 106 height 33
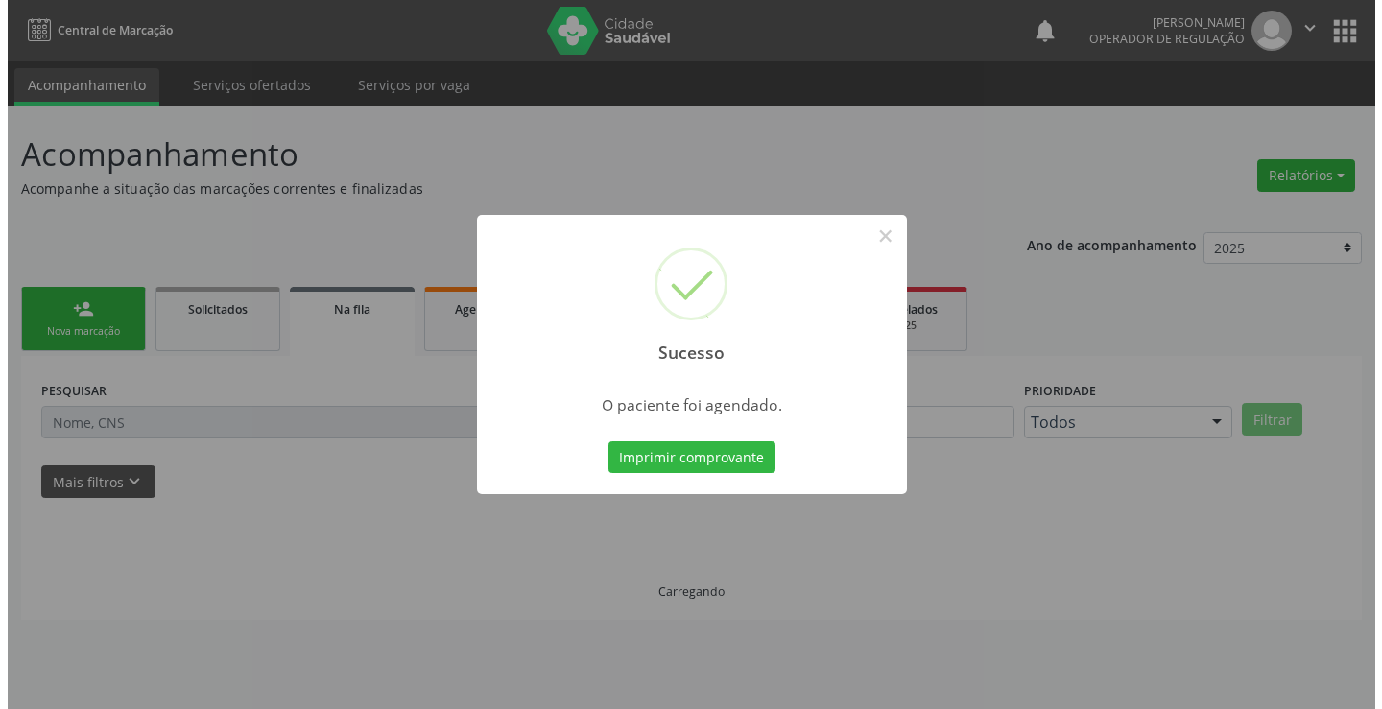
scroll to position [0, 0]
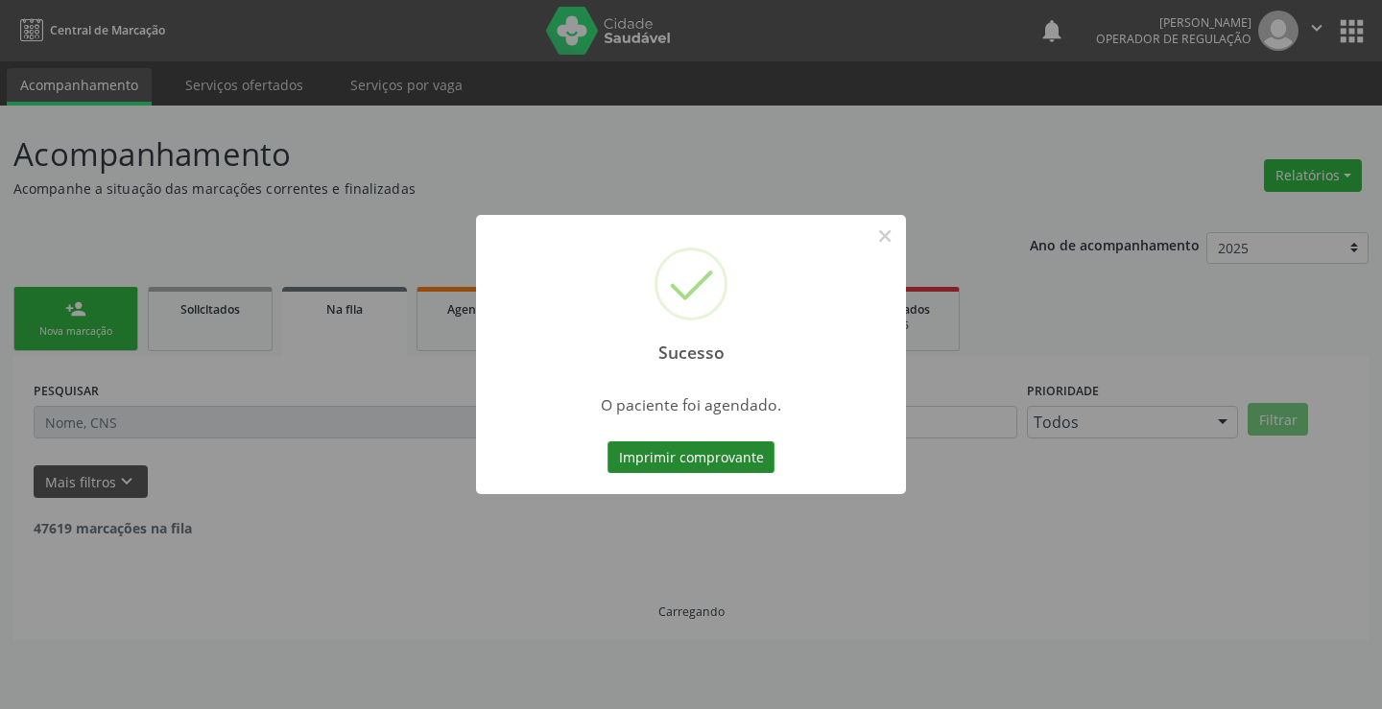
click at [741, 453] on button "Imprimir comprovante" at bounding box center [691, 457] width 167 height 33
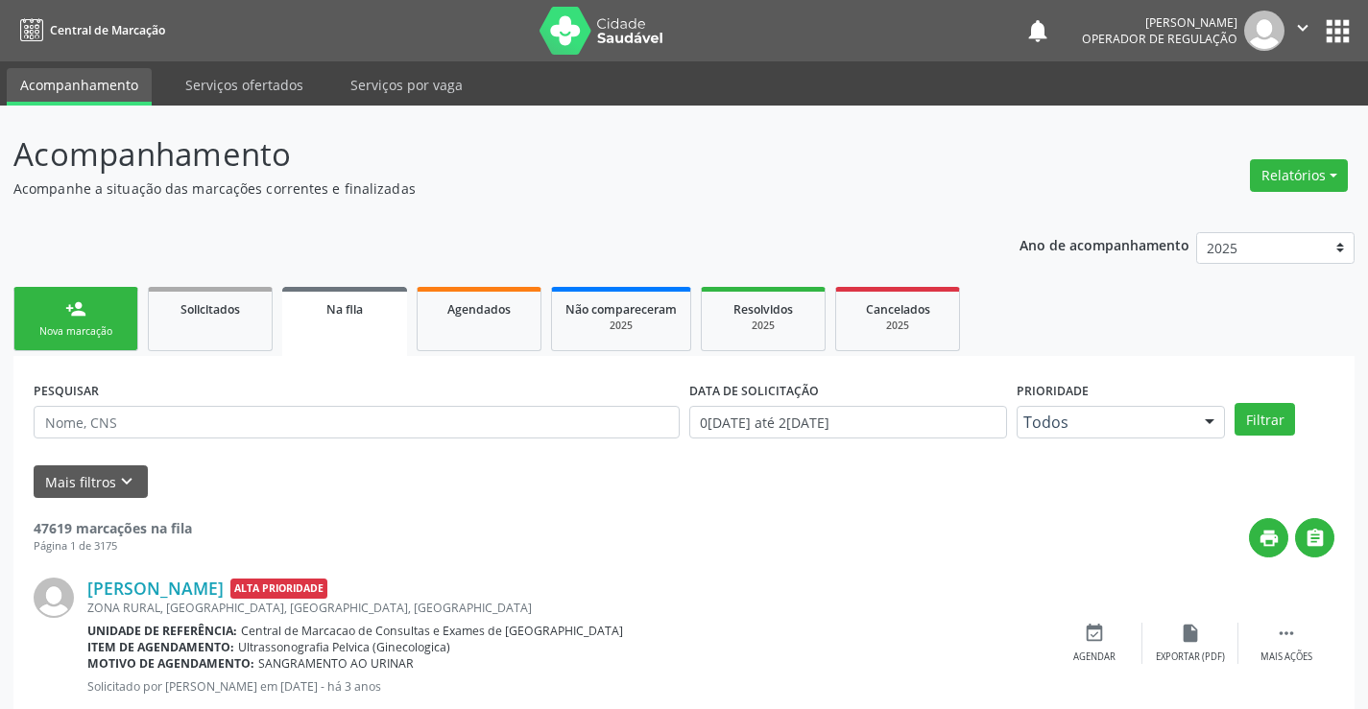
click at [332, 308] on span "Na fila" at bounding box center [344, 309] width 36 height 16
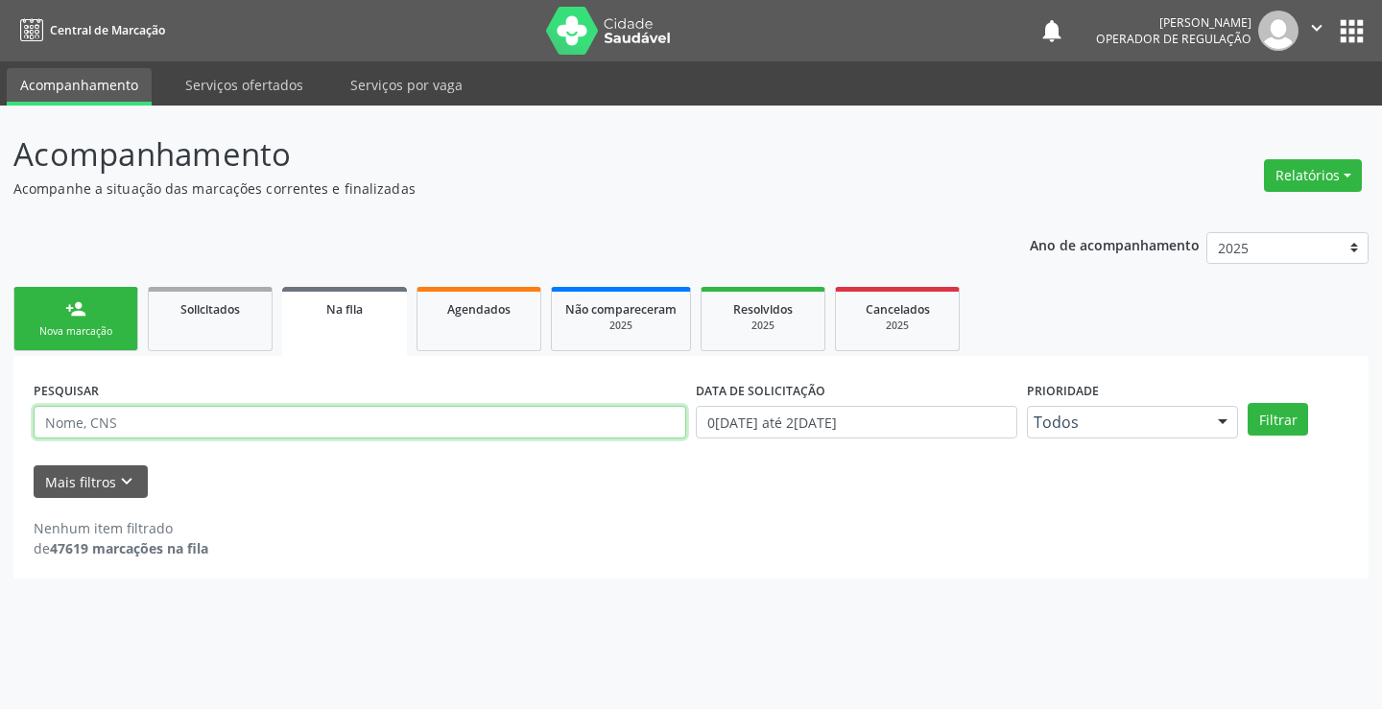
click at [202, 428] on input "text" at bounding box center [360, 422] width 653 height 33
type input "702501321953433"
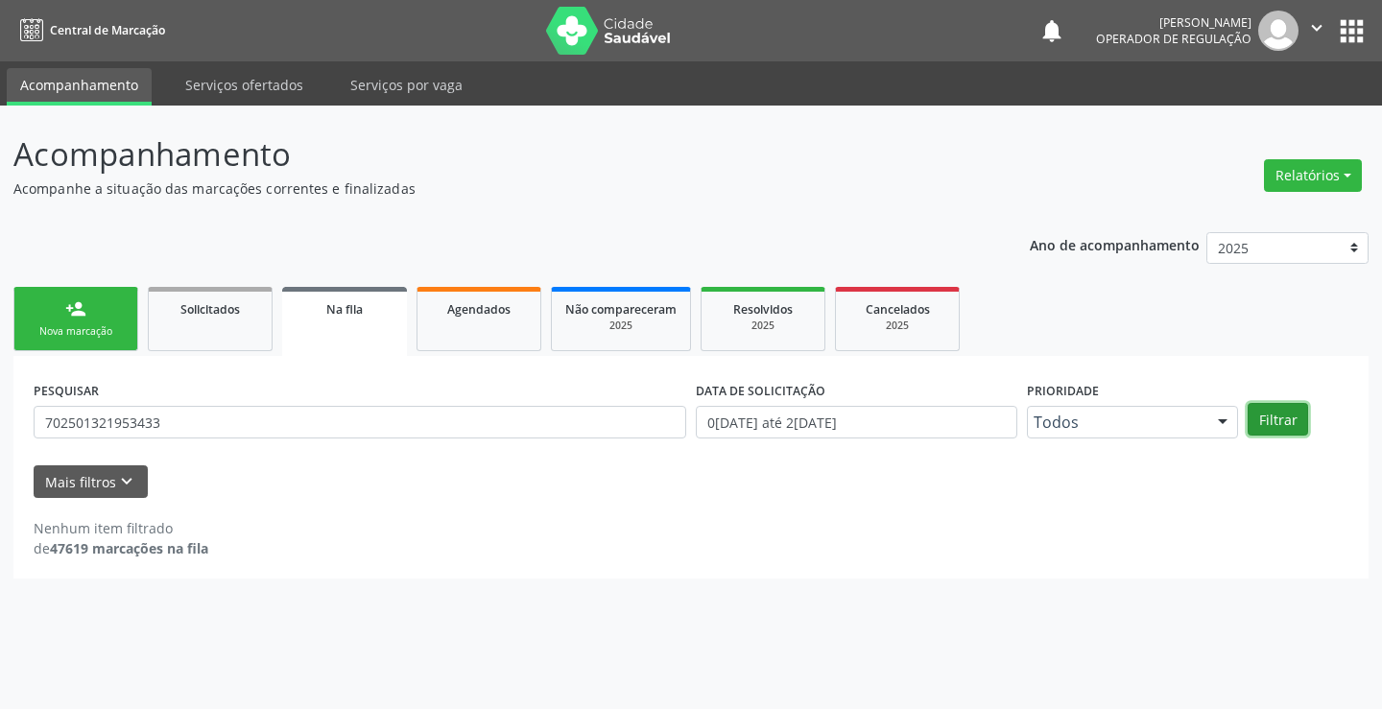
click at [1278, 428] on button "Filtrar" at bounding box center [1278, 419] width 60 height 33
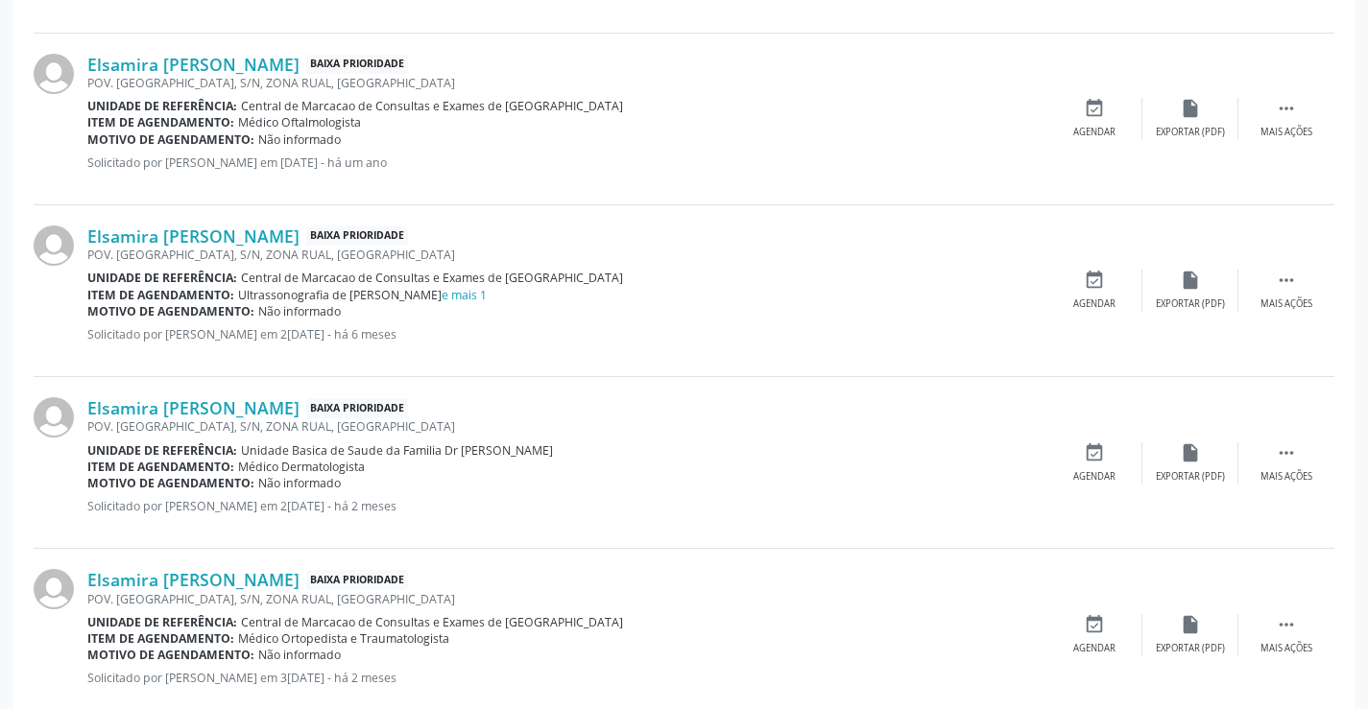
scroll to position [1102, 0]
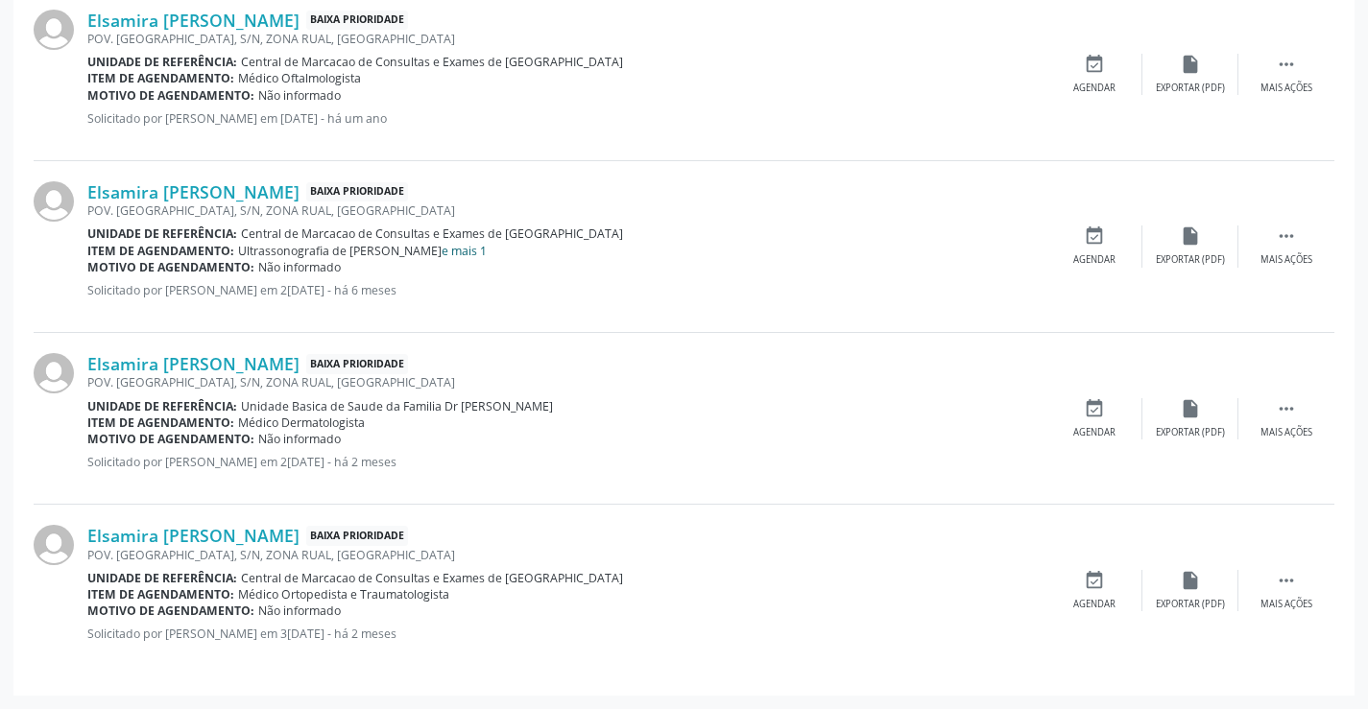
click at [441, 251] on link "e mais 1" at bounding box center [463, 251] width 45 height 16
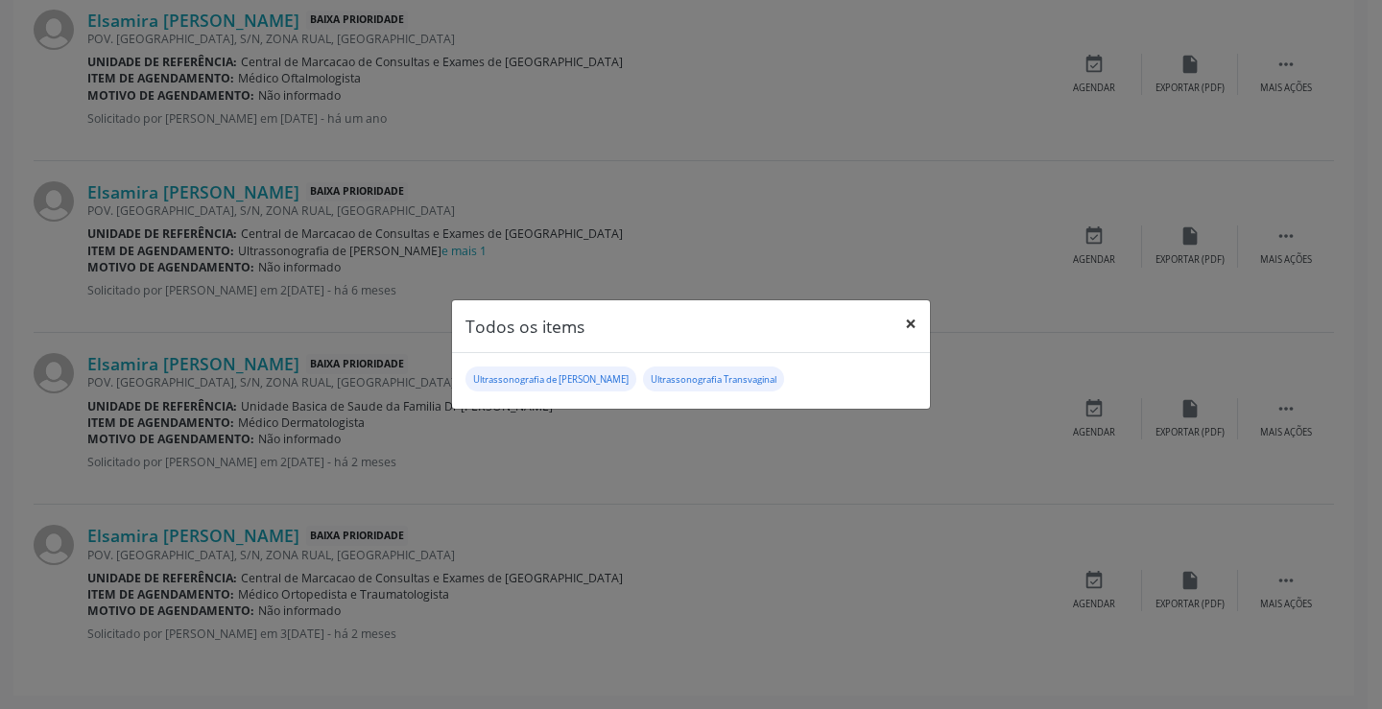
click at [906, 323] on button "×" at bounding box center [911, 323] width 38 height 47
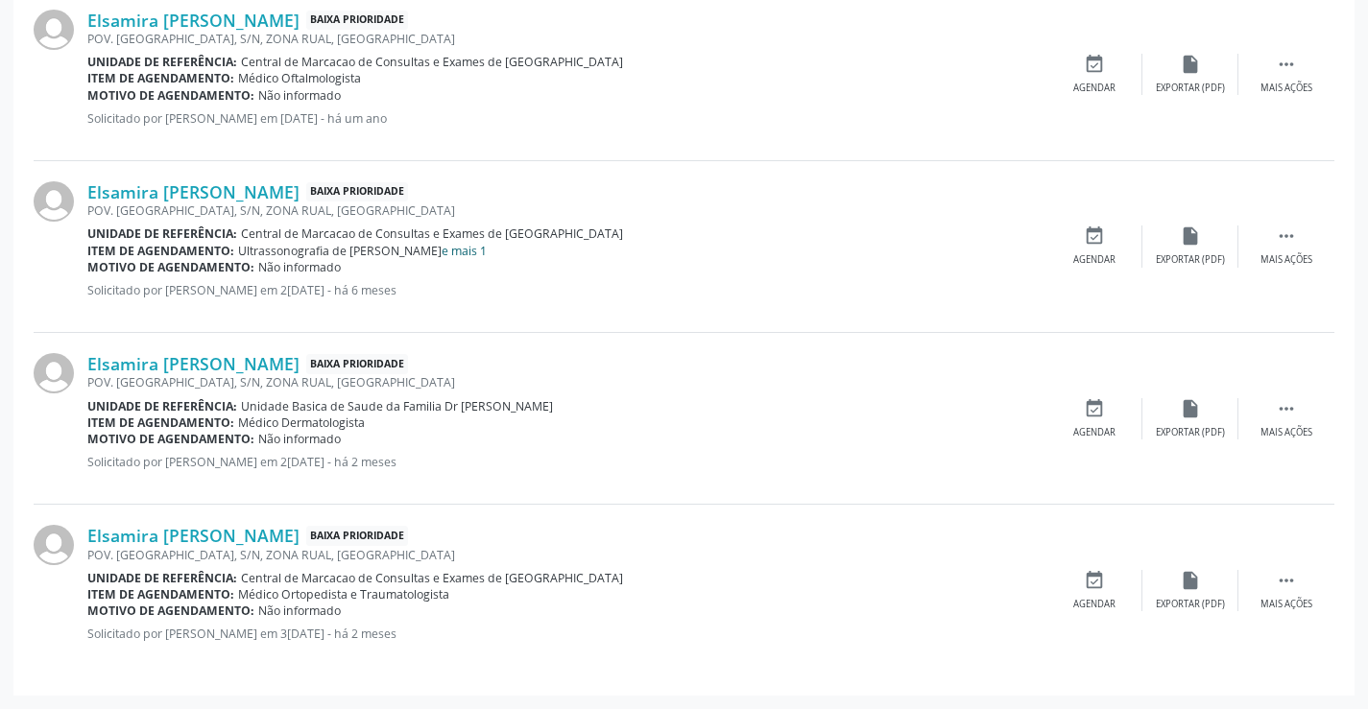
click at [441, 249] on link "e mais 1" at bounding box center [463, 251] width 45 height 16
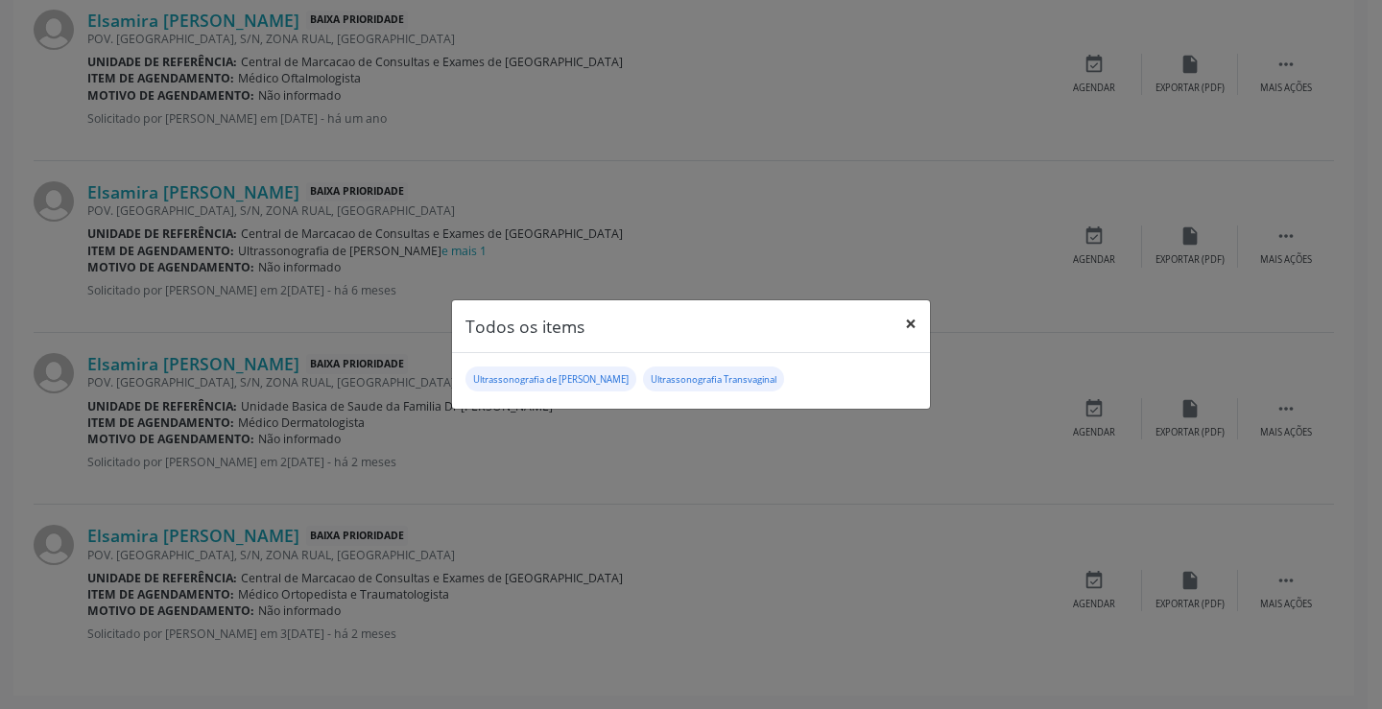
click at [912, 322] on button "×" at bounding box center [911, 323] width 38 height 47
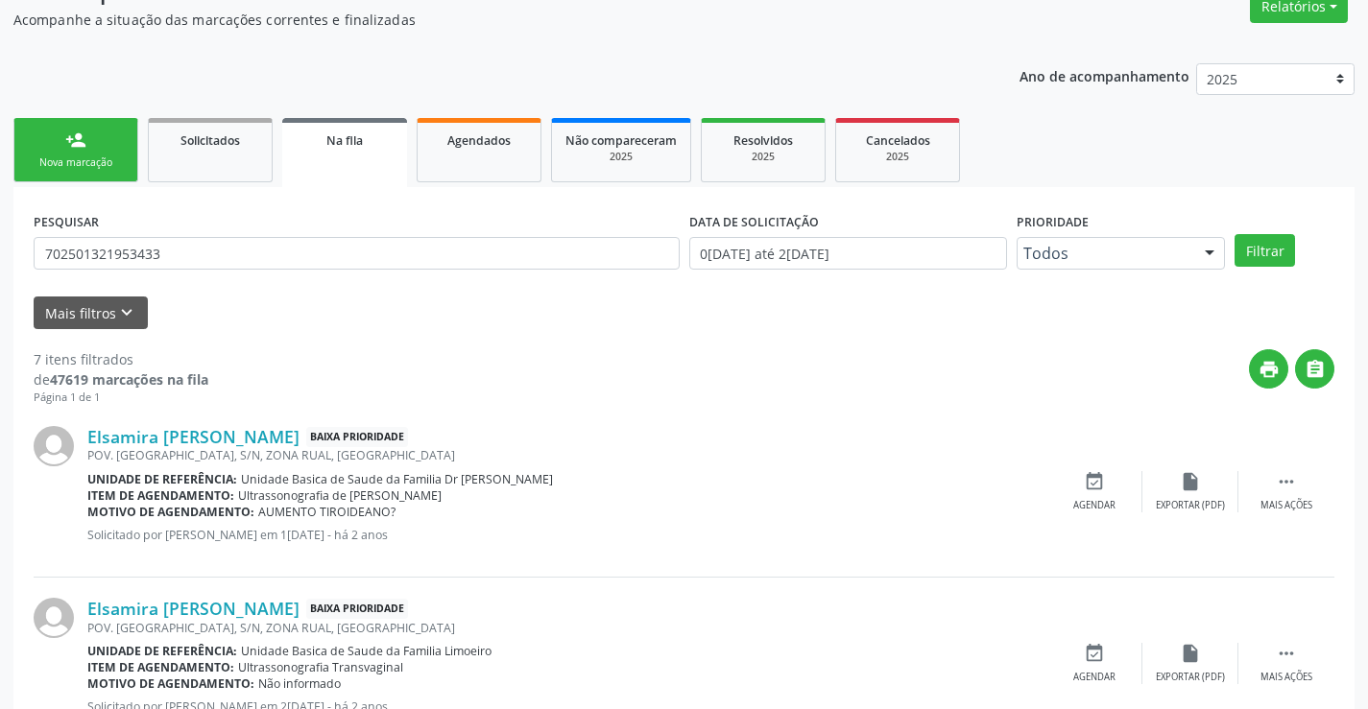
scroll to position [0, 0]
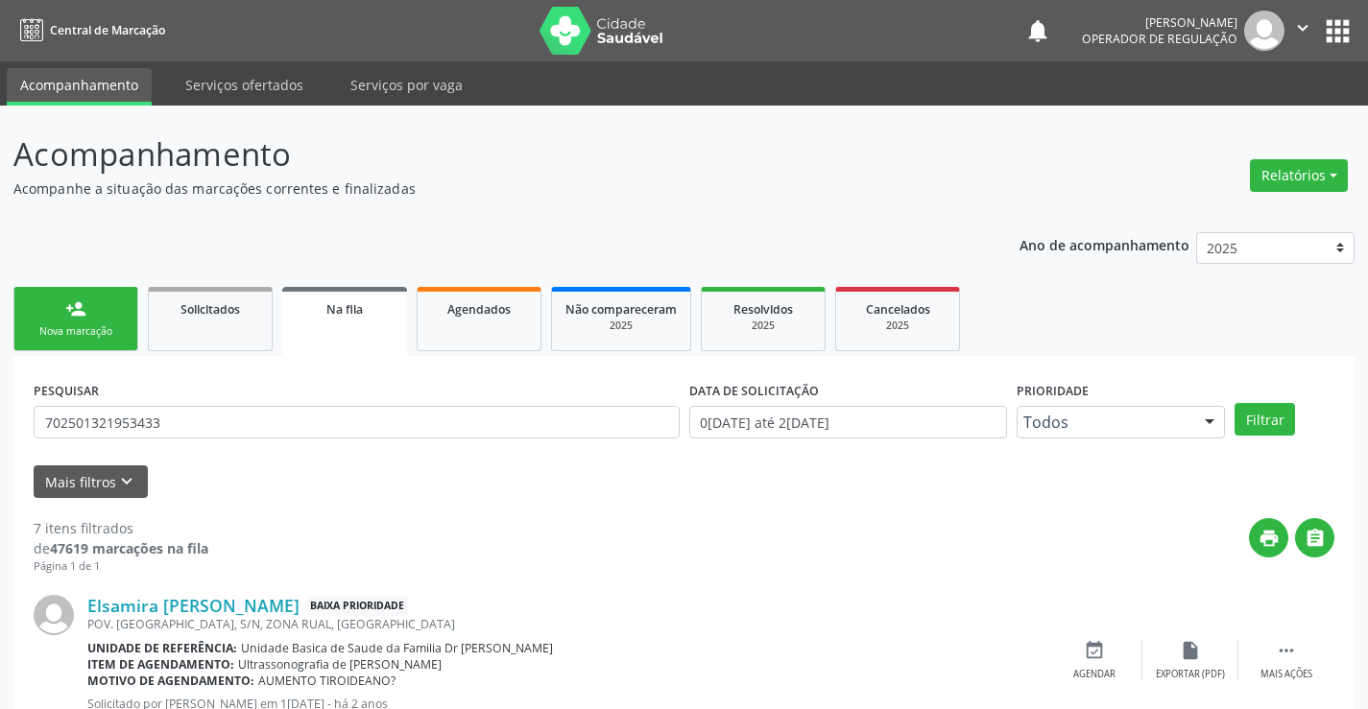
click at [46, 308] on link "person_add Nova marcação" at bounding box center [75, 319] width 125 height 64
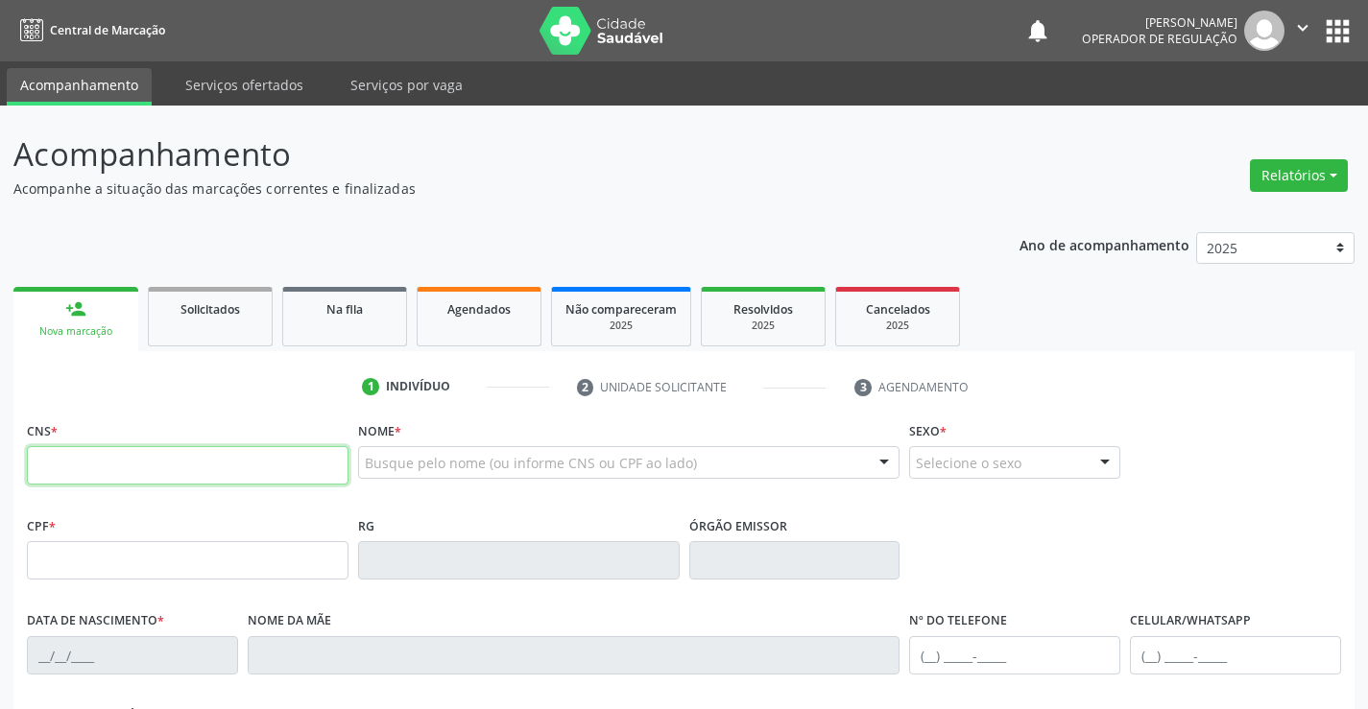
click at [118, 452] on input "text" at bounding box center [188, 465] width 322 height 38
type input "705 3094 3616 8090"
type input "0[DATE]"
type input "[PHONE_NUMBER]"
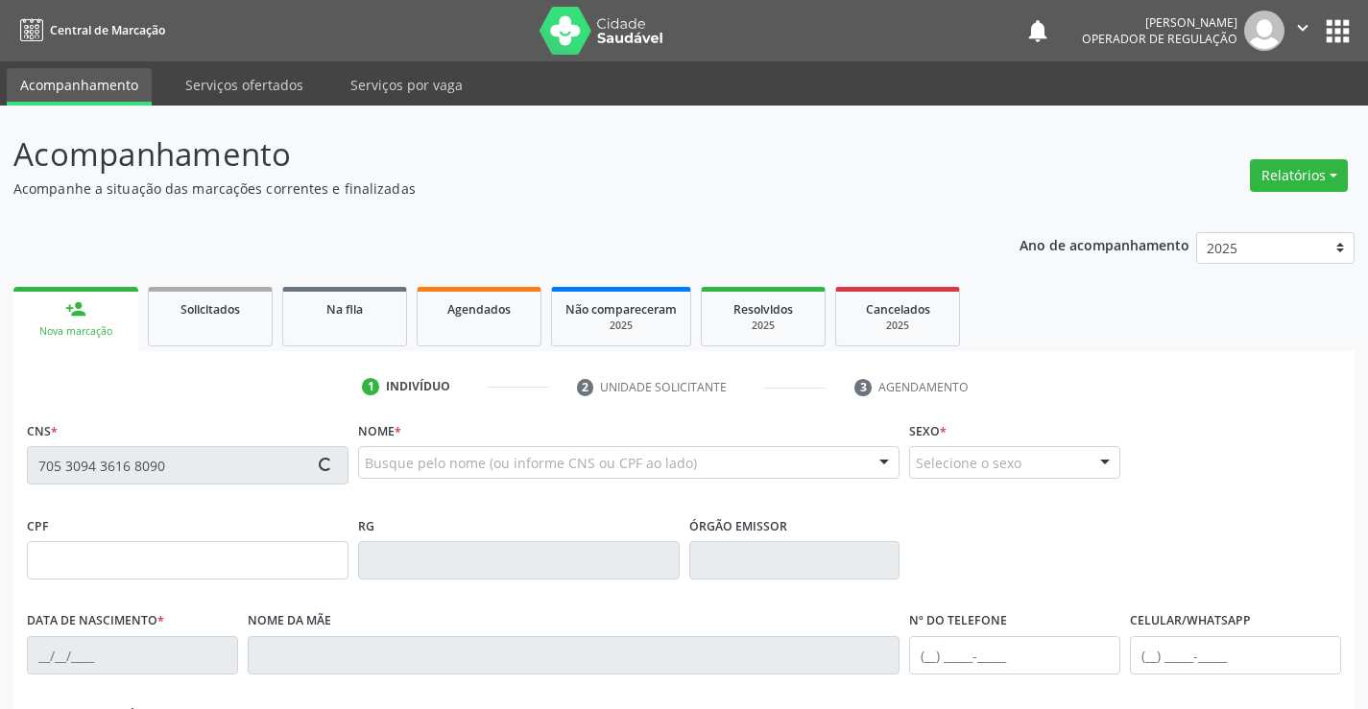
type input "149"
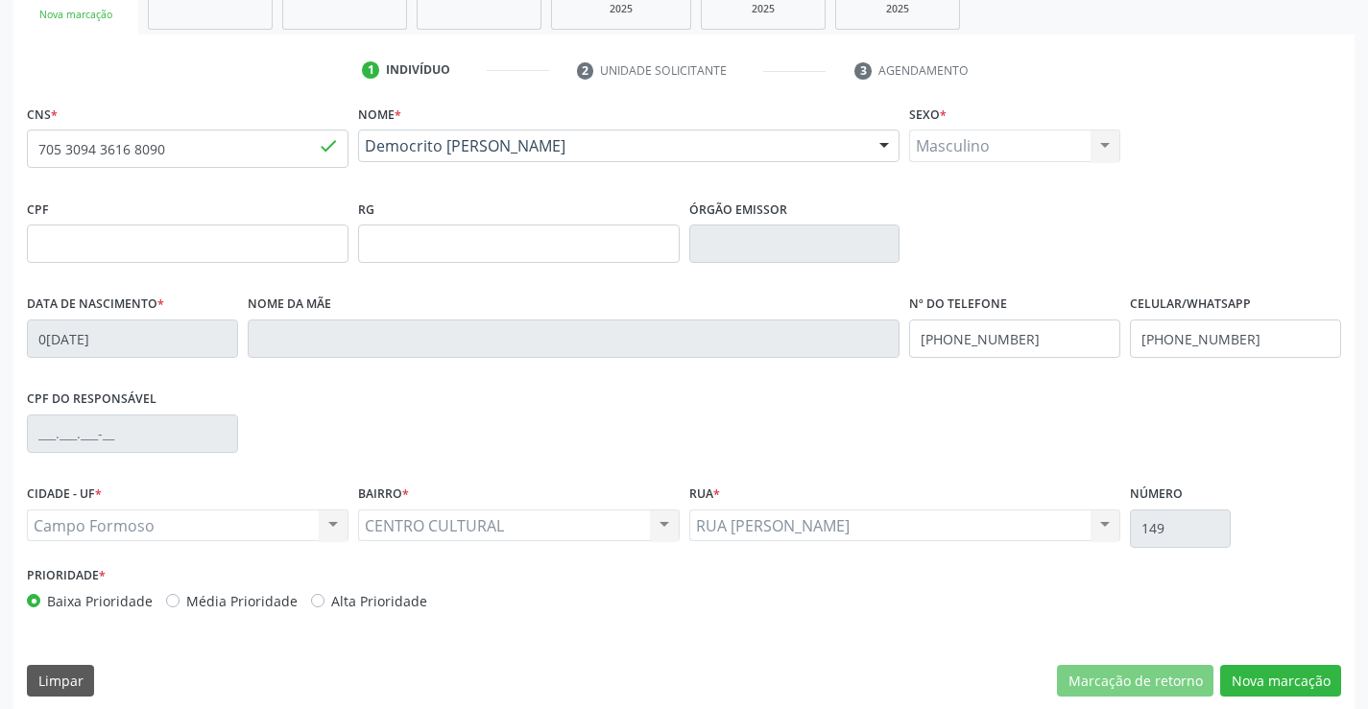
scroll to position [331, 0]
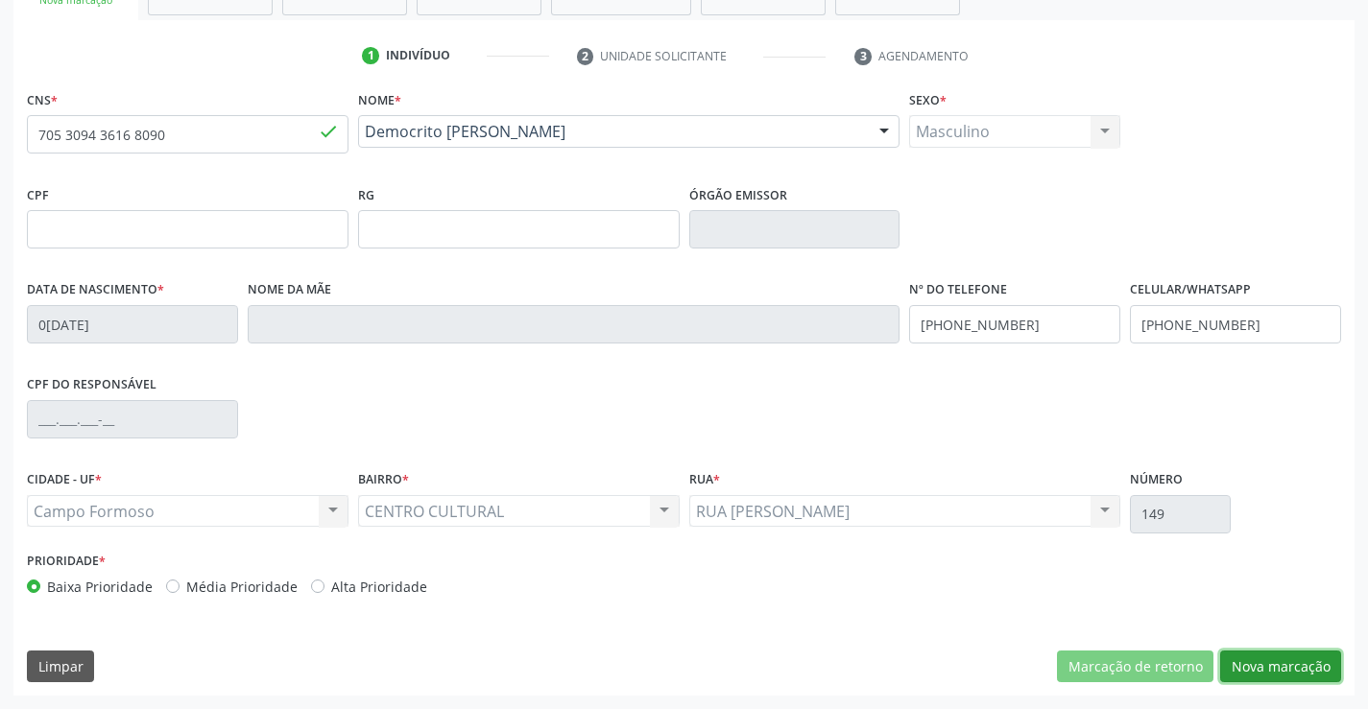
click at [1289, 666] on button "Nova marcação" at bounding box center [1280, 667] width 121 height 33
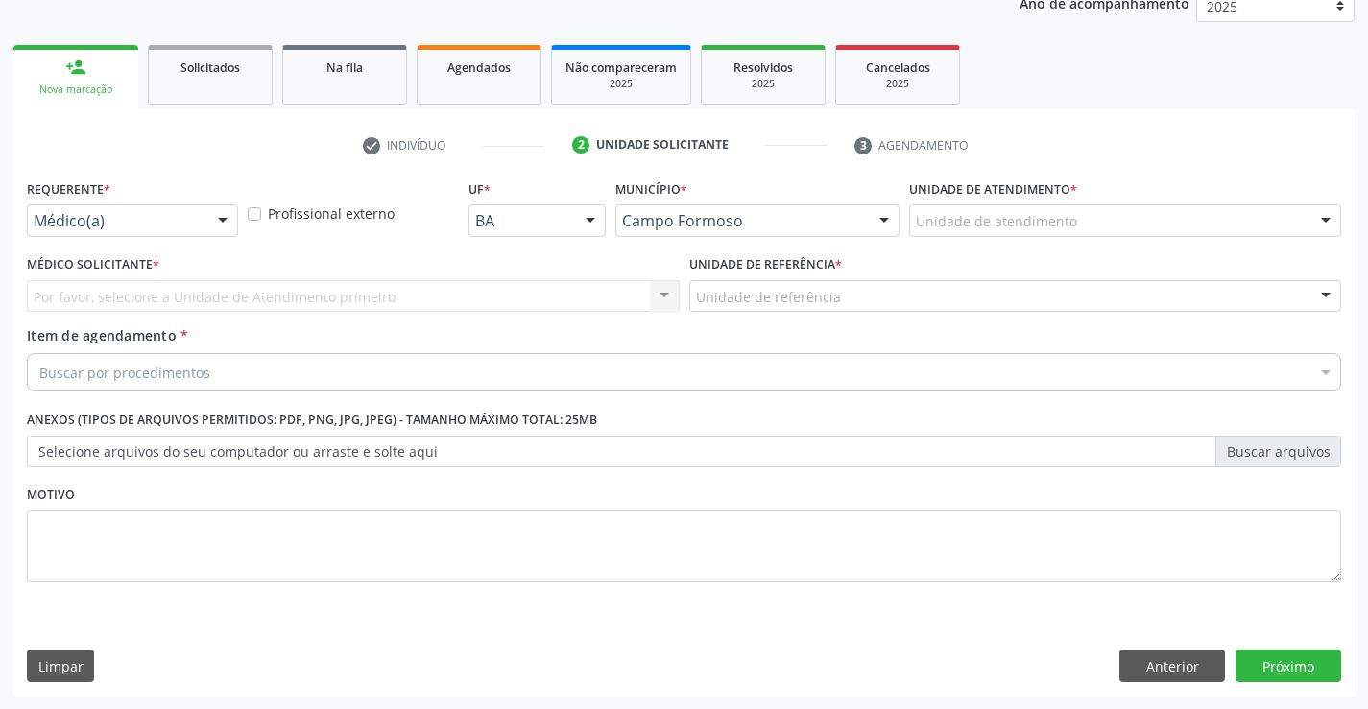
scroll to position [242, 0]
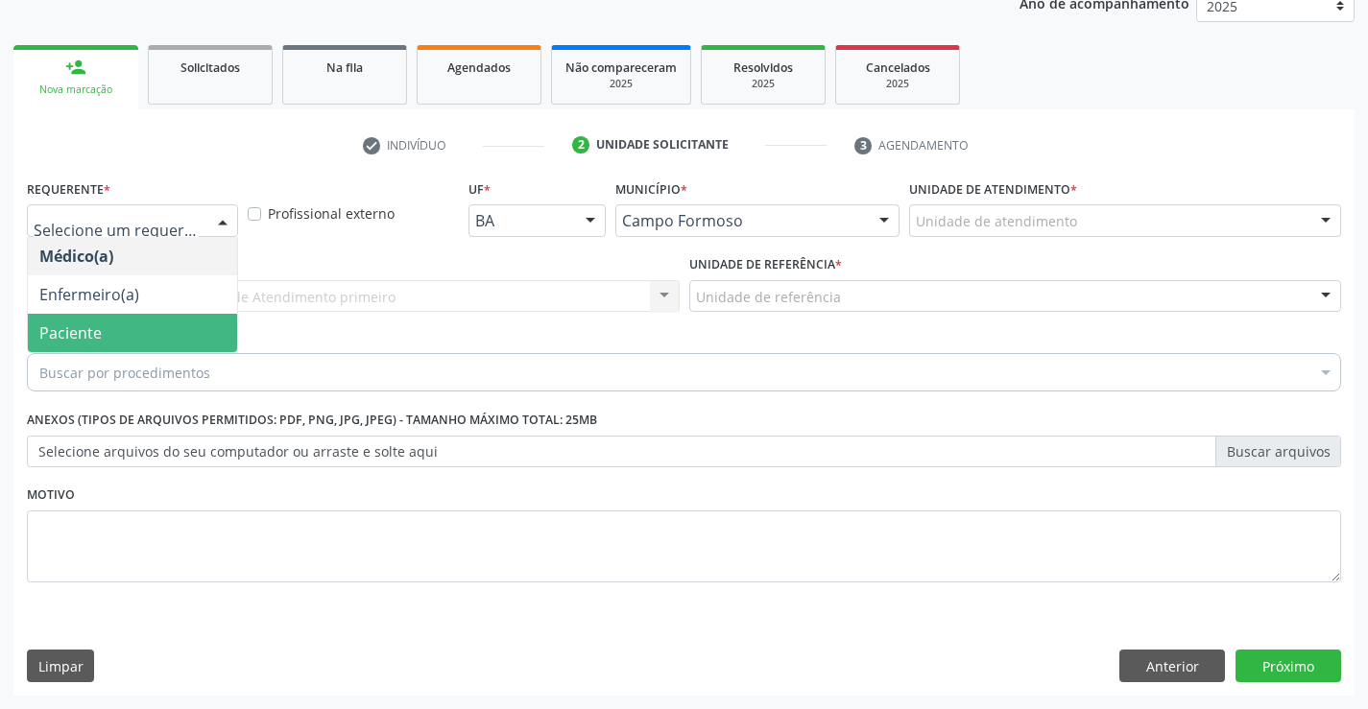
click at [73, 337] on span "Paciente" at bounding box center [70, 332] width 62 height 21
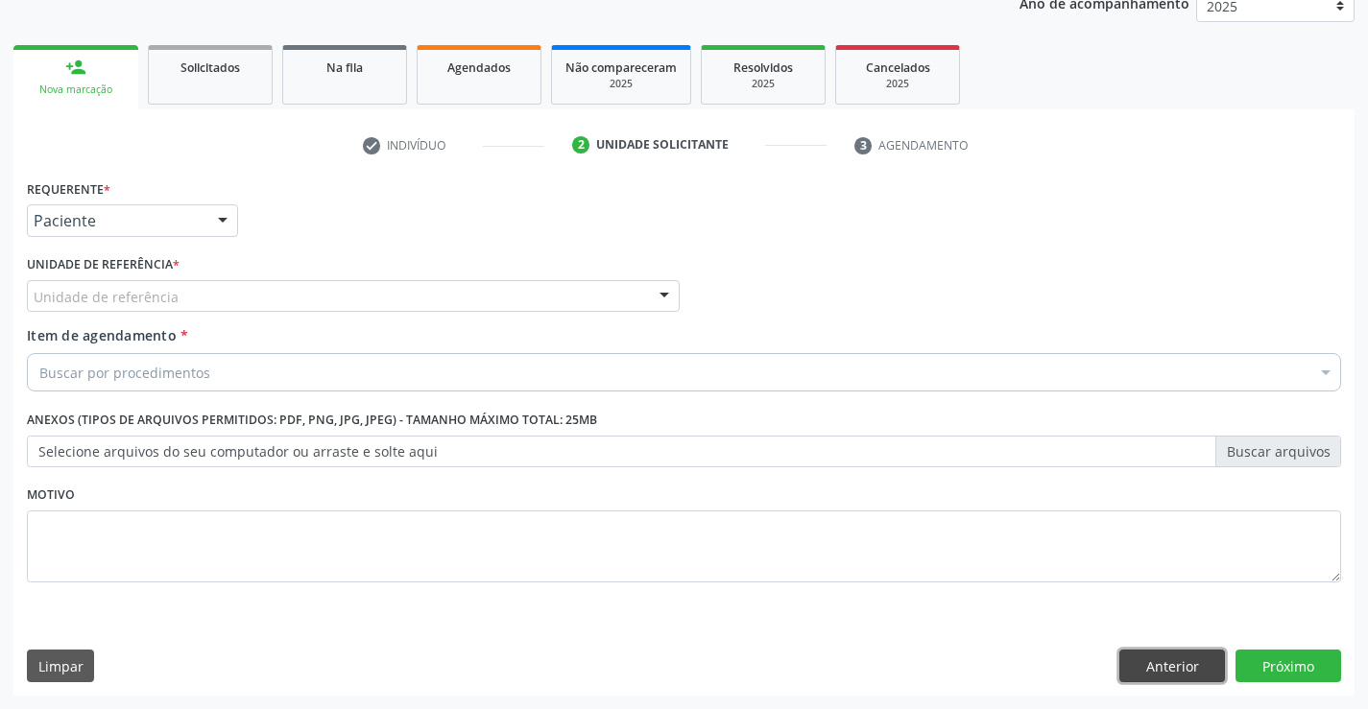
click at [1197, 670] on button "Anterior" at bounding box center [1172, 666] width 106 height 33
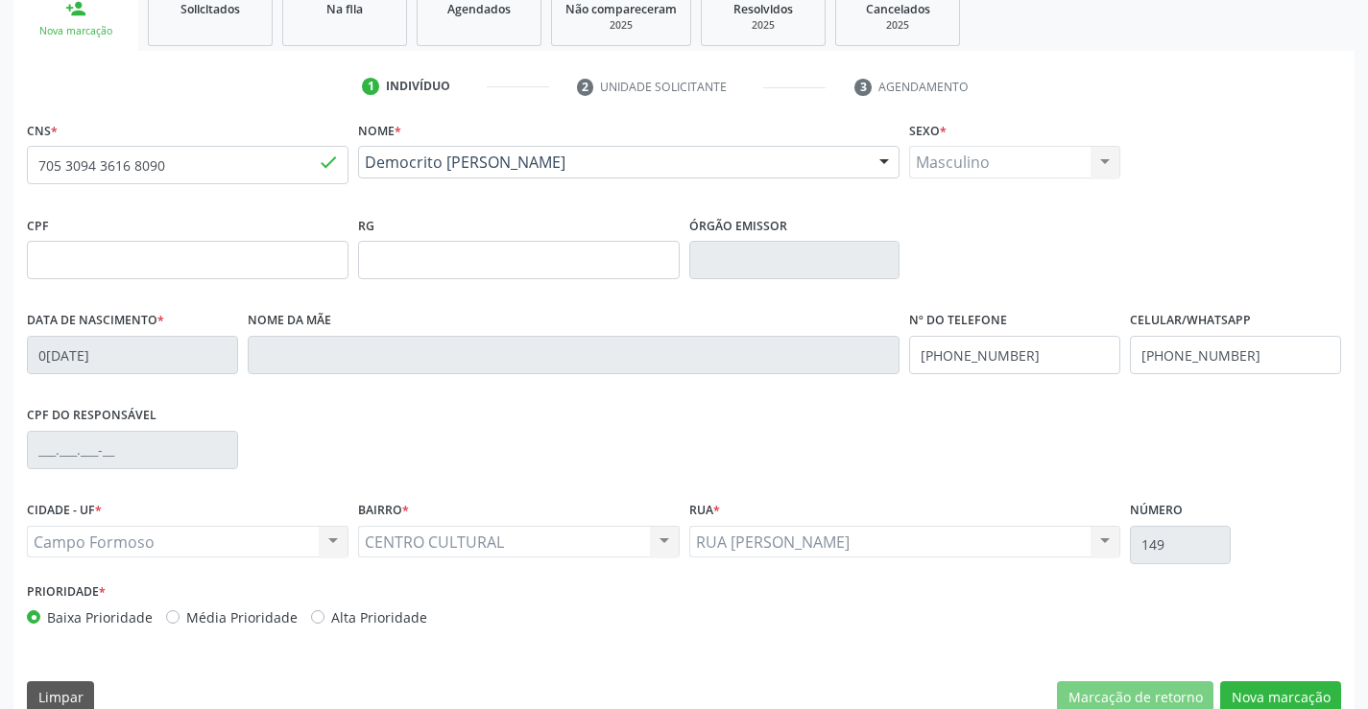
scroll to position [331, 0]
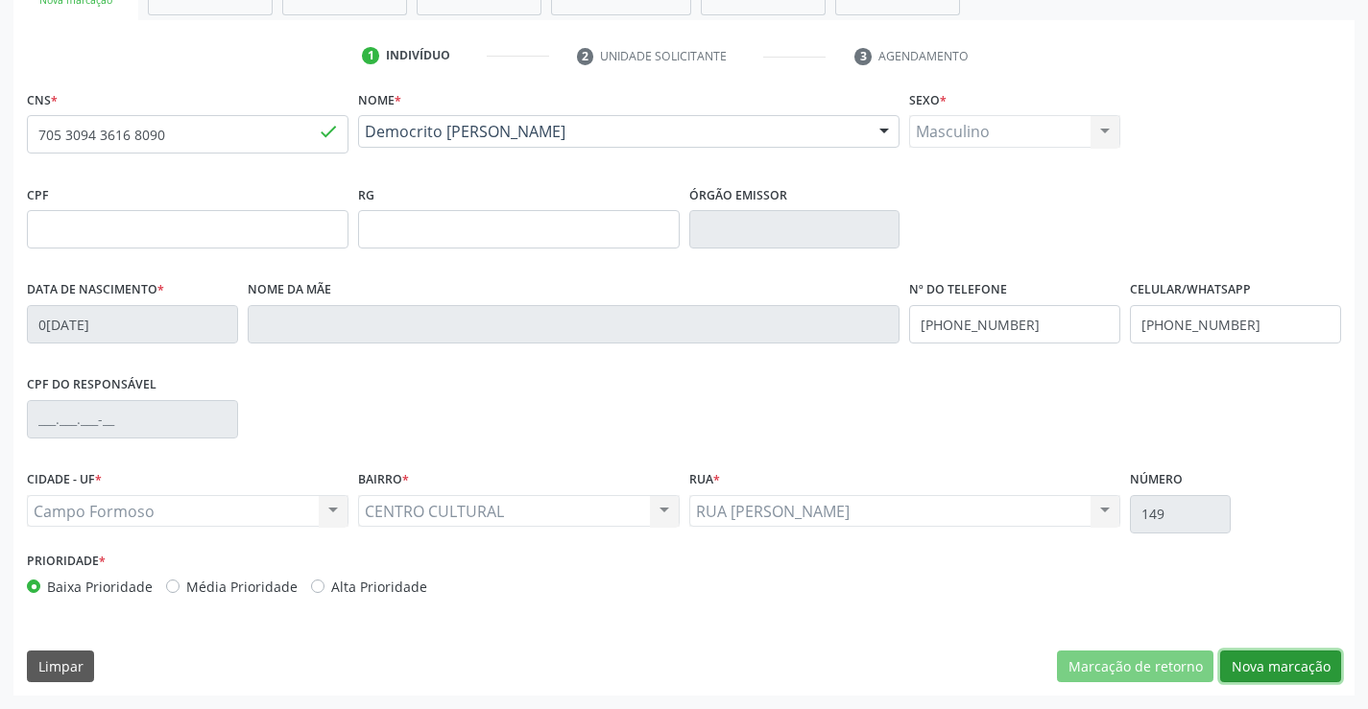
click at [1244, 670] on button "Nova marcação" at bounding box center [1280, 667] width 121 height 33
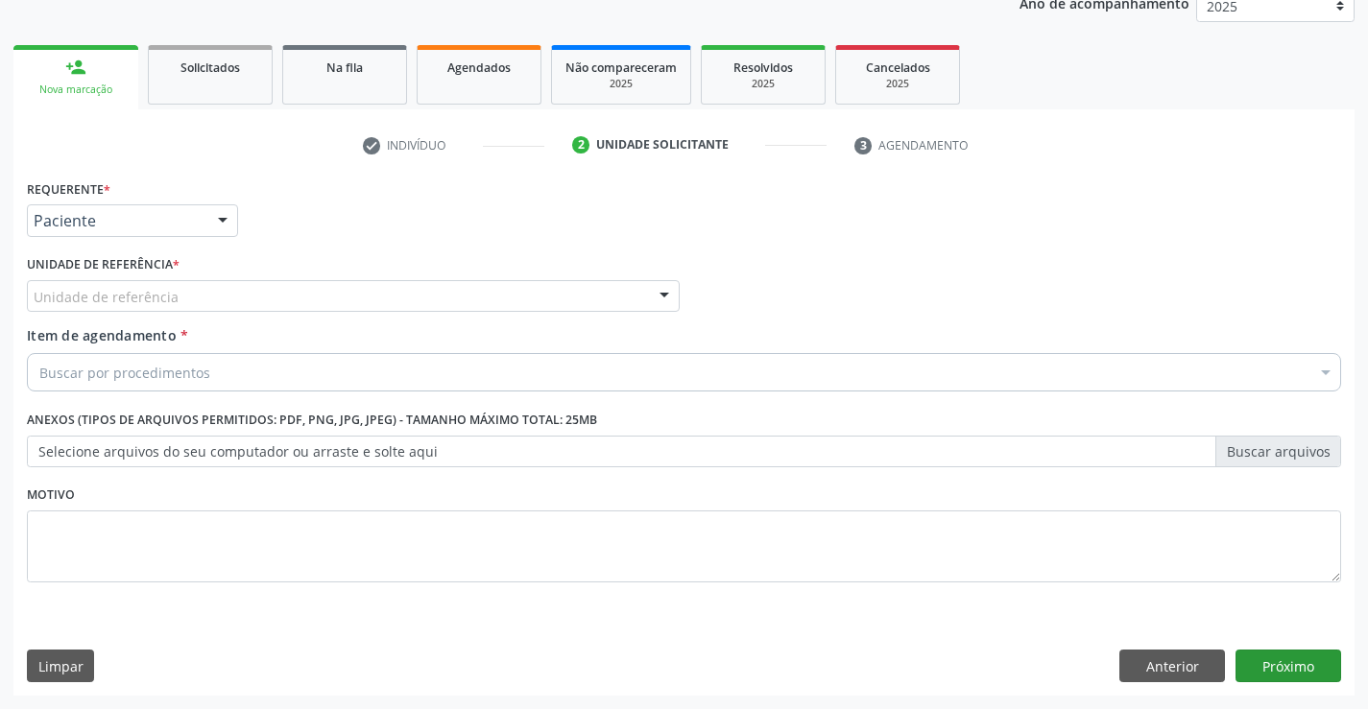
scroll to position [242, 0]
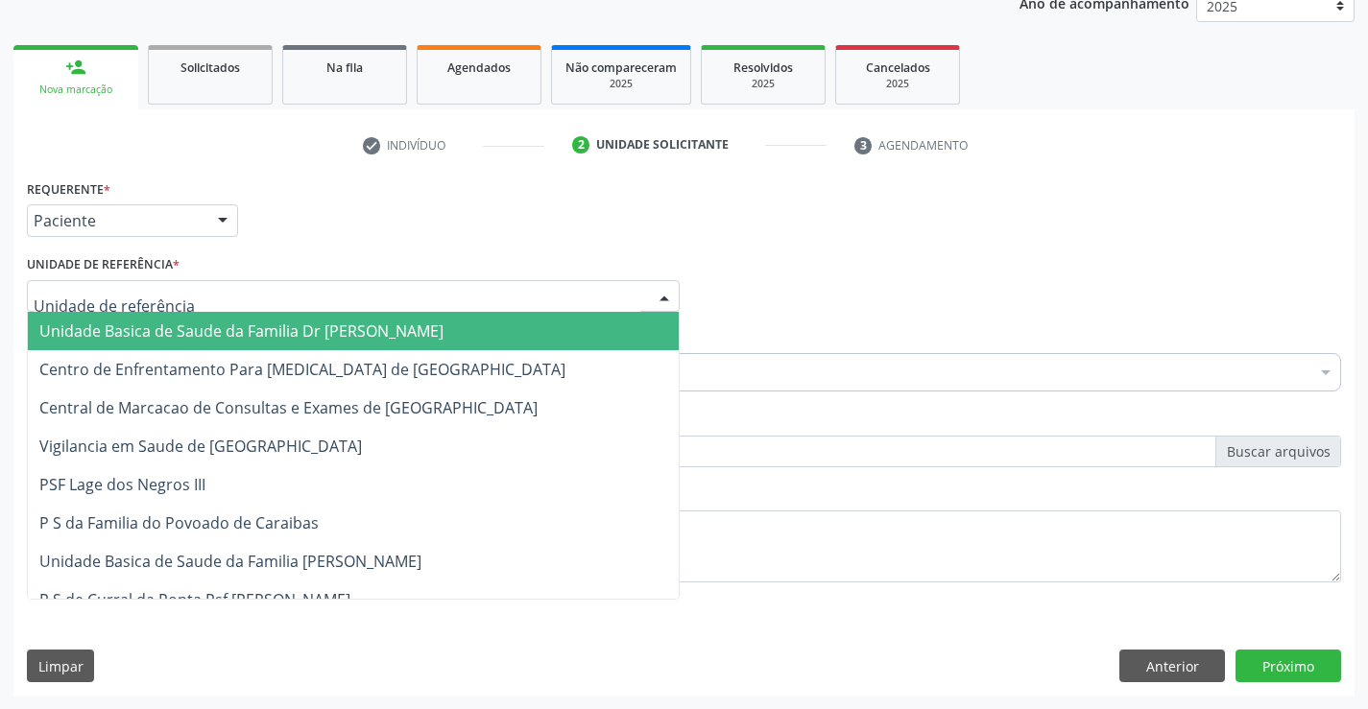
click at [113, 330] on span "Unidade Basica de Saude da Familia Dr [PERSON_NAME]" at bounding box center [241, 331] width 404 height 21
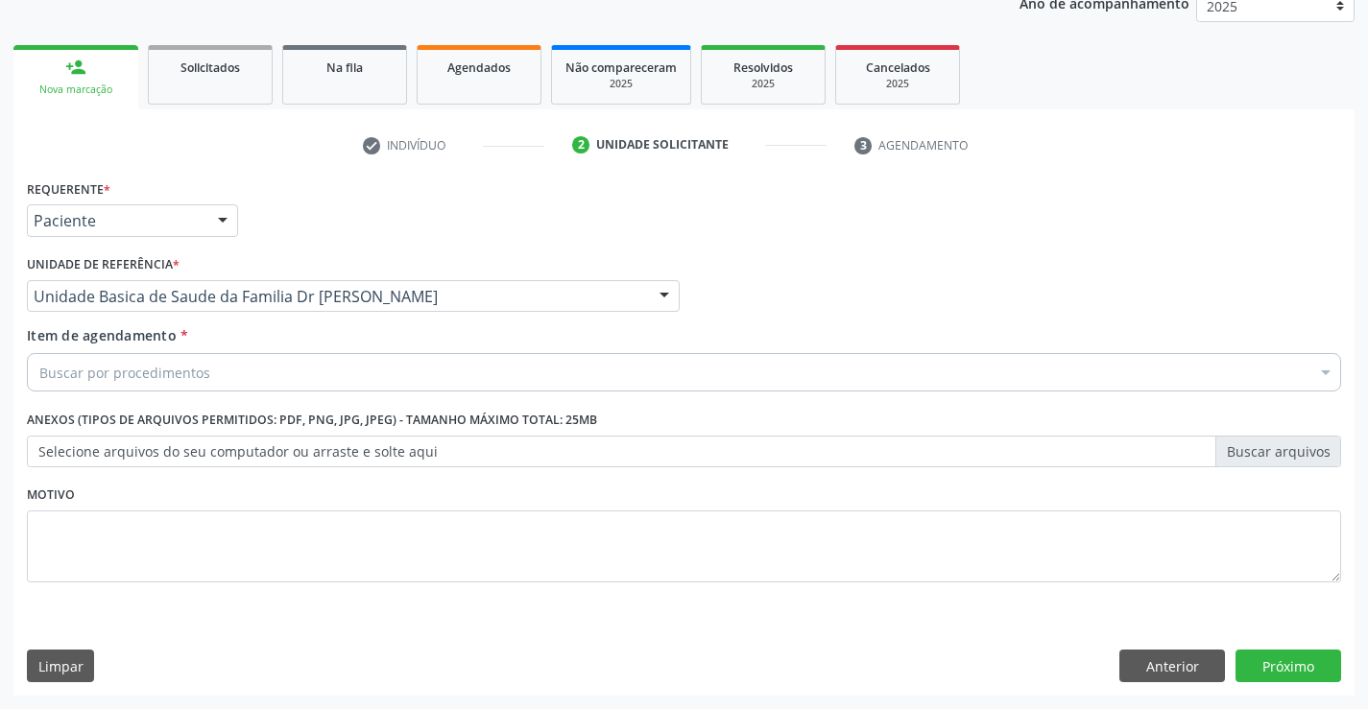
click at [96, 397] on div "Item de agendamento * Buscar por procedimentos Selecionar todos 0202040089 - 3X…" at bounding box center [683, 362] width 1323 height 74
click at [104, 384] on div "Buscar por procedimentos" at bounding box center [684, 372] width 1314 height 38
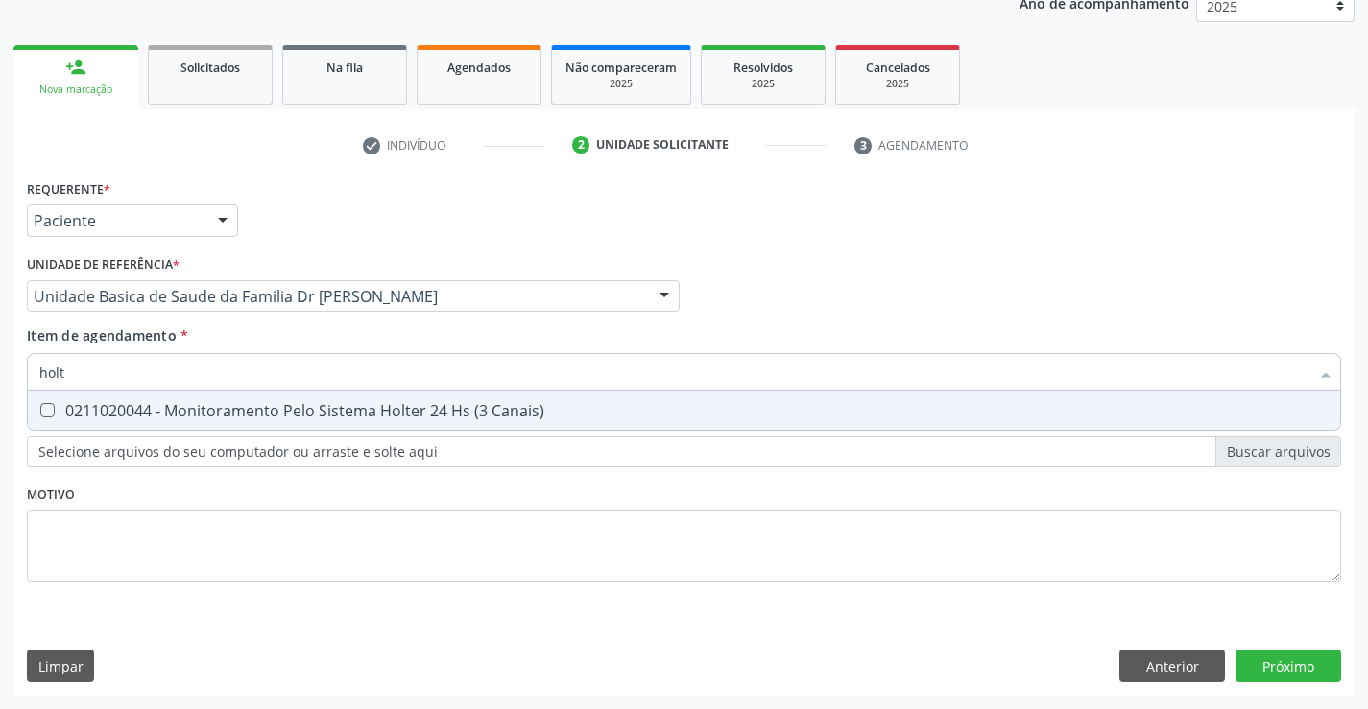
type input "holte"
click at [226, 417] on div "0211020044 - Monitoramento Pelo Sistema Holter 24 Hs (3 Canais)" at bounding box center [683, 410] width 1289 height 15
checkbox Canais\) "true"
type input "holte"
click at [99, 536] on div "Requerente * Paciente Médico(a) Enfermeiro(a) Paciente Nenhum resultado encontr…" at bounding box center [684, 392] width 1314 height 435
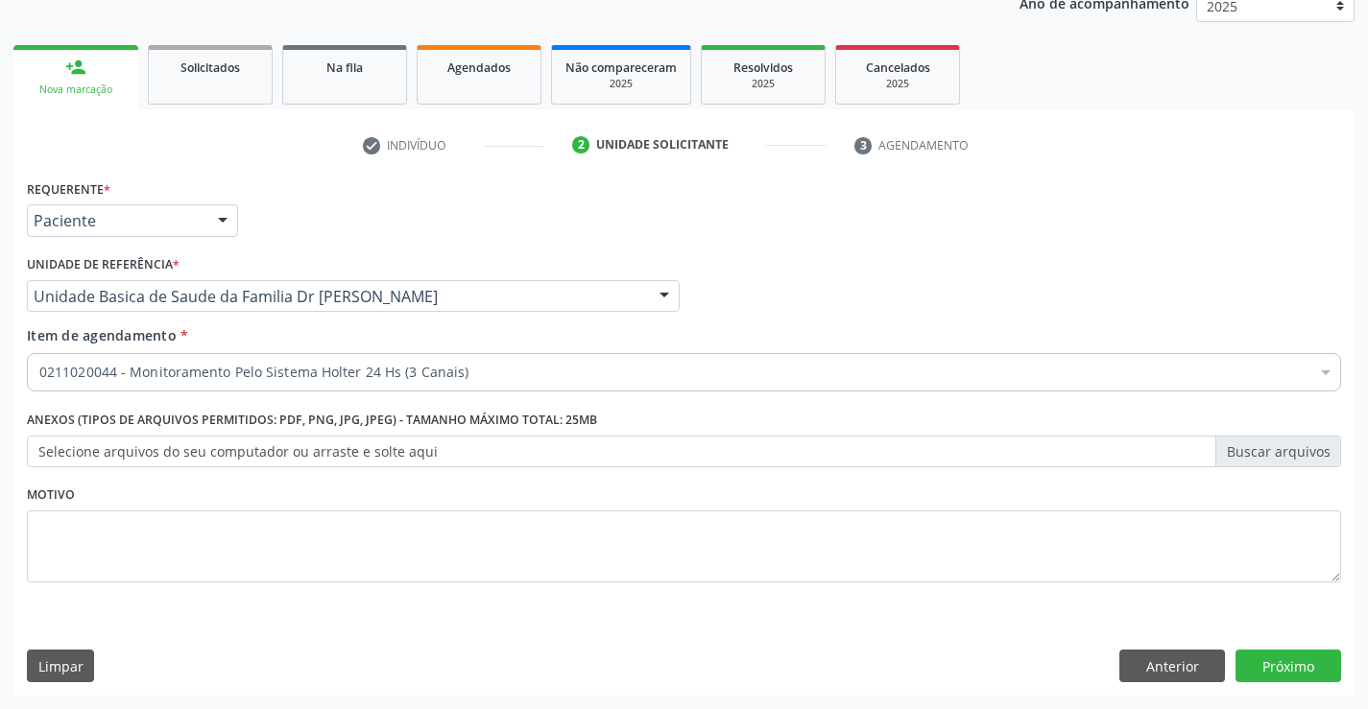
click at [120, 447] on label "Selecione arquivos do seu computador ou arraste e solte aqui" at bounding box center [684, 452] width 1314 height 33
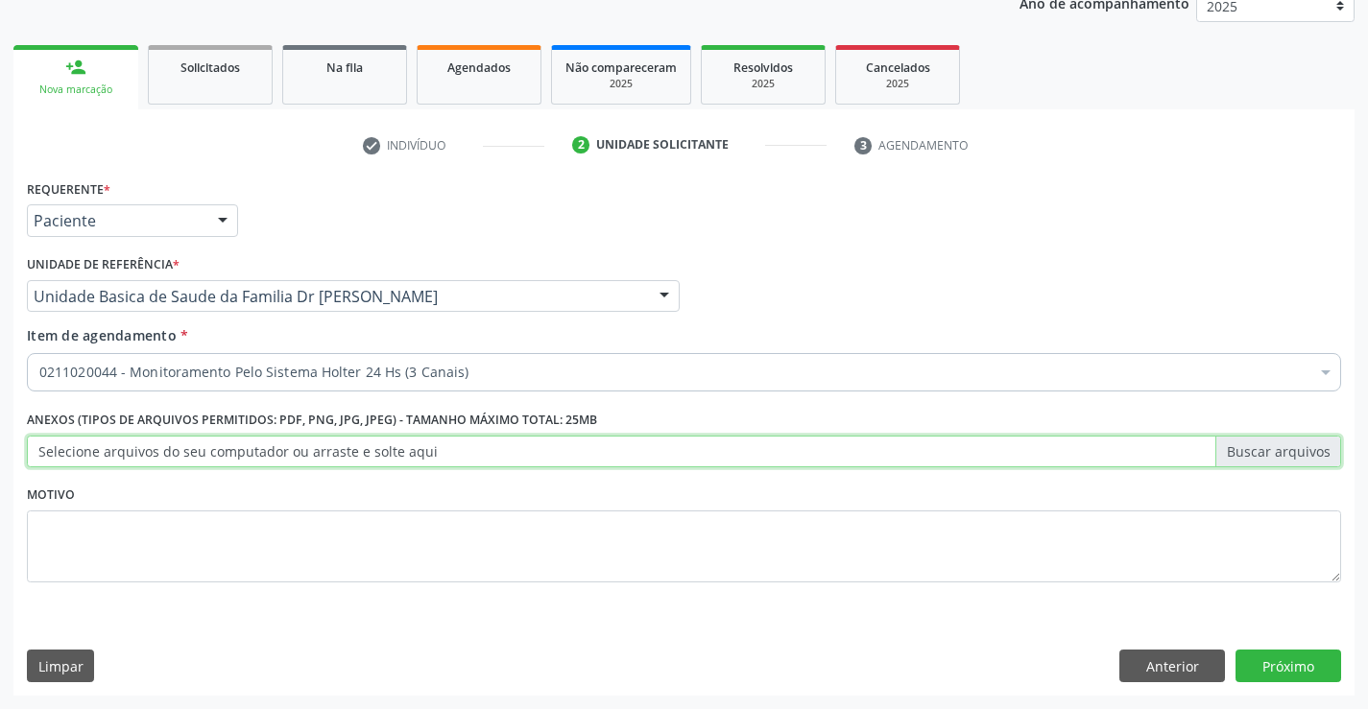
click at [120, 447] on input "Selecione arquivos do seu computador ou arraste e solte aqui" at bounding box center [684, 452] width 1314 height 33
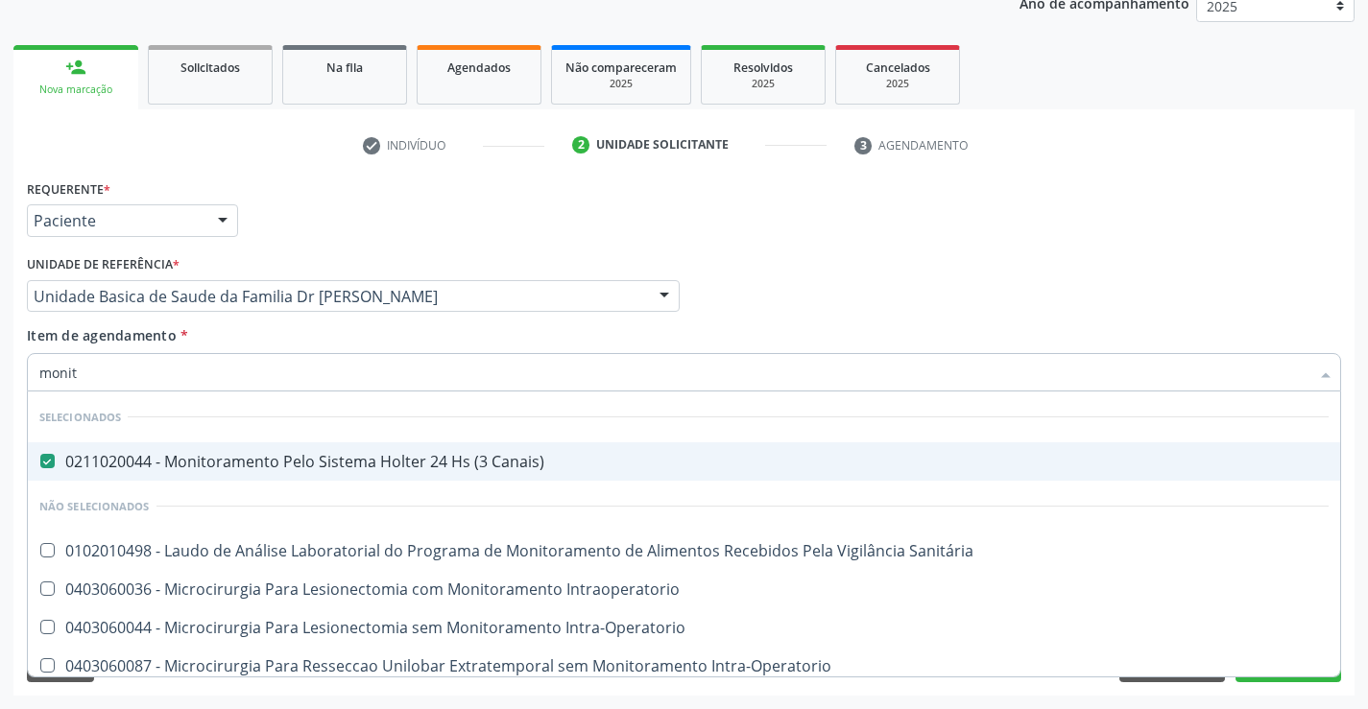
type input "monito"
click at [265, 458] on div "0211020044 - Monitoramento Pelo Sistema Holter 24 Hs (3 Canais)" at bounding box center [683, 461] width 1289 height 15
checkbox Canais\) "true"
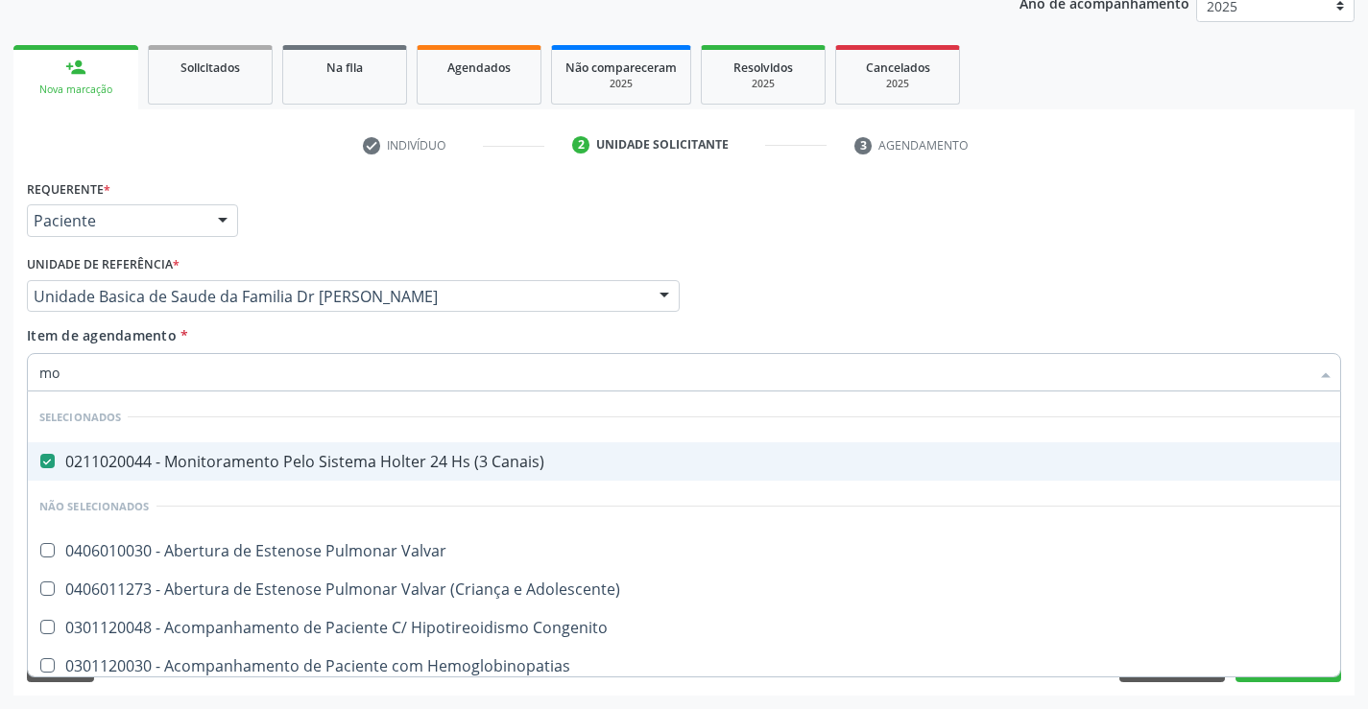
type input "m"
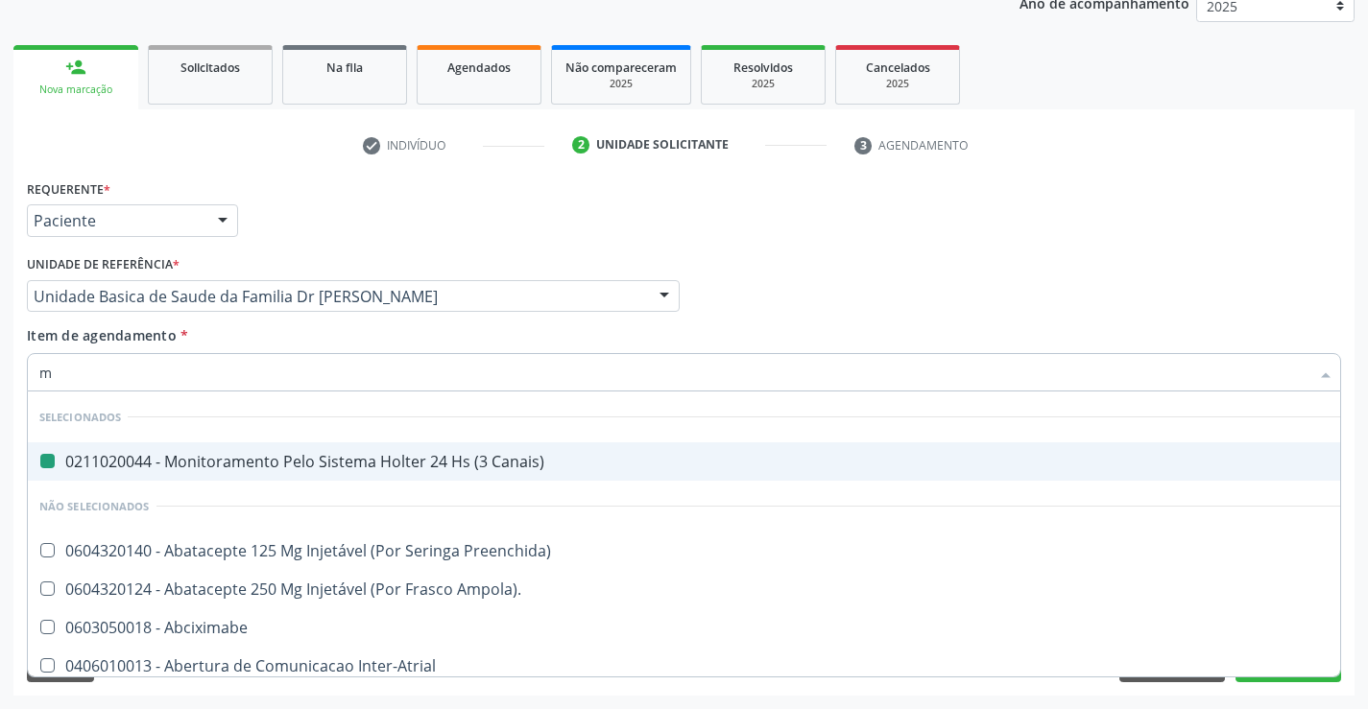
type input "mn"
checkbox Canais\) "false"
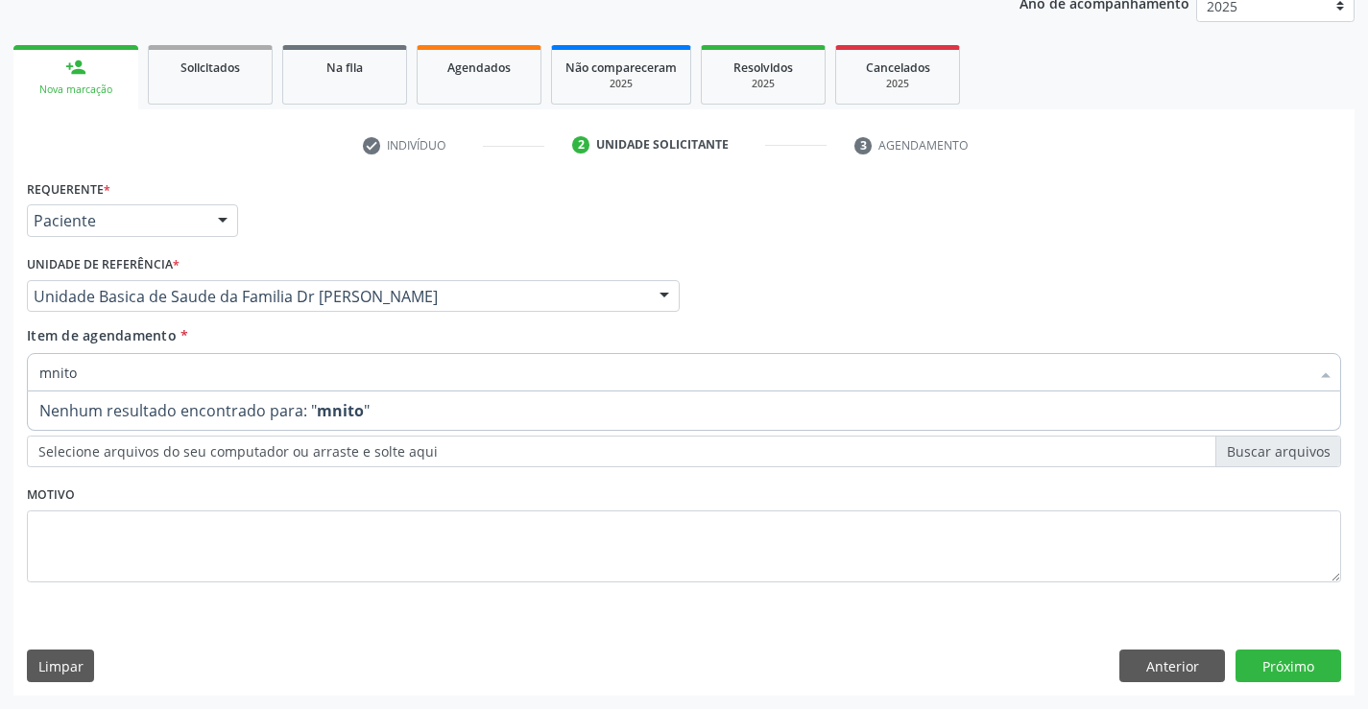
type input "mnito"
click at [184, 526] on div "Requerente * Paciente Médico(a) Enfermeiro(a) Paciente Nenhum resultado encontr…" at bounding box center [684, 392] width 1314 height 435
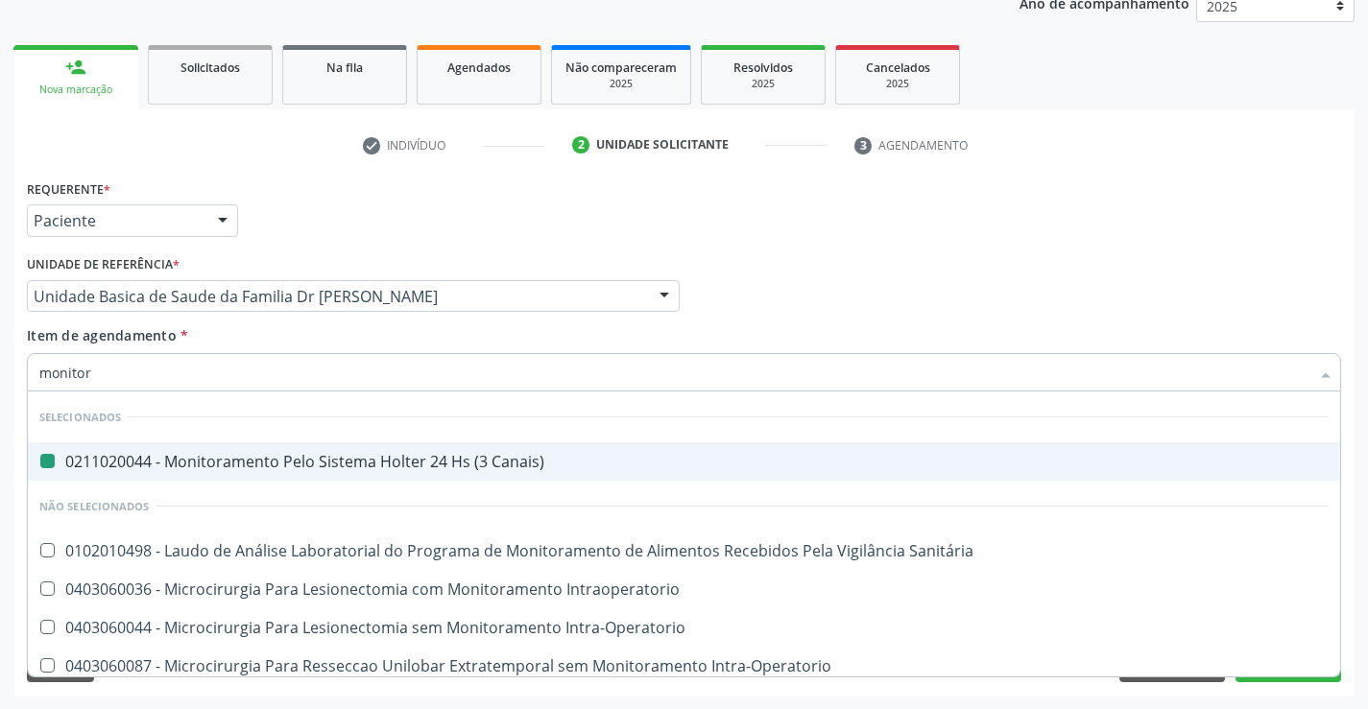
type input "monitori"
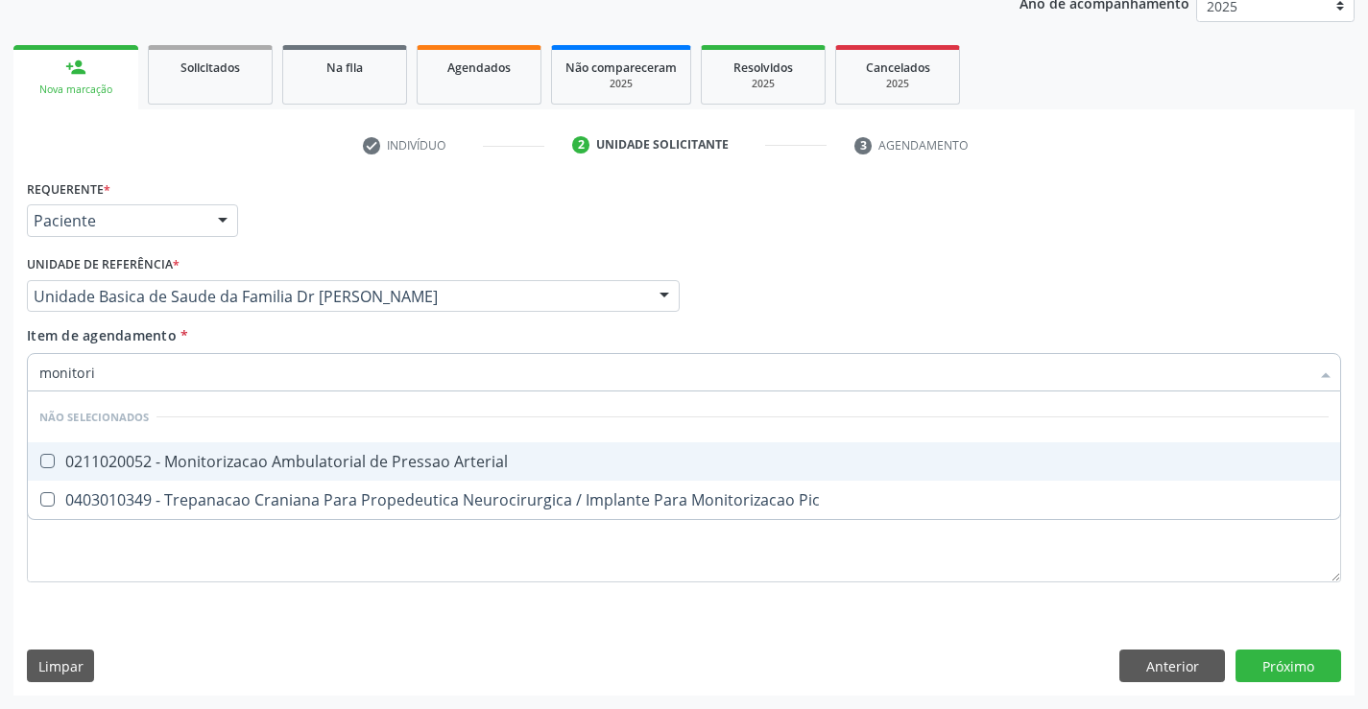
click at [163, 458] on div "0211020052 - Monitorizacao Ambulatorial de Pressao Arterial" at bounding box center [683, 461] width 1289 height 15
checkbox Arterial "true"
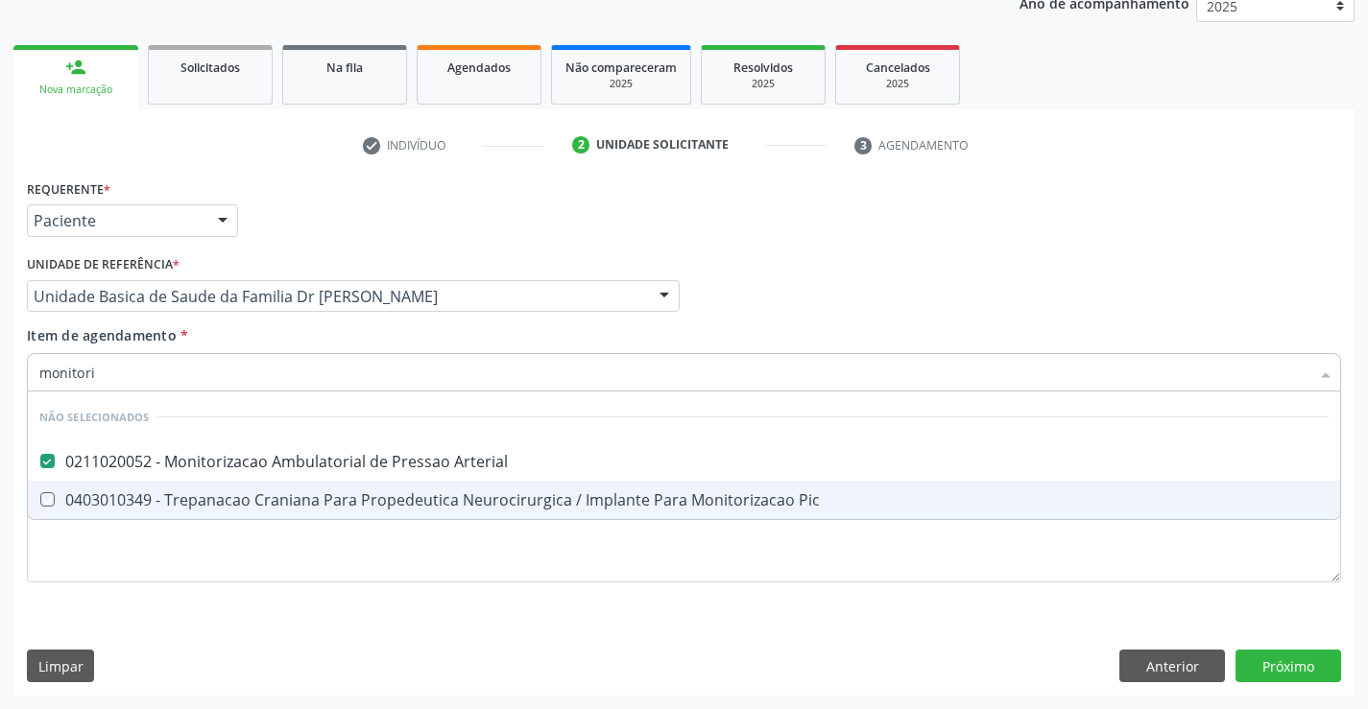
click at [101, 604] on div "Requerente * Paciente Médico(a) Enfermeiro(a) Paciente Nenhum resultado encontr…" at bounding box center [684, 392] width 1314 height 435
checkbox Pic "true"
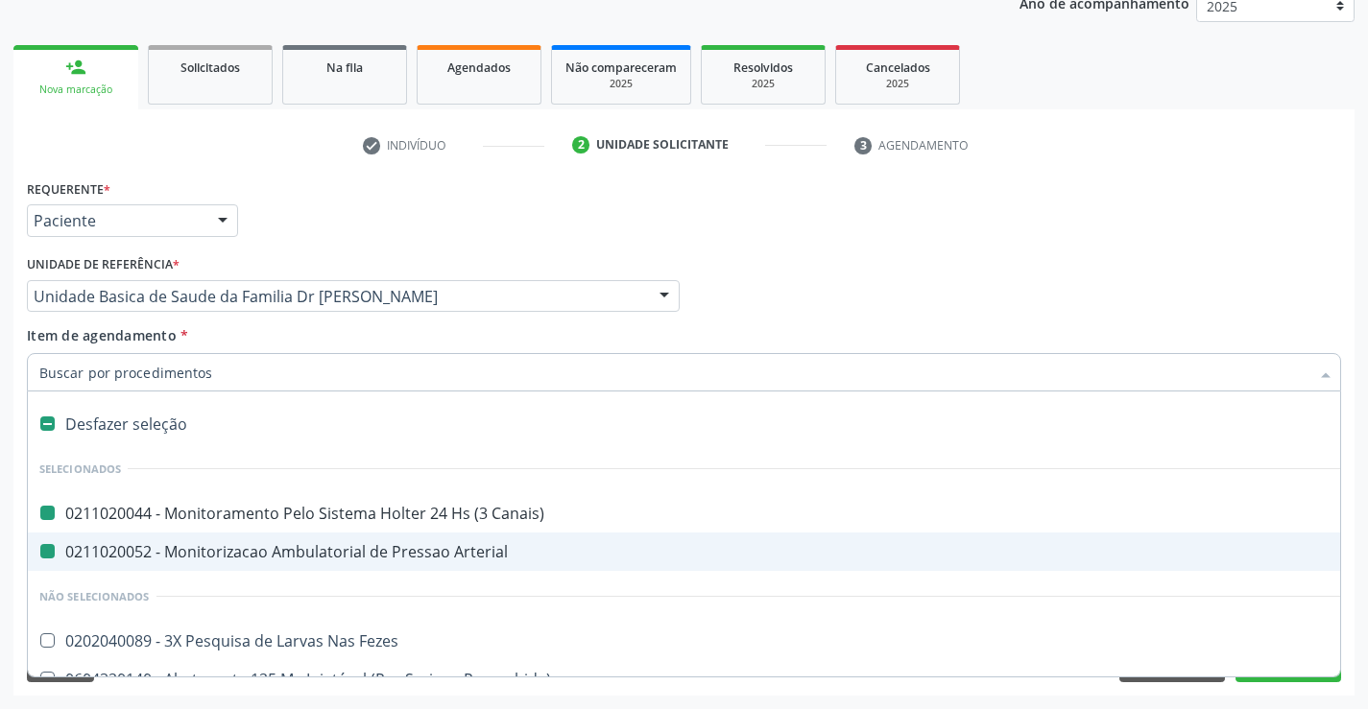
type input "f"
checkbox Canais\) "false"
checkbox Arterial "false"
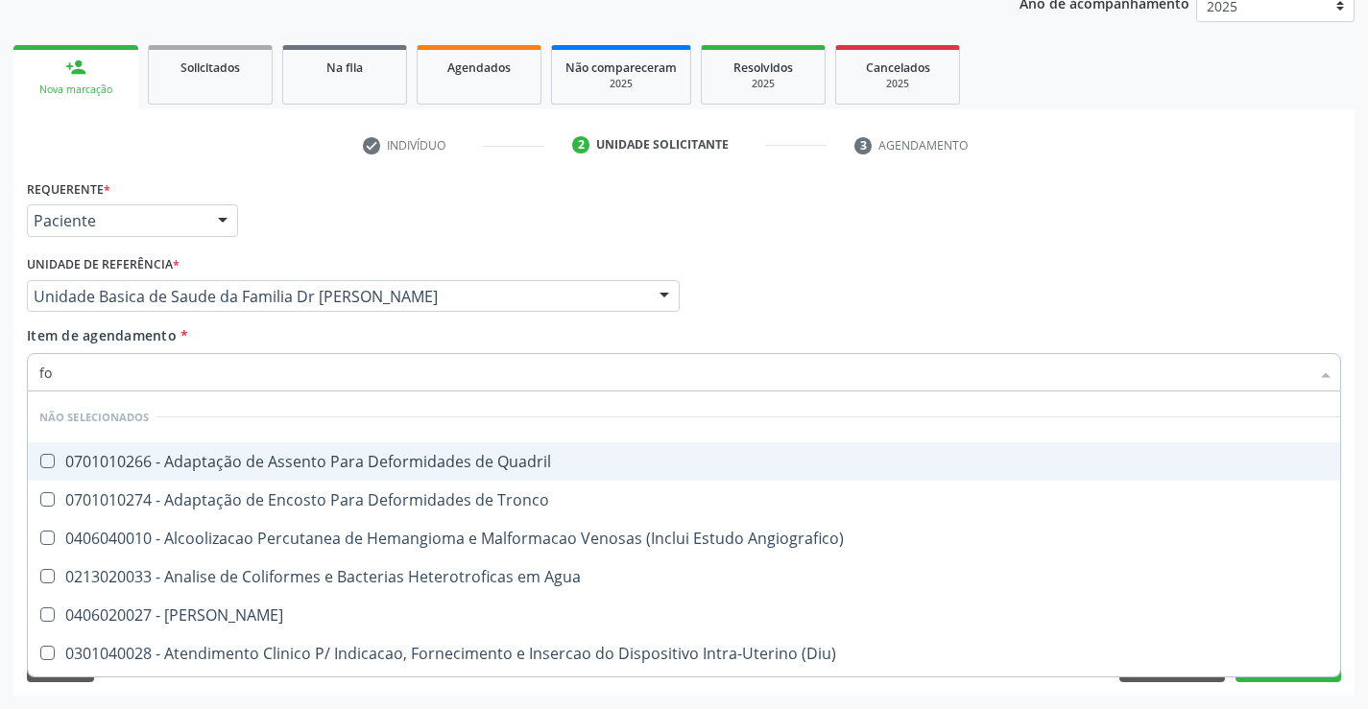
type input "f"
checkbox Quadril "true"
checkbox Tronco "true"
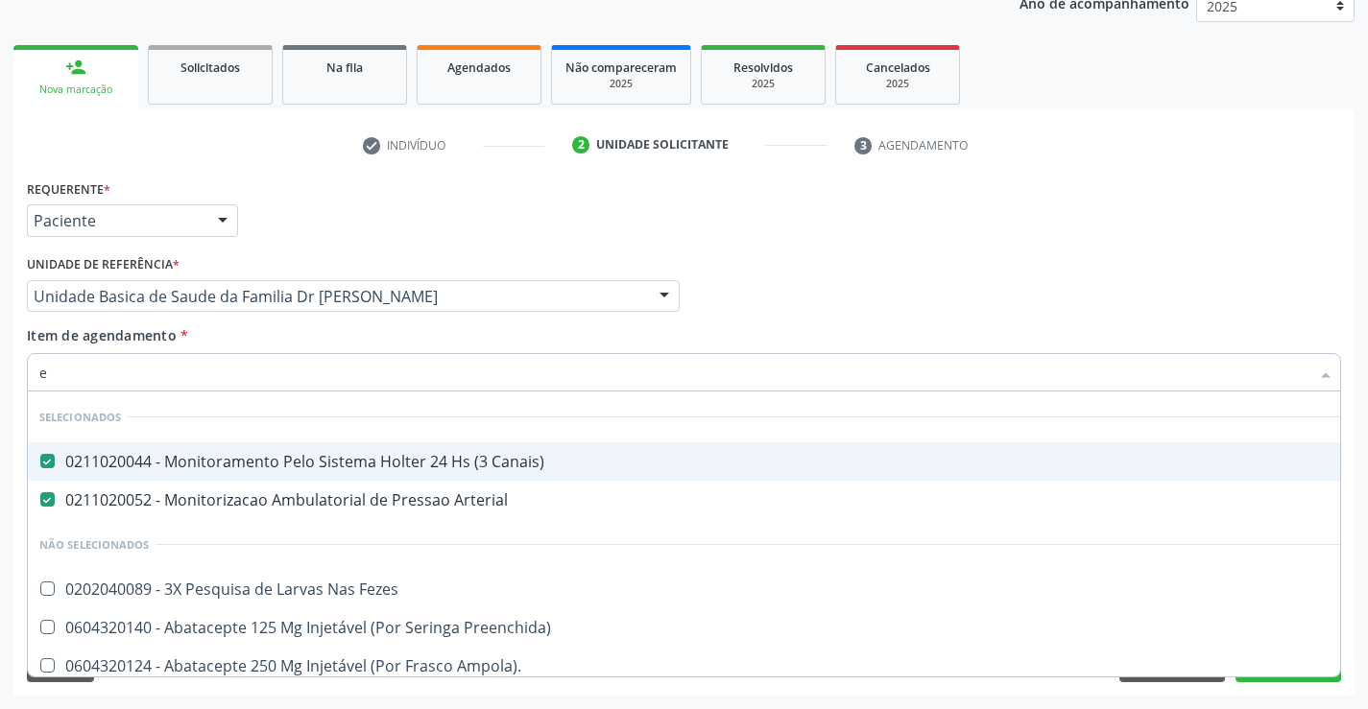
type input "ec"
checkbox Canais\) "false"
checkbox Arterial "false"
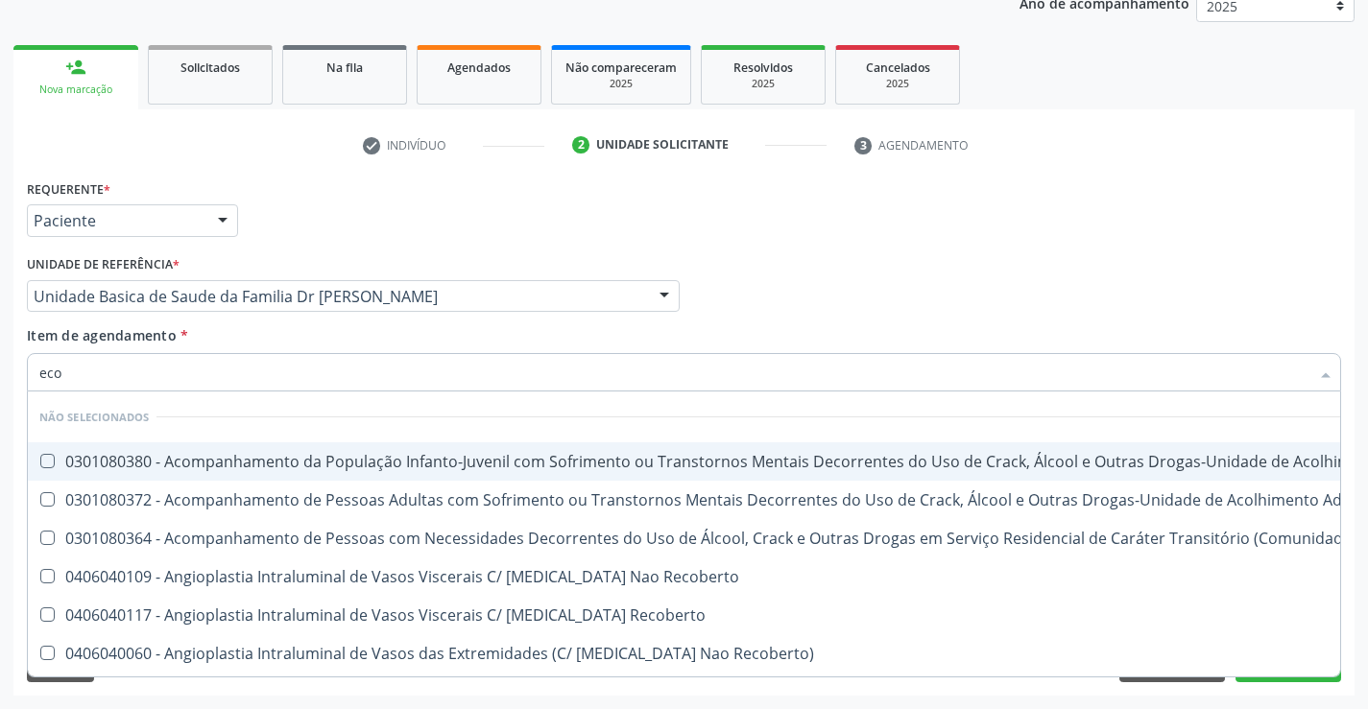
type input "ecoc"
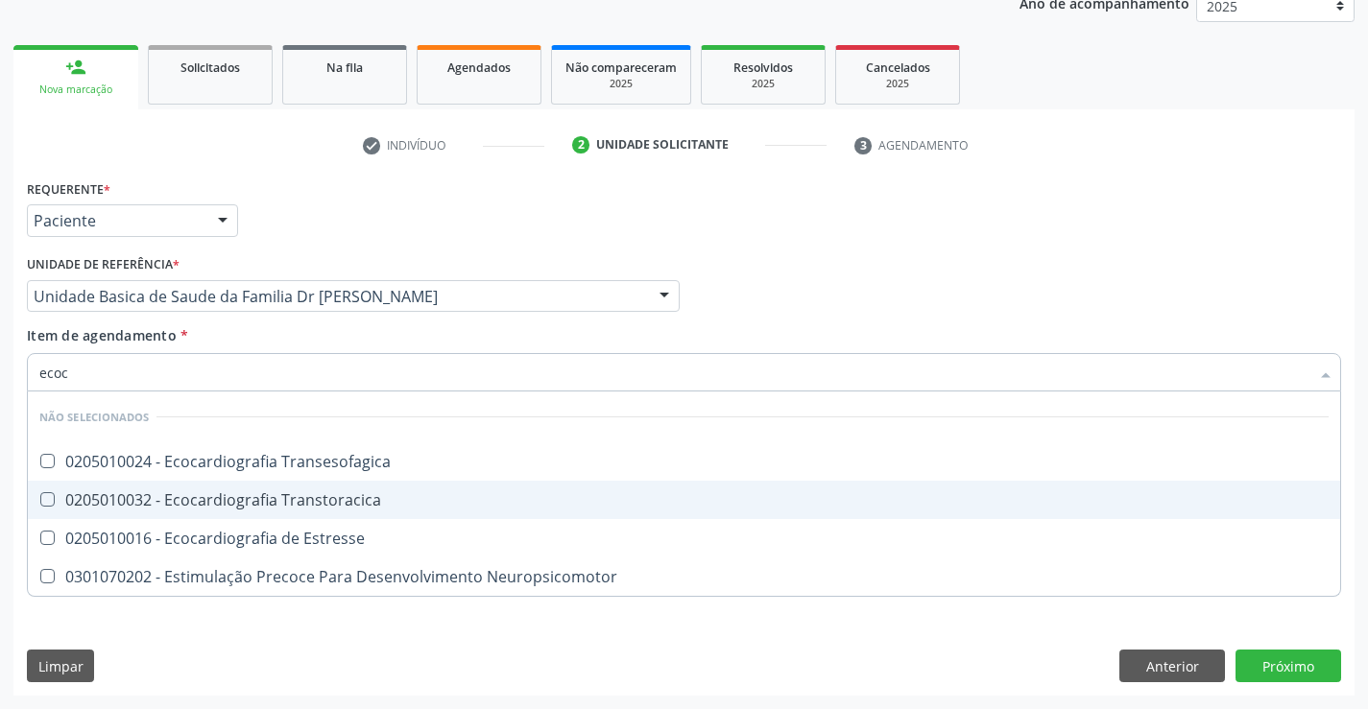
click at [298, 499] on div "0205010032 - Ecocardiografia Transtoracica" at bounding box center [683, 499] width 1289 height 15
checkbox Transtoracica "true"
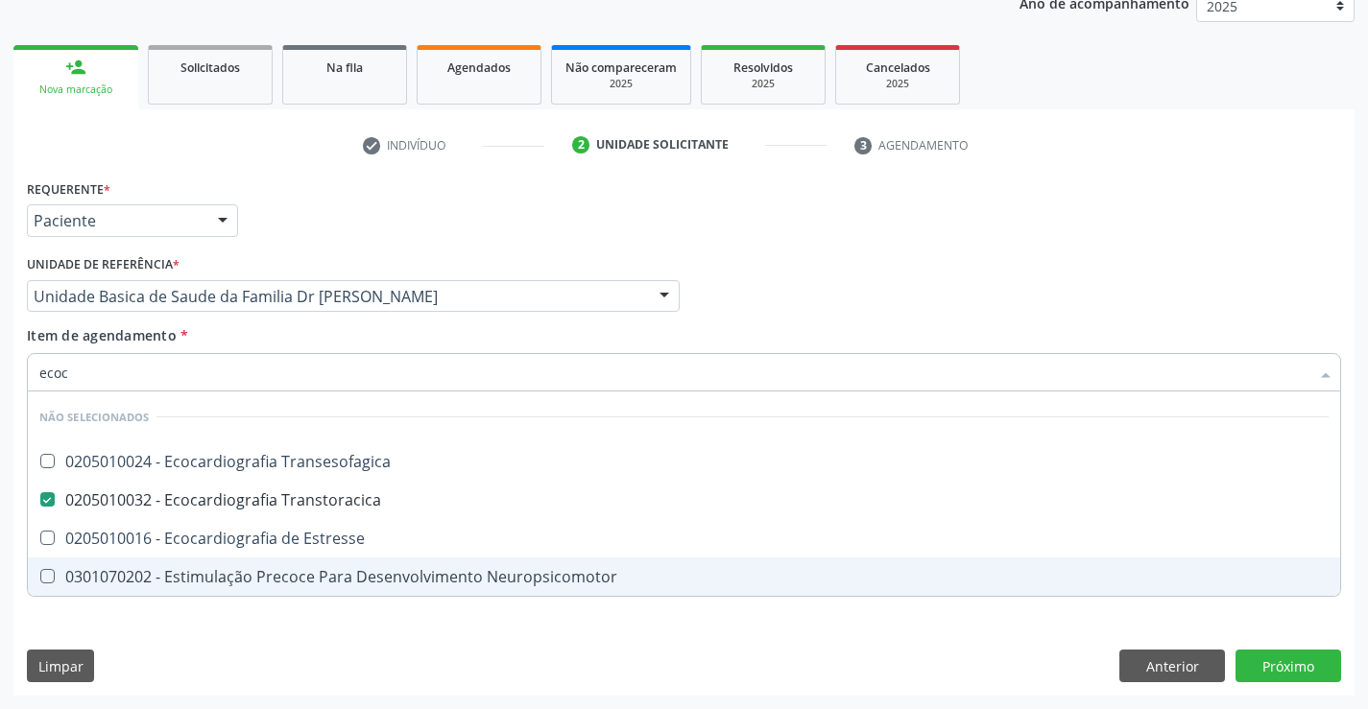
click at [193, 697] on div "Acompanhamento Acompanhe a situação das marcações correntes e finalizadas Relat…" at bounding box center [684, 287] width 1368 height 846
checkbox Transesofagica "true"
checkbox Estresse "true"
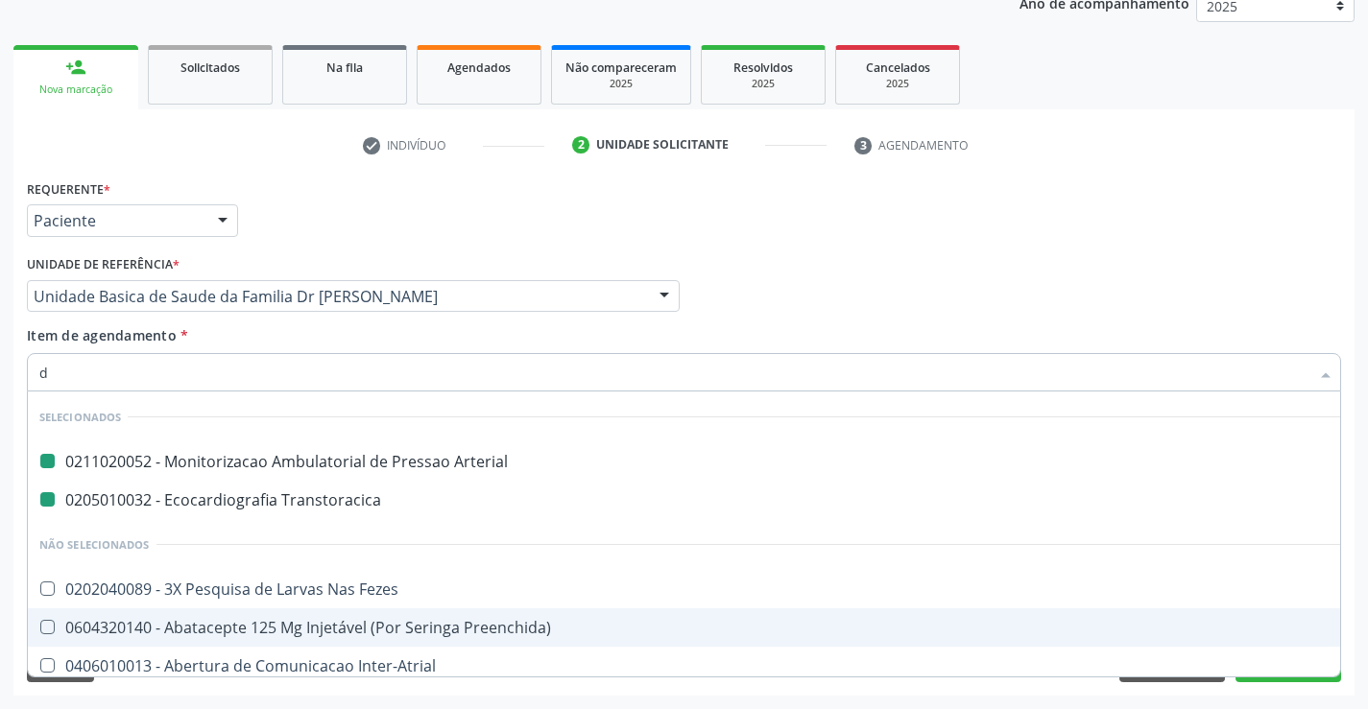
type input "do"
checkbox Arterial "false"
checkbox Transtoracica "false"
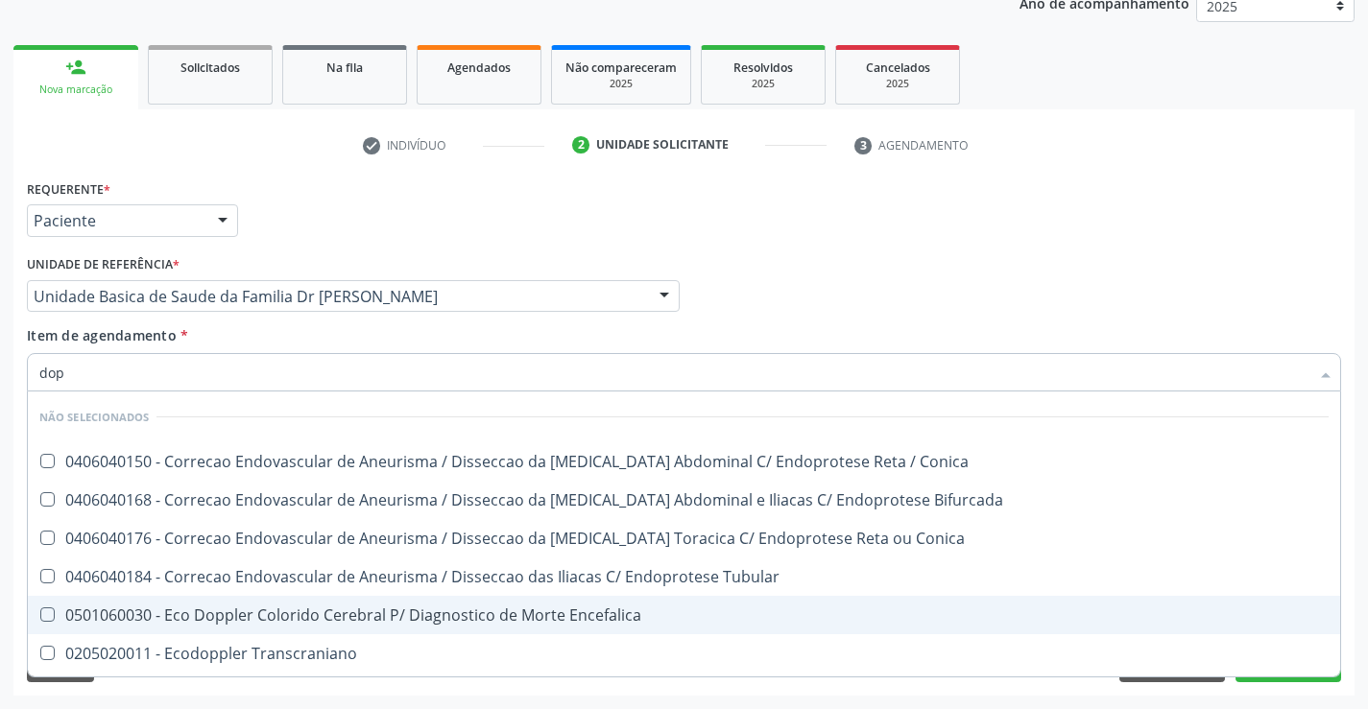
type input "dopp"
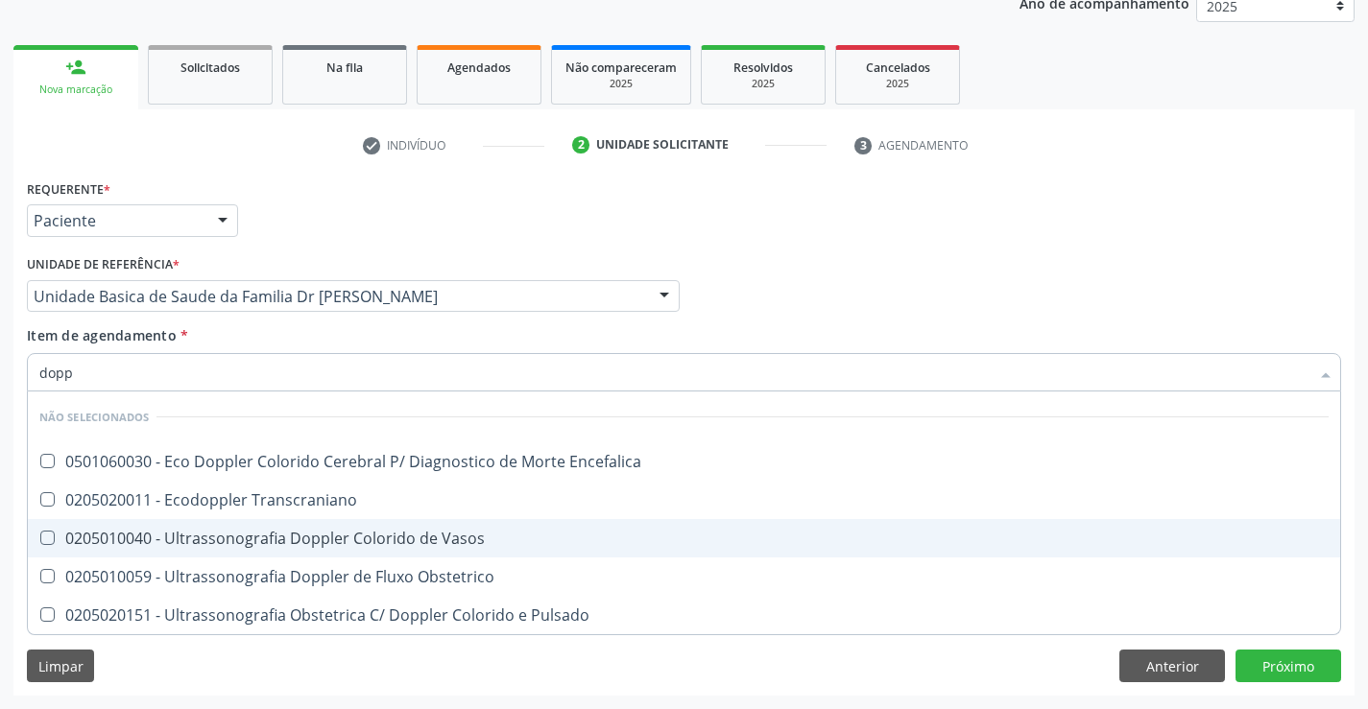
click at [298, 538] on div "0205010040 - Ultrassonografia Doppler Colorido de Vasos" at bounding box center [683, 538] width 1289 height 15
checkbox Vasos "true"
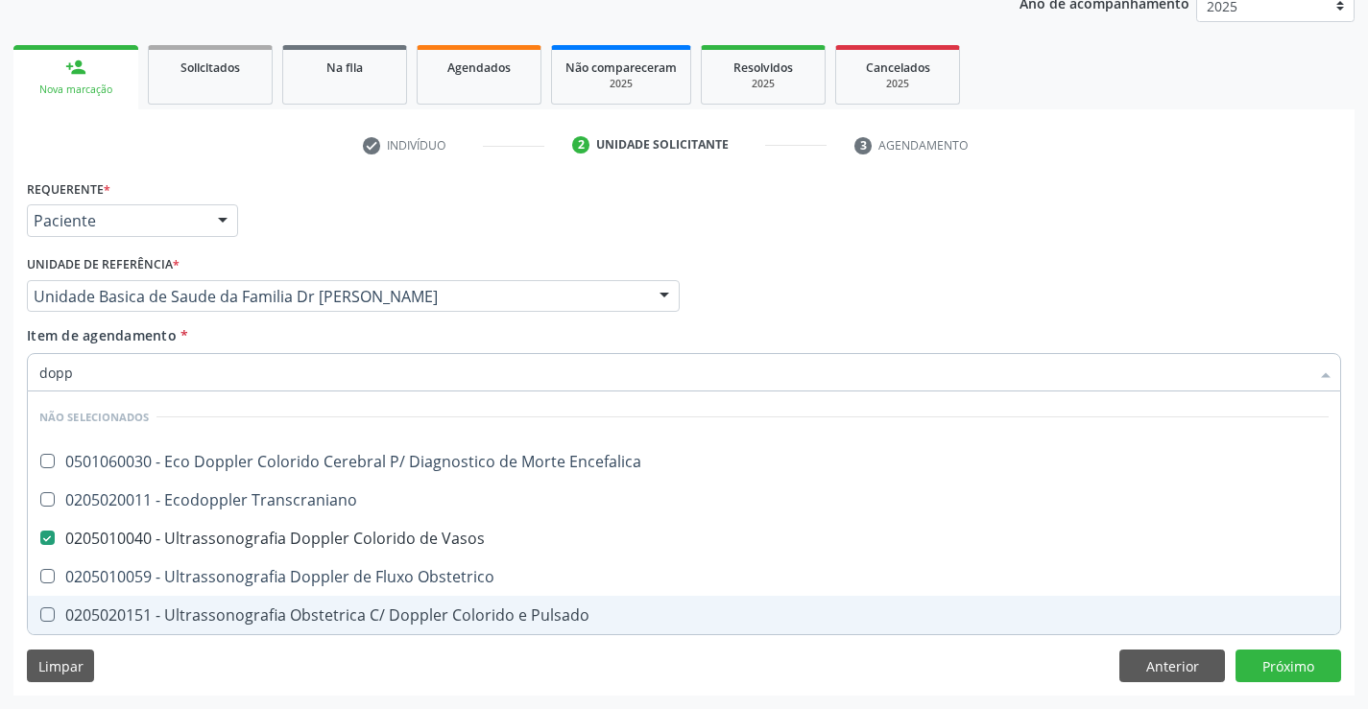
click at [172, 655] on div "Requerente * Paciente Médico(a) Enfermeiro(a) Paciente Nenhum resultado encontr…" at bounding box center [683, 435] width 1341 height 521
checkbox Encefalica "true"
checkbox Transcraniano "true"
checkbox Obstetrico "true"
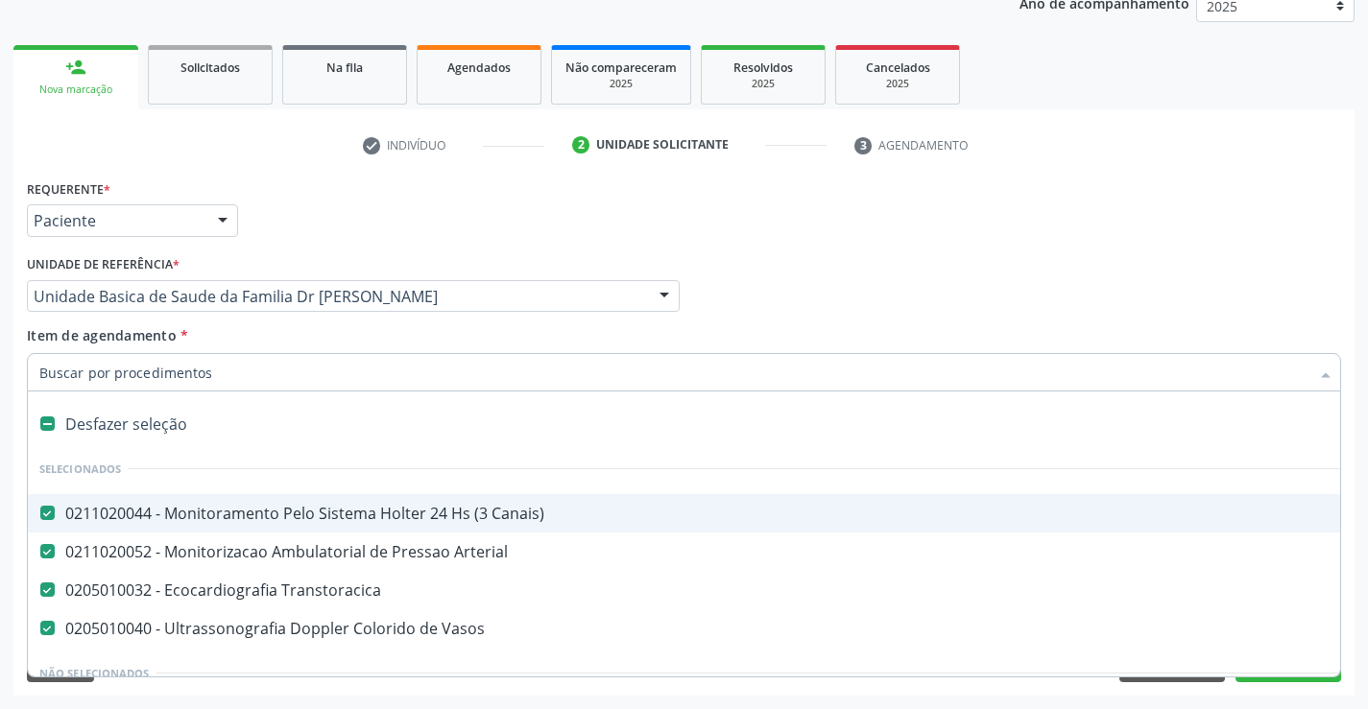
scroll to position [288, 0]
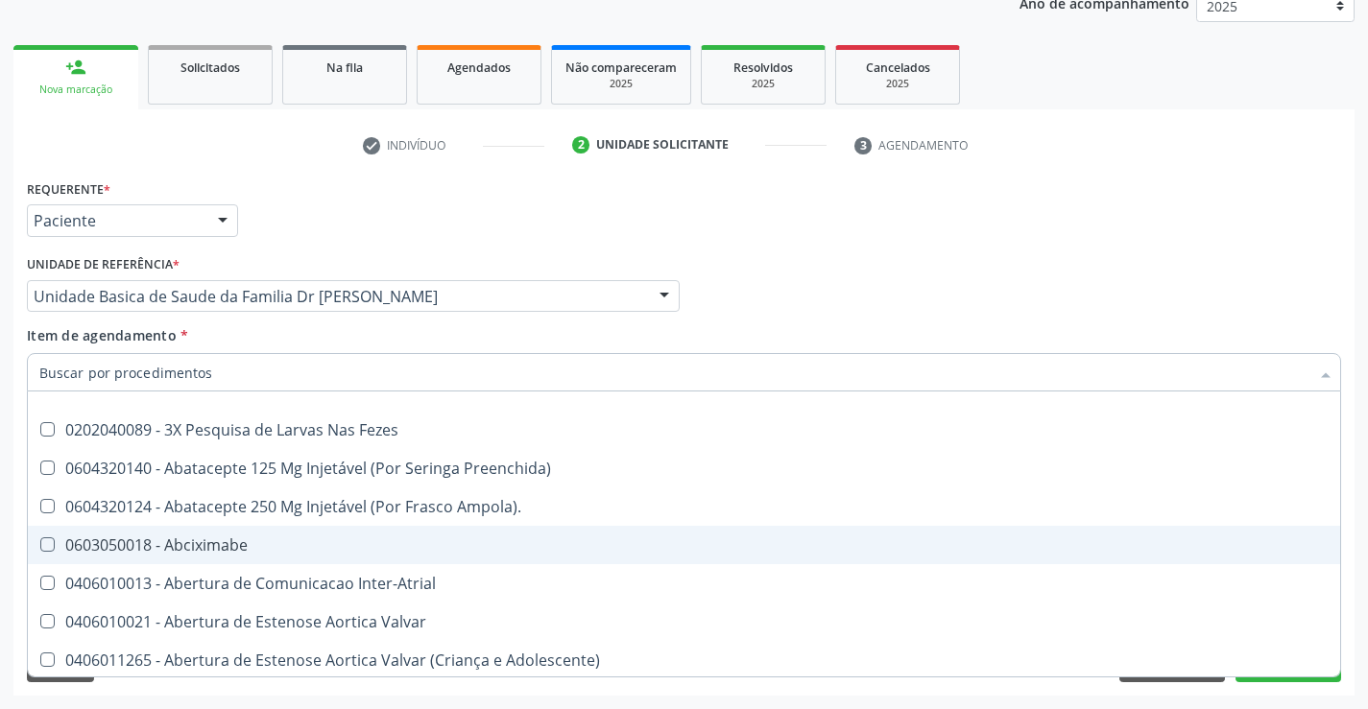
click at [1296, 691] on div "Requerente * Paciente Médico(a) Enfermeiro(a) Paciente Nenhum resultado encontr…" at bounding box center [683, 435] width 1341 height 521
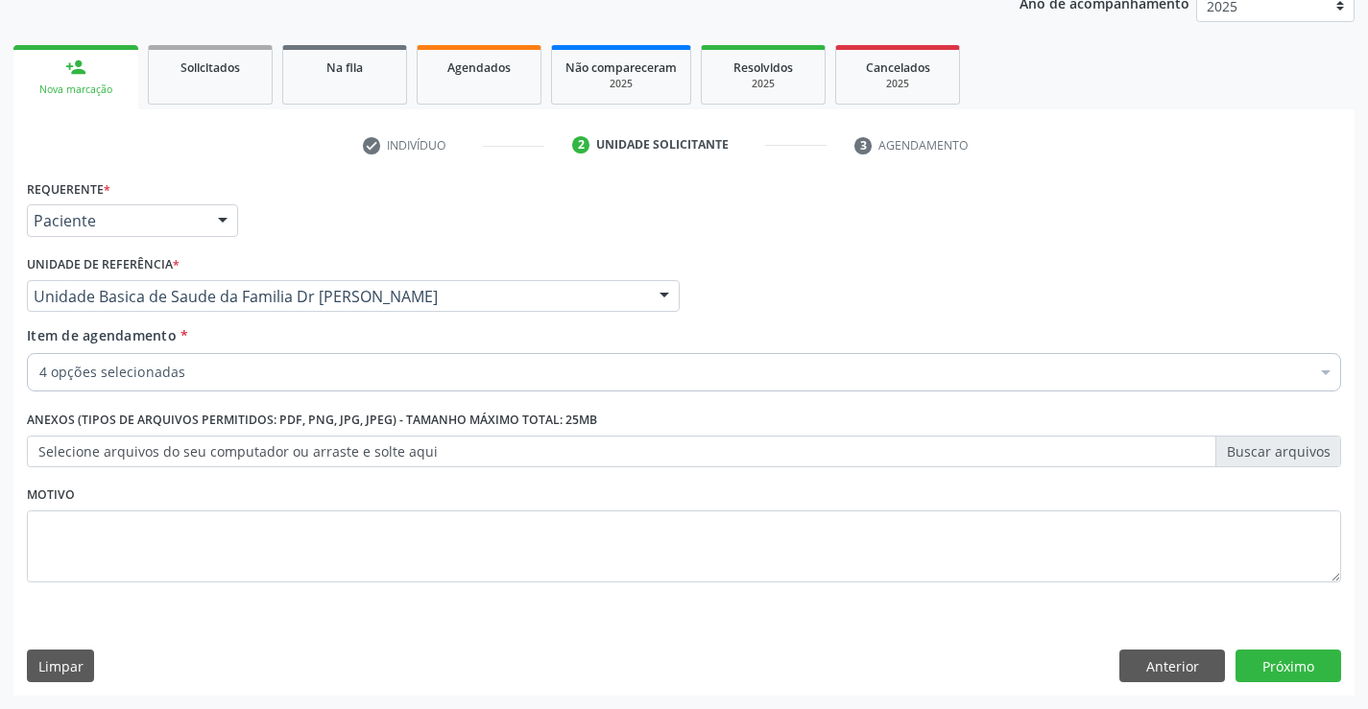
scroll to position [0, 0]
click at [1289, 670] on button "Próximo" at bounding box center [1288, 666] width 106 height 33
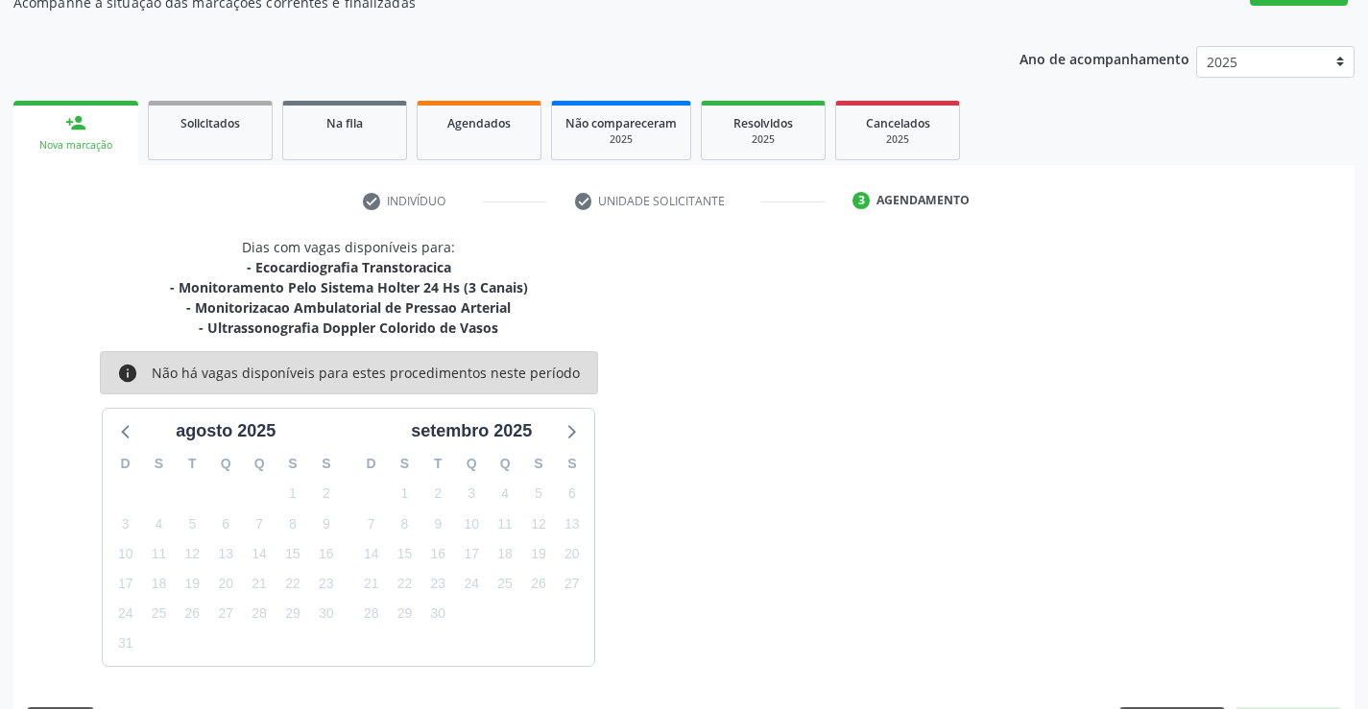
scroll to position [242, 0]
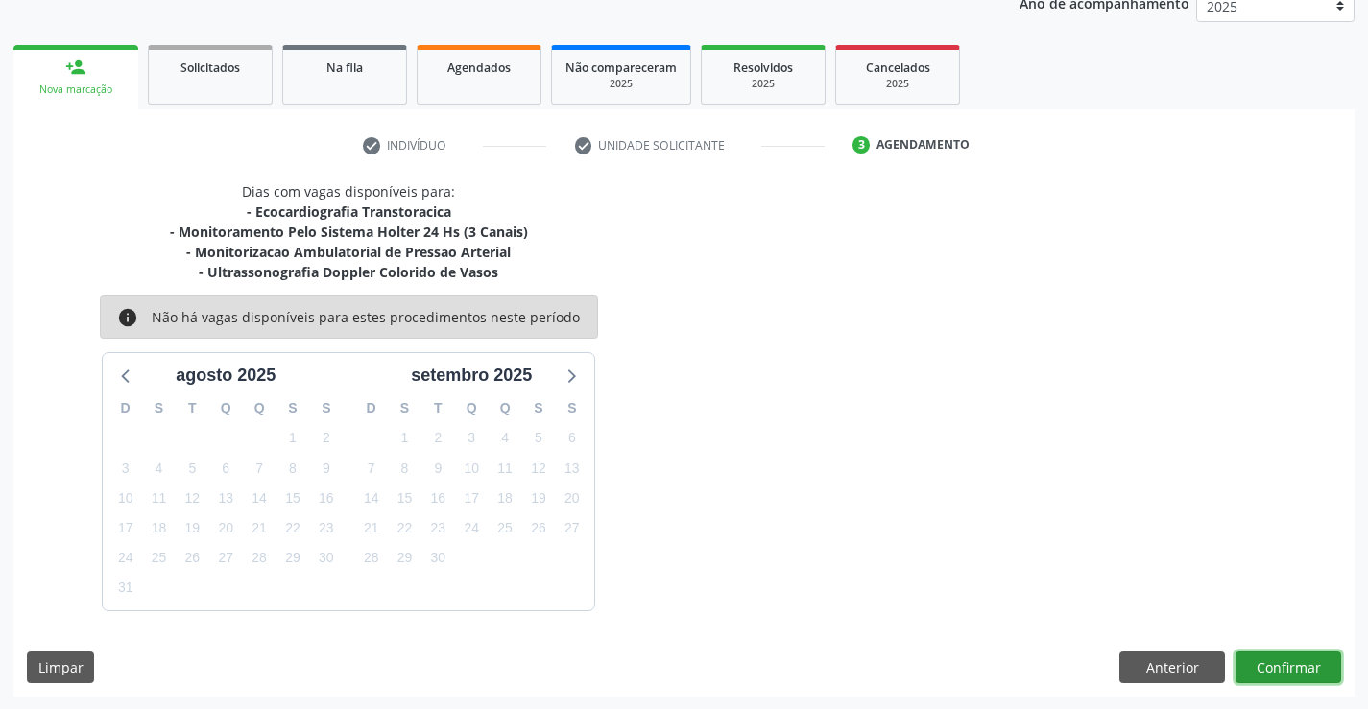
click at [1295, 657] on button "Confirmar" at bounding box center [1288, 668] width 106 height 33
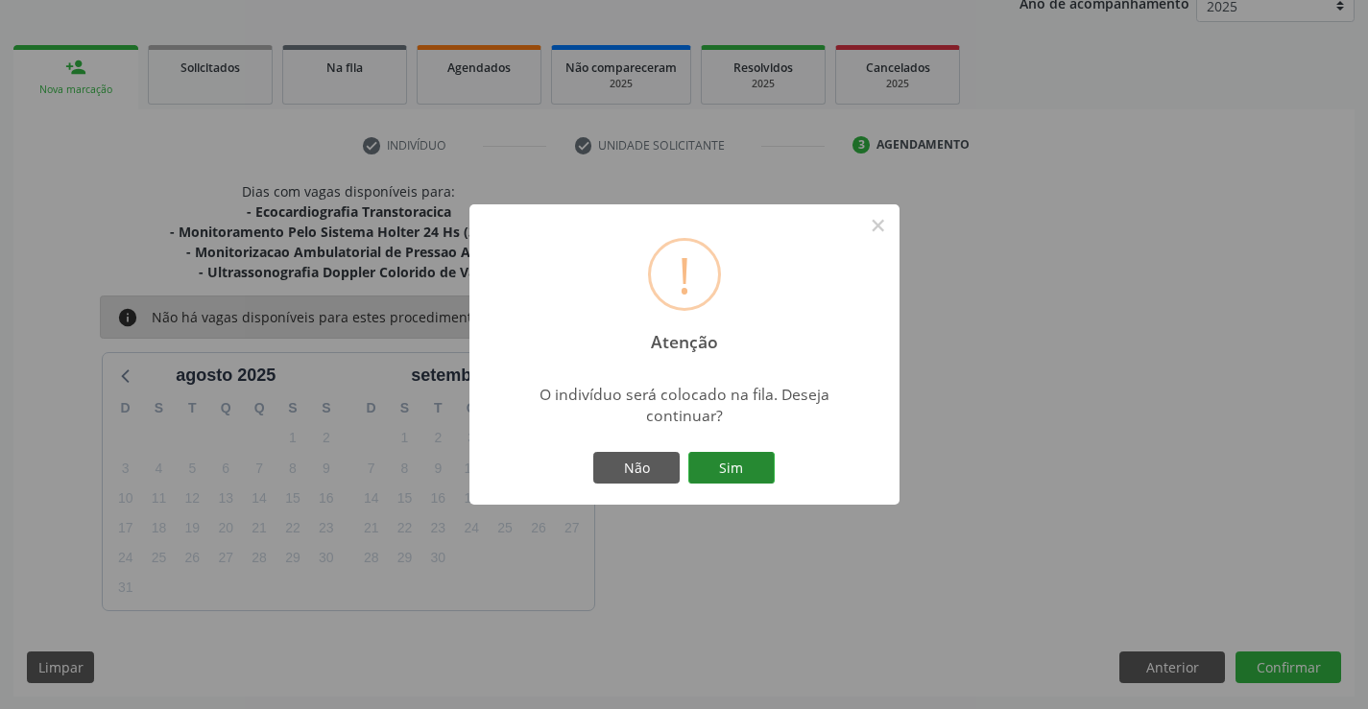
click at [718, 459] on button "Sim" at bounding box center [731, 468] width 86 height 33
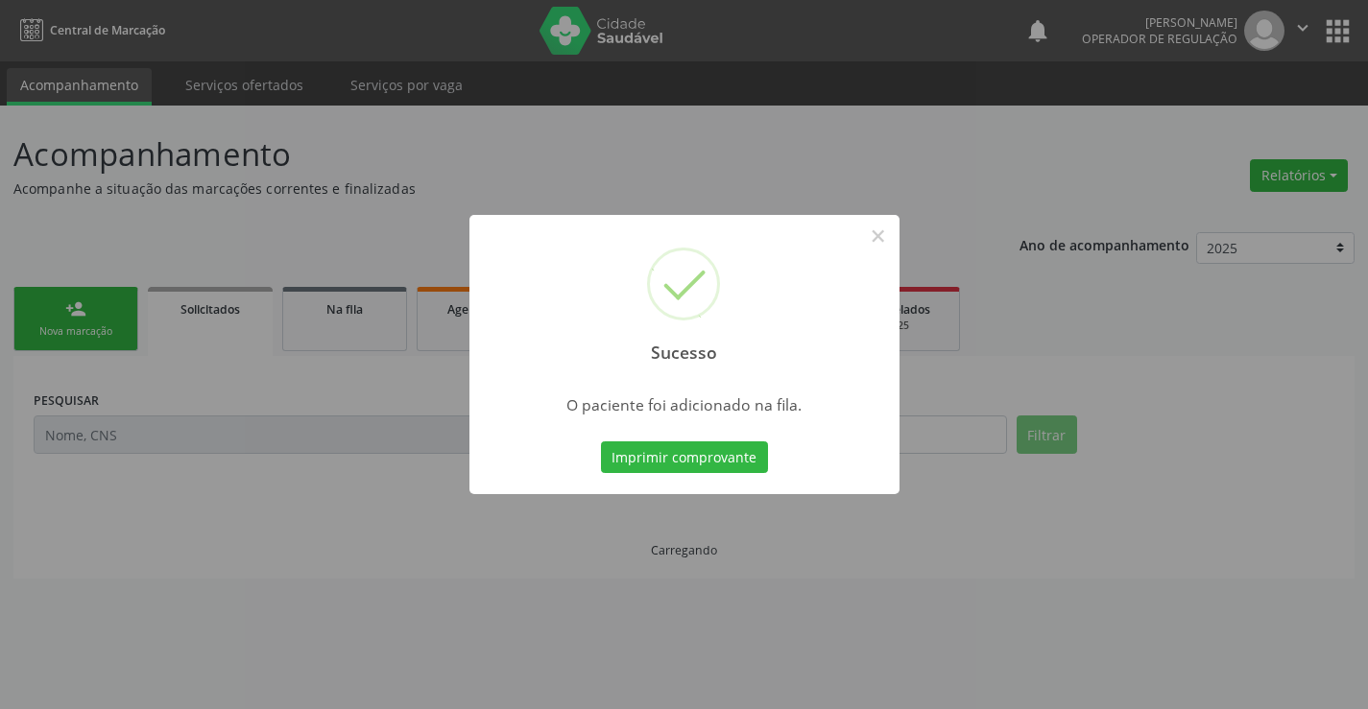
scroll to position [0, 0]
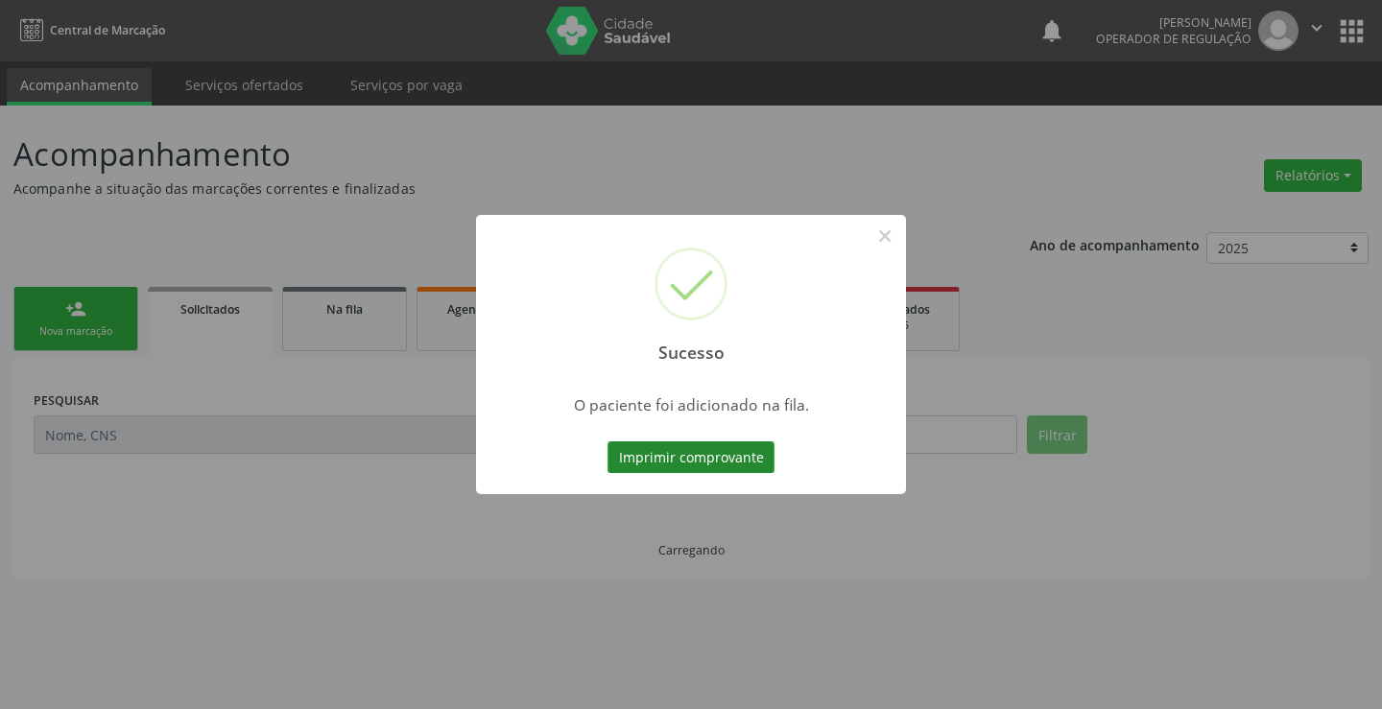
click at [736, 469] on button "Imprimir comprovante" at bounding box center [691, 457] width 167 height 33
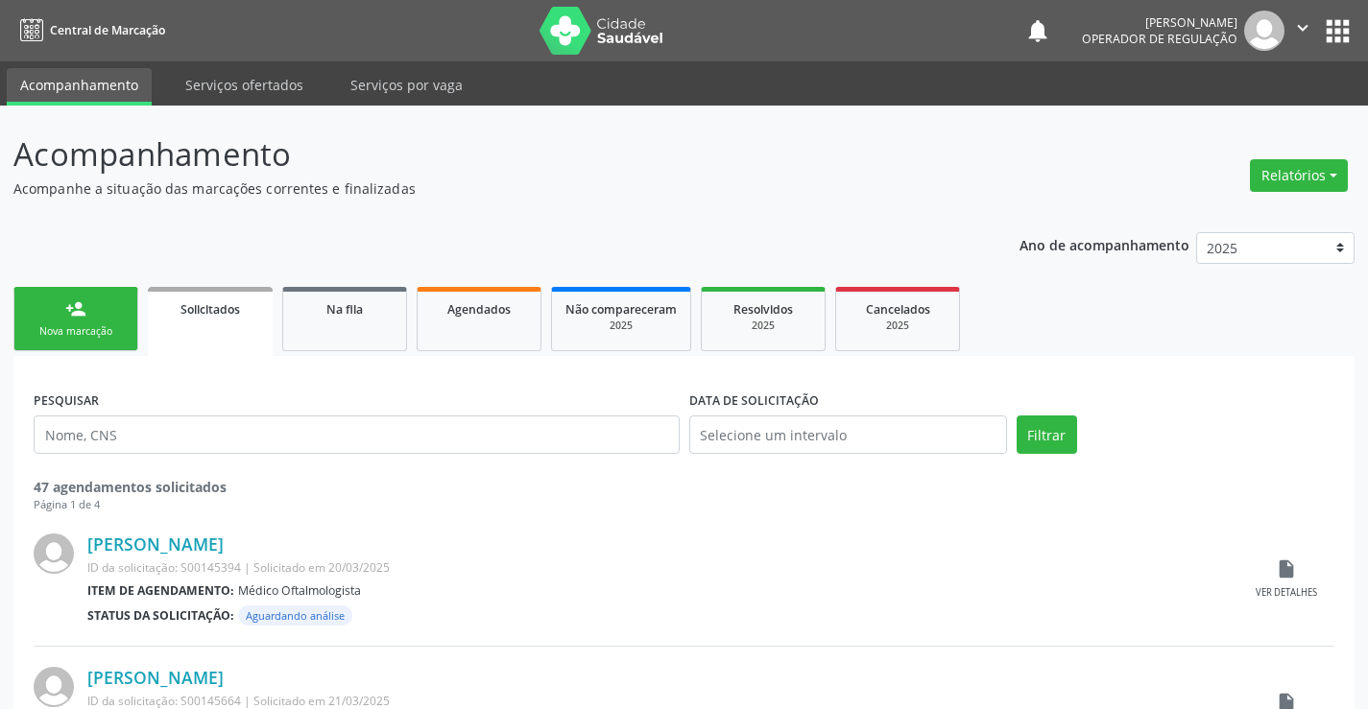
click at [102, 291] on link "person_add Nova marcação" at bounding box center [75, 319] width 125 height 64
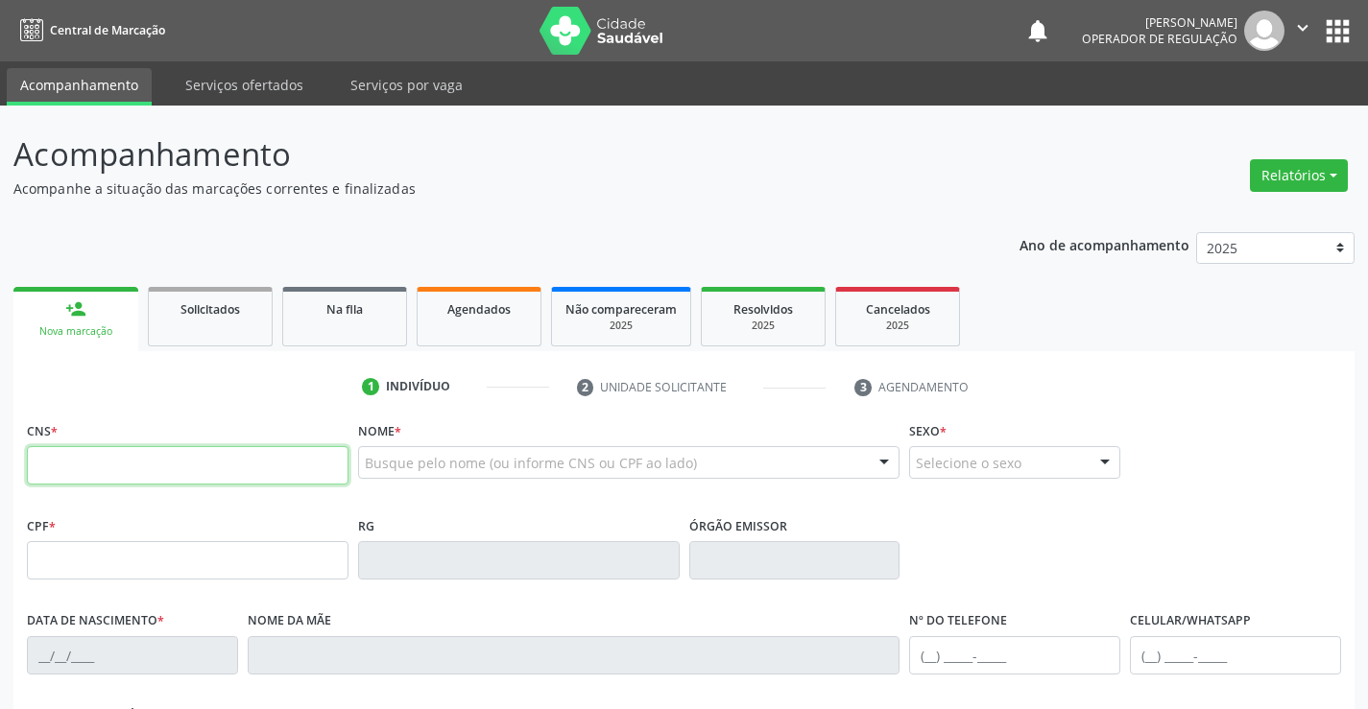
click at [181, 467] on input "text" at bounding box center [188, 465] width 322 height 38
type input "700 6059 2075 1761"
type input "0956648150"
type input "0[DATE]"
type input "[PHONE_NUMBER]"
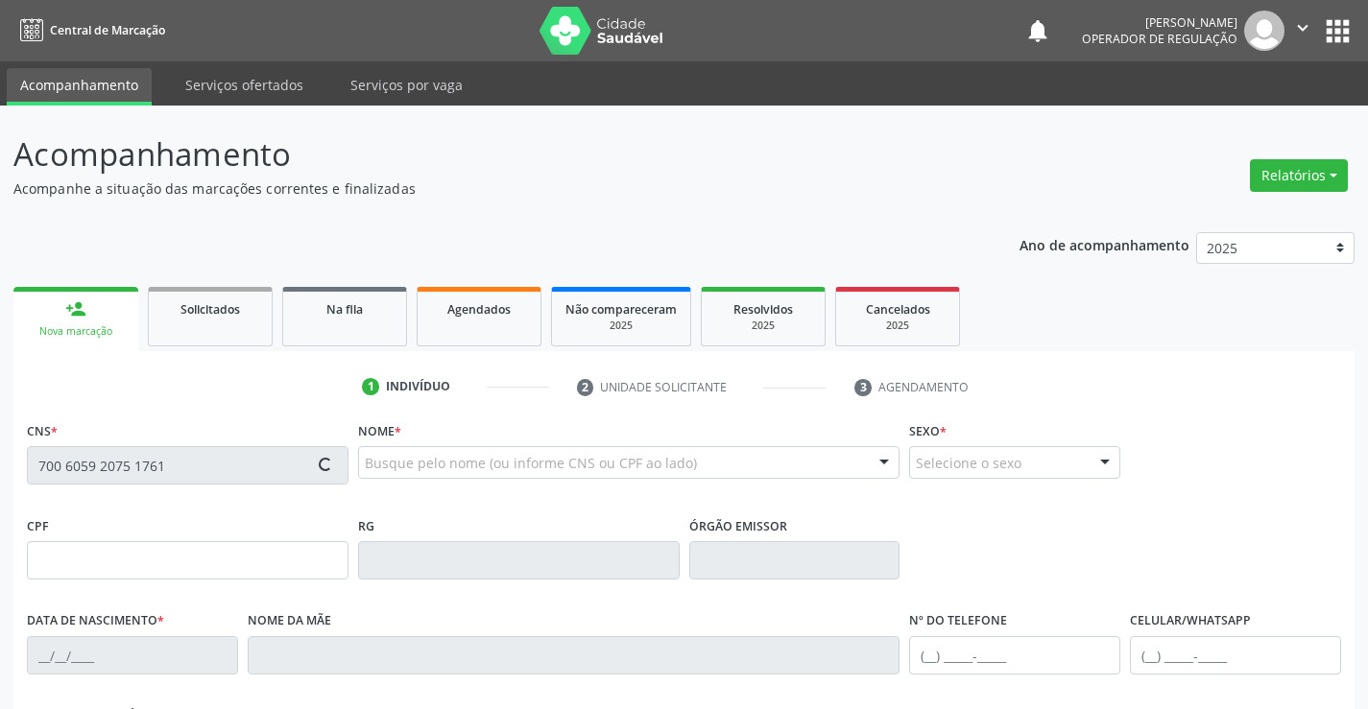
type input "[PHONE_NUMBER]"
type input "004.568.445-62"
type input "S/N"
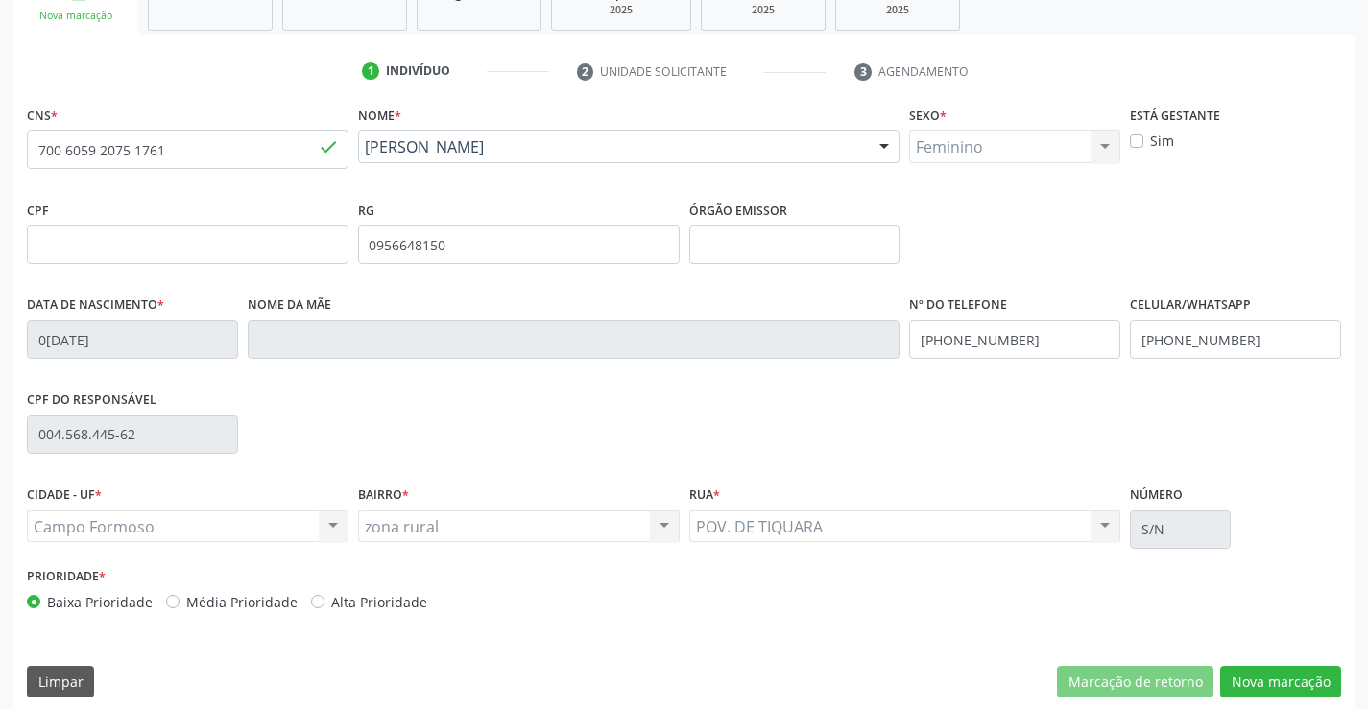
scroll to position [331, 0]
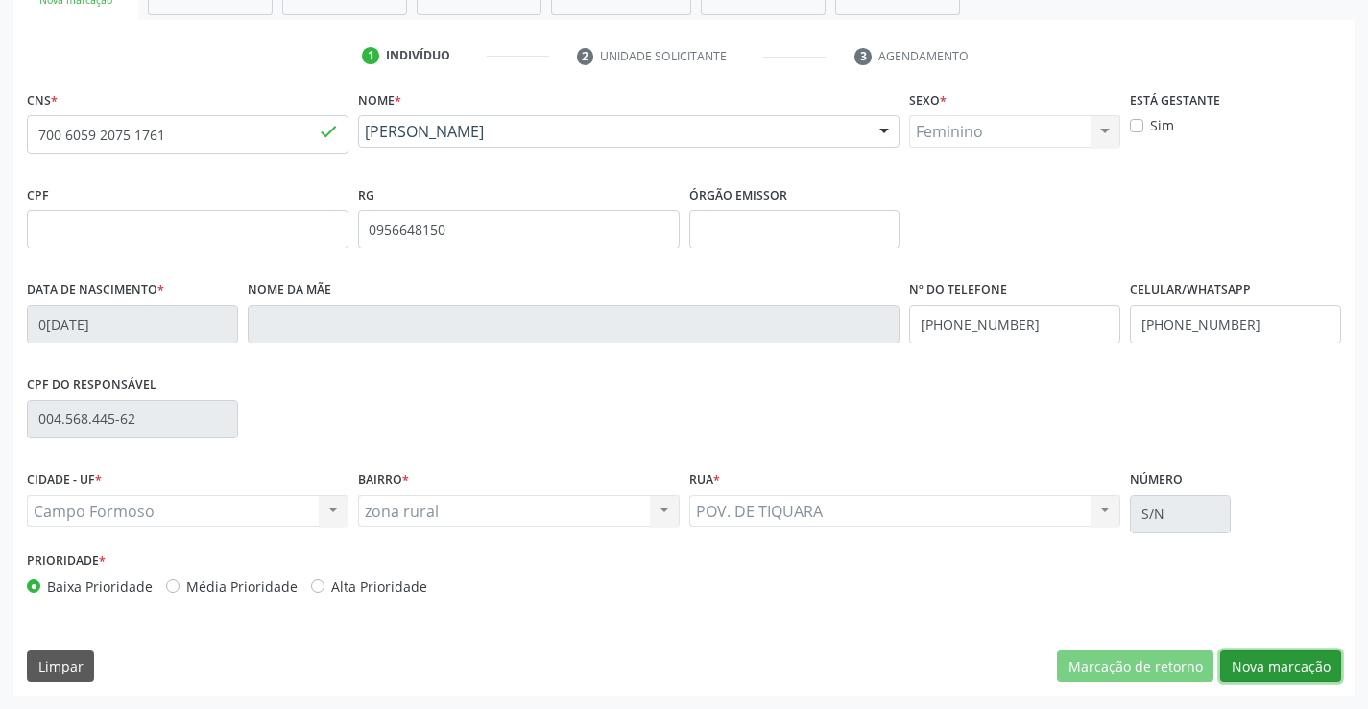
click at [1274, 670] on button "Nova marcação" at bounding box center [1280, 667] width 121 height 33
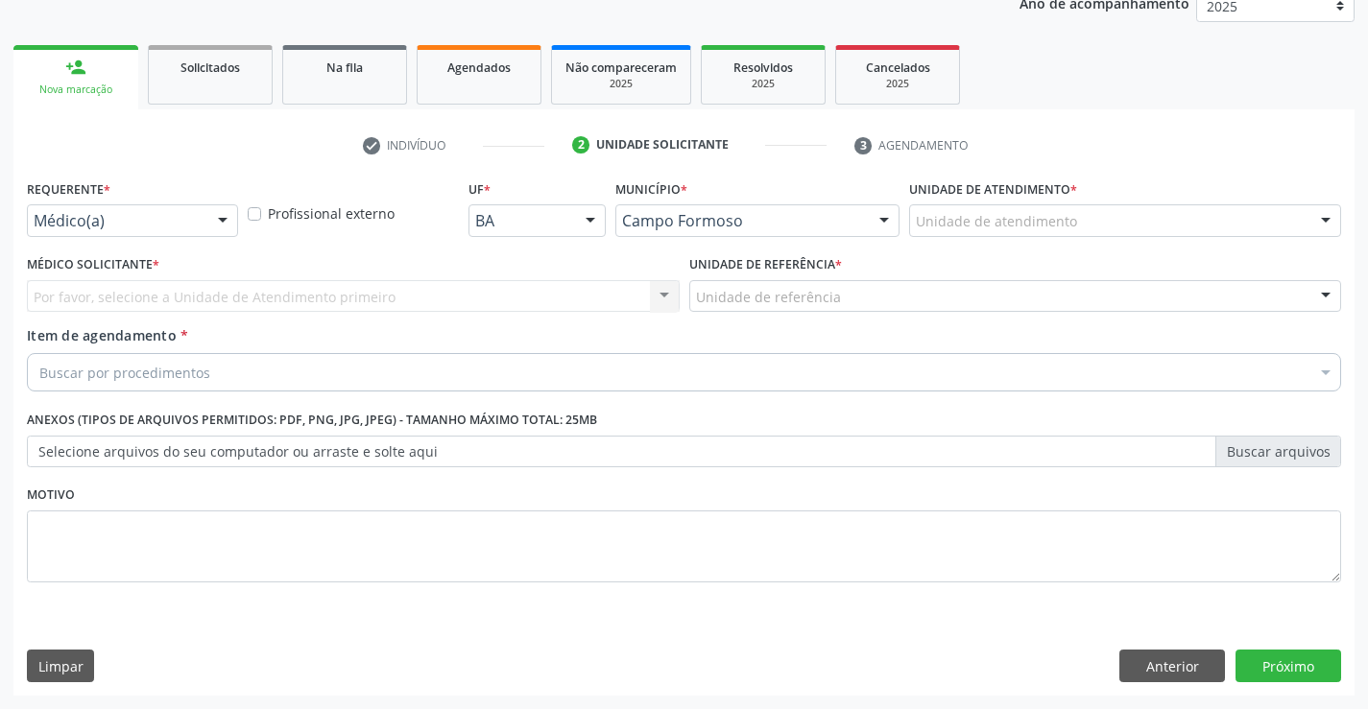
scroll to position [242, 0]
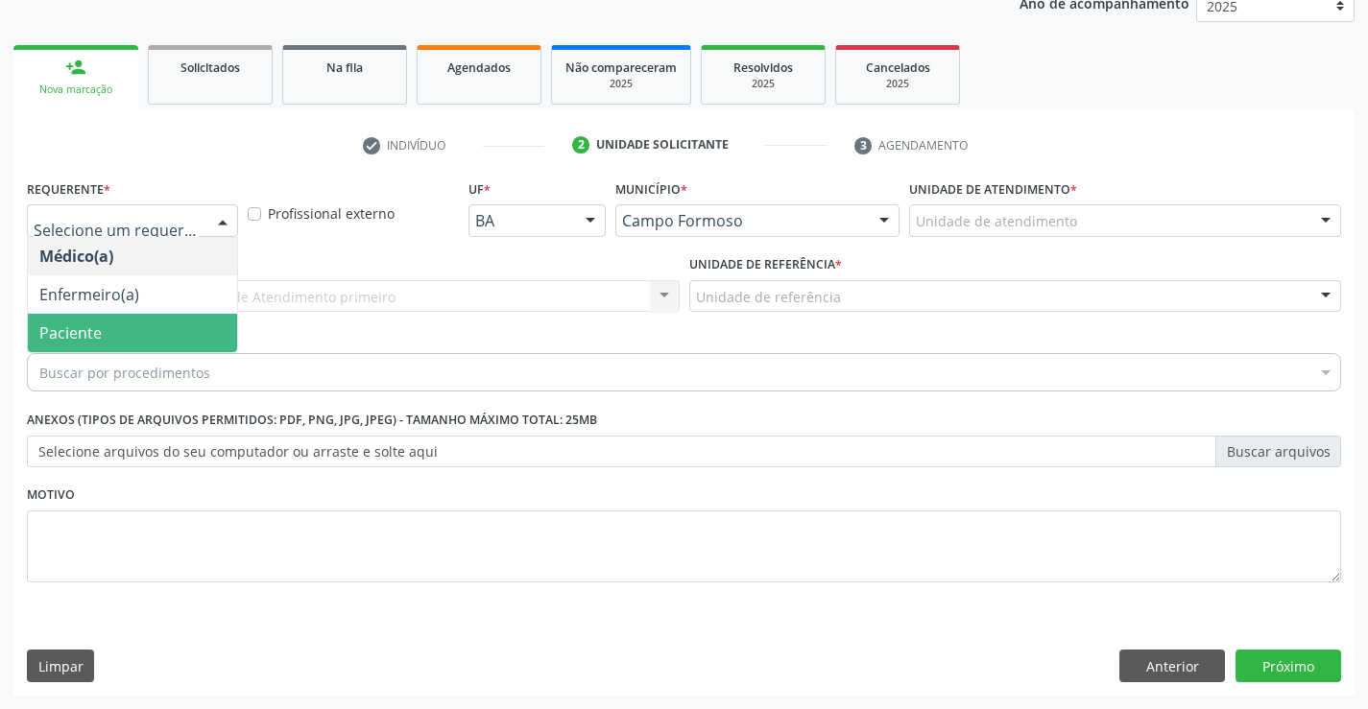
click at [98, 334] on span "Paciente" at bounding box center [70, 332] width 62 height 21
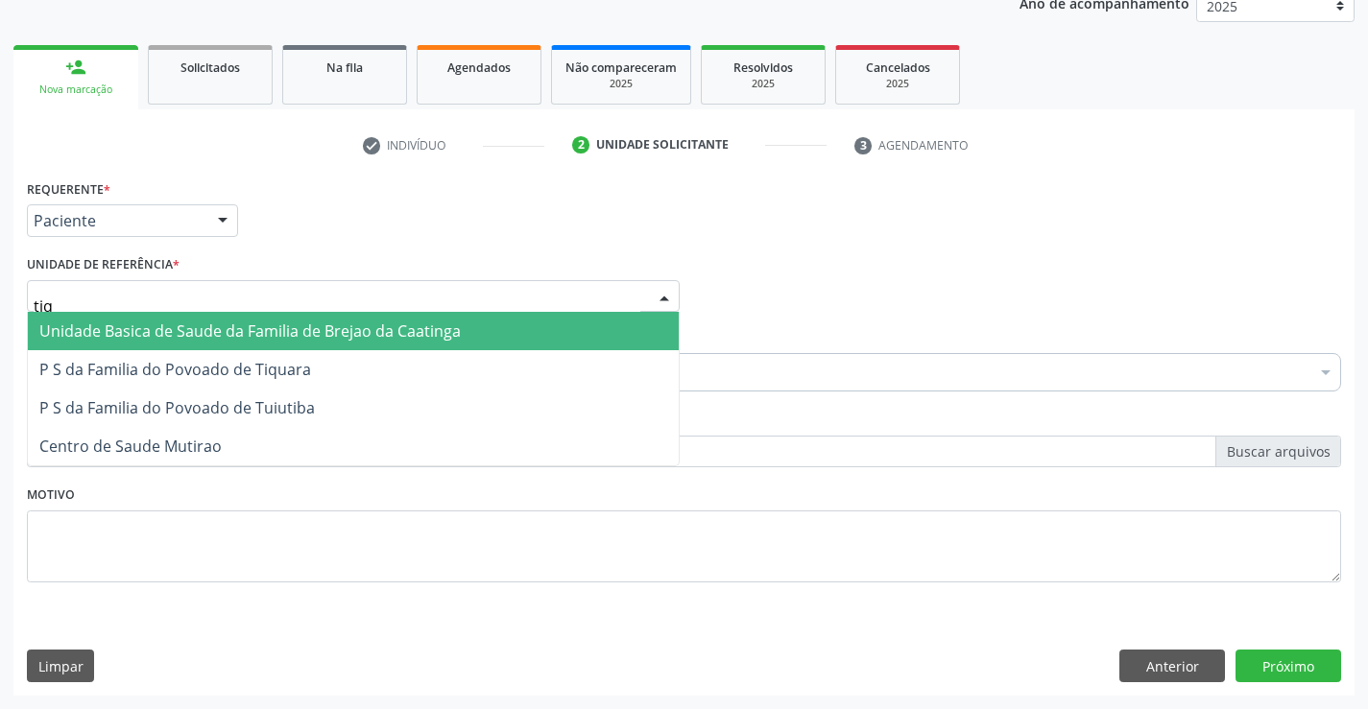
type input "tiqu"
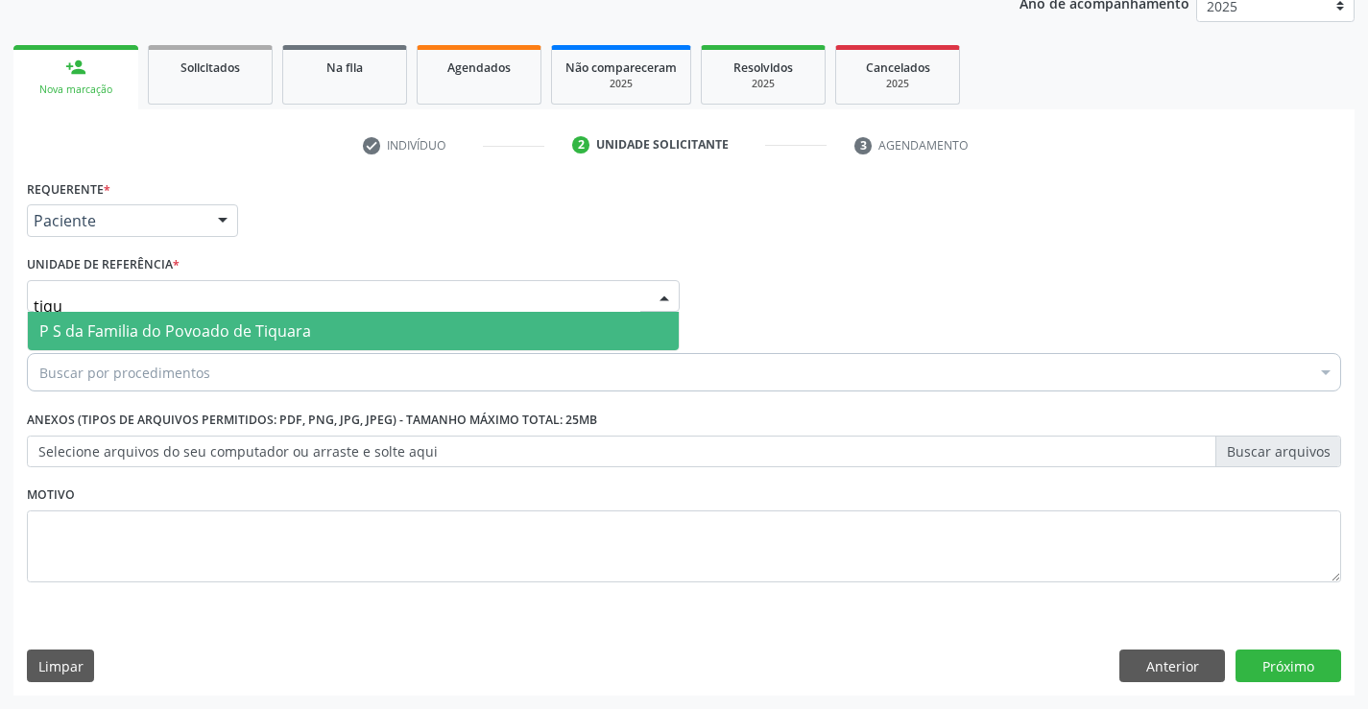
click at [113, 327] on span "P S da Familia do Povoado de Tiquara" at bounding box center [175, 331] width 272 height 21
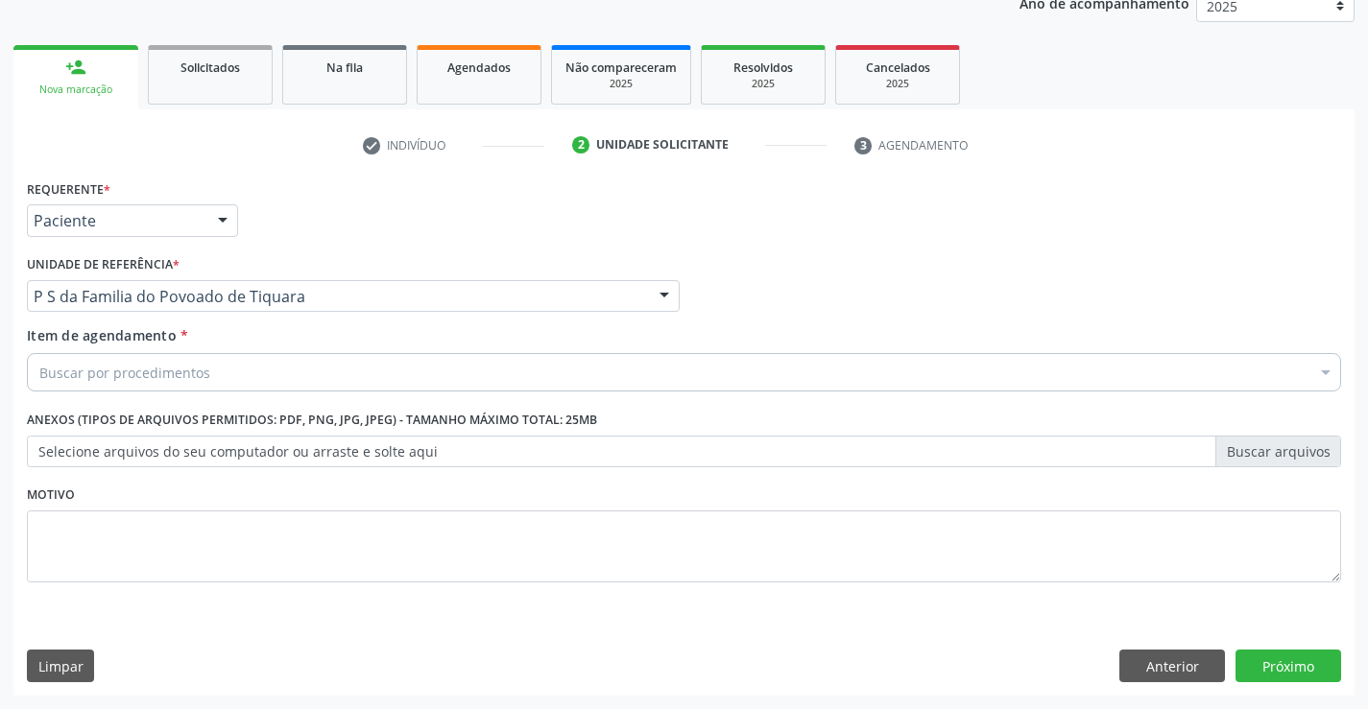
click at [93, 384] on div "Buscar por procedimentos" at bounding box center [684, 372] width 1314 height 38
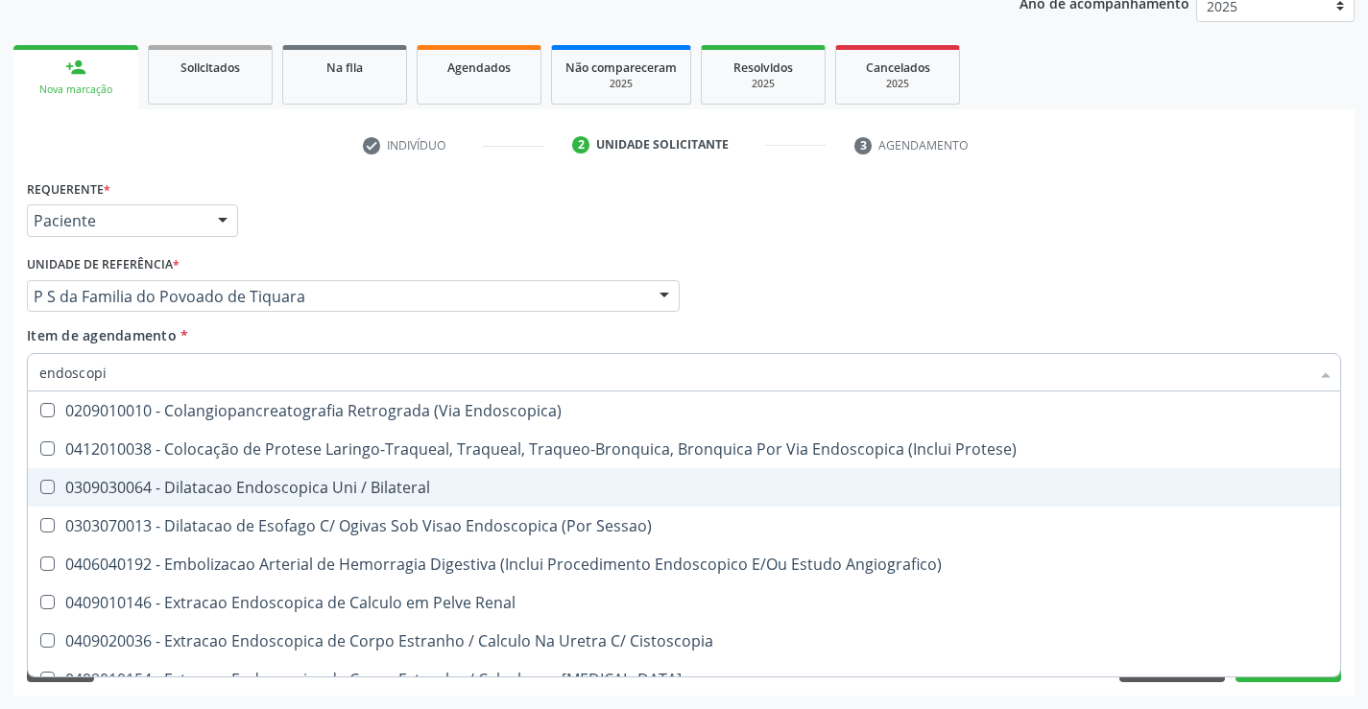
type input "endoscopia"
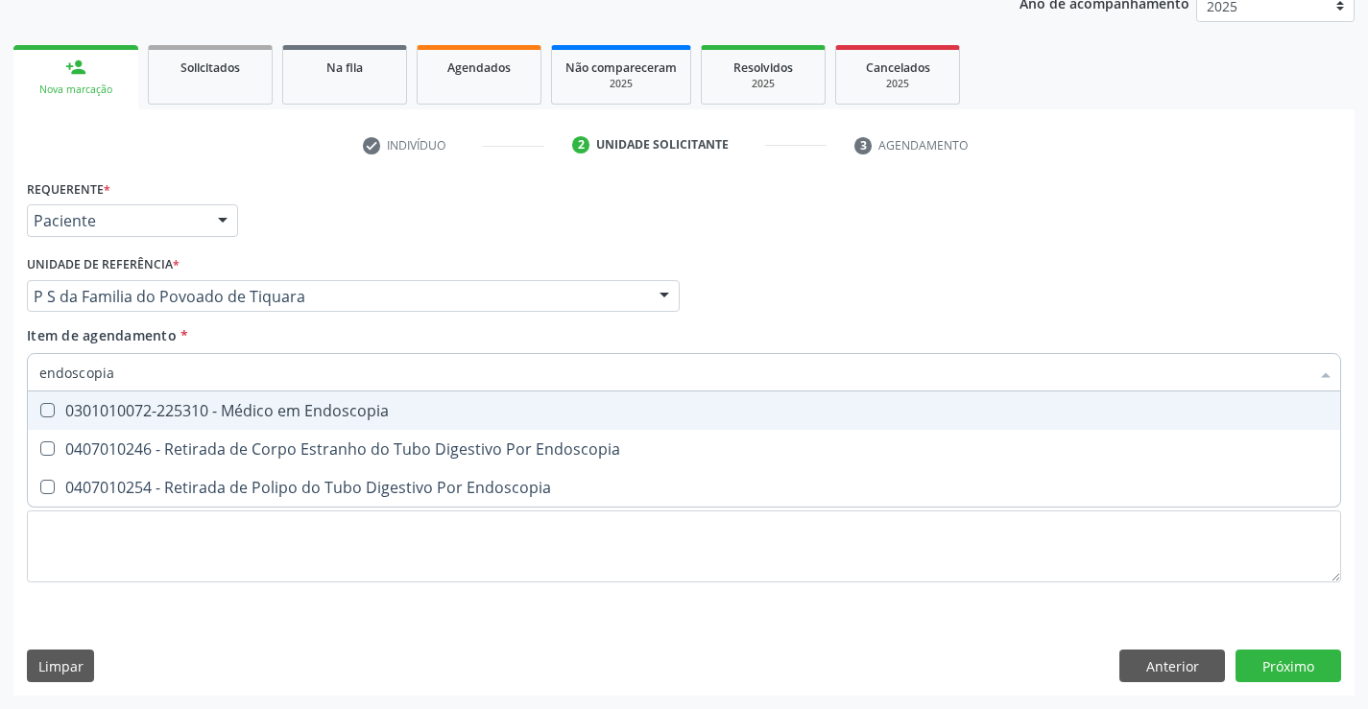
click at [318, 418] on div "0301010072-225310 - Médico em Endoscopia" at bounding box center [683, 410] width 1289 height 15
checkbox Endoscopia "true"
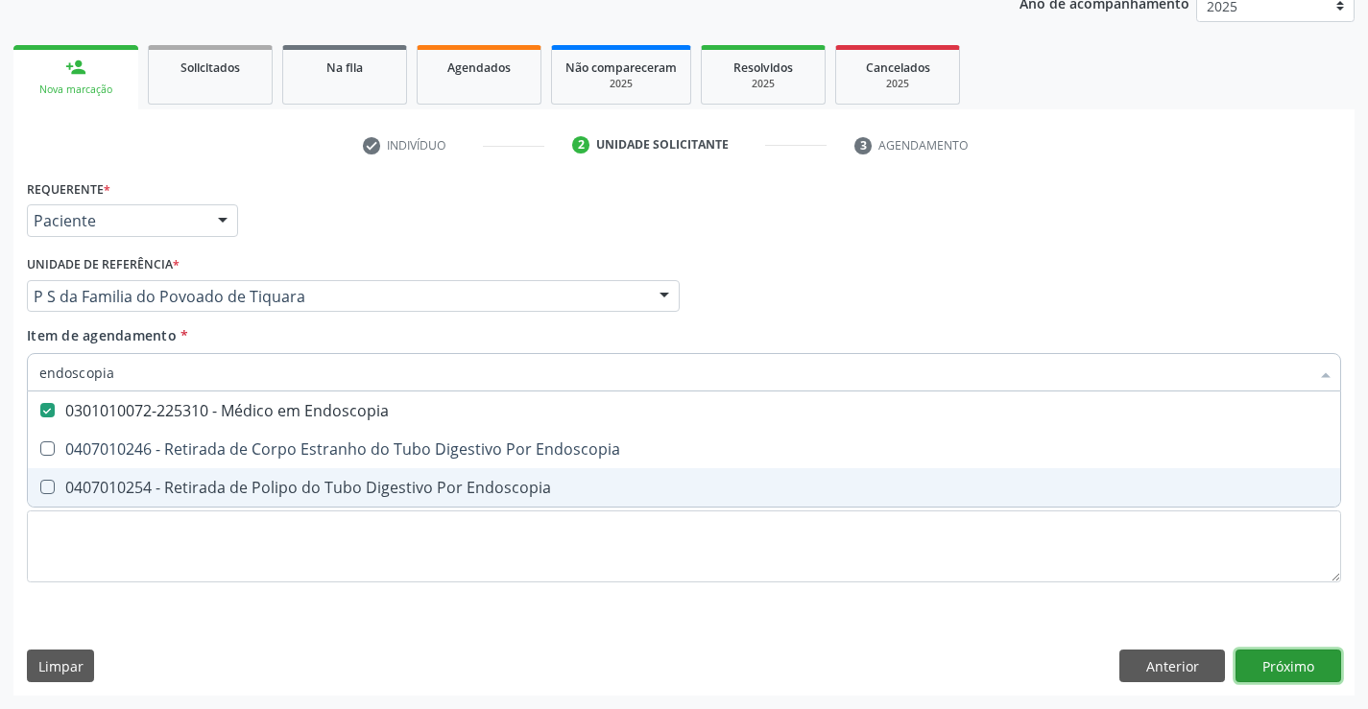
click at [1268, 655] on div "Requerente * Paciente Médico(a) Enfermeiro(a) Paciente Nenhum resultado encontr…" at bounding box center [683, 435] width 1341 height 521
checkbox Endoscopia "true"
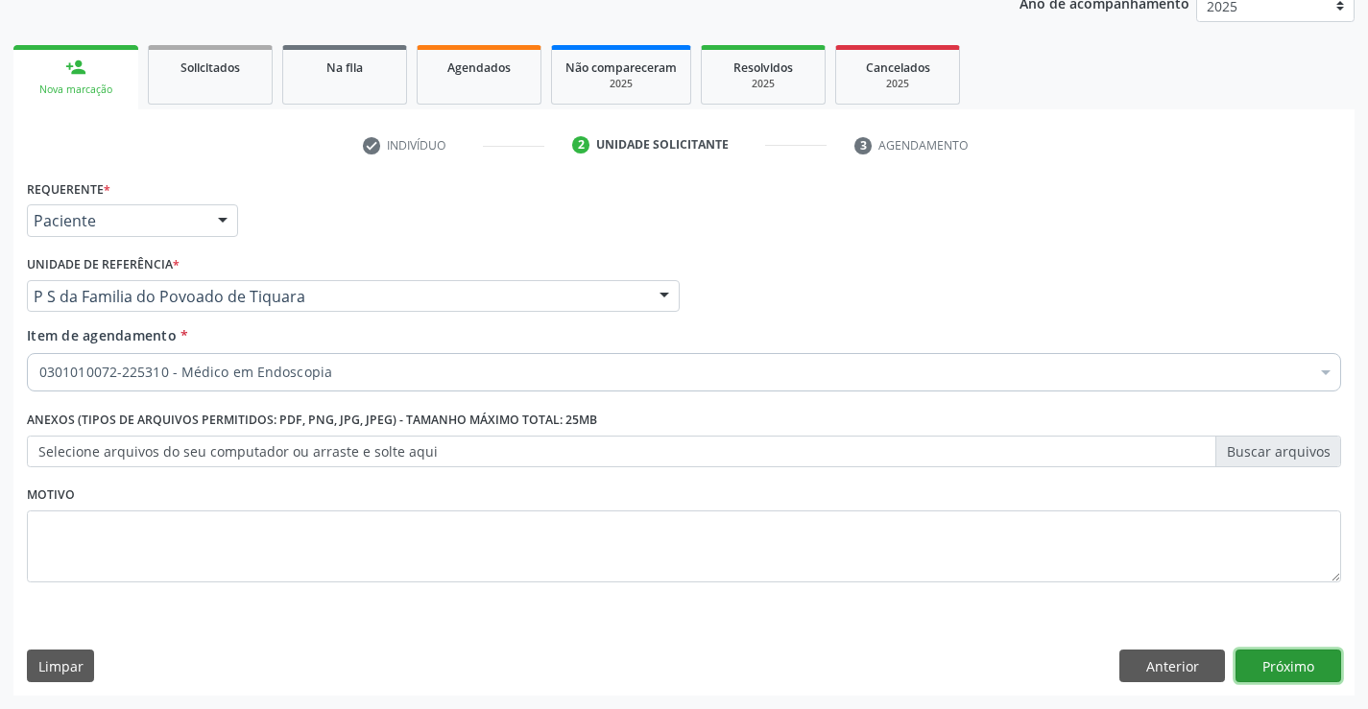
click at [1304, 679] on button "Próximo" at bounding box center [1288, 666] width 106 height 33
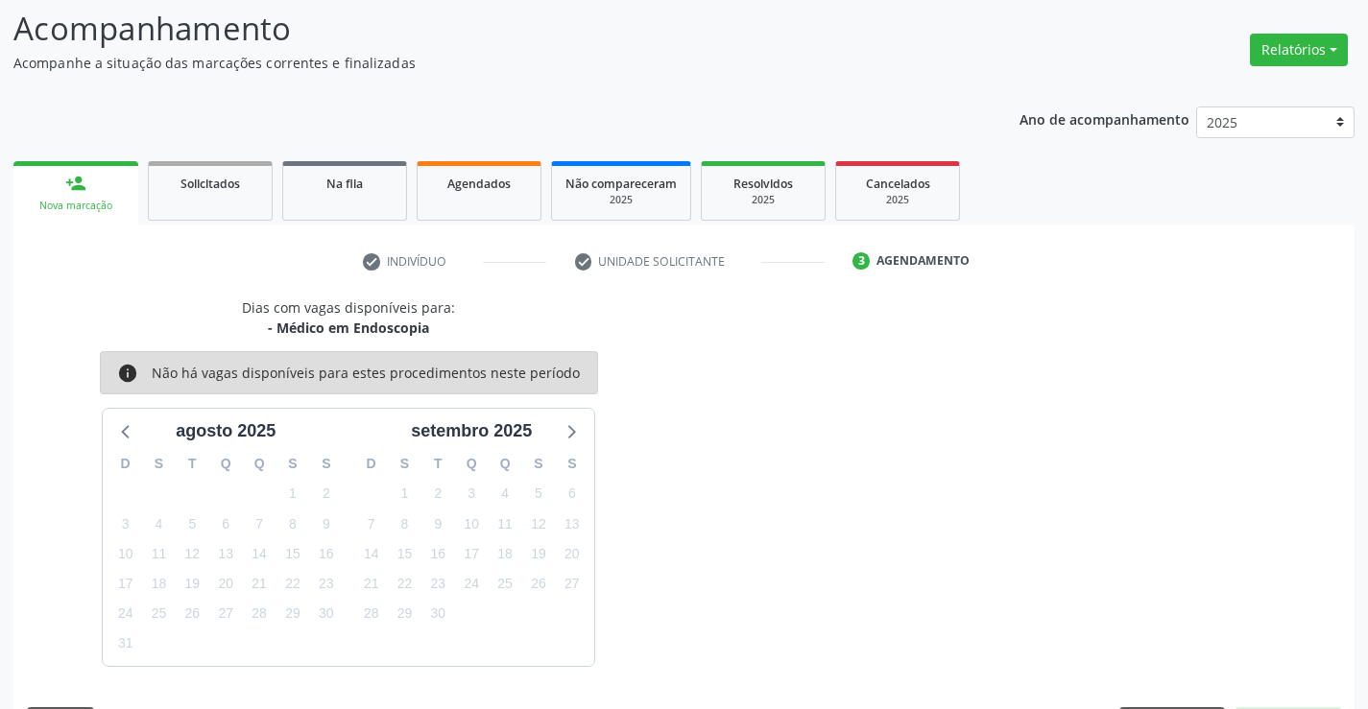
scroll to position [182, 0]
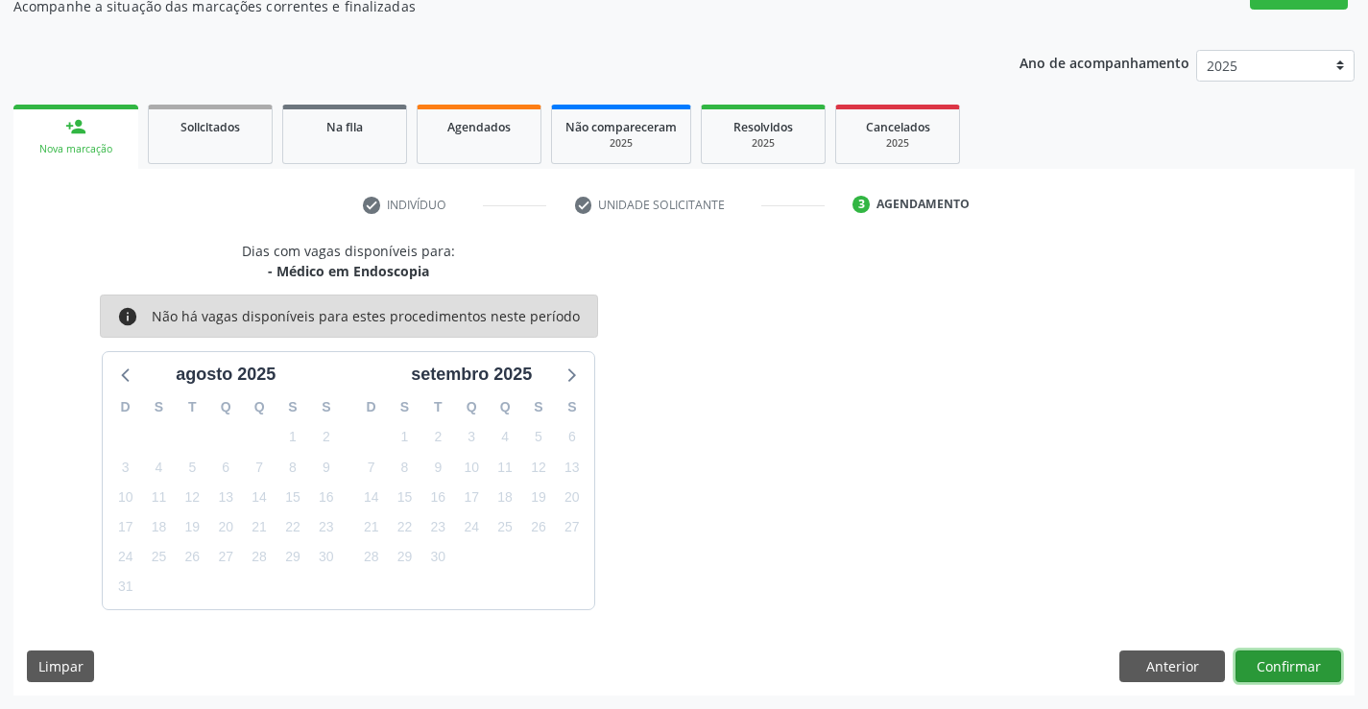
click at [1294, 675] on button "Confirmar" at bounding box center [1288, 667] width 106 height 33
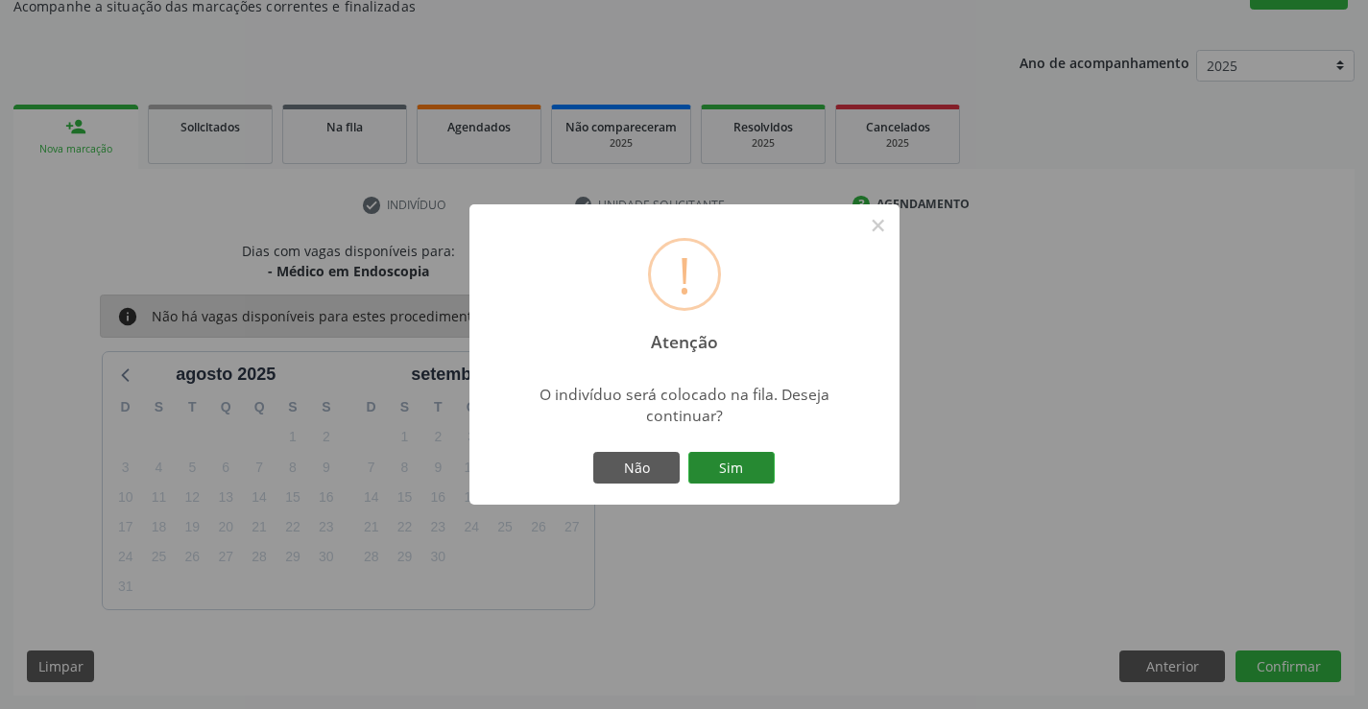
click at [719, 460] on button "Sim" at bounding box center [731, 468] width 86 height 33
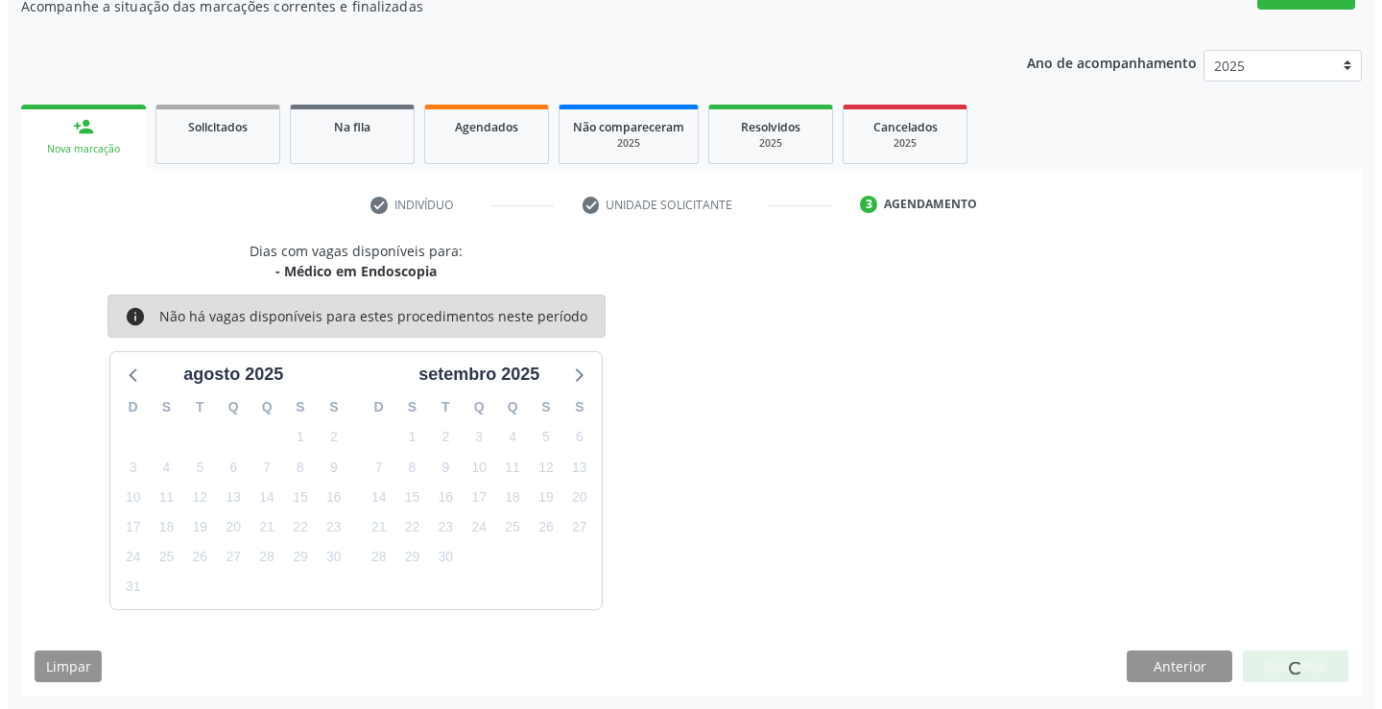
scroll to position [0, 0]
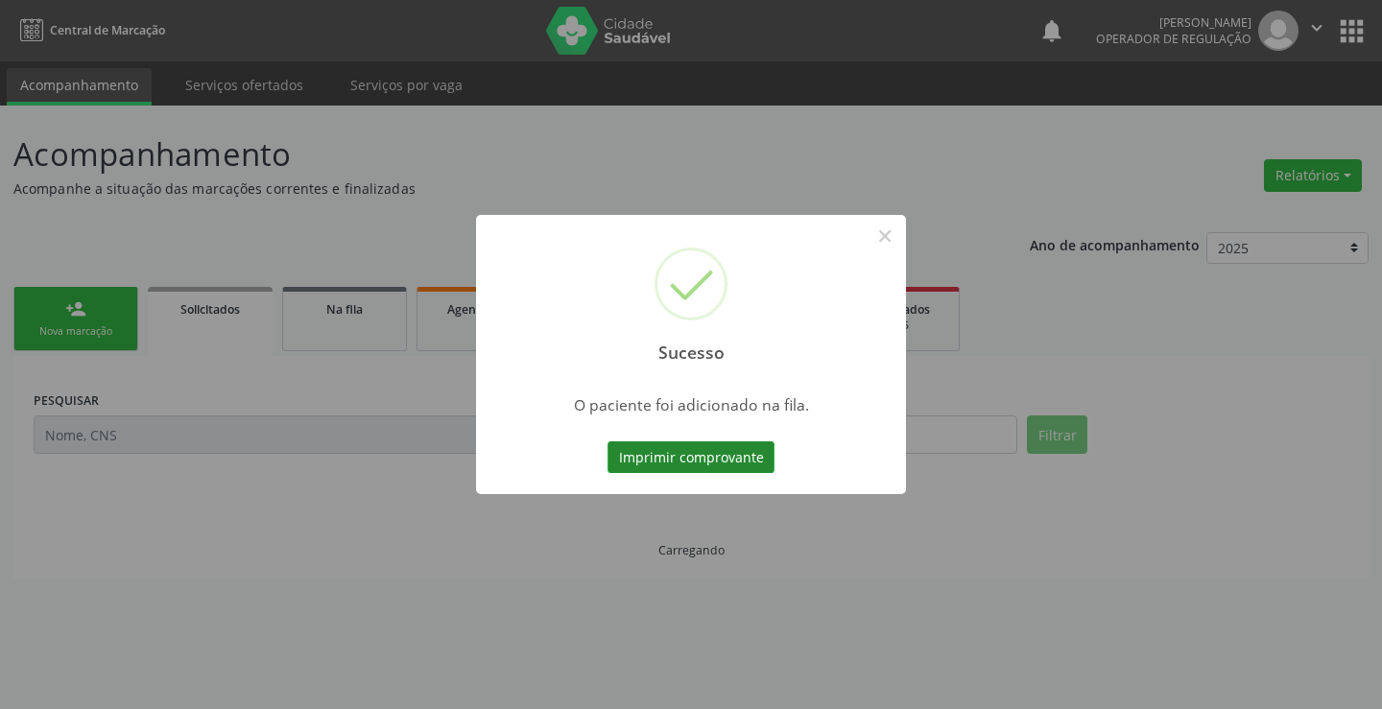
click at [761, 446] on button "Imprimir comprovante" at bounding box center [691, 457] width 167 height 33
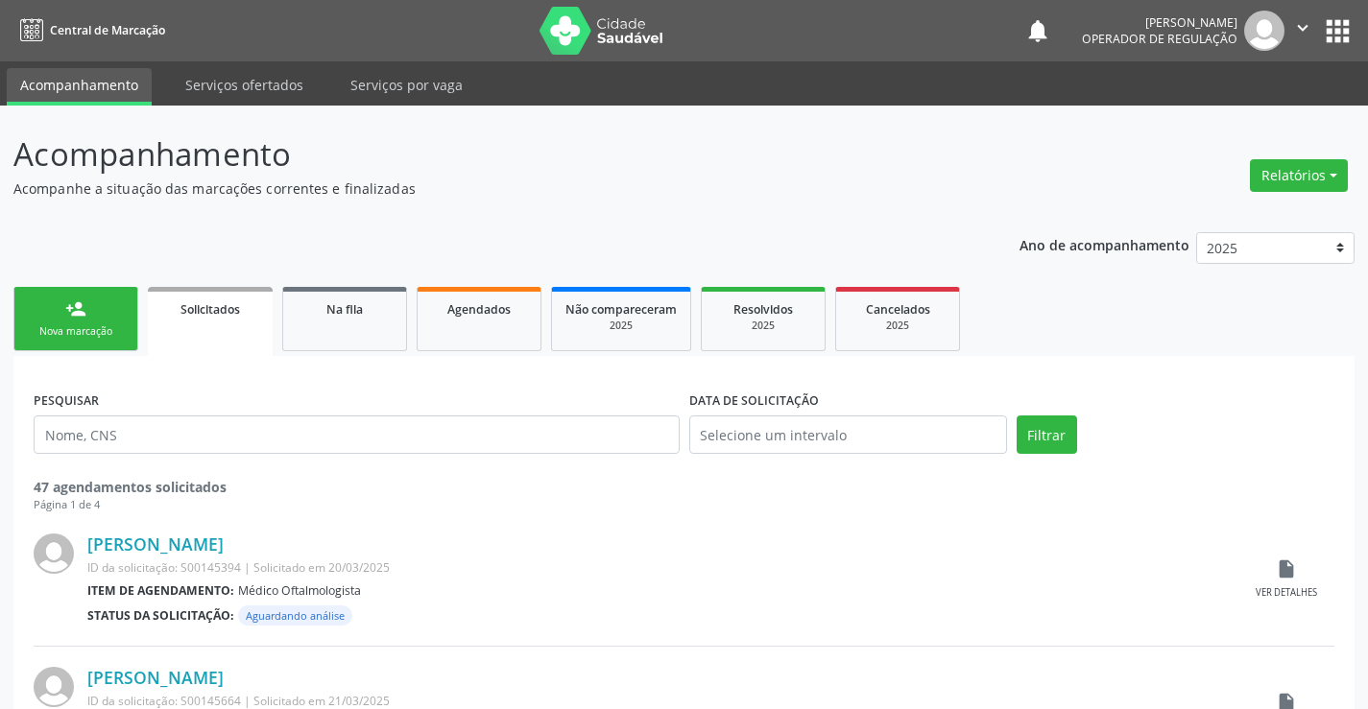
click at [84, 326] on div "Nova marcação" at bounding box center [76, 331] width 96 height 14
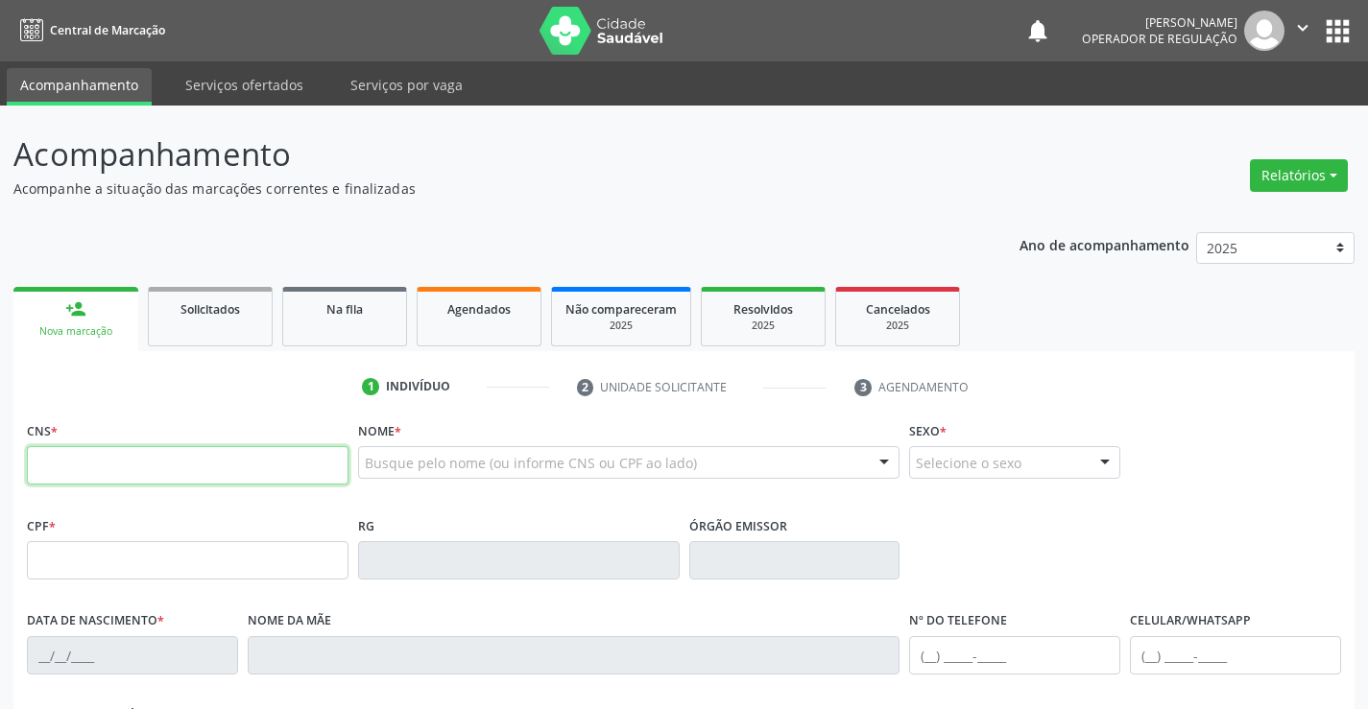
drag, startPoint x: 84, startPoint y: 326, endPoint x: 155, endPoint y: 467, distance: 157.5
click at [155, 467] on input "text" at bounding box center [188, 465] width 322 height 38
type input "706 8017 1720 9129"
type input "1489530509"
type input "[DATE]"
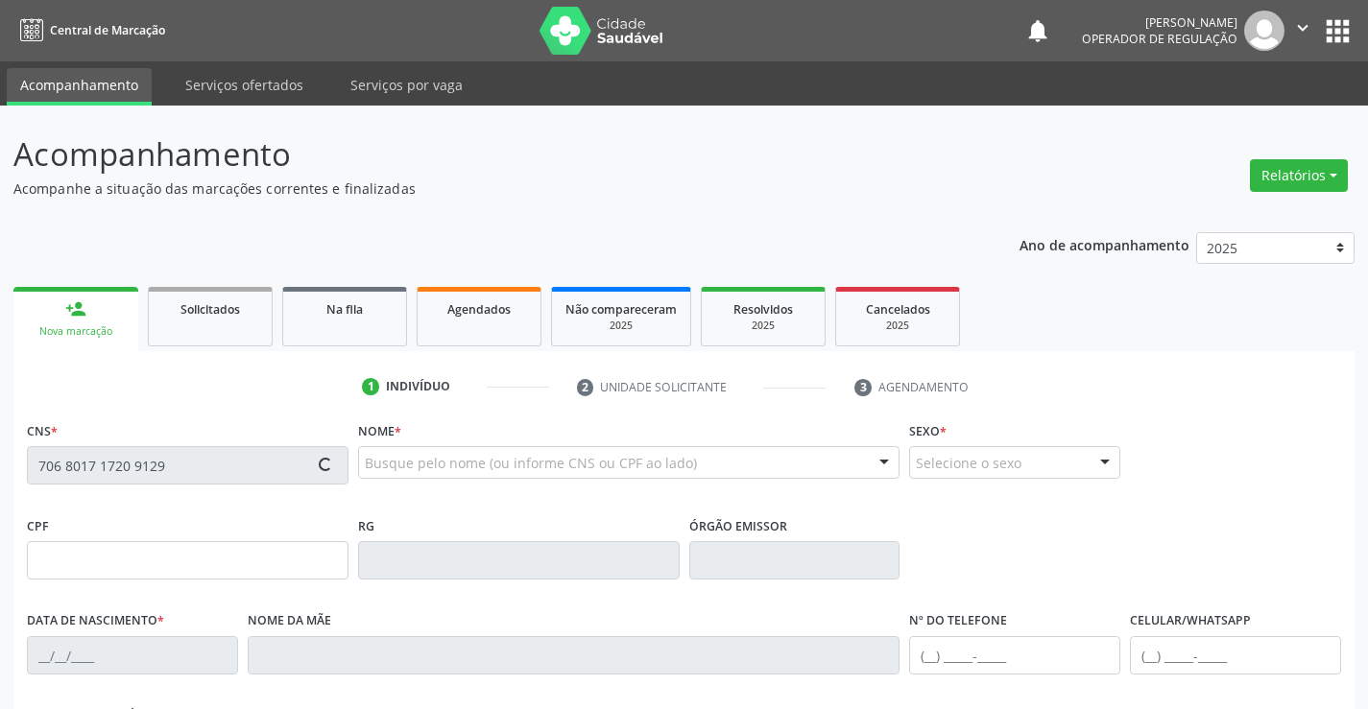
type input "[PHONE_NUMBER]"
type input "066.996.215-56"
type input "SN"
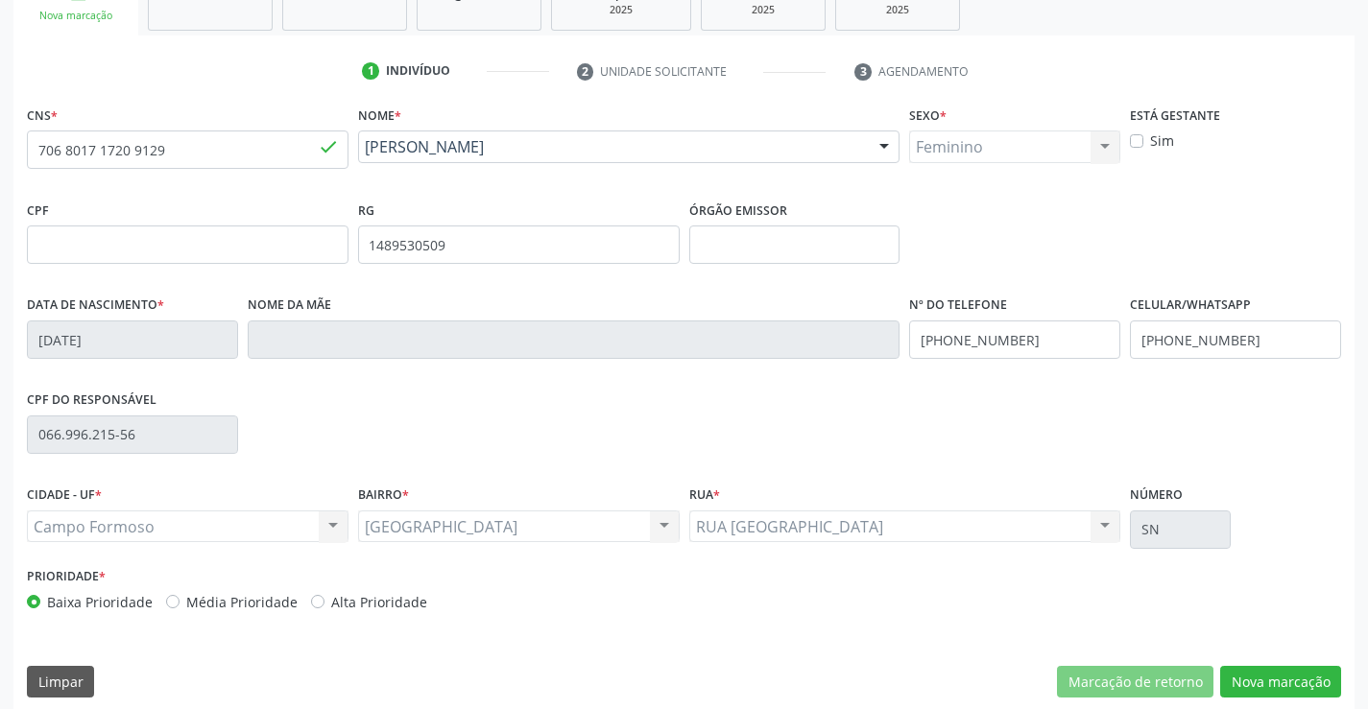
scroll to position [331, 0]
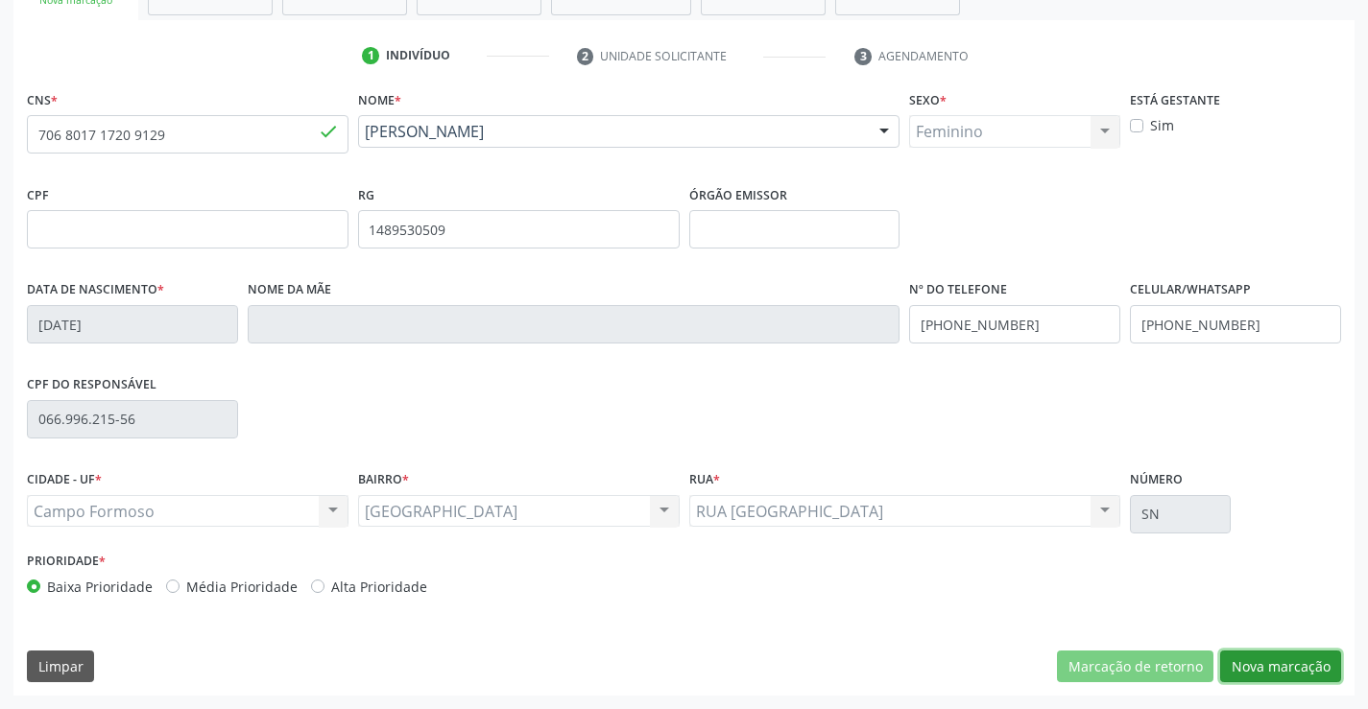
click at [1285, 670] on button "Nova marcação" at bounding box center [1280, 667] width 121 height 33
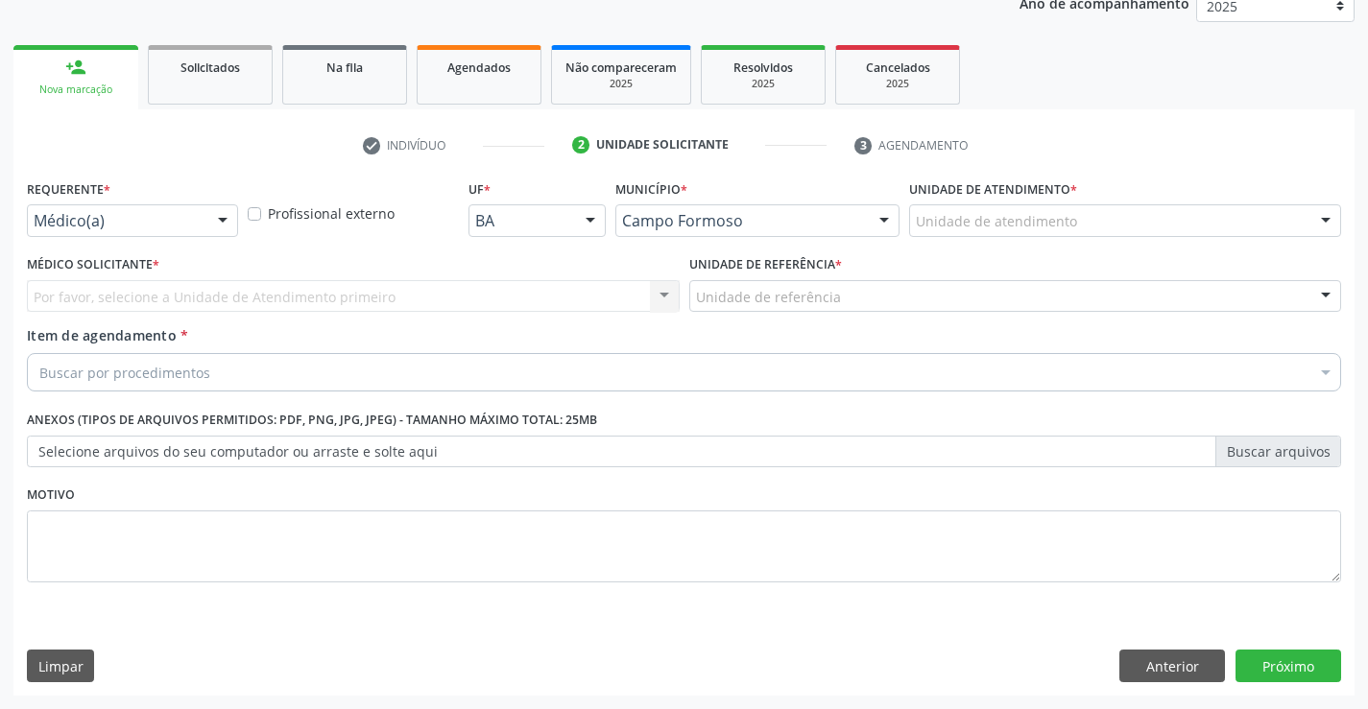
scroll to position [242, 0]
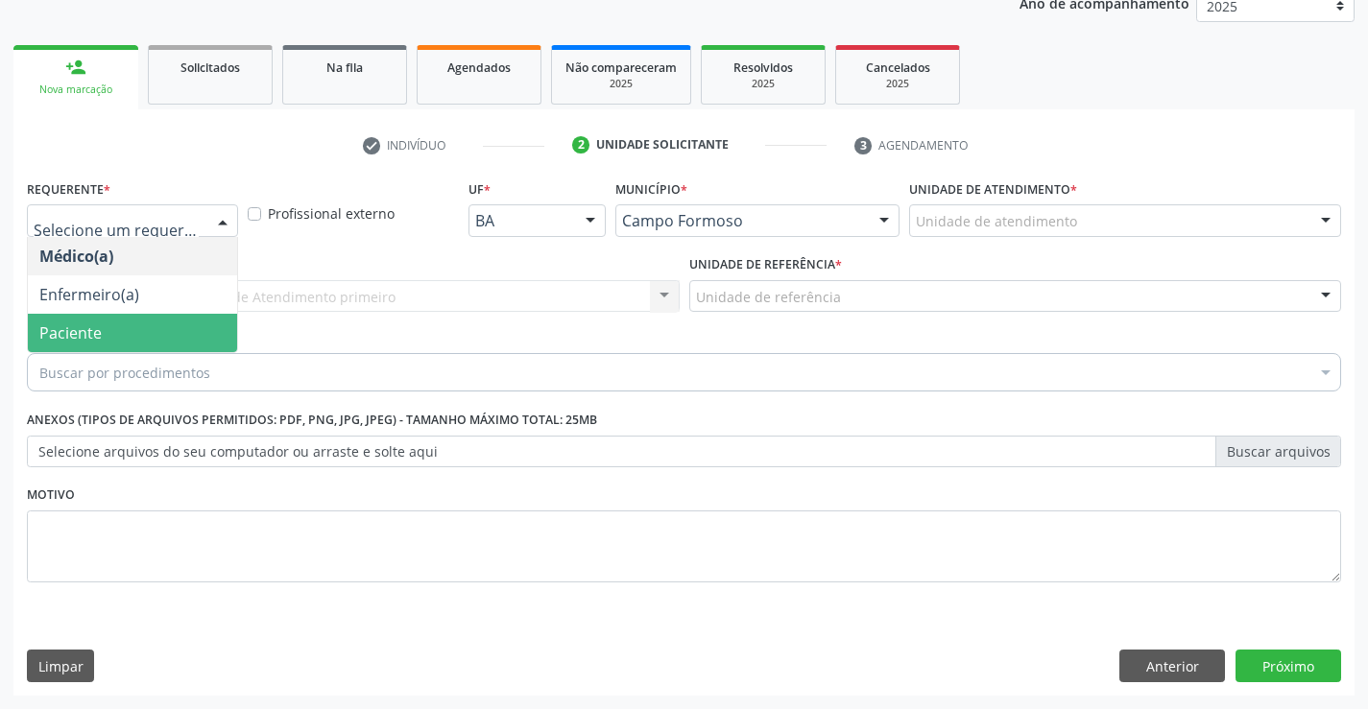
click at [117, 329] on span "Paciente" at bounding box center [132, 333] width 209 height 38
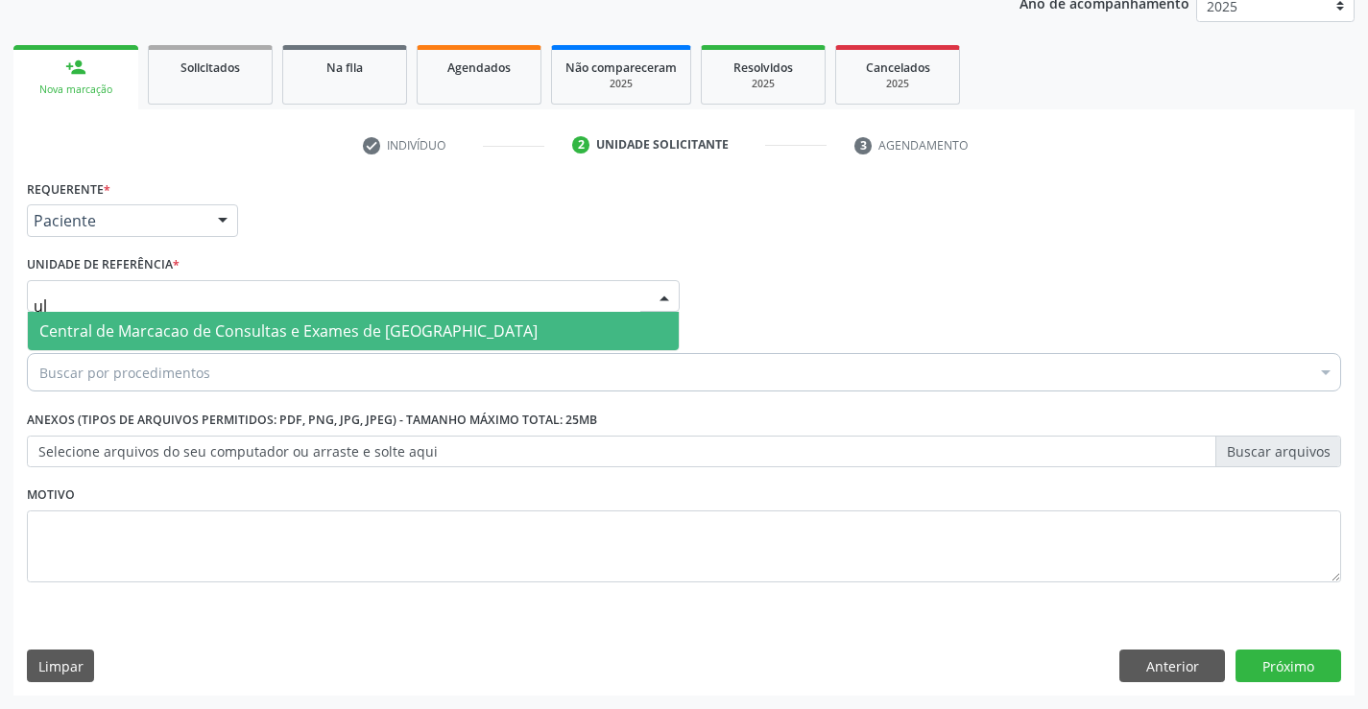
type input "u"
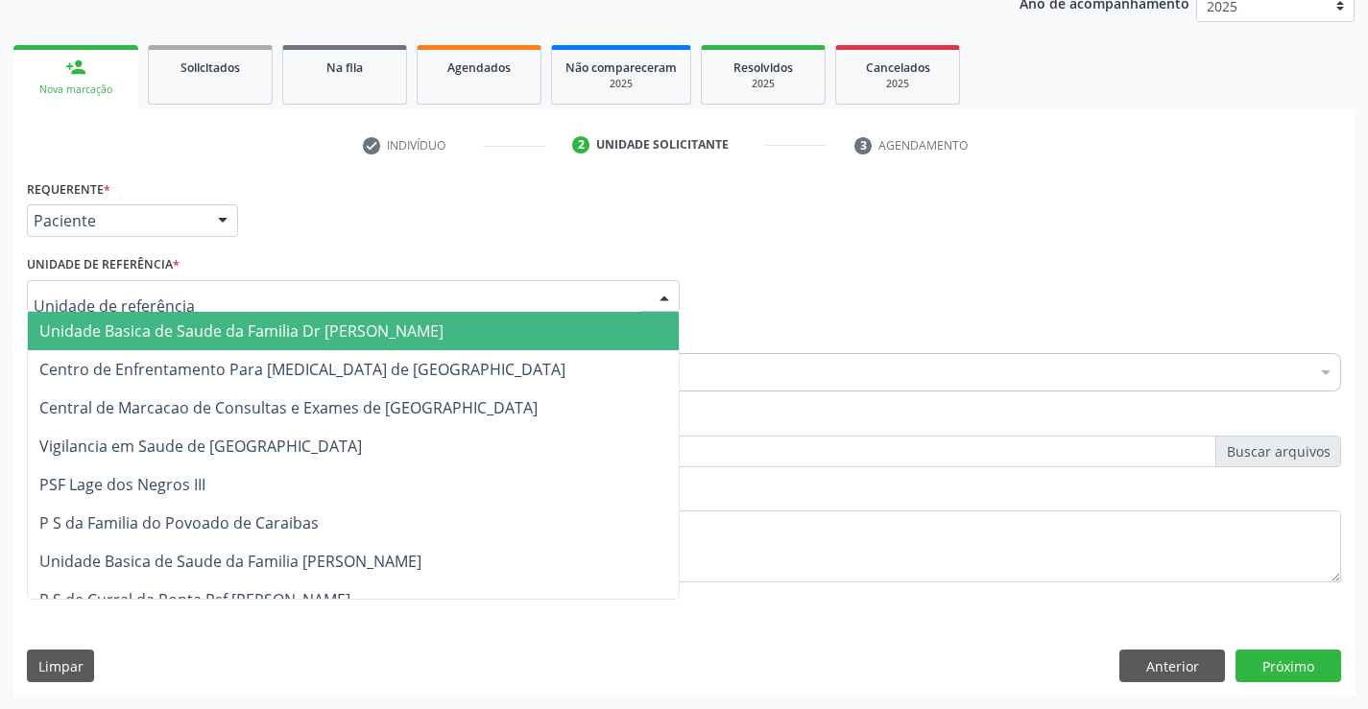
click at [394, 313] on span "Unidade Basica de Saude da Familia Dr [PERSON_NAME]" at bounding box center [353, 331] width 651 height 38
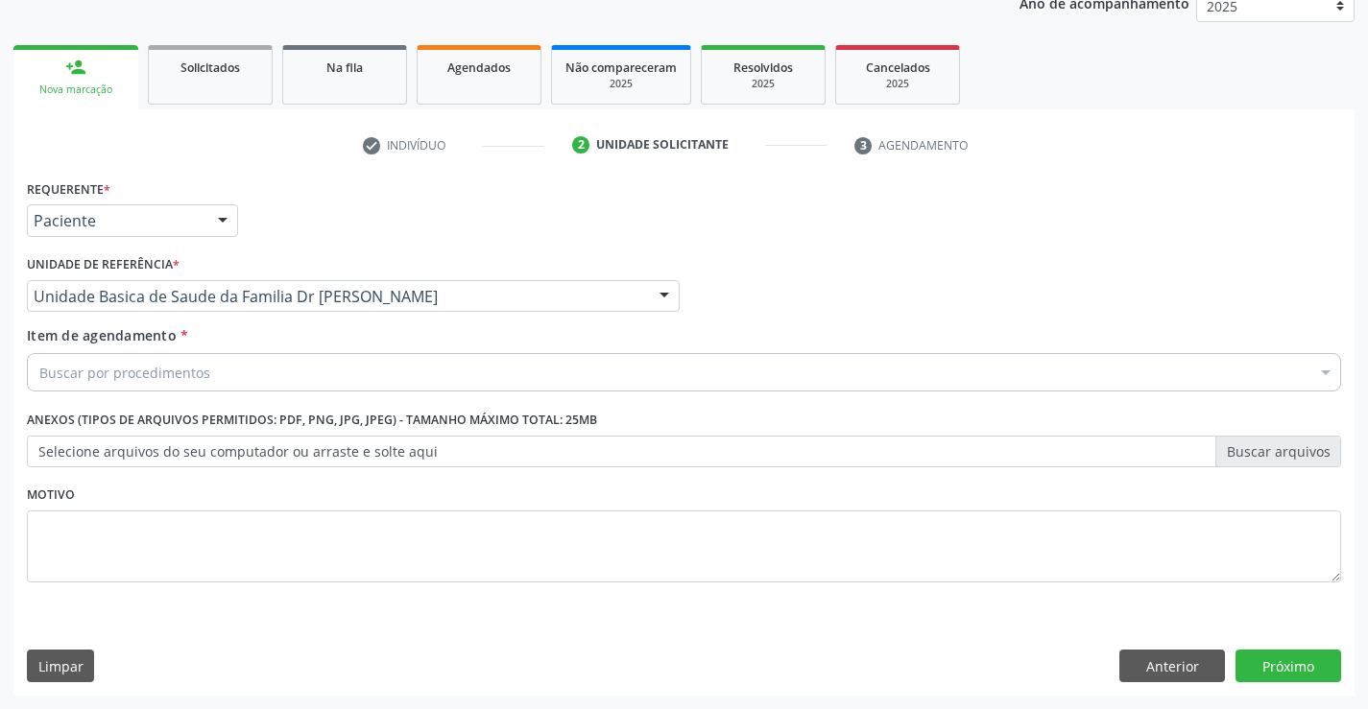
click at [299, 353] on div "Item de agendamento * Buscar por procedimentos Selecionar todos 0202040089 - 3X…" at bounding box center [684, 355] width 1314 height 60
click at [166, 556] on textarea at bounding box center [684, 547] width 1314 height 73
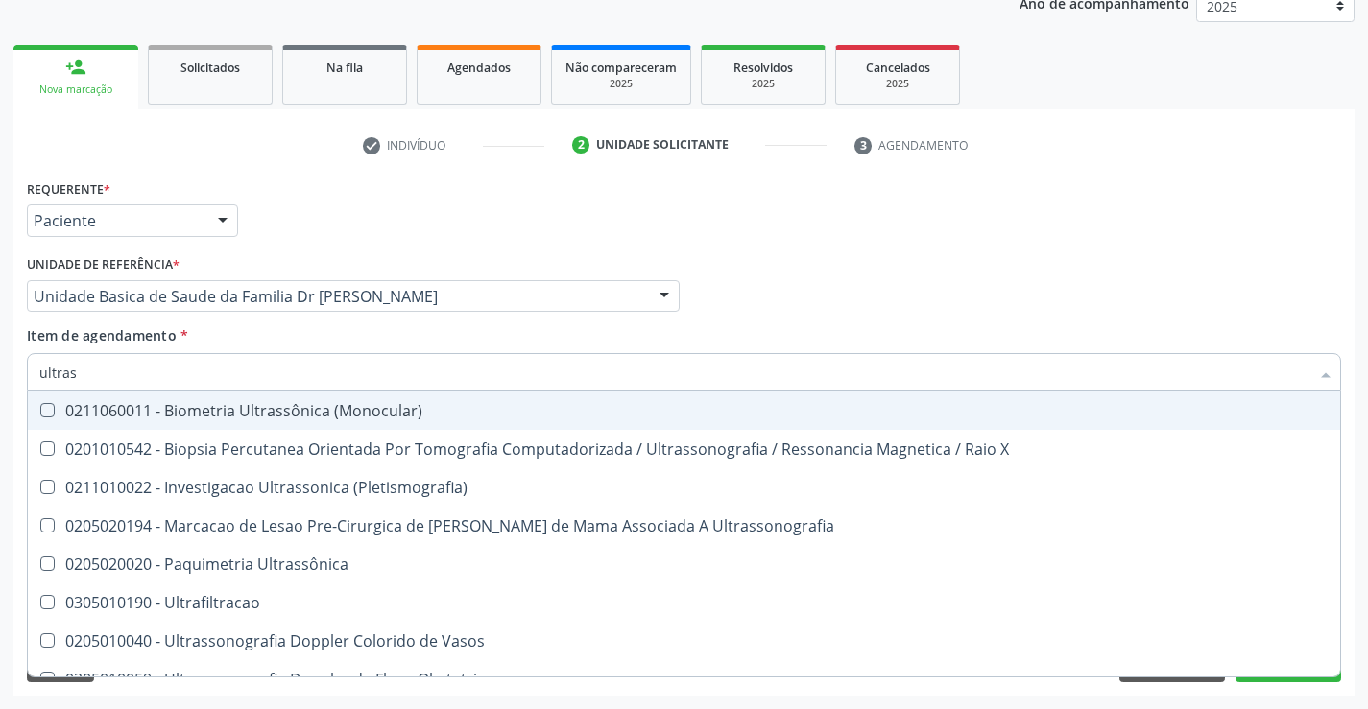
type input "ultrass"
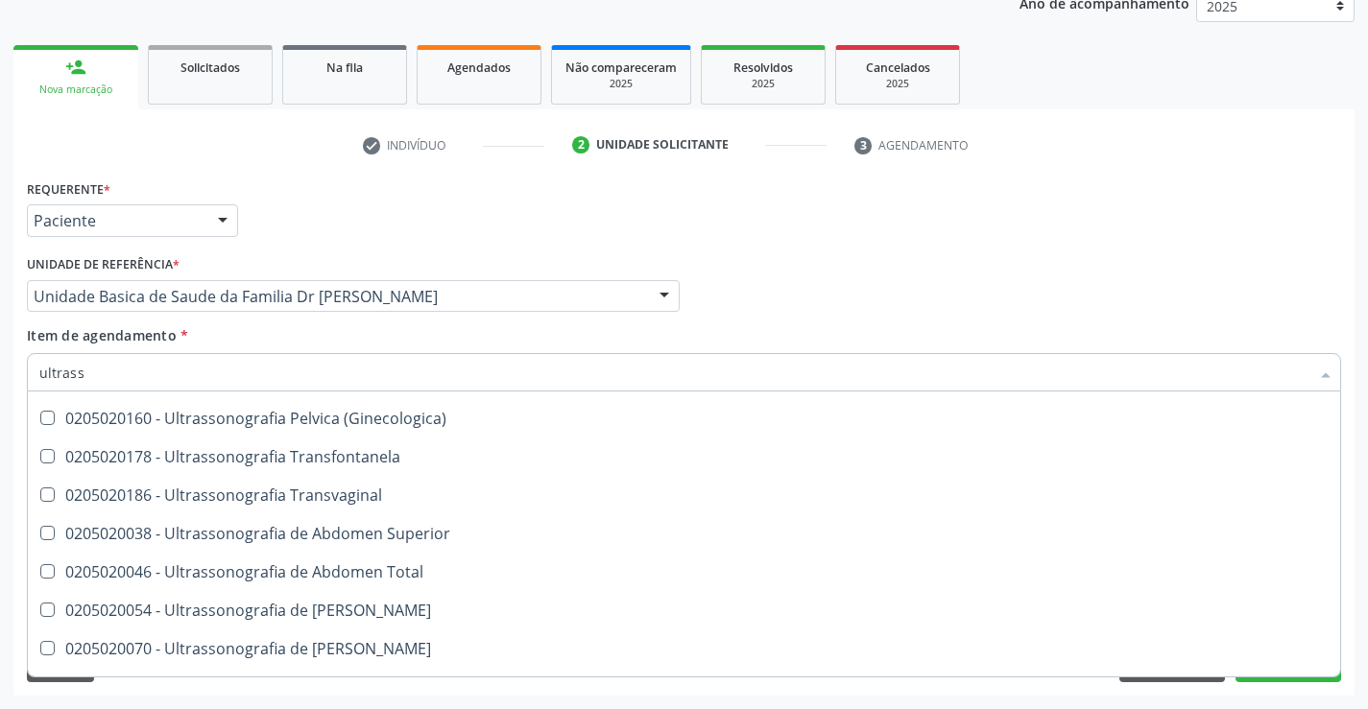
scroll to position [384, 0]
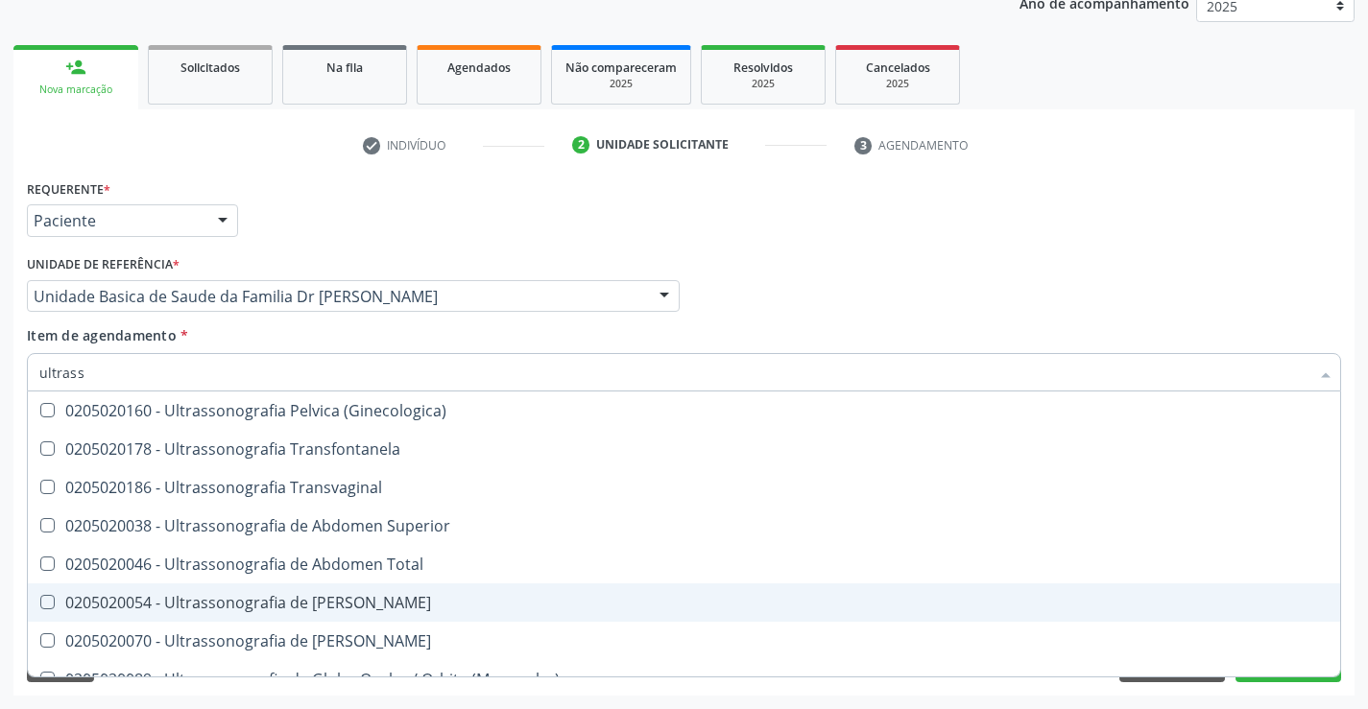
click at [411, 610] on div "0205020054 - Ultrassonografia de Aparelho Urinario" at bounding box center [683, 602] width 1289 height 15
checkbox Urinario "true"
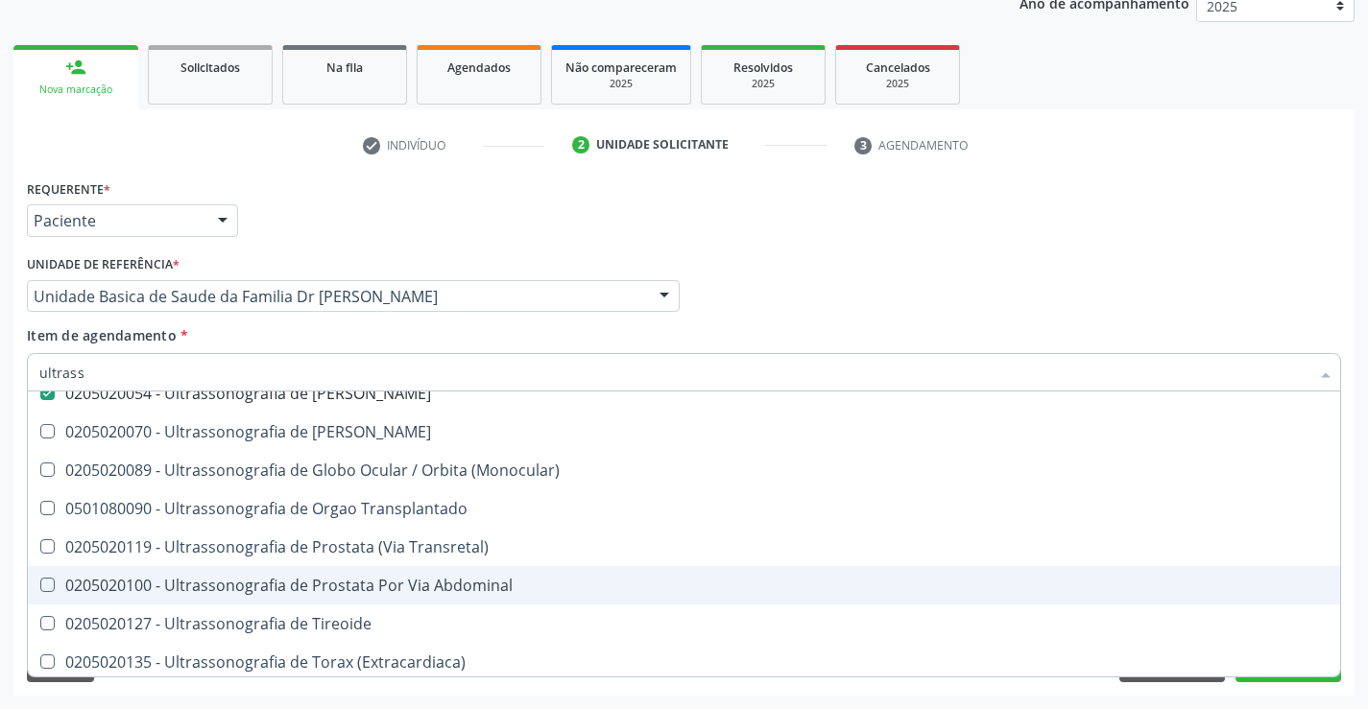
scroll to position [598, 0]
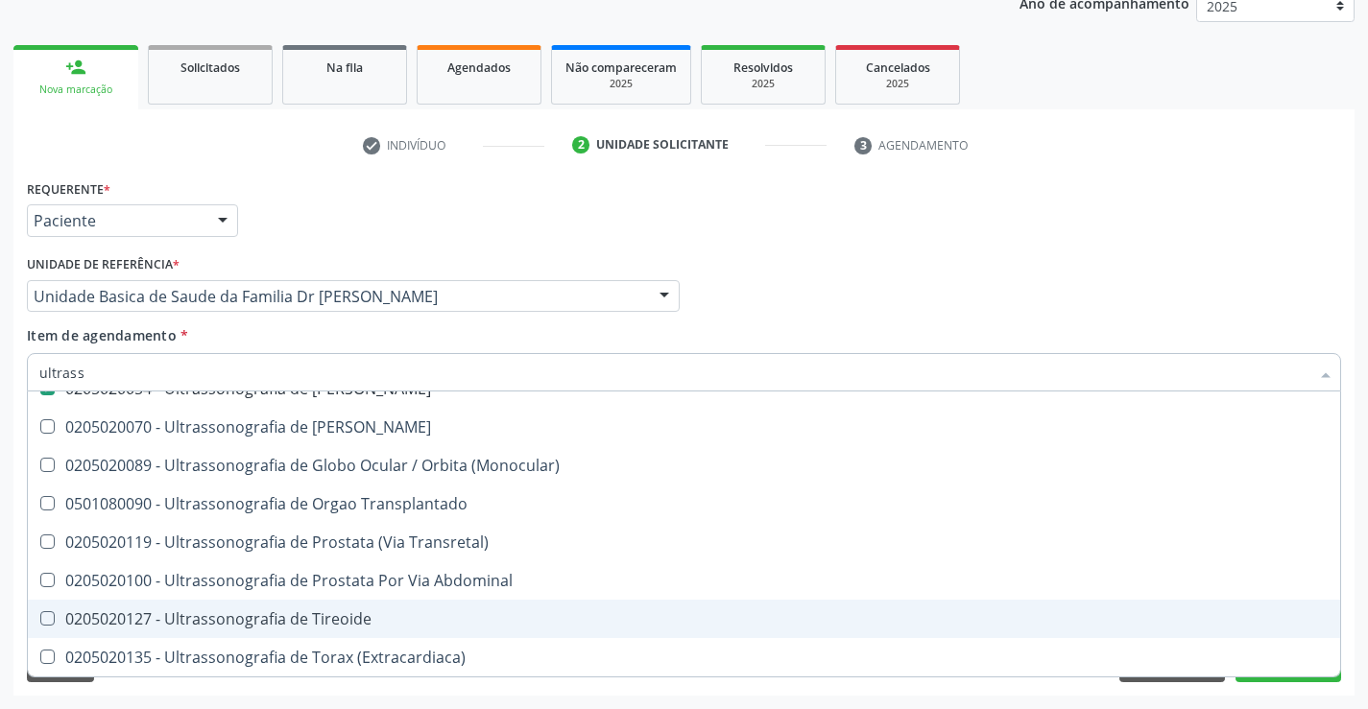
click at [388, 612] on div "0205020127 - Ultrassonografia de Tireoide" at bounding box center [683, 618] width 1289 height 15
checkbox Tireoide "true"
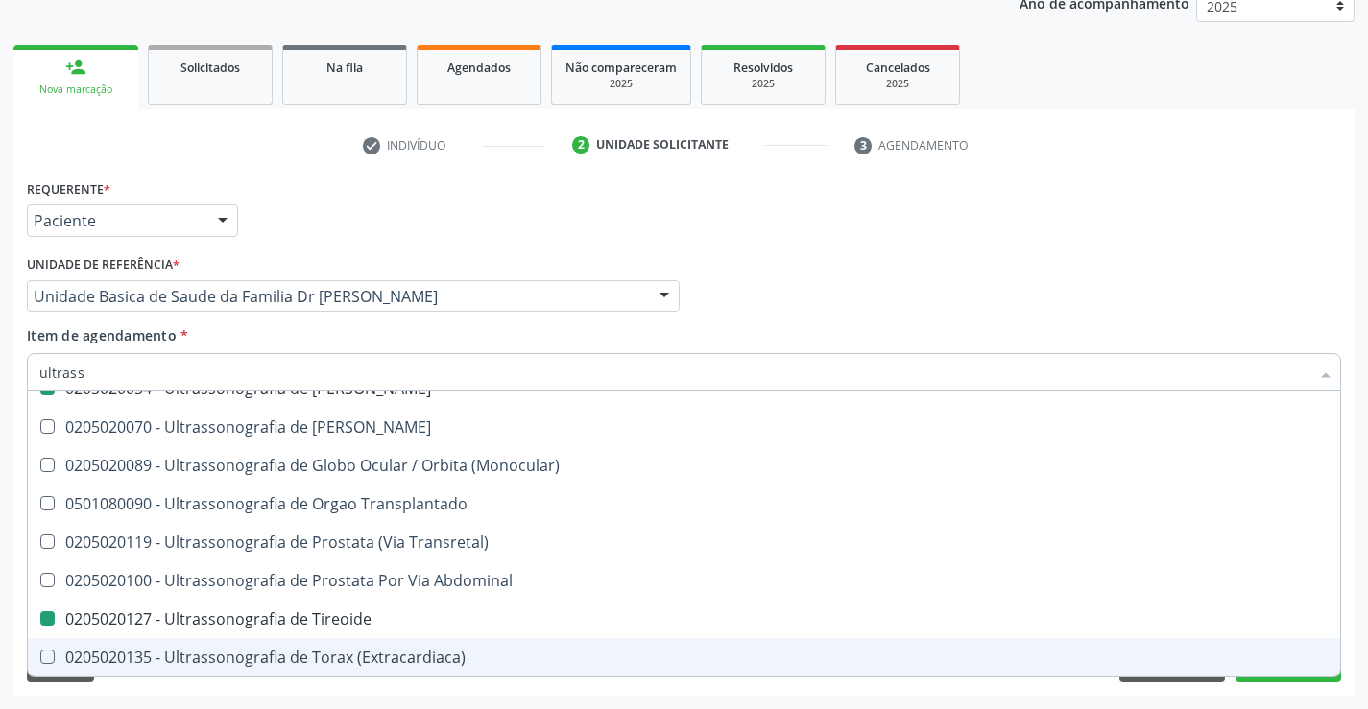
click at [787, 695] on div "Requerente * Paciente Médico(a) Enfermeiro(a) Paciente Nenhum resultado encontr…" at bounding box center [683, 435] width 1341 height 521
checkbox X "true"
checkbox \(Pletismografia\) "true"
checkbox Urinario "false"
checkbox Tireoide "false"
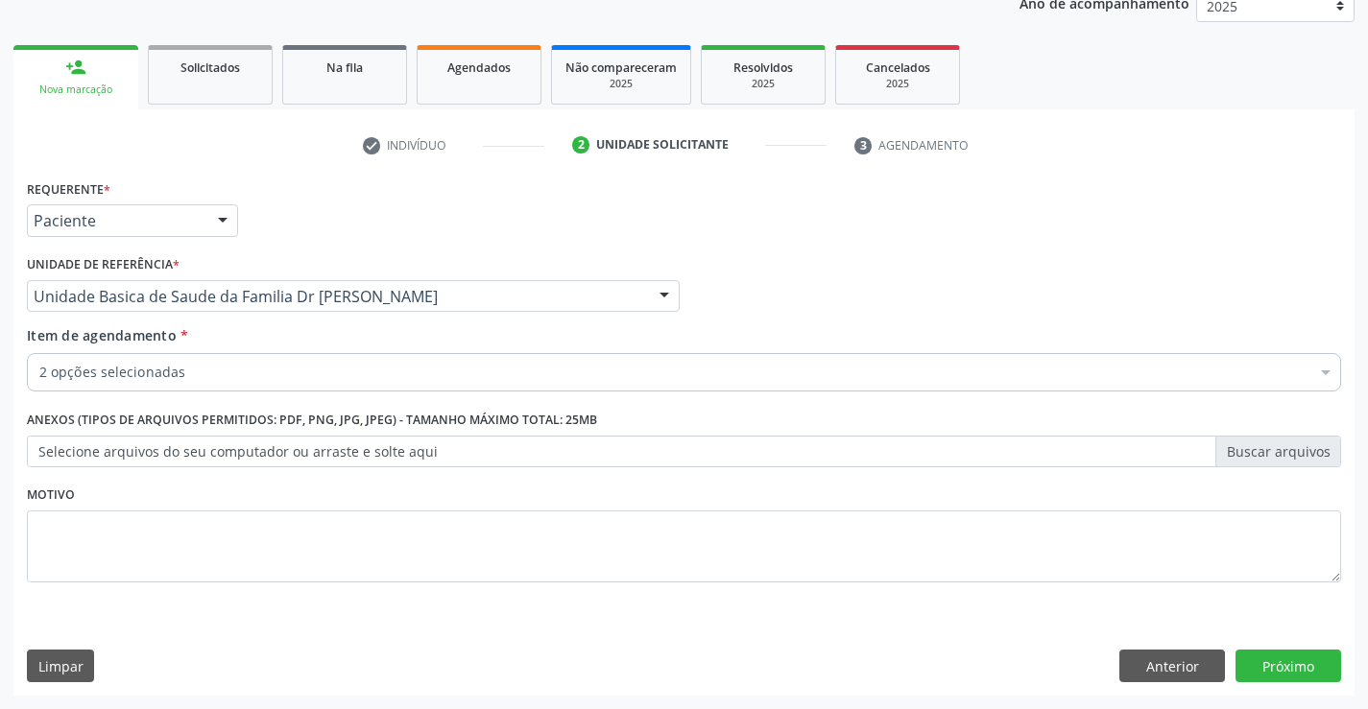
scroll to position [0, 0]
click at [1260, 672] on button "Próximo" at bounding box center [1288, 666] width 106 height 33
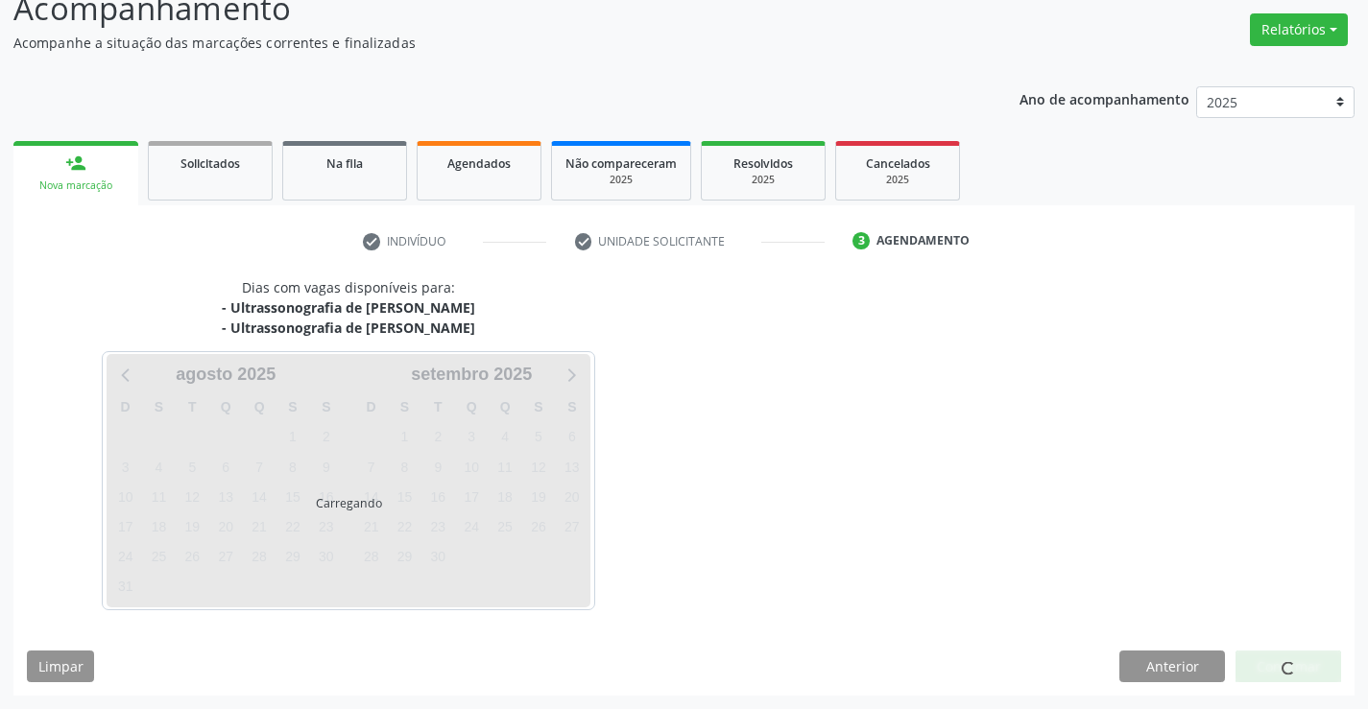
scroll to position [146, 0]
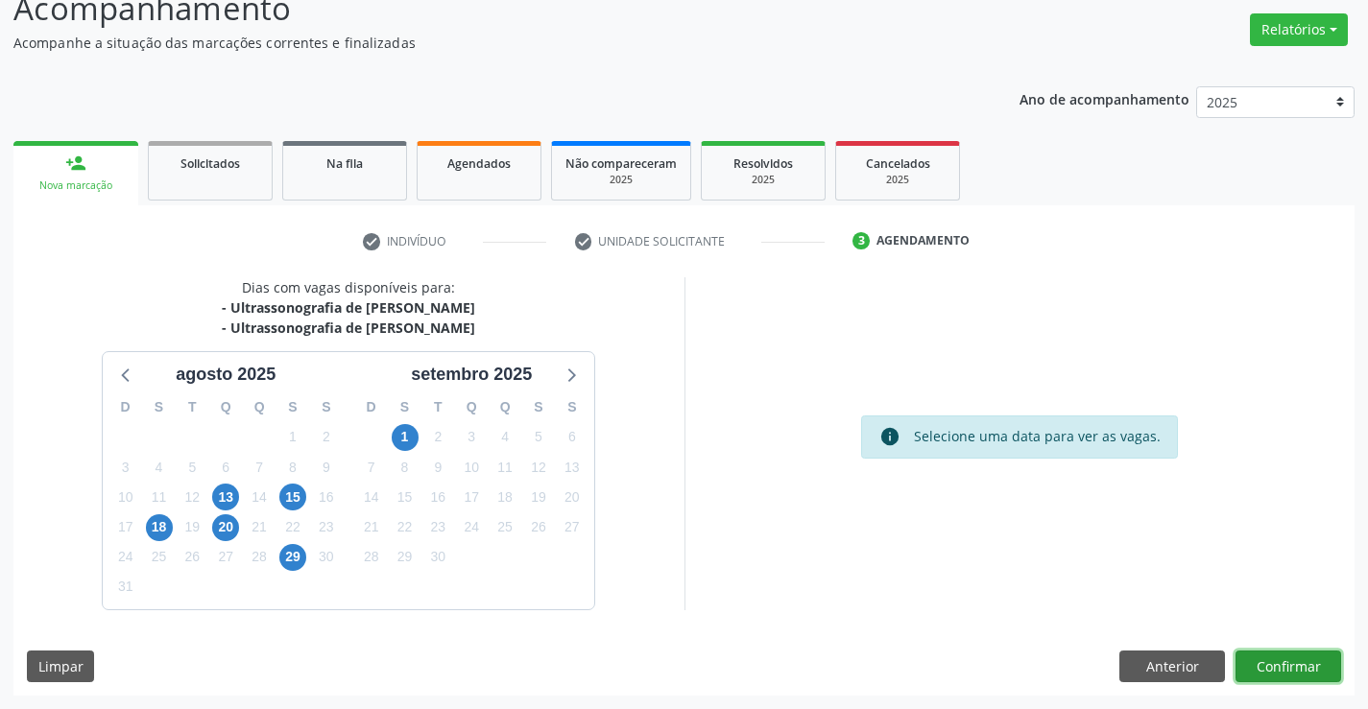
click at [1276, 669] on button "Confirmar" at bounding box center [1288, 667] width 106 height 33
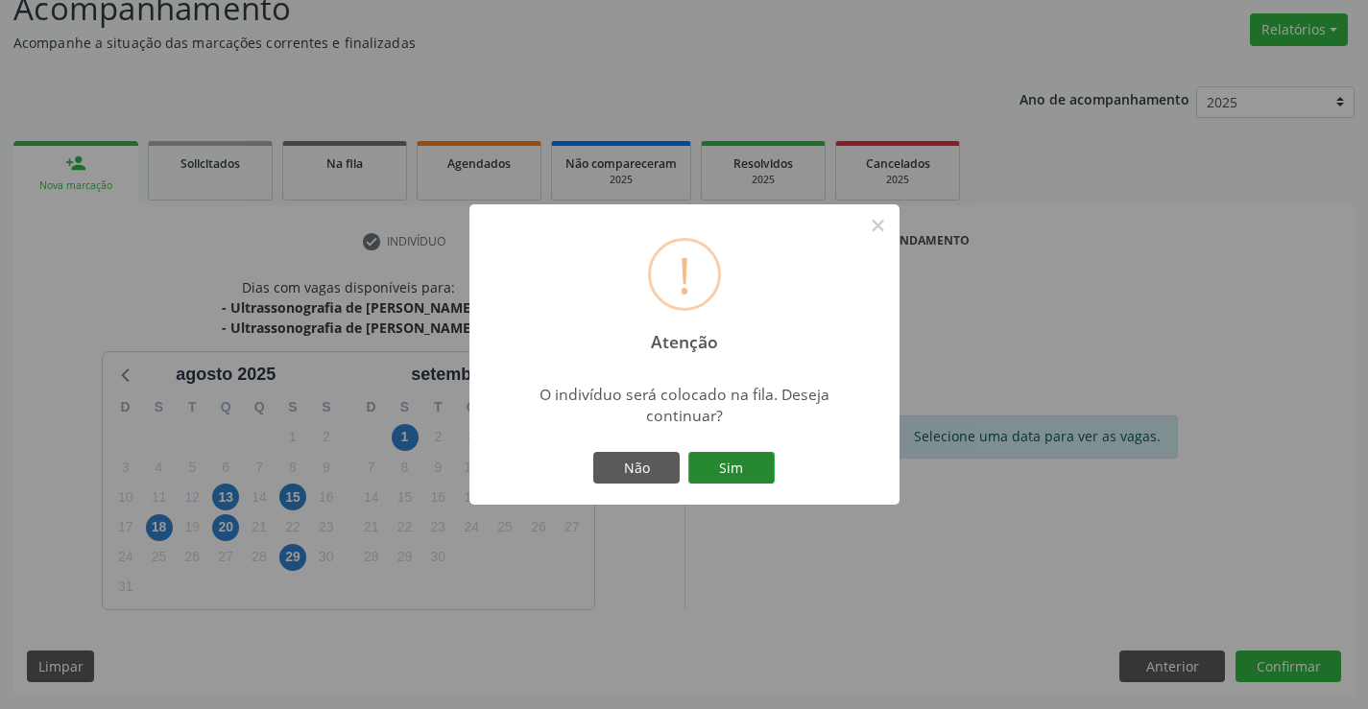
click at [719, 466] on button "Sim" at bounding box center [731, 468] width 86 height 33
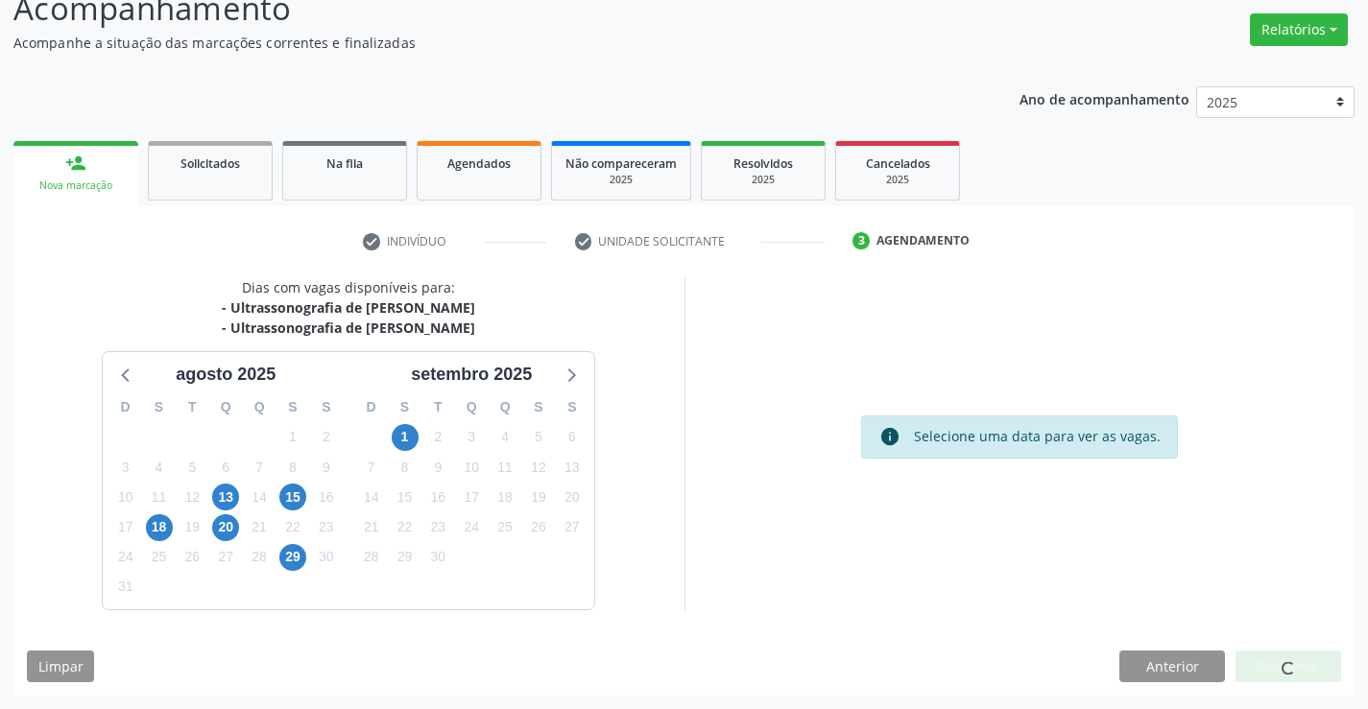
scroll to position [0, 0]
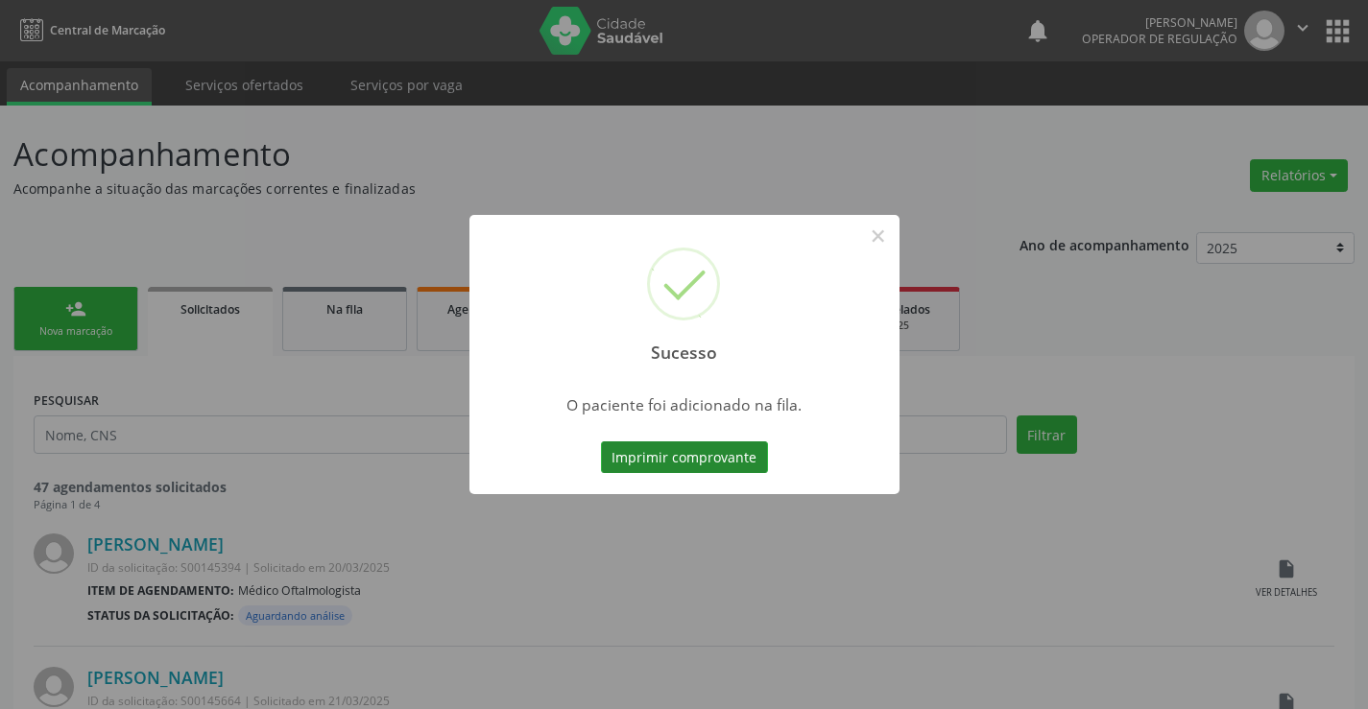
click at [733, 465] on button "Imprimir comprovante" at bounding box center [684, 457] width 167 height 33
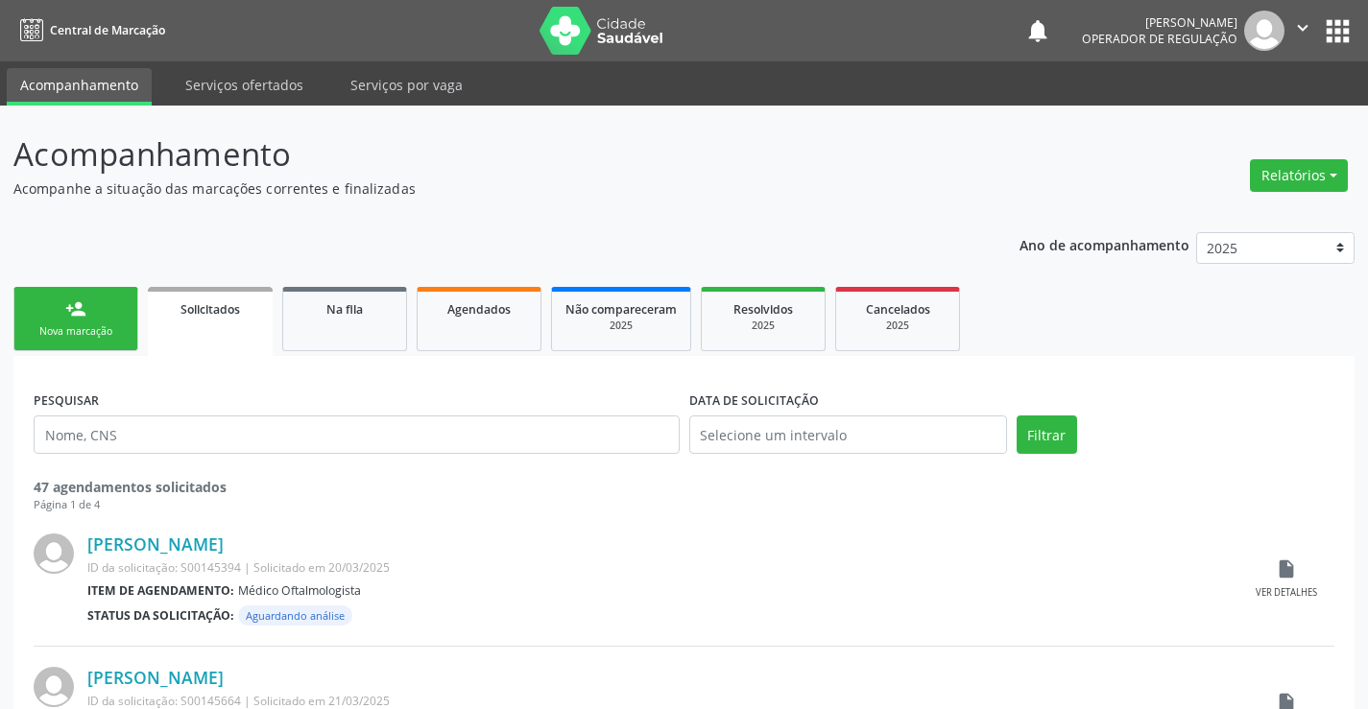
click at [93, 298] on link "person_add Nova marcação" at bounding box center [75, 319] width 125 height 64
click at [332, 316] on span "Na fila" at bounding box center [344, 309] width 36 height 16
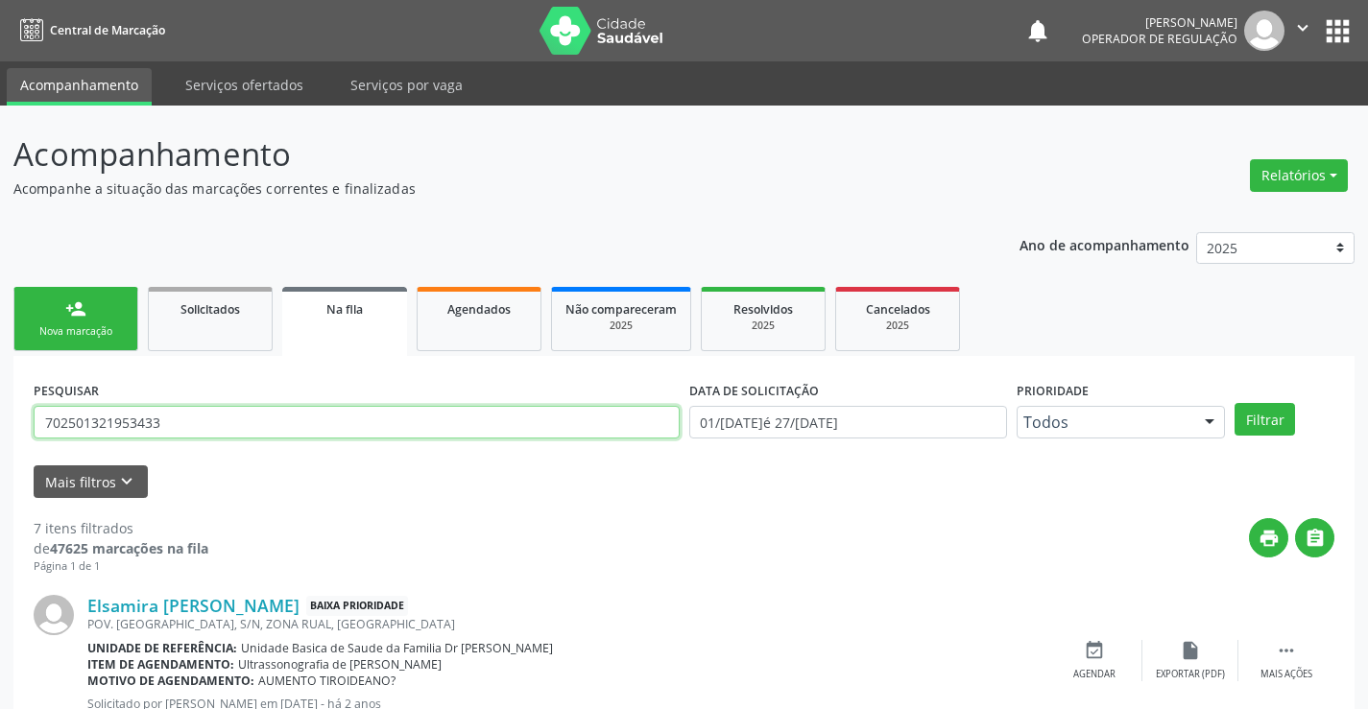
drag, startPoint x: 184, startPoint y: 417, endPoint x: 0, endPoint y: 417, distance: 184.3
type input "706700744442920"
click at [1255, 416] on button "Filtrar" at bounding box center [1264, 419] width 60 height 33
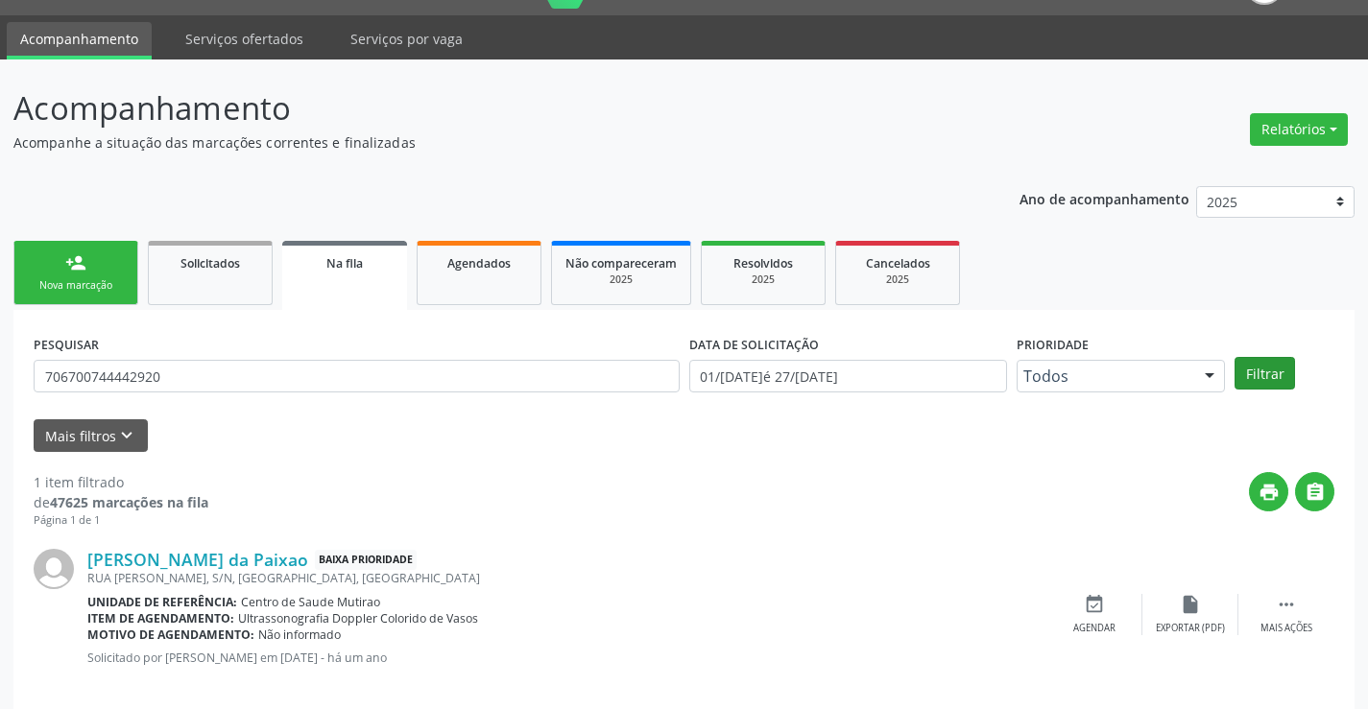
scroll to position [70, 0]
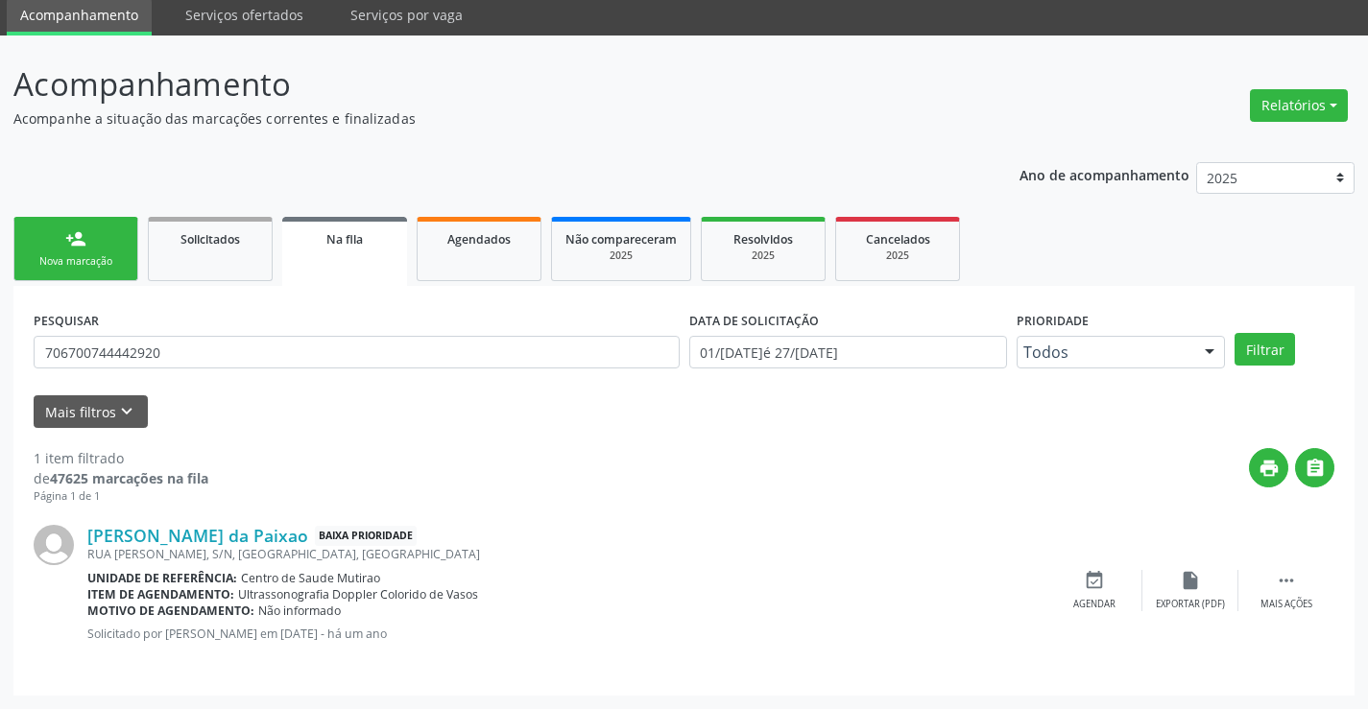
click at [104, 258] on div "Nova marcação" at bounding box center [76, 261] width 96 height 14
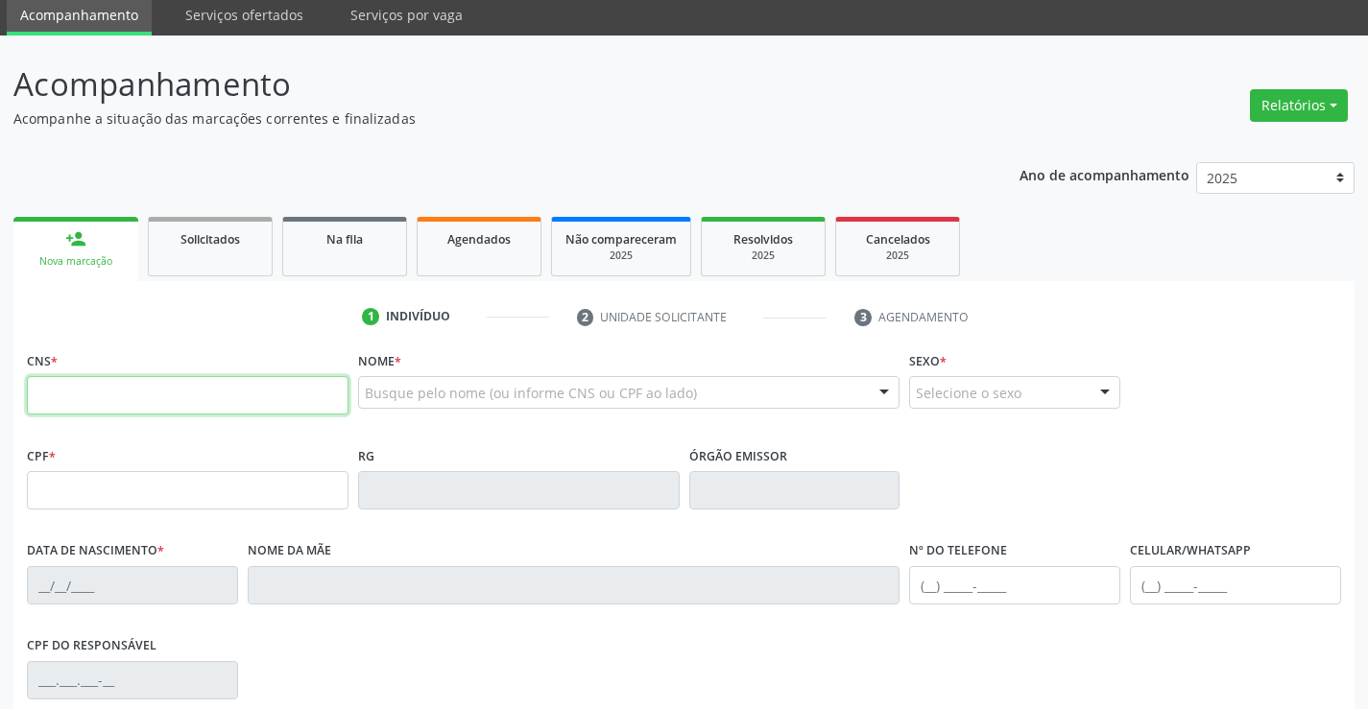
drag, startPoint x: 104, startPoint y: 258, endPoint x: 203, endPoint y: 408, distance: 179.4
click at [203, 408] on input "text" at bounding box center [188, 395] width 322 height 38
type input "702 0073 4975 3587"
type input "1434588335"
type input "01/01/1990"
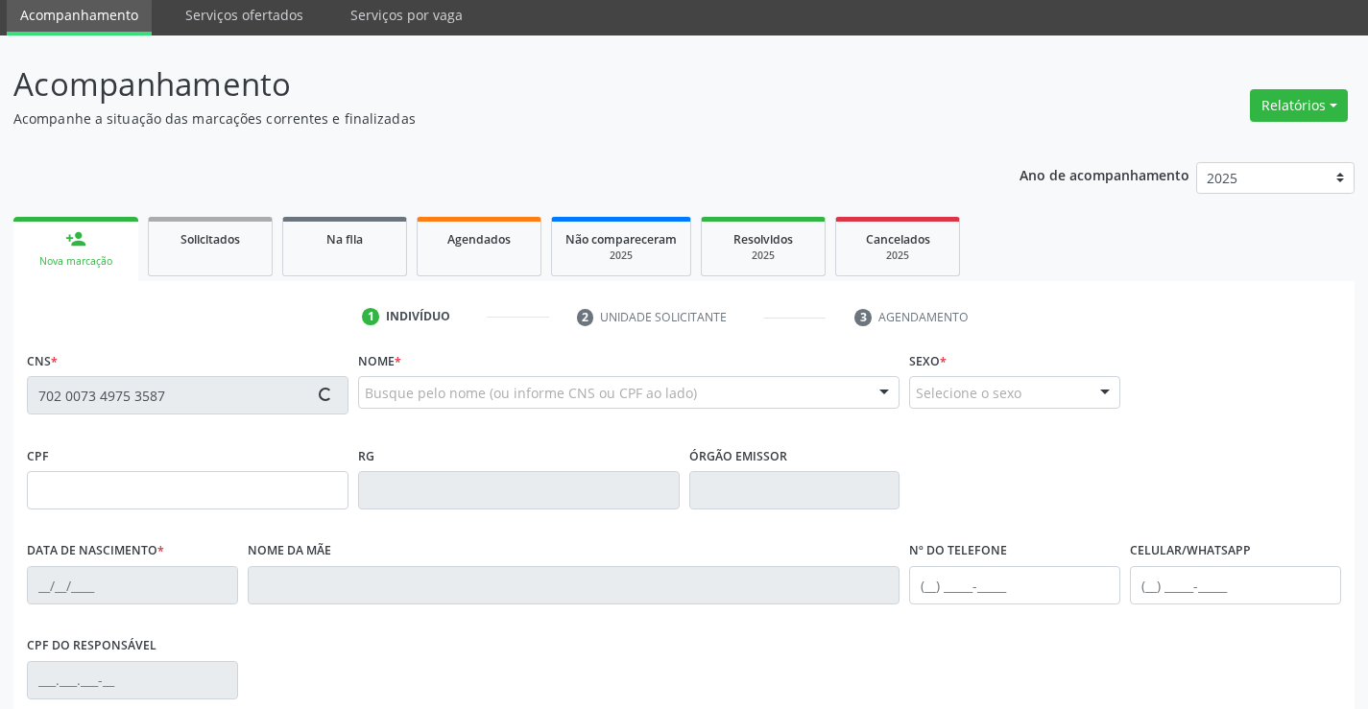
type input "(74) 99124-7290"
type input "SN"
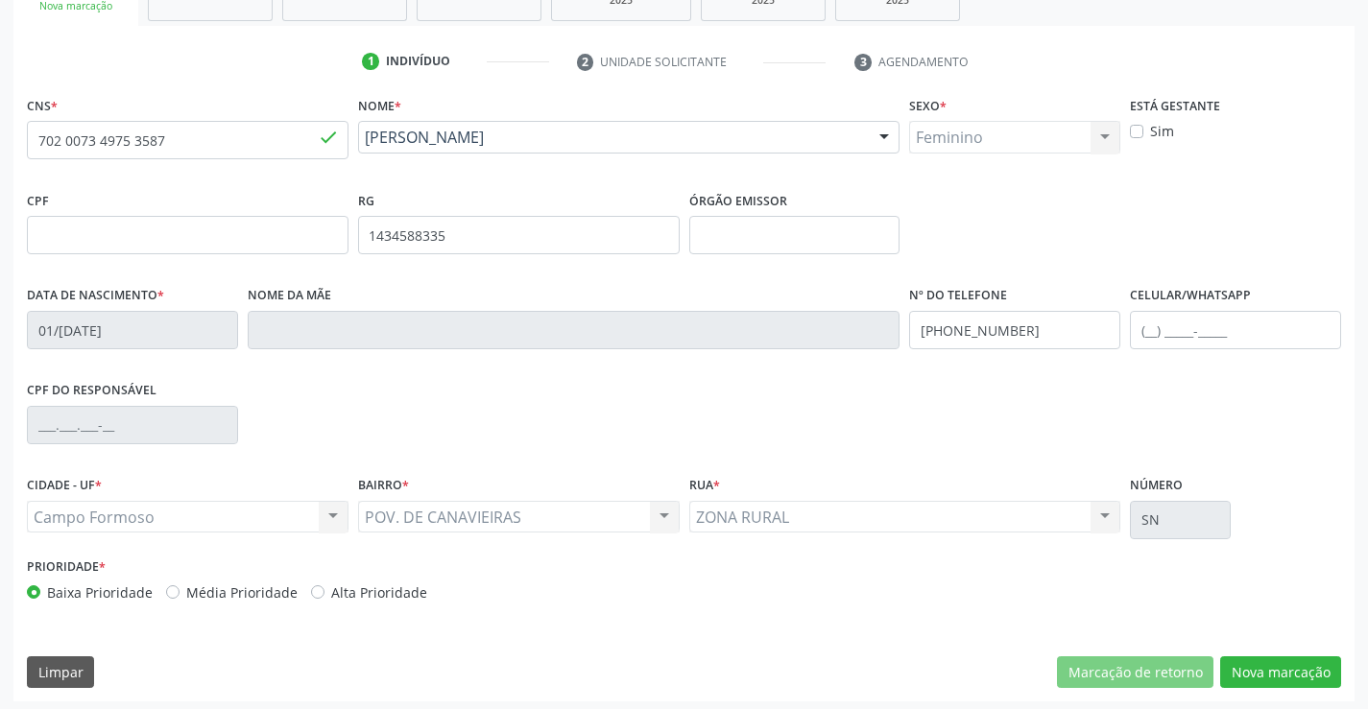
scroll to position [331, 0]
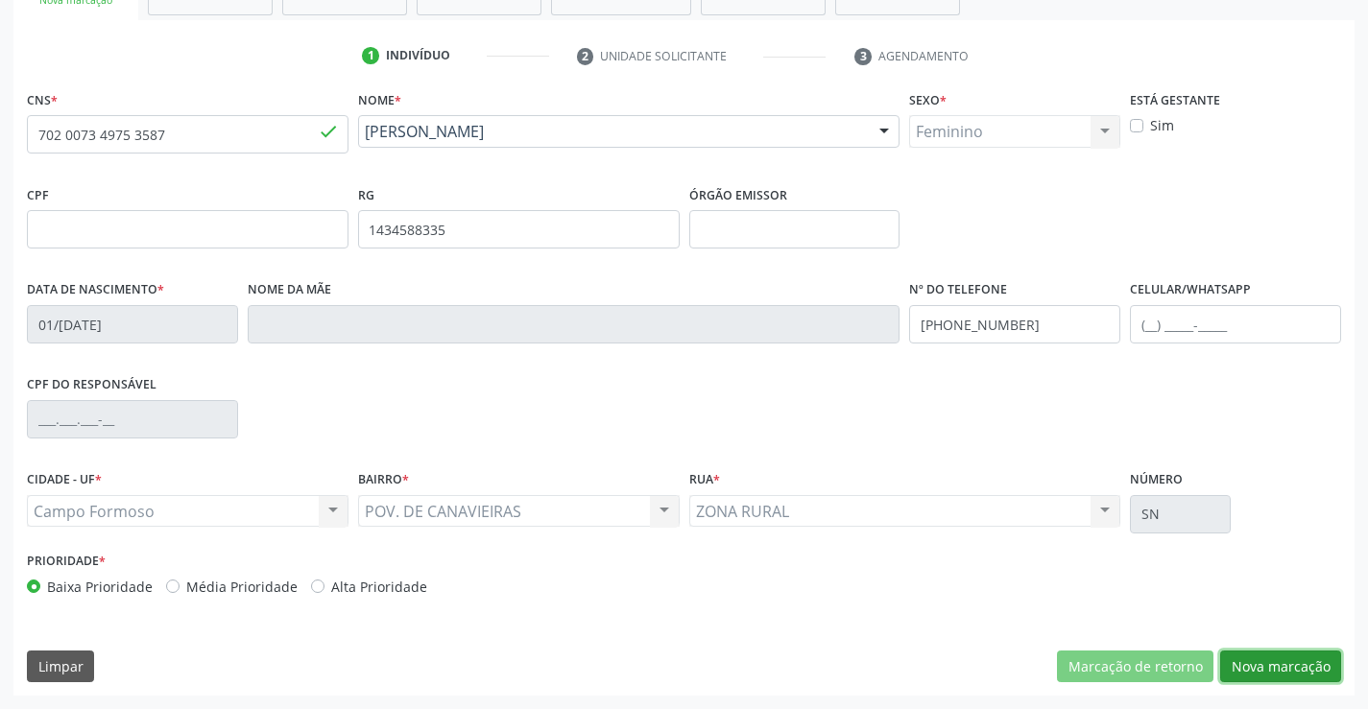
click at [1254, 655] on button "Nova marcação" at bounding box center [1280, 667] width 121 height 33
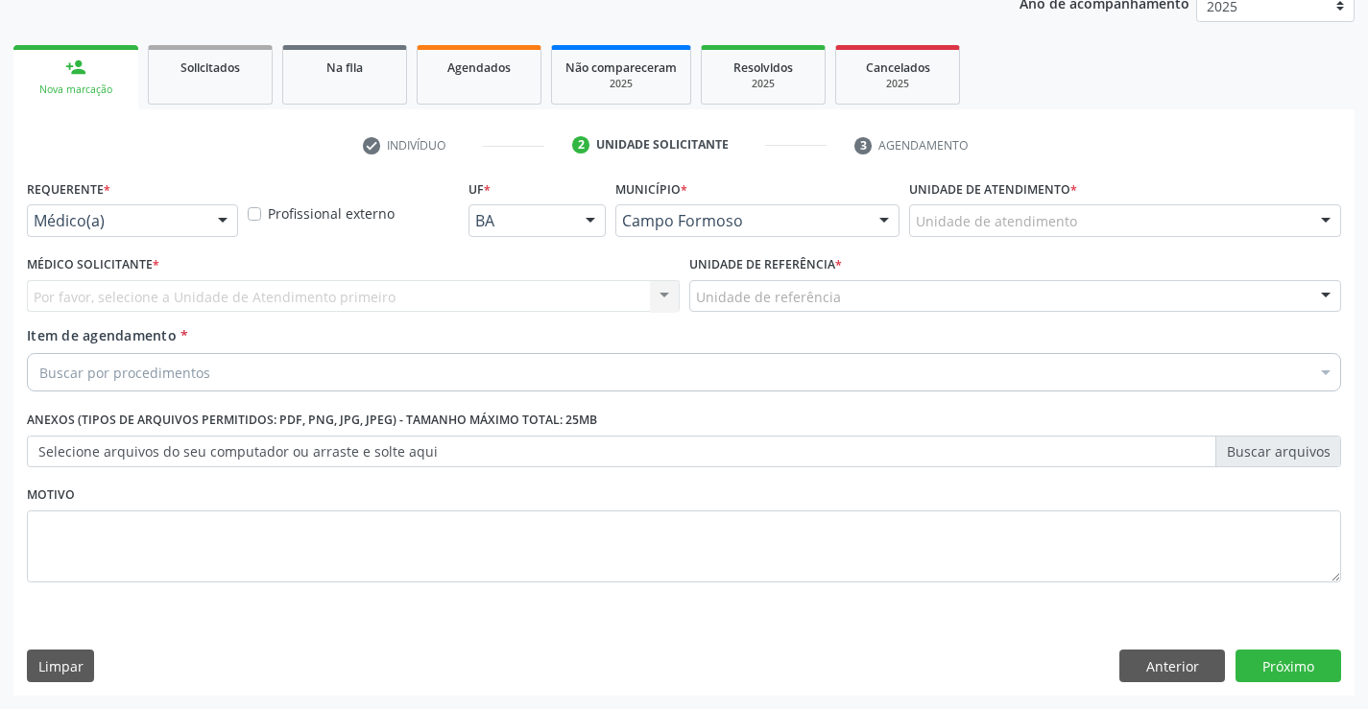
scroll to position [242, 0]
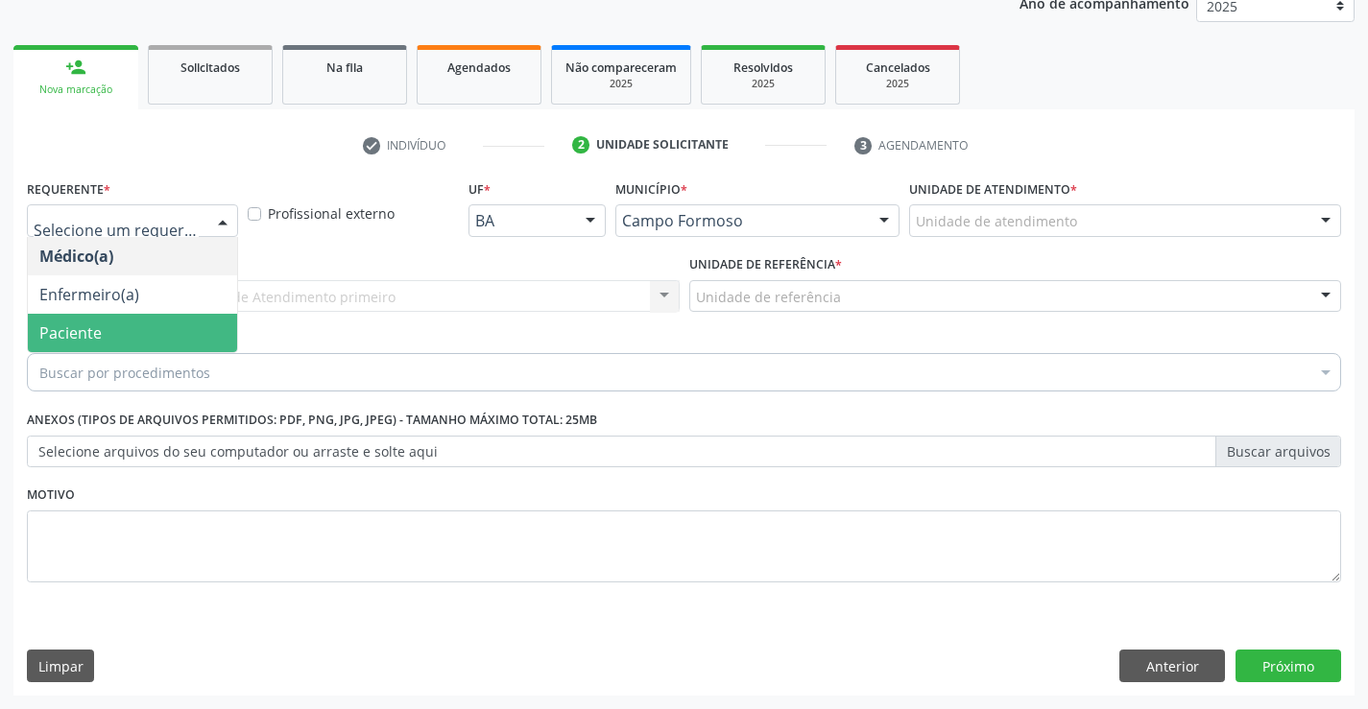
click at [129, 328] on span "Paciente" at bounding box center [132, 333] width 209 height 38
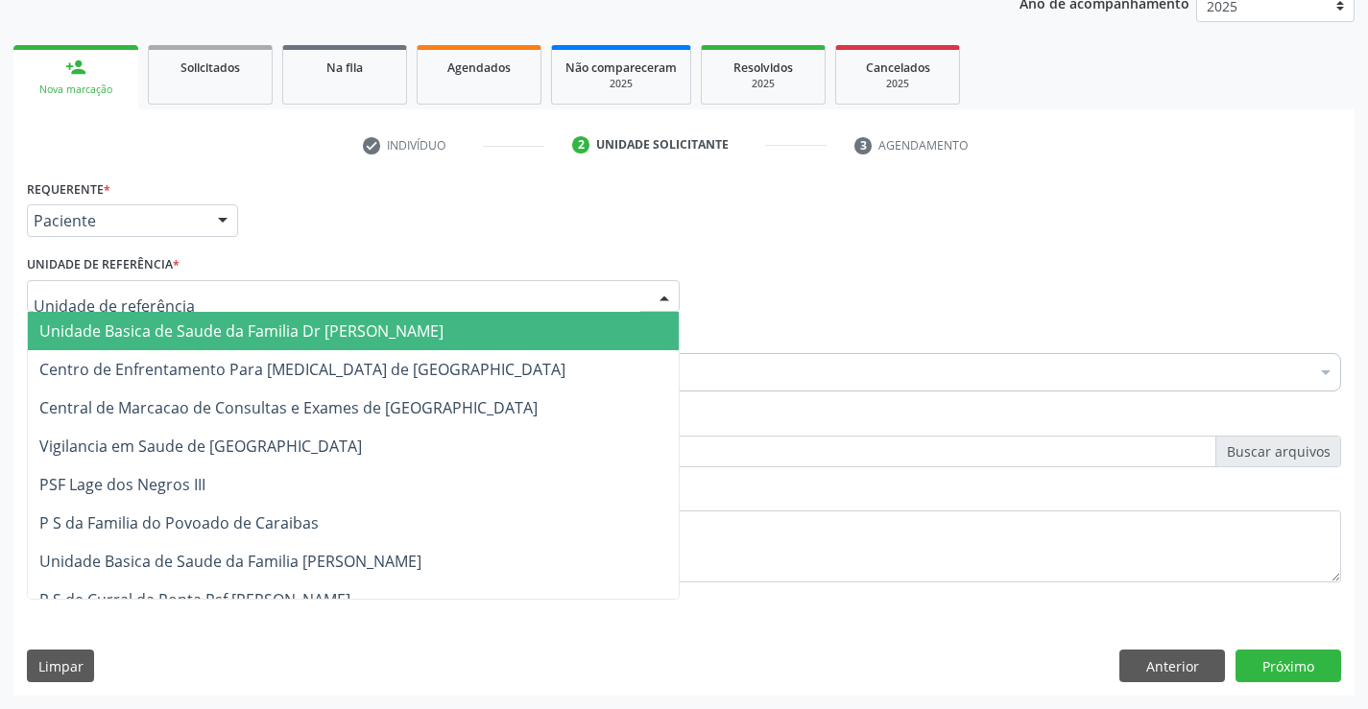
type input "a"
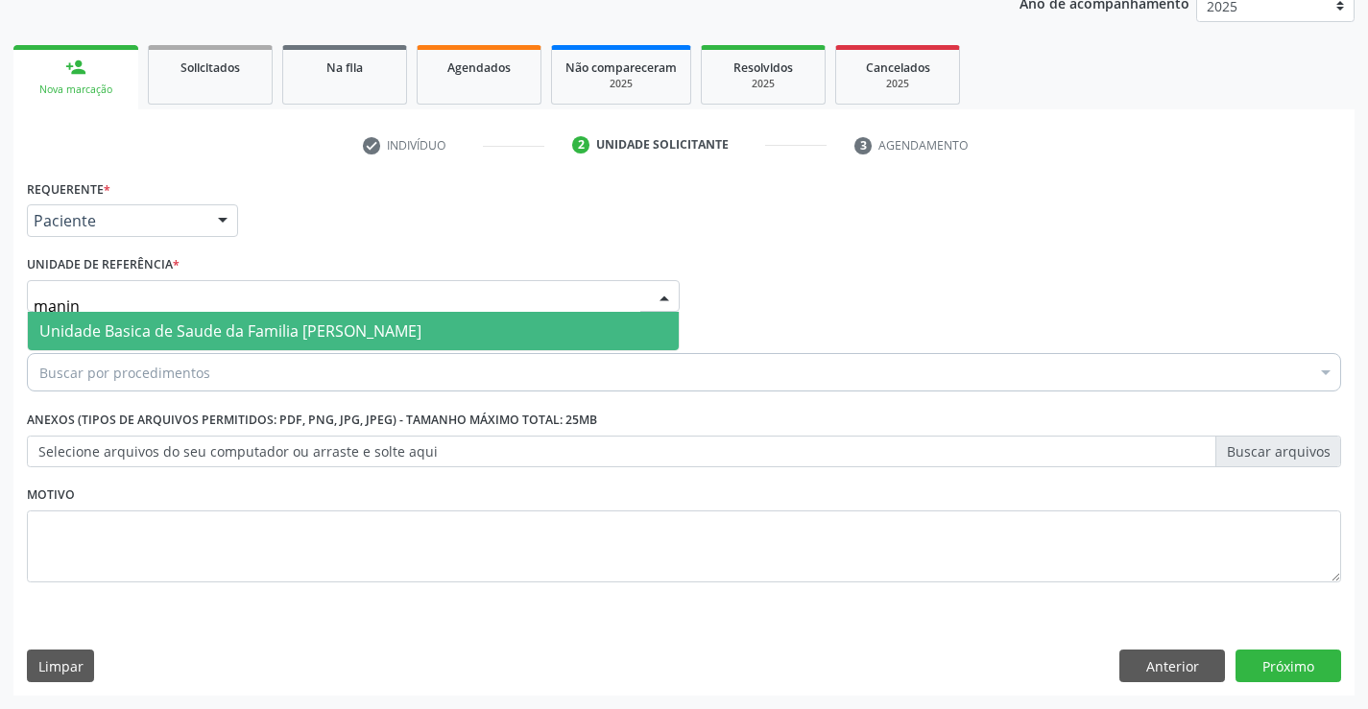
type input "maninh"
click at [147, 326] on span "Unidade Basica de Saude da Familia [PERSON_NAME]" at bounding box center [230, 331] width 382 height 21
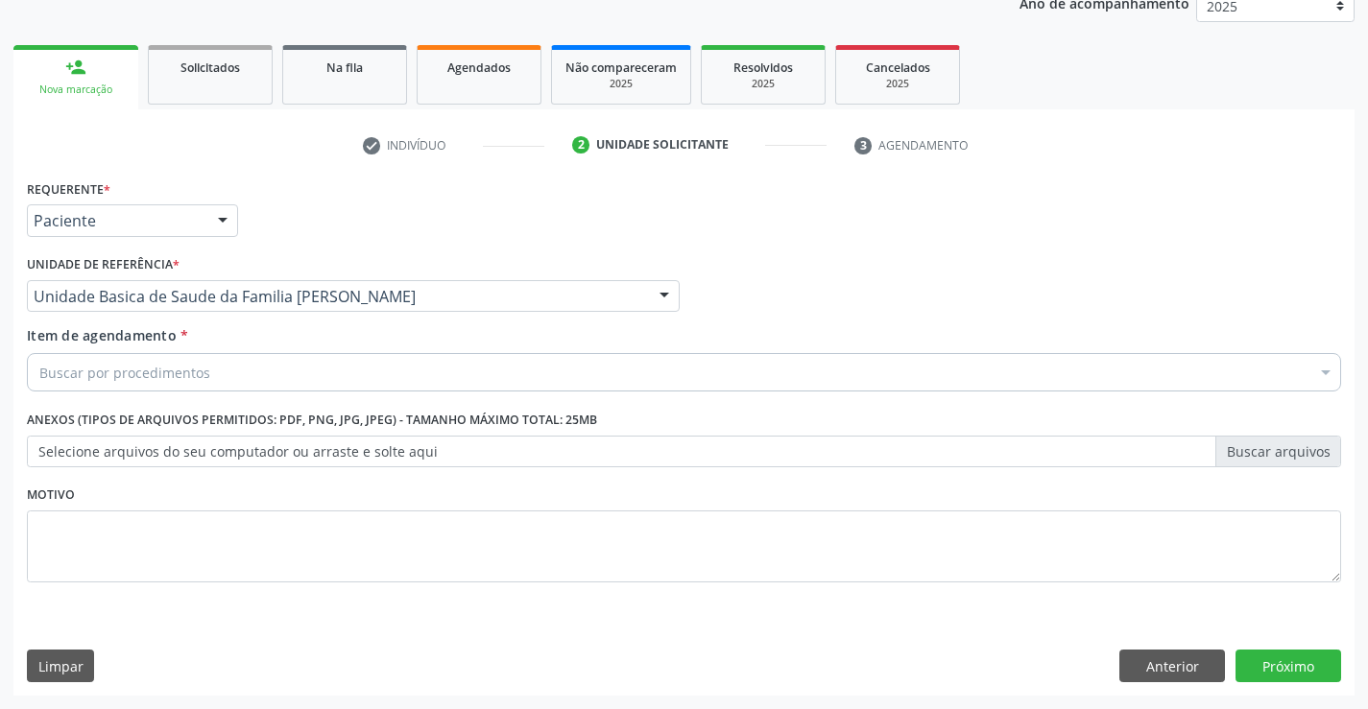
click at [144, 385] on div "Buscar por procedimentos" at bounding box center [684, 372] width 1314 height 38
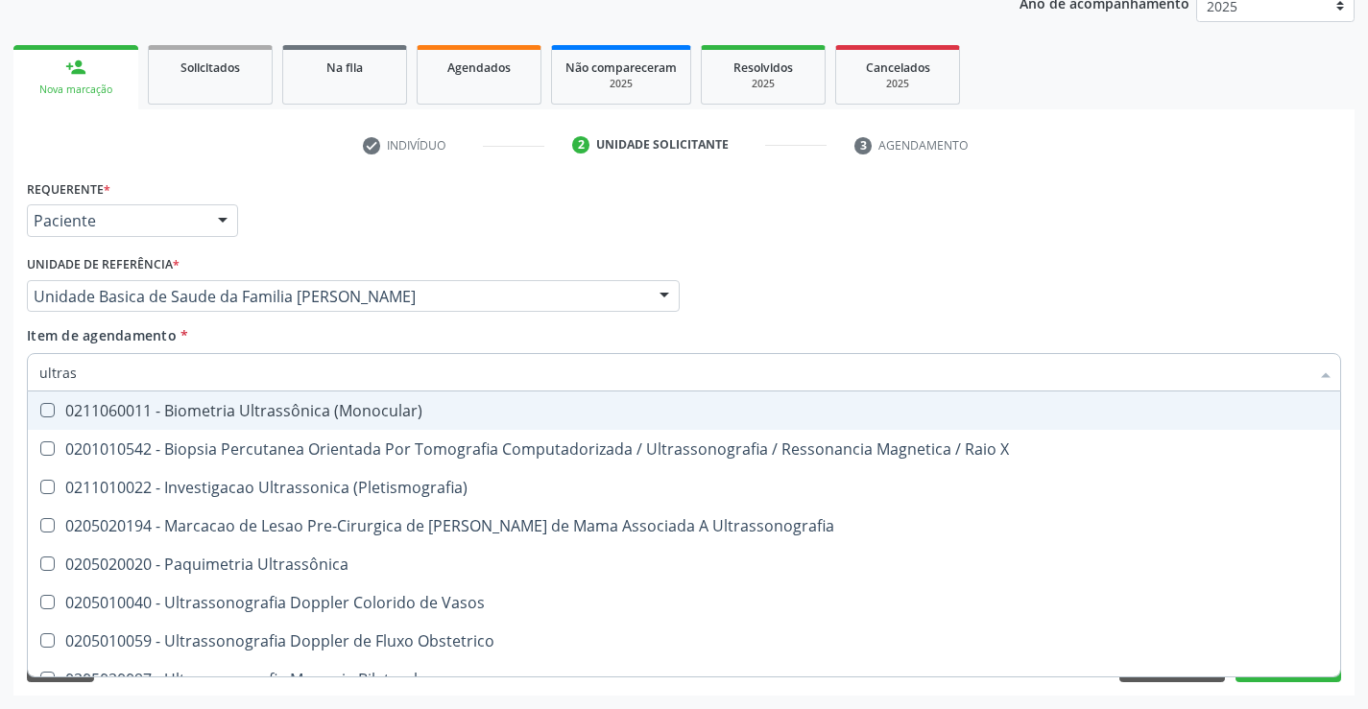
type input "ultrass"
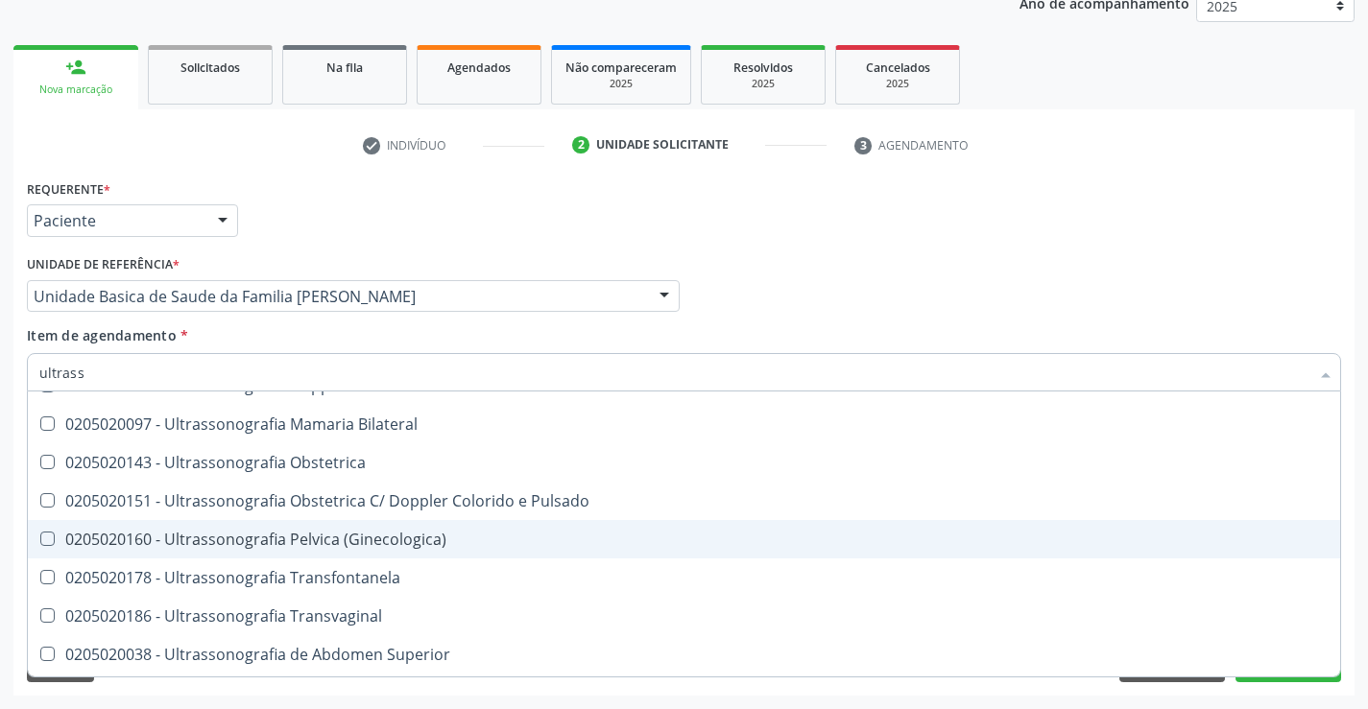
scroll to position [288, 0]
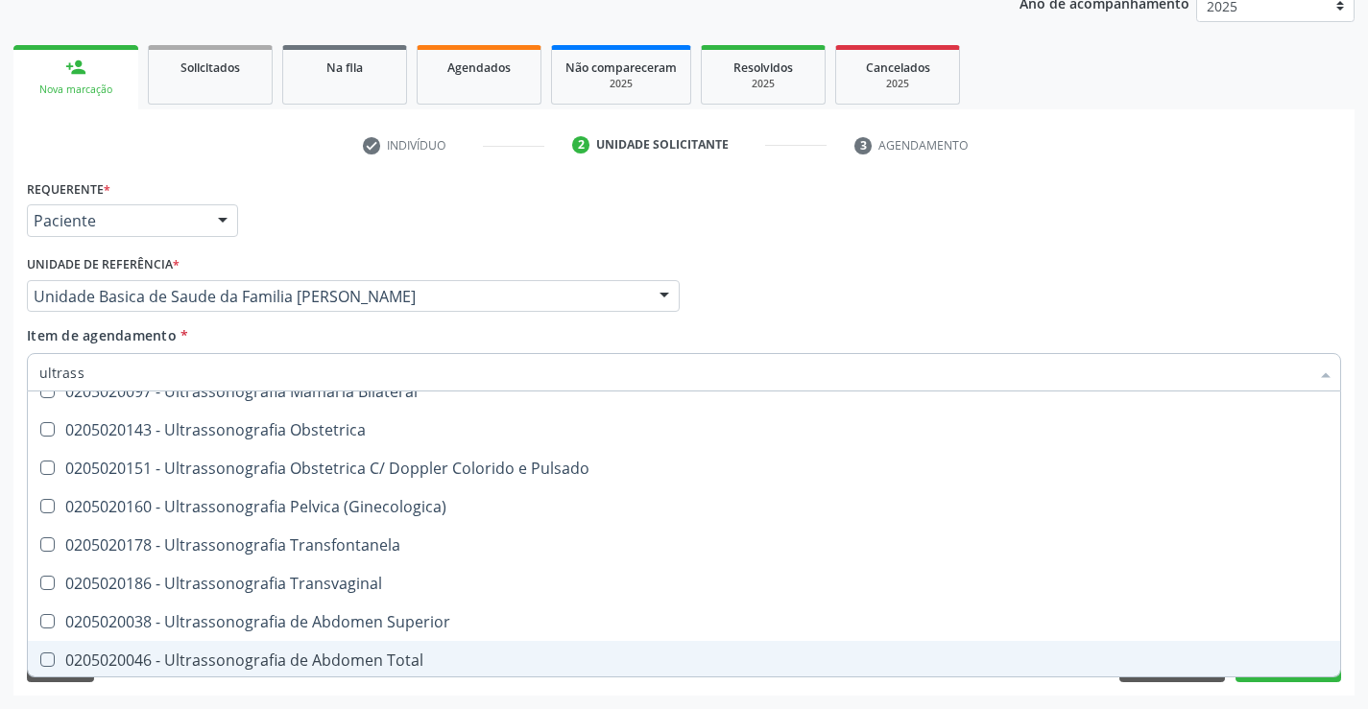
click at [387, 659] on div "0205020046 - Ultrassonografia de Abdomen Total" at bounding box center [683, 660] width 1289 height 15
checkbox Total "true"
click at [1260, 680] on button "Próximo" at bounding box center [1288, 666] width 106 height 33
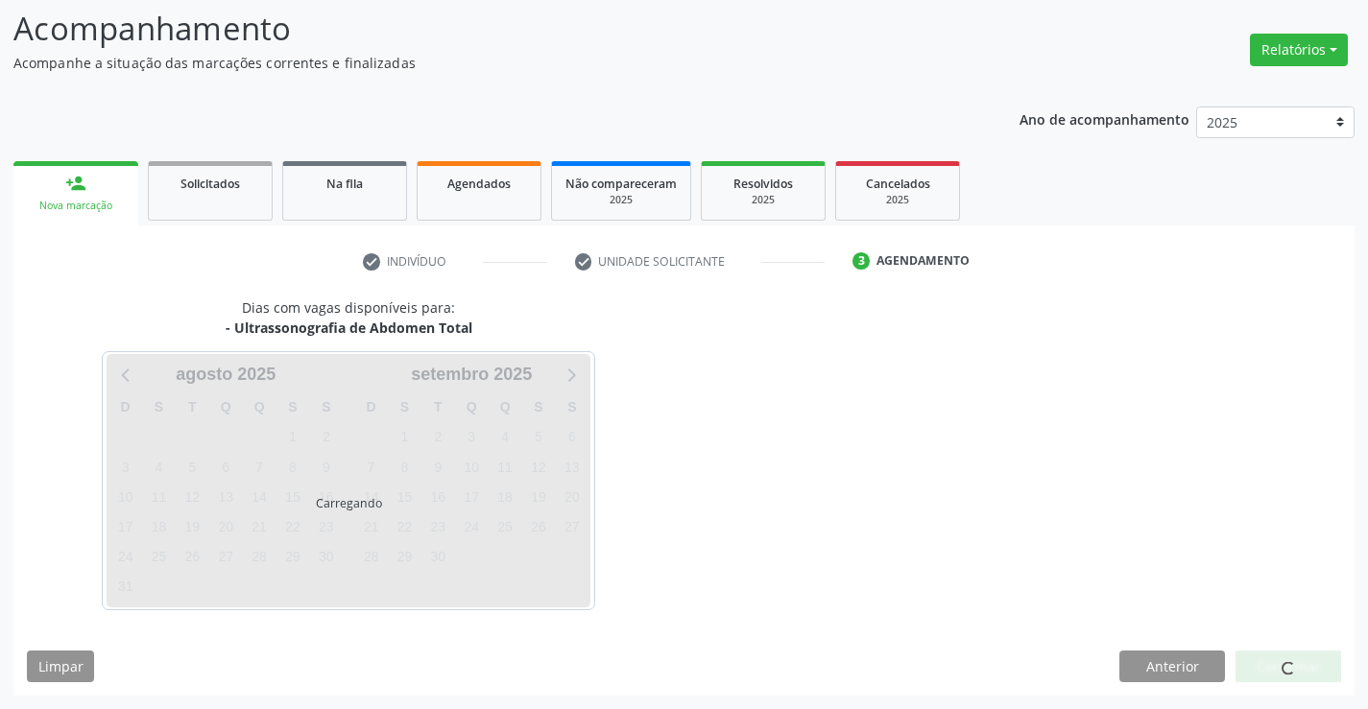
scroll to position [0, 0]
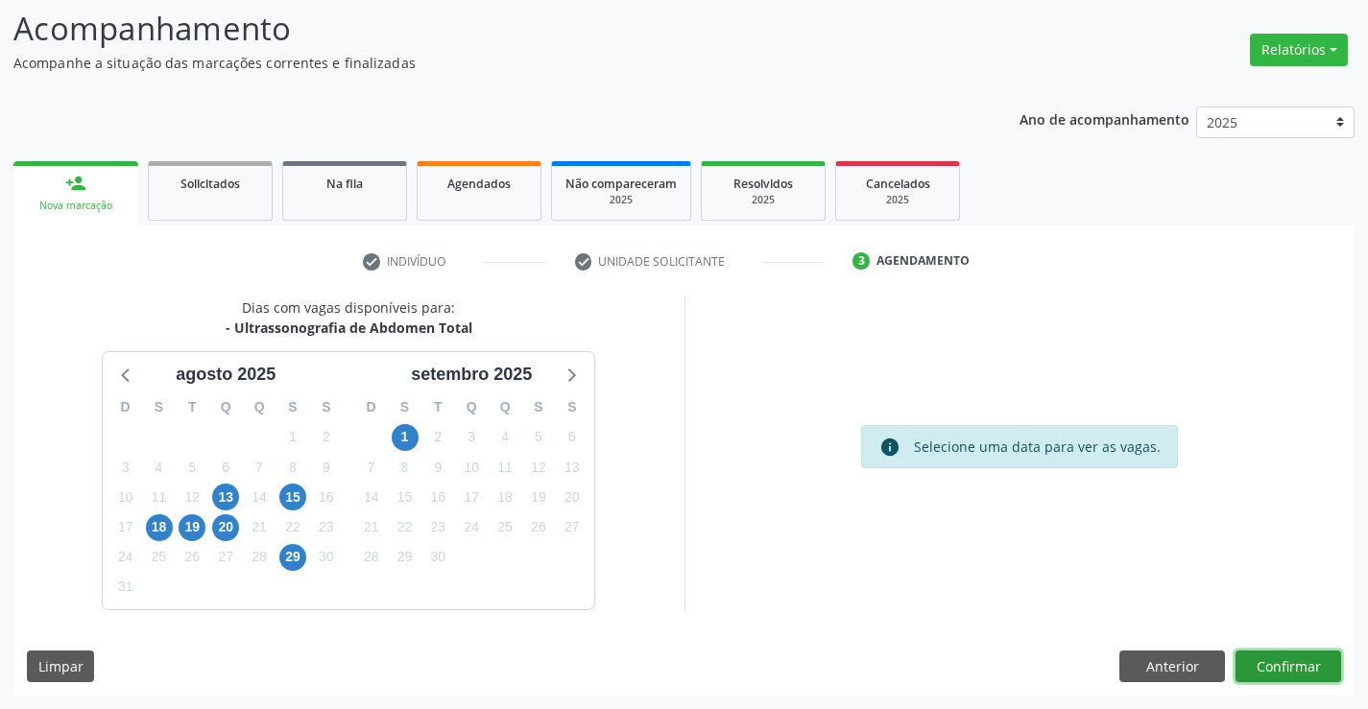
click at [1258, 675] on button "Confirmar" at bounding box center [1288, 667] width 106 height 33
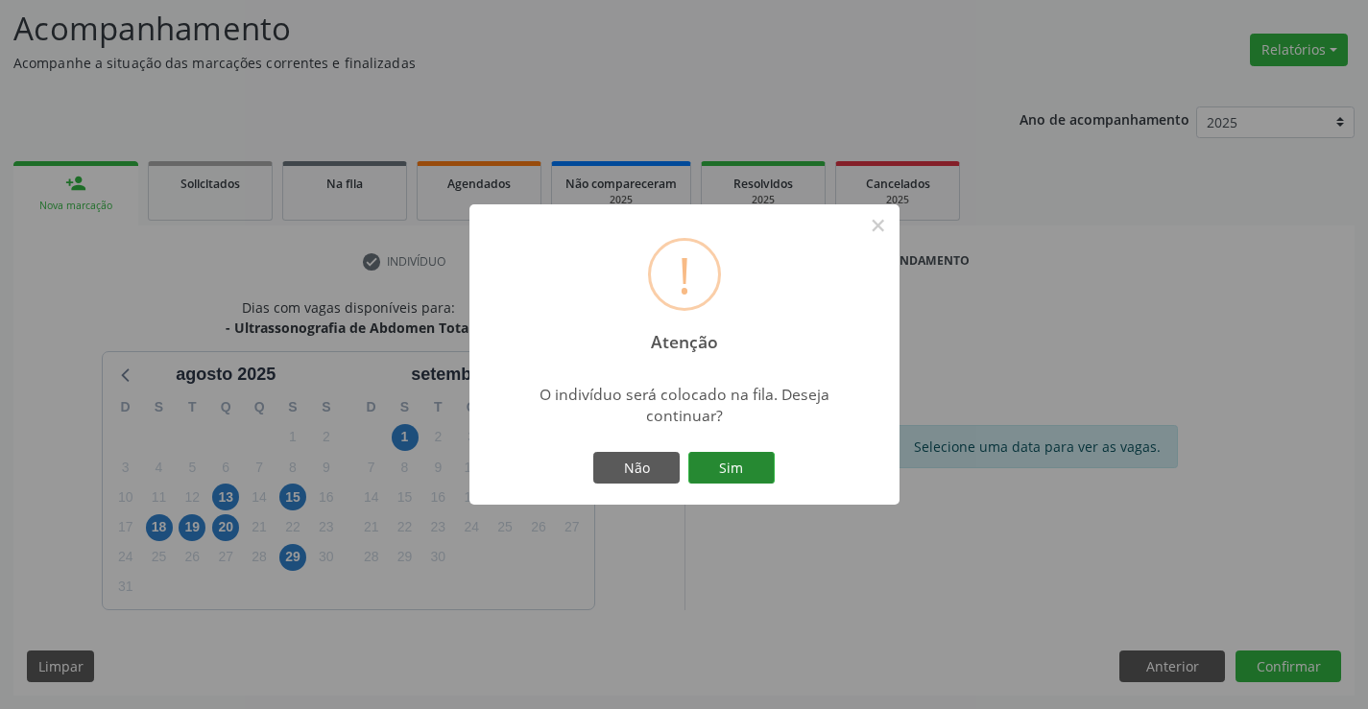
click at [751, 465] on button "Sim" at bounding box center [731, 468] width 86 height 33
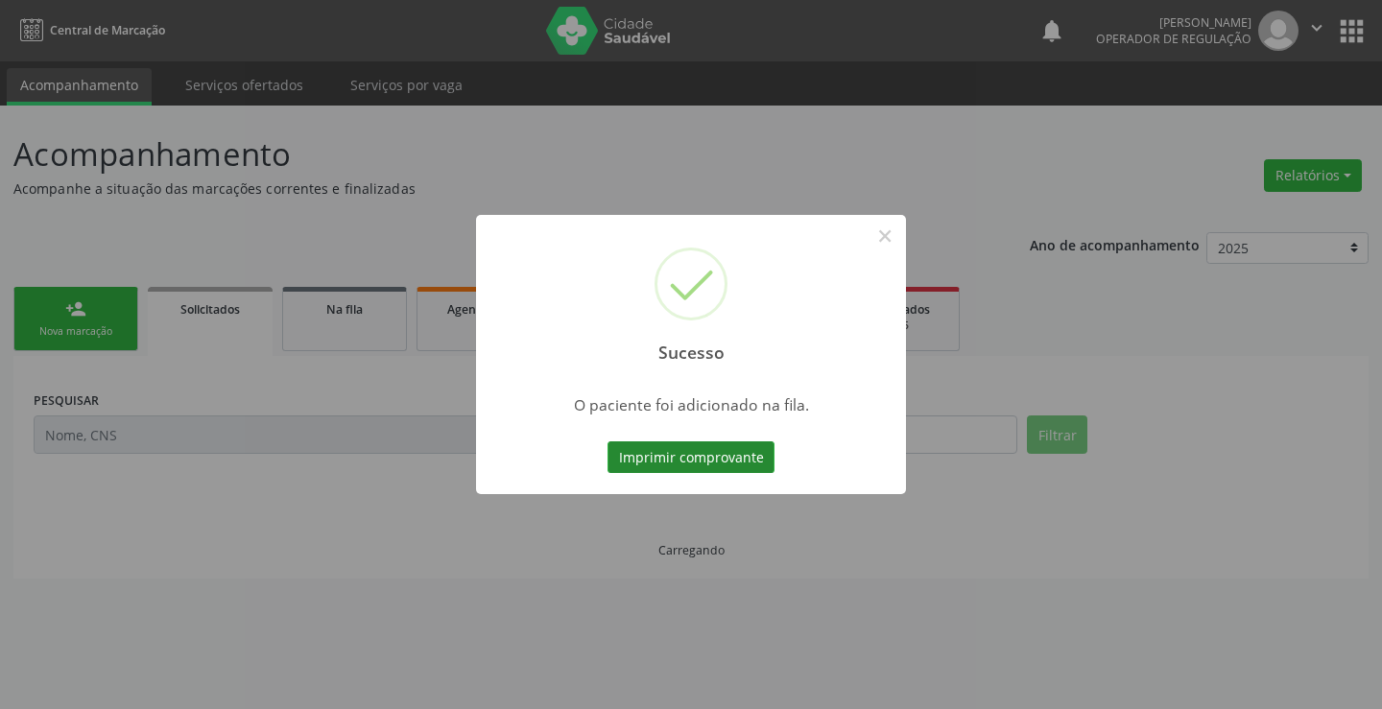
click at [750, 447] on button "Imprimir comprovante" at bounding box center [691, 457] width 167 height 33
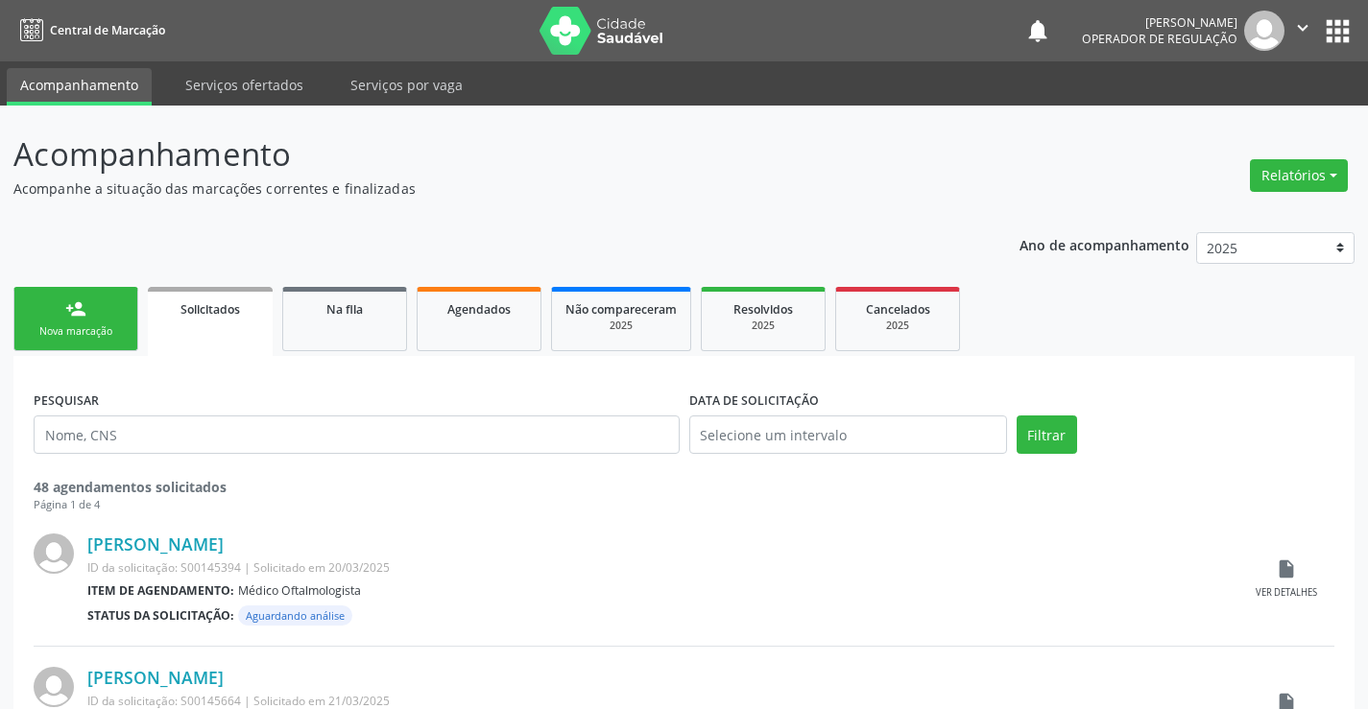
click at [57, 332] on div "Nova marcação" at bounding box center [76, 331] width 96 height 14
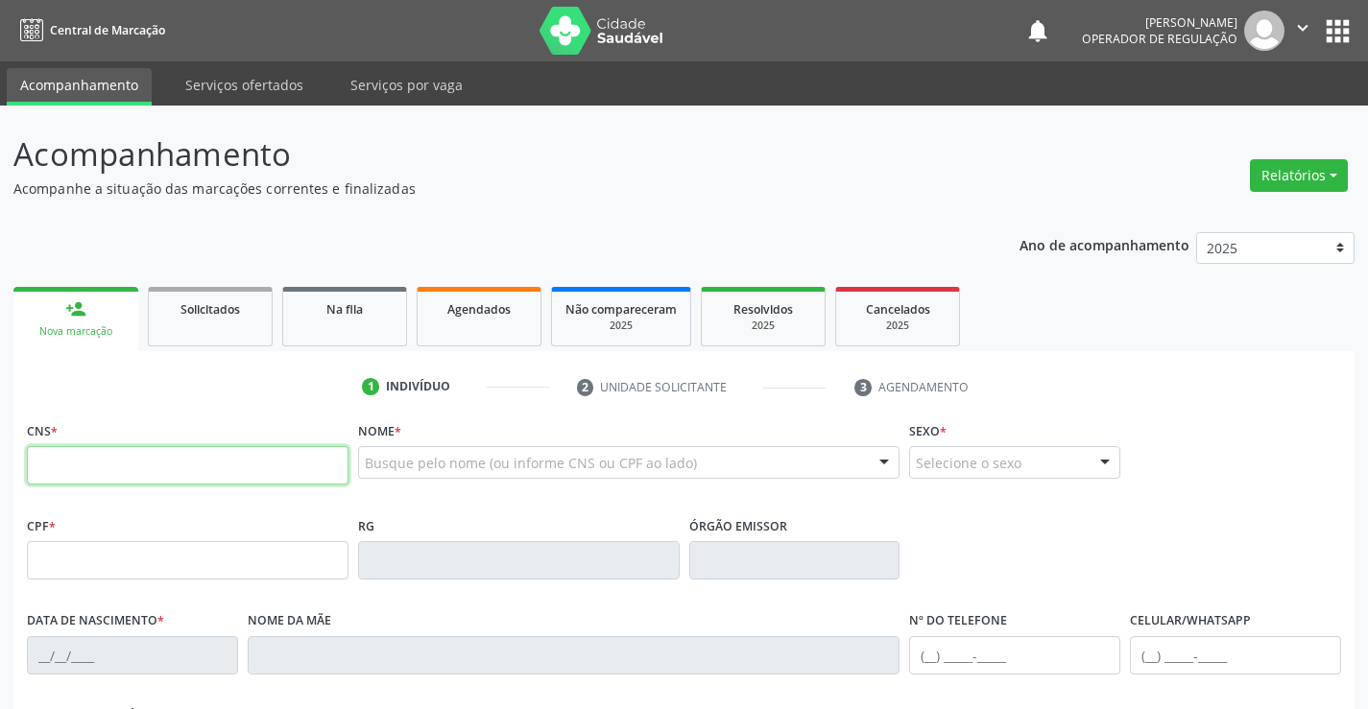
click at [194, 477] on input "text" at bounding box center [188, 465] width 322 height 38
type input "708 5093 0255 1771"
type input "1334095469"
type input "10/11/1956"
type input "(74) 98123-0228"
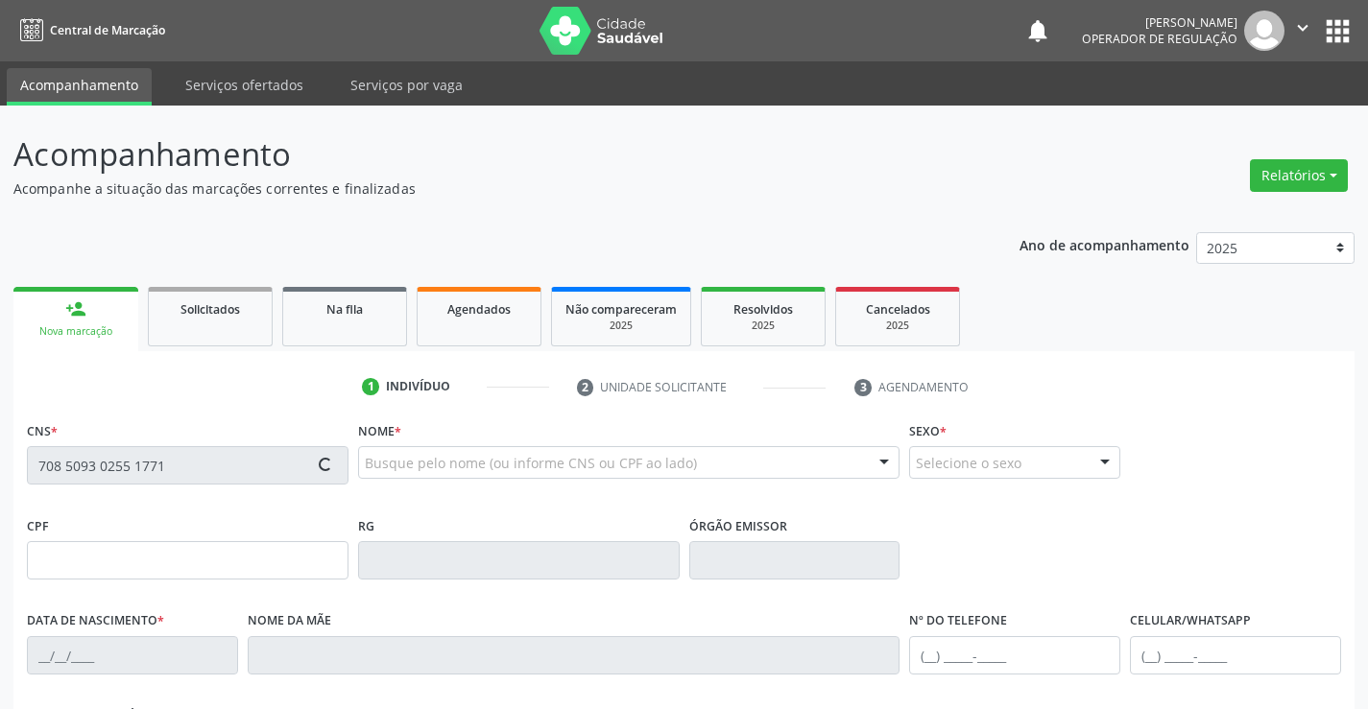
type input "(74) 98123-0228"
type input "034.857.678-16"
type input "SN"
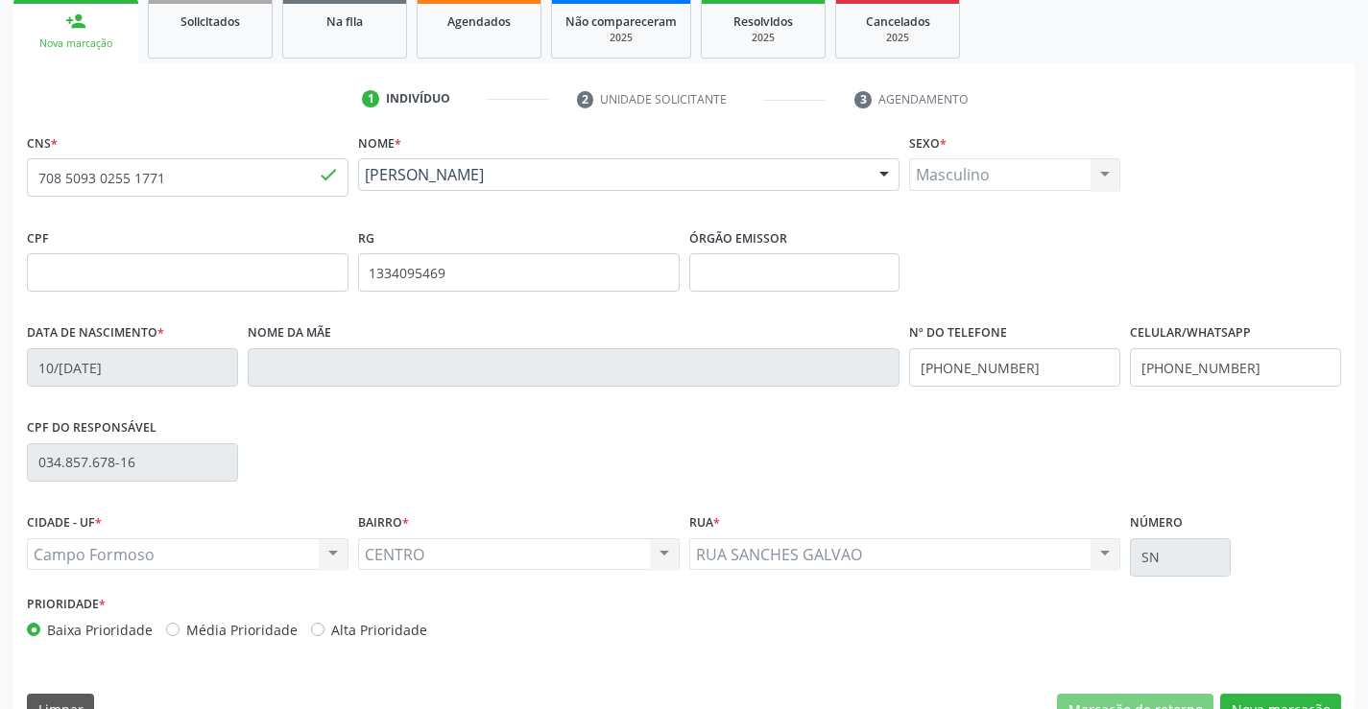
scroll to position [331, 0]
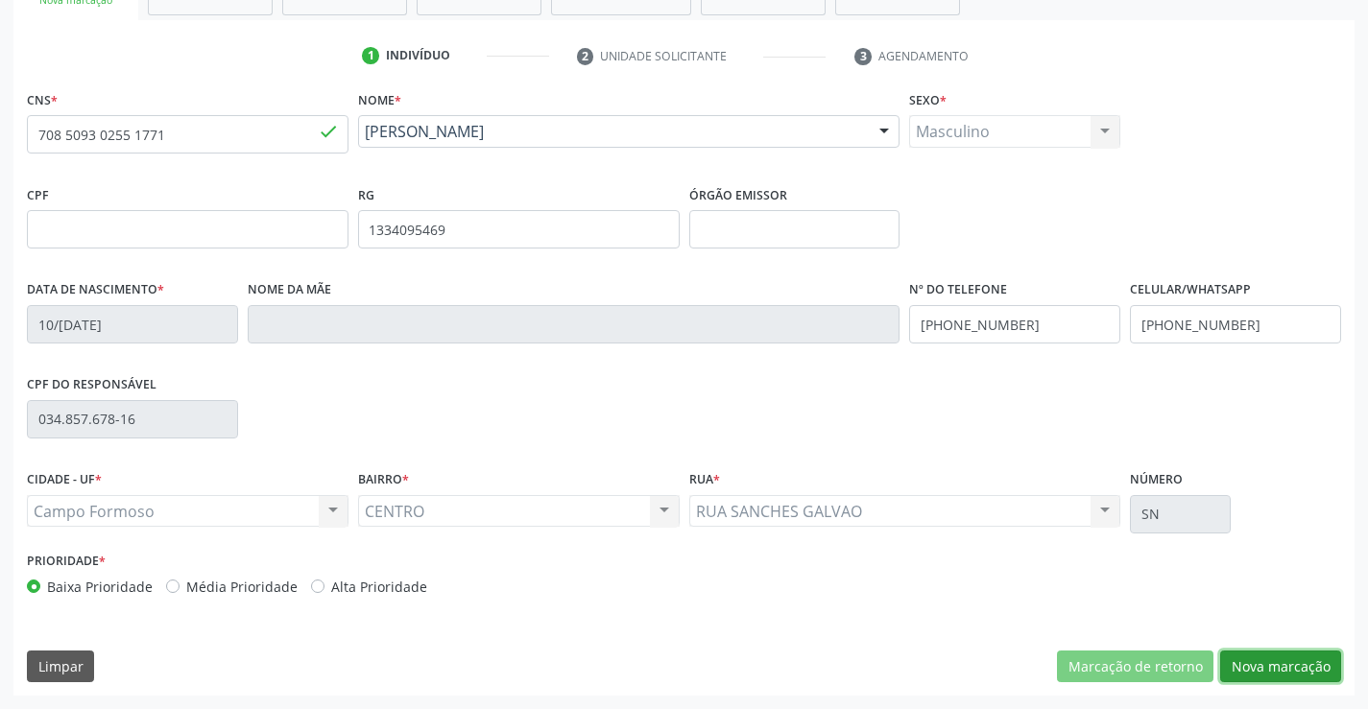
click at [1281, 666] on button "Nova marcação" at bounding box center [1280, 667] width 121 height 33
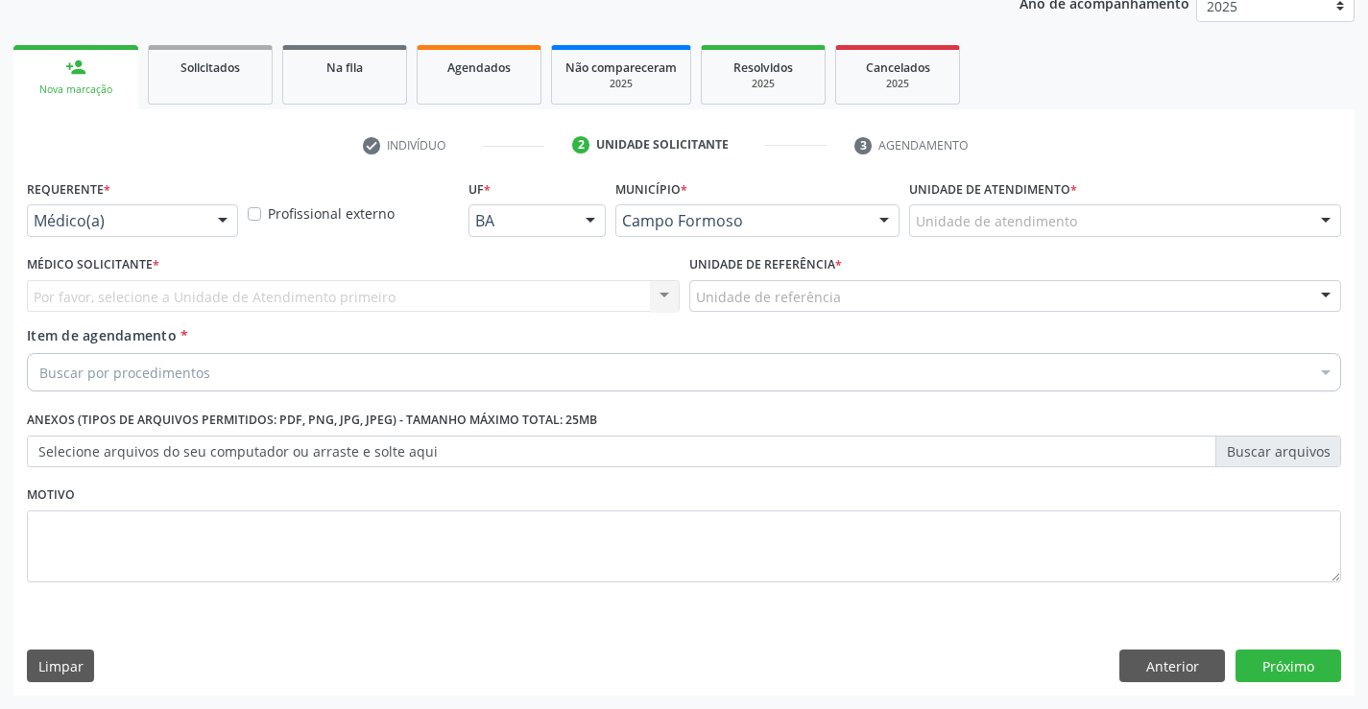
scroll to position [242, 0]
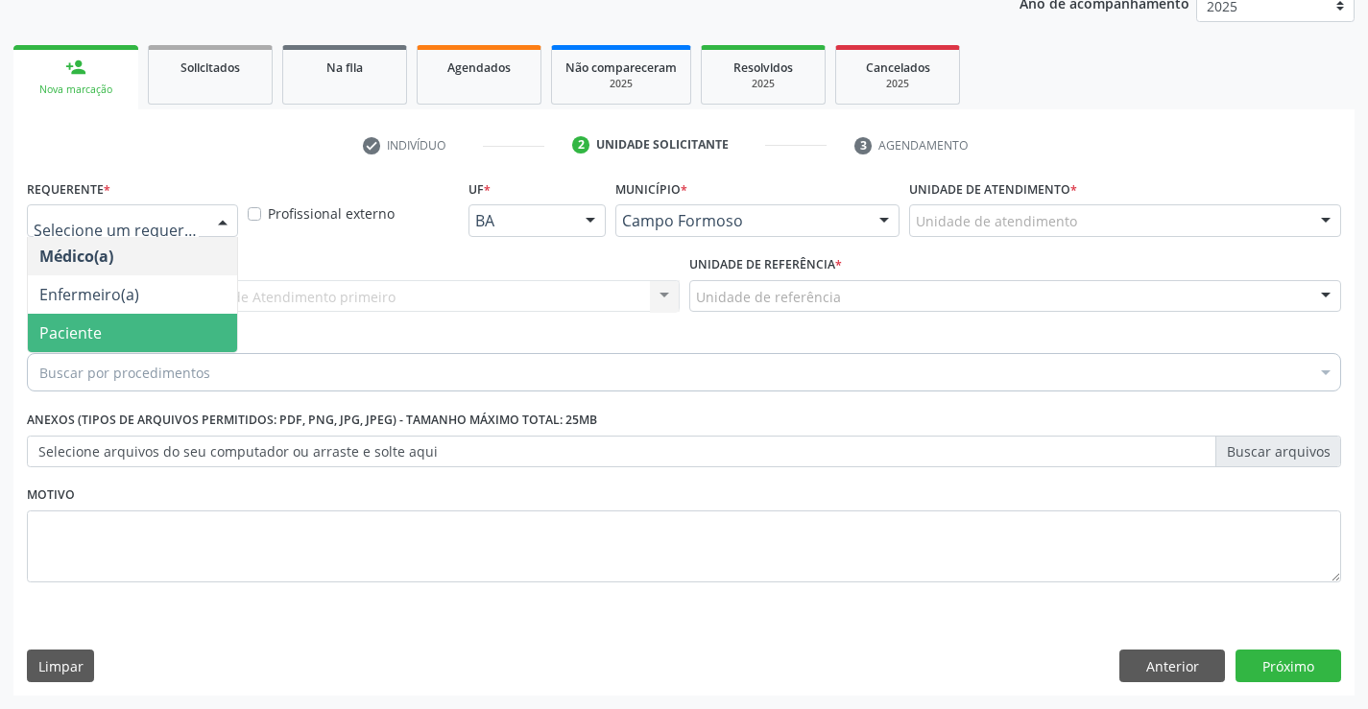
click at [49, 327] on span "Paciente" at bounding box center [70, 332] width 62 height 21
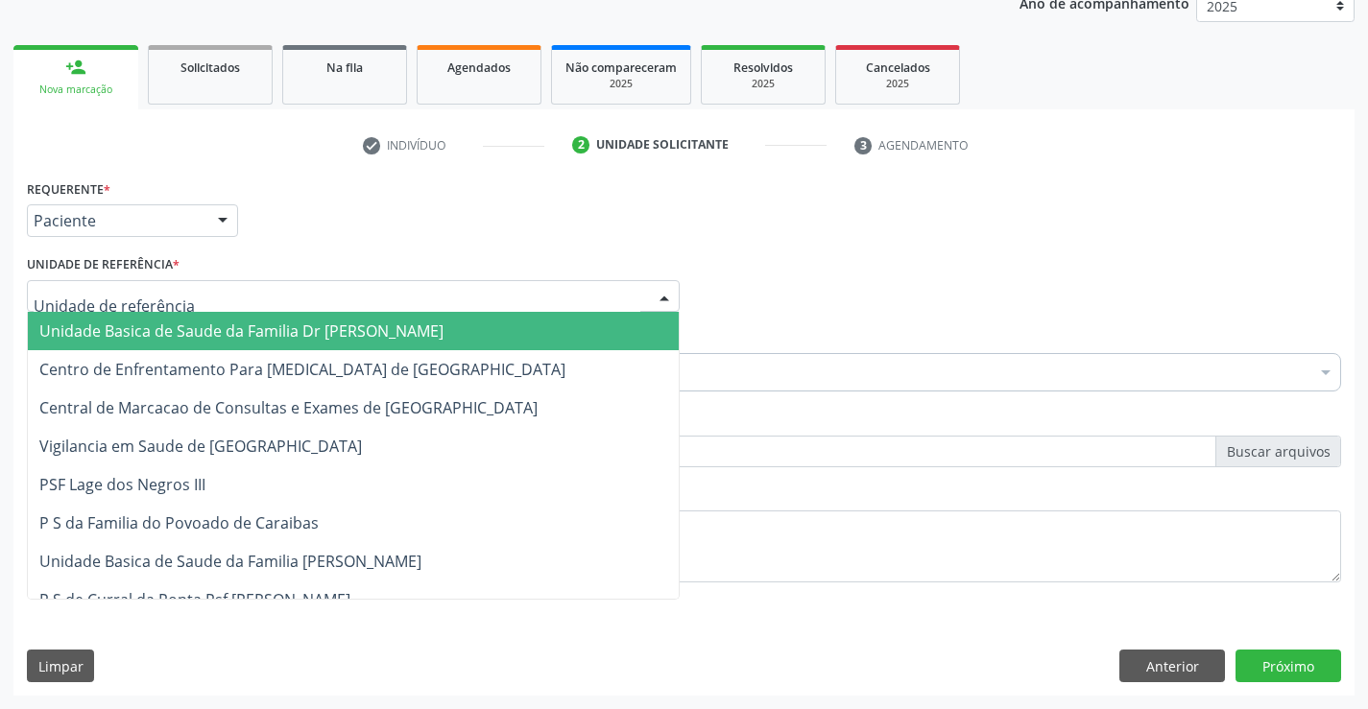
click at [133, 343] on span "Unidade Basica de Saude da Familia Dr [PERSON_NAME]" at bounding box center [353, 331] width 651 height 38
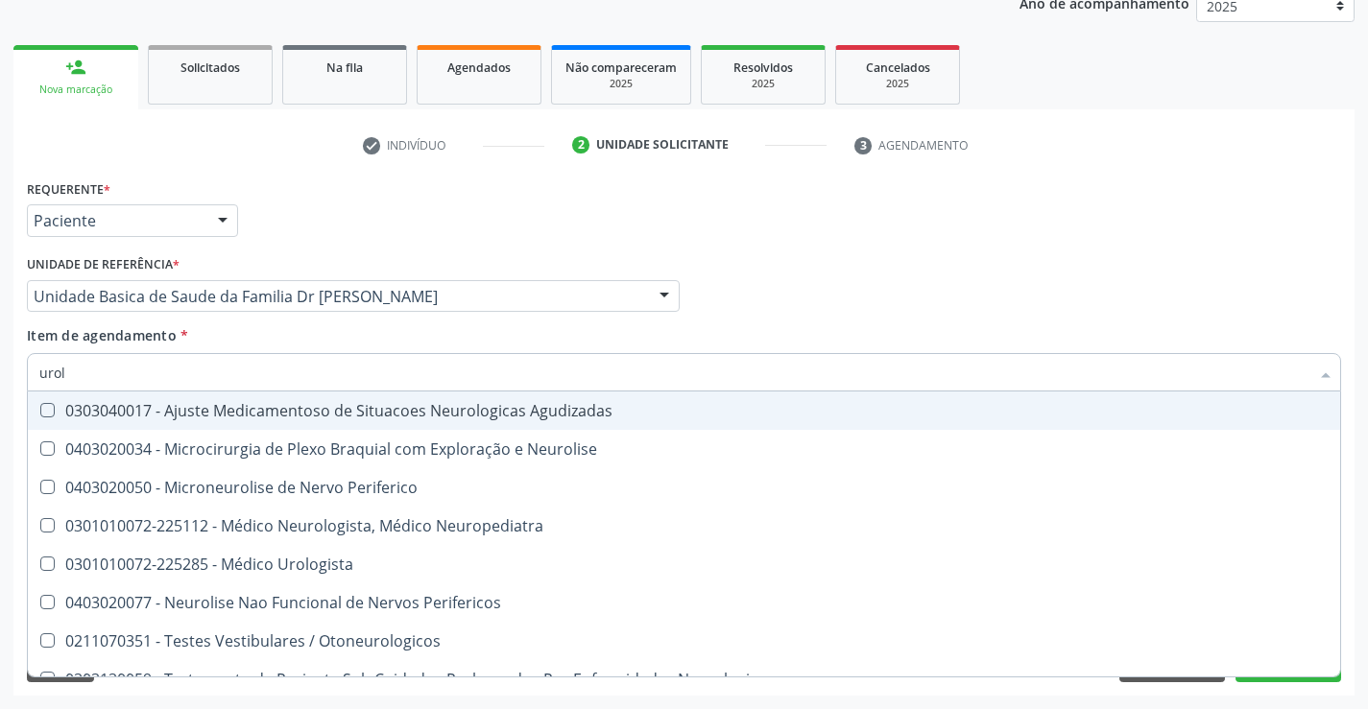
type input "urolo"
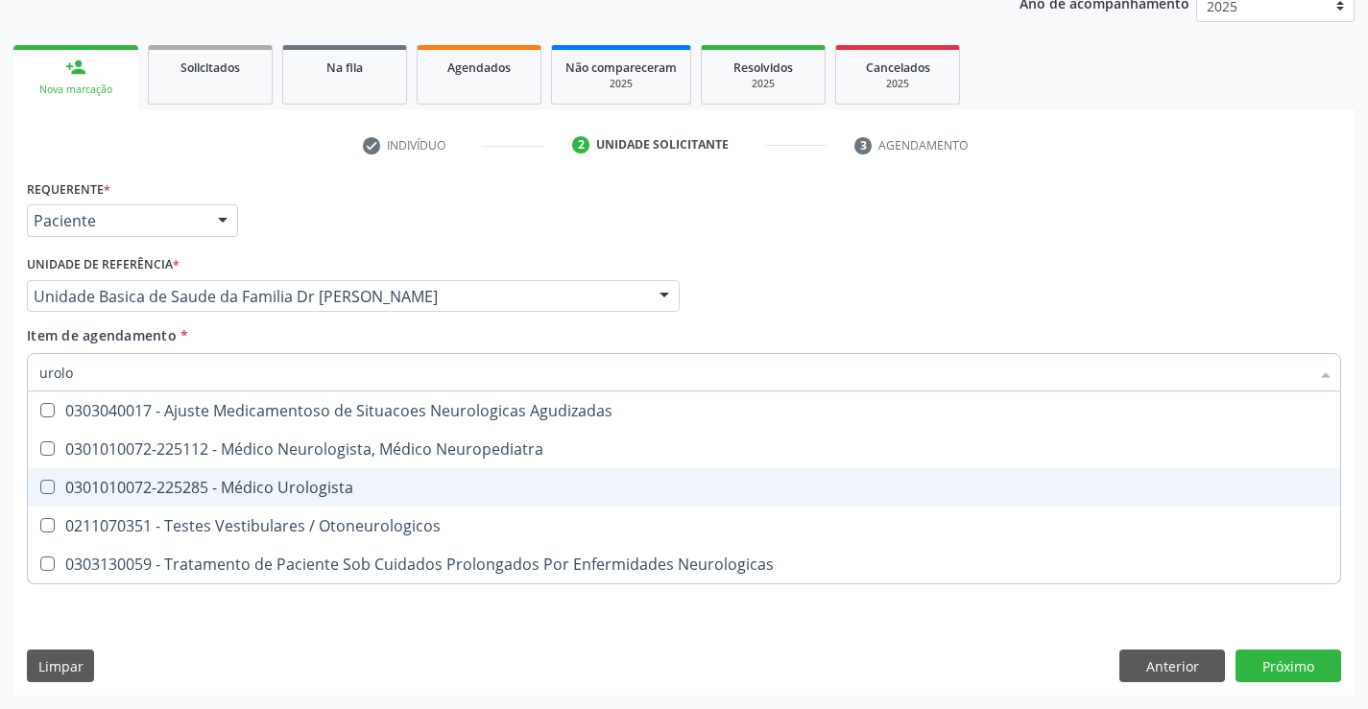
click at [282, 485] on div "0301010072-225285 - Médico Urologista" at bounding box center [683, 487] width 1289 height 15
checkbox Urologista "true"
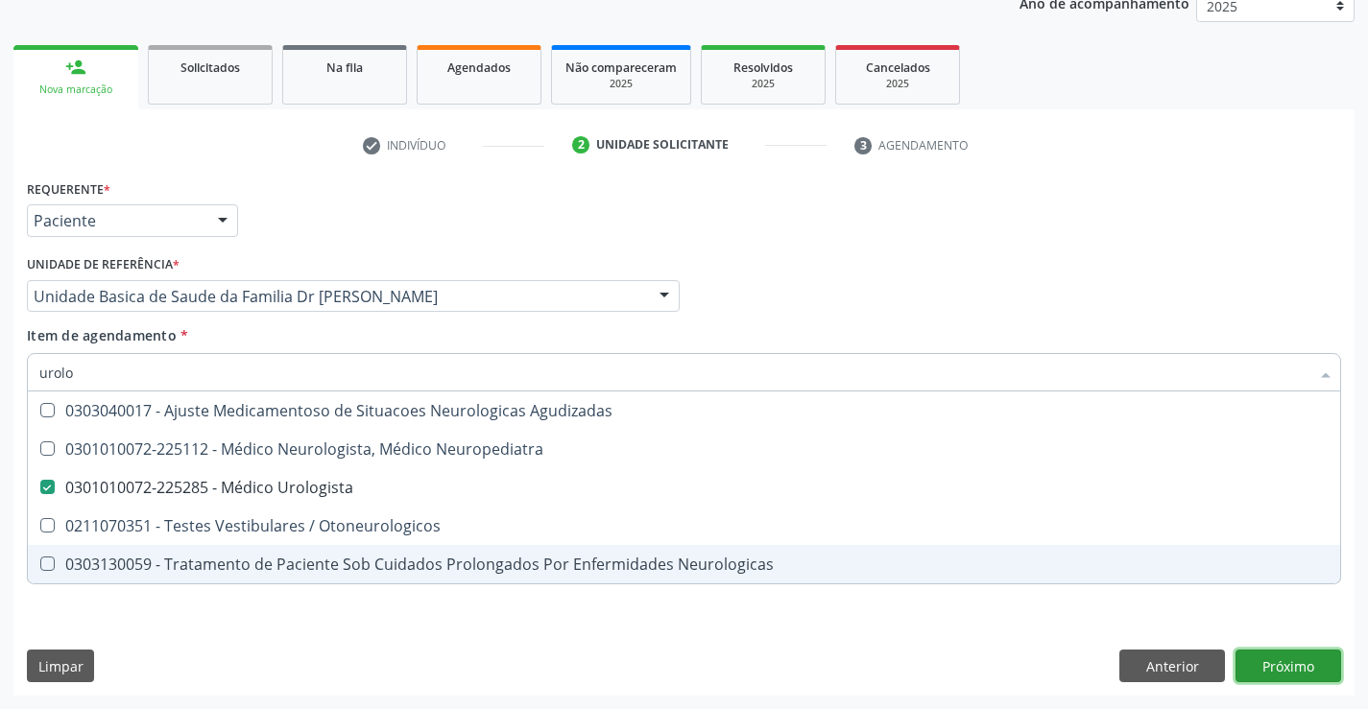
click at [1311, 672] on div "Requerente * Paciente Médico(a) Enfermeiro(a) Paciente Nenhum resultado encontr…" at bounding box center [683, 435] width 1341 height 521
checkbox Neuropediatra "true"
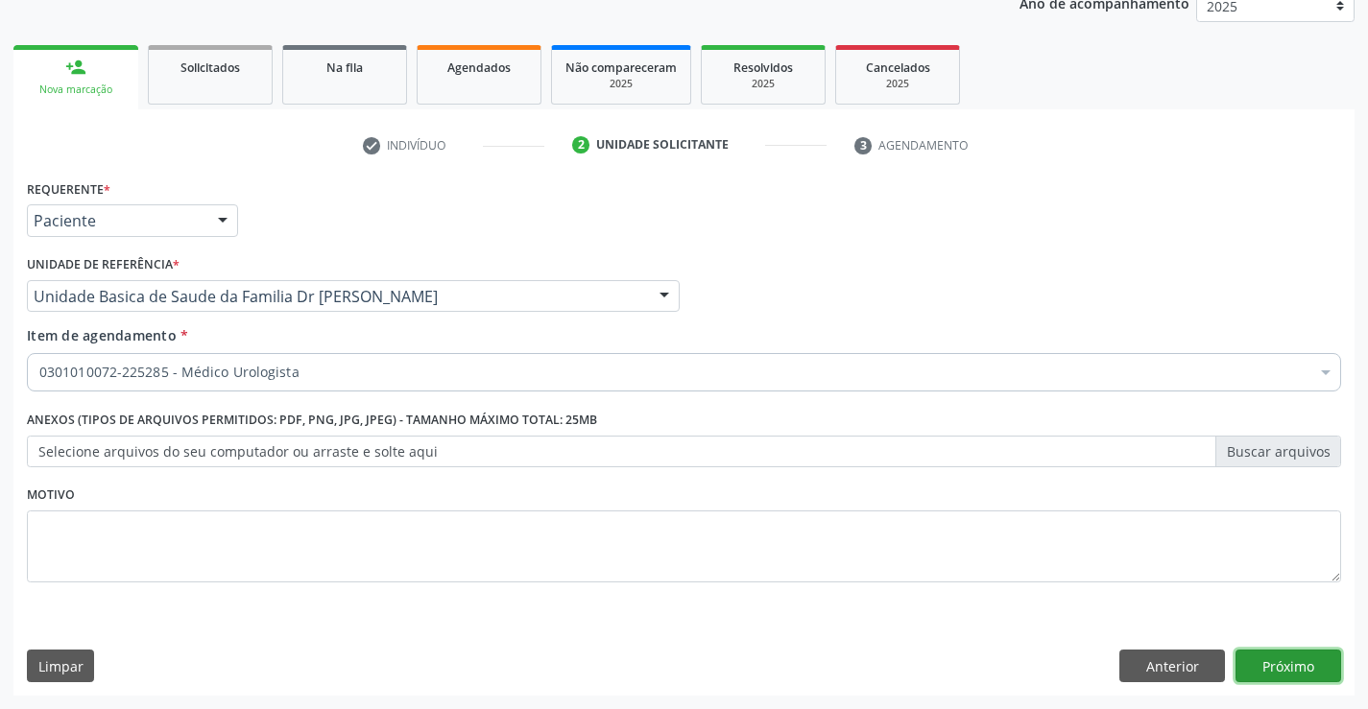
click at [1311, 672] on button "Próximo" at bounding box center [1288, 666] width 106 height 33
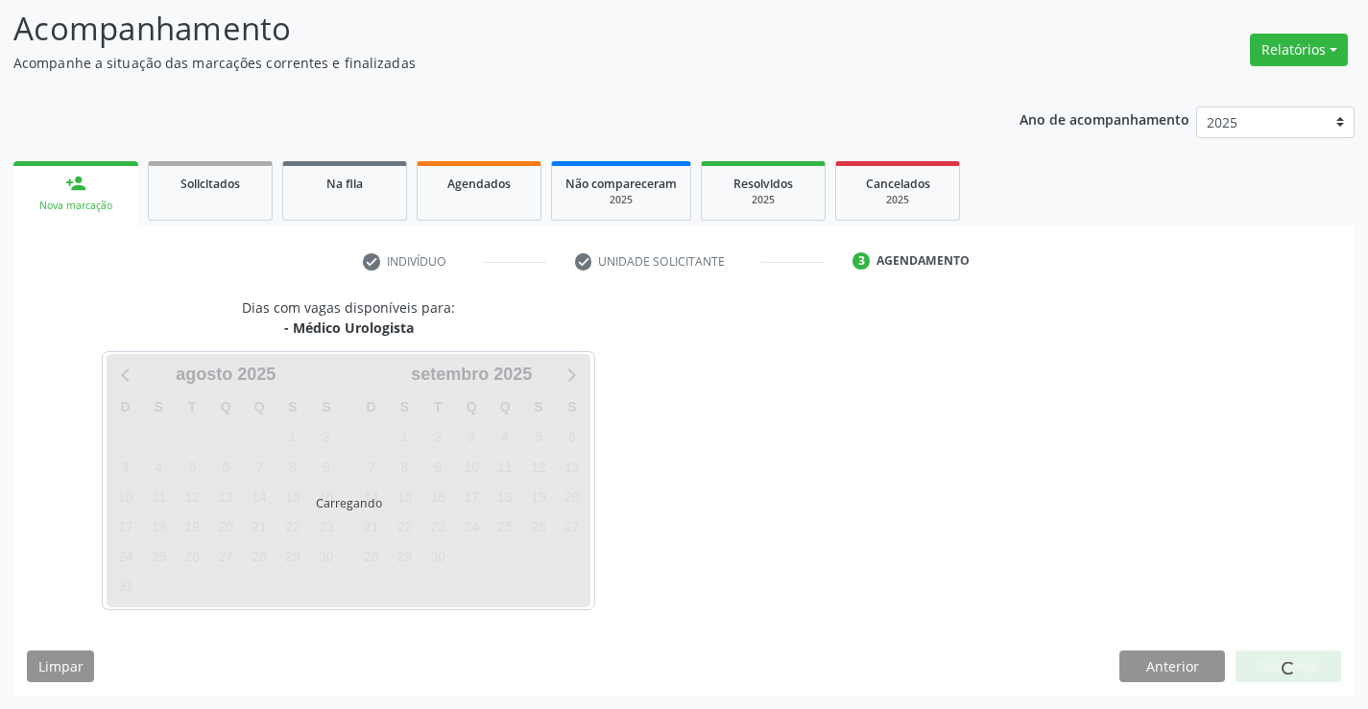
scroll to position [182, 0]
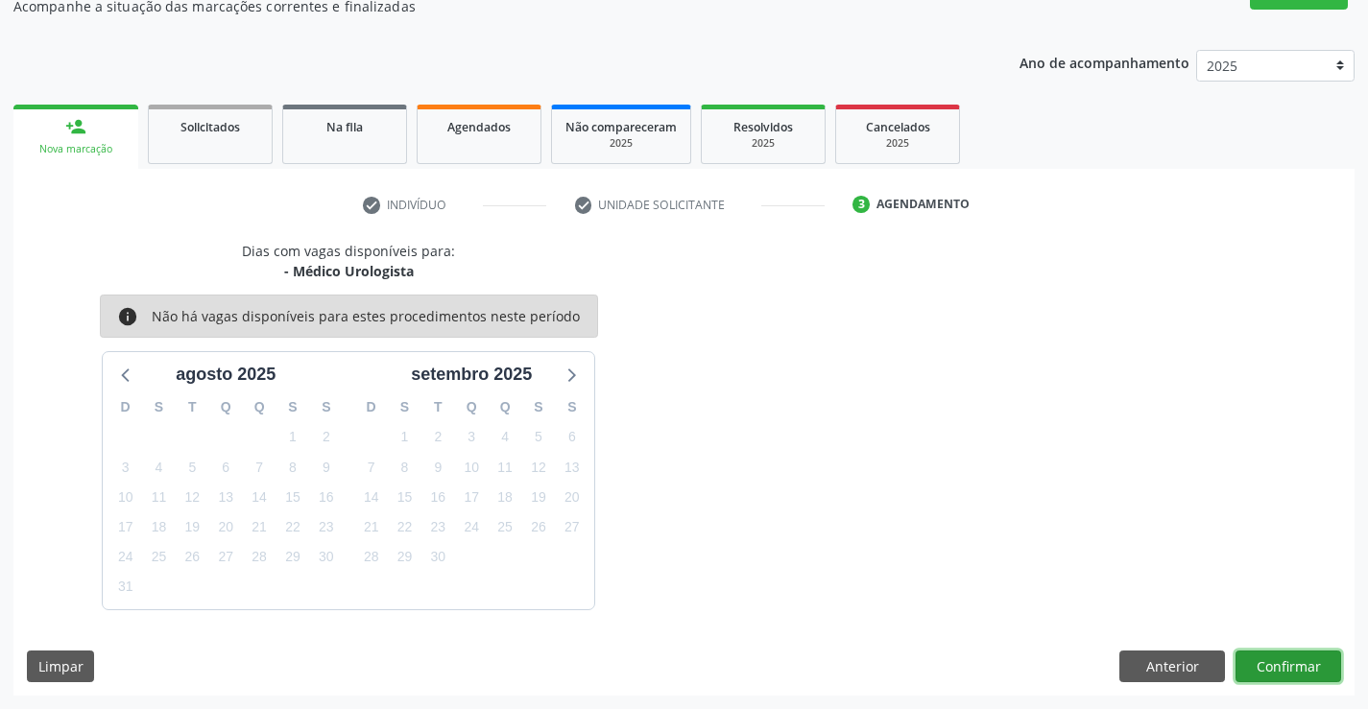
click at [1311, 672] on button "Confirmar" at bounding box center [1288, 667] width 106 height 33
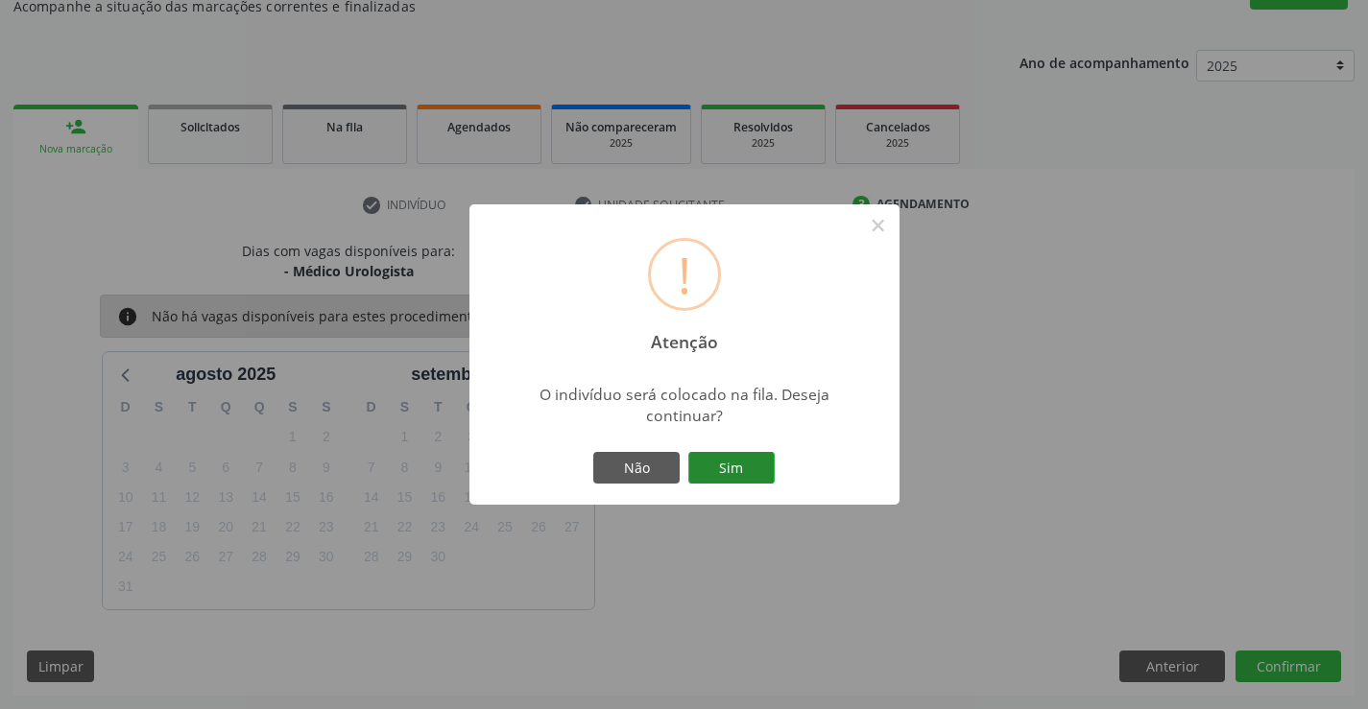
click at [715, 473] on button "Sim" at bounding box center [731, 468] width 86 height 33
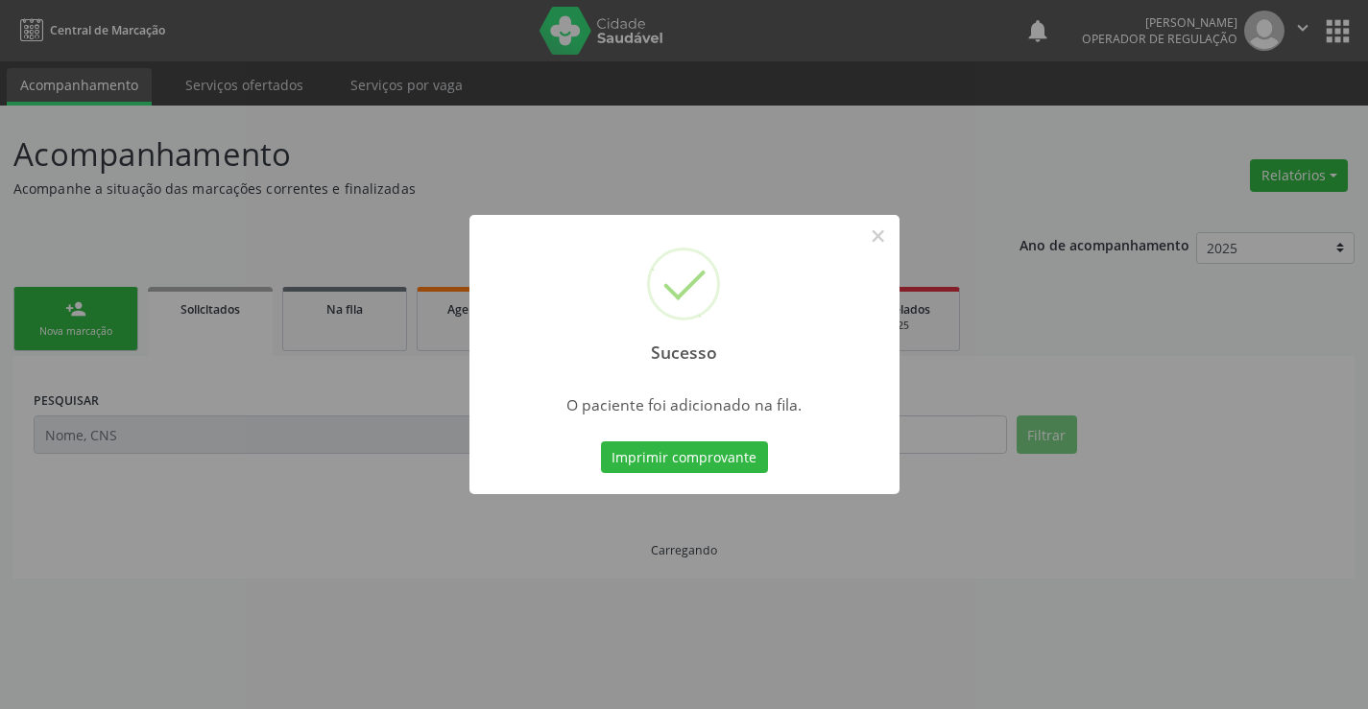
scroll to position [0, 0]
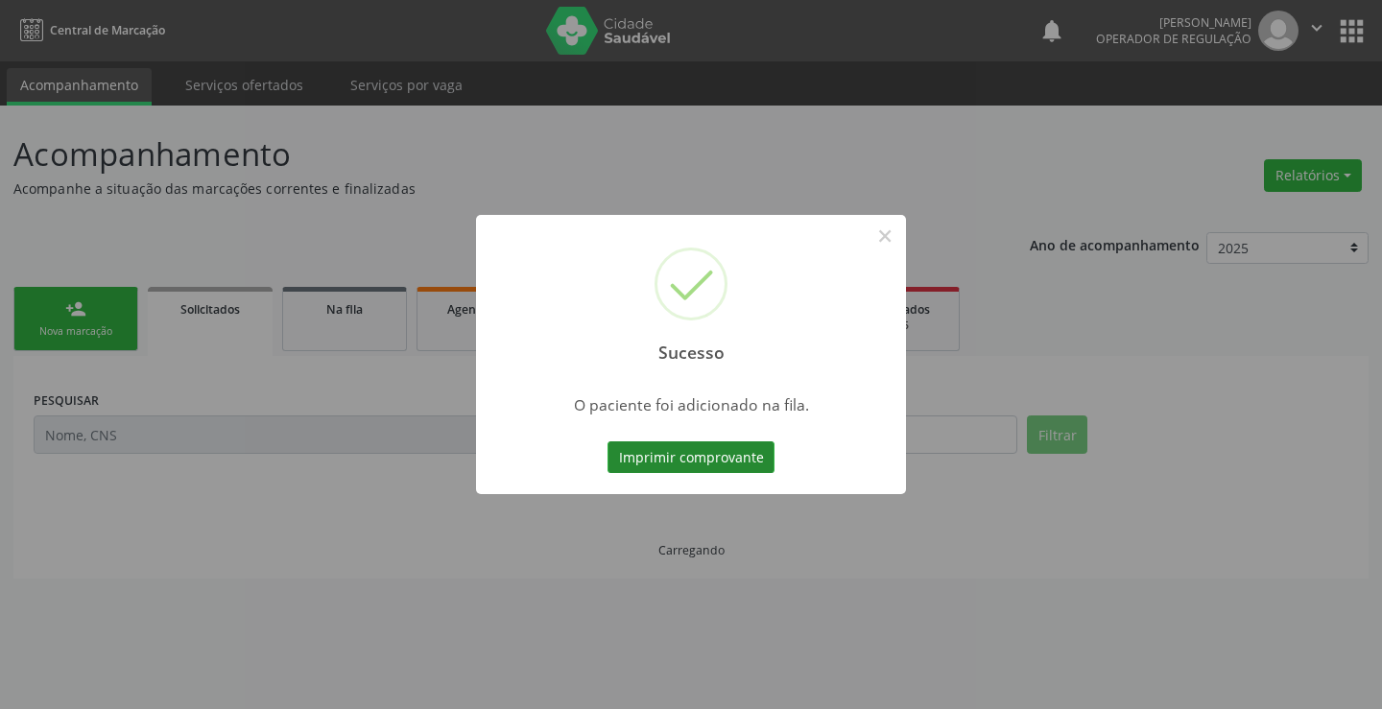
click at [753, 457] on button "Imprimir comprovante" at bounding box center [691, 457] width 167 height 33
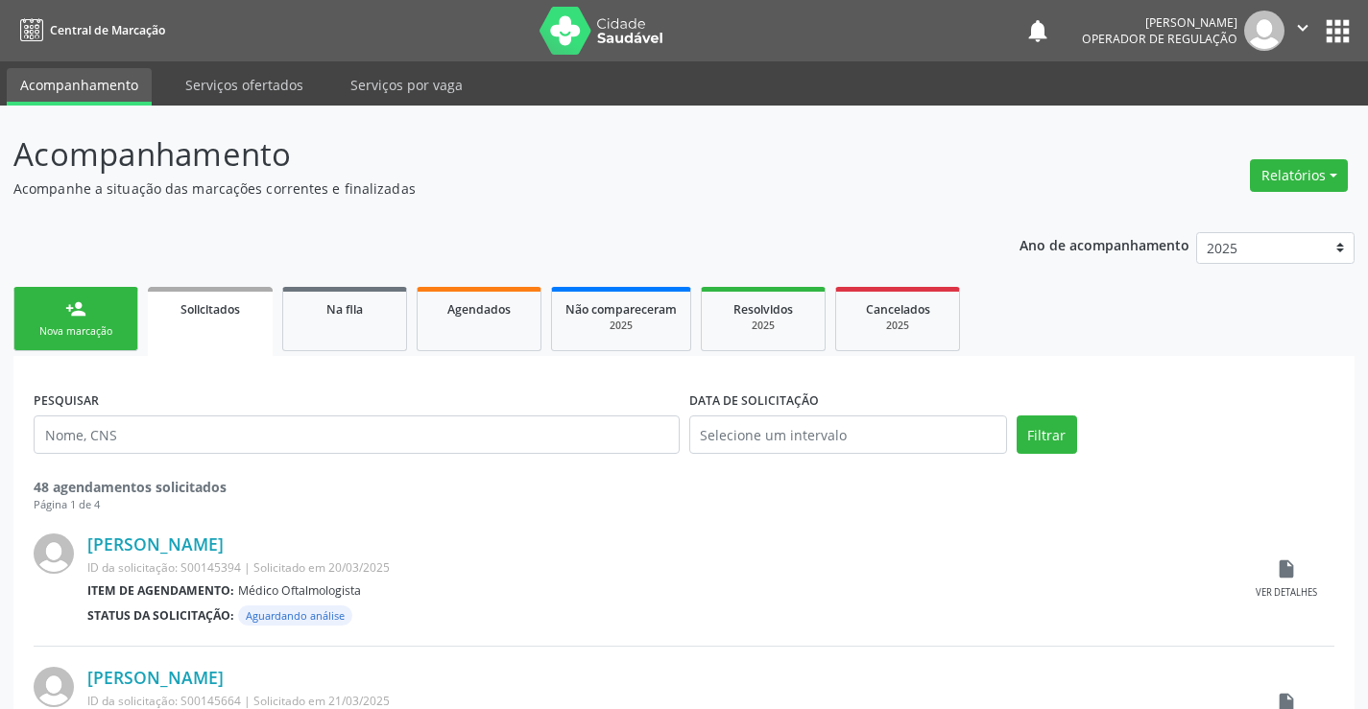
click at [104, 317] on link "person_add Nova marcação" at bounding box center [75, 319] width 125 height 64
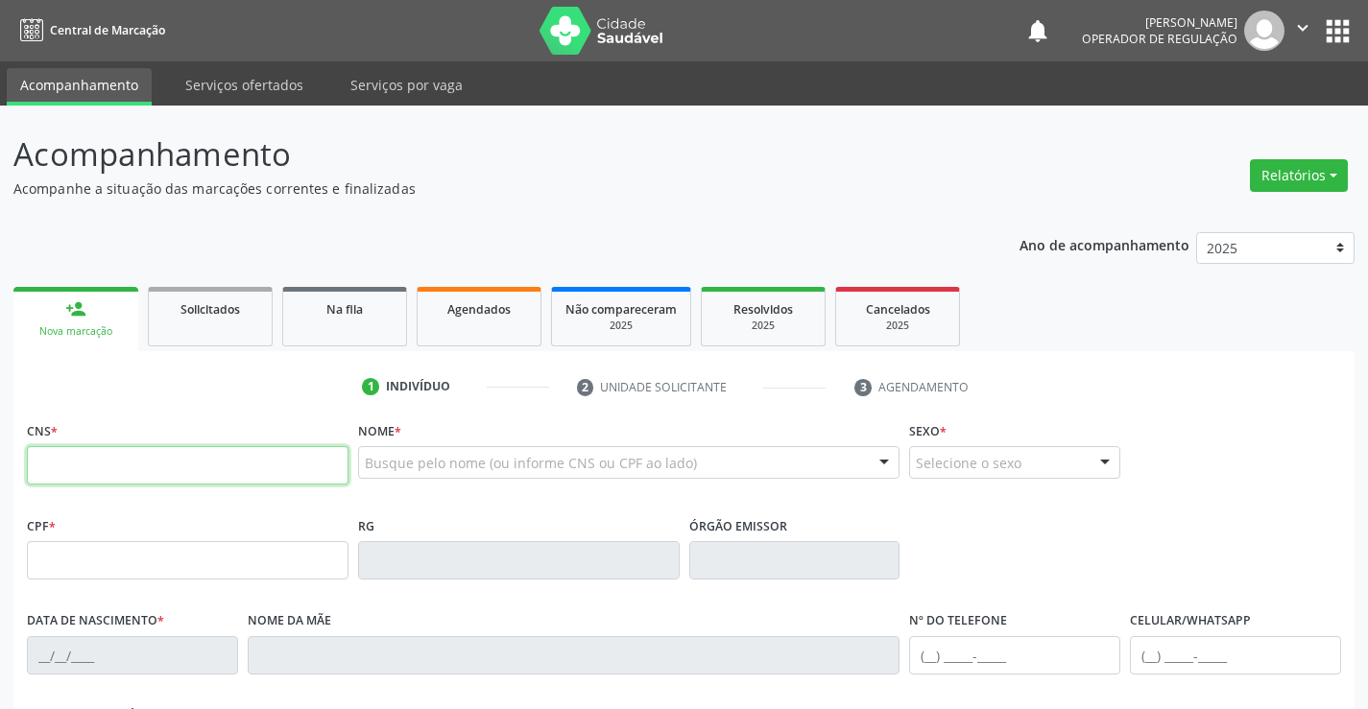
click at [176, 457] on input "text" at bounding box center [188, 465] width 322 height 38
type input "708 2066 8448 0143"
type input "1119626250"
type input "05/11/1982"
type input "S/N"
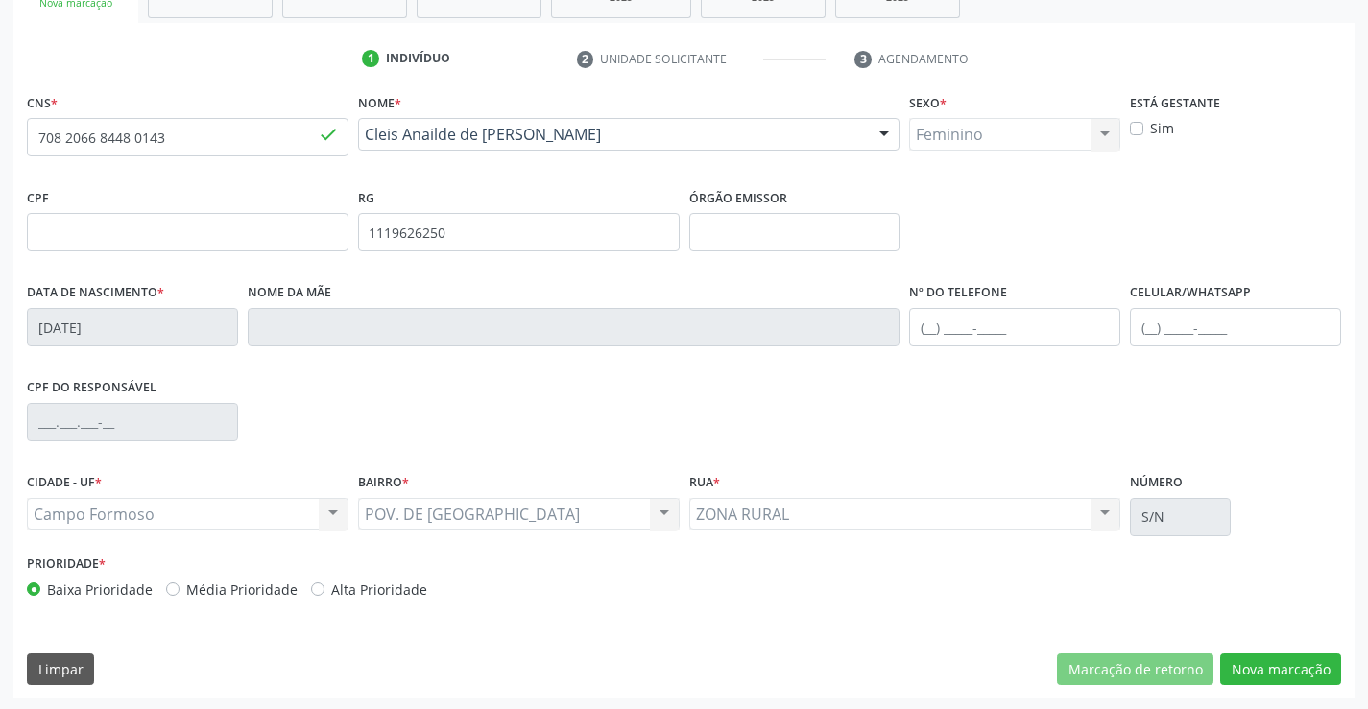
scroll to position [331, 0]
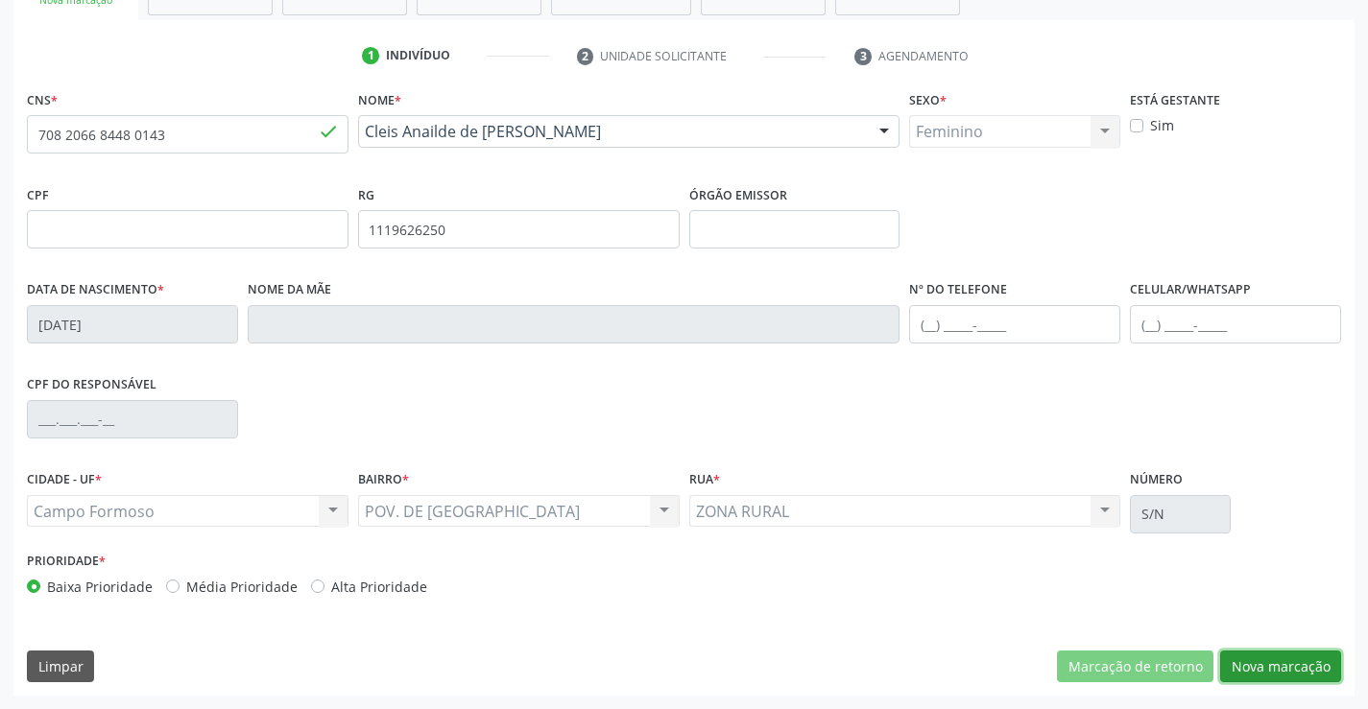
click at [1274, 664] on button "Nova marcação" at bounding box center [1280, 667] width 121 height 33
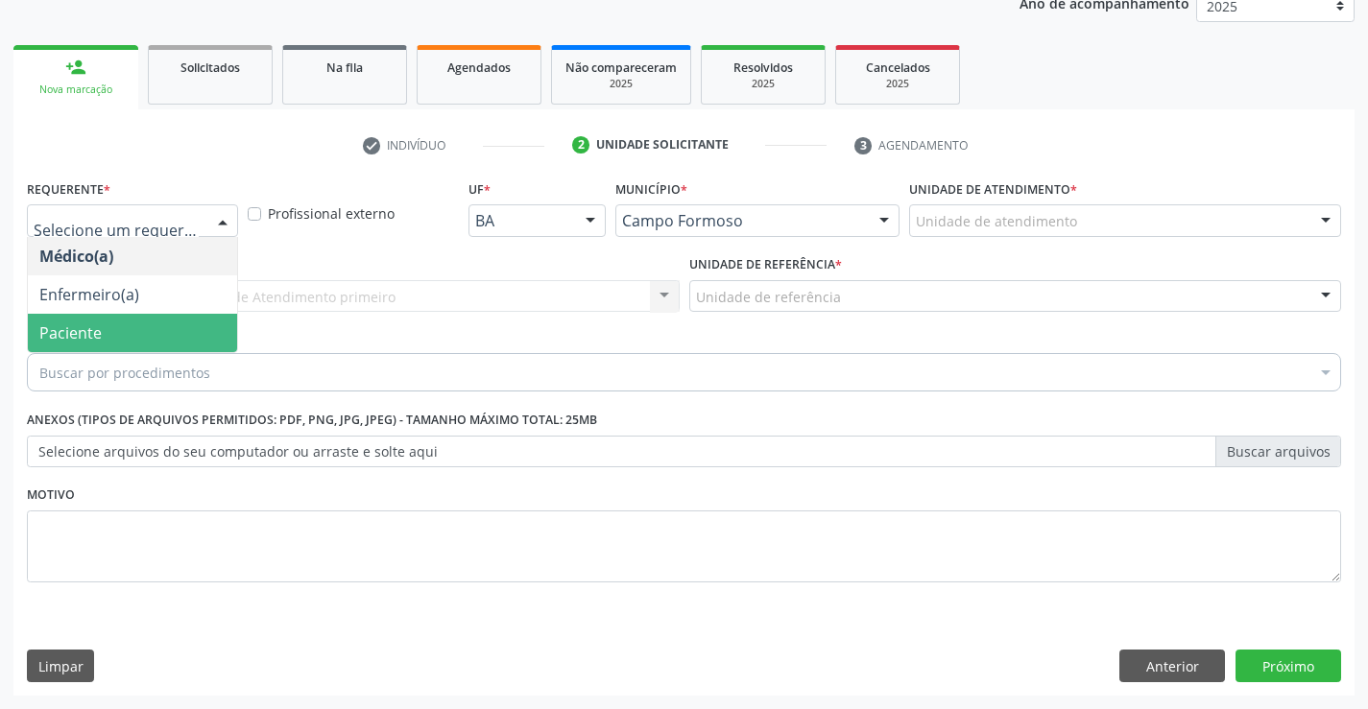
click at [72, 328] on span "Paciente" at bounding box center [70, 332] width 62 height 21
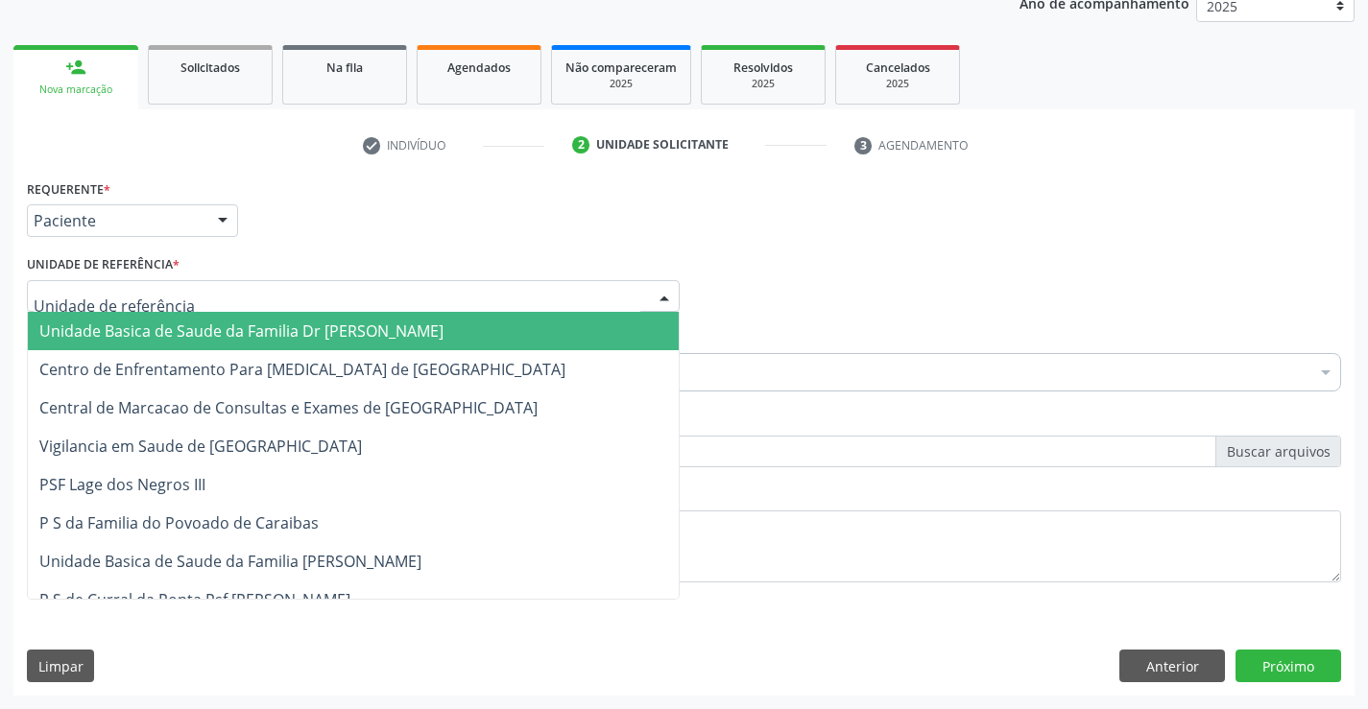
click at [161, 325] on span "Unidade Basica de Saude da Familia Dr [PERSON_NAME]" at bounding box center [241, 331] width 404 height 21
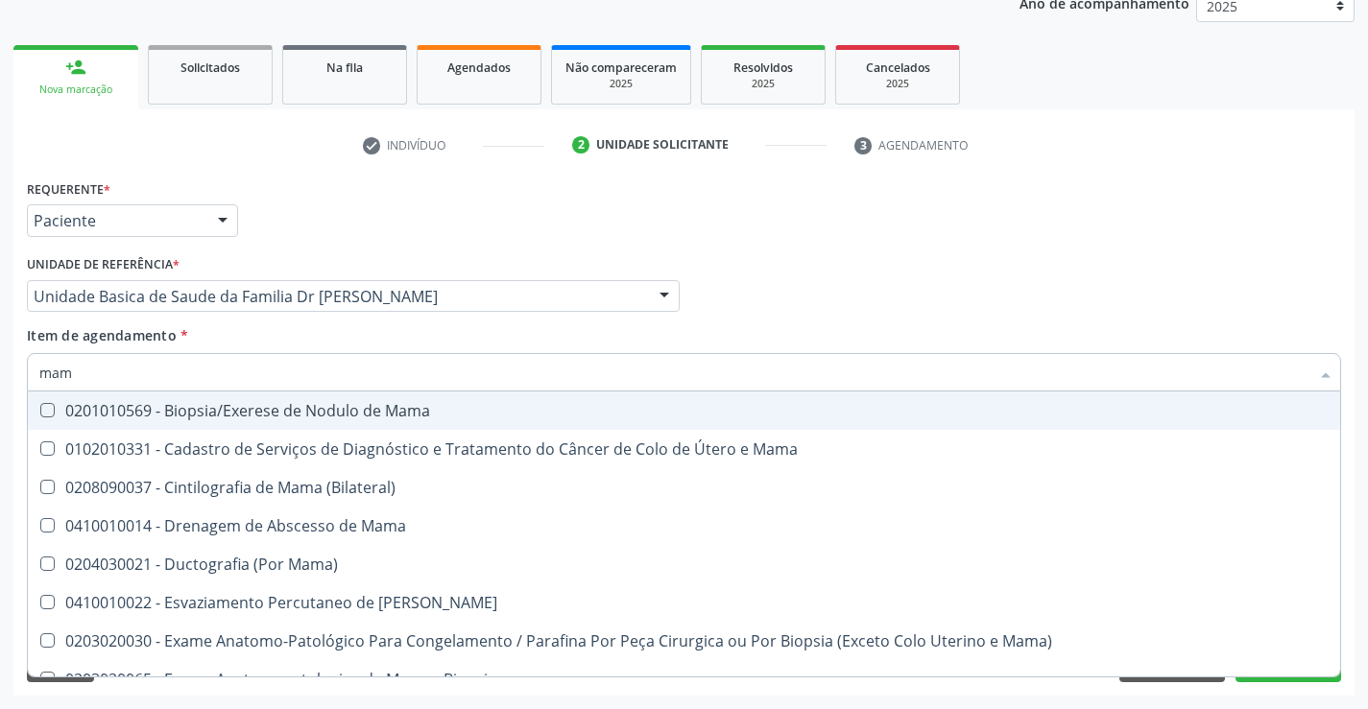
type input "mamo"
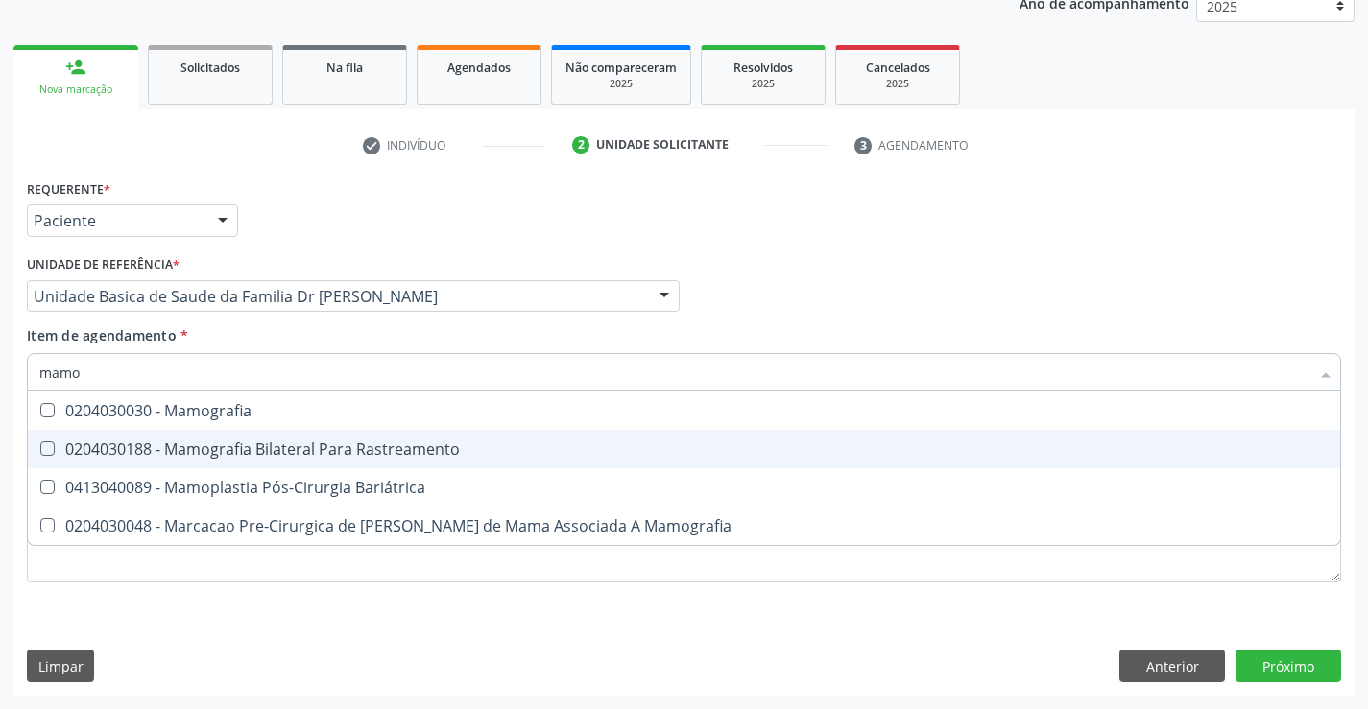
click at [124, 452] on div "0204030188 - Mamografia Bilateral Para Rastreamento" at bounding box center [683, 448] width 1289 height 15
checkbox Rastreamento "true"
click at [1292, 665] on div "Requerente * Paciente Médico(a) Enfermeiro(a) Paciente Nenhum resultado encontr…" at bounding box center [683, 435] width 1341 height 521
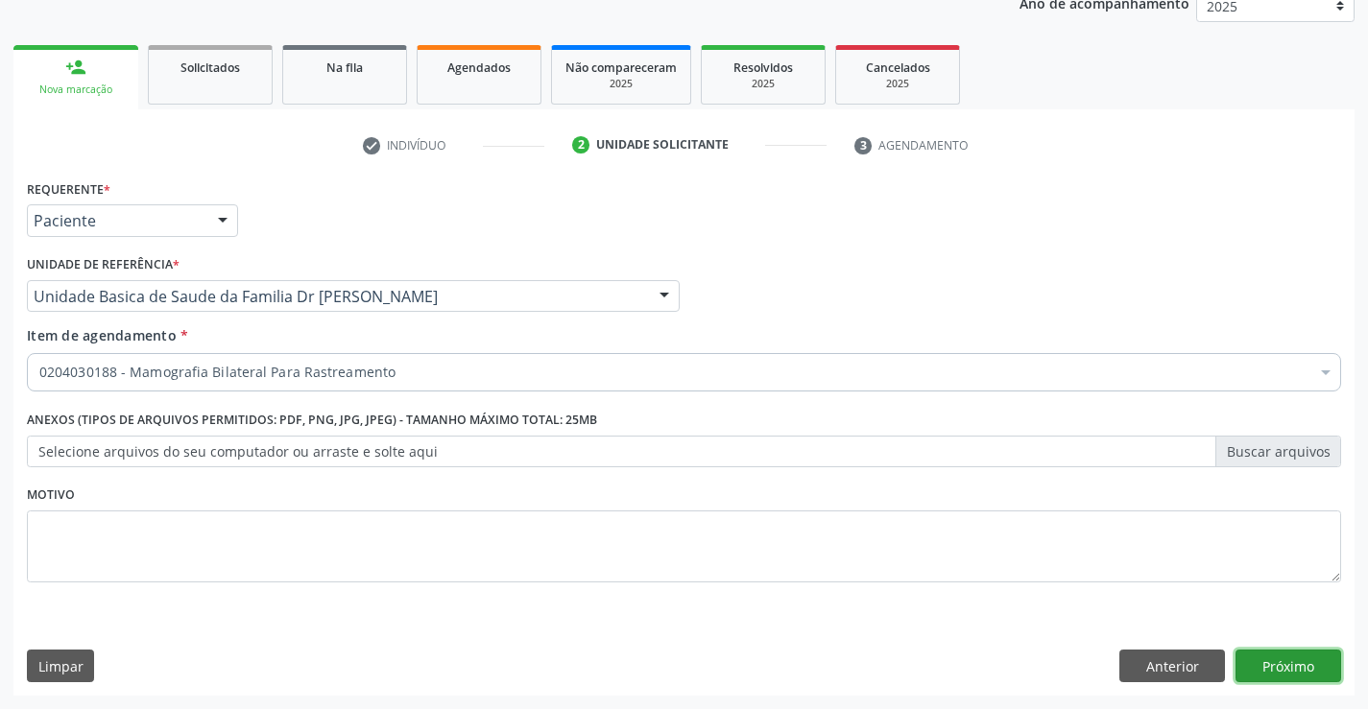
click at [1292, 665] on button "Próximo" at bounding box center [1288, 666] width 106 height 33
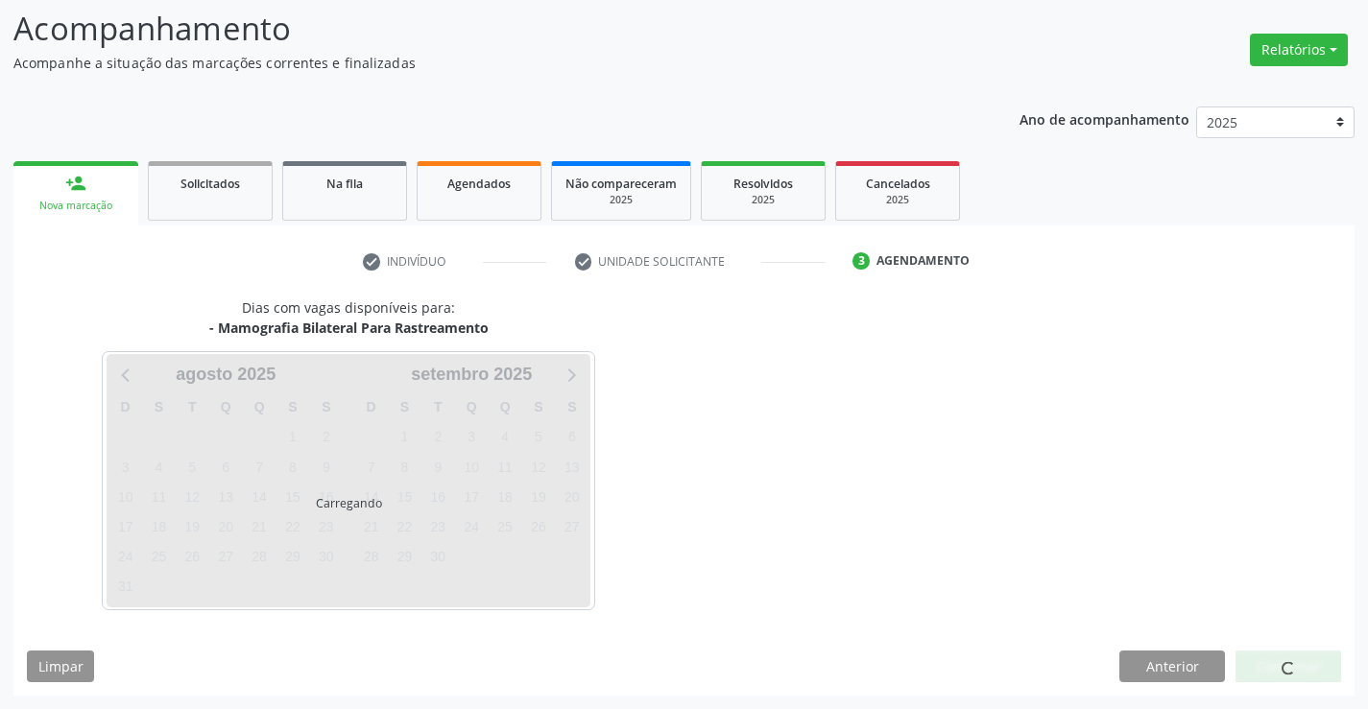
scroll to position [126, 0]
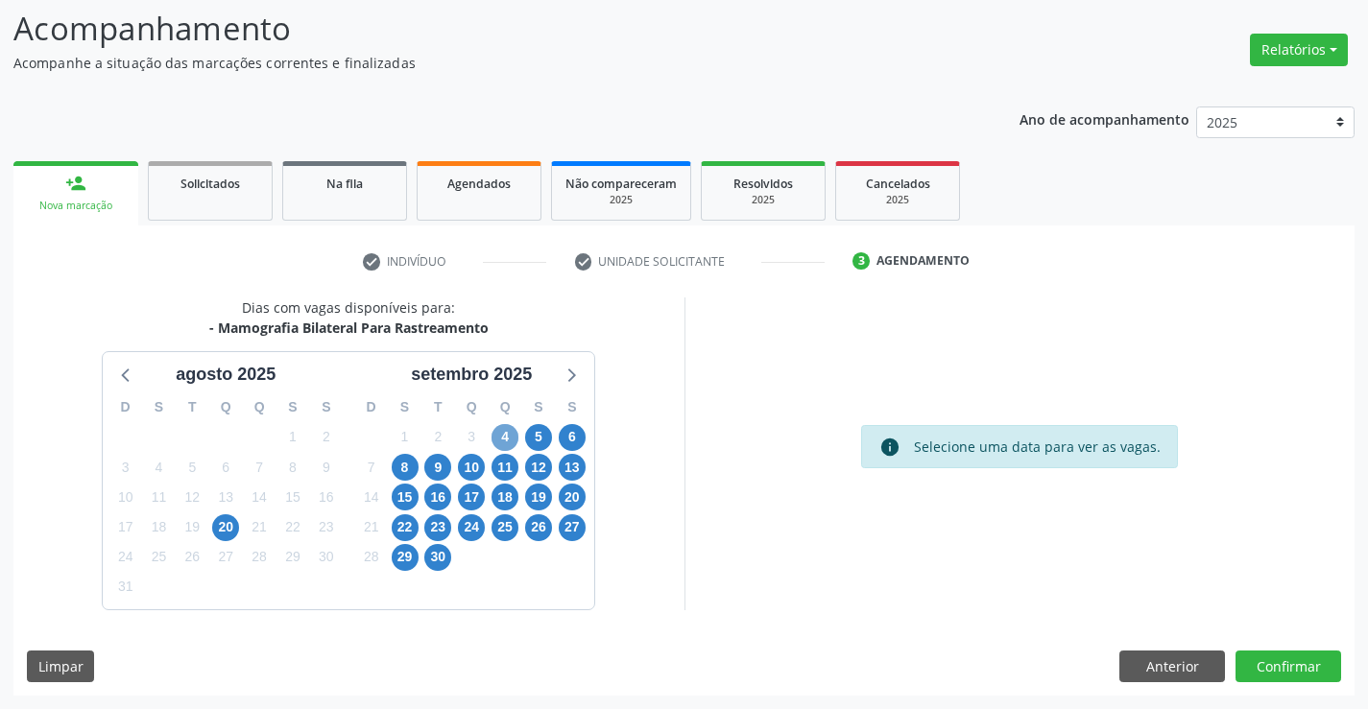
click at [509, 429] on span "4" at bounding box center [504, 437] width 27 height 27
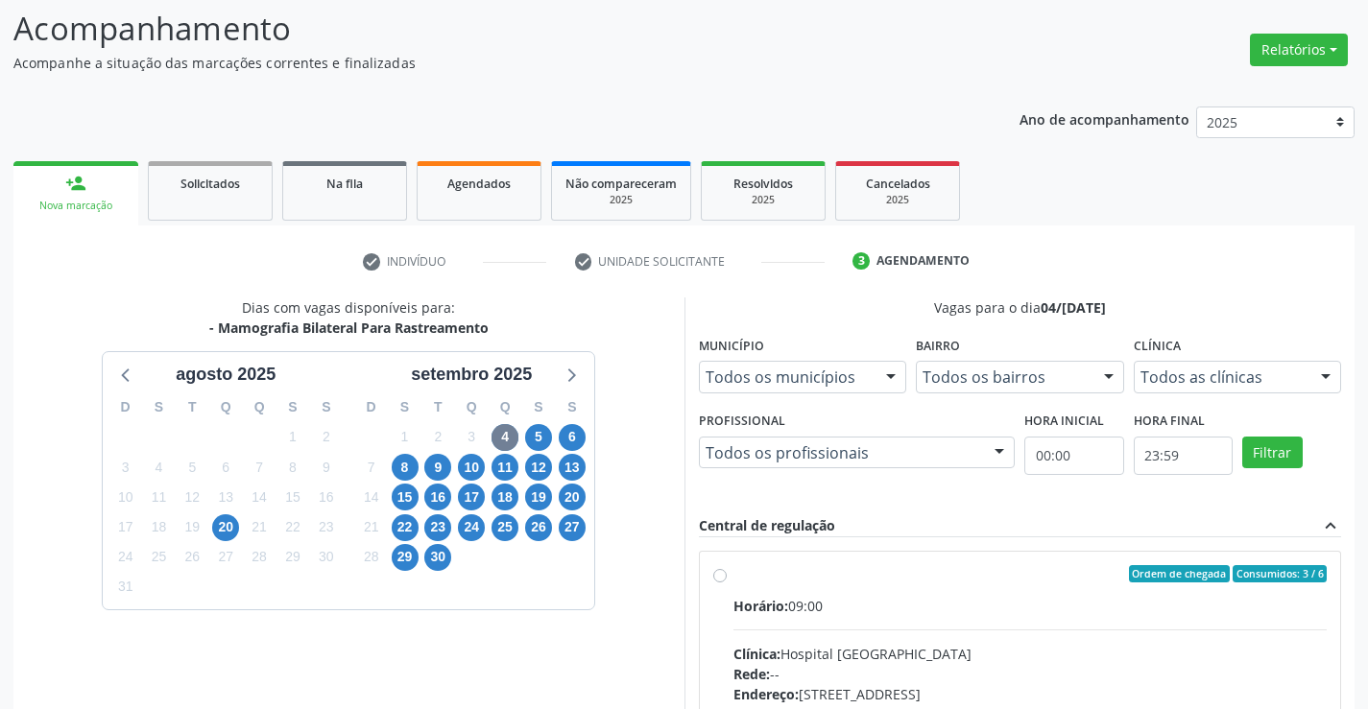
click at [733, 574] on label "Ordem de chegada Consumidos: 3 / 6 Horário: 09:00 Clínica: Hospital Sao Francis…" at bounding box center [1030, 712] width 594 height 295
click at [723, 574] on input "Ordem de chegada Consumidos: 3 / 6 Horário: 09:00 Clínica: Hospital Sao Francis…" at bounding box center [719, 573] width 13 height 17
radio input "true"
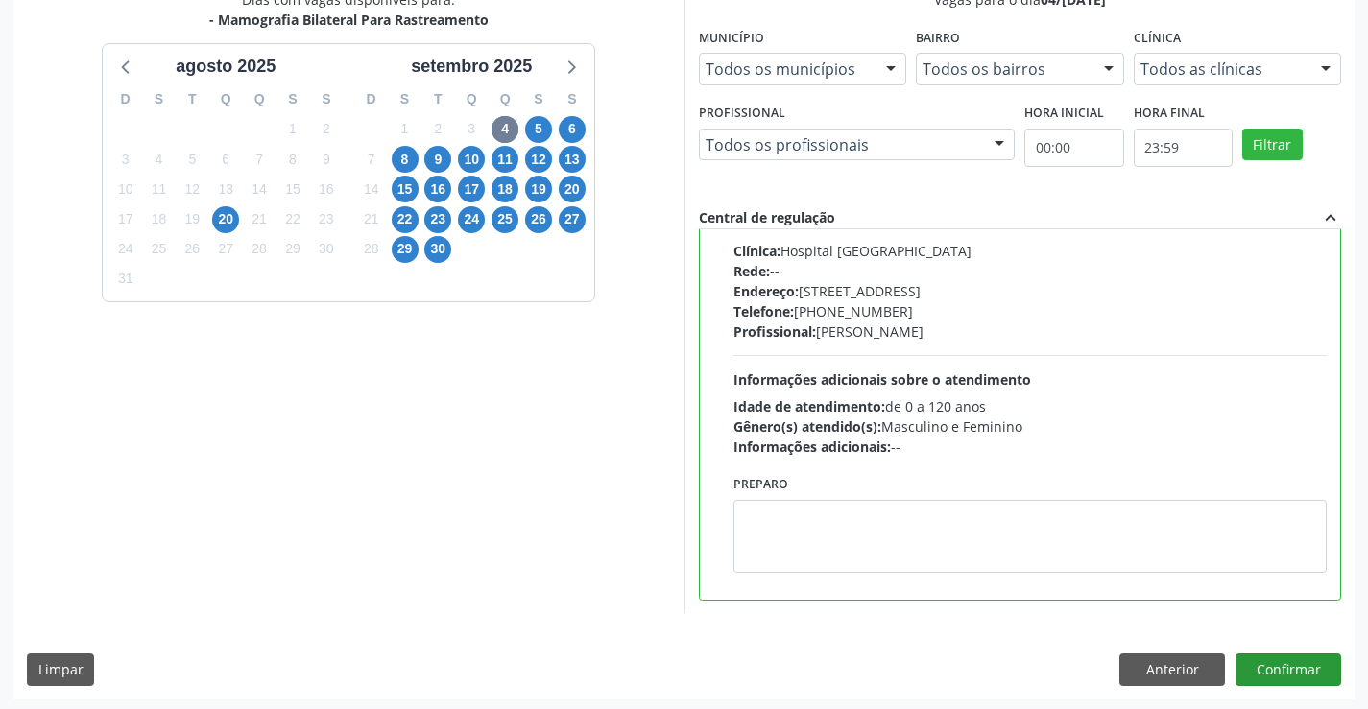
scroll to position [438, 0]
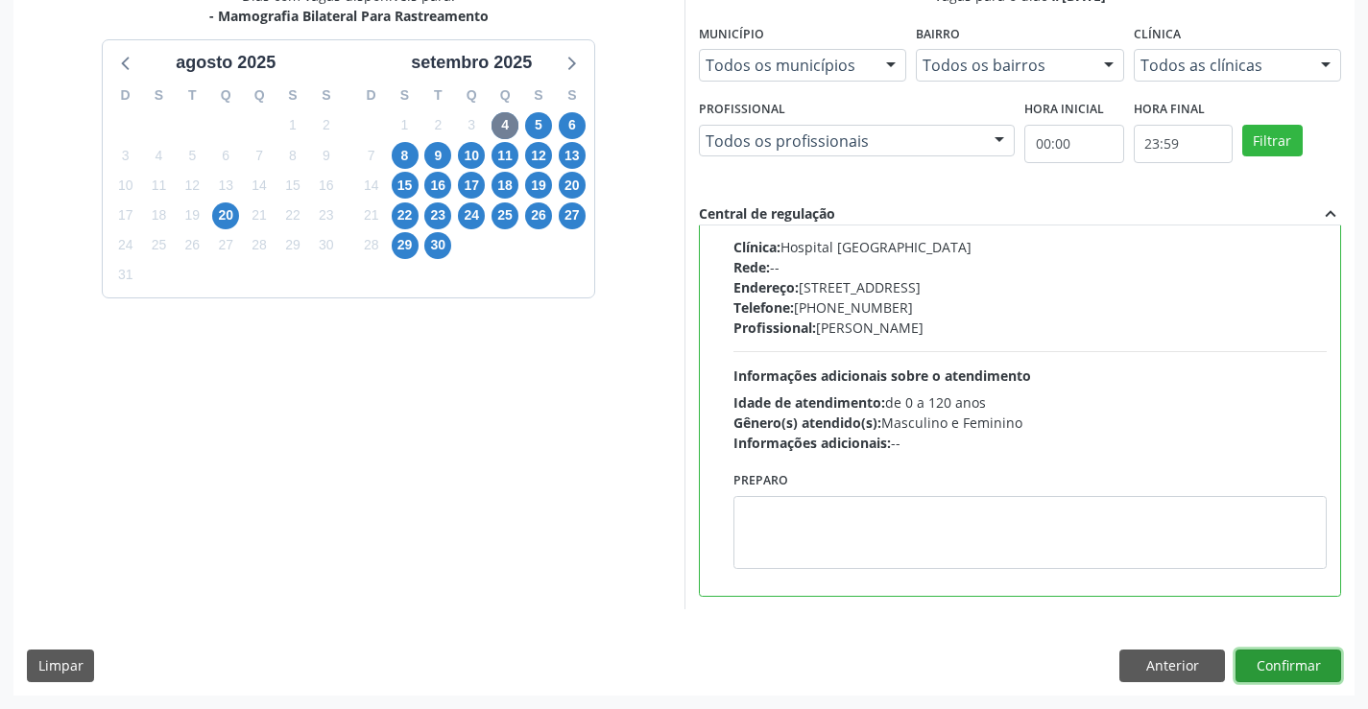
click at [1296, 664] on button "Confirmar" at bounding box center [1288, 666] width 106 height 33
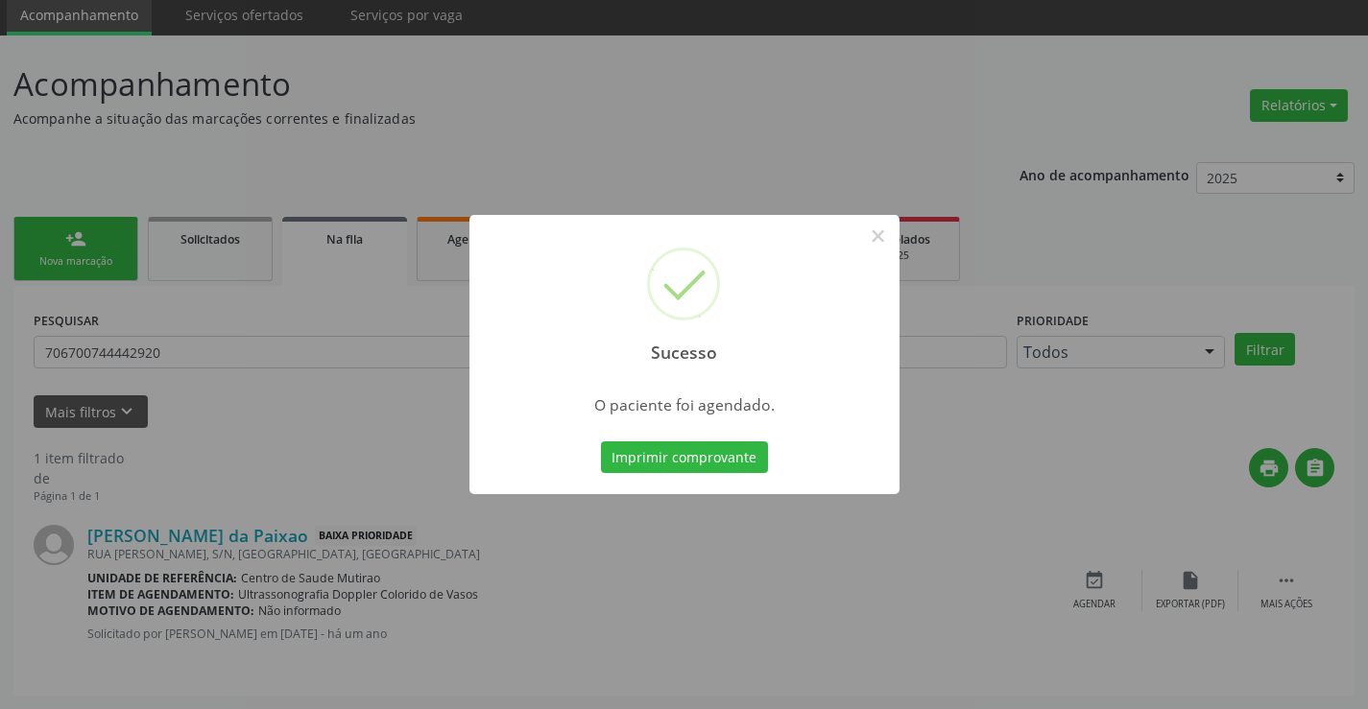
scroll to position [0, 0]
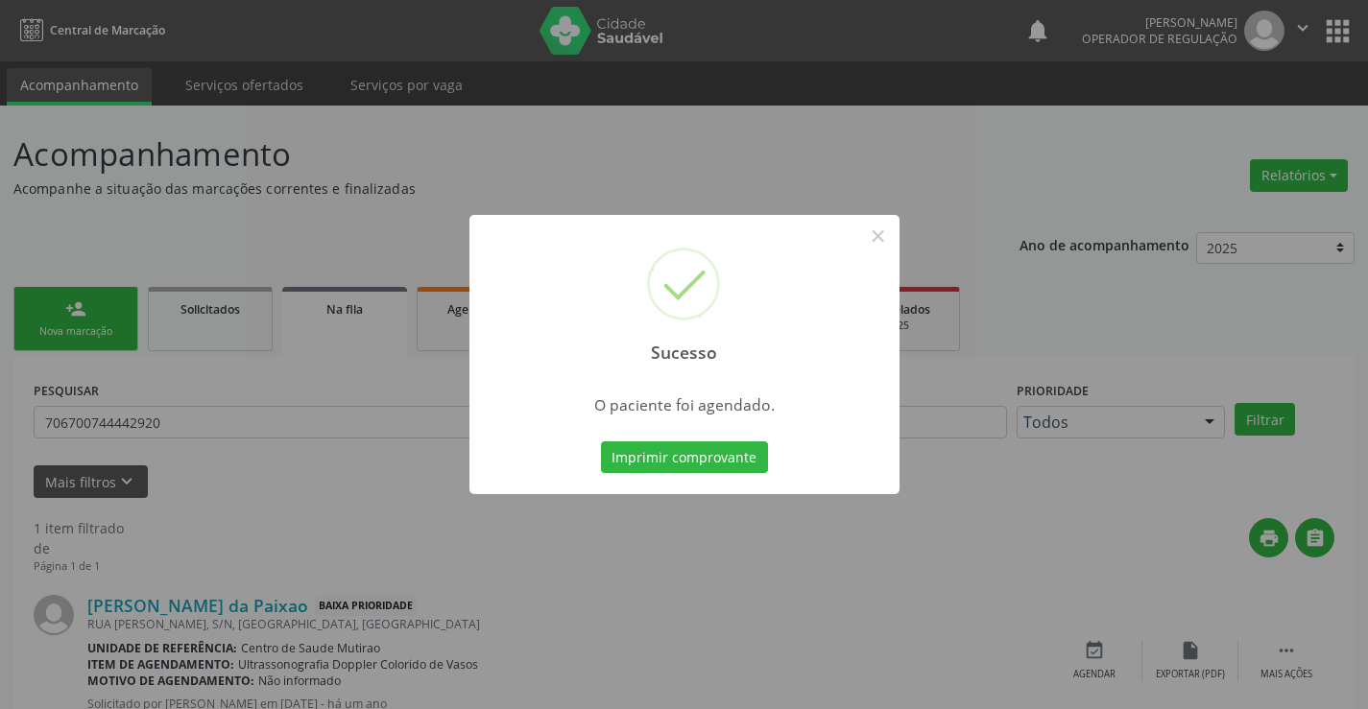
click at [675, 456] on button "Imprimir comprovante" at bounding box center [684, 457] width 167 height 33
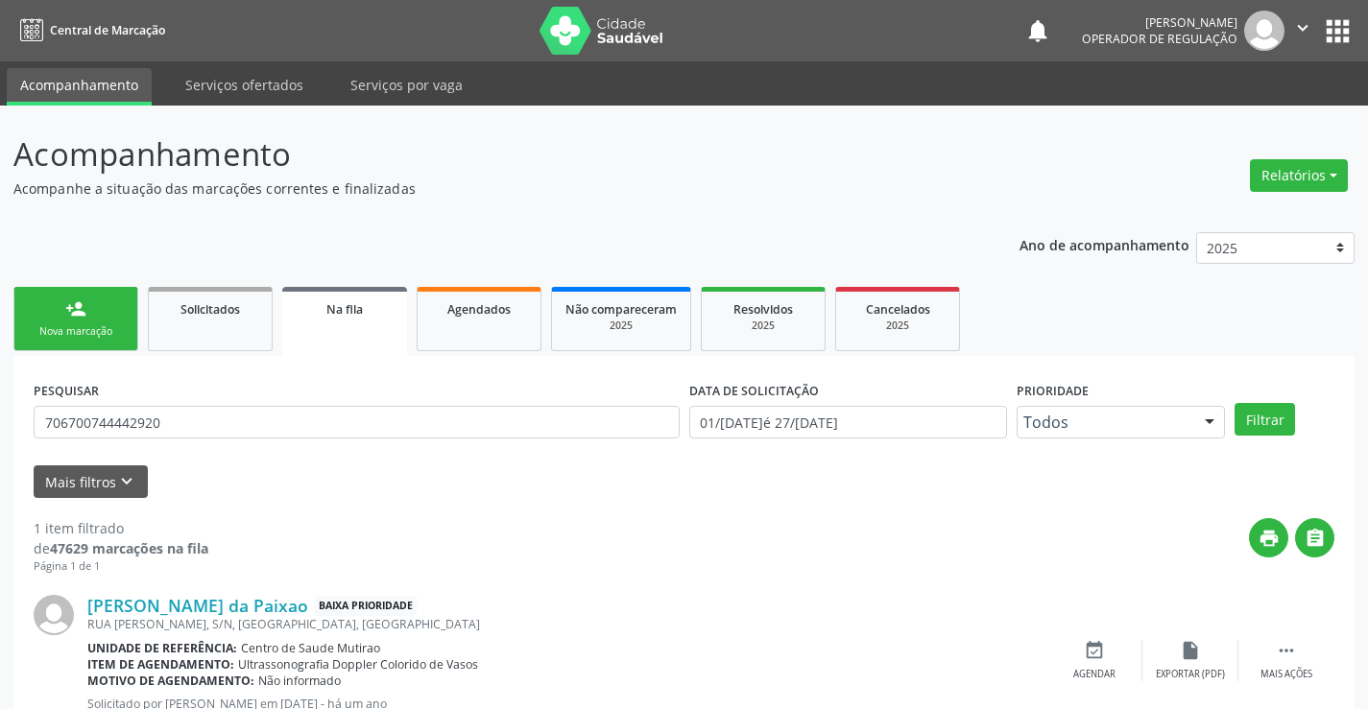
click at [44, 315] on link "person_add Nova marcação" at bounding box center [75, 319] width 125 height 64
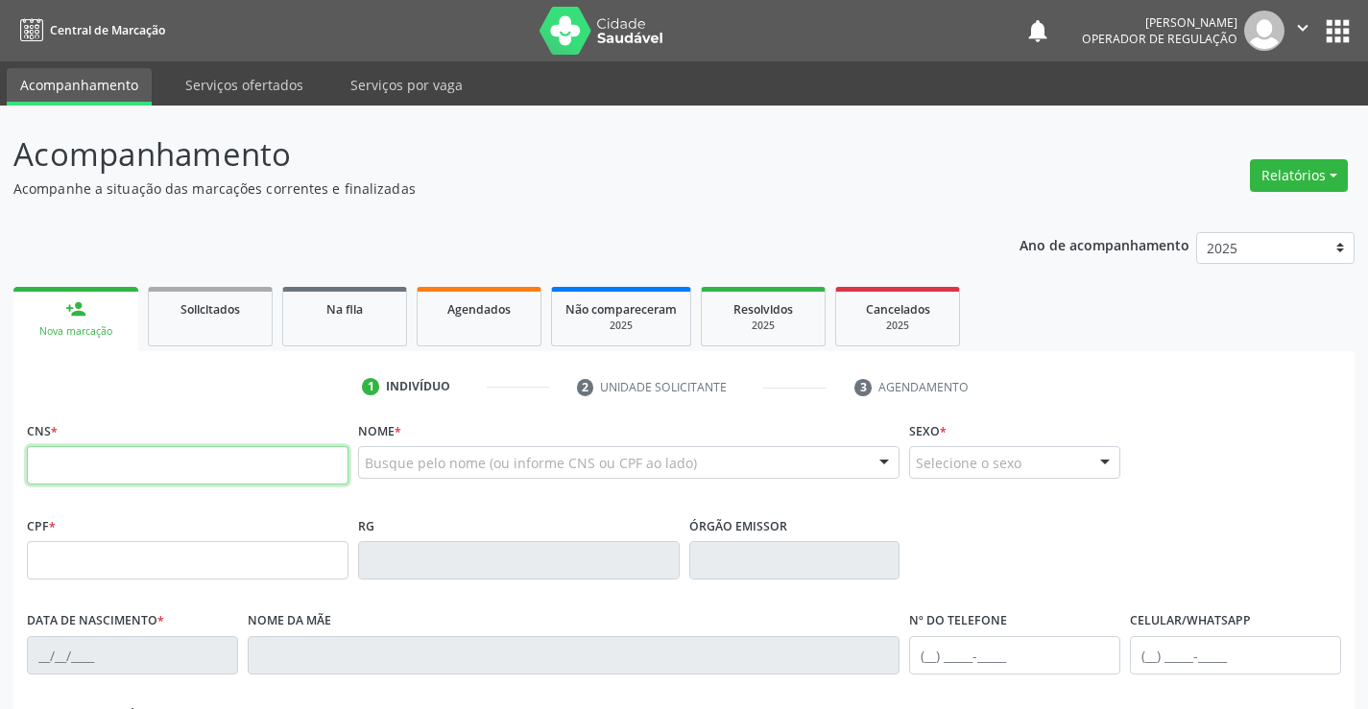
click at [145, 466] on input "text" at bounding box center [188, 465] width 322 height 38
type input "706 2025 7316 3867"
type input "2088493948"
type input "[DATE]"
type input "[PHONE_NUMBER]"
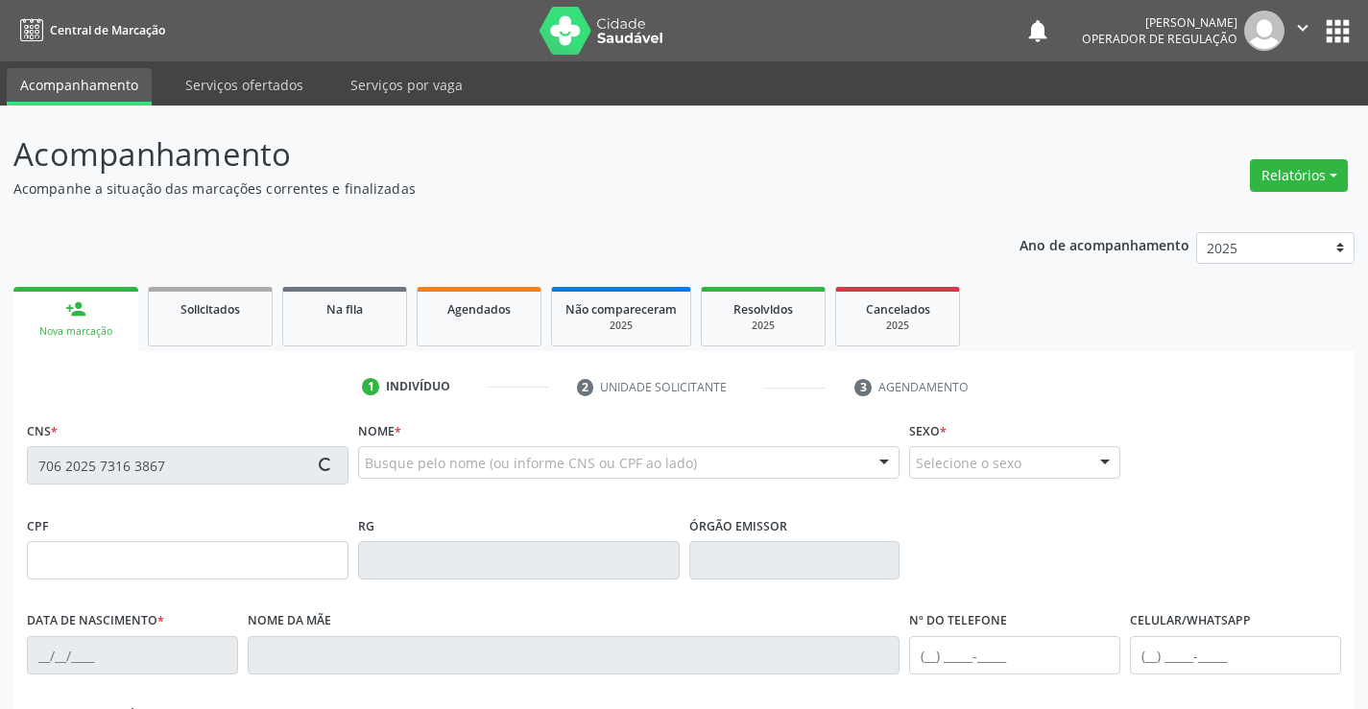
type input "[PHONE_NUMBER]"
type input "059.408.875-54"
type input "S/N"
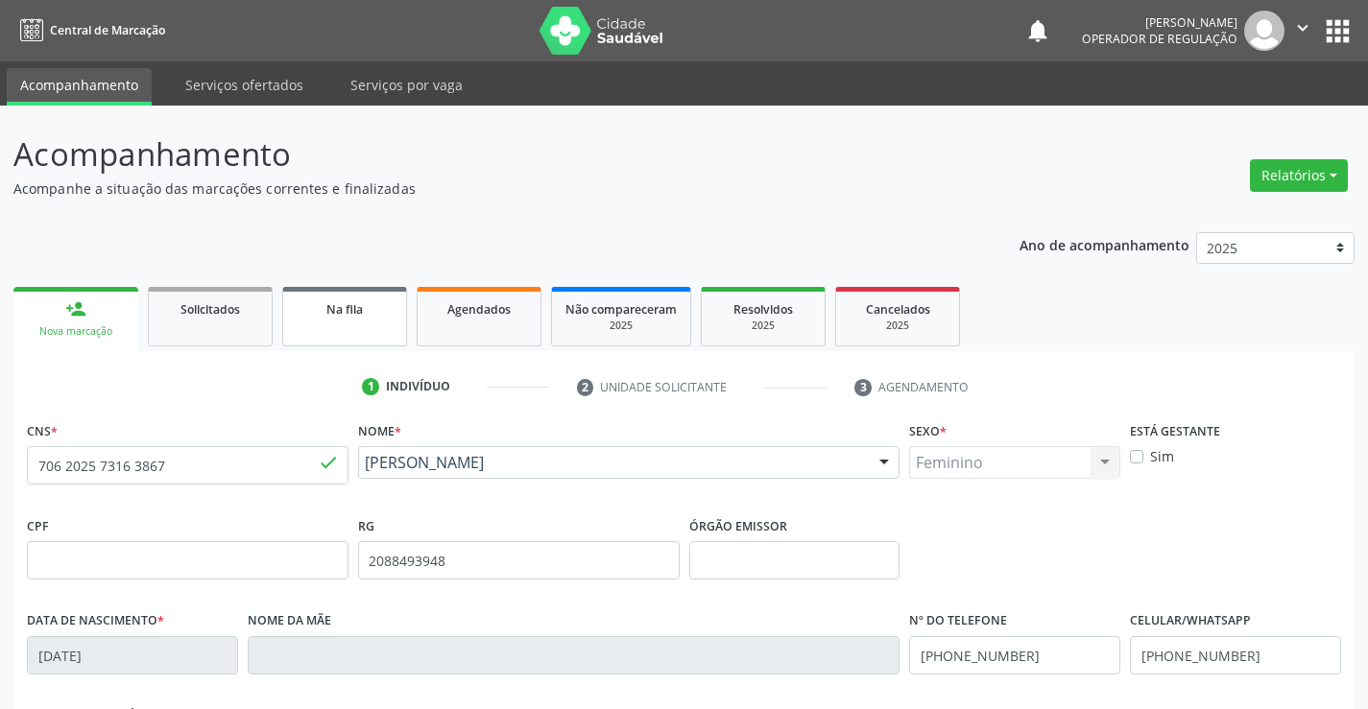
click at [365, 315] on div "Na fila" at bounding box center [345, 308] width 96 height 20
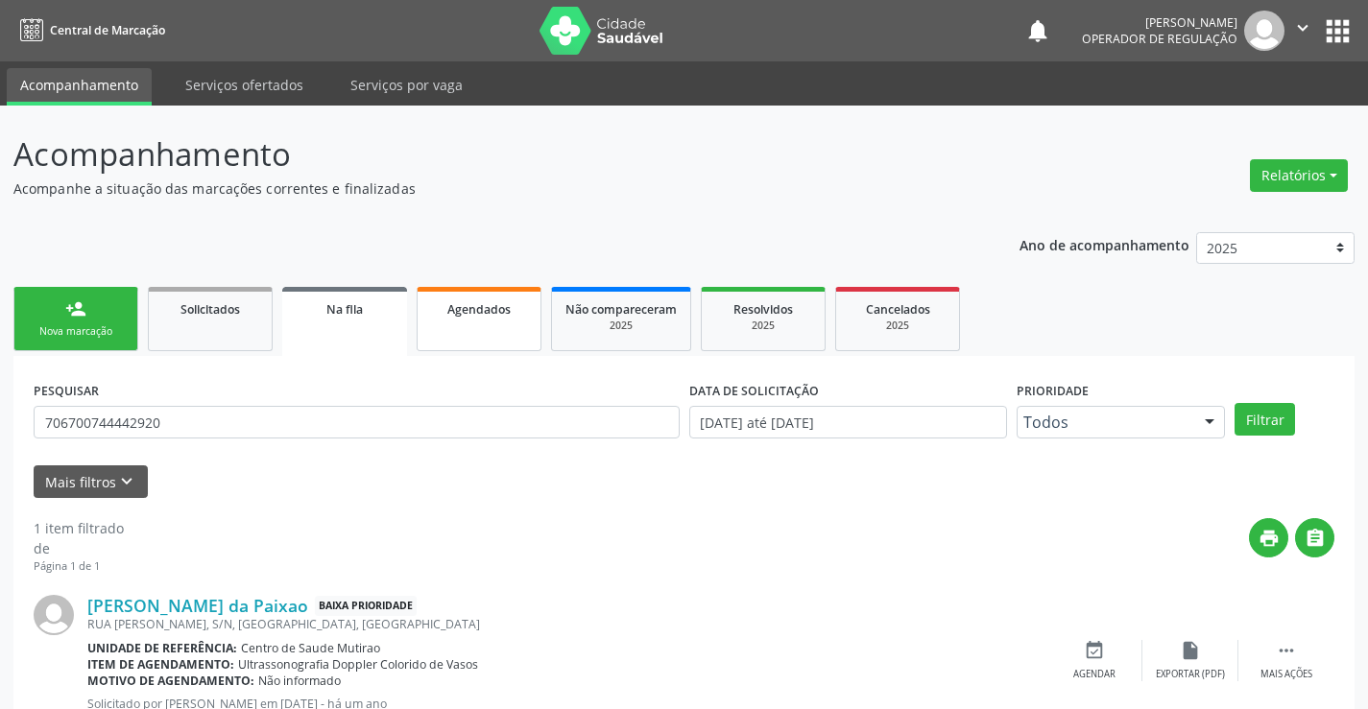
click at [468, 325] on link "Agendados" at bounding box center [479, 319] width 125 height 64
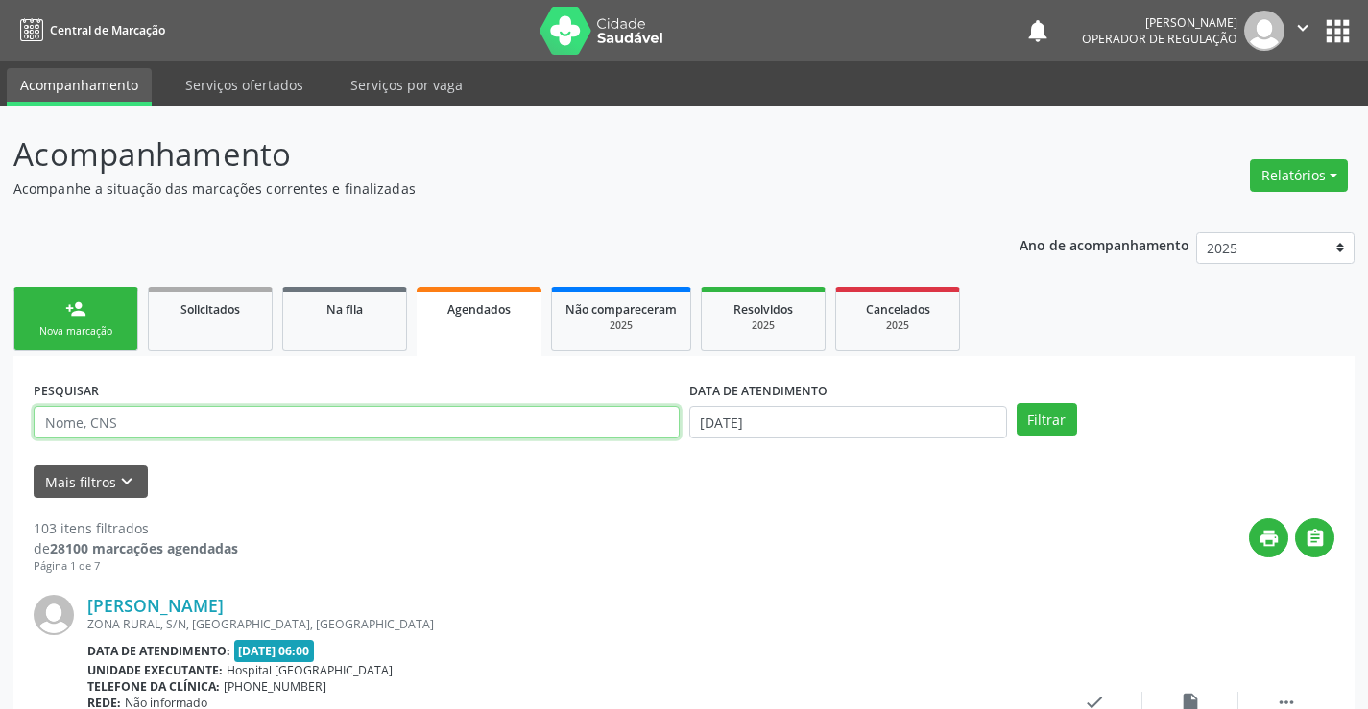
click at [153, 417] on input "text" at bounding box center [357, 422] width 646 height 33
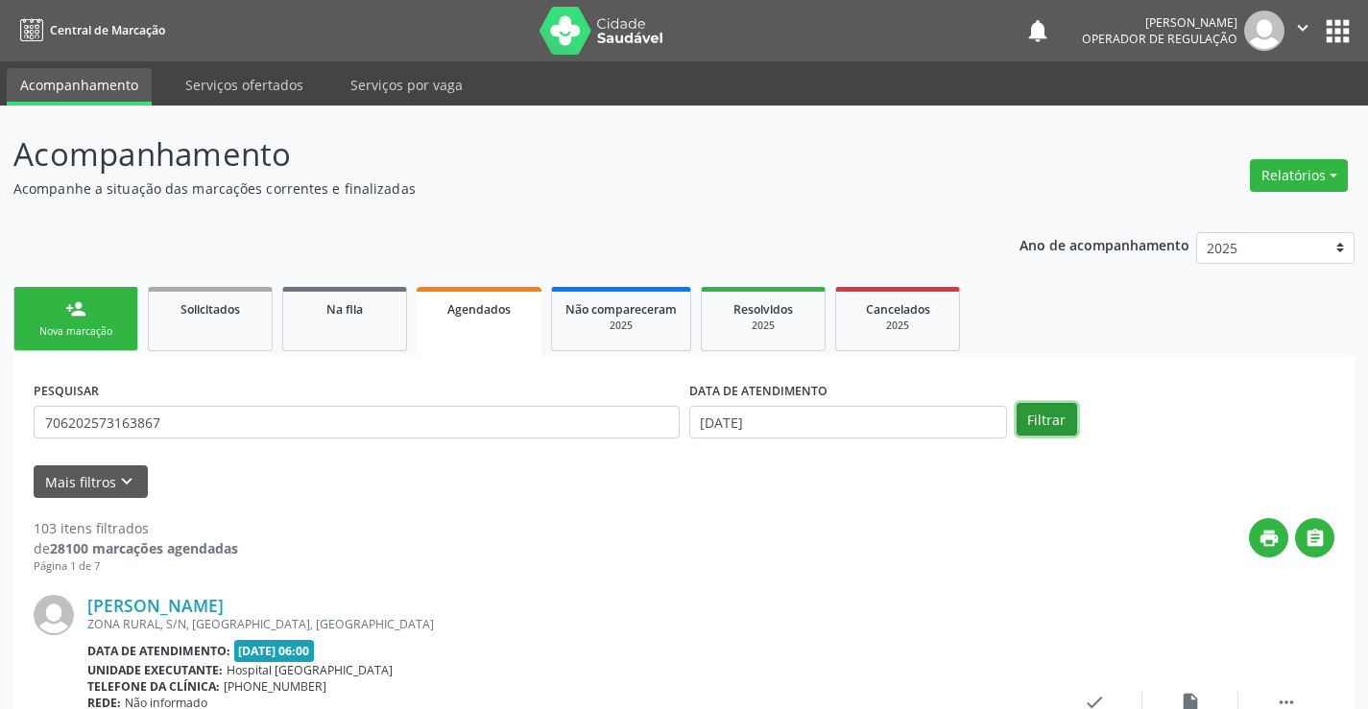
click at [1046, 416] on button "Filtrar" at bounding box center [1046, 419] width 60 height 33
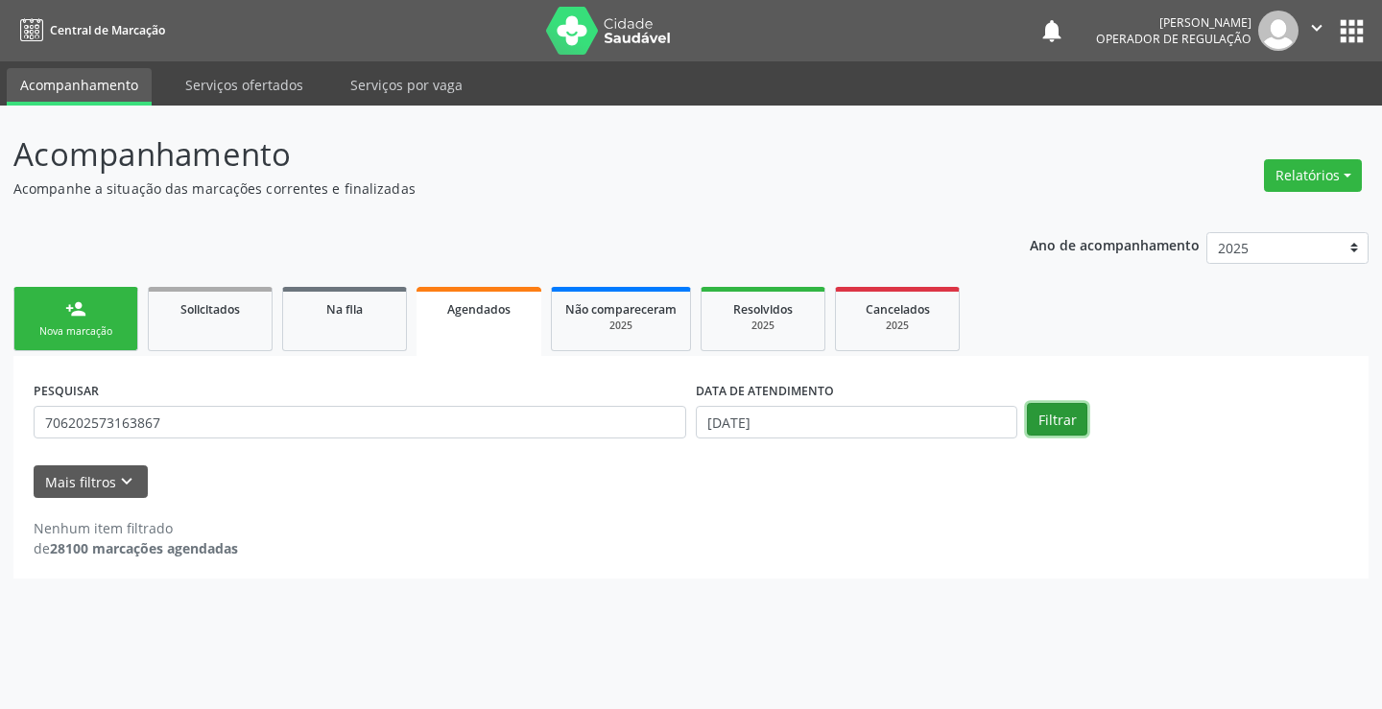
click at [1056, 417] on button "Filtrar" at bounding box center [1057, 419] width 60 height 33
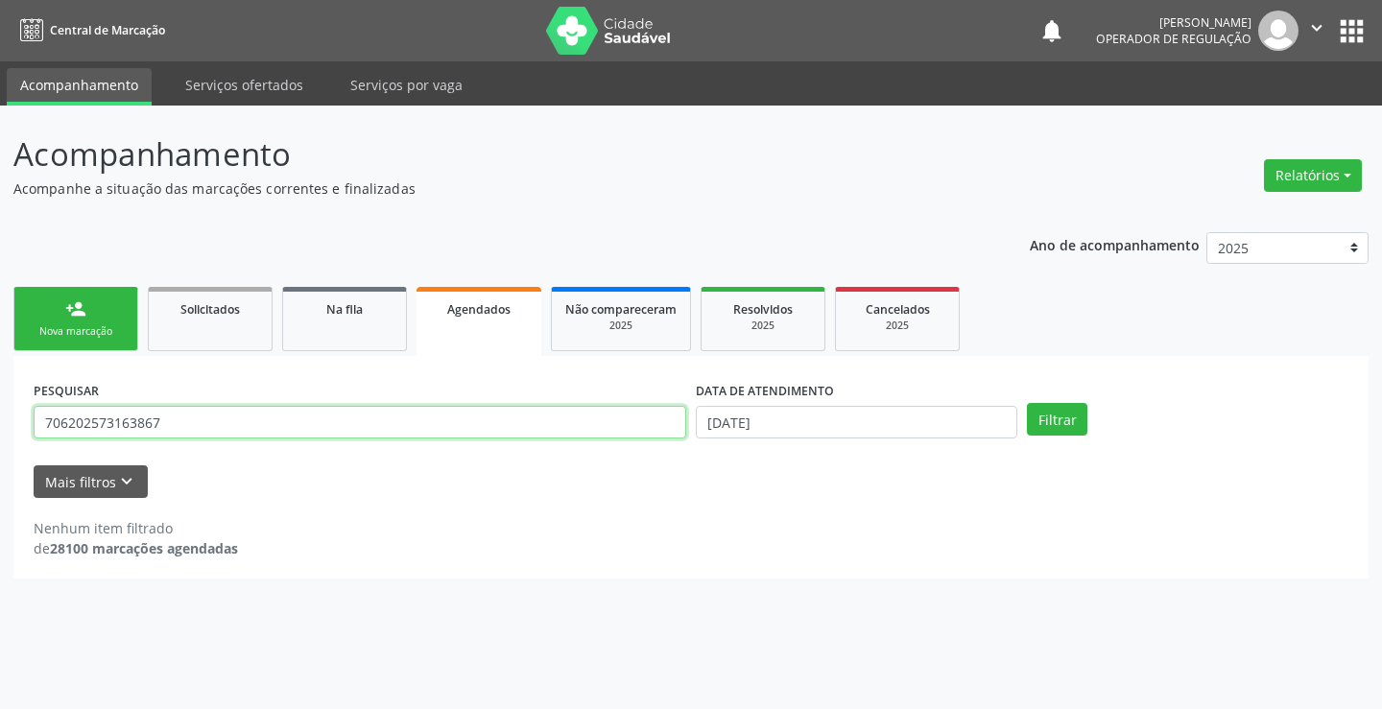
drag, startPoint x: 233, startPoint y: 420, endPoint x: 0, endPoint y: 441, distance: 234.2
click at [0, 441] on div "Acompanhamento Acompanhe a situação das marcações correntes e finalizadas Relat…" at bounding box center [691, 408] width 1382 height 604
type input "706202573163867"
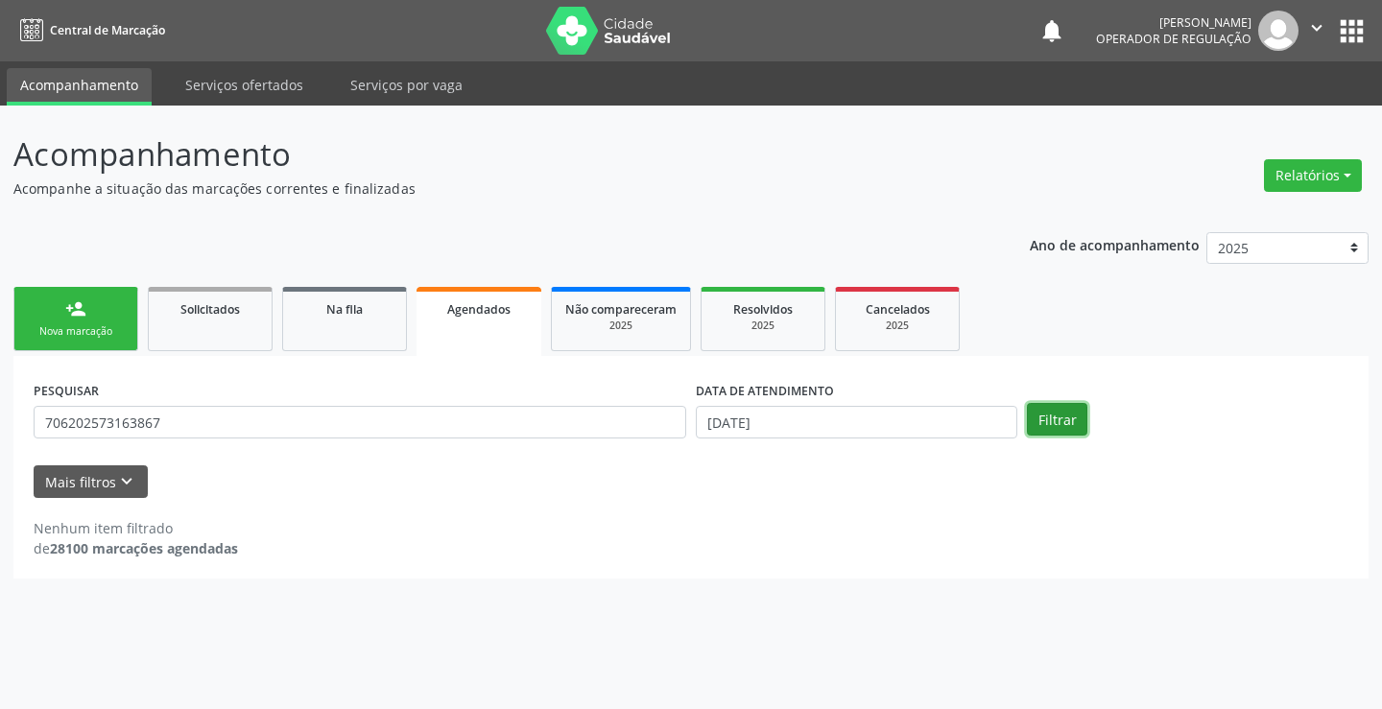
click at [1048, 427] on button "Filtrar" at bounding box center [1057, 419] width 60 height 33
click at [1052, 421] on button "Filtrar" at bounding box center [1057, 419] width 60 height 33
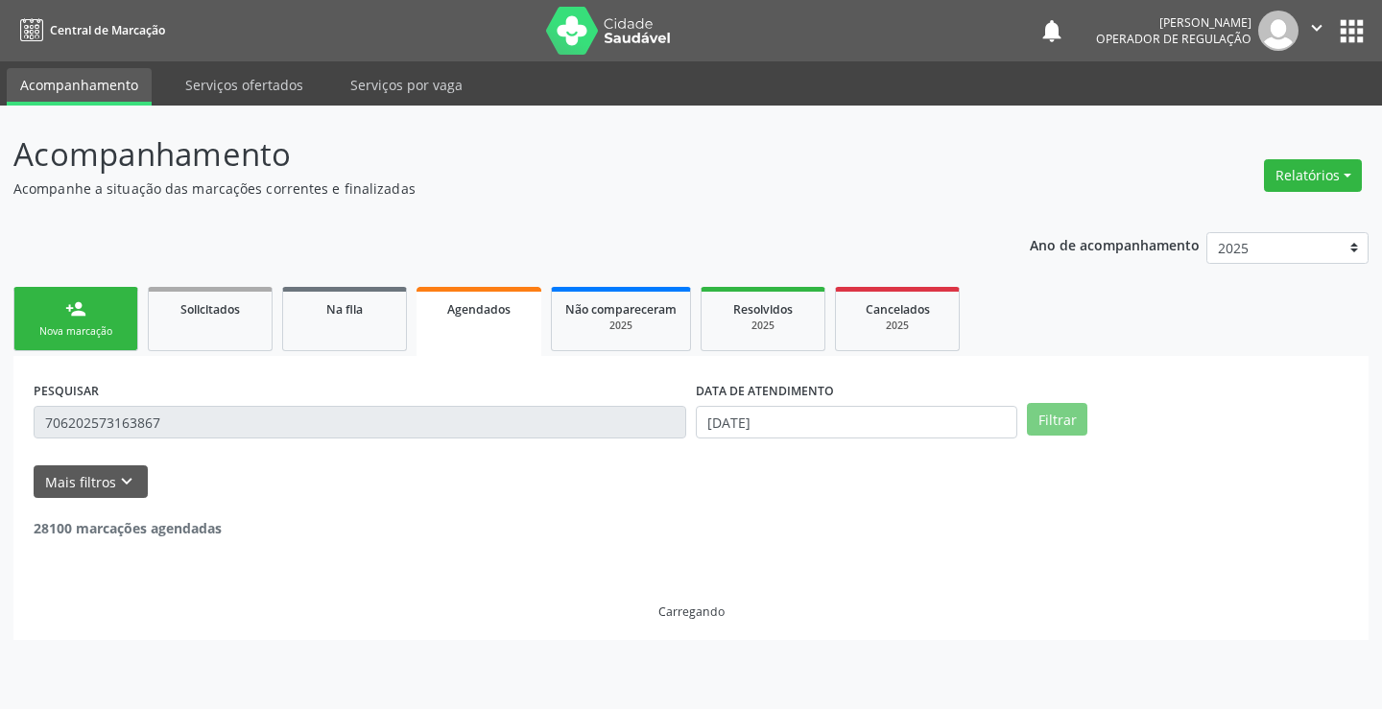
click at [1052, 421] on button "Filtrar" at bounding box center [1057, 419] width 60 height 33
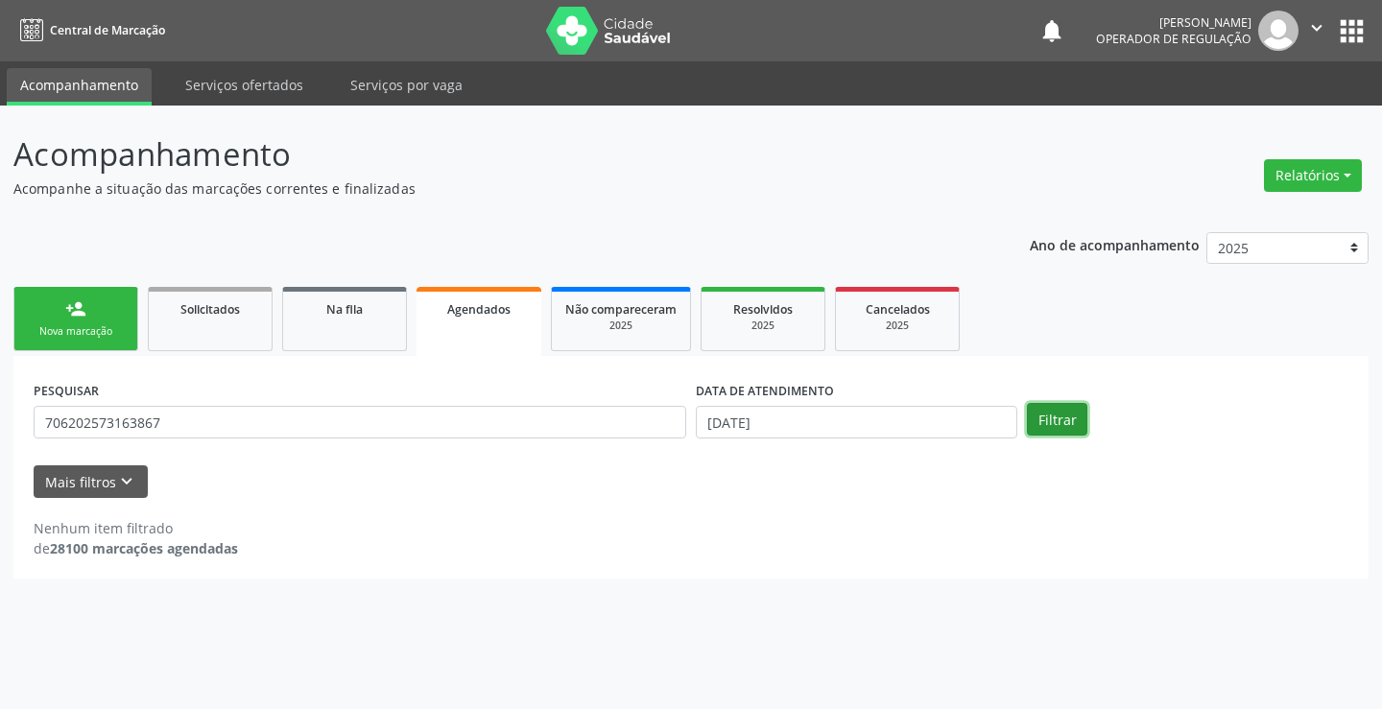
click at [1052, 421] on button "Filtrar" at bounding box center [1057, 419] width 60 height 33
click at [830, 417] on input "[DATE]" at bounding box center [857, 422] width 322 height 33
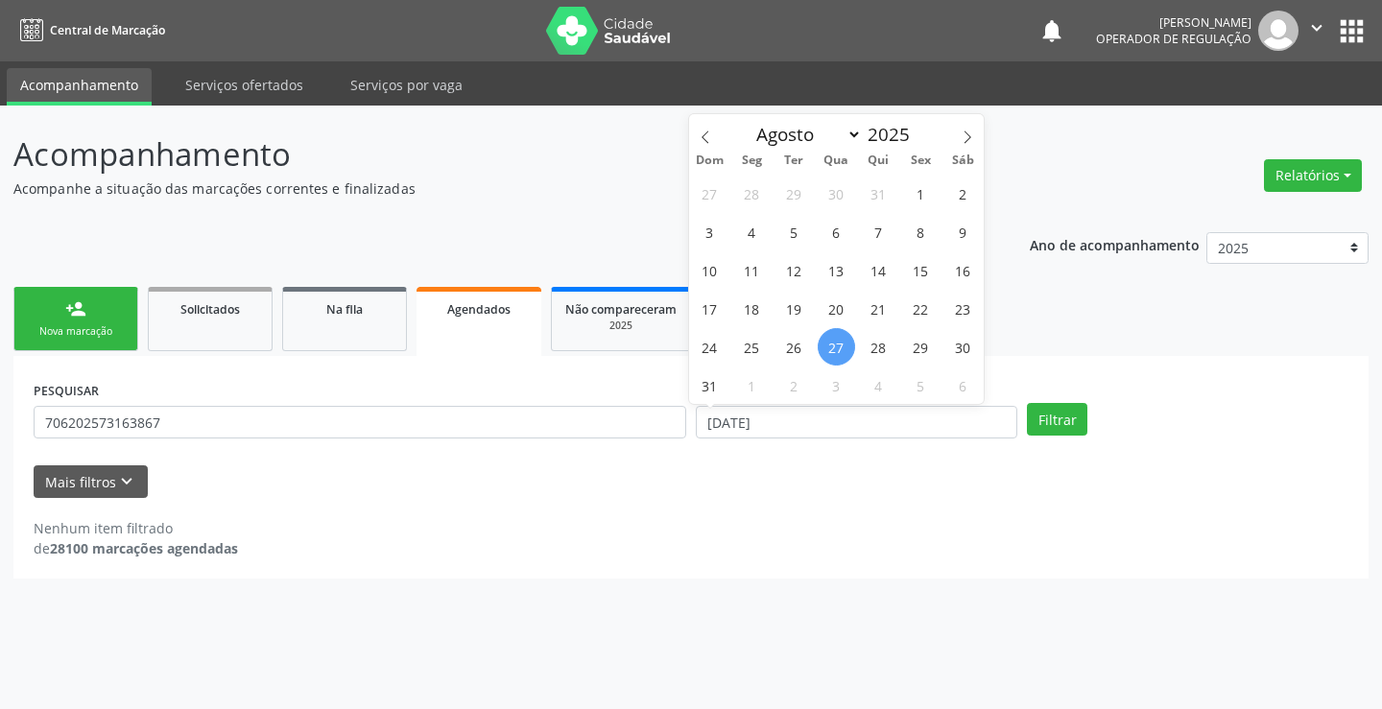
click at [845, 355] on span "27" at bounding box center [836, 346] width 37 height 37
type input "[DATE]"
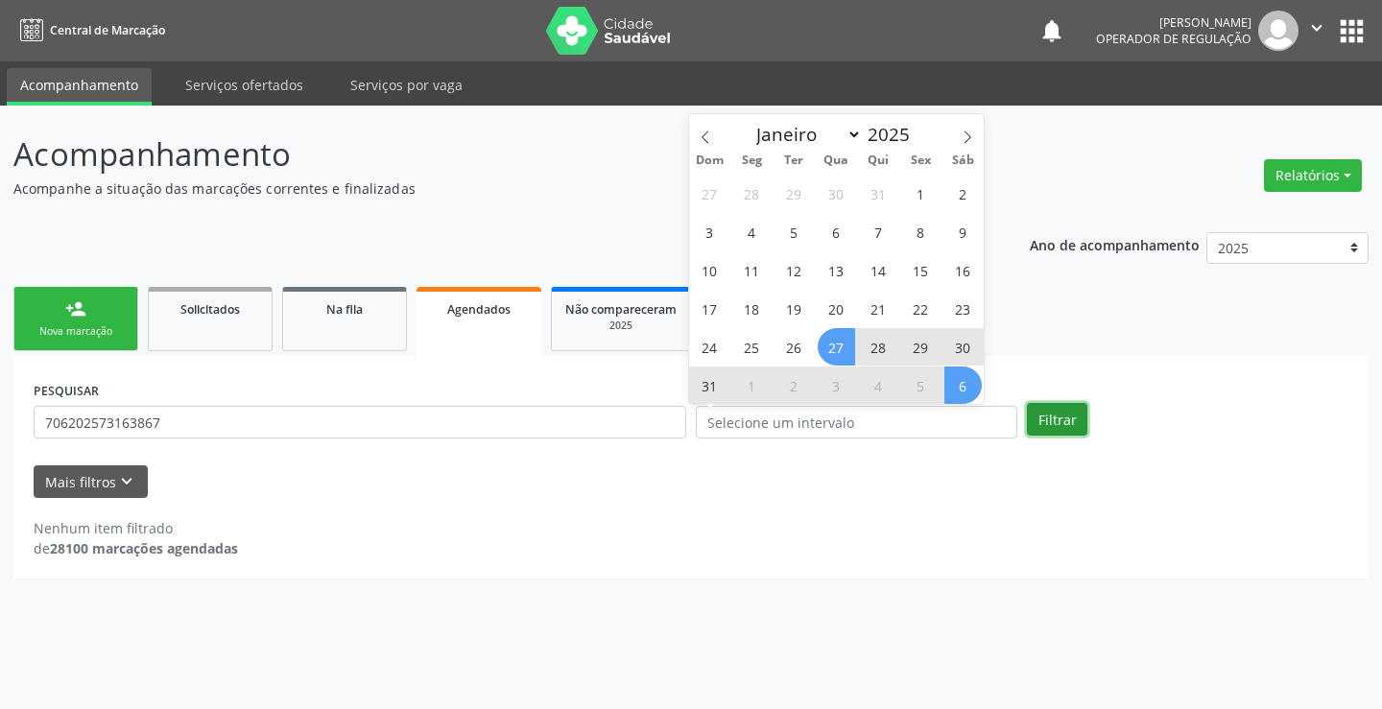
click at [1046, 425] on button "Filtrar" at bounding box center [1057, 419] width 60 height 33
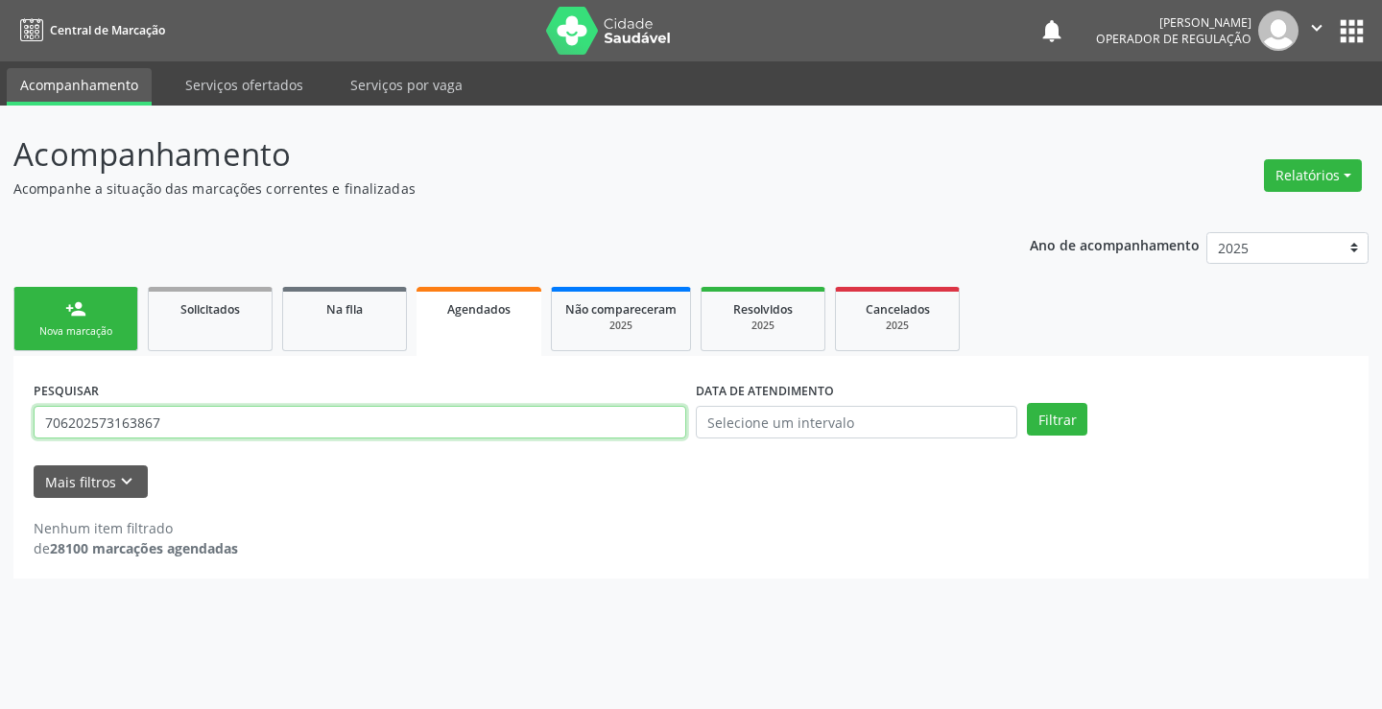
drag, startPoint x: 36, startPoint y: 423, endPoint x: 232, endPoint y: 409, distance: 196.3
click at [232, 409] on input "706202573163867" at bounding box center [360, 422] width 653 height 33
type input "706202573163867"
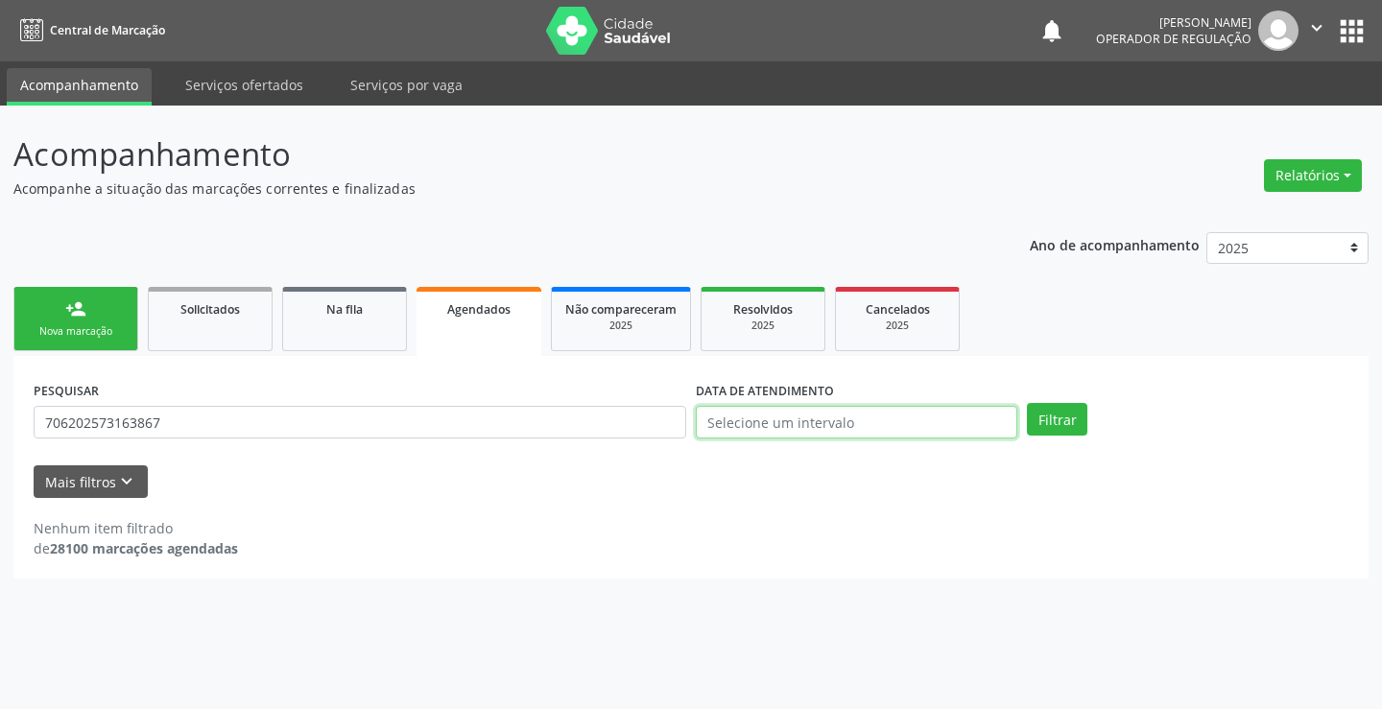
click at [802, 419] on input "text" at bounding box center [857, 422] width 322 height 33
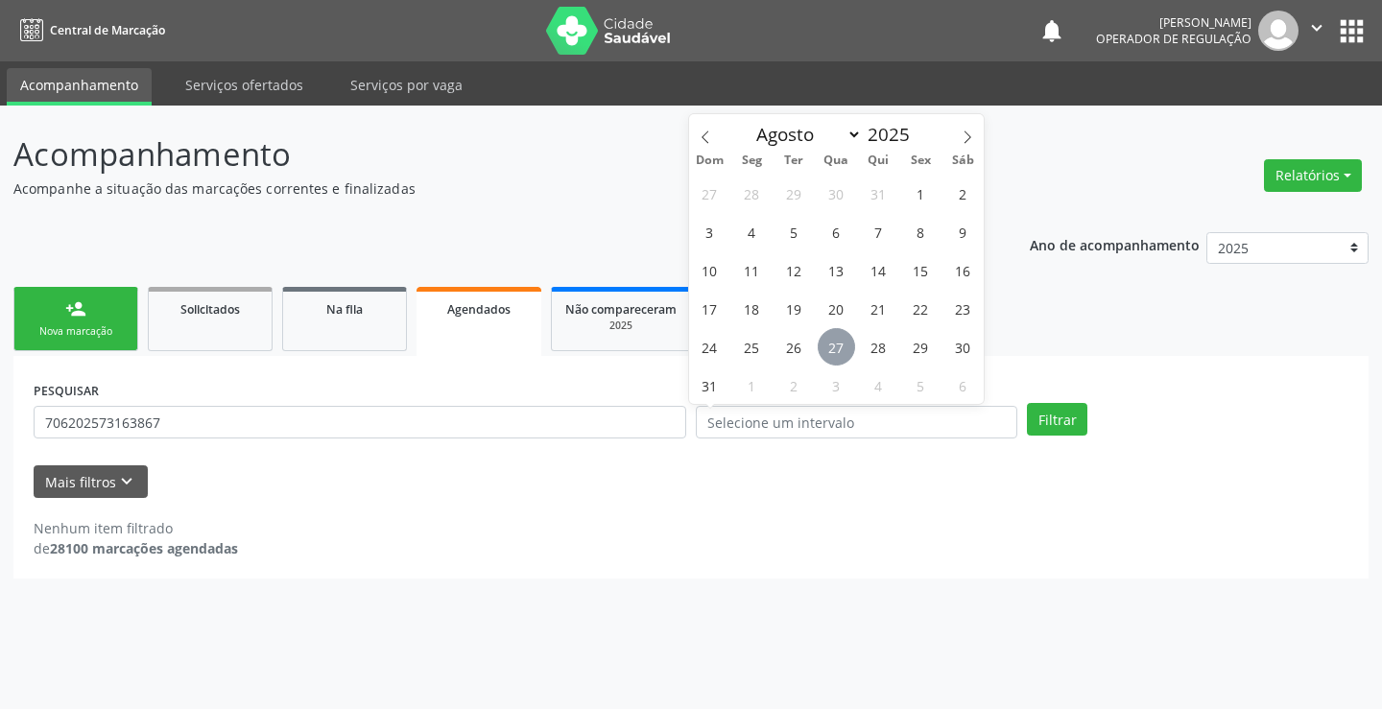
click at [835, 356] on span "27" at bounding box center [836, 346] width 37 height 37
type input "[DATE]"
click at [1064, 424] on button "Filtrar" at bounding box center [1057, 419] width 60 height 33
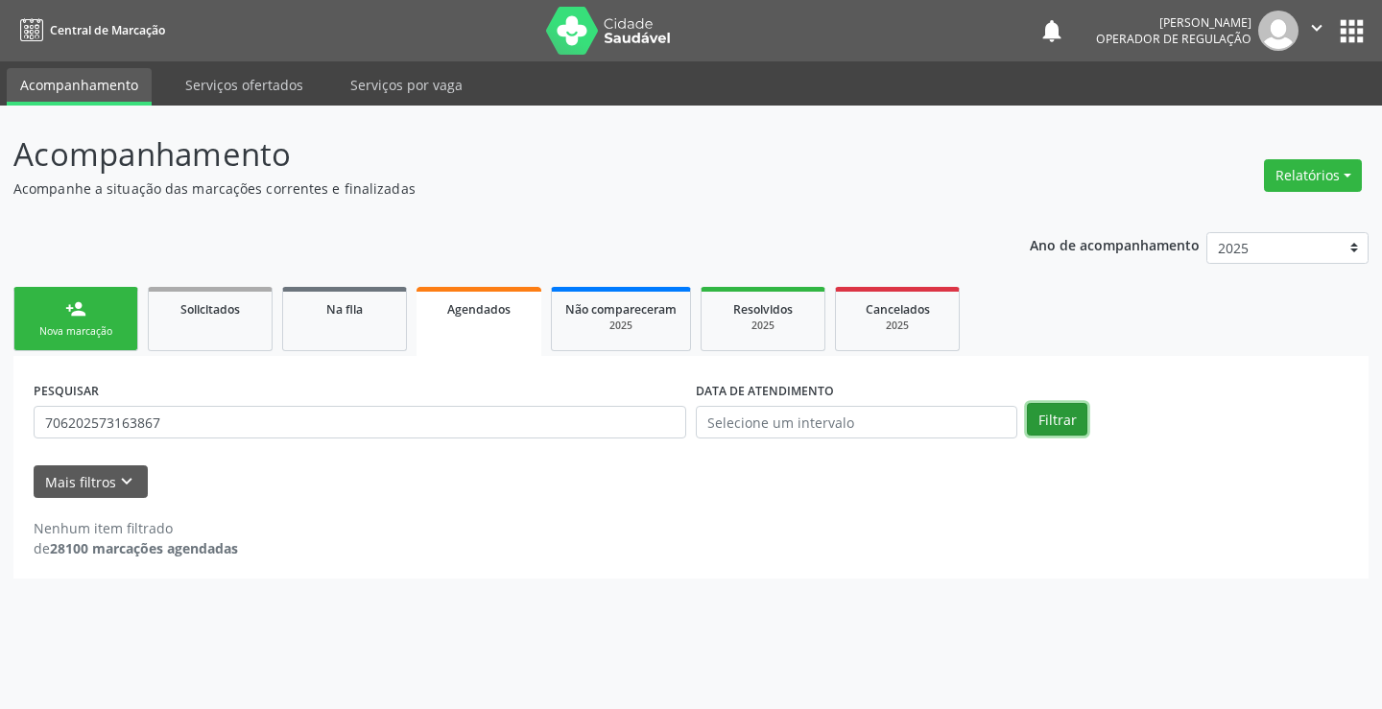
click at [1064, 424] on button "Filtrar" at bounding box center [1057, 419] width 60 height 33
click at [1355, 29] on button "apps" at bounding box center [1352, 31] width 34 height 34
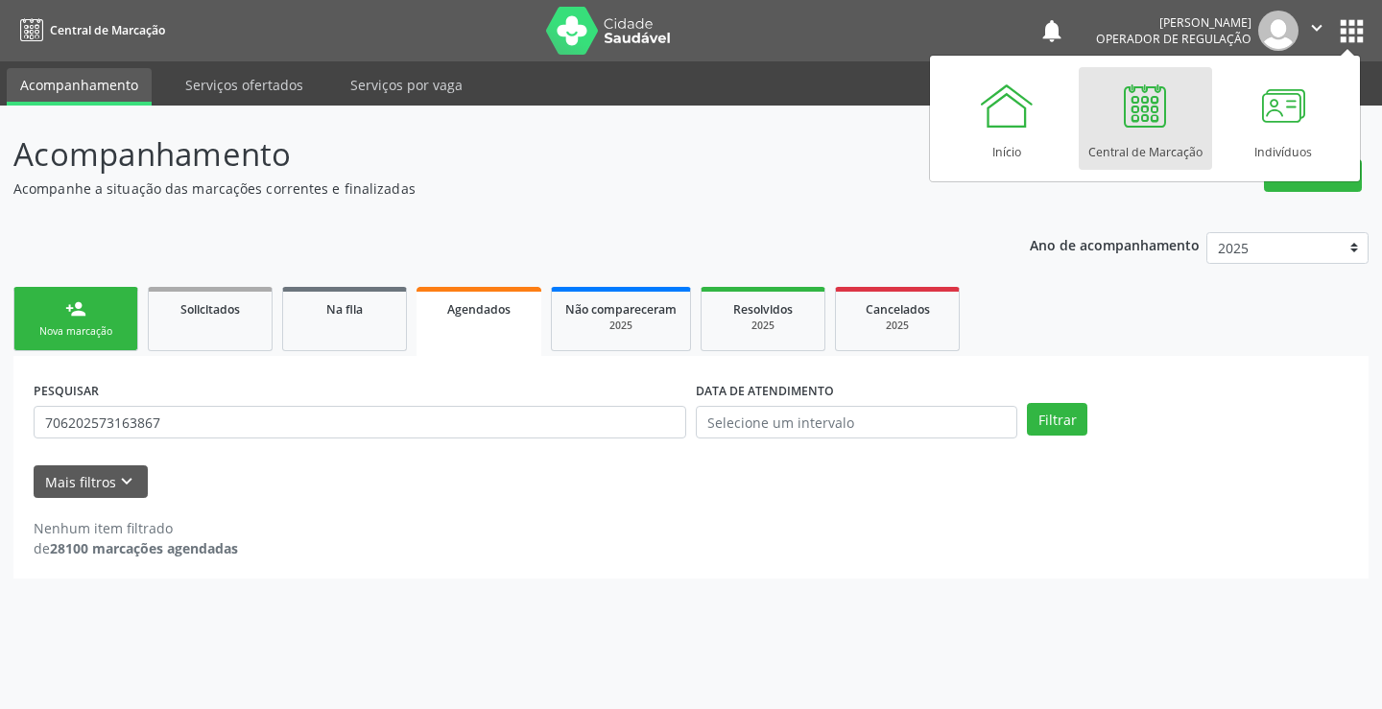
click at [1153, 131] on div at bounding box center [1145, 106] width 58 height 58
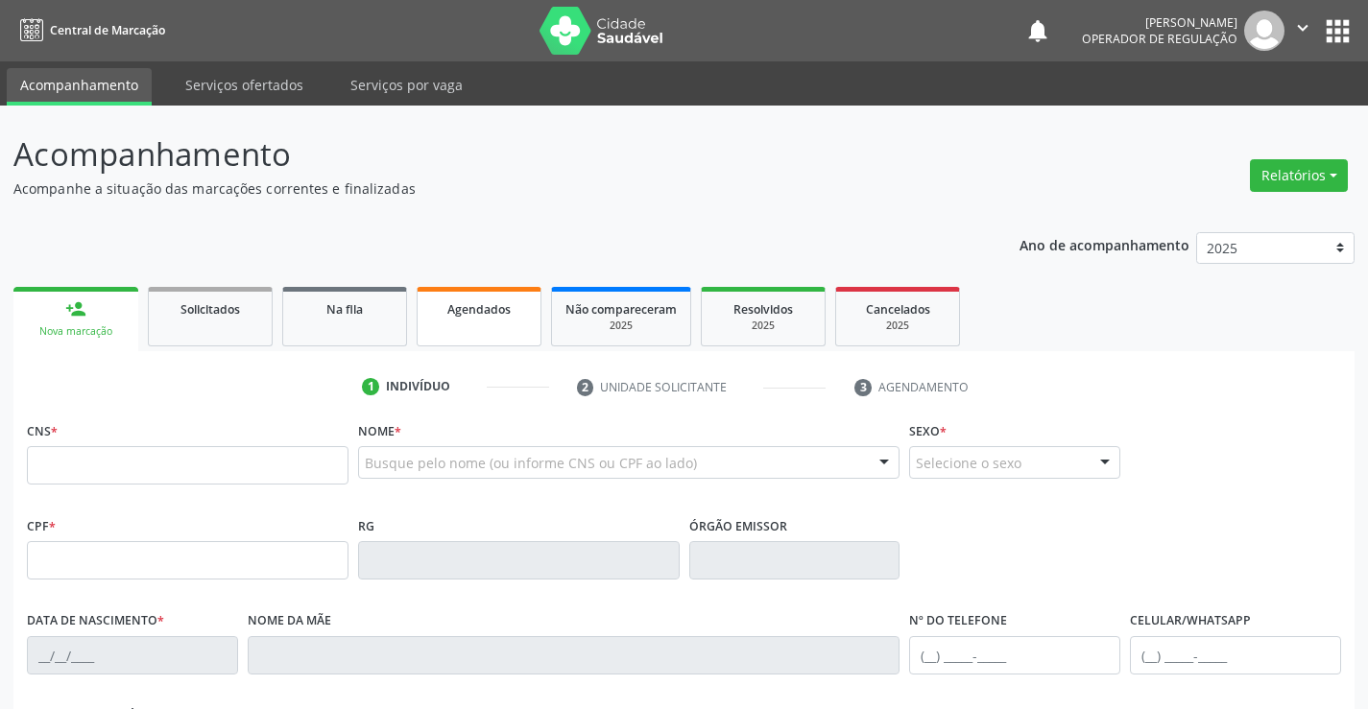
click at [469, 318] on div "Agendados" at bounding box center [479, 308] width 96 height 20
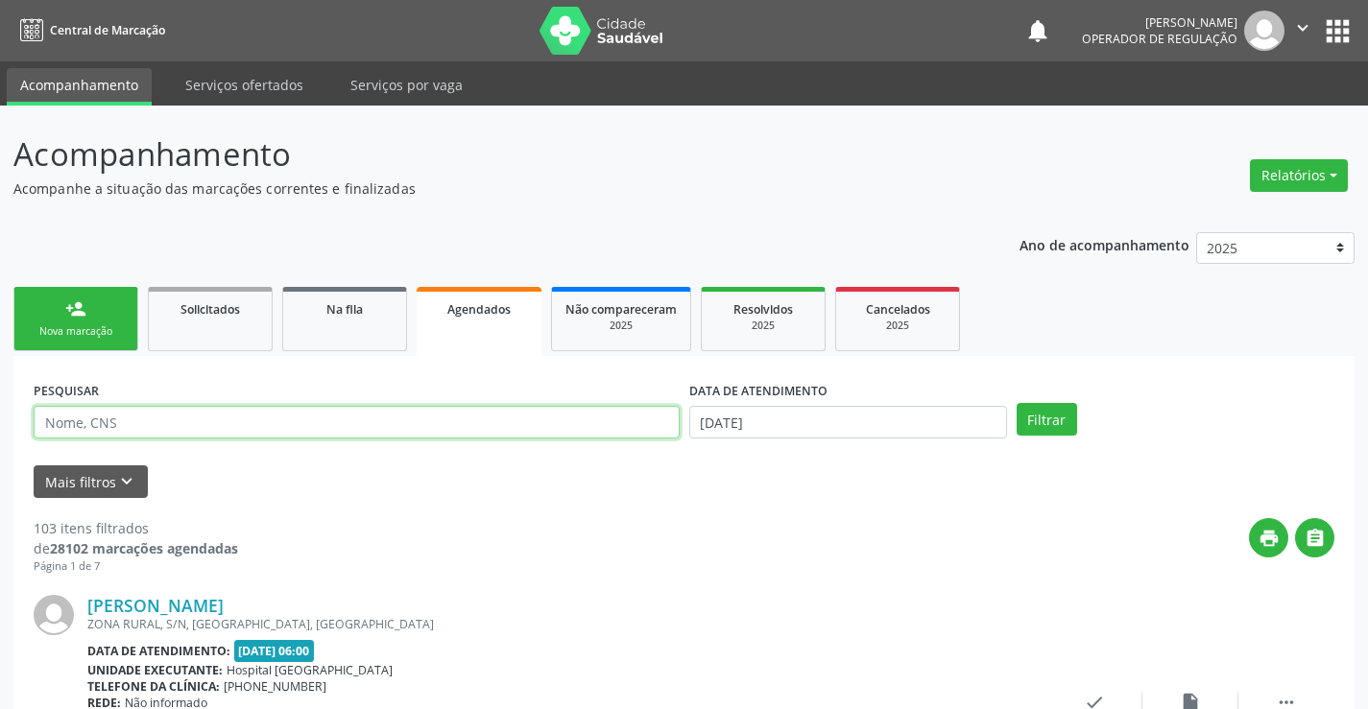
click at [179, 424] on input "text" at bounding box center [357, 422] width 646 height 33
type input "702005840503585"
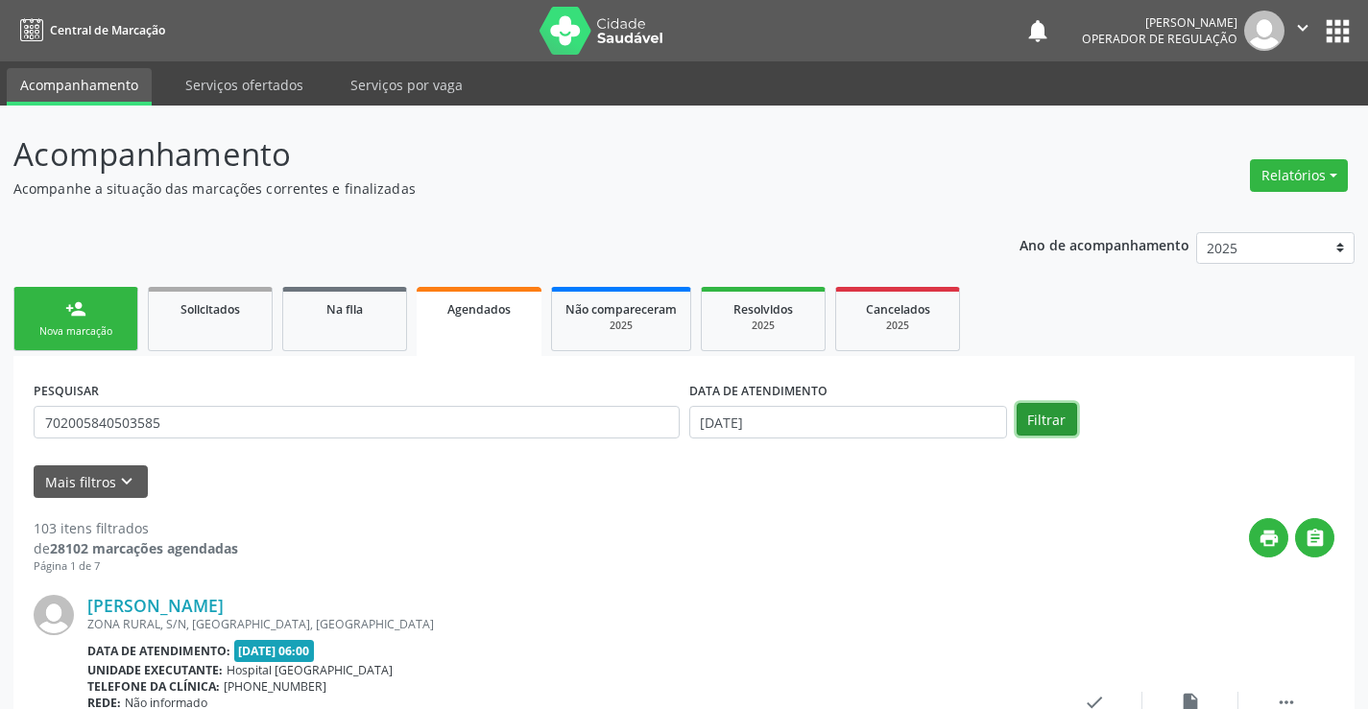
click at [1053, 418] on button "Filtrar" at bounding box center [1046, 419] width 60 height 33
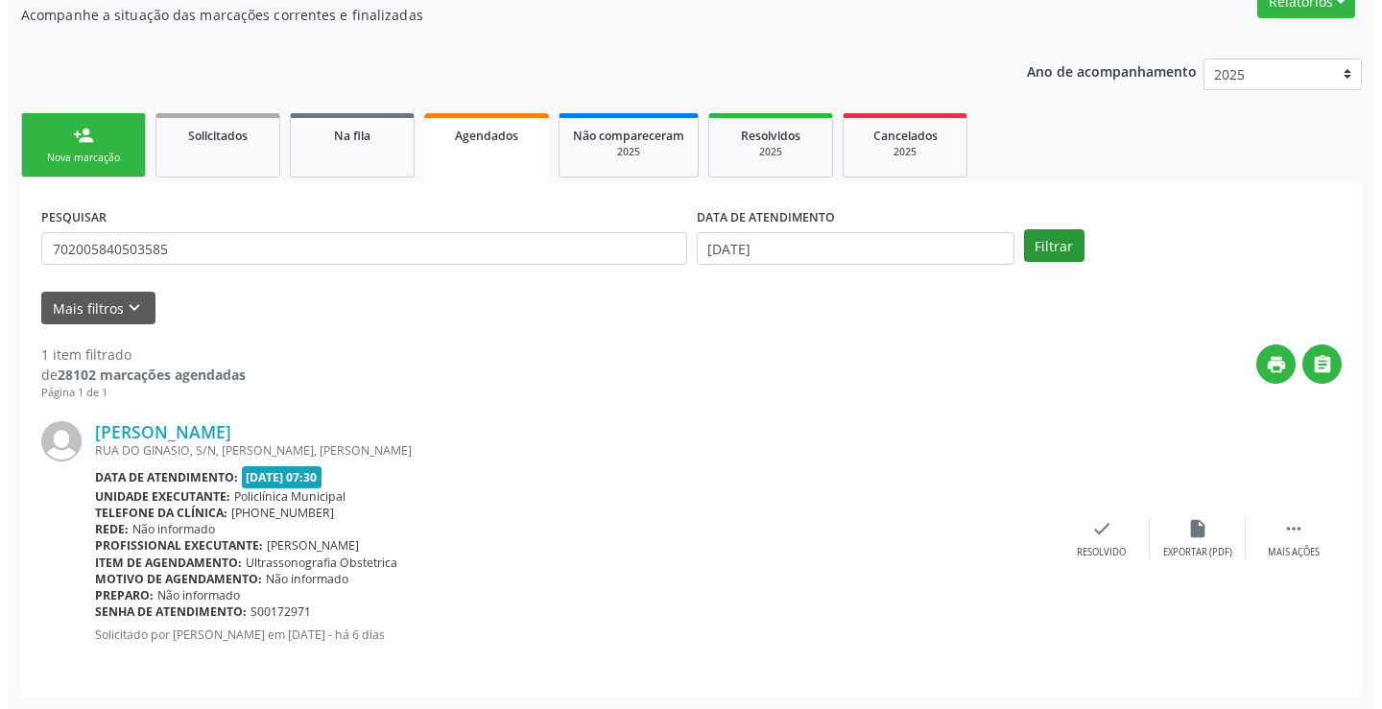
scroll to position [175, 0]
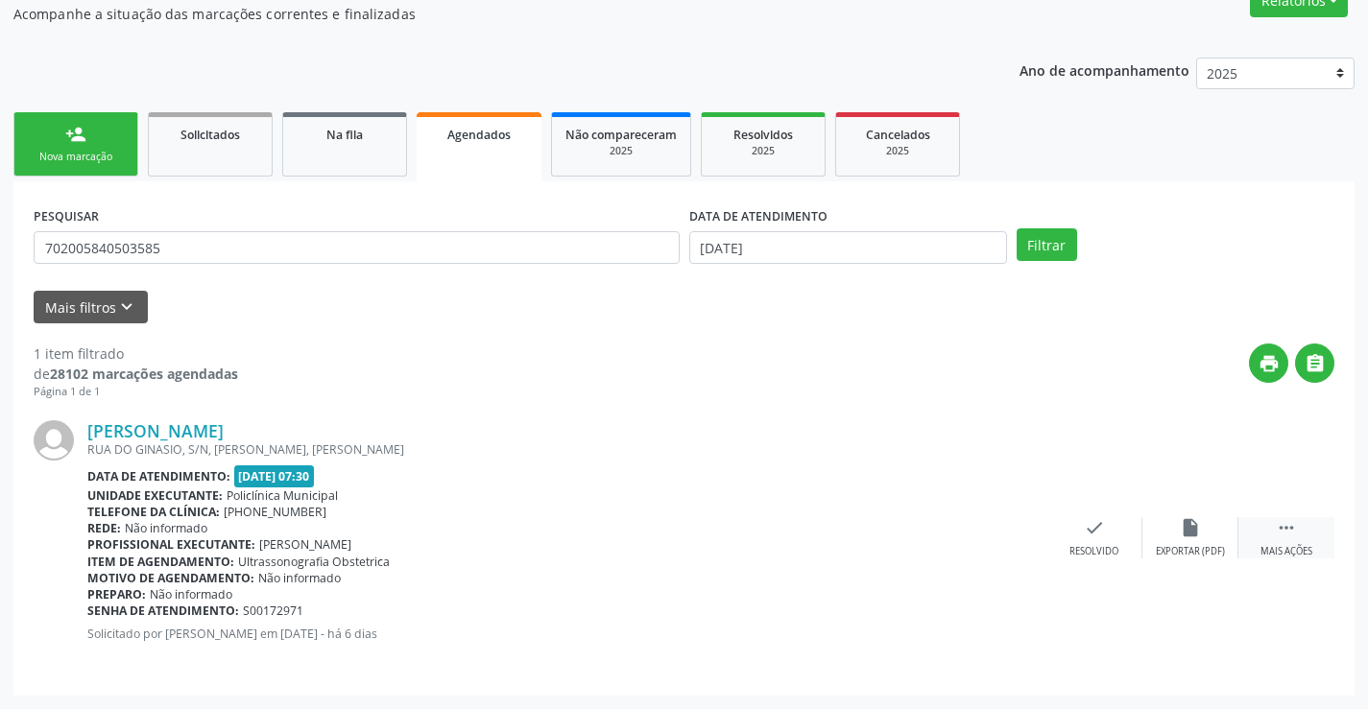
click at [1283, 522] on icon "" at bounding box center [1285, 527] width 21 height 21
click at [993, 534] on icon "cancel" at bounding box center [998, 527] width 21 height 21
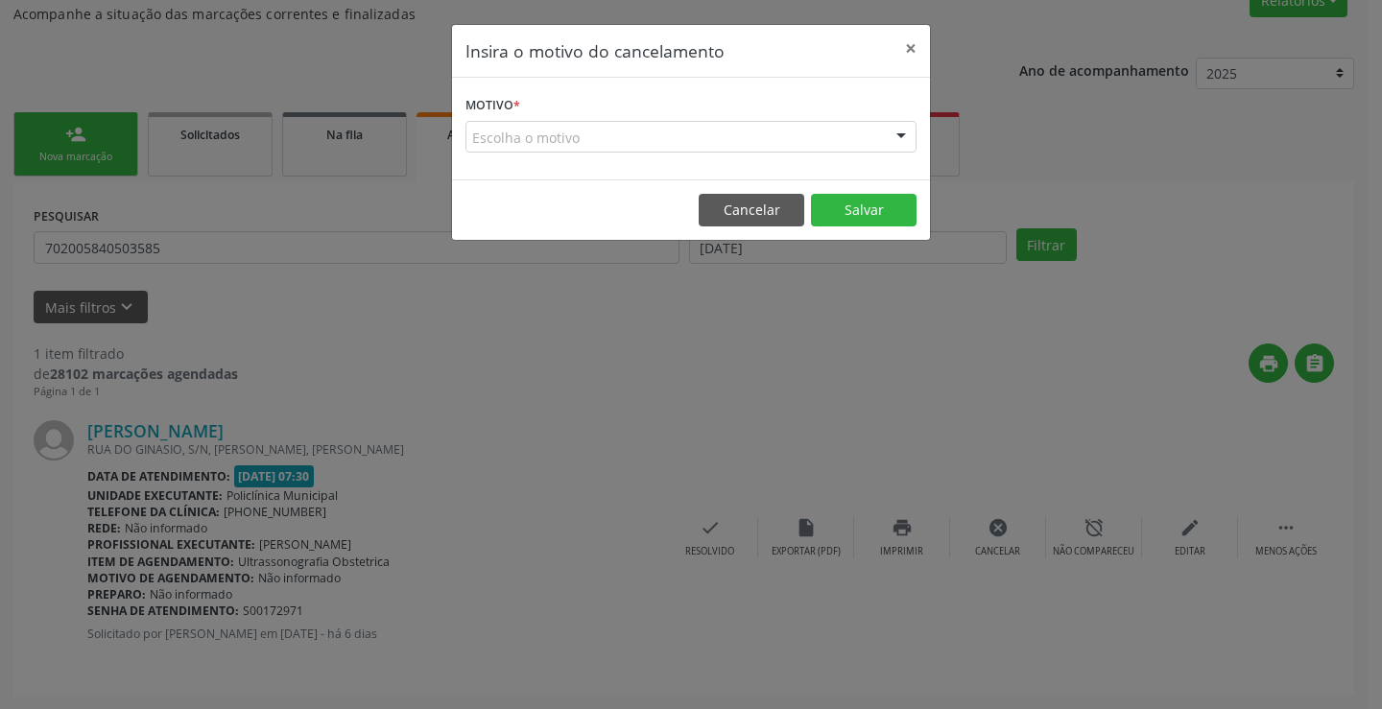
click at [903, 138] on div at bounding box center [901, 138] width 29 height 33
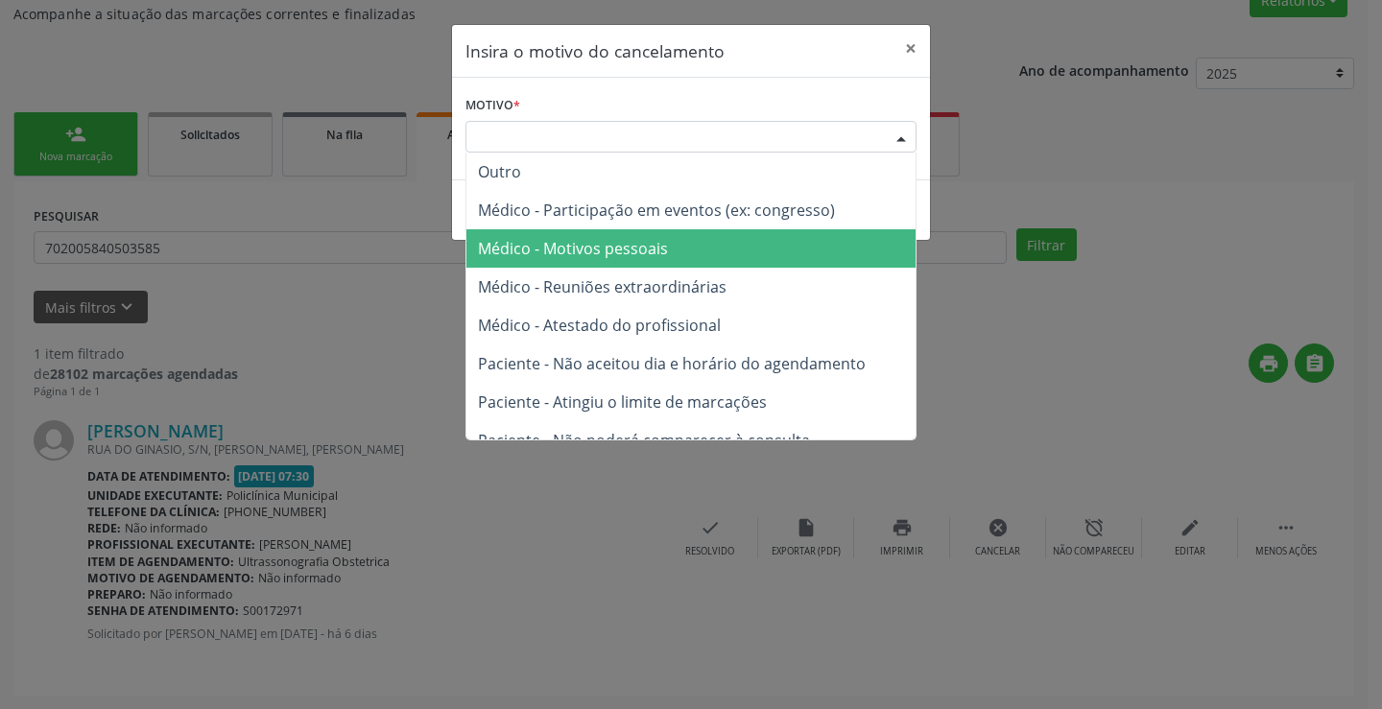
click at [676, 245] on span "Médico - Motivos pessoais" at bounding box center [690, 248] width 449 height 38
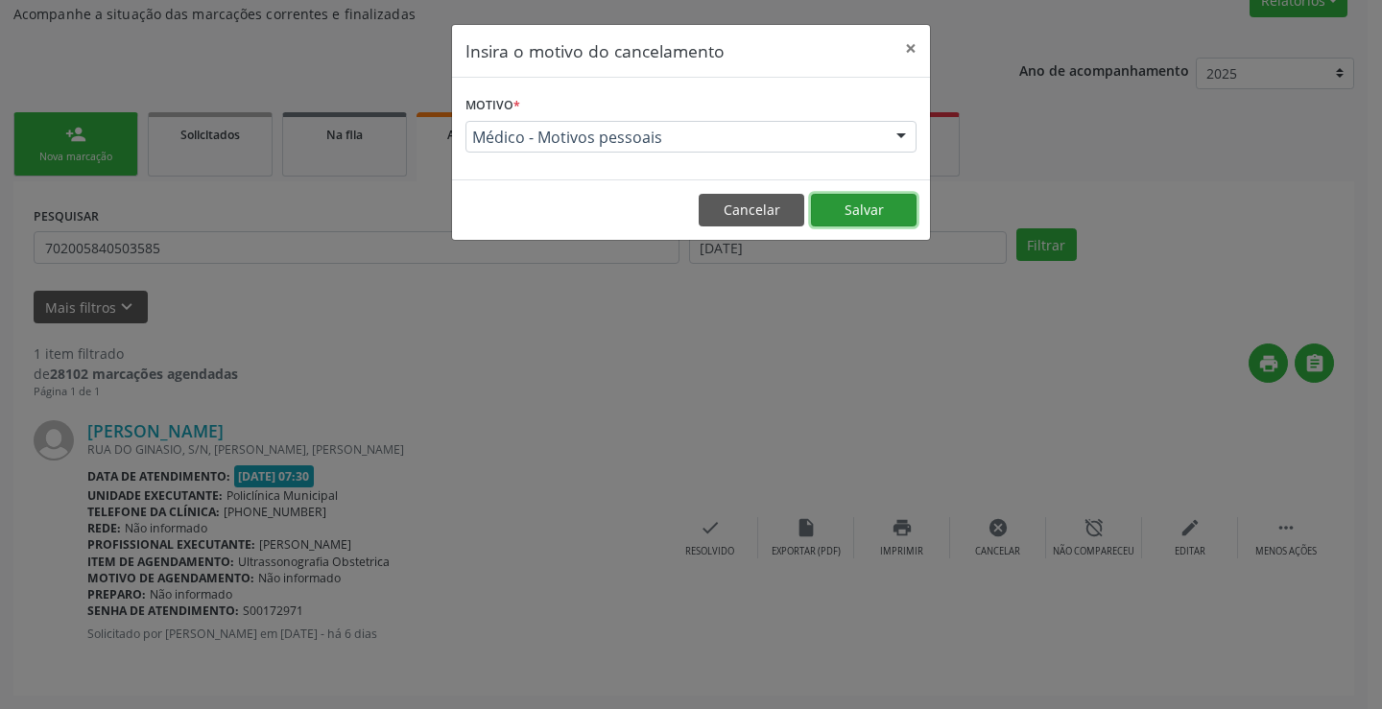
click at [864, 213] on button "Salvar" at bounding box center [864, 210] width 106 height 33
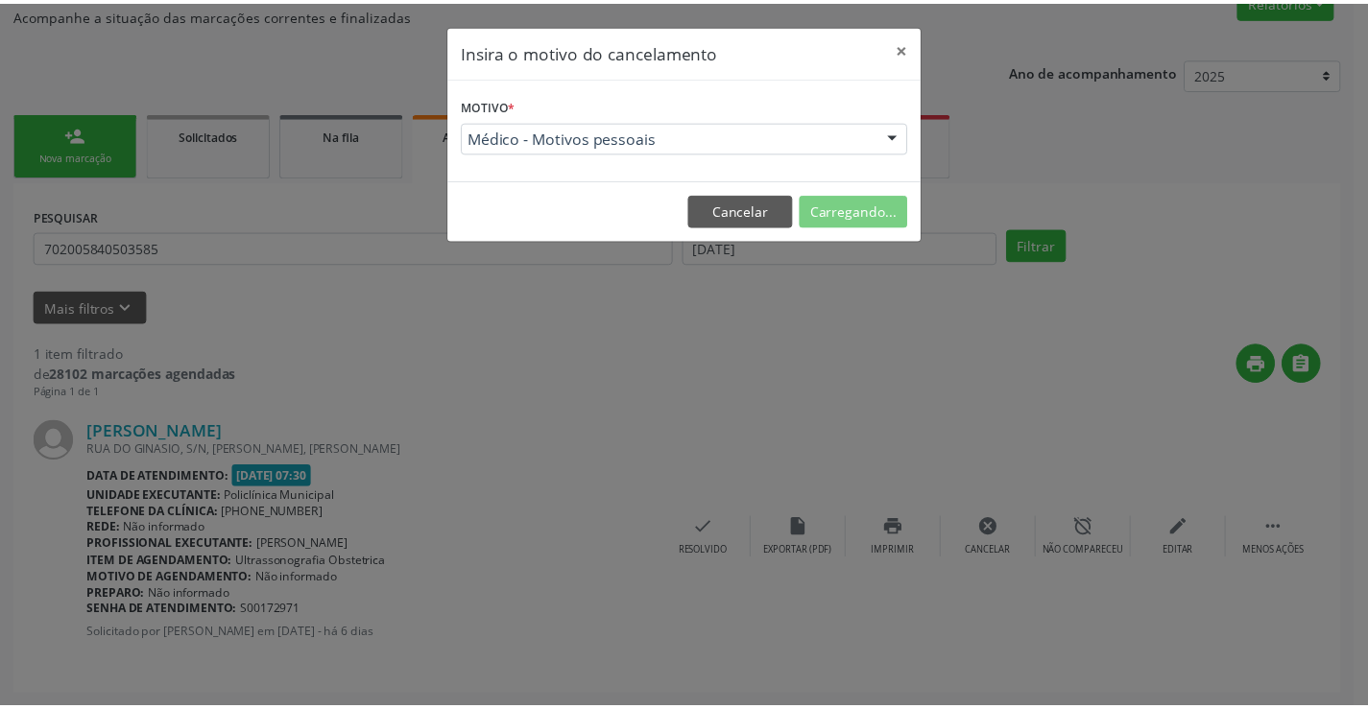
scroll to position [0, 0]
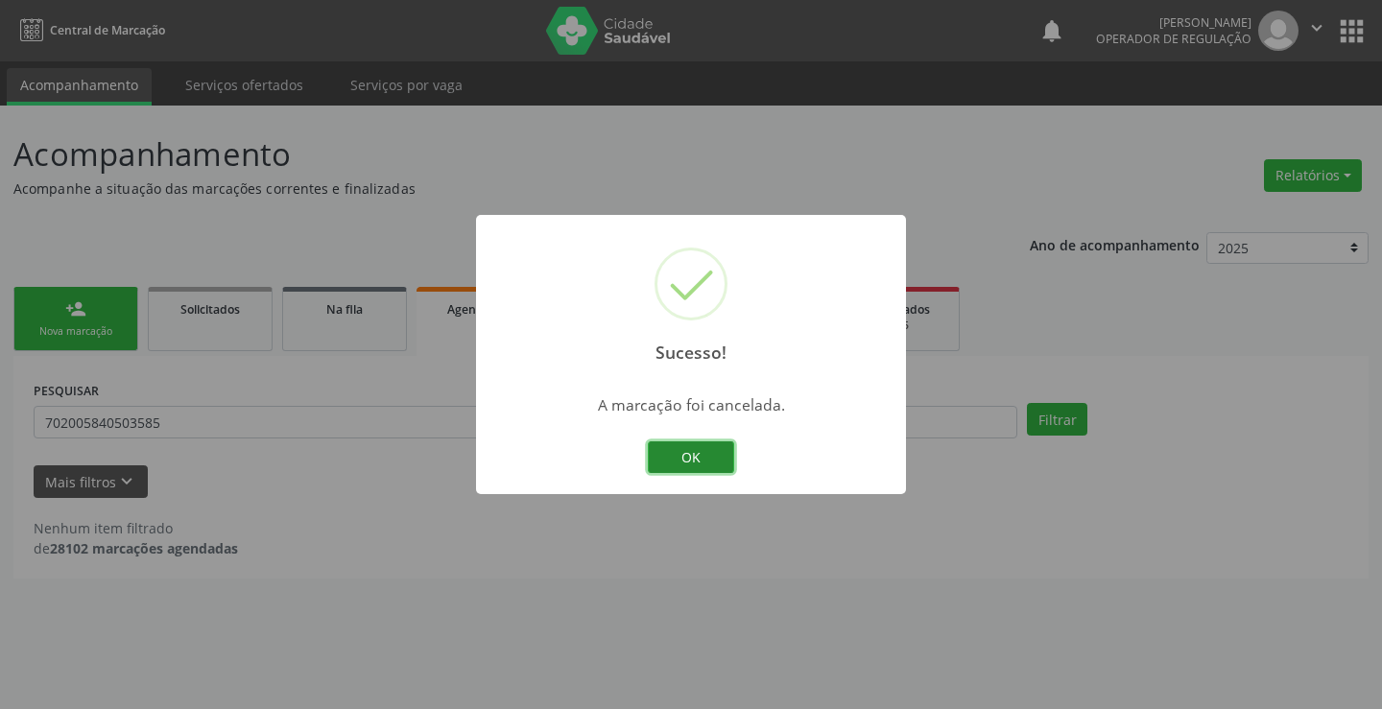
click at [687, 445] on button "OK" at bounding box center [691, 457] width 86 height 33
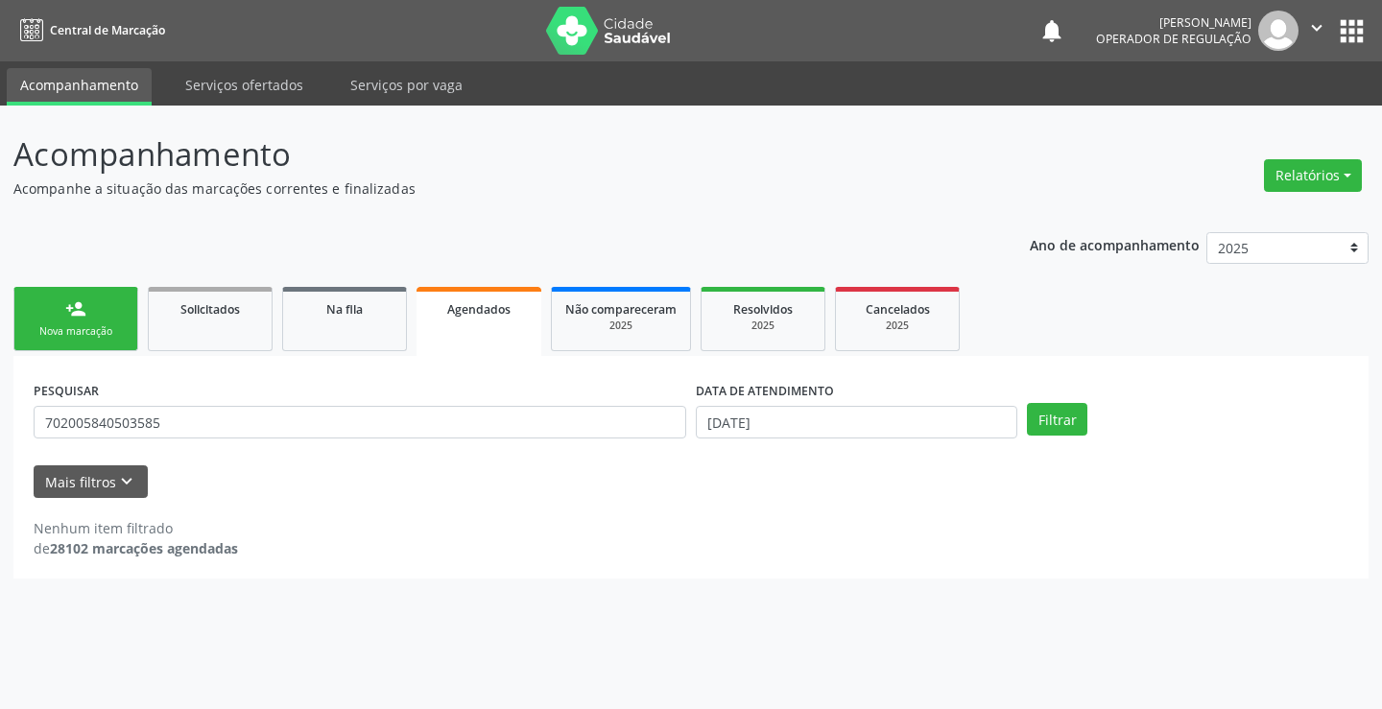
click at [90, 331] on div "Nova marcação" at bounding box center [76, 331] width 96 height 14
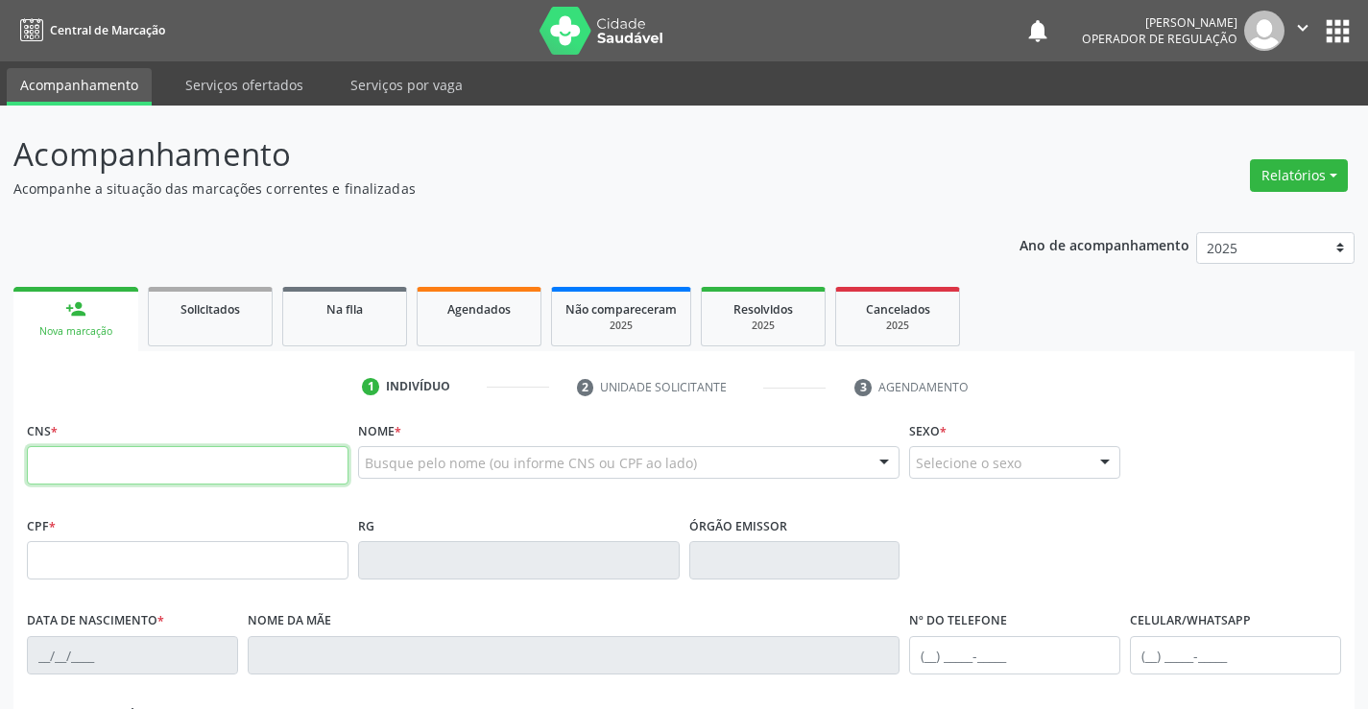
click at [131, 458] on input "text" at bounding box center [188, 465] width 322 height 38
type input "708 2086 1090 8443"
type input "100.449.705-95"
type input "[DATE]"
type input "[PHONE_NUMBER]"
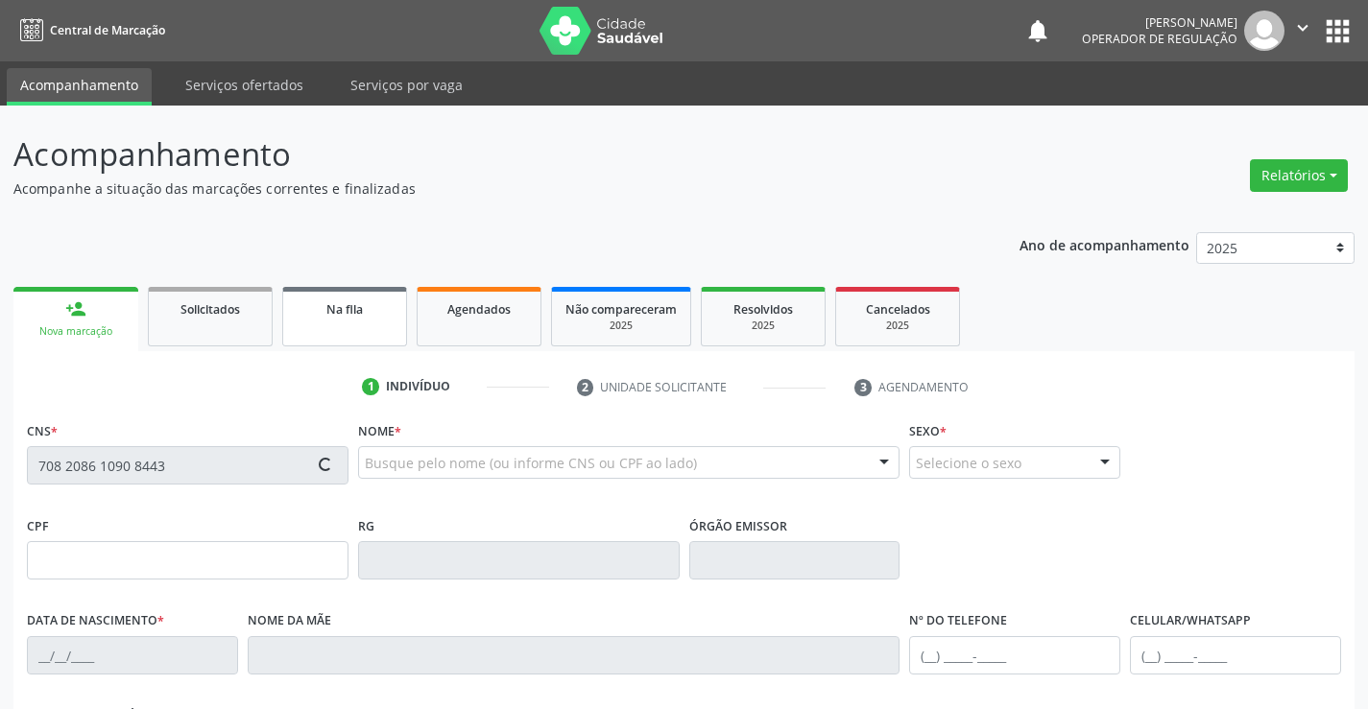
type input "[PHONE_NUMBER]"
type input "100.449.705-95"
type input "60"
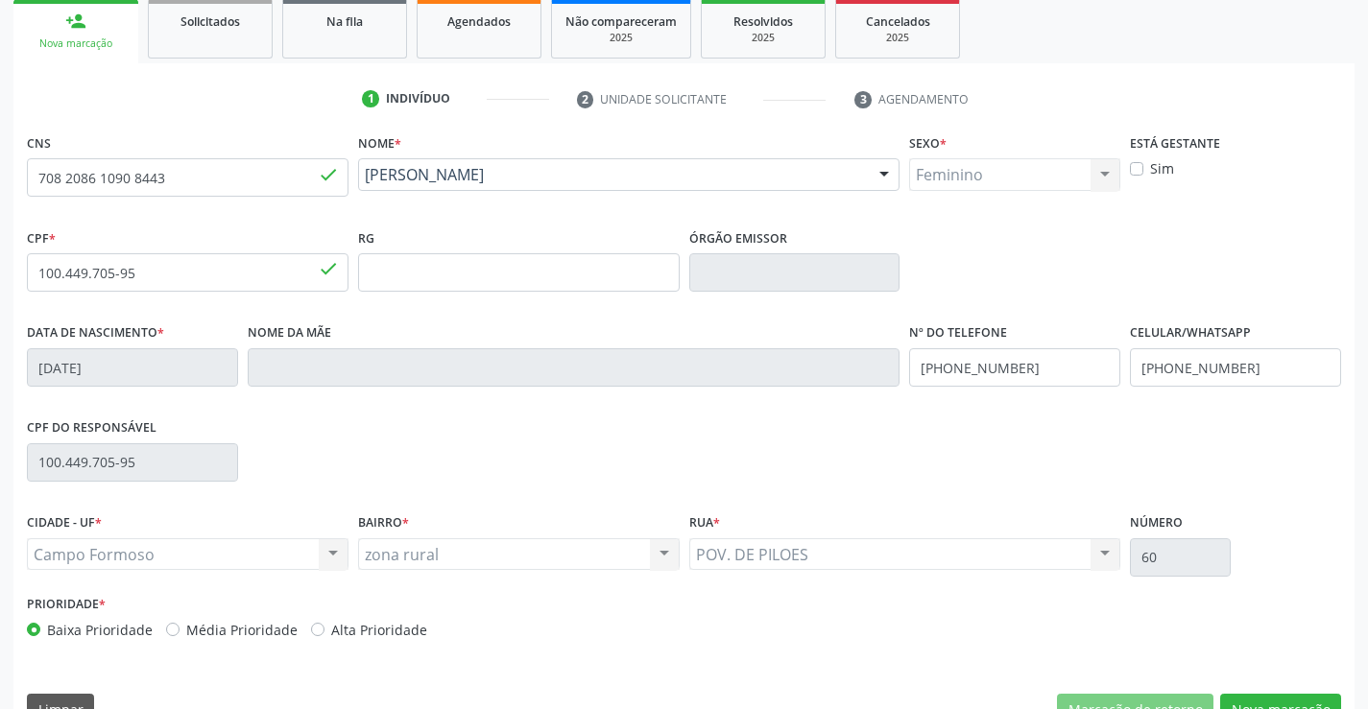
scroll to position [331, 0]
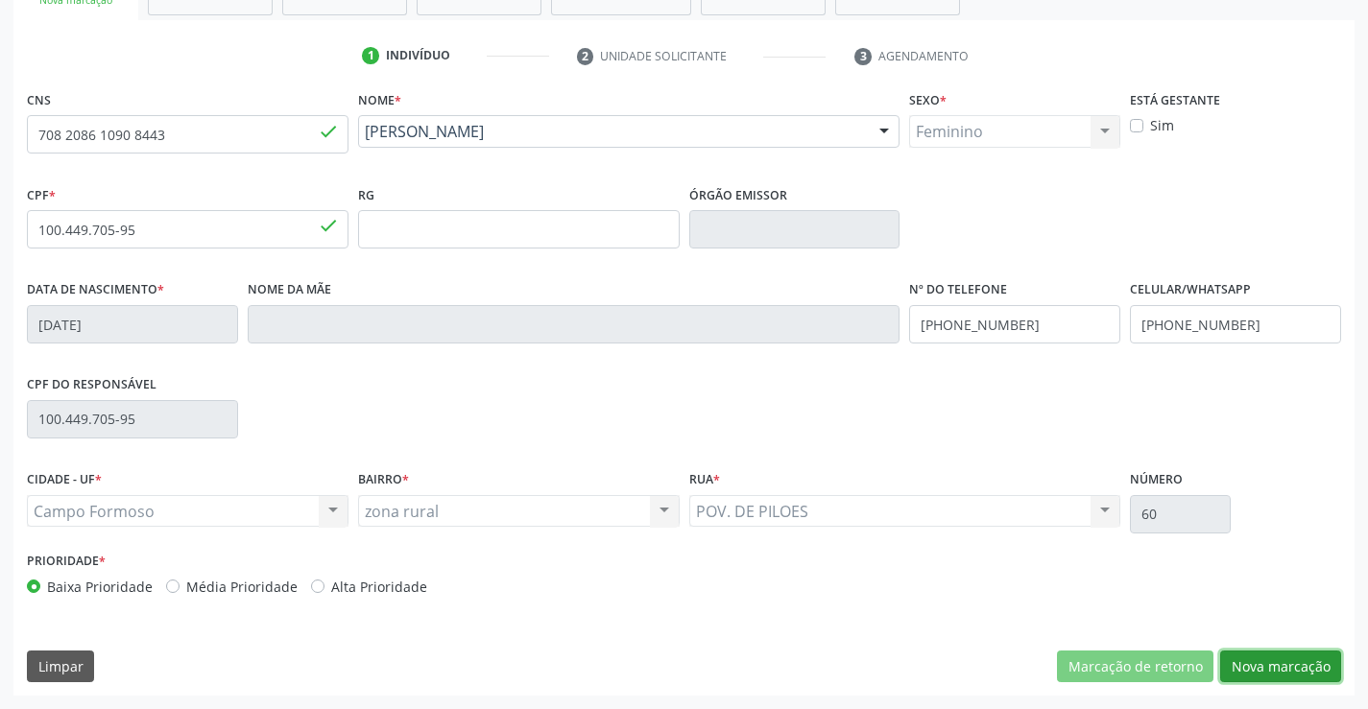
click at [1242, 660] on button "Nova marcação" at bounding box center [1280, 667] width 121 height 33
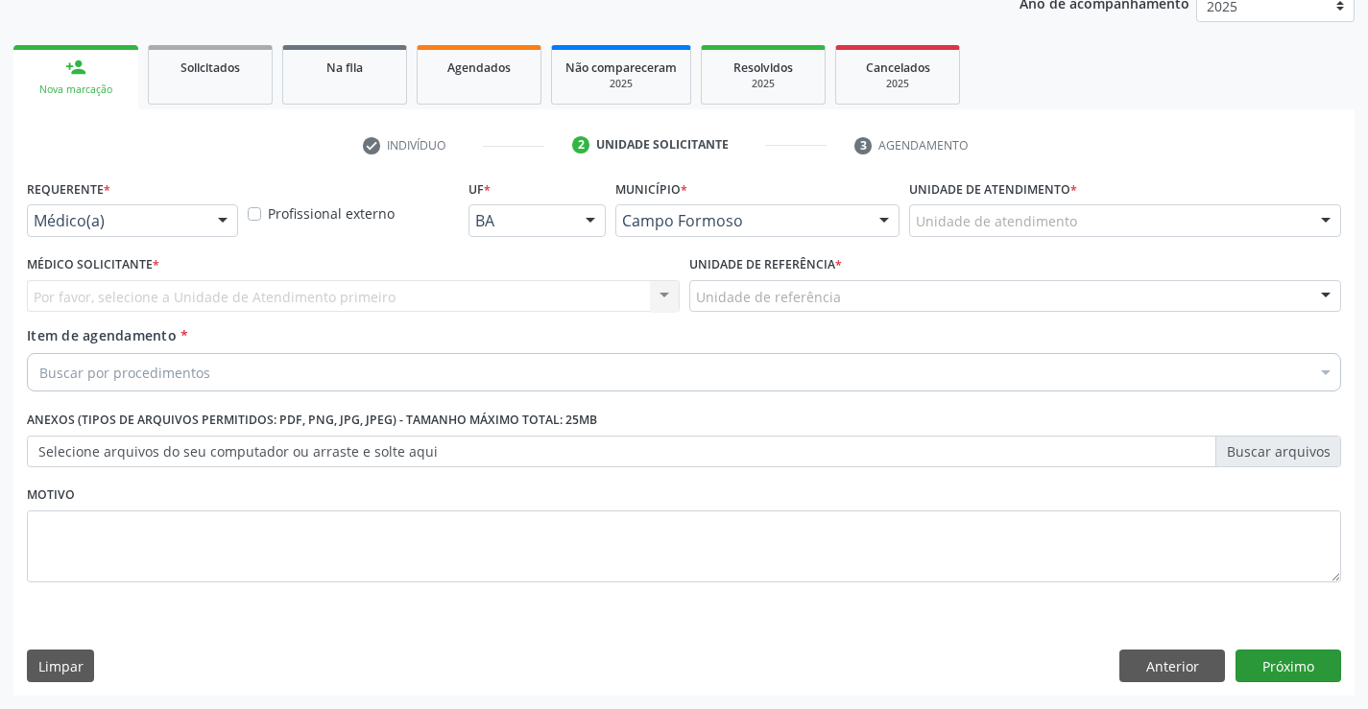
scroll to position [242, 0]
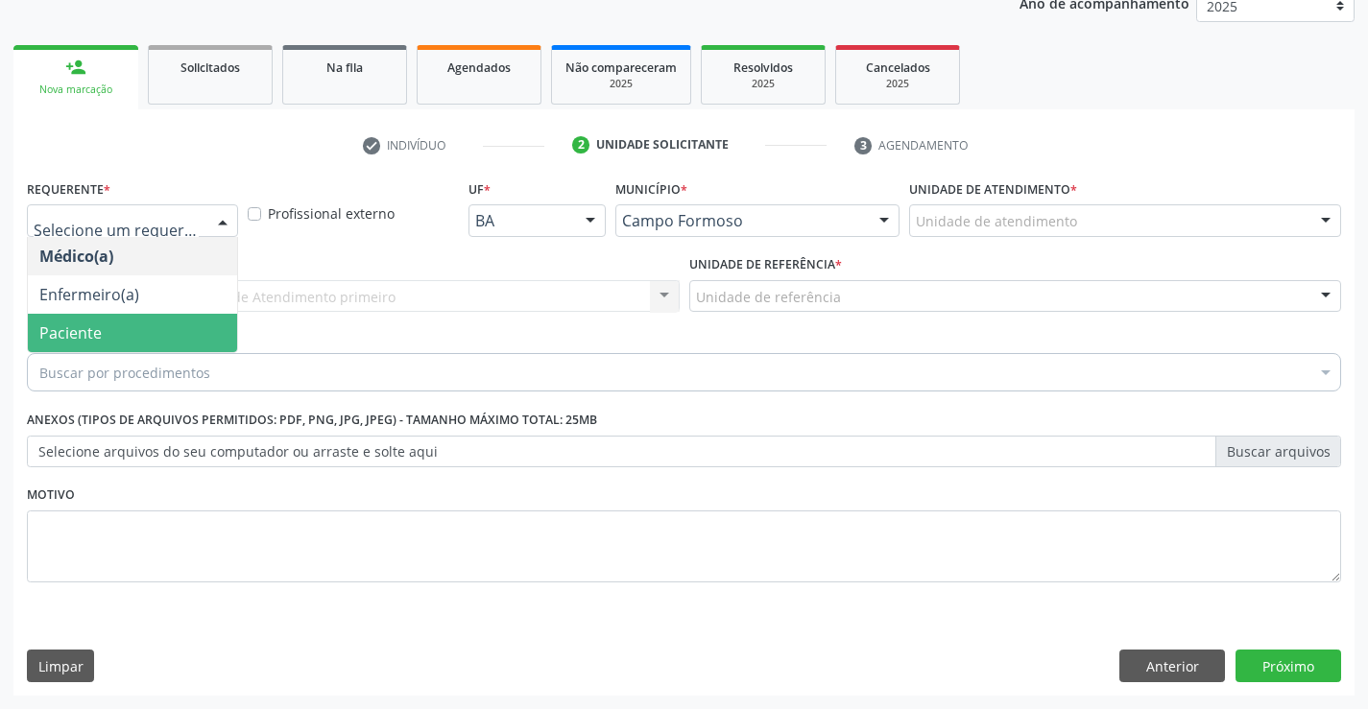
click at [60, 336] on span "Paciente" at bounding box center [70, 332] width 62 height 21
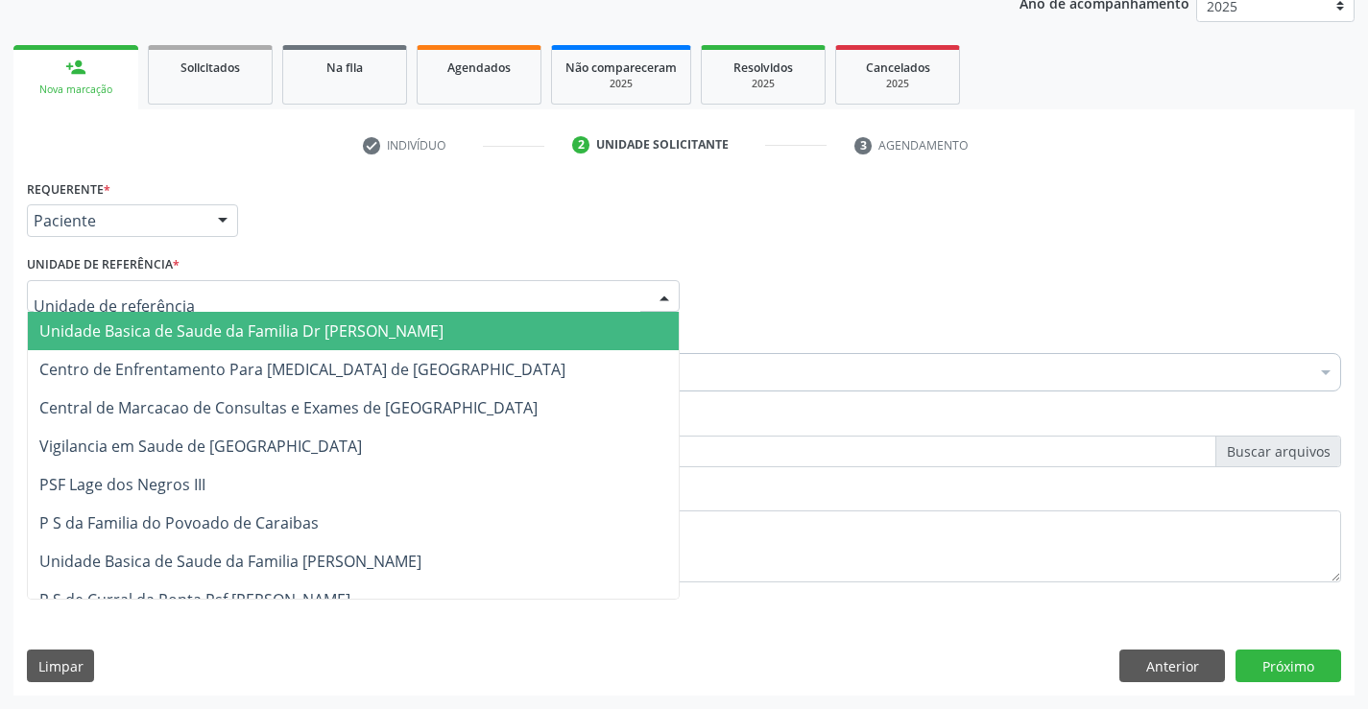
click at [57, 339] on span "Unidade Basica de Saude da Familia Dr [PERSON_NAME]" at bounding box center [241, 331] width 404 height 21
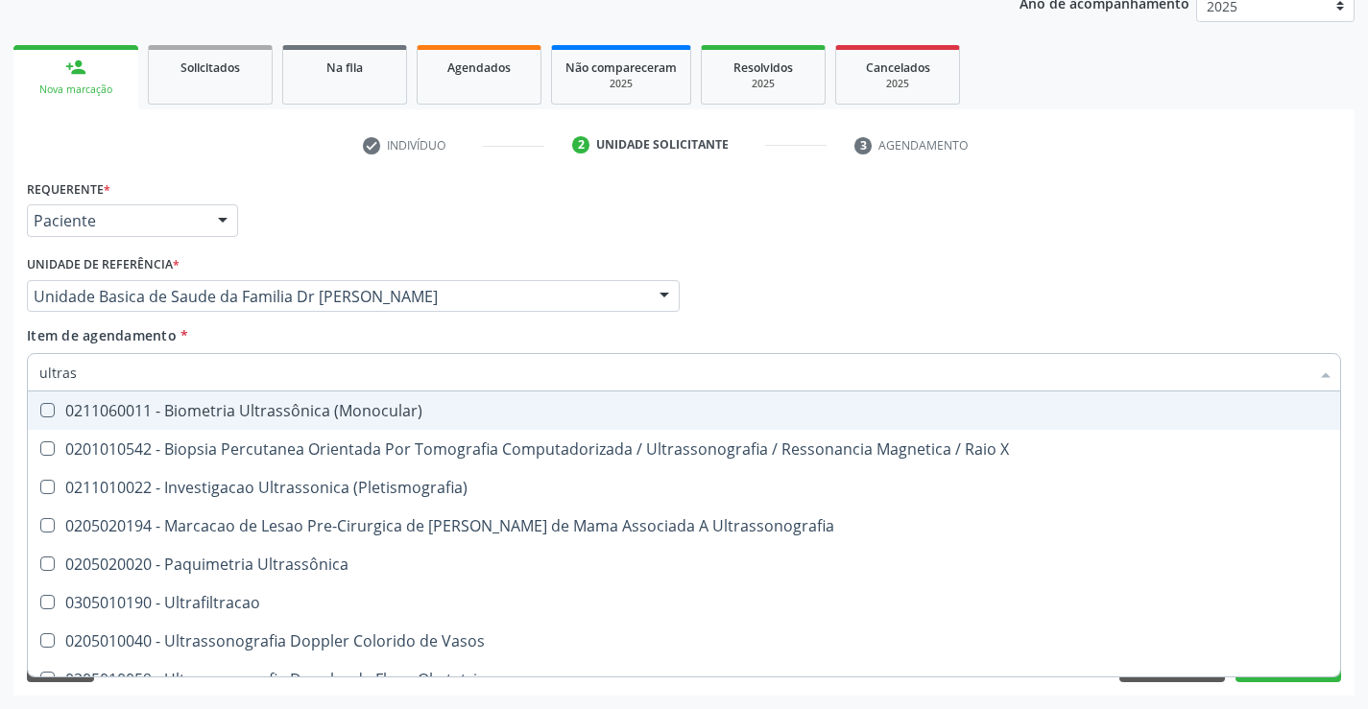
type input "ultrass"
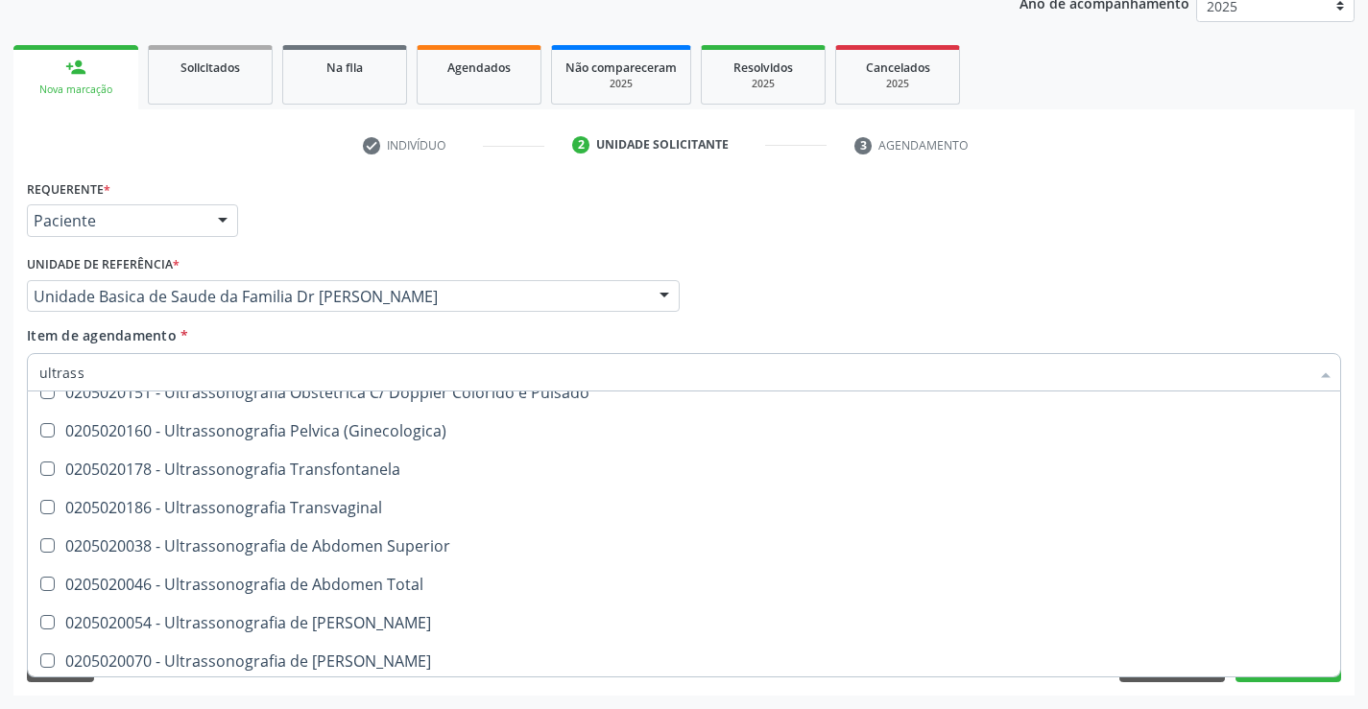
scroll to position [384, 0]
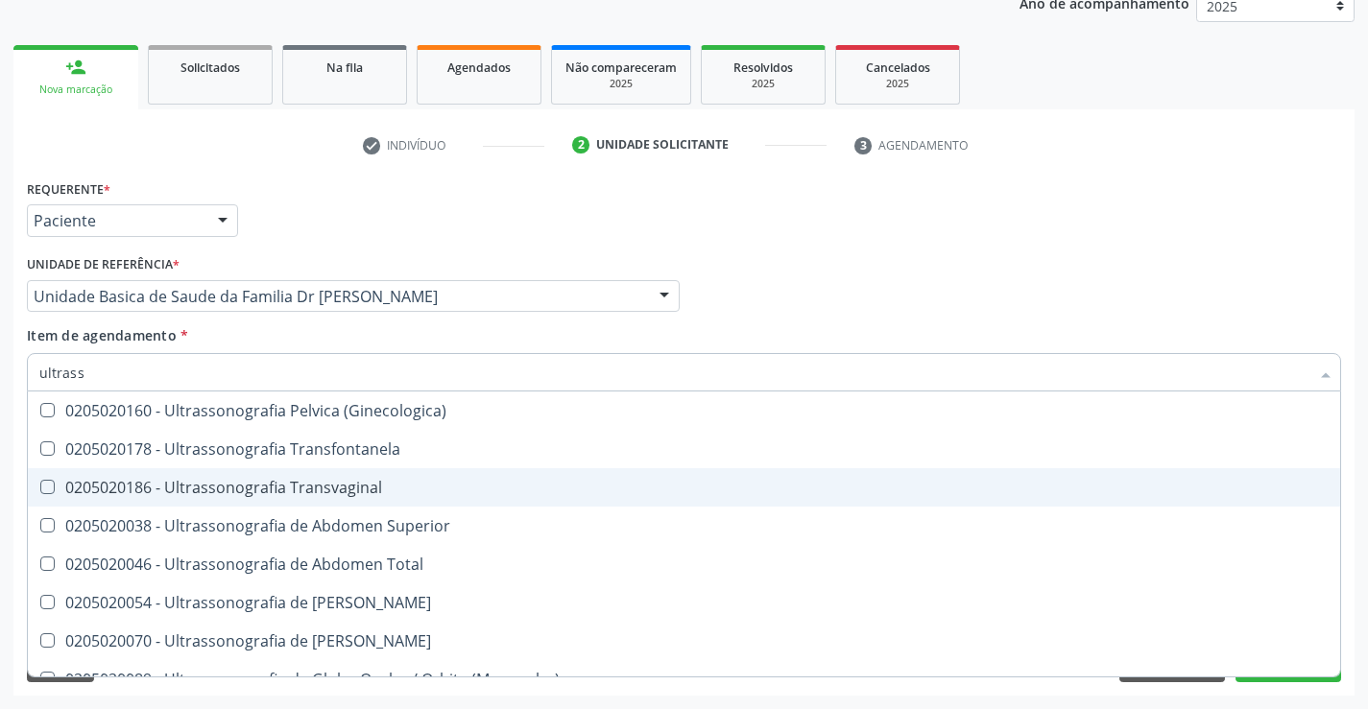
click at [384, 497] on span "0205020186 - Ultrassonografia Transvaginal" at bounding box center [684, 487] width 1312 height 38
checkbox Transvaginal "true"
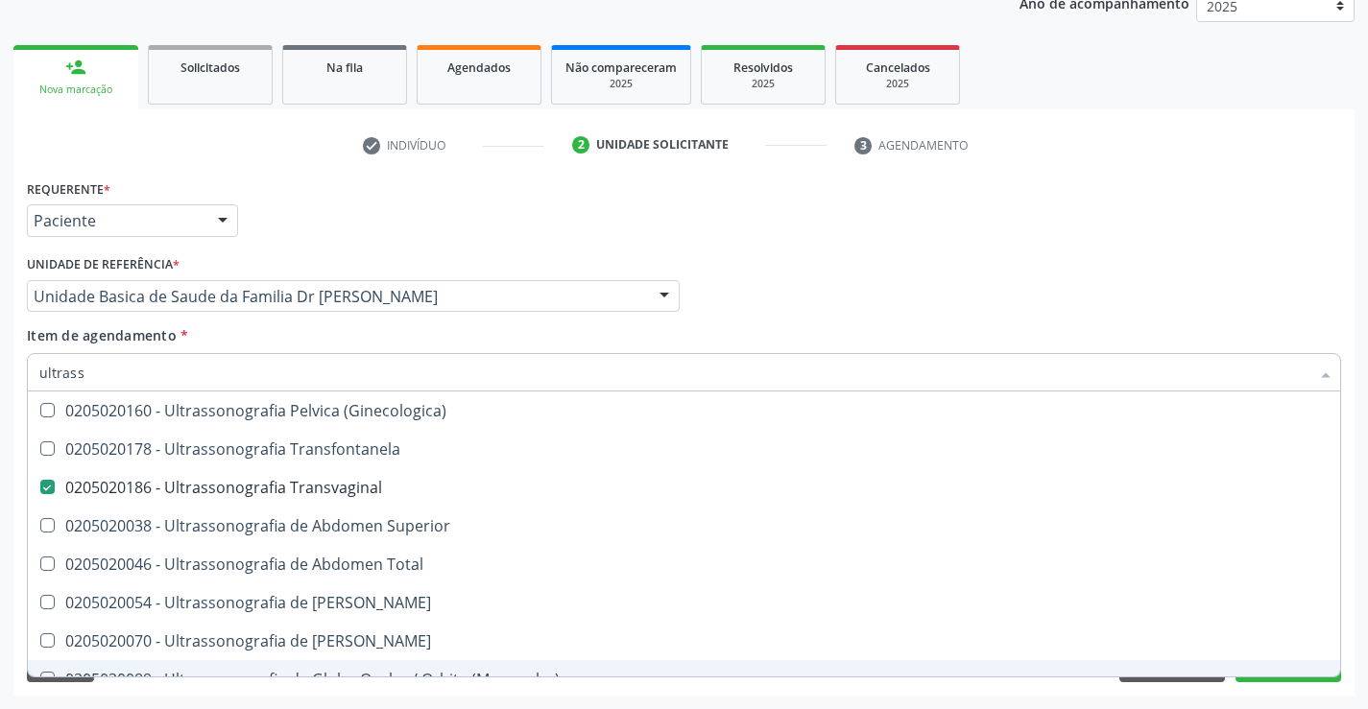
click at [1245, 702] on div "Acompanhamento Acompanhe a situação das marcações correntes e finalizadas Relat…" at bounding box center [684, 287] width 1368 height 846
checkbox X "true"
checkbox Transvaginal "false"
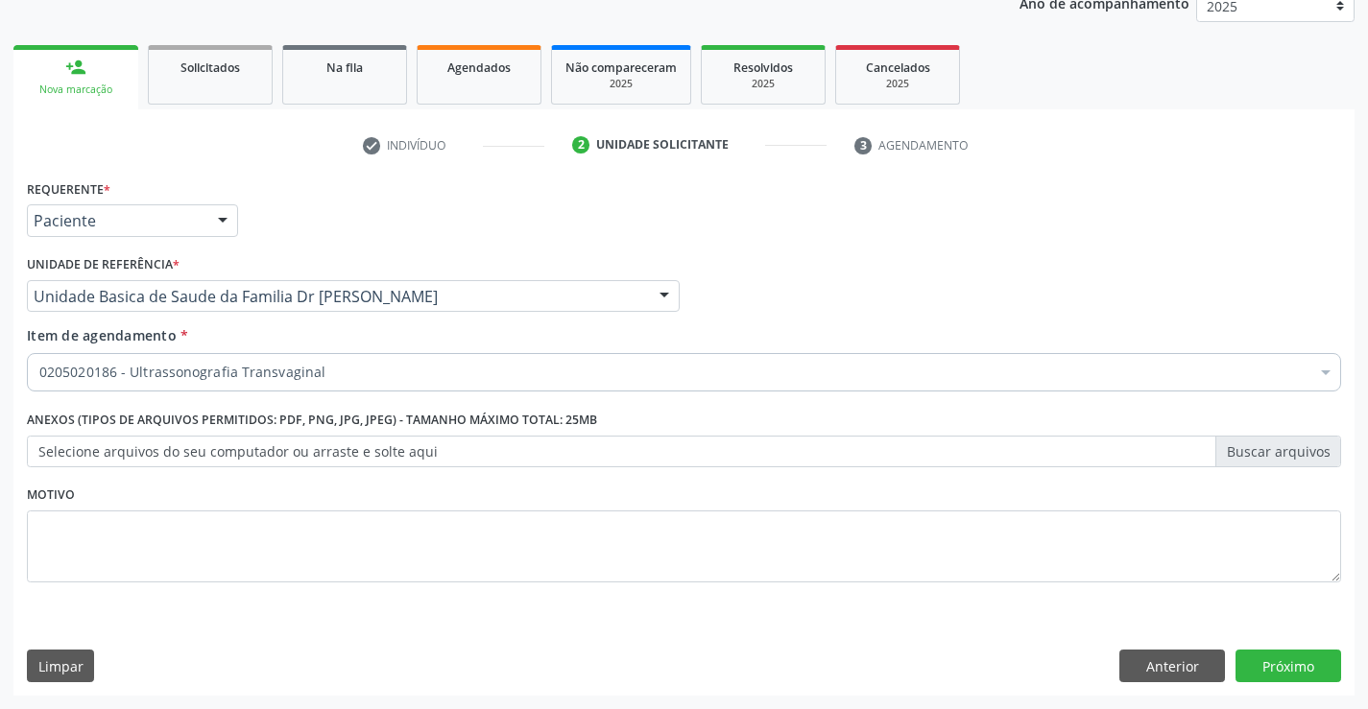
scroll to position [0, 0]
click at [1287, 677] on button "Próximo" at bounding box center [1288, 666] width 106 height 33
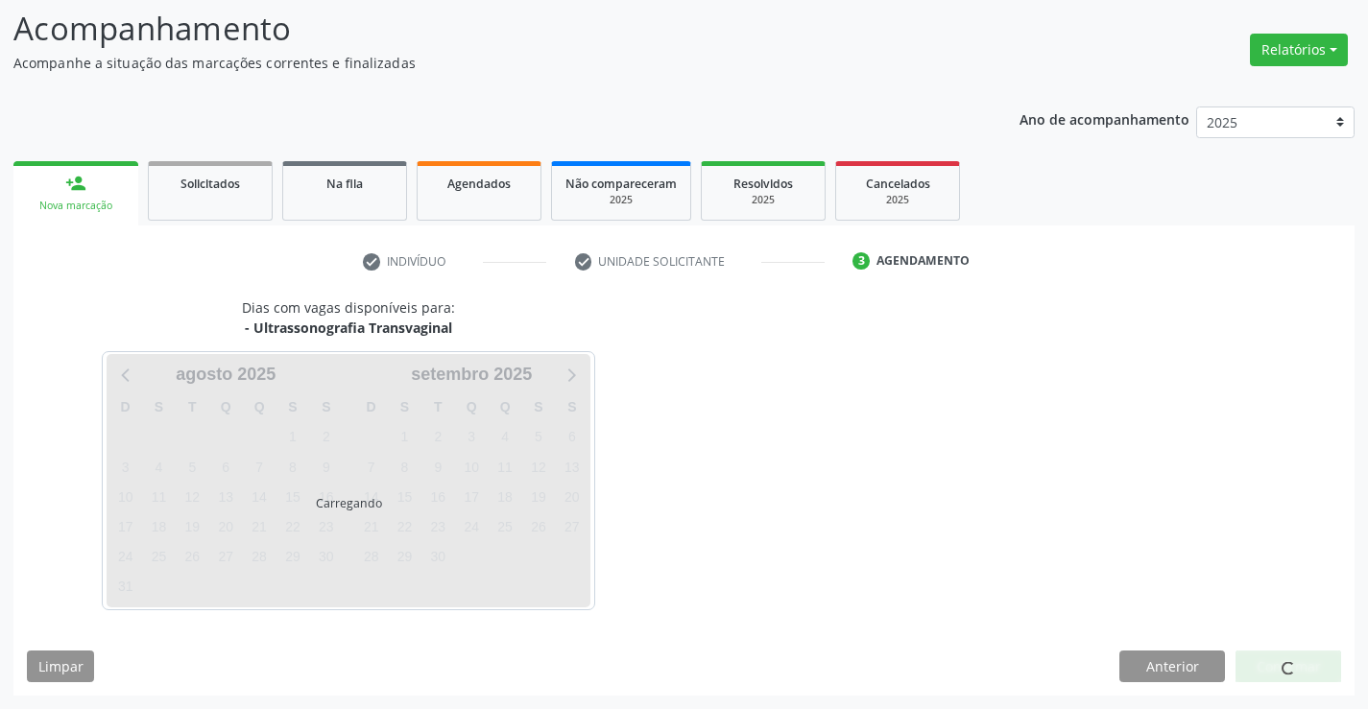
scroll to position [126, 0]
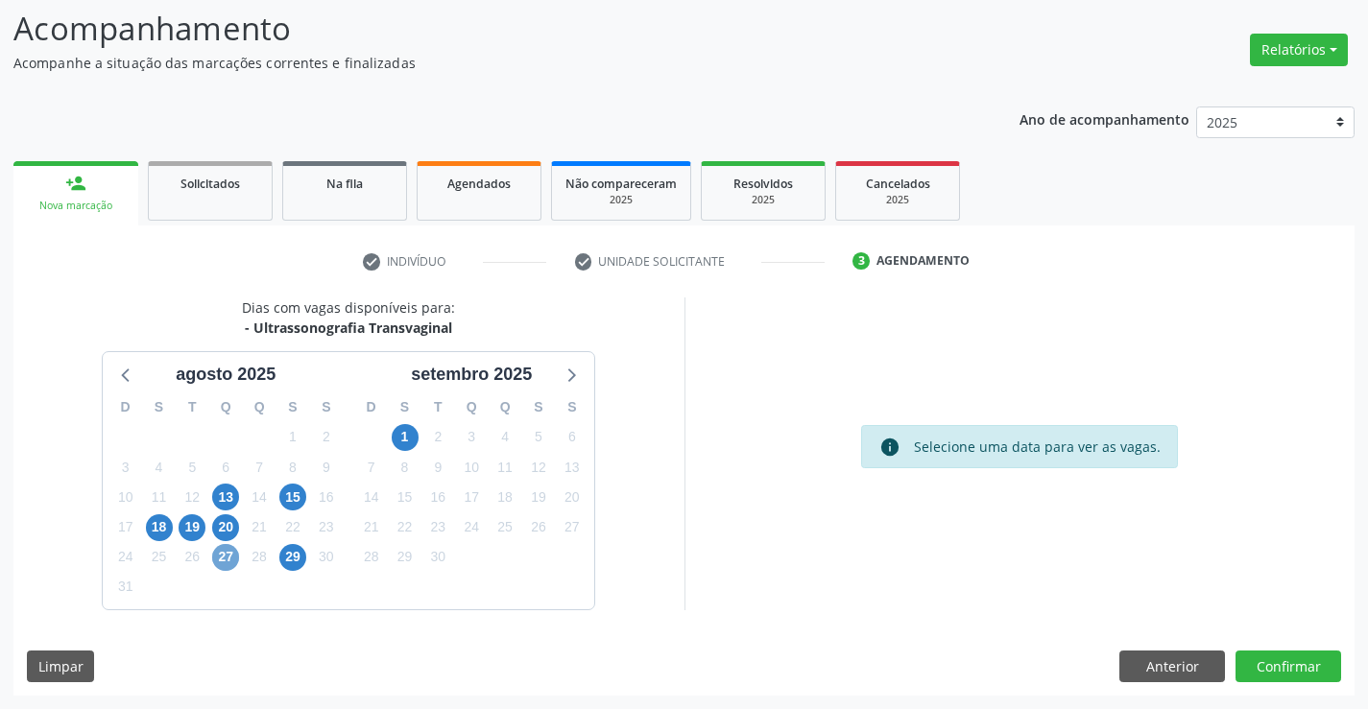
click at [227, 549] on span "27" at bounding box center [225, 557] width 27 height 27
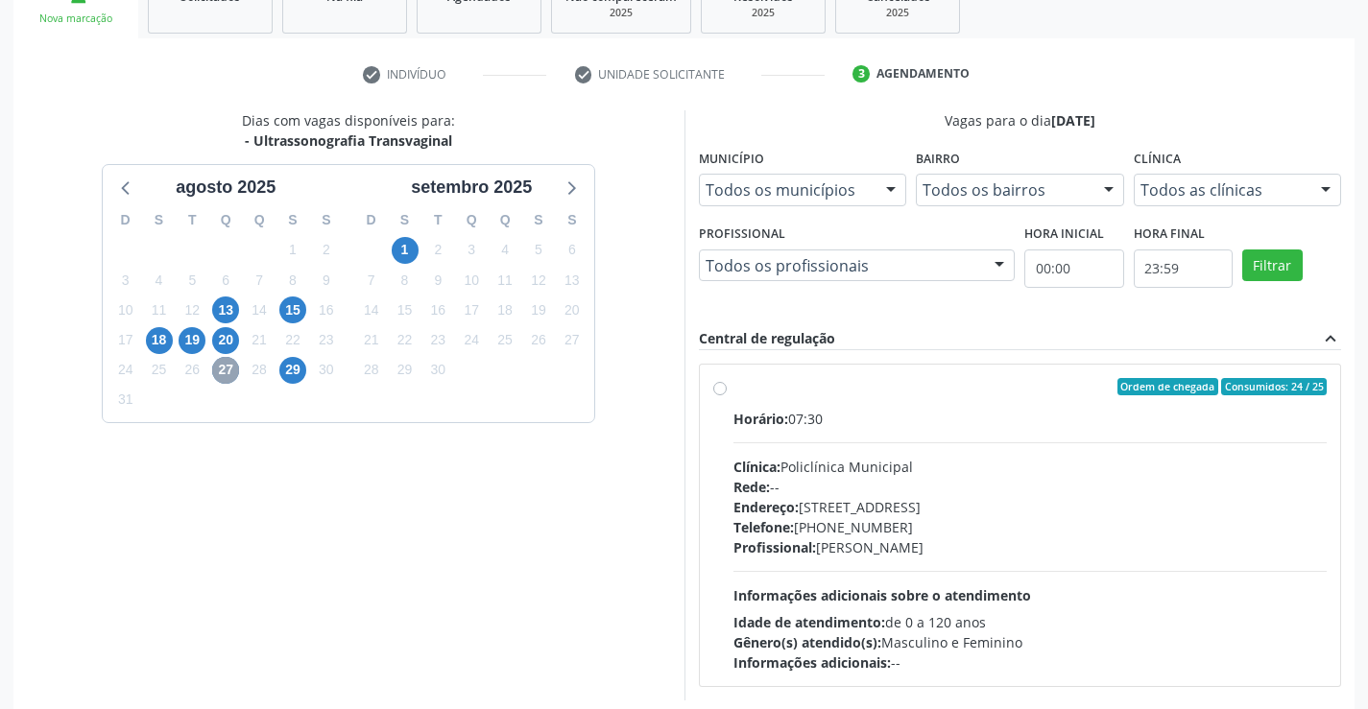
scroll to position [318, 0]
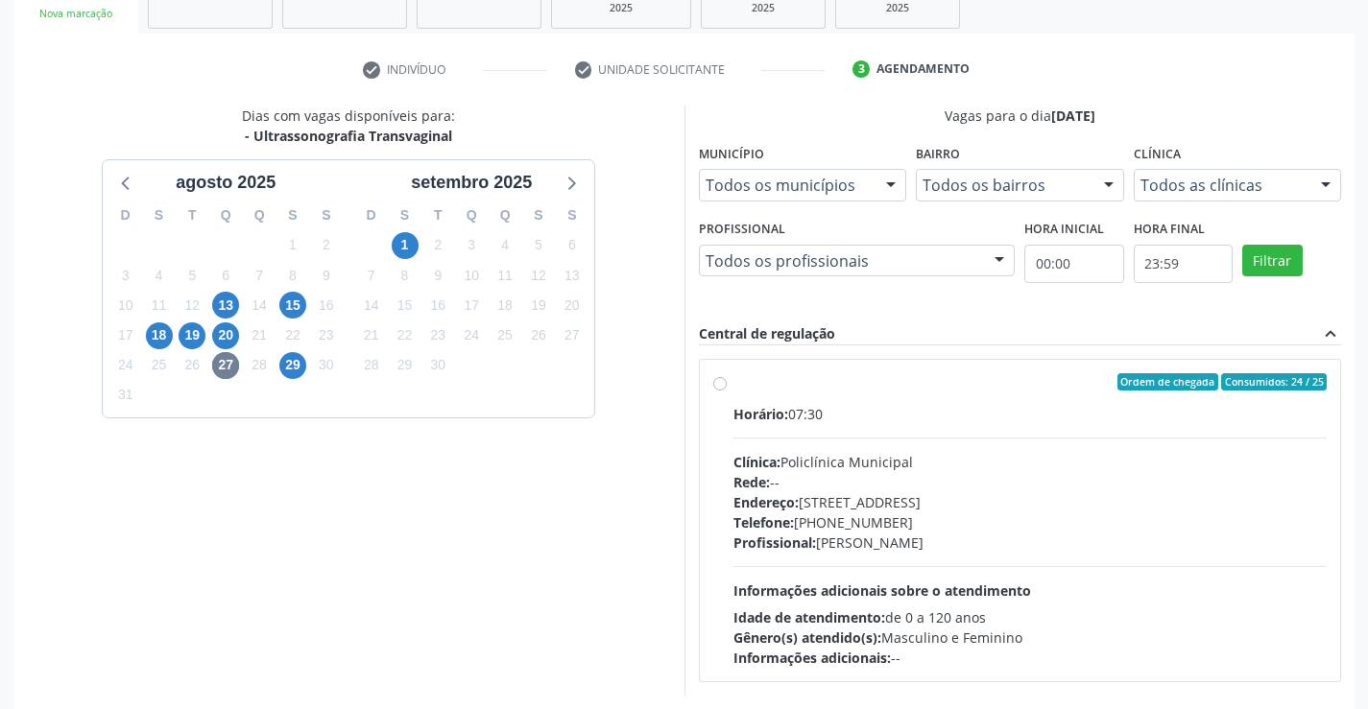
click at [733, 379] on label "Ordem de chegada Consumidos: 24 / 25 Horário: 07:30 Clínica: Policlínica Munici…" at bounding box center [1030, 520] width 594 height 295
click at [719, 379] on input "Ordem de chegada Consumidos: 24 / 25 Horário: 07:30 Clínica: Policlínica Munici…" at bounding box center [719, 381] width 13 height 17
radio input "true"
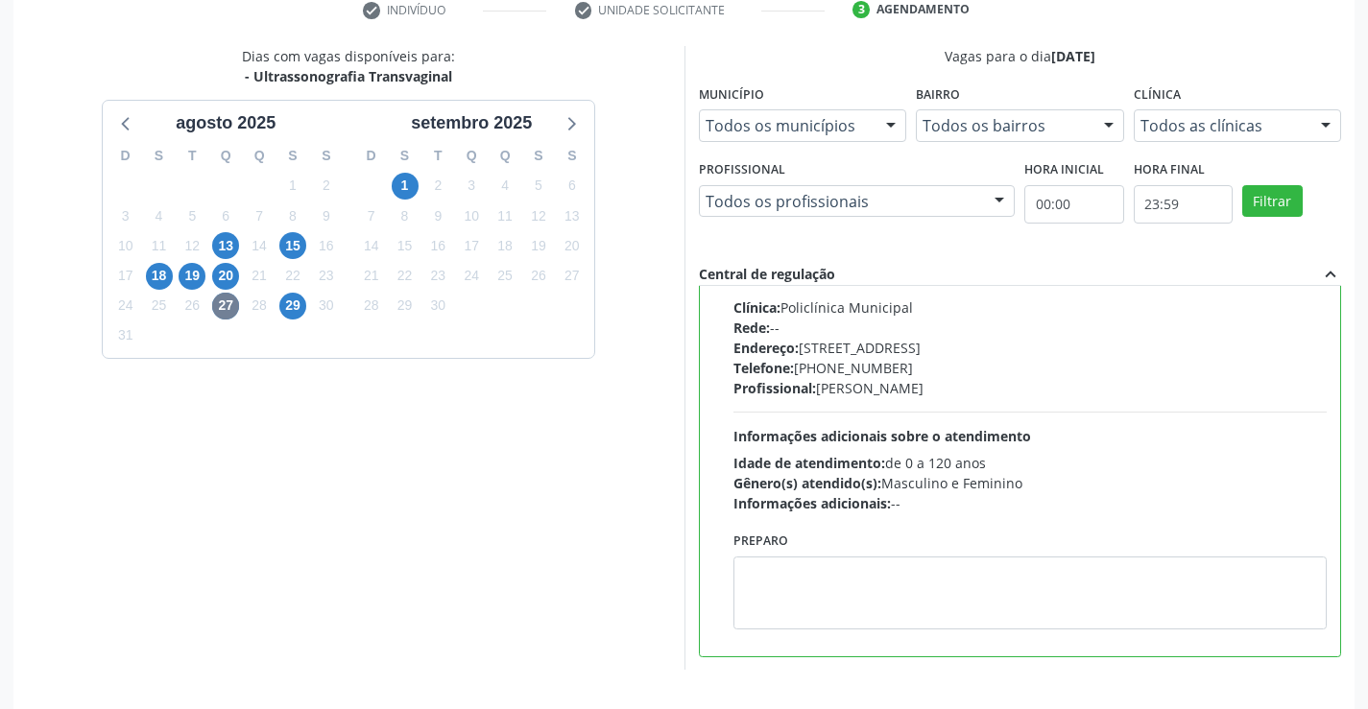
scroll to position [438, 0]
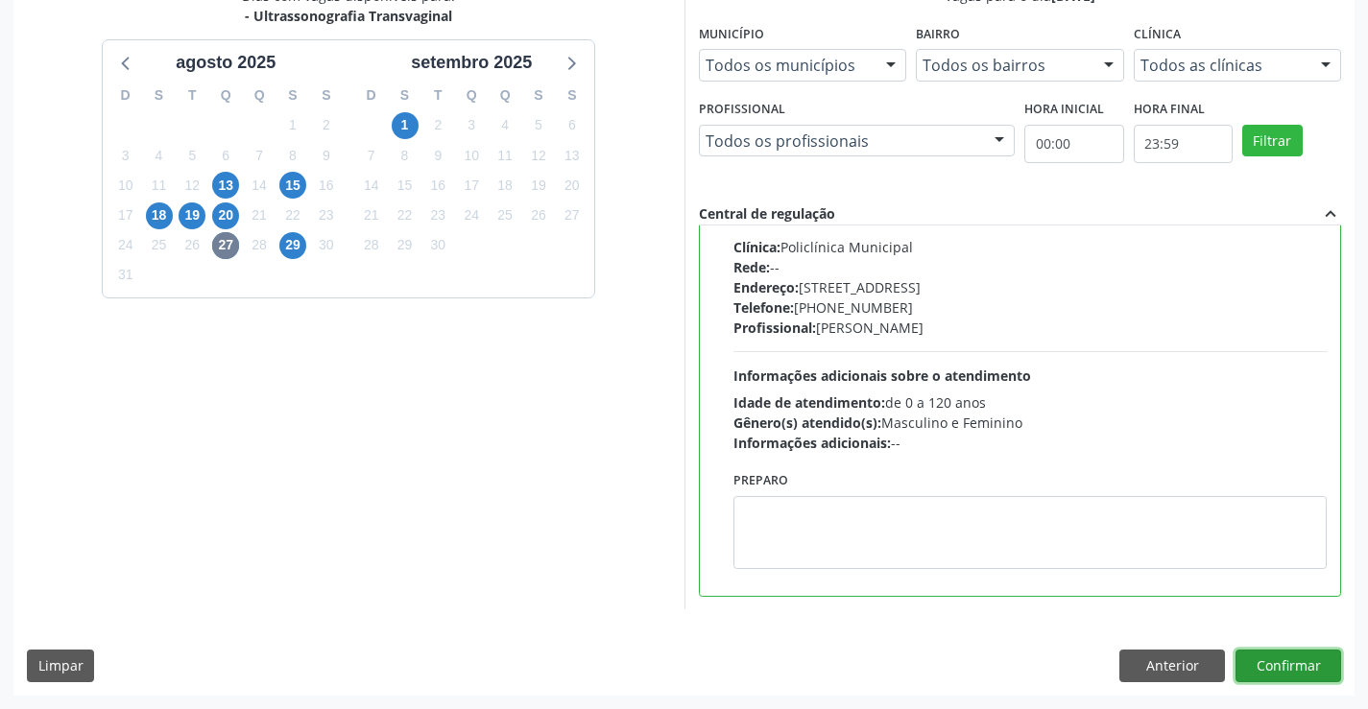
click at [1253, 660] on button "Confirmar" at bounding box center [1288, 666] width 106 height 33
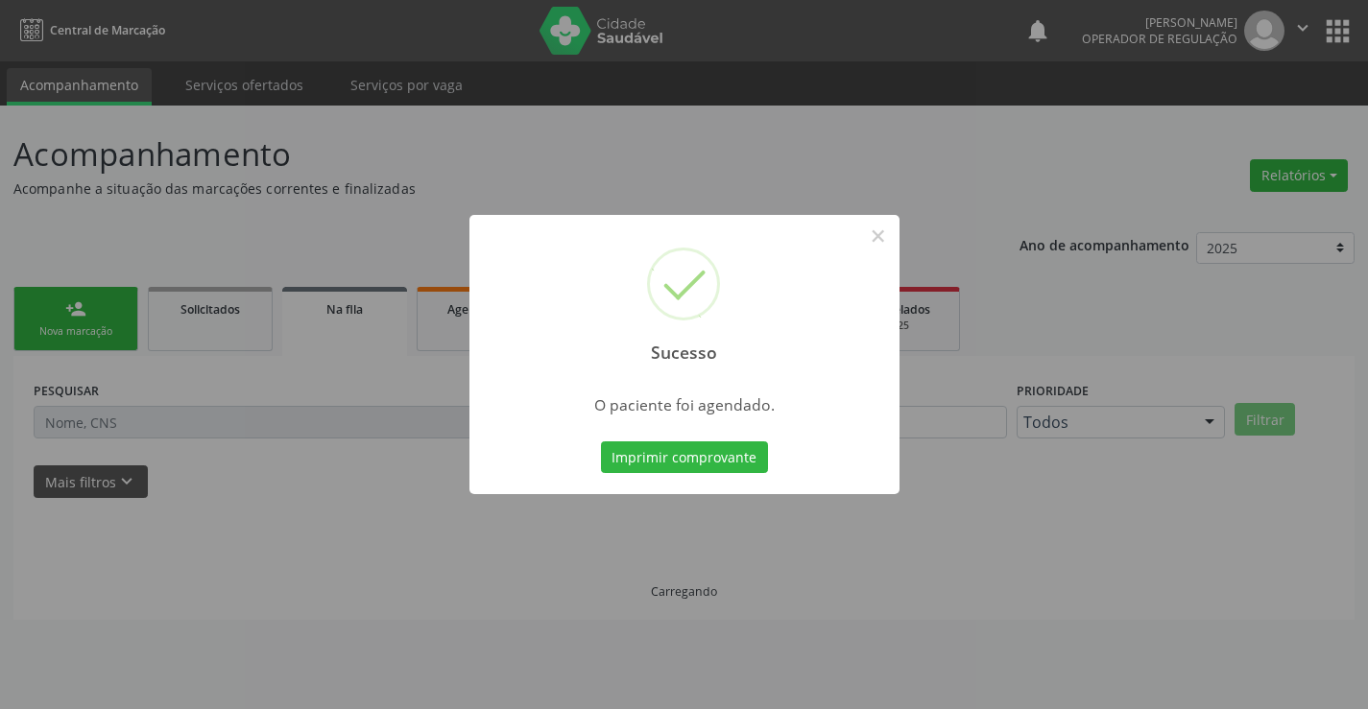
scroll to position [0, 0]
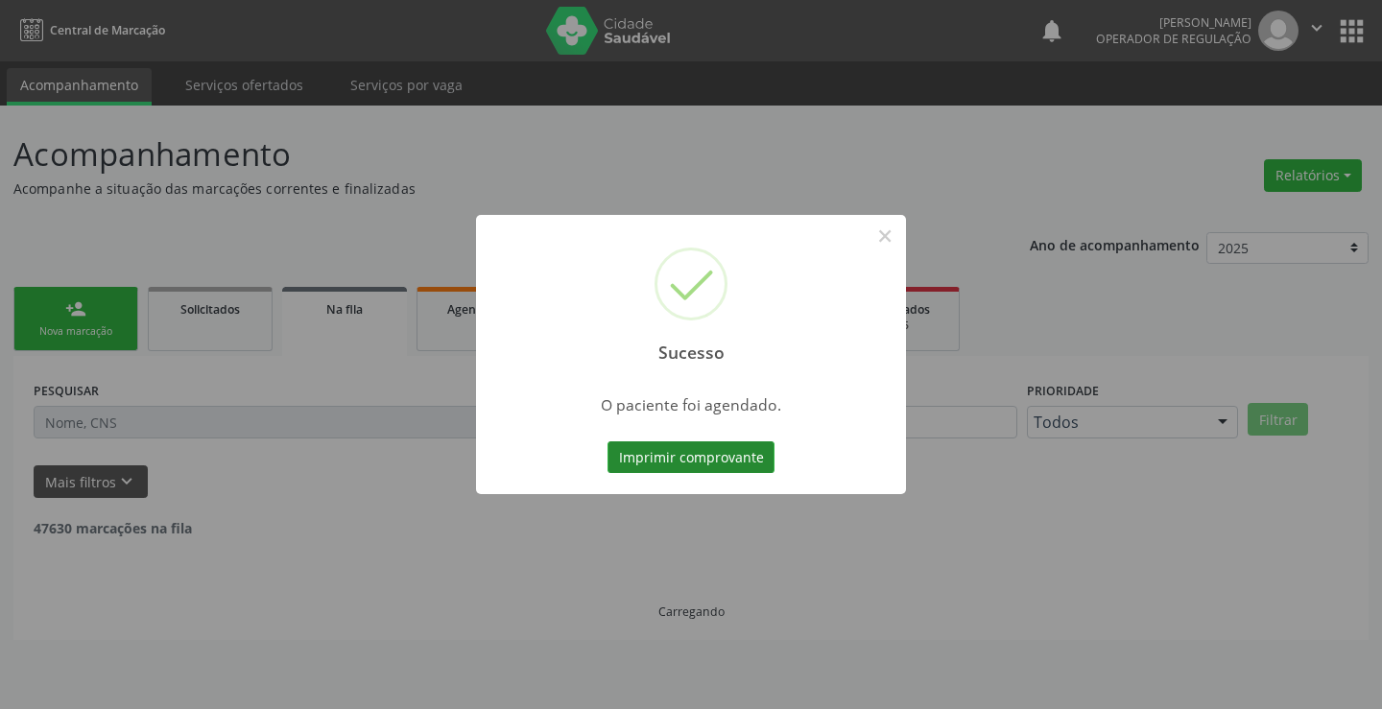
click at [709, 458] on button "Imprimir comprovante" at bounding box center [691, 457] width 167 height 33
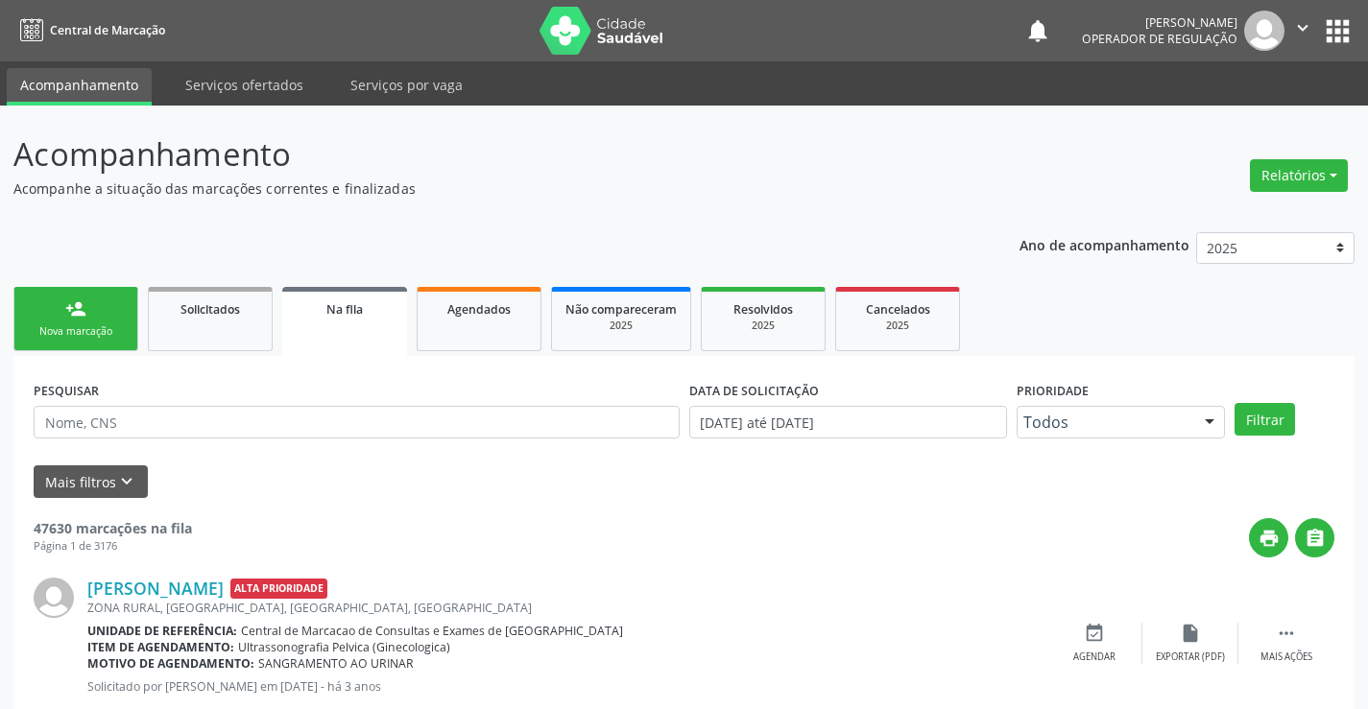
click at [326, 317] on span "Na fila" at bounding box center [344, 309] width 36 height 16
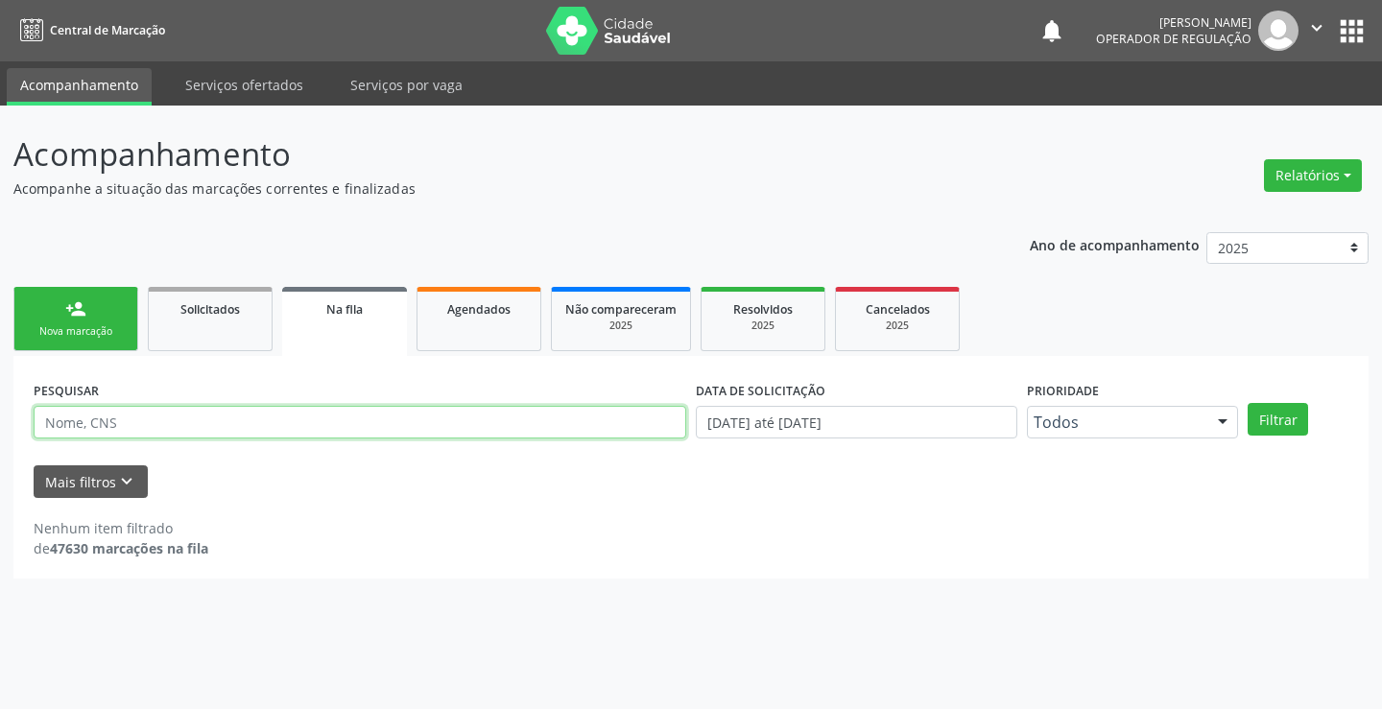
click at [191, 436] on input "text" at bounding box center [360, 422] width 653 height 33
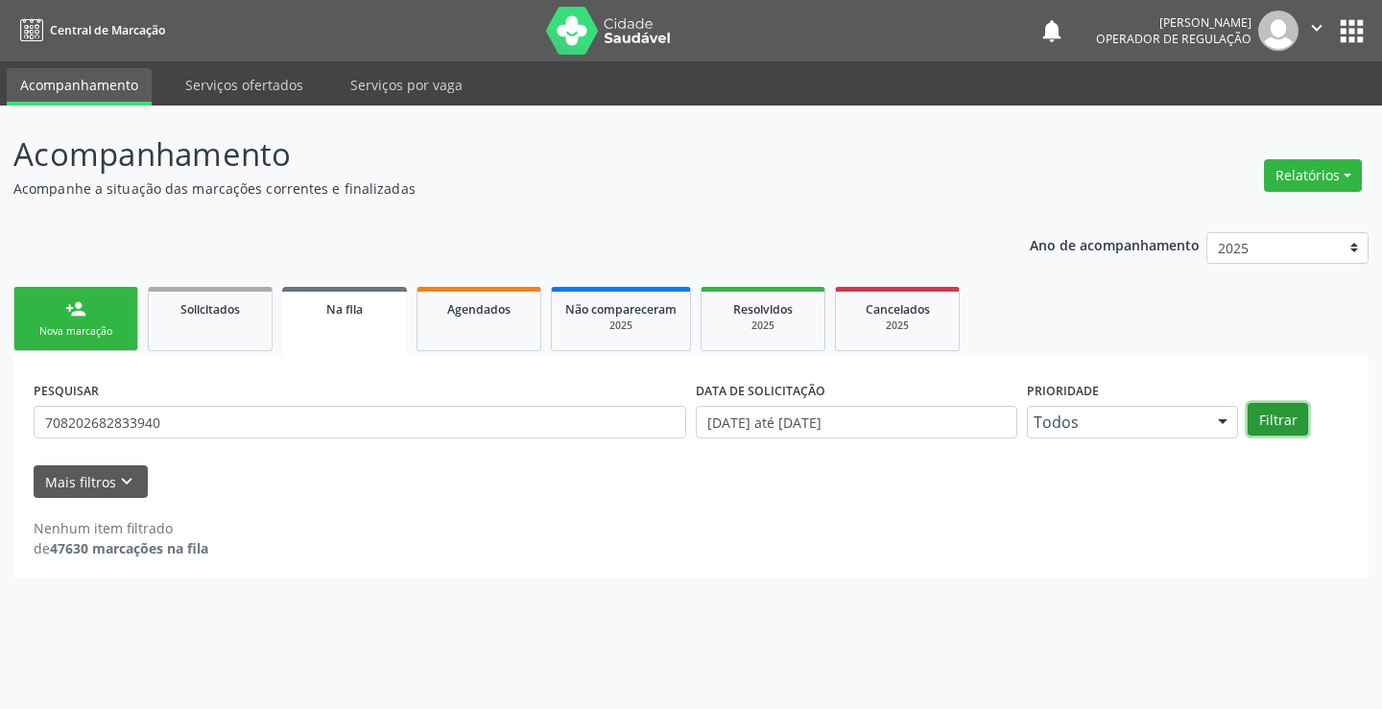
click at [1251, 412] on button "Filtrar" at bounding box center [1278, 419] width 60 height 33
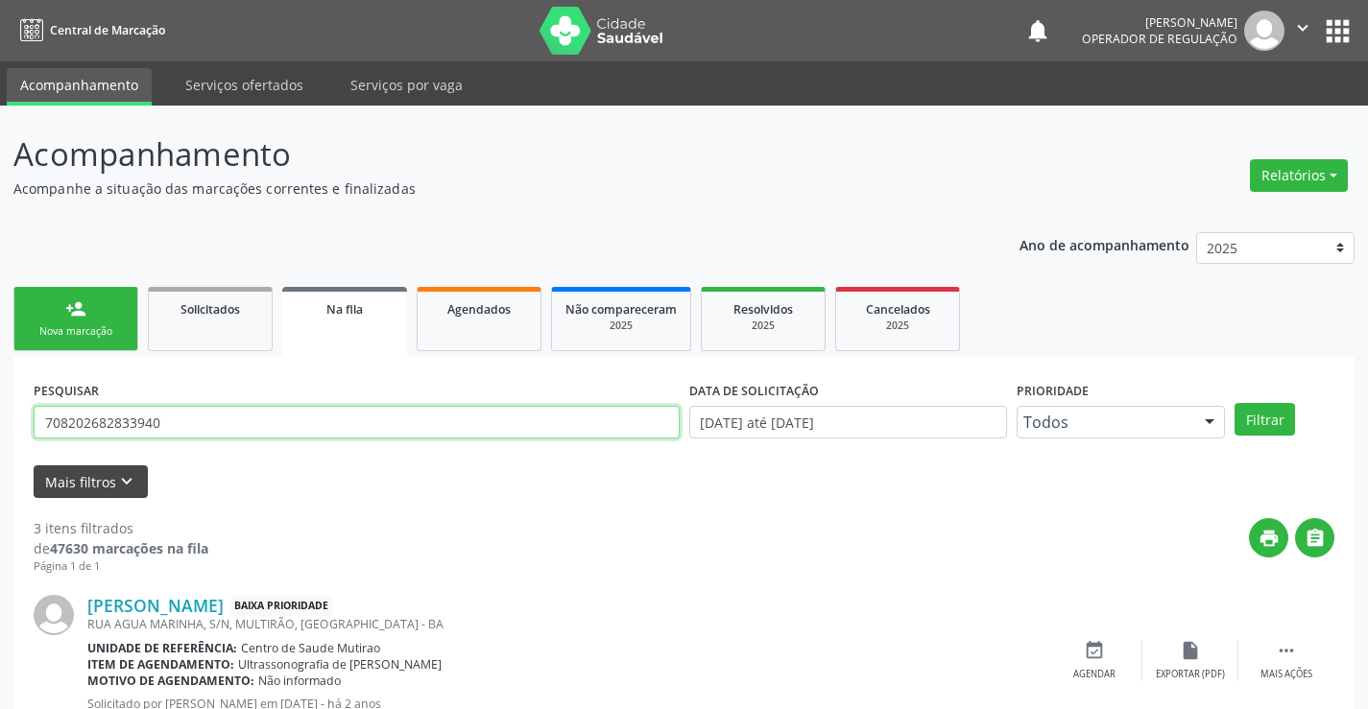
drag, startPoint x: 177, startPoint y: 417, endPoint x: 103, endPoint y: 465, distance: 88.1
click at [0, 443] on div "Acompanhamento Acompanhe a situação das marcações correntes e finalizadas Relat…" at bounding box center [684, 615] width 1368 height 1018
type input "705002663110553"
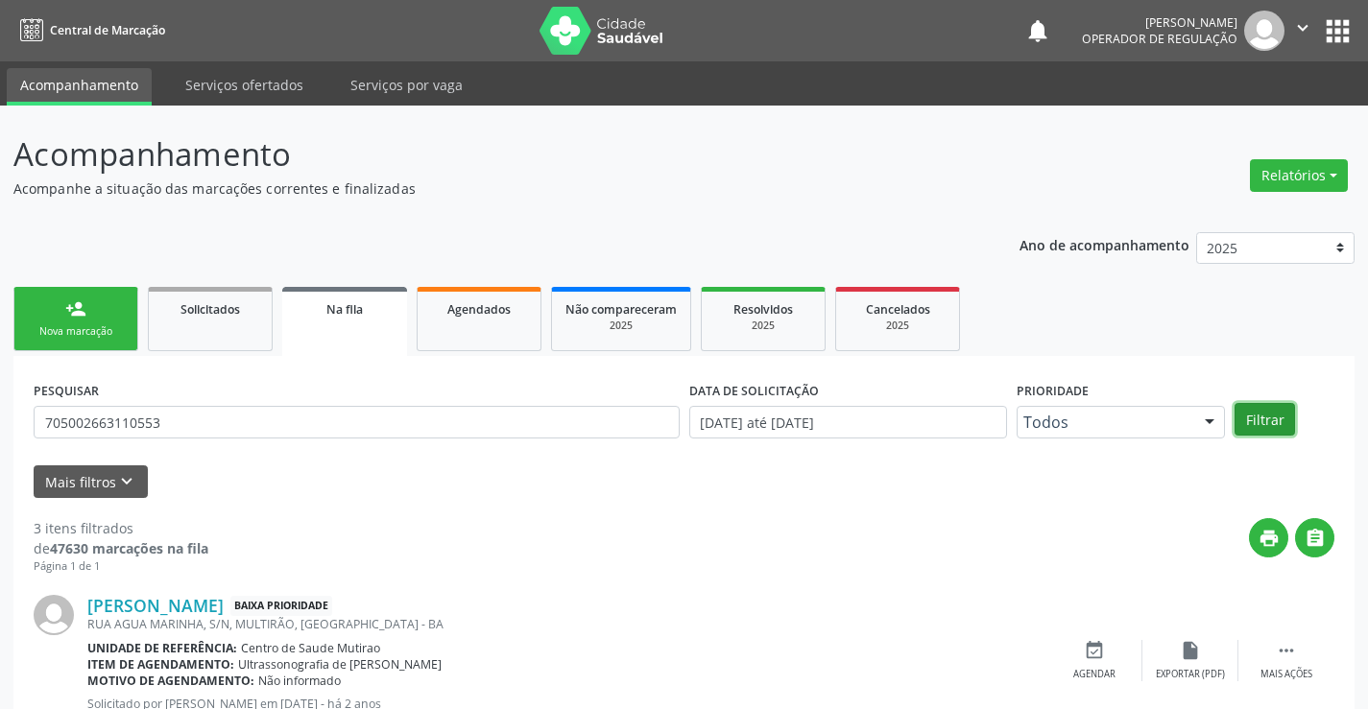
click at [1238, 422] on button "Filtrar" at bounding box center [1264, 419] width 60 height 33
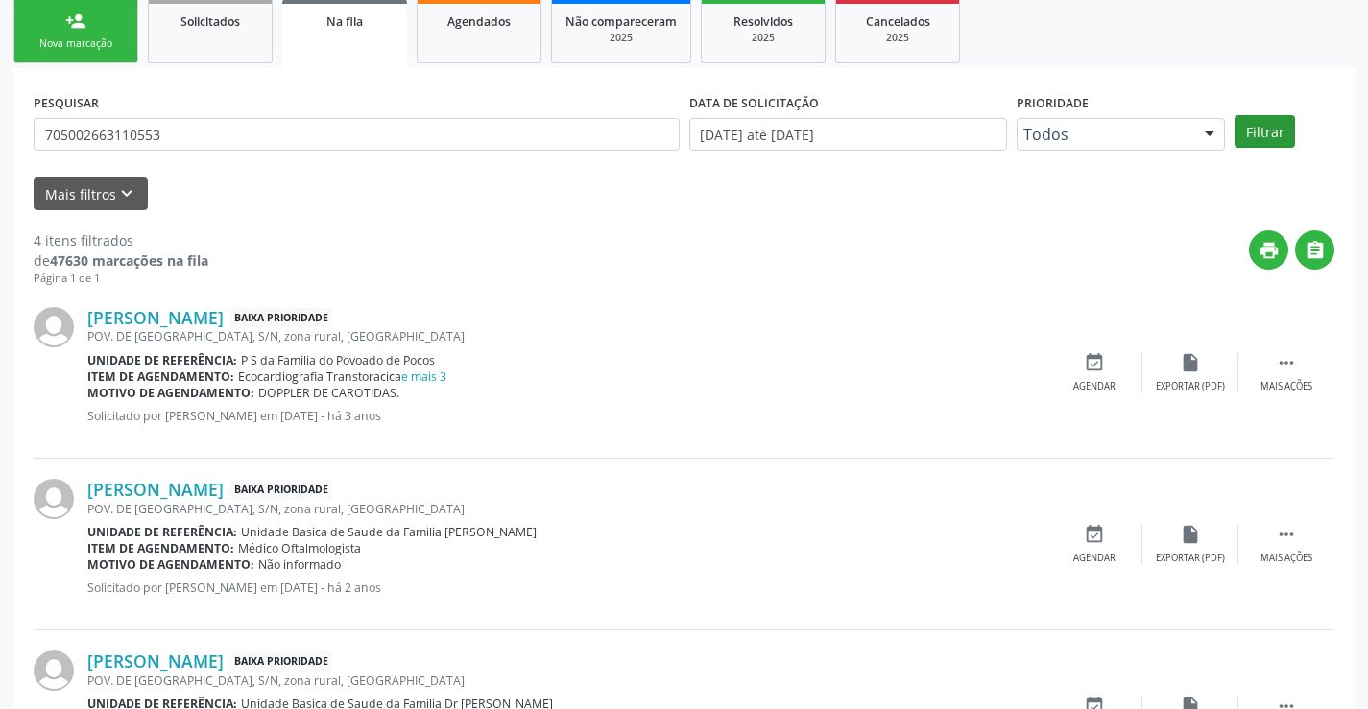
scroll to position [586, 0]
